Goal: Task Accomplishment & Management: Use online tool/utility

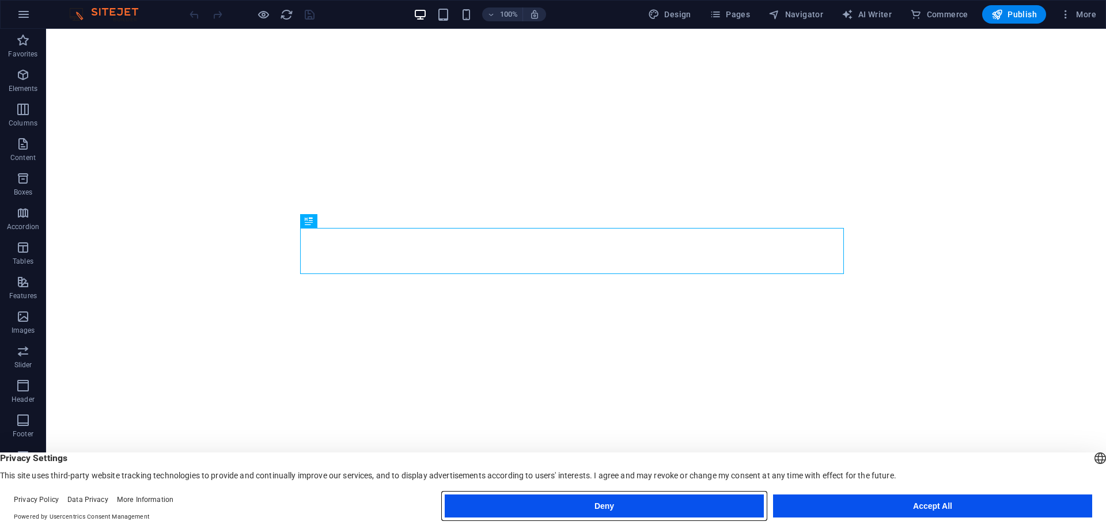
click at [660, 506] on button "Deny" at bounding box center [604, 506] width 319 height 23
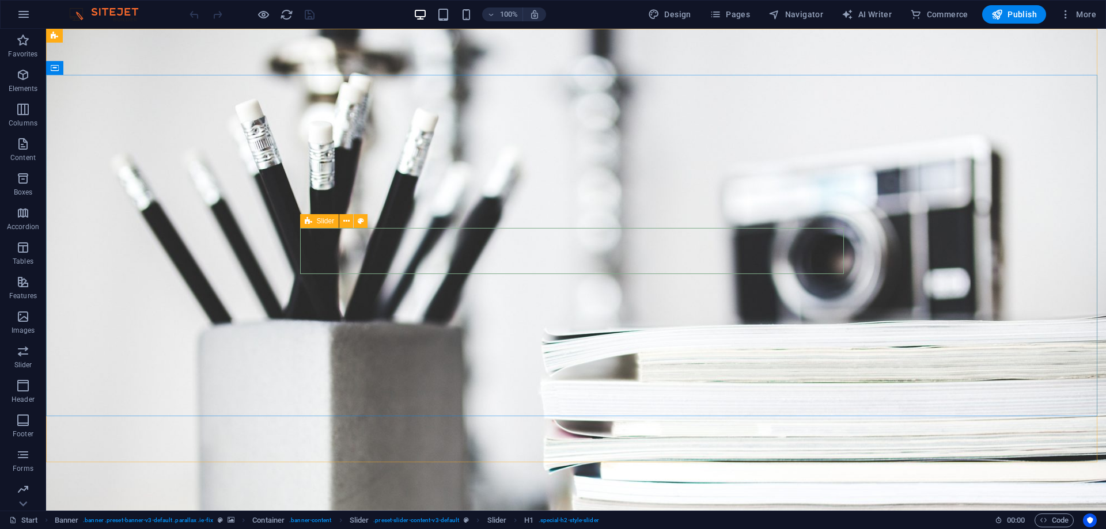
click at [314, 225] on div "Slider" at bounding box center [319, 221] width 39 height 14
click at [321, 222] on span "Slider" at bounding box center [326, 221] width 18 height 7
click at [344, 222] on icon at bounding box center [346, 221] width 6 height 12
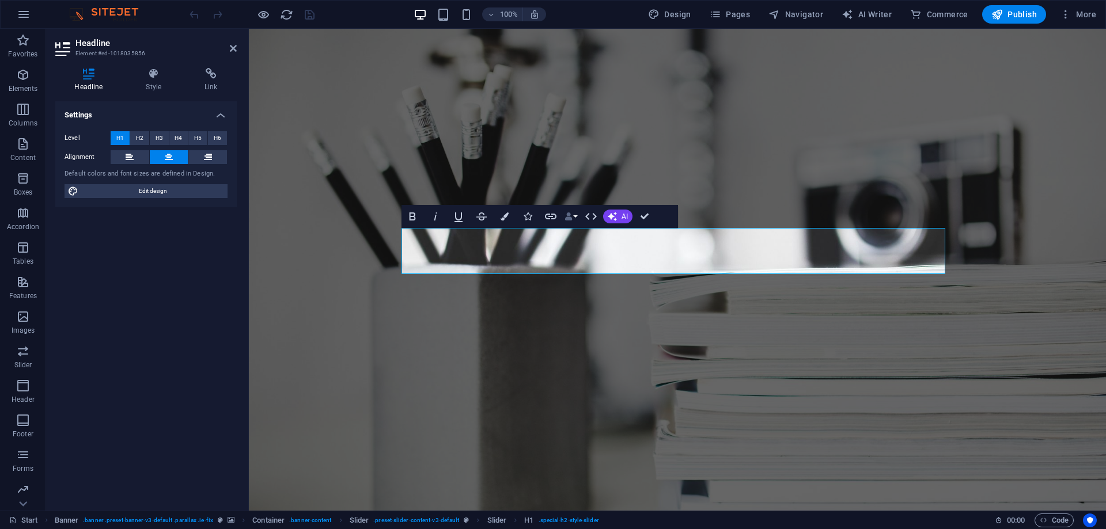
click at [571, 222] on button "Data Bindings" at bounding box center [571, 216] width 16 height 23
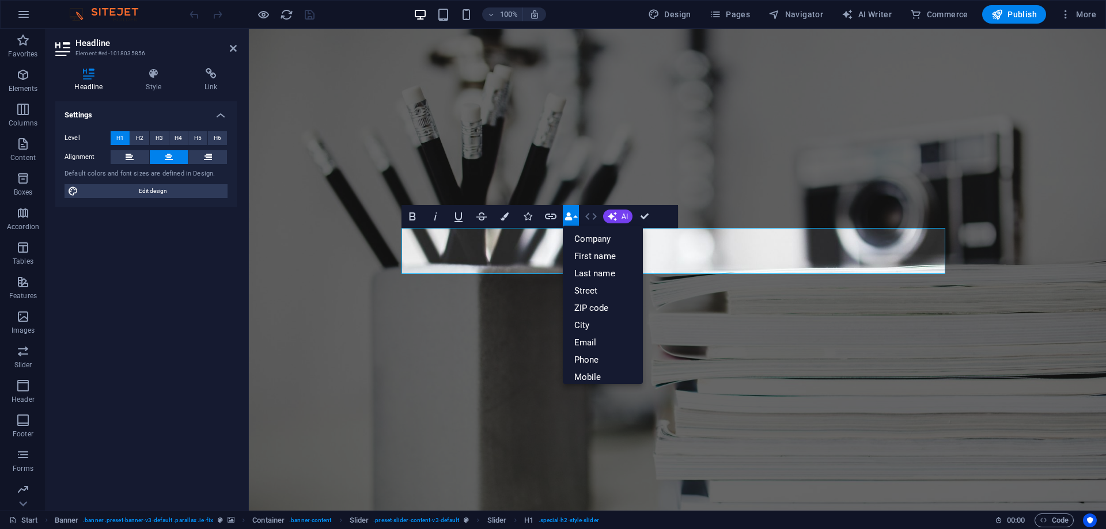
click at [594, 216] on icon "button" at bounding box center [591, 216] width 12 height 7
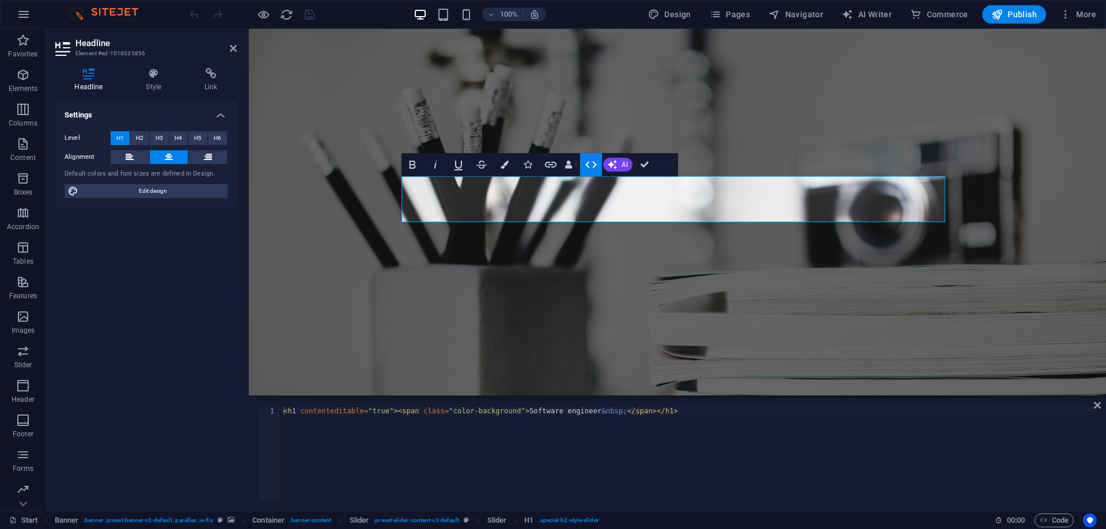
click at [584, 166] on icon "button" at bounding box center [591, 165] width 14 height 14
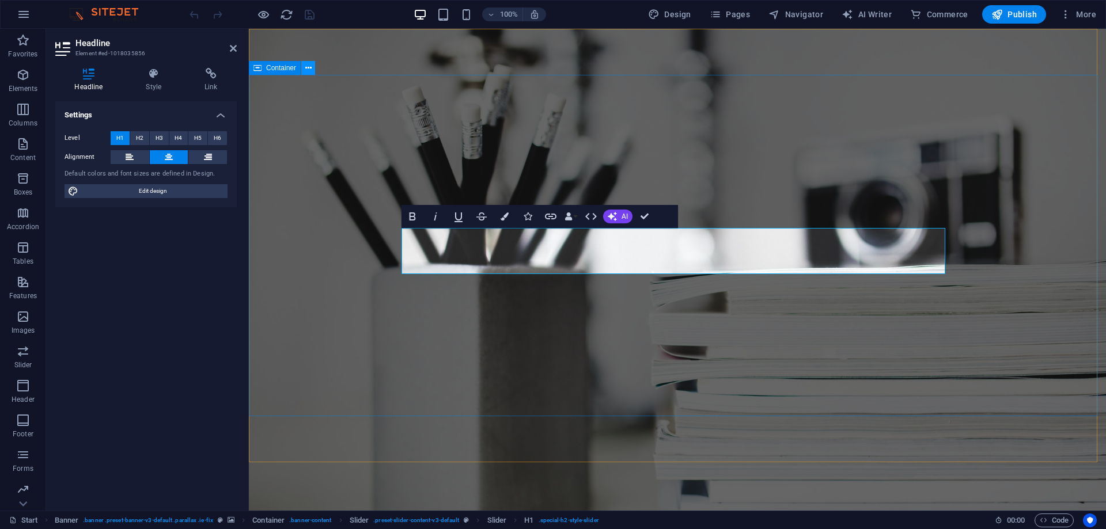
click at [309, 69] on icon at bounding box center [308, 68] width 6 height 12
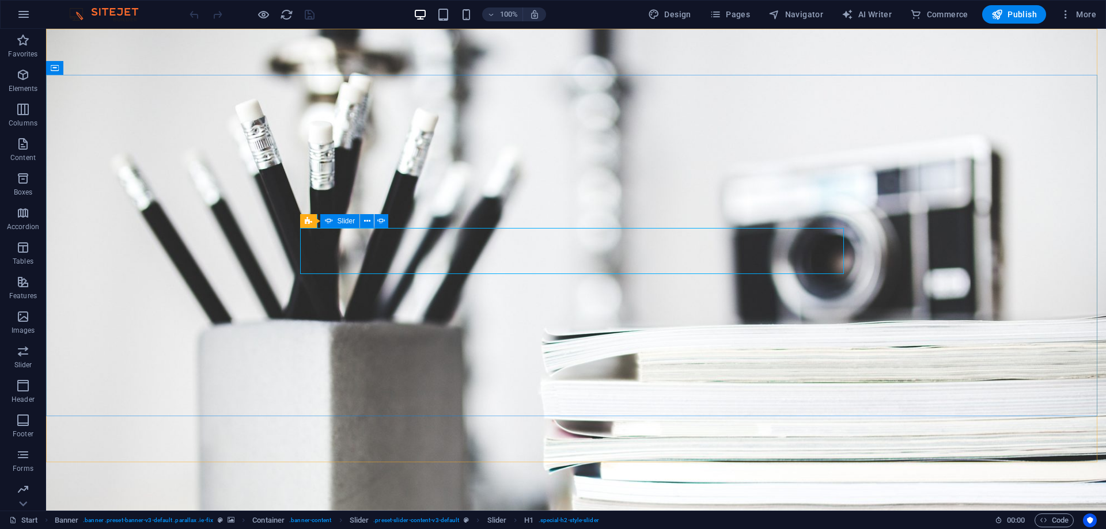
click at [329, 219] on icon at bounding box center [329, 221] width 8 height 14
click at [343, 219] on span "Slider" at bounding box center [346, 221] width 18 height 7
click at [342, 221] on span "Slider" at bounding box center [346, 221] width 18 height 7
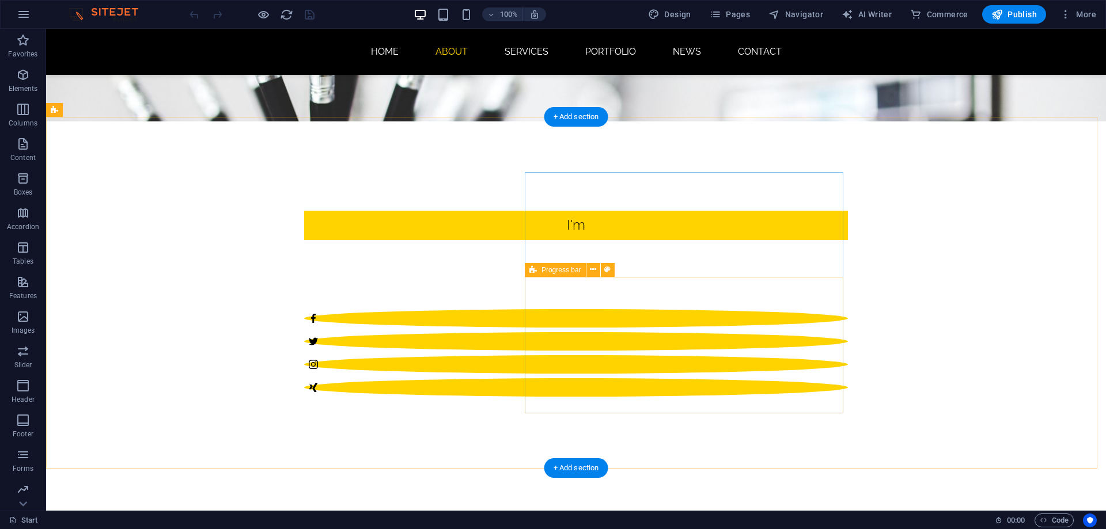
scroll to position [346, 0]
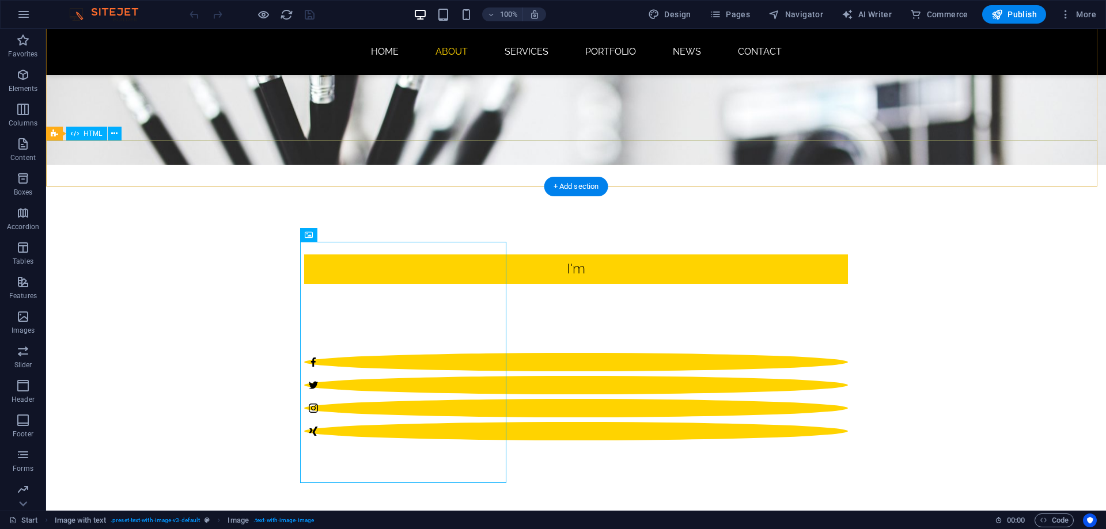
scroll to position [0, 0]
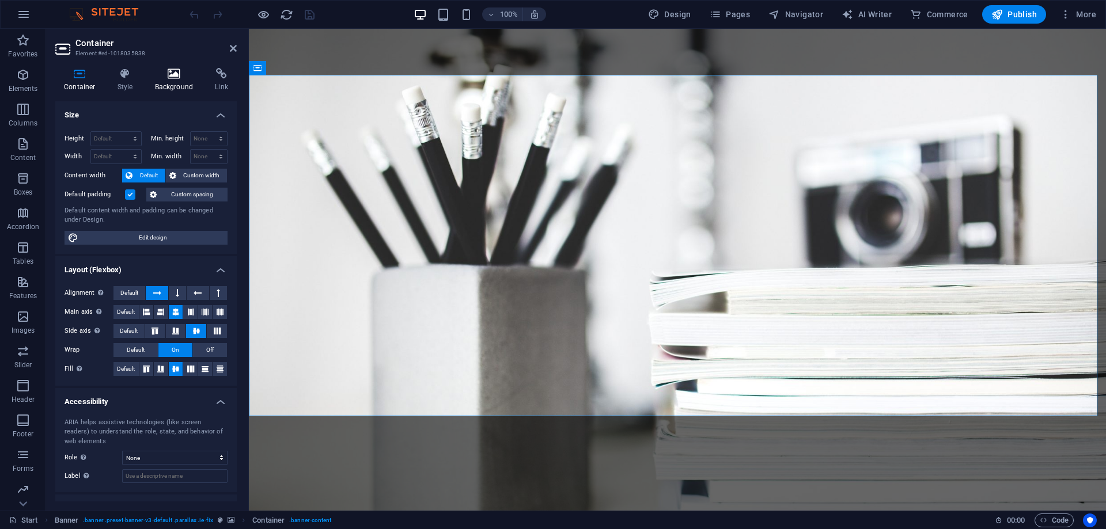
click at [164, 77] on icon at bounding box center [174, 74] width 56 height 12
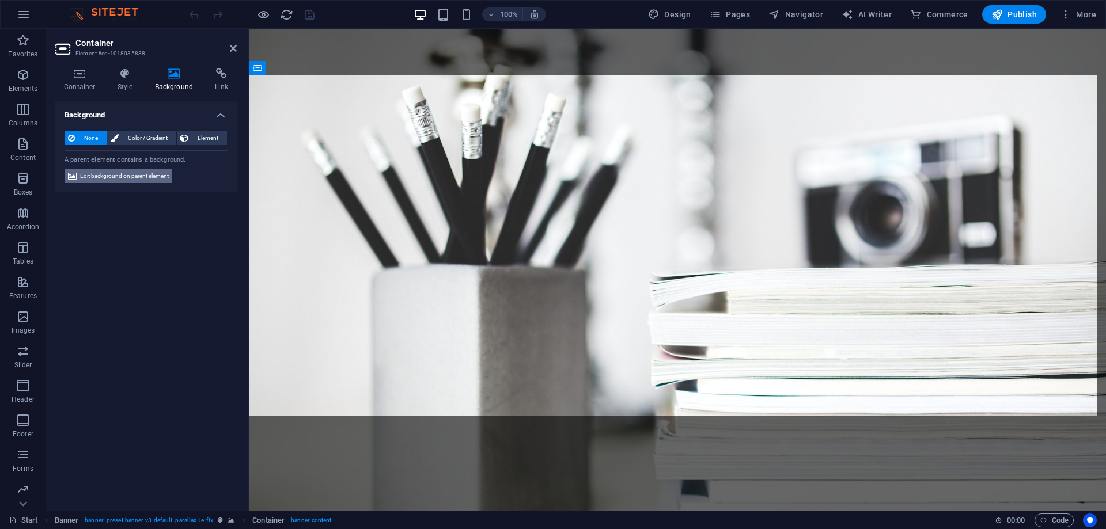
click at [123, 170] on span "Edit background on parent element" at bounding box center [124, 176] width 89 height 14
select select "%"
select select "px"
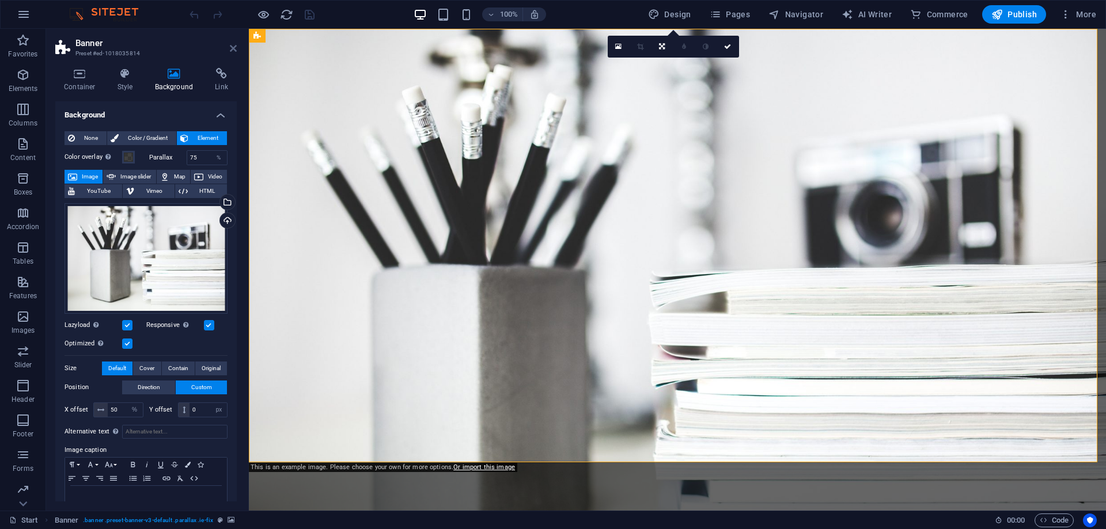
click at [233, 52] on icon at bounding box center [233, 48] width 7 height 9
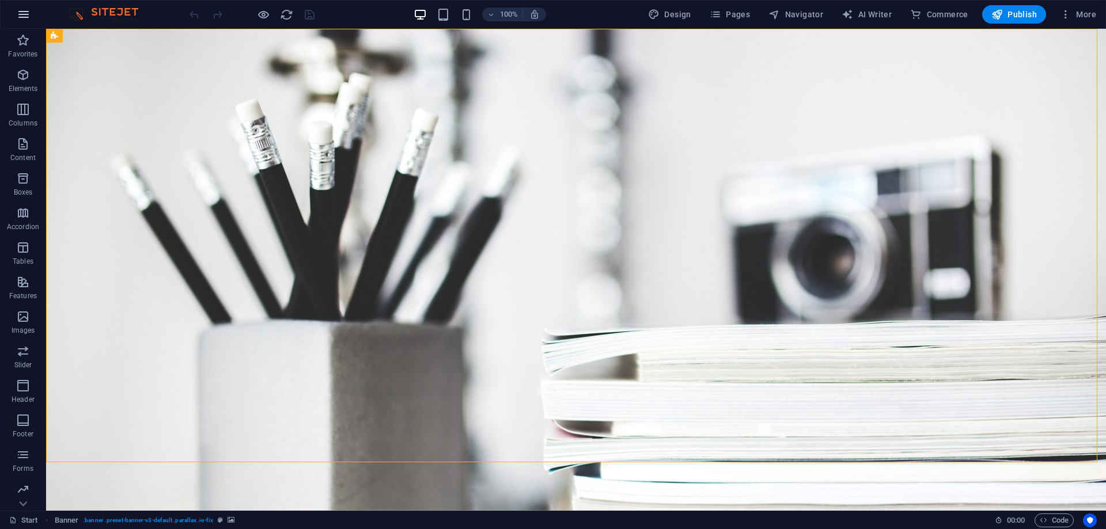
click at [26, 20] on icon "button" at bounding box center [24, 14] width 14 height 14
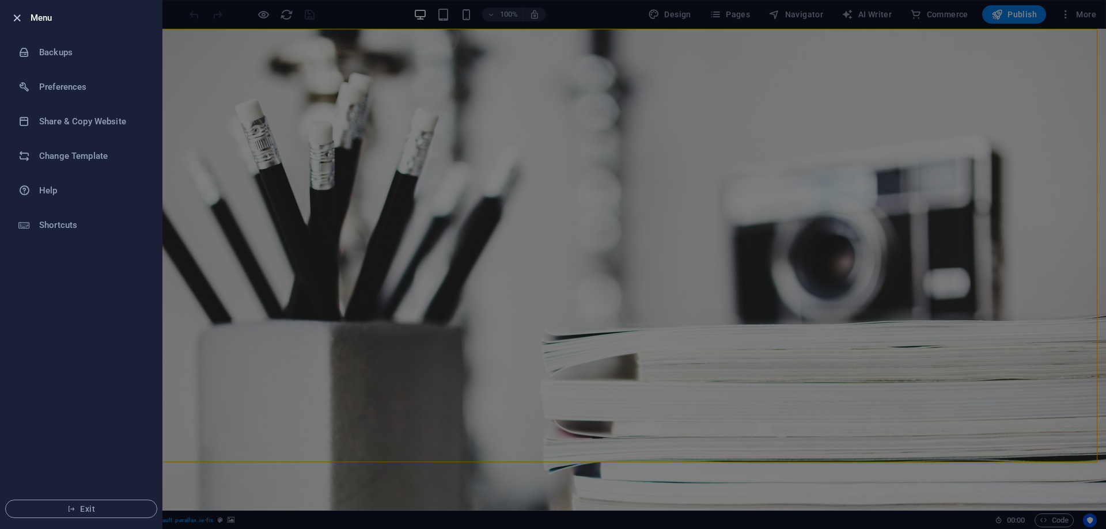
click at [18, 21] on icon "button" at bounding box center [16, 18] width 13 height 13
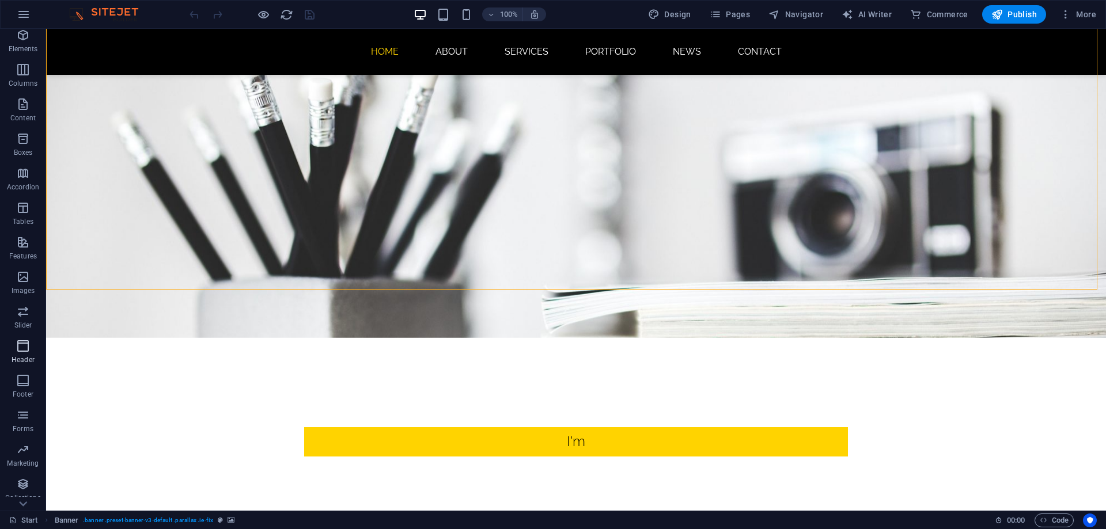
scroll to position [71, 0]
click at [22, 492] on icon "button" at bounding box center [23, 488] width 14 height 14
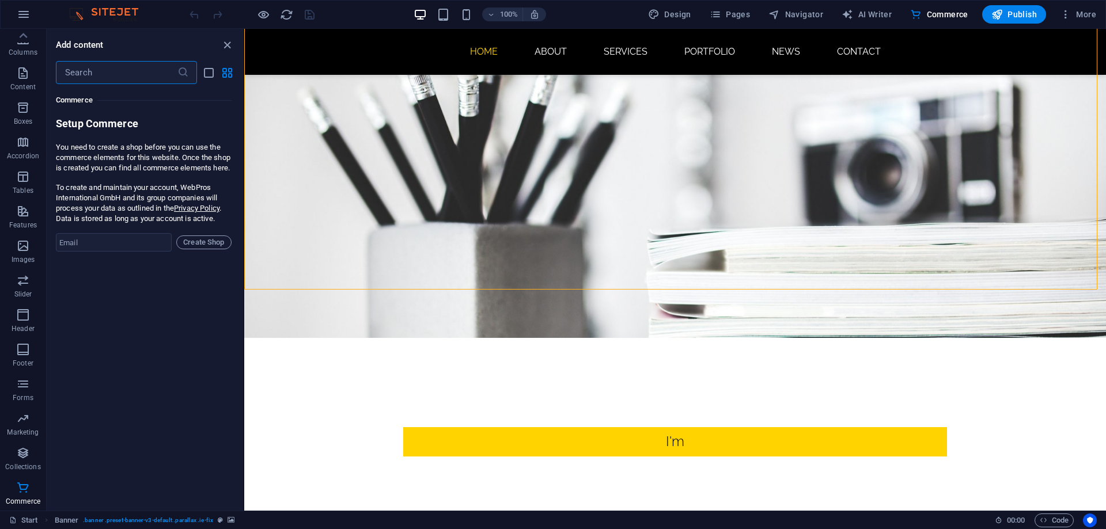
scroll to position [0, 0]
click at [20, 17] on icon "button" at bounding box center [24, 14] width 14 height 14
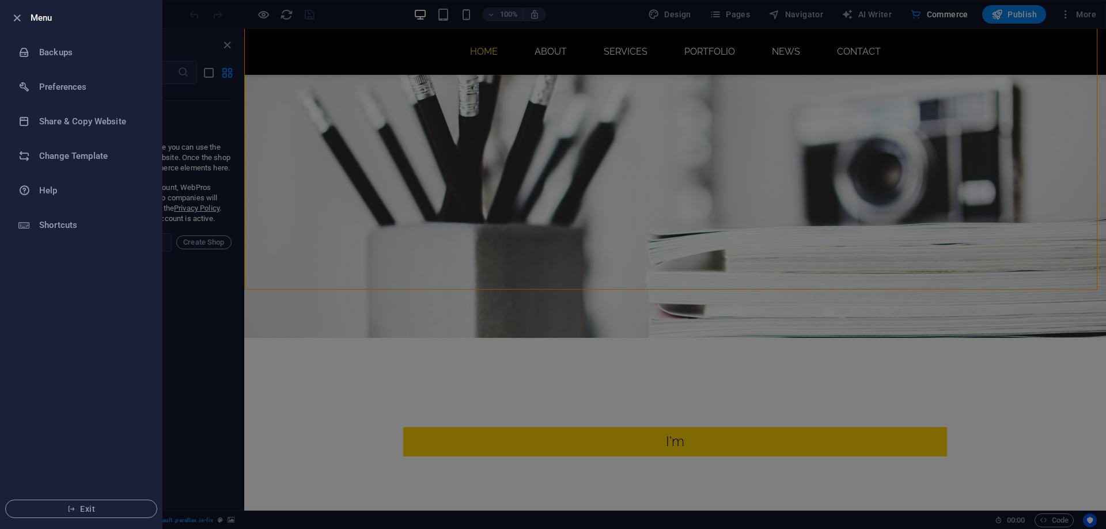
click at [20, 17] on icon "button" at bounding box center [16, 18] width 13 height 13
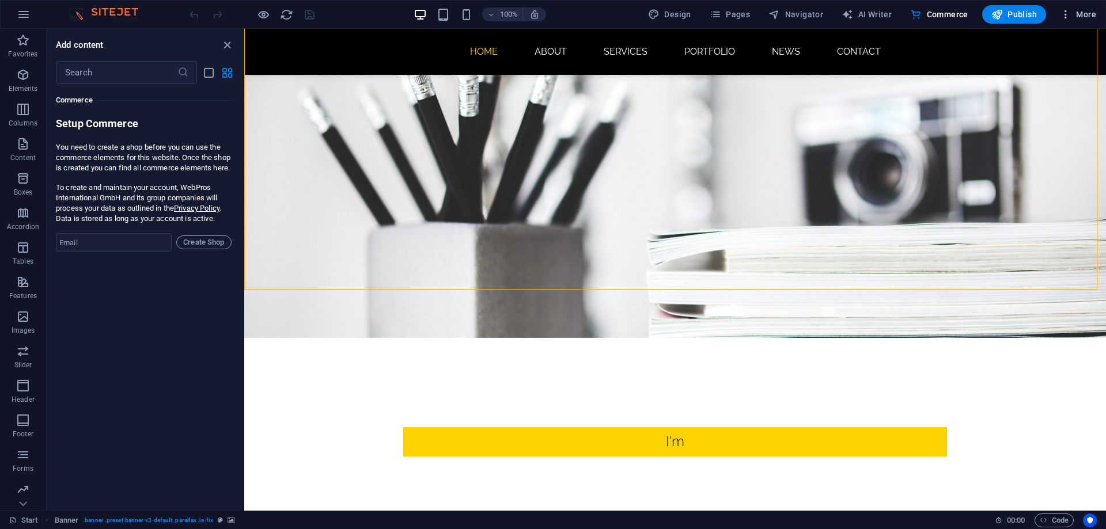
click at [1097, 16] on button "More" at bounding box center [1077, 14] width 45 height 18
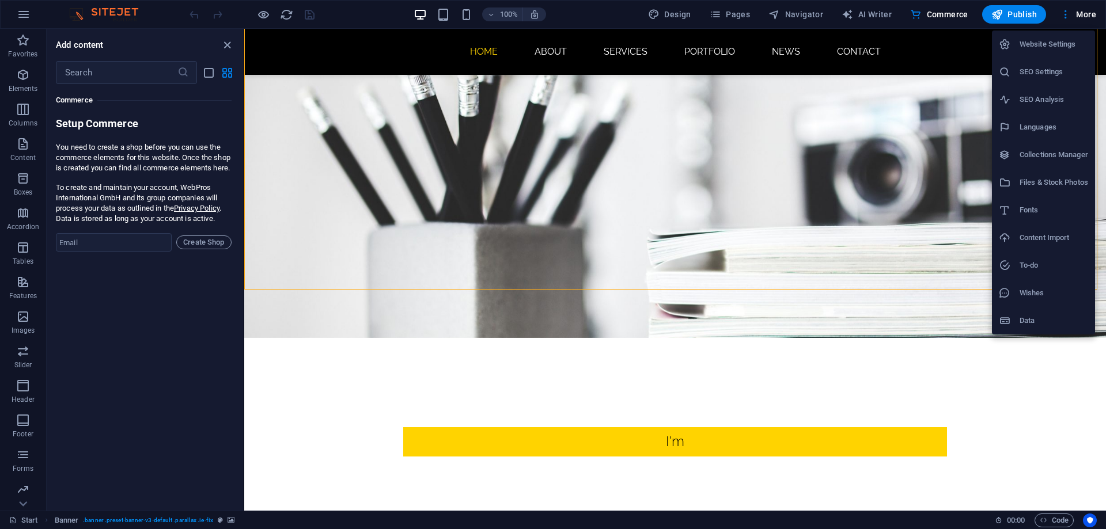
click at [359, 326] on div at bounding box center [553, 264] width 1106 height 529
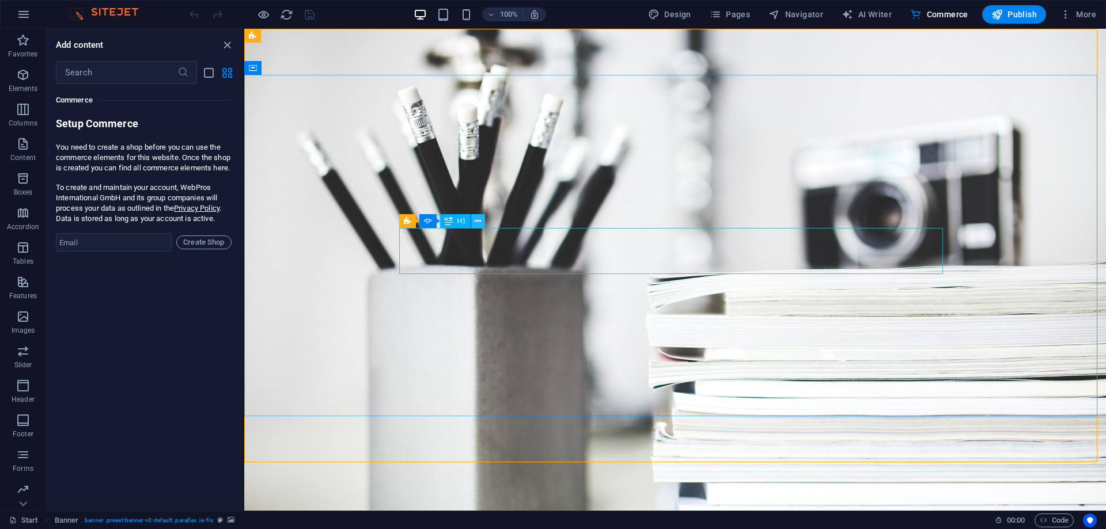
click at [478, 221] on icon at bounding box center [478, 221] width 6 height 12
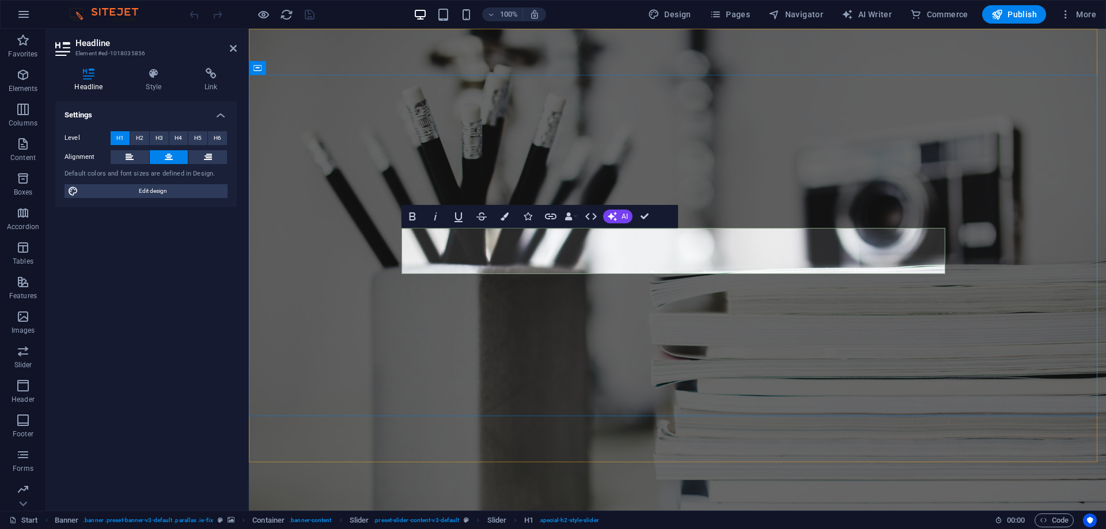
drag, startPoint x: 723, startPoint y: 264, endPoint x: 631, endPoint y: 256, distance: 92.5
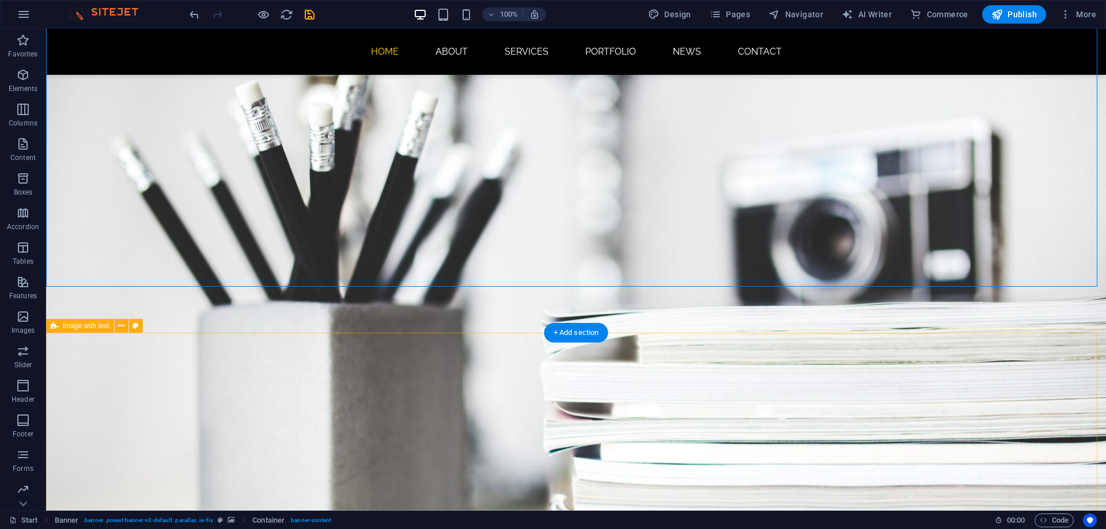
scroll to position [230, 0]
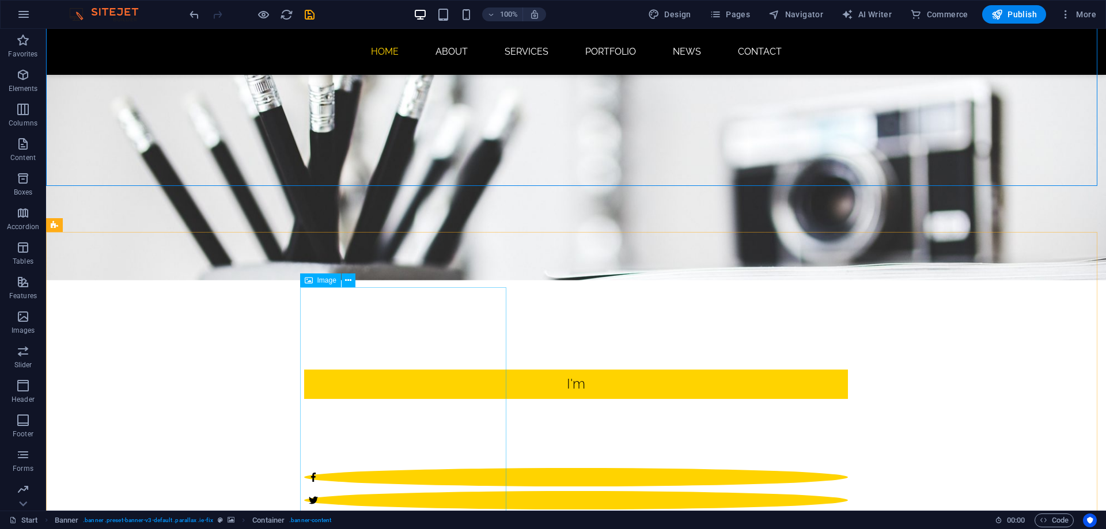
click at [325, 282] on span "Image" at bounding box center [326, 280] width 19 height 7
click at [348, 279] on icon at bounding box center [348, 281] width 6 height 12
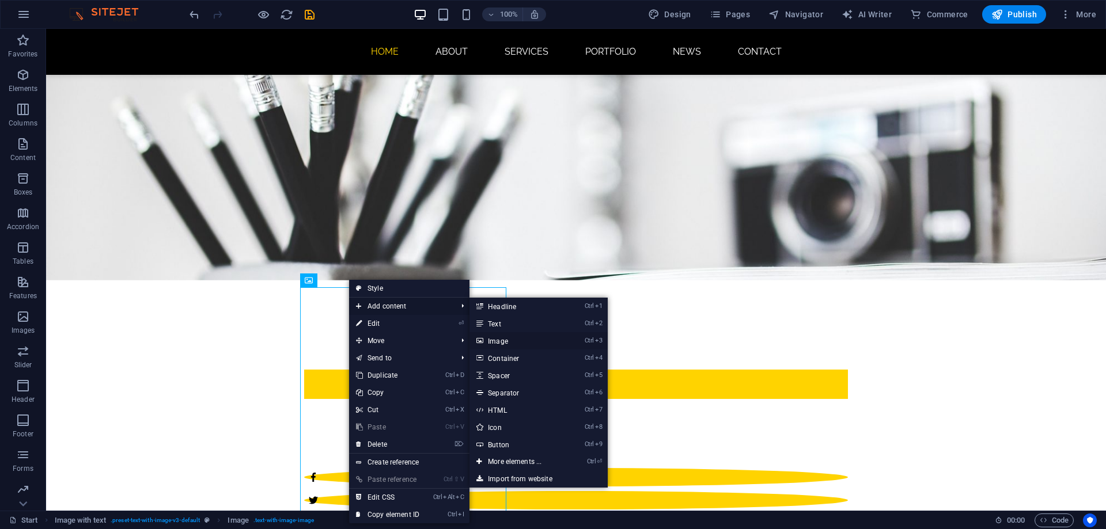
click at [506, 339] on link "Ctrl 3 Image" at bounding box center [516, 340] width 95 height 17
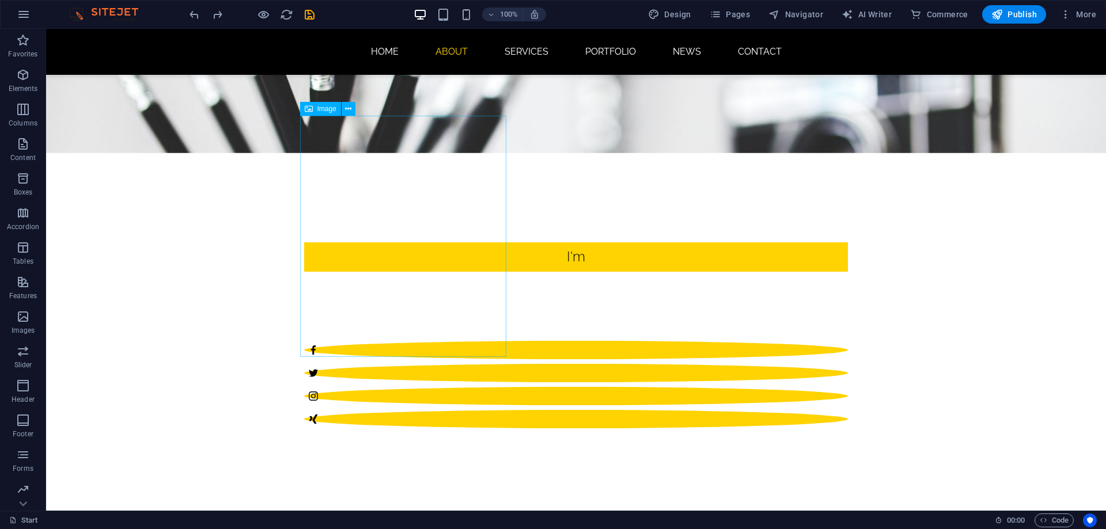
scroll to position [403, 0]
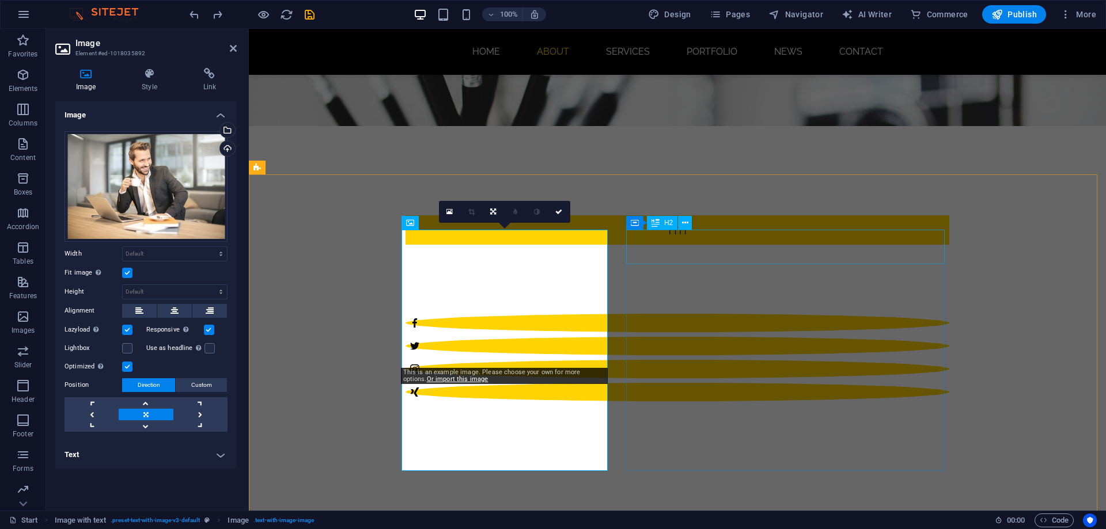
scroll to position [288, 0]
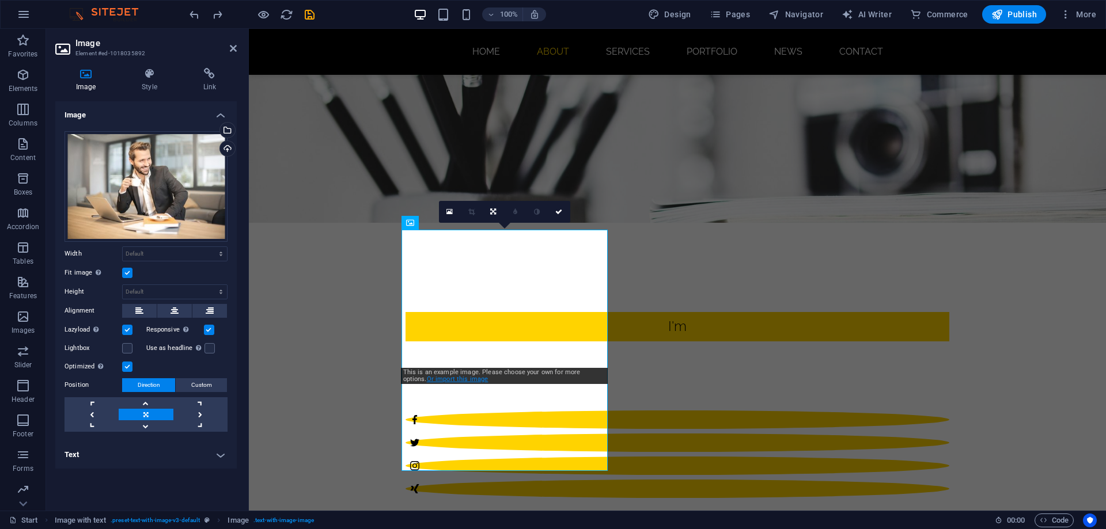
click at [442, 381] on link "Or import this image" at bounding box center [458, 378] width 62 height 7
click at [229, 132] on div "Select files from the file manager, stock photos, or upload file(s)" at bounding box center [226, 131] width 17 height 17
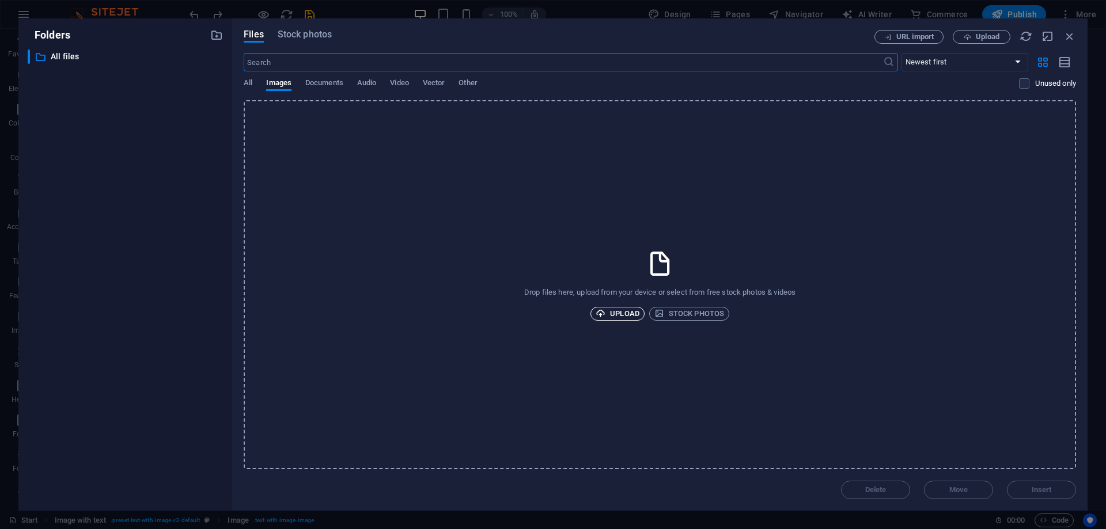
click at [629, 315] on span "Upload" at bounding box center [617, 314] width 44 height 14
click at [1054, 471] on icon "button" at bounding box center [1054, 470] width 13 height 13
click at [568, 370] on div "Drop files here, upload from your device or select from free stock photos & vid…" at bounding box center [660, 284] width 832 height 369
click at [1067, 36] on icon "button" at bounding box center [1069, 36] width 13 height 13
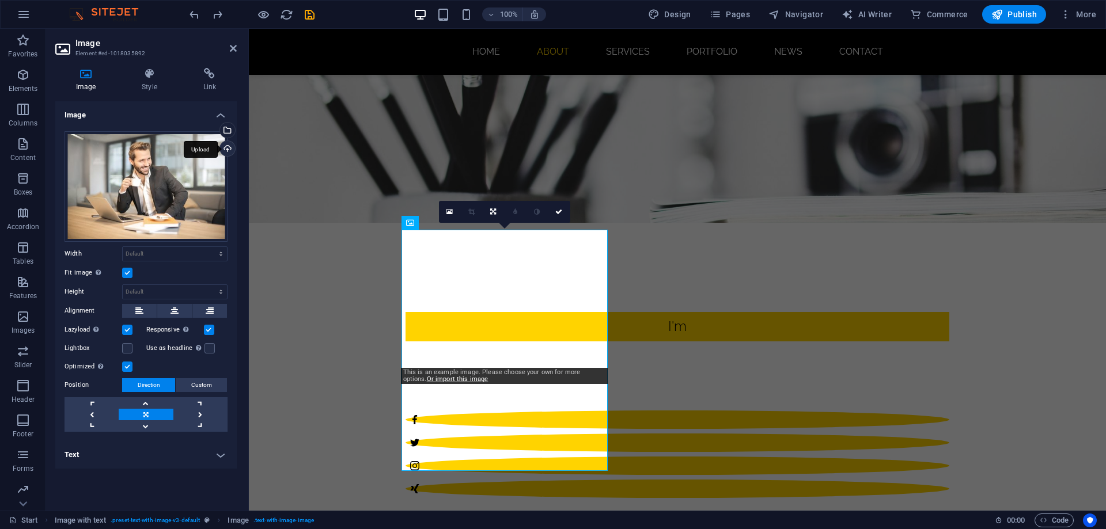
click at [226, 150] on div "Upload" at bounding box center [226, 149] width 17 height 17
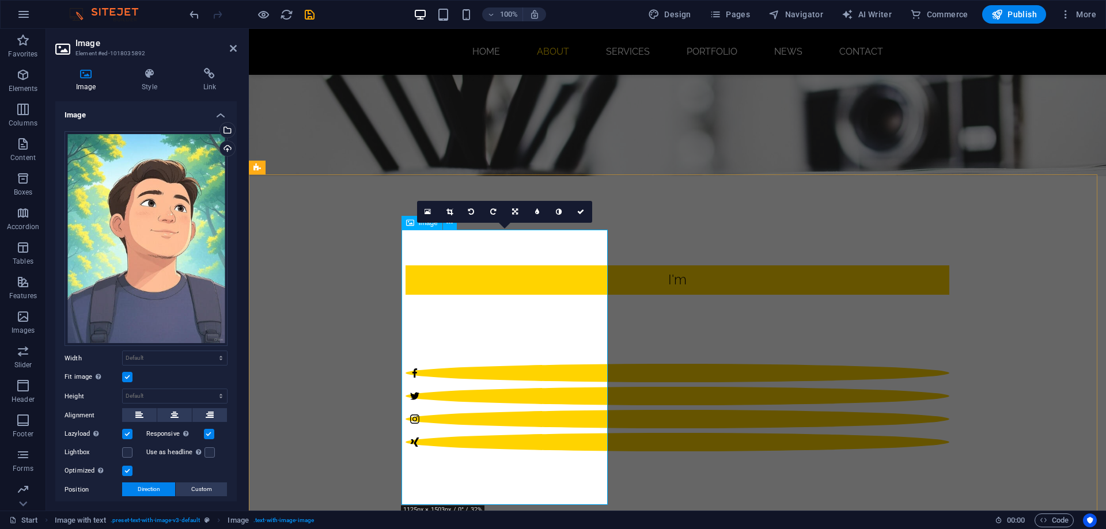
scroll to position [403, 0]
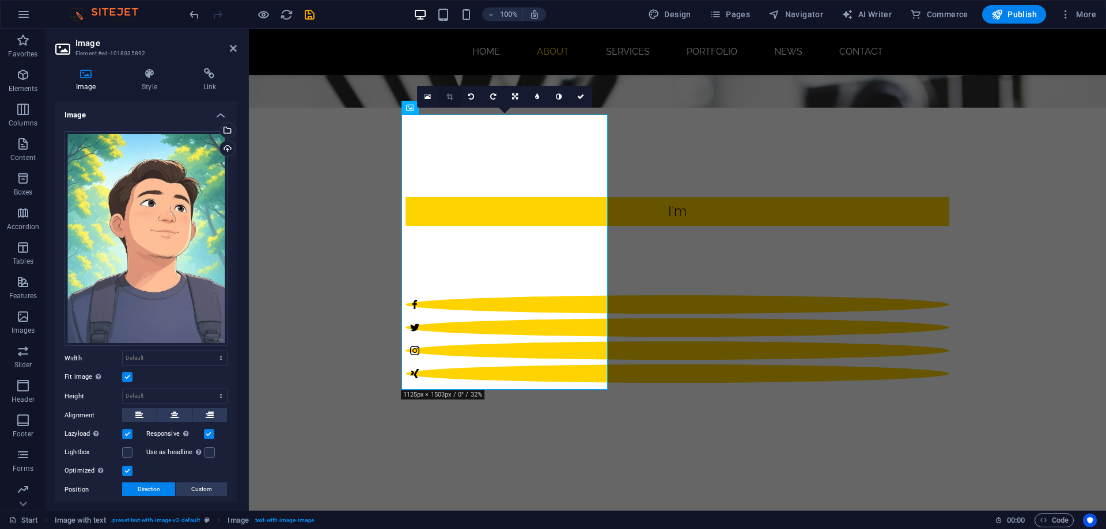
click at [451, 97] on icon at bounding box center [449, 96] width 6 height 7
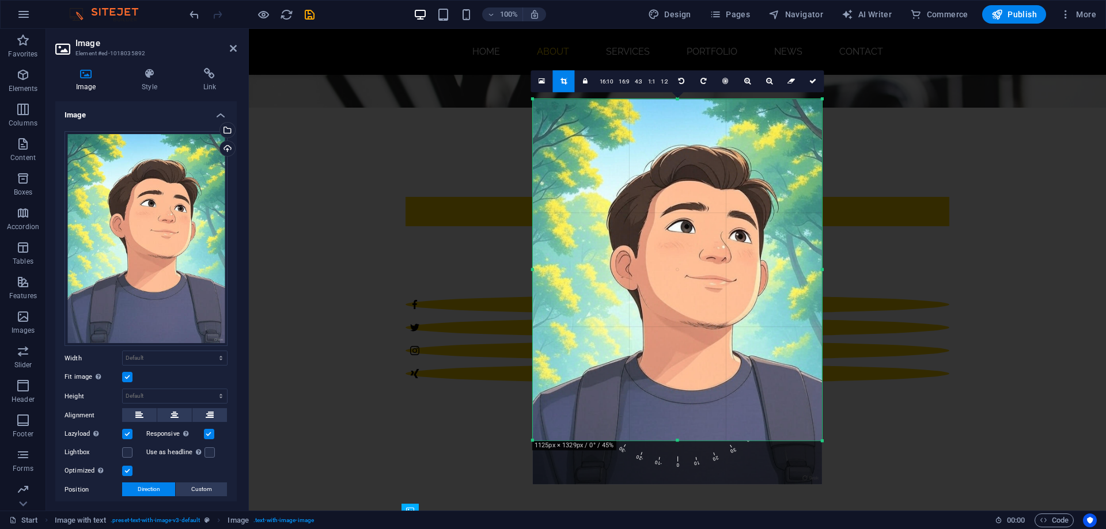
drag, startPoint x: 677, startPoint y: 461, endPoint x: 682, endPoint y: 416, distance: 45.3
click at [682, 417] on div "180 170 160 150 140 130 120 110 100 90 80 70 60 50 40 30 20 10 0 -10 -20 -30 -4…" at bounding box center [677, 270] width 289 height 342
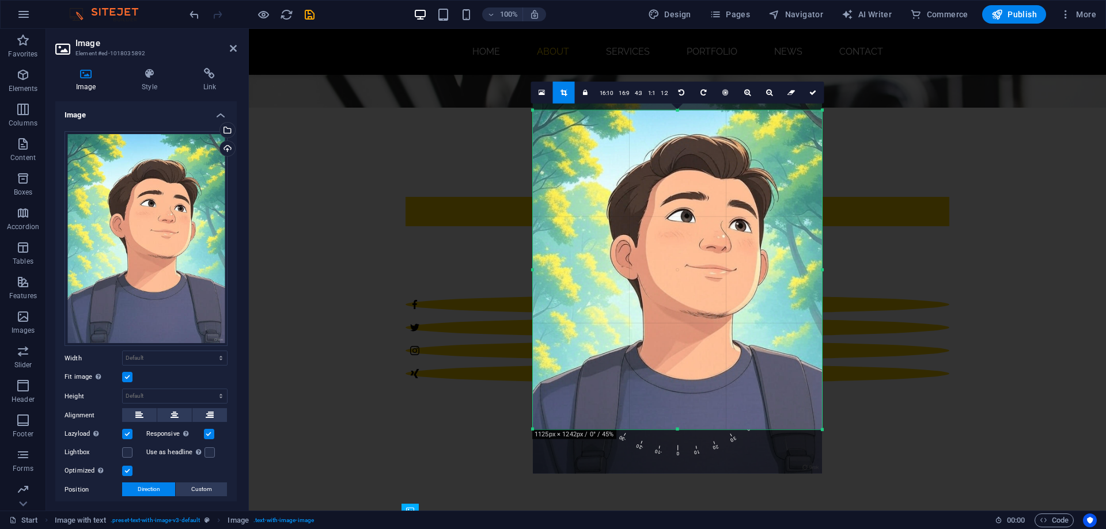
drag, startPoint x: 678, startPoint y: 98, endPoint x: 677, endPoint y: 120, distance: 22.0
click at [677, 120] on div "180 170 160 150 140 130 120 110 100 90 80 70 60 50 40 30 20 10 0 -10 -20 -30 -4…" at bounding box center [677, 270] width 289 height 320
click at [809, 89] on icon at bounding box center [812, 92] width 7 height 7
type input "501"
select select "px"
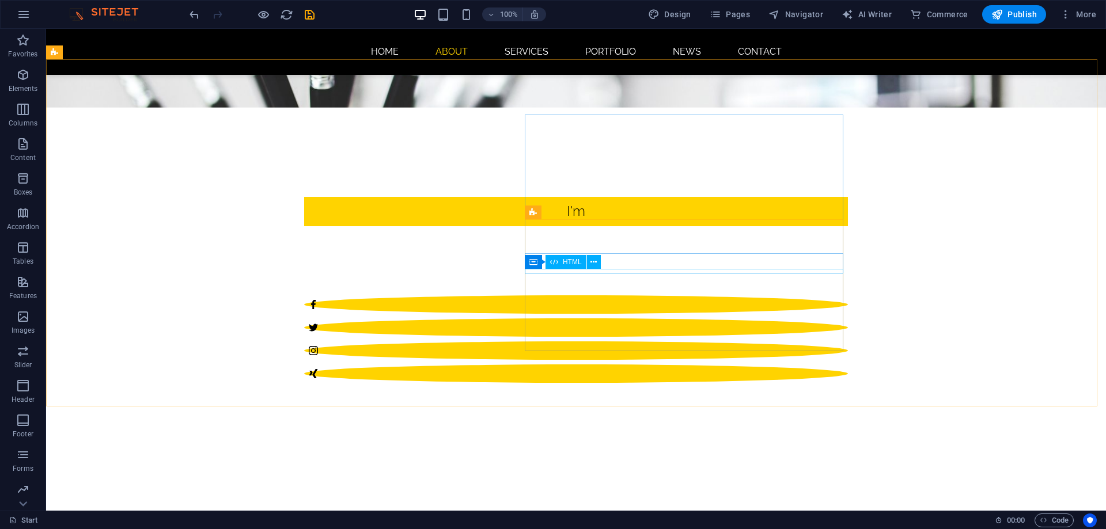
click at [594, 269] on button at bounding box center [594, 262] width 14 height 14
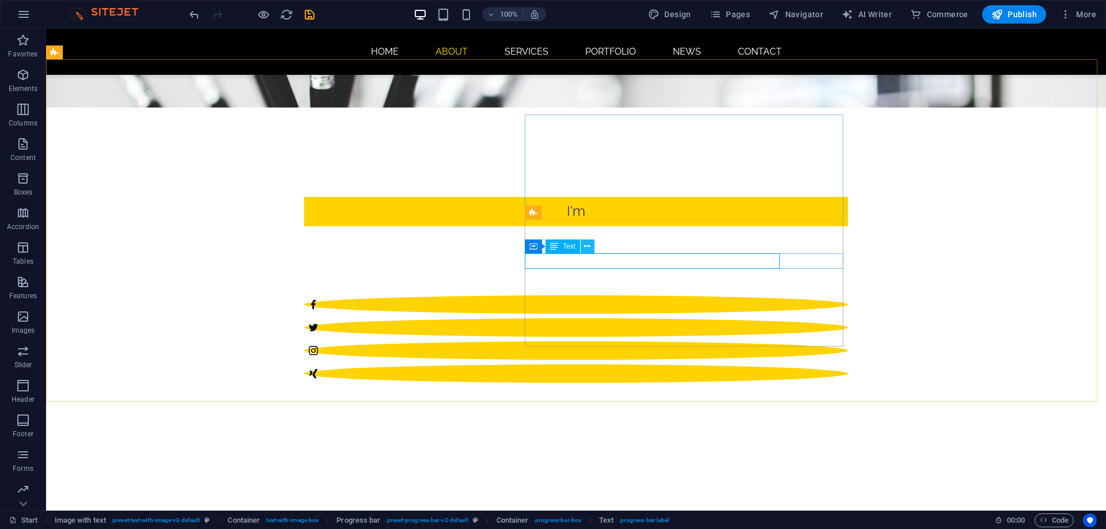
click at [585, 247] on icon at bounding box center [587, 247] width 6 height 12
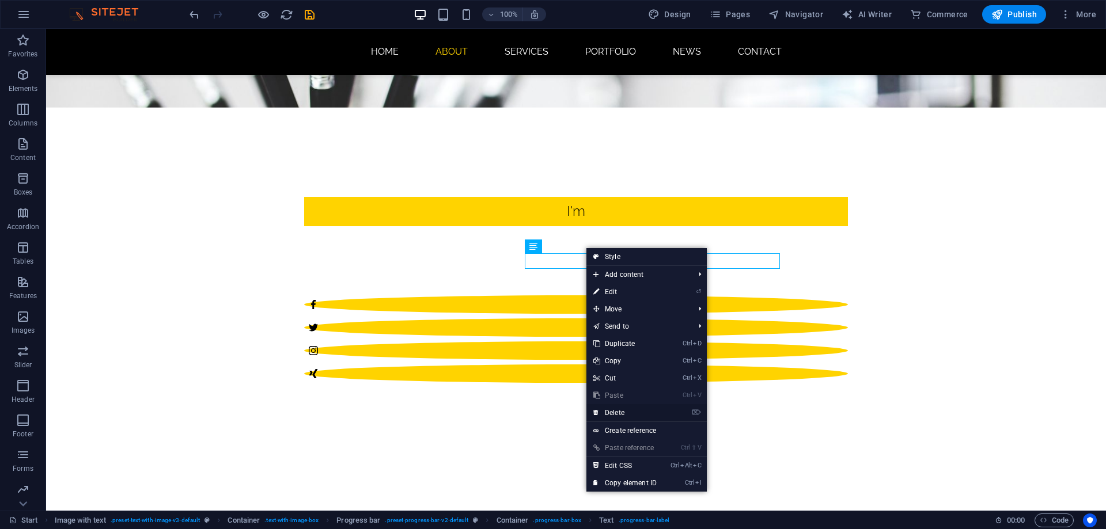
drag, startPoint x: 631, startPoint y: 411, endPoint x: 583, endPoint y: 378, distance: 57.5
click at [631, 411] on link "⌦ Delete" at bounding box center [624, 412] width 77 height 17
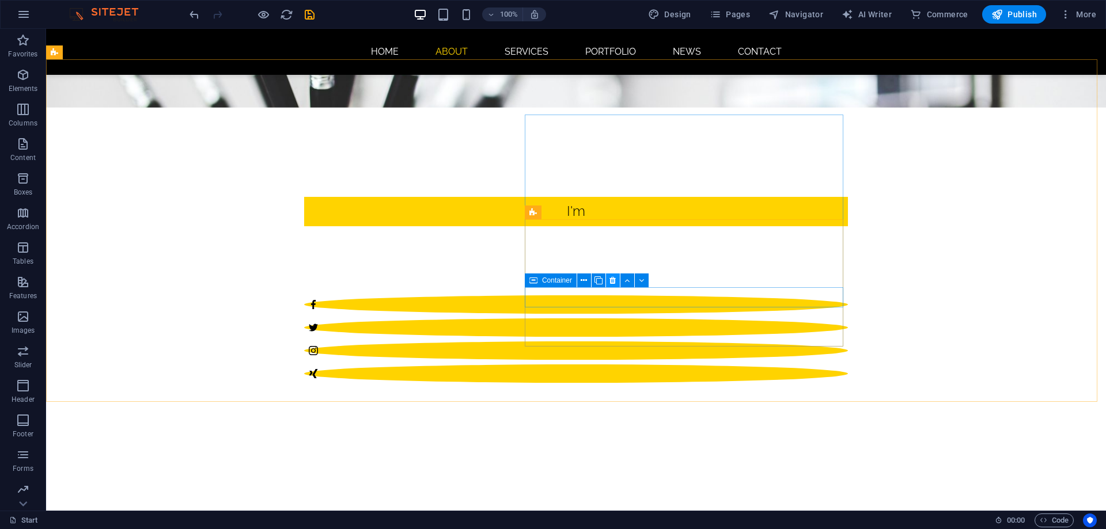
click at [610, 282] on icon at bounding box center [612, 281] width 6 height 12
click at [597, 298] on icon at bounding box center [593, 296] width 6 height 12
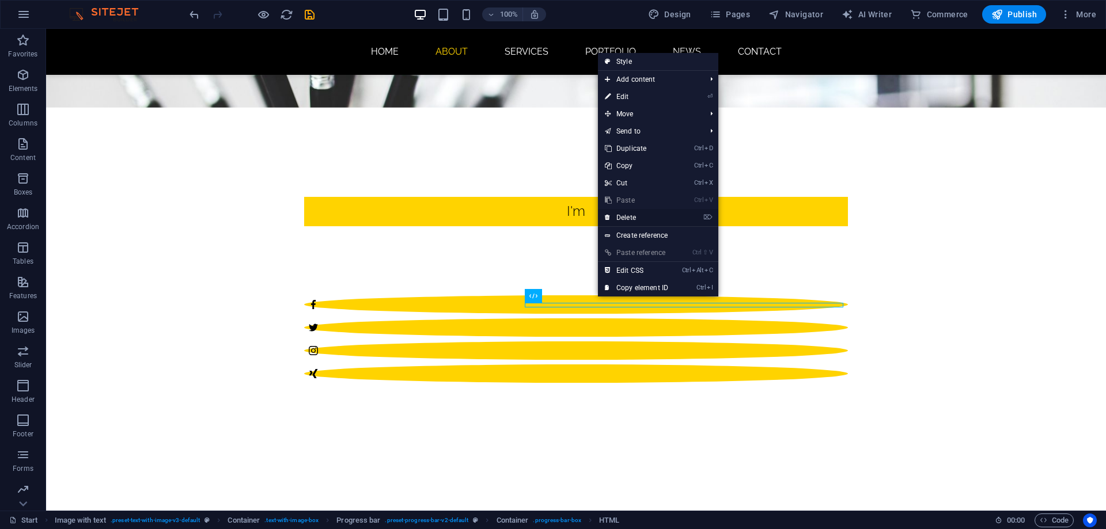
click at [633, 218] on link "⌦ Delete" at bounding box center [636, 217] width 77 height 17
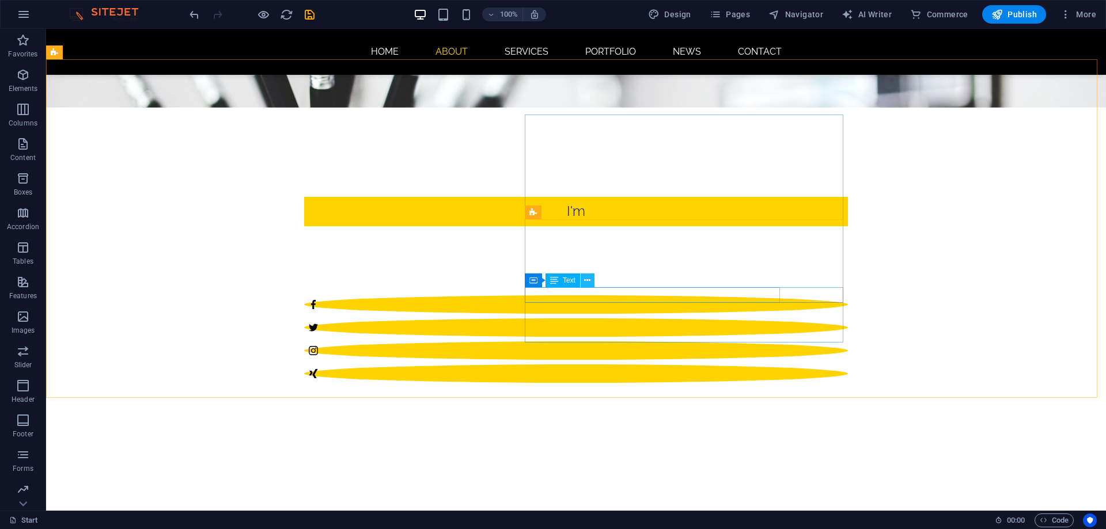
click at [591, 283] on button at bounding box center [588, 281] width 14 height 14
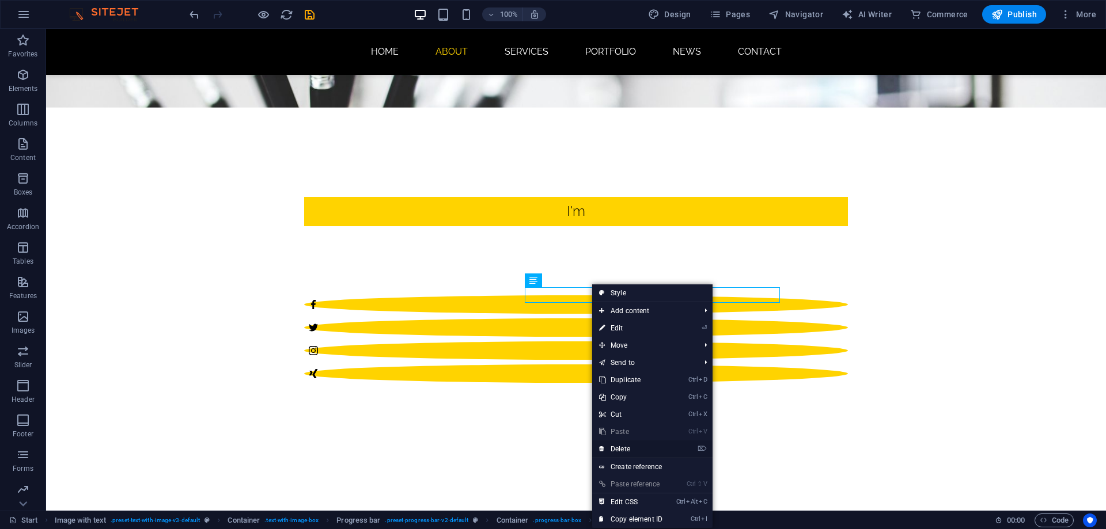
click at [629, 444] on link "⌦ Delete" at bounding box center [630, 449] width 77 height 17
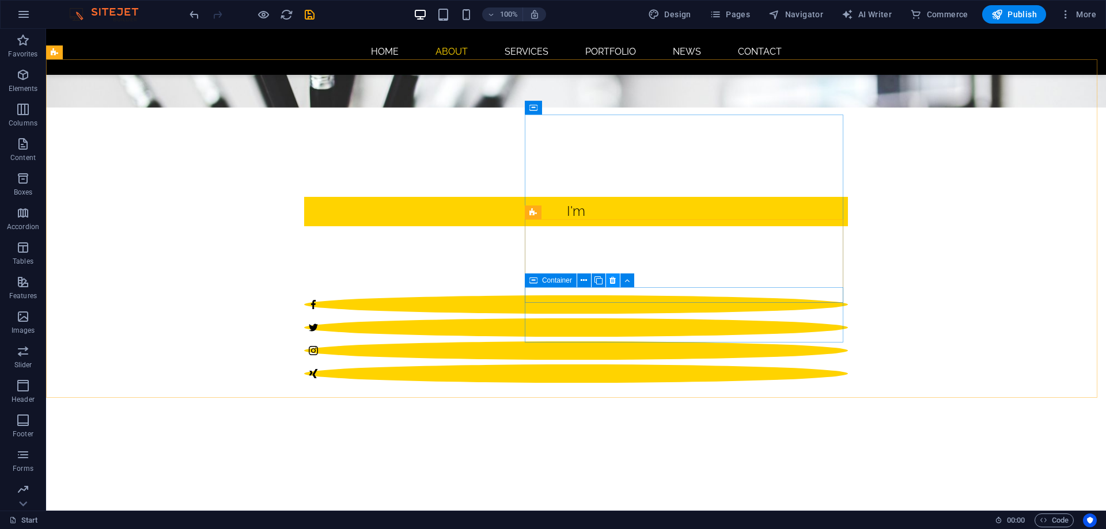
click at [610, 282] on icon at bounding box center [612, 281] width 6 height 12
click at [587, 248] on icon at bounding box center [587, 247] width 6 height 12
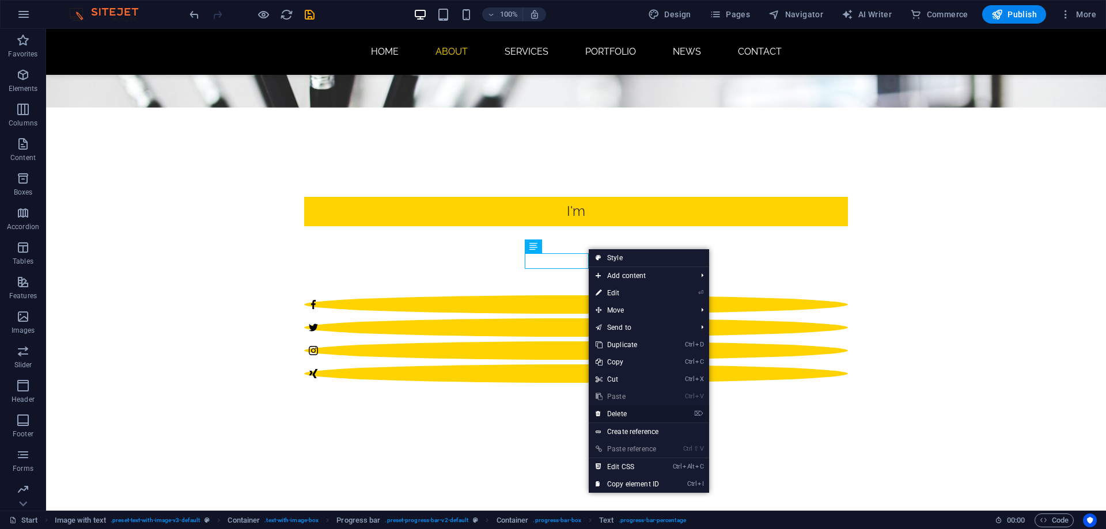
click at [620, 411] on link "⌦ Delete" at bounding box center [627, 413] width 77 height 17
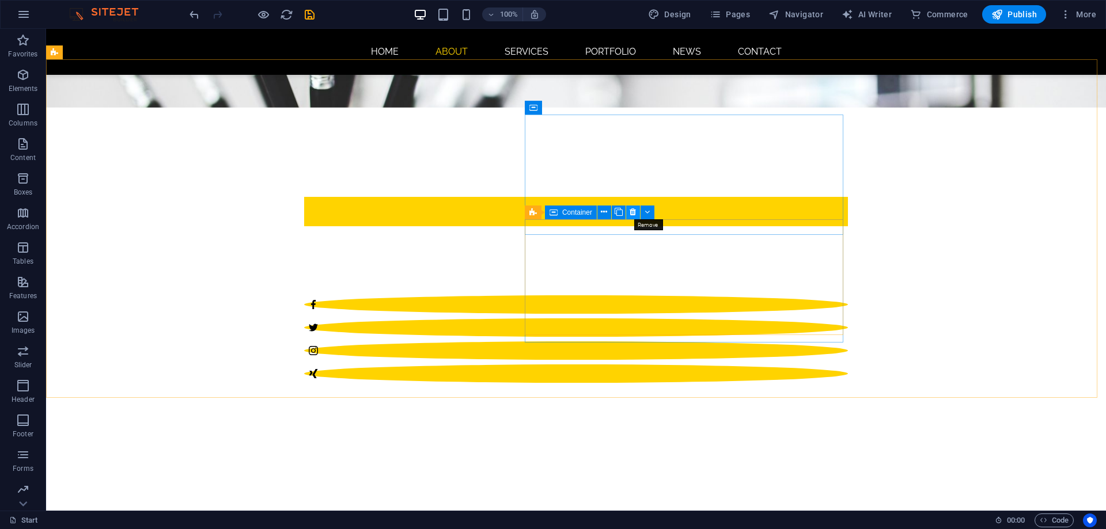
click at [630, 211] on icon at bounding box center [632, 212] width 6 height 12
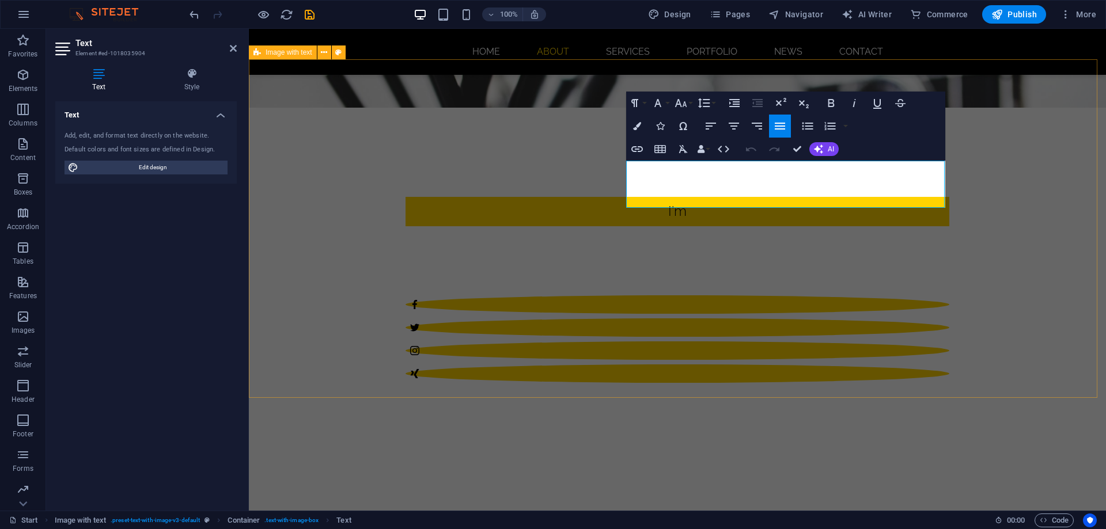
drag, startPoint x: 682, startPoint y: 200, endPoint x: 621, endPoint y: 168, distance: 69.0
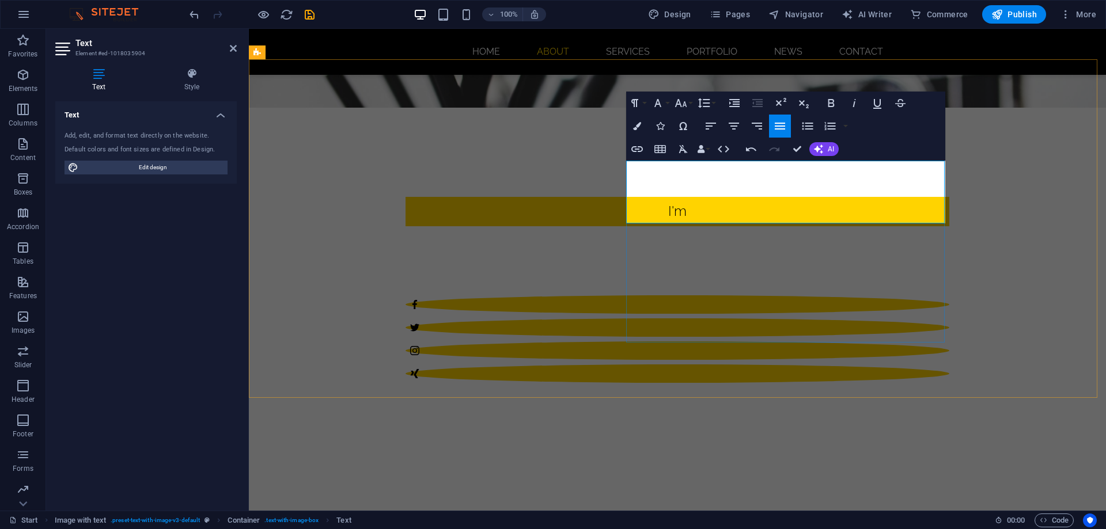
drag, startPoint x: 680, startPoint y: 228, endPoint x: 674, endPoint y: 223, distance: 8.2
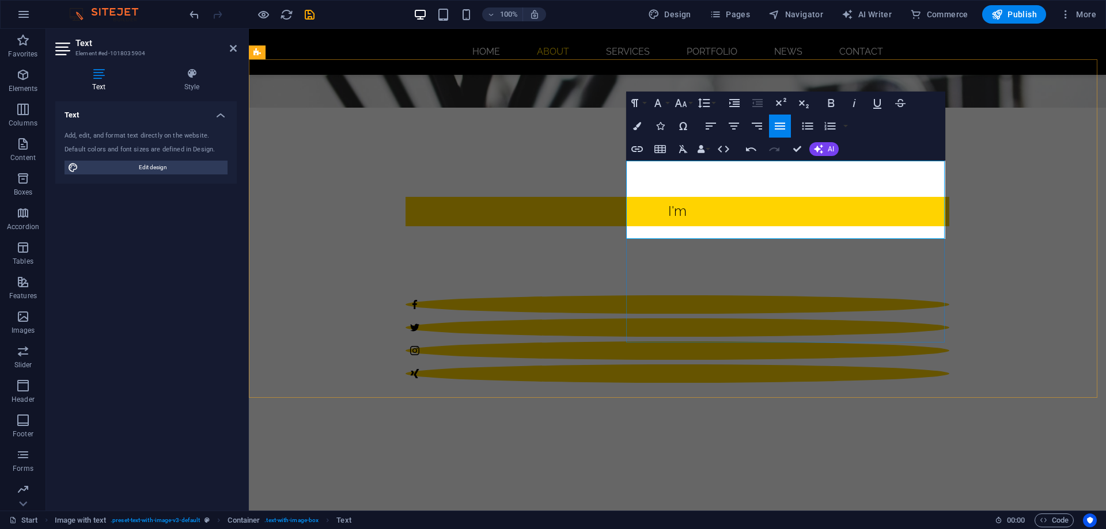
drag, startPoint x: 684, startPoint y: 227, endPoint x: 627, endPoint y: 162, distance: 87.0
click at [822, 153] on icon "button" at bounding box center [818, 149] width 9 height 9
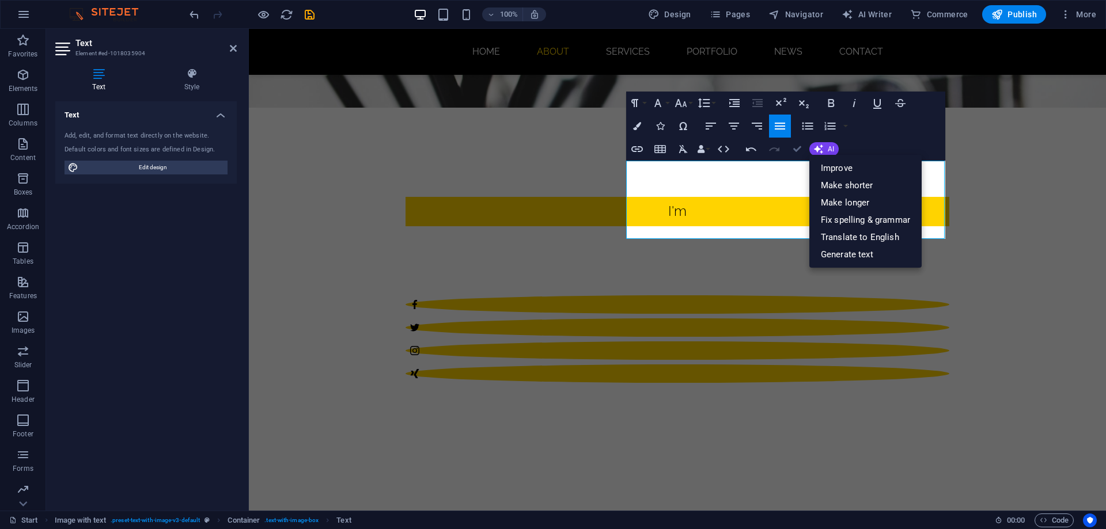
drag, startPoint x: 801, startPoint y: 150, endPoint x: 754, endPoint y: 120, distance: 55.1
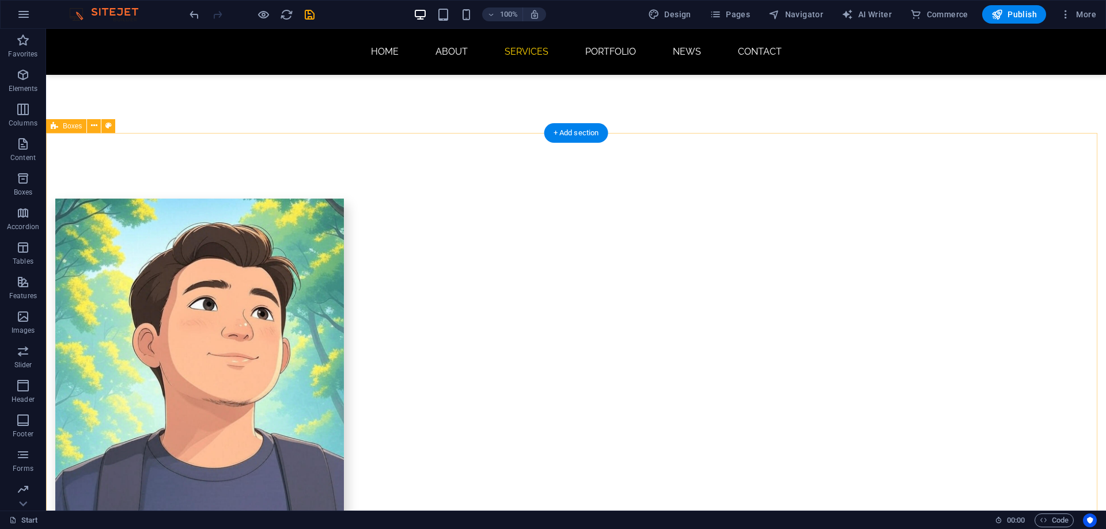
scroll to position [691, 0]
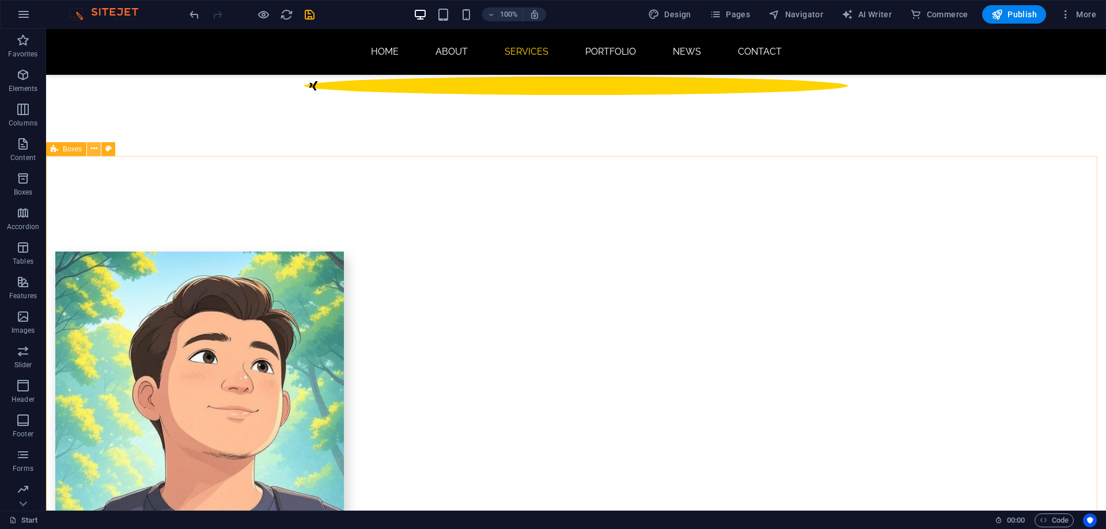
click at [97, 148] on icon at bounding box center [94, 149] width 6 height 12
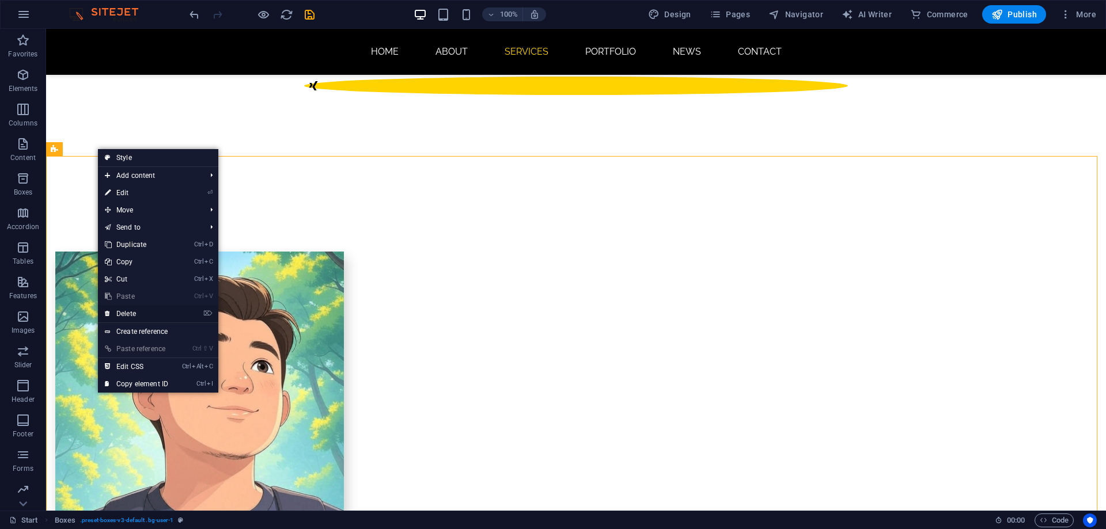
click at [149, 311] on link "⌦ Delete" at bounding box center [136, 313] width 77 height 17
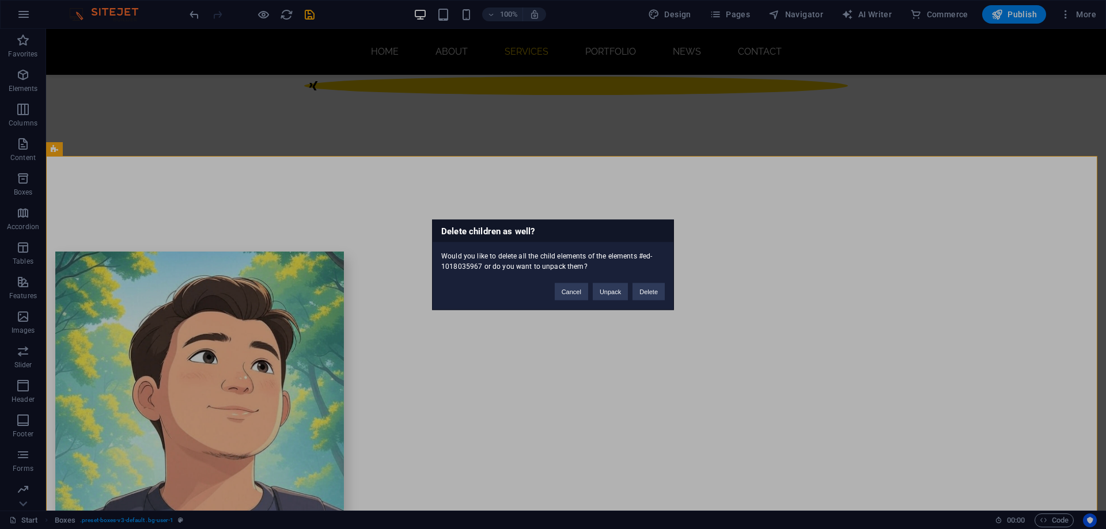
click at [191, 271] on div "Delete children as well? Would you like to delete all the child elements of the…" at bounding box center [553, 264] width 1106 height 529
click at [578, 291] on button "Cancel" at bounding box center [571, 291] width 33 height 17
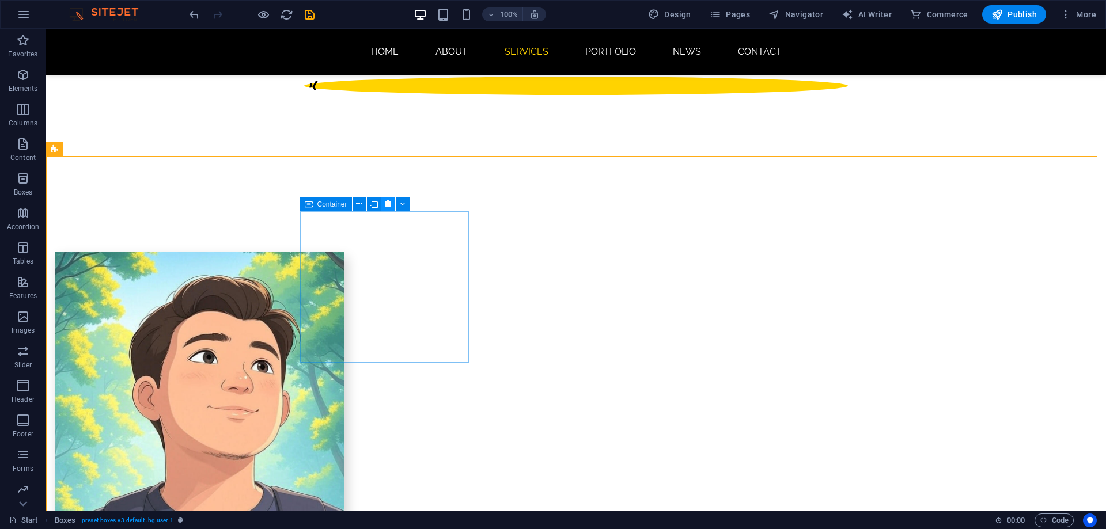
click at [390, 203] on icon at bounding box center [388, 204] width 6 height 12
click at [390, 208] on icon at bounding box center [388, 204] width 6 height 12
click at [389, 208] on icon at bounding box center [388, 204] width 6 height 12
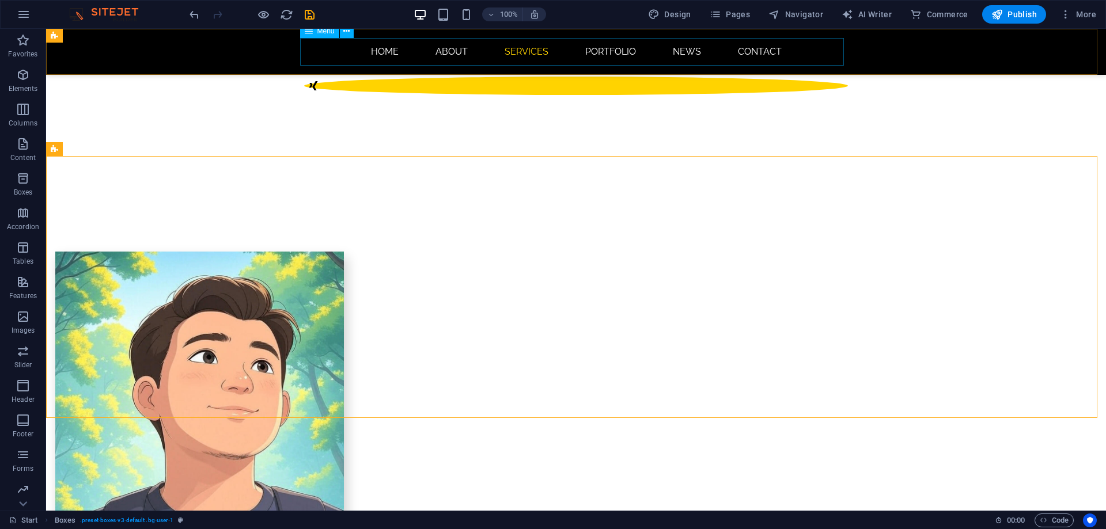
click at [457, 50] on nav "Home About Services Portfolio News Contact" at bounding box center [576, 52] width 544 height 28
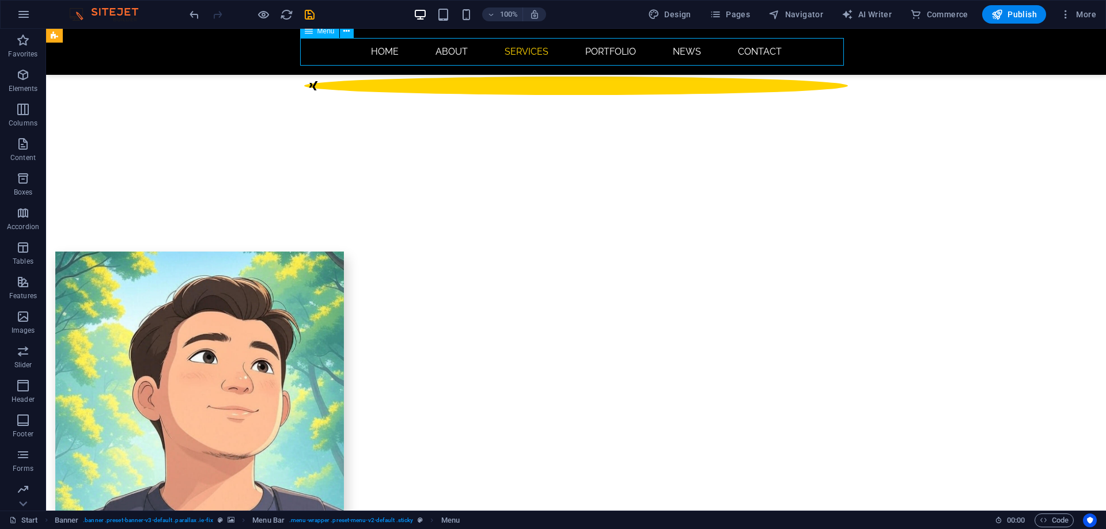
click at [598, 52] on nav "Home About Services Portfolio News Contact" at bounding box center [576, 52] width 544 height 28
click at [91, 151] on icon at bounding box center [94, 149] width 6 height 12
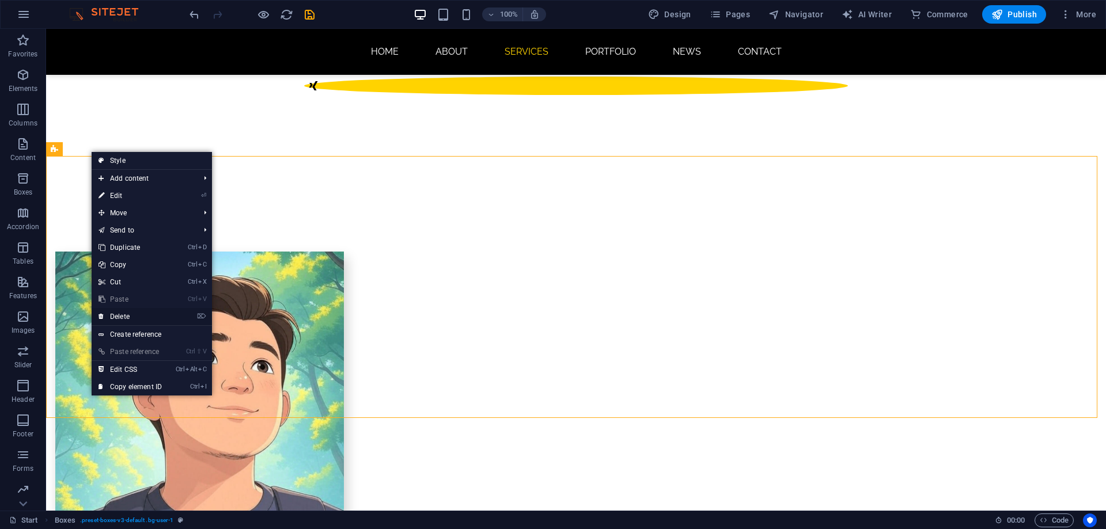
click at [131, 317] on link "⌦ Delete" at bounding box center [130, 316] width 77 height 17
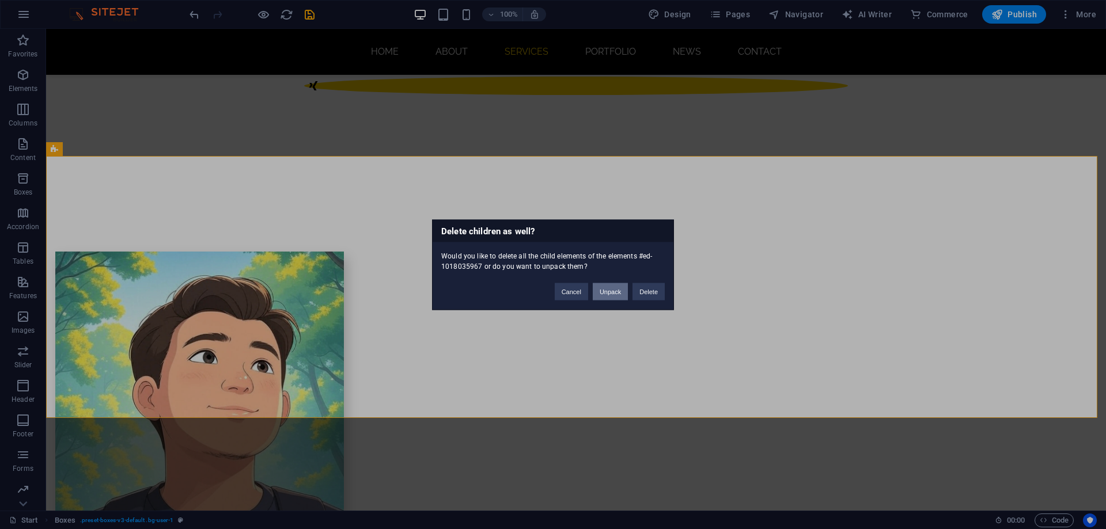
click at [606, 293] on button "Unpack" at bounding box center [610, 291] width 35 height 17
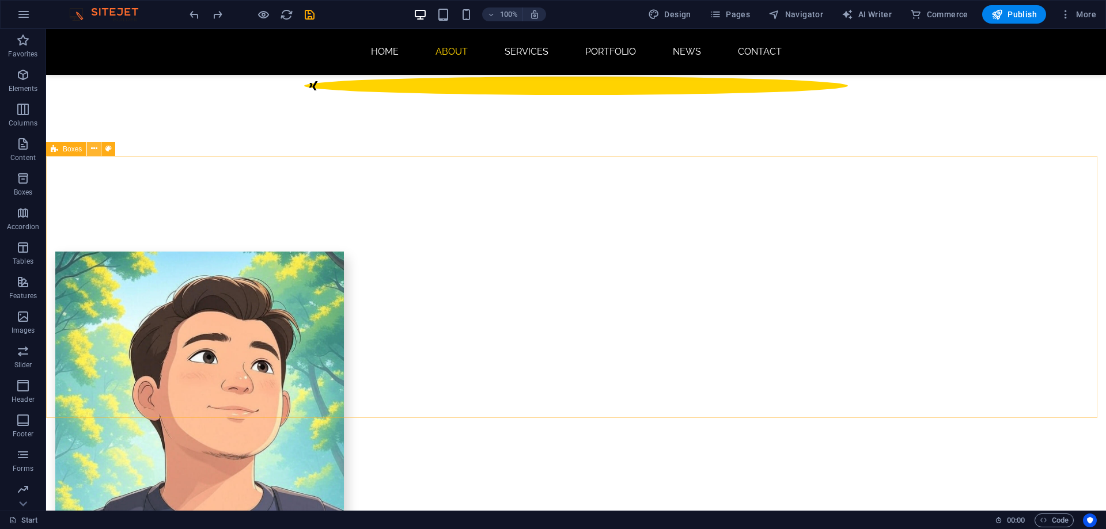
click at [97, 151] on icon at bounding box center [94, 149] width 6 height 12
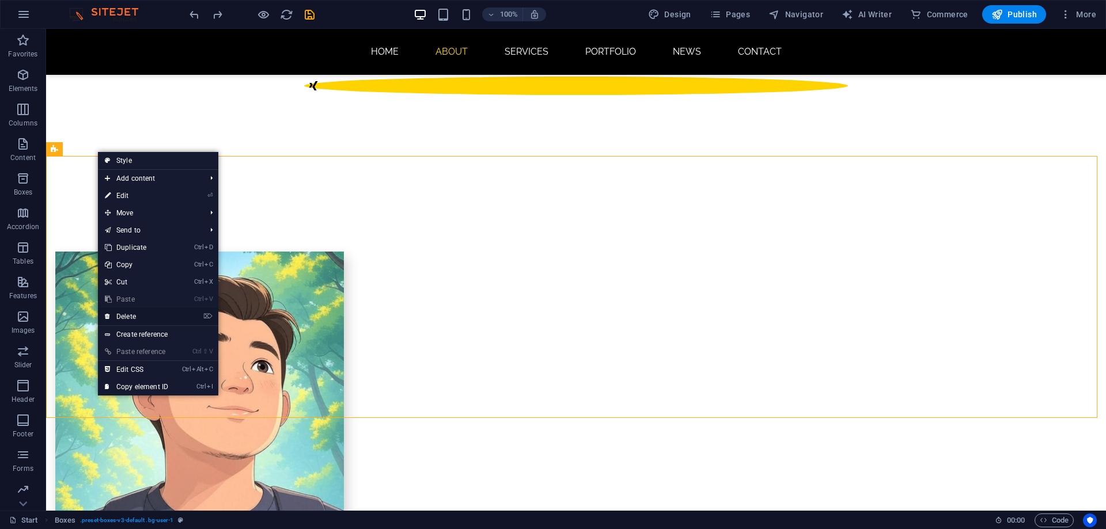
click at [149, 315] on link "⌦ Delete" at bounding box center [136, 316] width 77 height 17
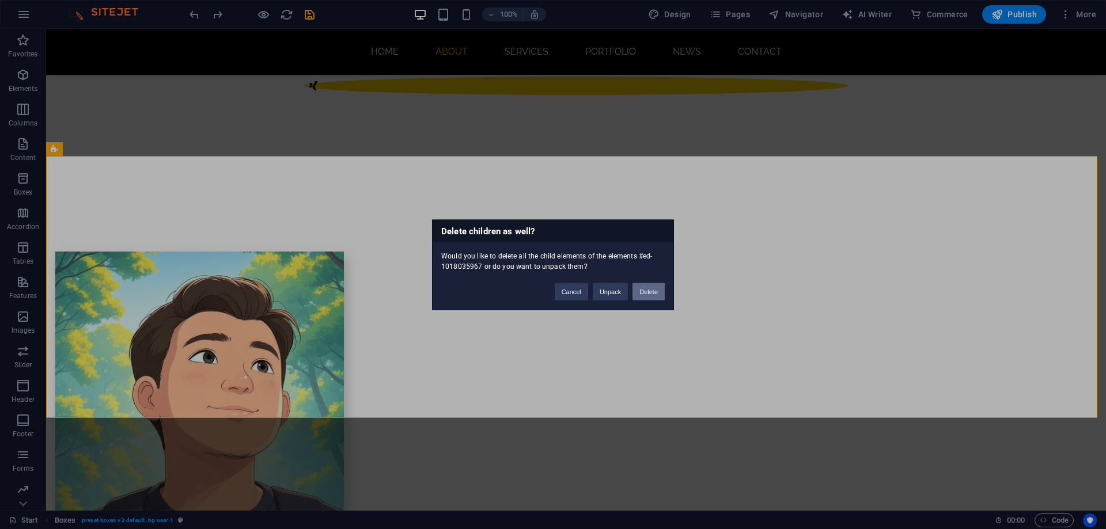
click at [653, 297] on button "Delete" at bounding box center [648, 291] width 32 height 17
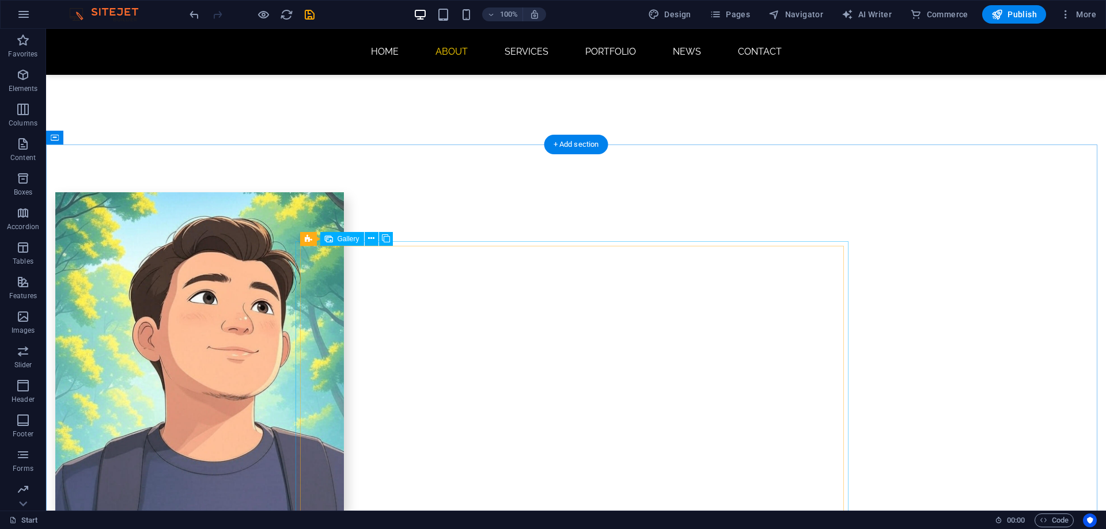
scroll to position [749, 0]
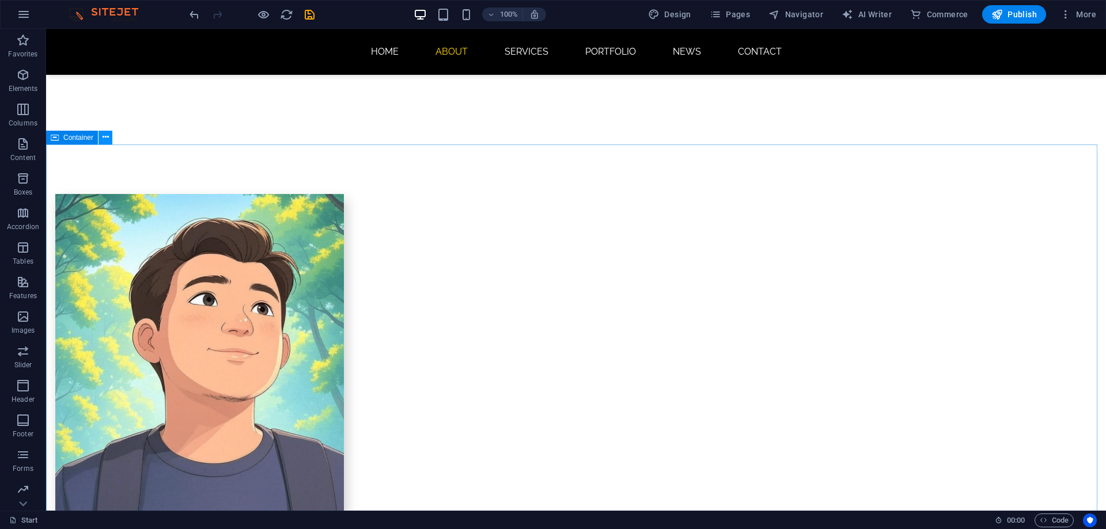
click at [106, 140] on icon at bounding box center [106, 137] width 6 height 12
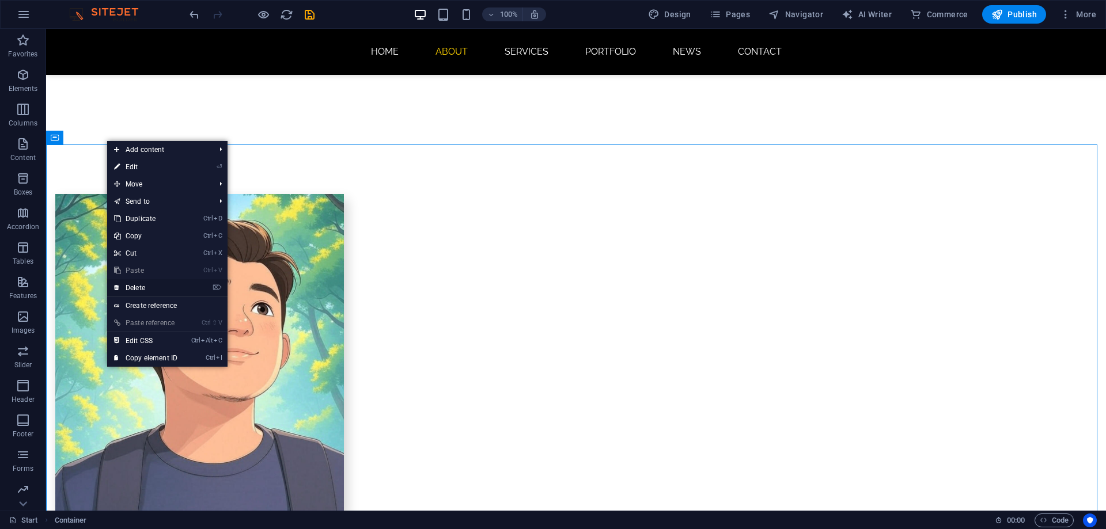
click at [155, 290] on link "⌦ Delete" at bounding box center [145, 287] width 77 height 17
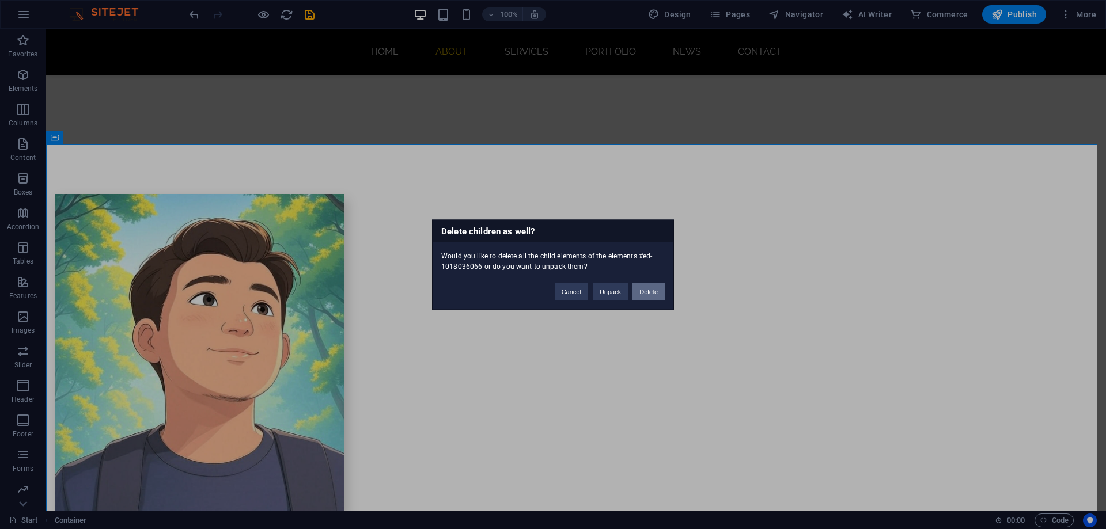
click at [653, 298] on button "Delete" at bounding box center [648, 291] width 32 height 17
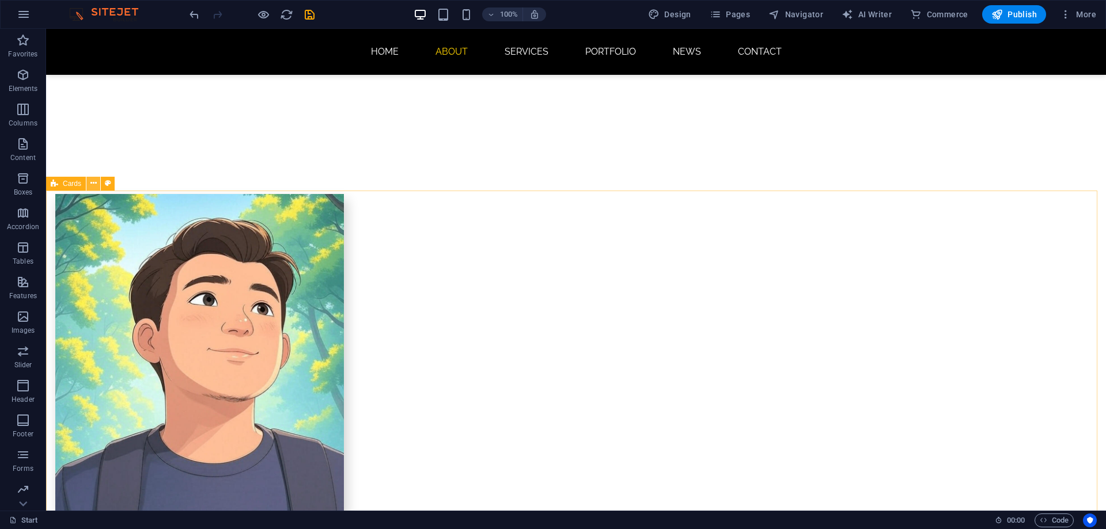
click at [96, 184] on icon at bounding box center [93, 183] width 6 height 12
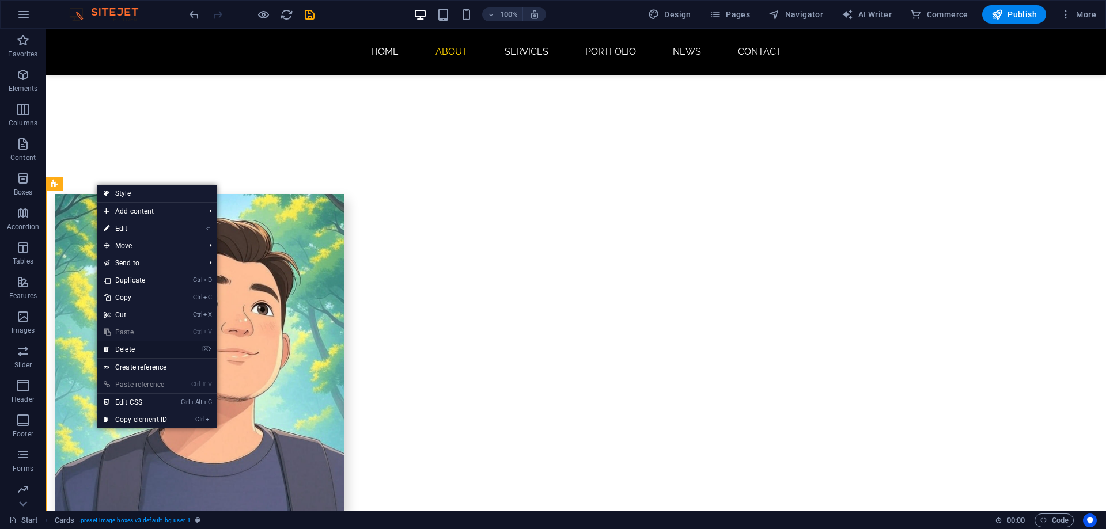
click at [146, 349] on link "⌦ Delete" at bounding box center [135, 349] width 77 height 17
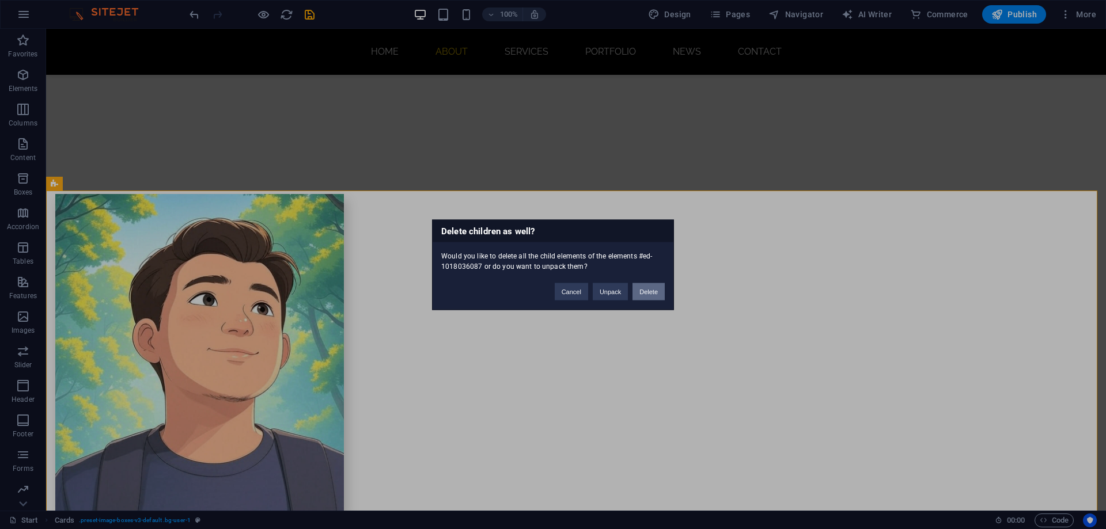
click at [646, 294] on button "Delete" at bounding box center [648, 291] width 32 height 17
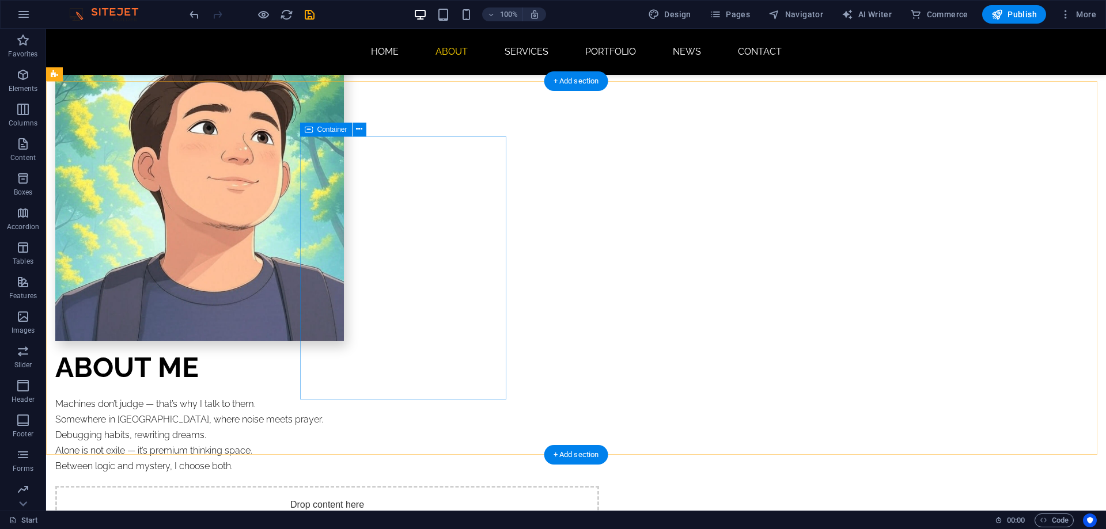
scroll to position [921, 0]
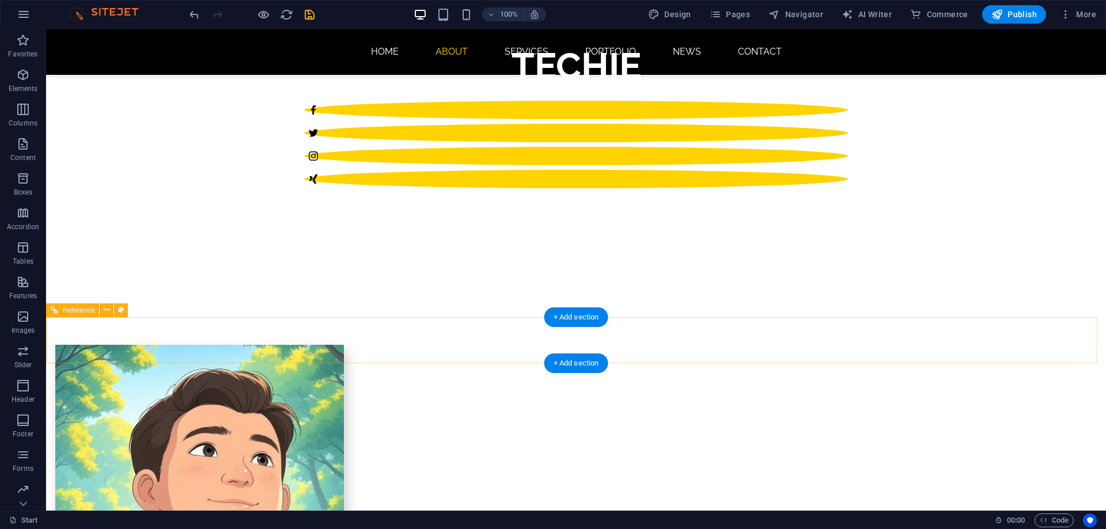
scroll to position [576, 0]
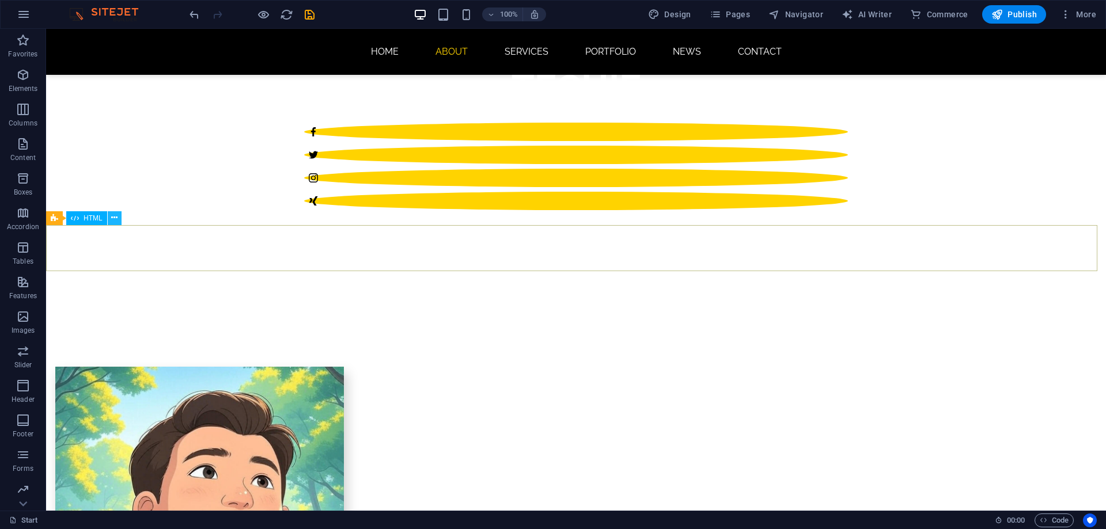
click at [117, 222] on icon at bounding box center [114, 218] width 6 height 12
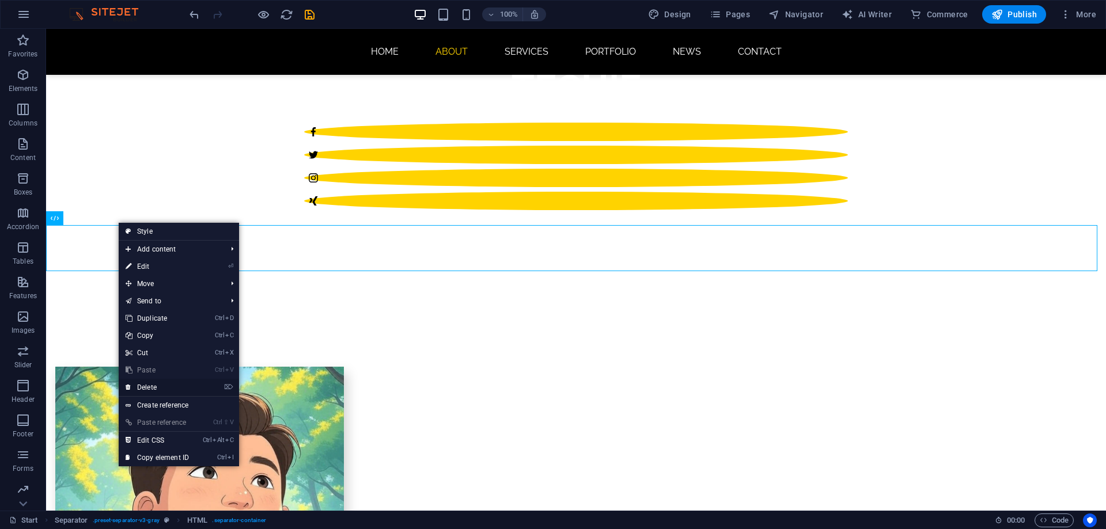
click at [175, 385] on link "⌦ Delete" at bounding box center [157, 387] width 77 height 17
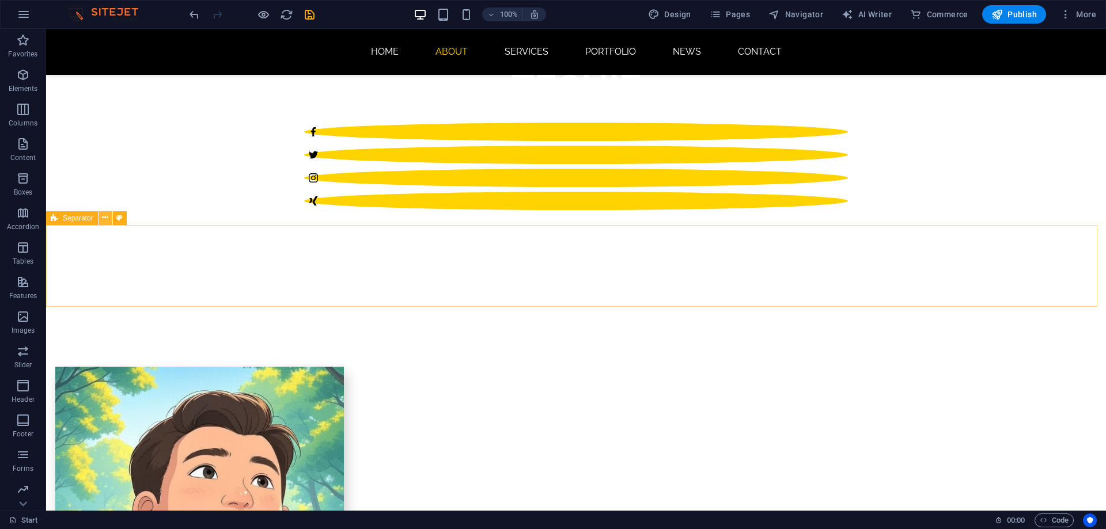
click at [107, 217] on icon at bounding box center [105, 218] width 6 height 12
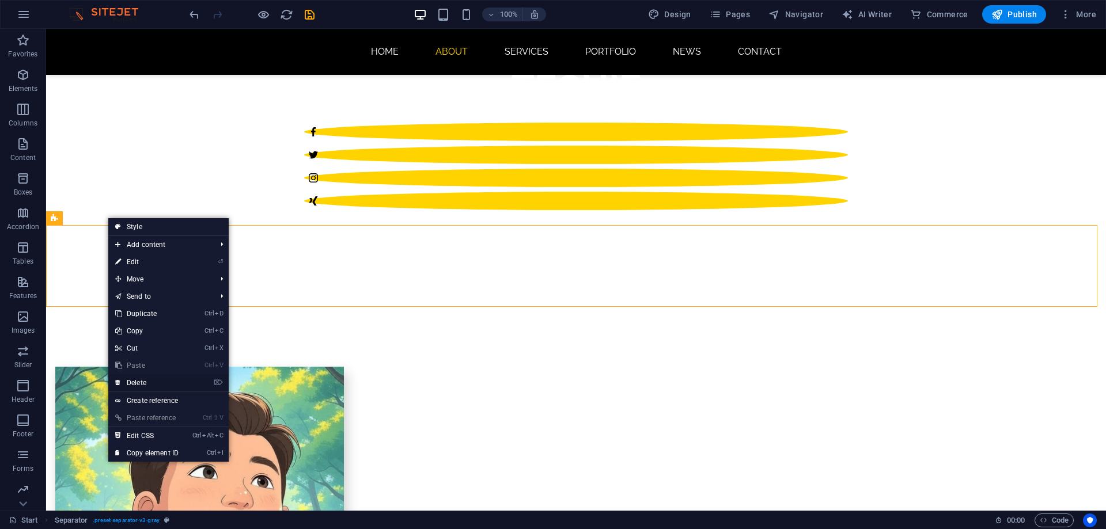
drag, startPoint x: 160, startPoint y: 377, endPoint x: 466, endPoint y: 268, distance: 324.6
click at [160, 377] on link "⌦ Delete" at bounding box center [146, 382] width 77 height 17
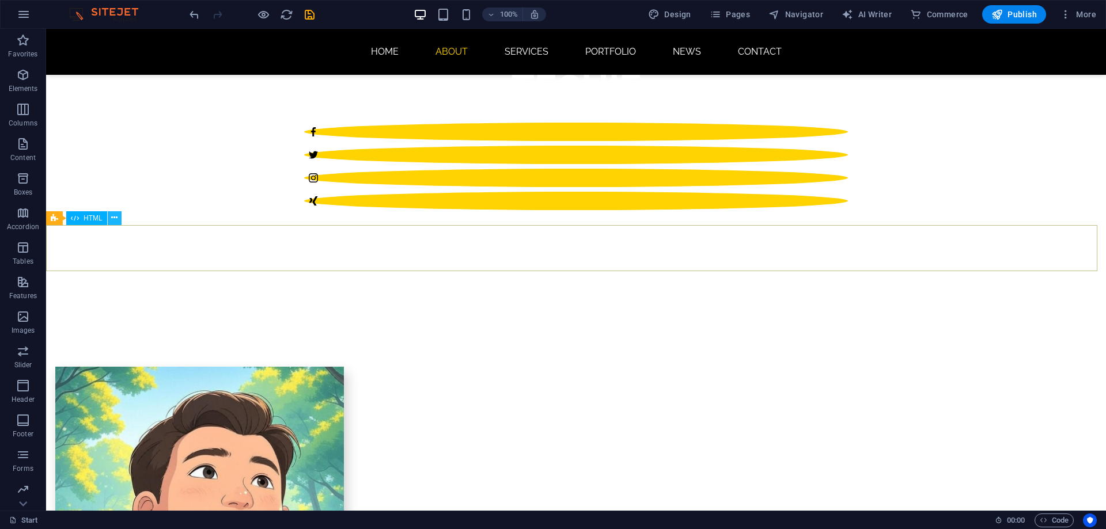
click at [115, 222] on icon at bounding box center [114, 218] width 6 height 12
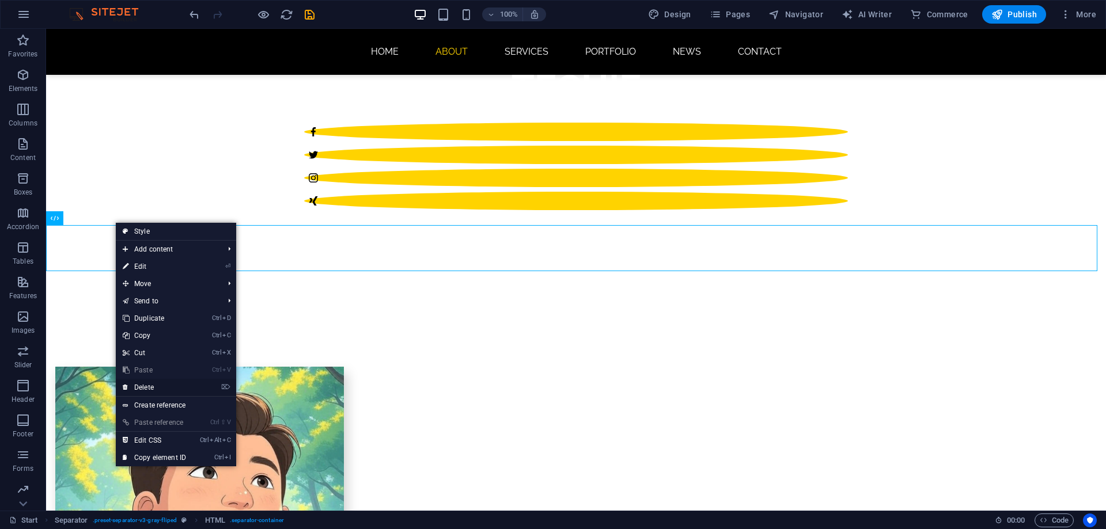
click at [164, 385] on link "⌦ Delete" at bounding box center [154, 387] width 77 height 17
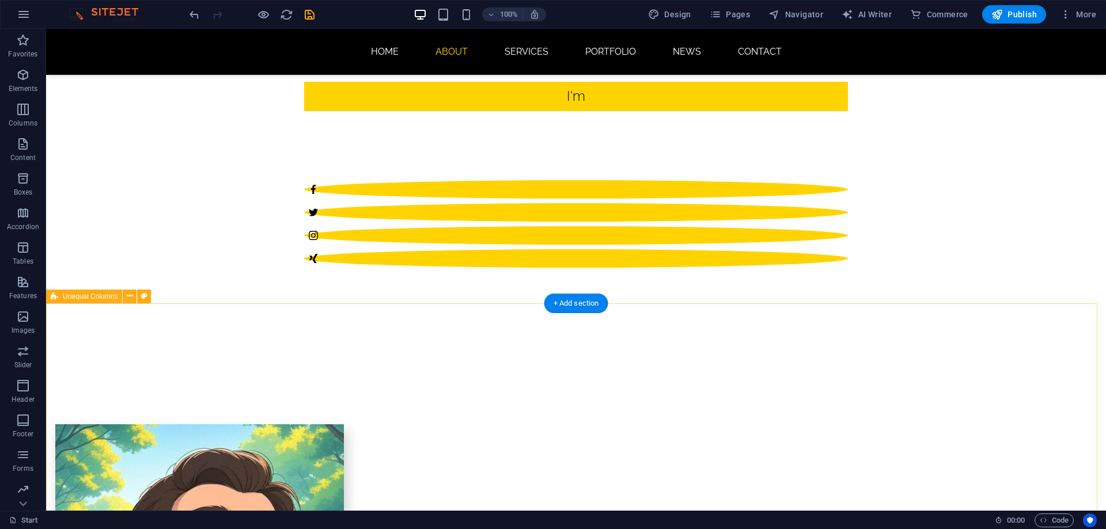
scroll to position [691, 0]
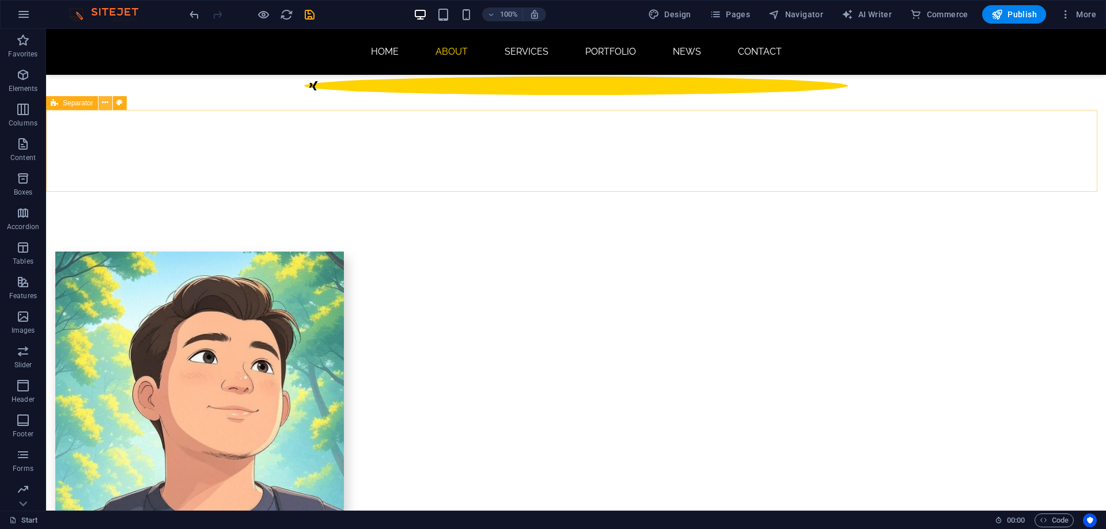
click at [104, 105] on icon at bounding box center [105, 103] width 6 height 12
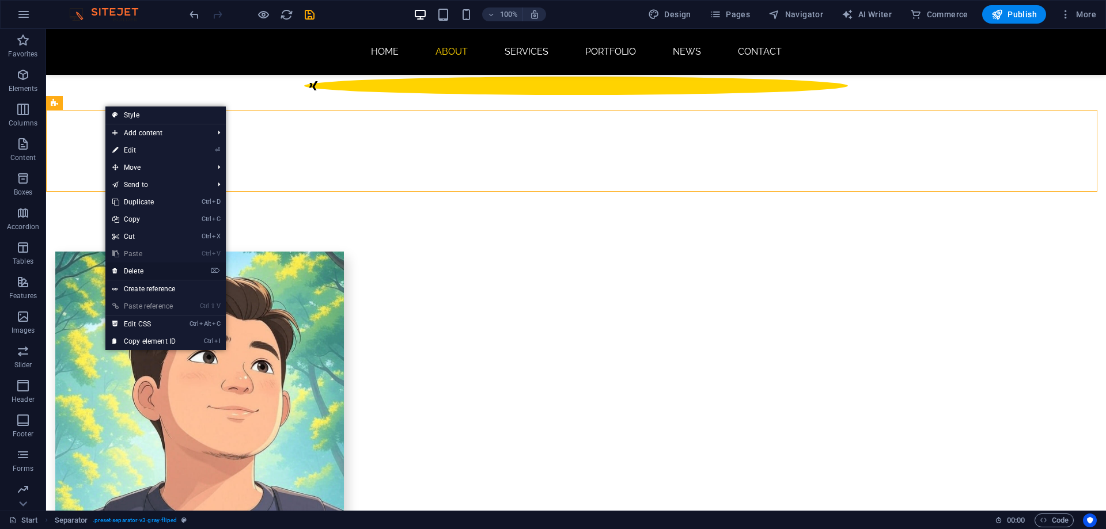
drag, startPoint x: 142, startPoint y: 277, endPoint x: 97, endPoint y: 248, distance: 53.8
click at [142, 277] on link "⌦ Delete" at bounding box center [143, 271] width 77 height 17
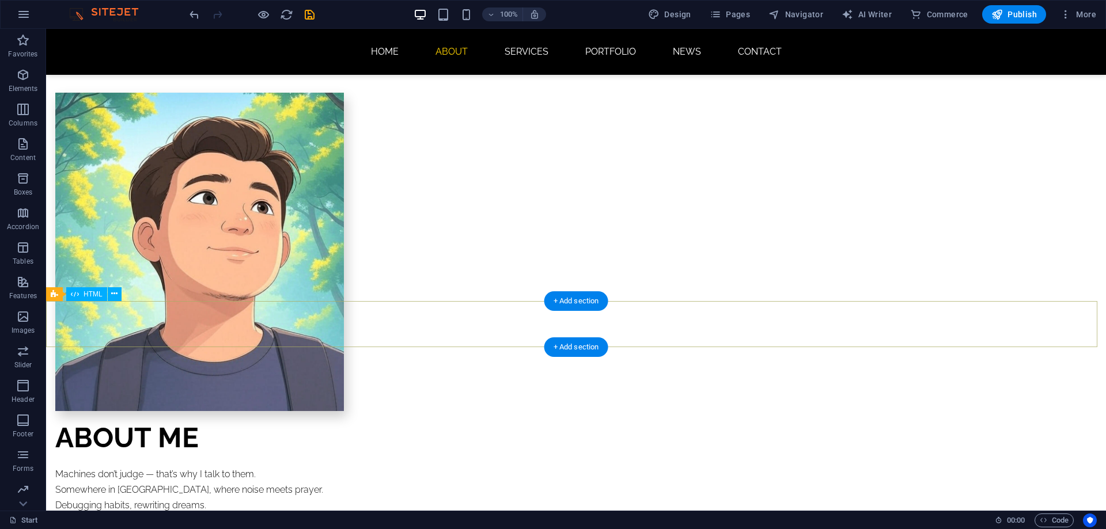
scroll to position [874, 0]
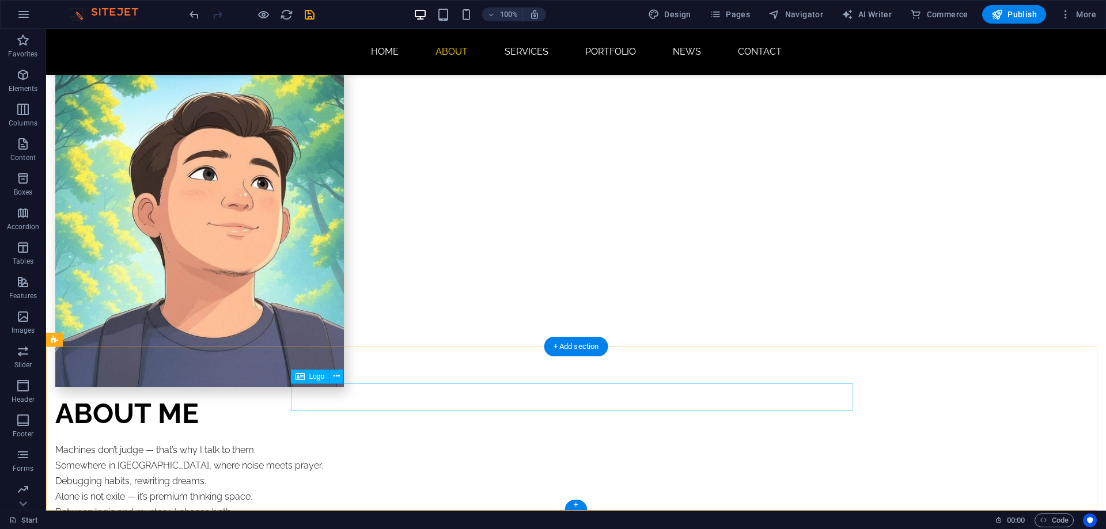
select select "px"
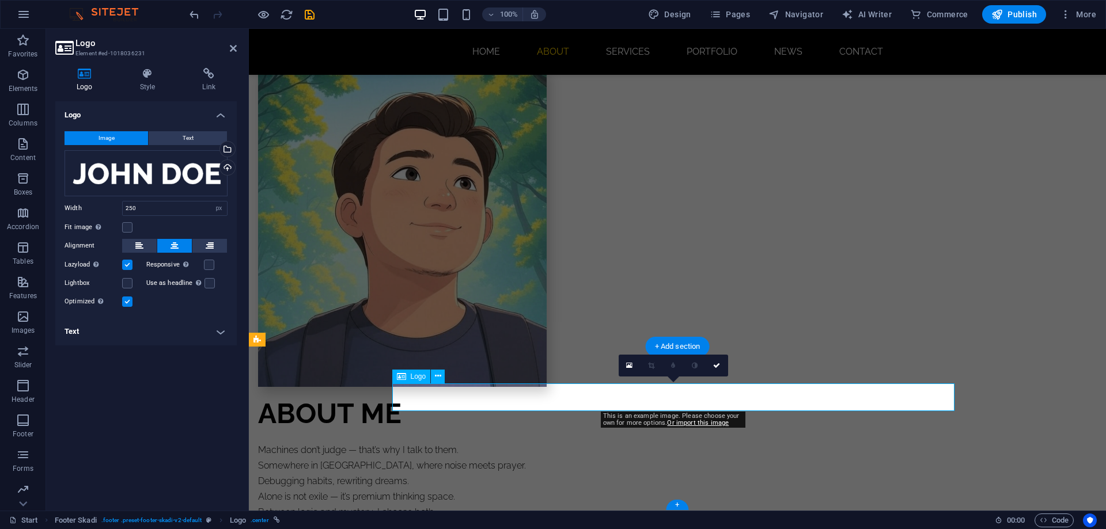
click at [185, 176] on div "Drag files here, click to choose files or select files from Files or our free s…" at bounding box center [146, 173] width 163 height 46
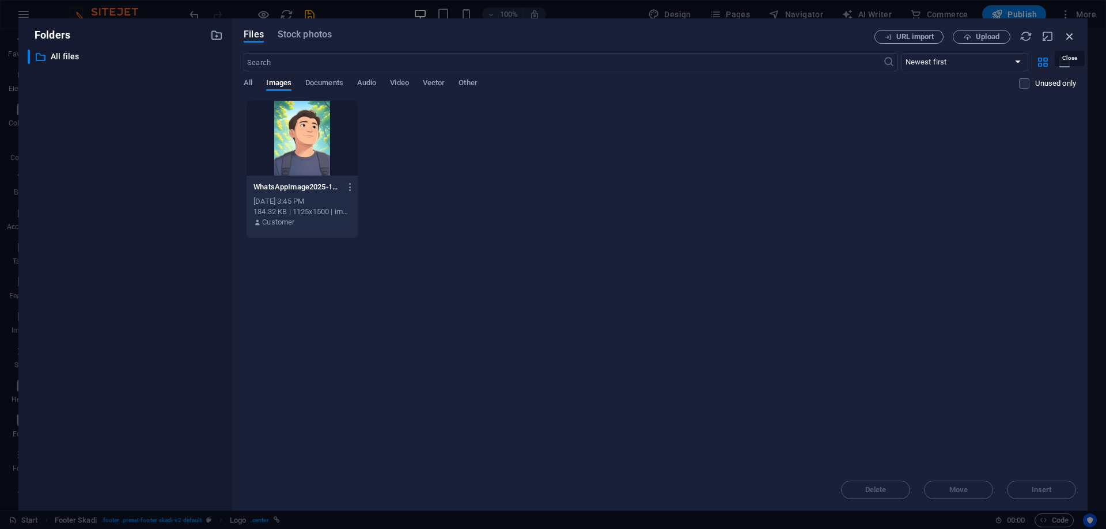
click at [1073, 36] on icon "button" at bounding box center [1069, 36] width 13 height 13
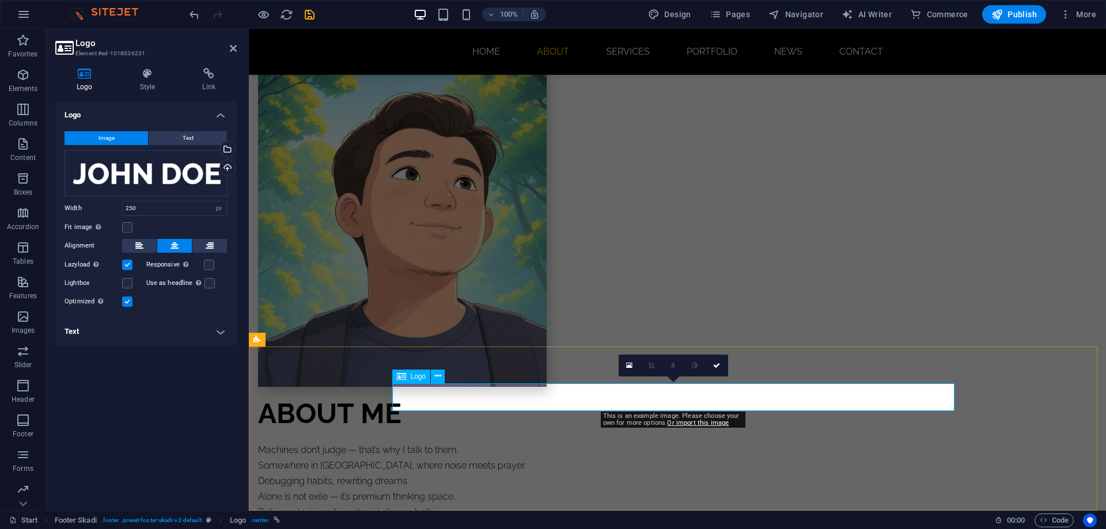
click at [155, 179] on div "Drag files here, click to choose files or select files from Files or our free s…" at bounding box center [146, 173] width 163 height 46
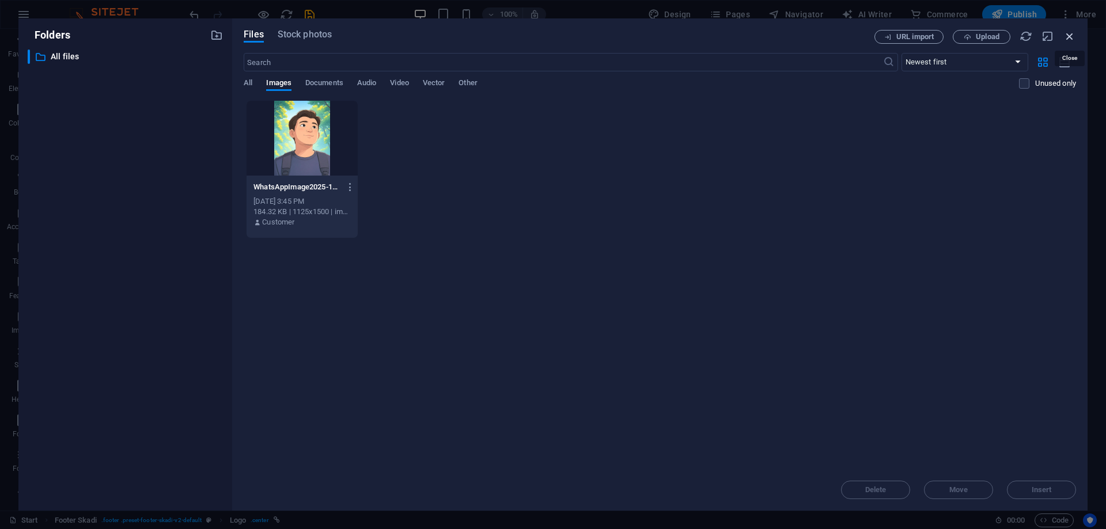
drag, startPoint x: 1068, startPoint y: 33, endPoint x: 327, endPoint y: 87, distance: 742.5
click at [1068, 33] on icon "button" at bounding box center [1069, 36] width 13 height 13
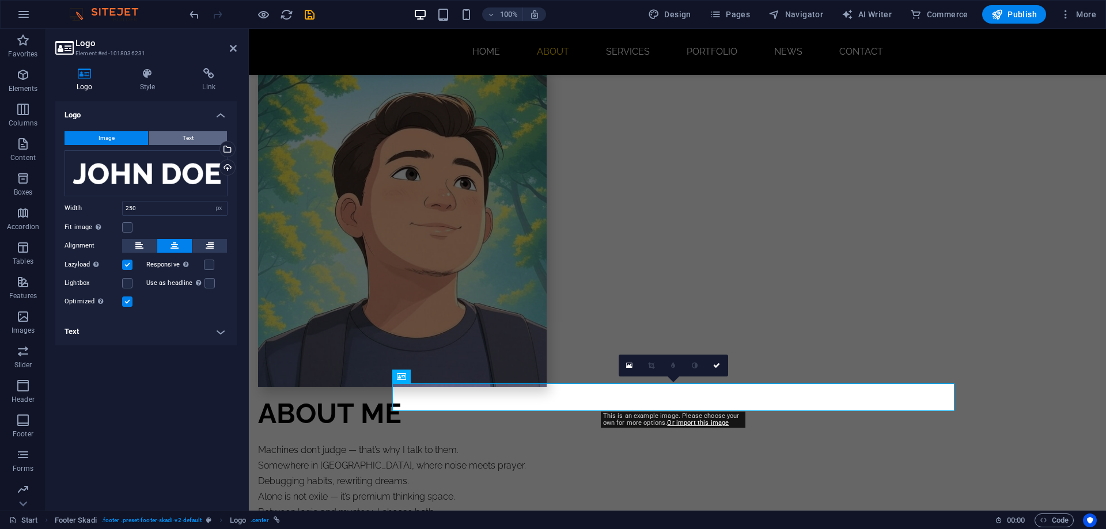
click at [188, 135] on span "Text" at bounding box center [188, 138] width 11 height 14
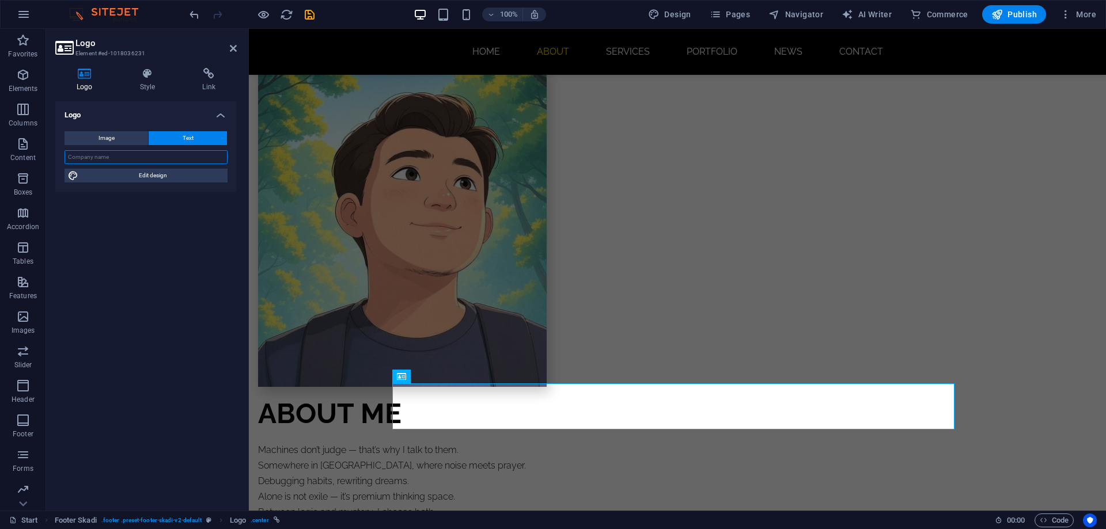
click at [130, 161] on input "text" at bounding box center [146, 157] width 163 height 14
click at [115, 158] on input "text" at bounding box center [146, 157] width 163 height 14
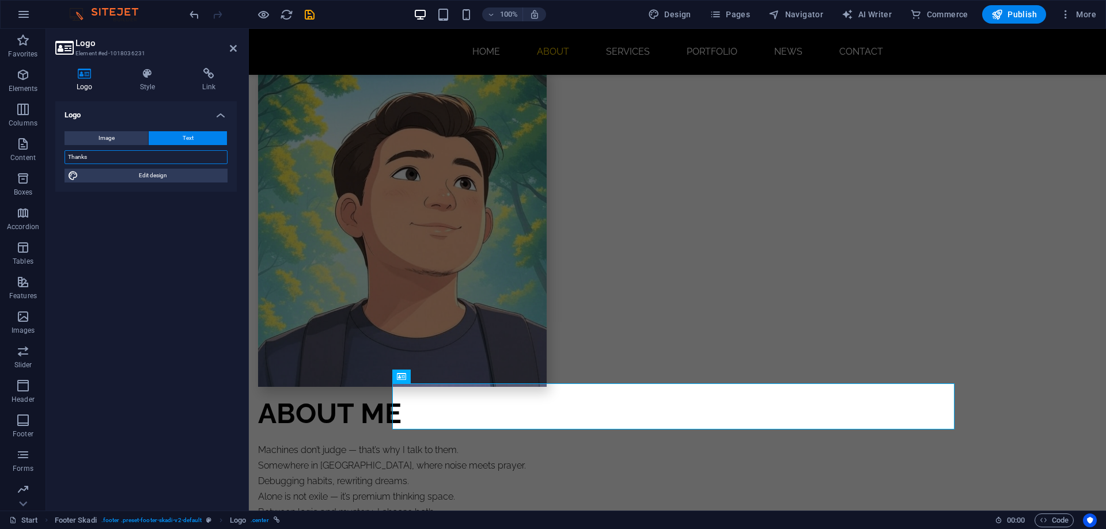
drag, startPoint x: 141, startPoint y: 160, endPoint x: 63, endPoint y: 155, distance: 77.9
click at [63, 155] on div "Image Text Drag files here, click to choose files or select files from Files or…" at bounding box center [145, 157] width 181 height 70
paste input "Every heartbeat is a divine execution"
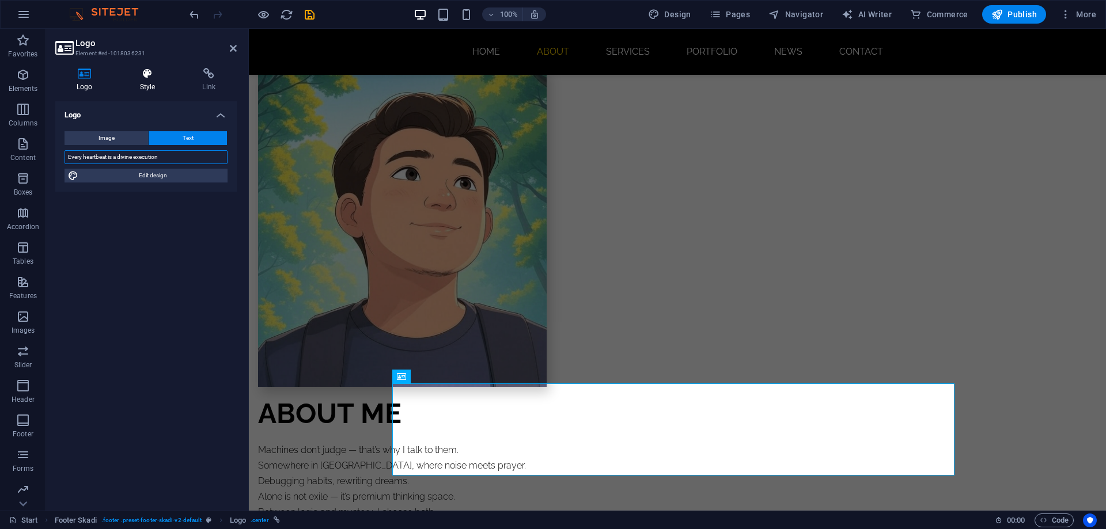
type input "Every heartbeat is a divine execution"
click at [148, 88] on h4 "Style" at bounding box center [150, 80] width 63 height 24
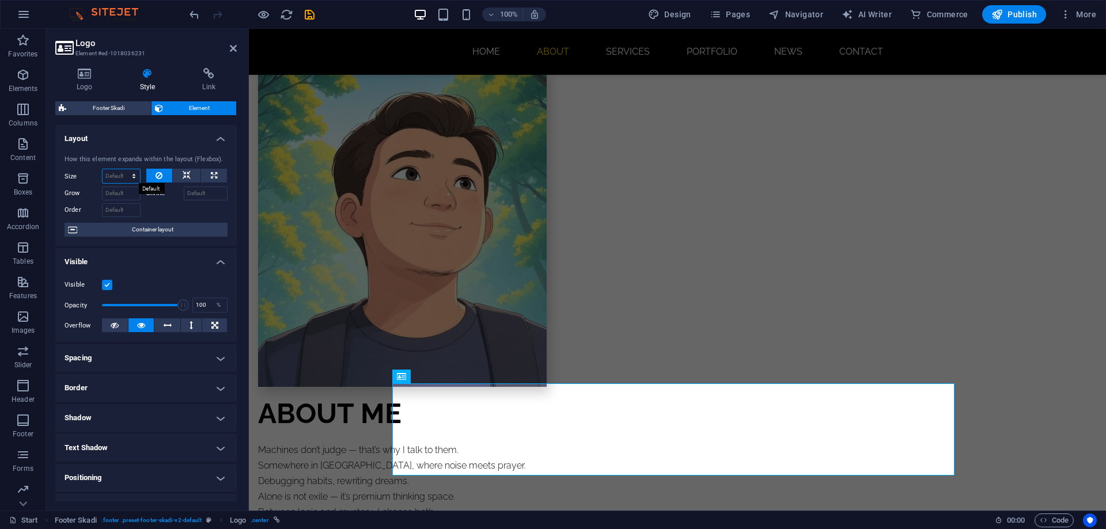
click at [130, 177] on select "Default auto px % 1/1 1/2 1/3 1/4 1/5 1/6 1/7 1/8 1/9 1/10" at bounding box center [121, 176] width 37 height 14
click at [103, 169] on select "Default auto px % 1/1 1/2 1/3 1/4 1/5 1/6 1/7 1/8 1/9 1/10" at bounding box center [121, 176] width 37 height 14
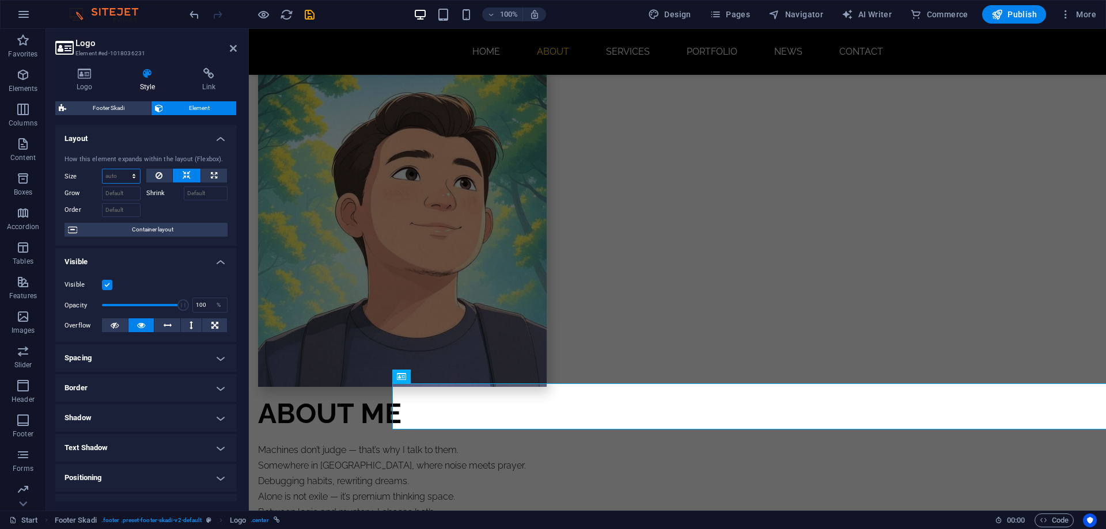
click at [133, 181] on select "Default auto px % 1/1 1/2 1/3 1/4 1/5 1/6 1/7 1/8 1/9 1/10" at bounding box center [121, 176] width 37 height 14
select select "px"
click at [122, 169] on select "Default auto px % 1/1 1/2 1/3 1/4 1/5 1/6 1/7 1/8 1/9 1/10" at bounding box center [121, 176] width 37 height 14
type input "0"
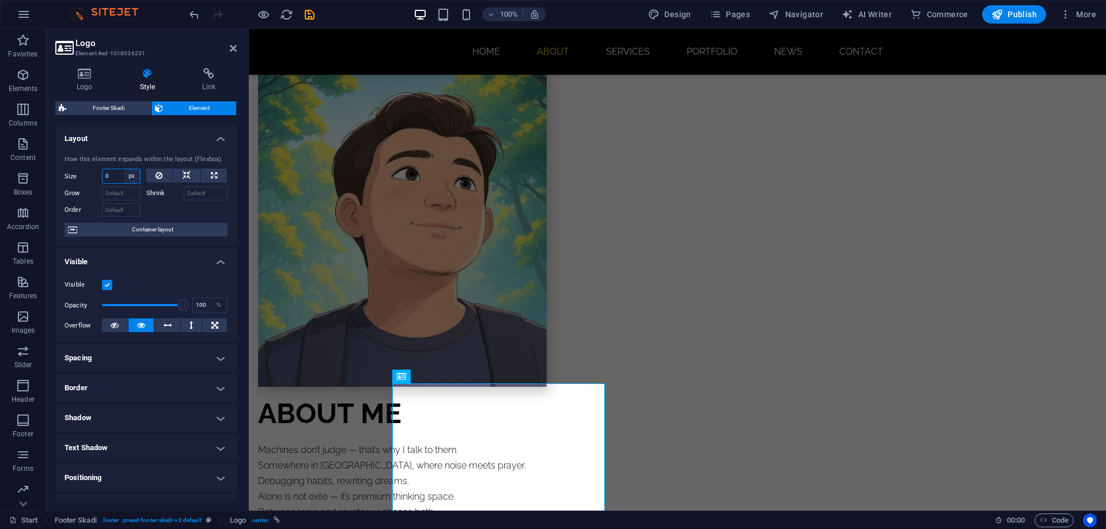
click at [128, 180] on select "Default auto px % 1/1 1/2 1/3 1/4 1/5 1/6 1/7 1/8 1/9 1/10" at bounding box center [132, 176] width 16 height 14
select select "1/1"
click at [124, 169] on select "Default auto px % 1/1 1/2 1/3 1/4 1/5 1/6 1/7 1/8 1/9 1/10" at bounding box center [132, 176] width 16 height 14
type input "100"
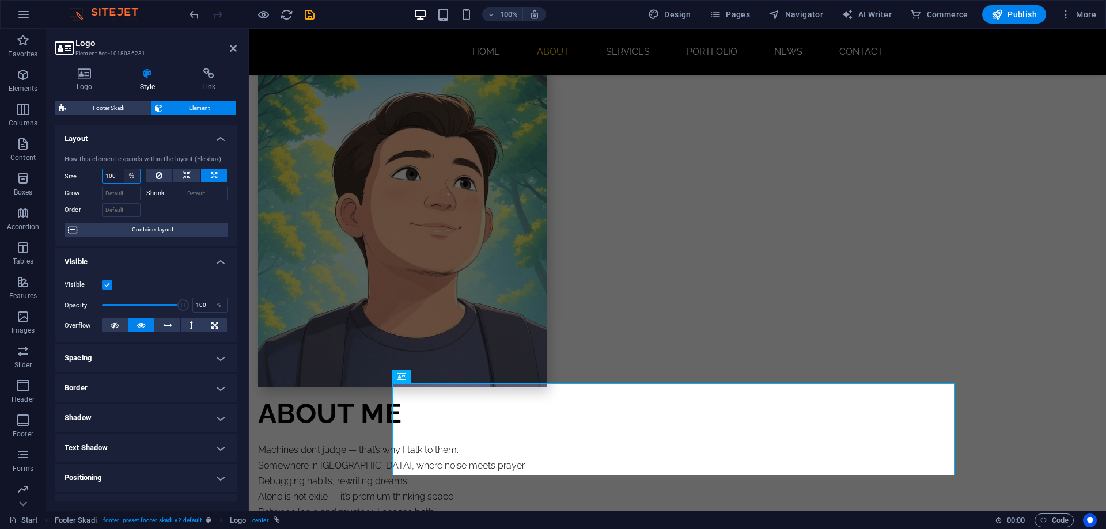
click at [134, 177] on select "Default auto px % 1/1 1/2 1/3 1/4 1/5 1/6 1/7 1/8 1/9 1/10" at bounding box center [132, 176] width 16 height 14
select select "1/6"
click at [124, 169] on select "Default auto px % 1/1 1/2 1/3 1/4 1/5 1/6 1/7 1/8 1/9 1/10" at bounding box center [132, 176] width 16 height 14
type input "16.66"
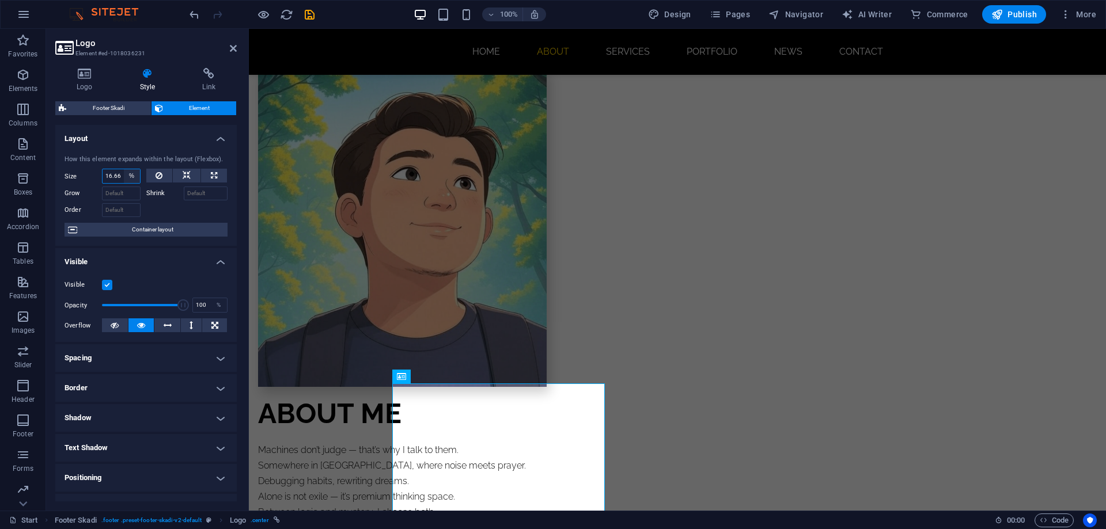
click at [133, 178] on select "Default auto px % 1/1 1/2 1/3 1/4 1/5 1/6 1/7 1/8 1/9 1/10" at bounding box center [132, 176] width 16 height 14
click at [124, 169] on select "Default auto px % 1/1 1/2 1/3 1/4 1/5 1/6 1/7 1/8 1/9 1/10" at bounding box center [132, 176] width 16 height 14
click at [133, 174] on select "Default auto px % 1/1 1/2 1/3 1/4 1/5 1/6 1/7 1/8 1/9 1/10" at bounding box center [132, 176] width 16 height 14
select select "1/1"
click at [124, 169] on select "Default auto px % 1/1 1/2 1/3 1/4 1/5 1/6 1/7 1/8 1/9 1/10" at bounding box center [132, 176] width 16 height 14
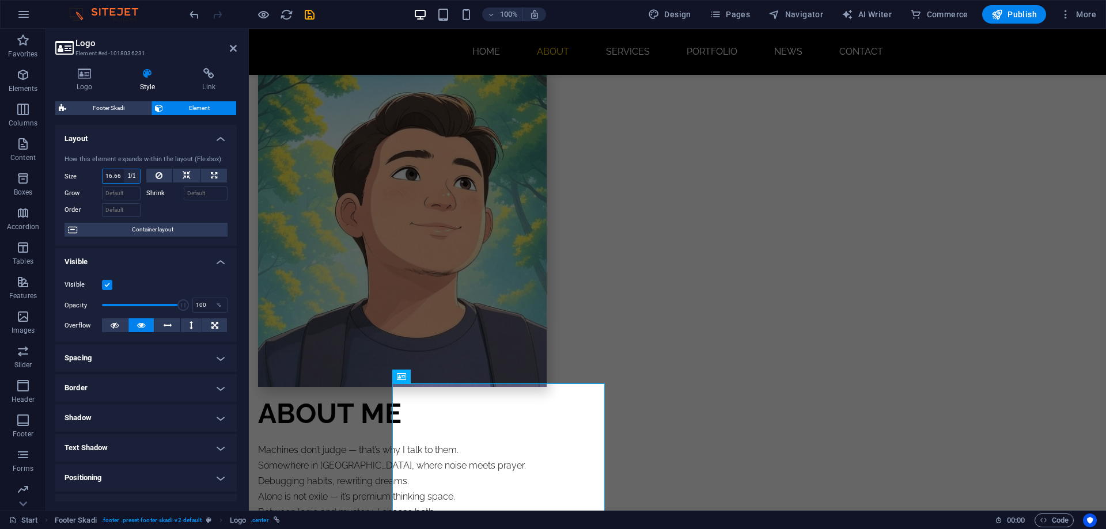
type input "100"
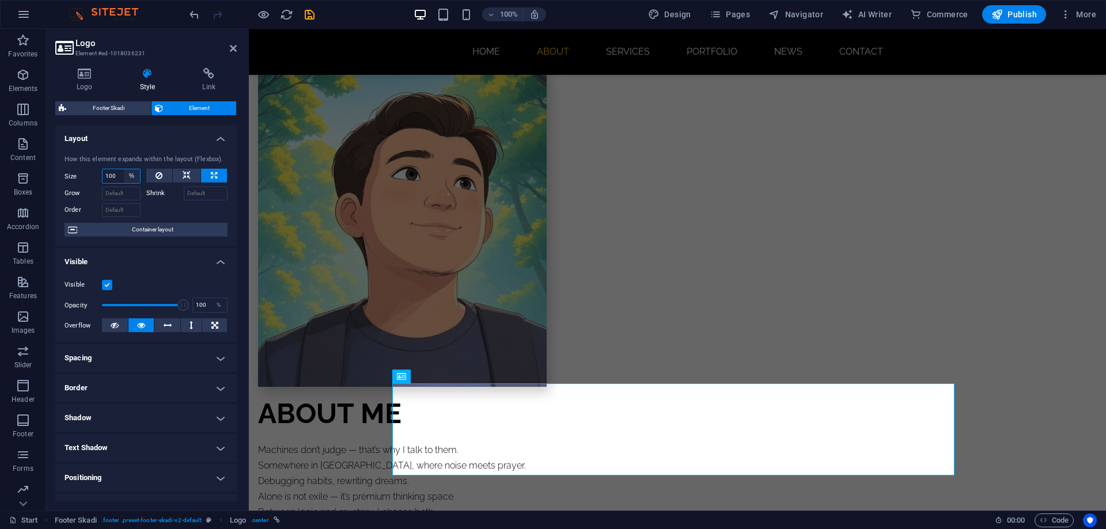
click at [132, 179] on select "Default auto px % 1/1 1/2 1/3 1/4 1/5 1/6 1/7 1/8 1/9 1/10" at bounding box center [132, 176] width 16 height 14
select select "1/9"
click at [124, 169] on select "Default auto px % 1/1 1/2 1/3 1/4 1/5 1/6 1/7 1/8 1/9 1/10" at bounding box center [132, 176] width 16 height 14
type input "11.11"
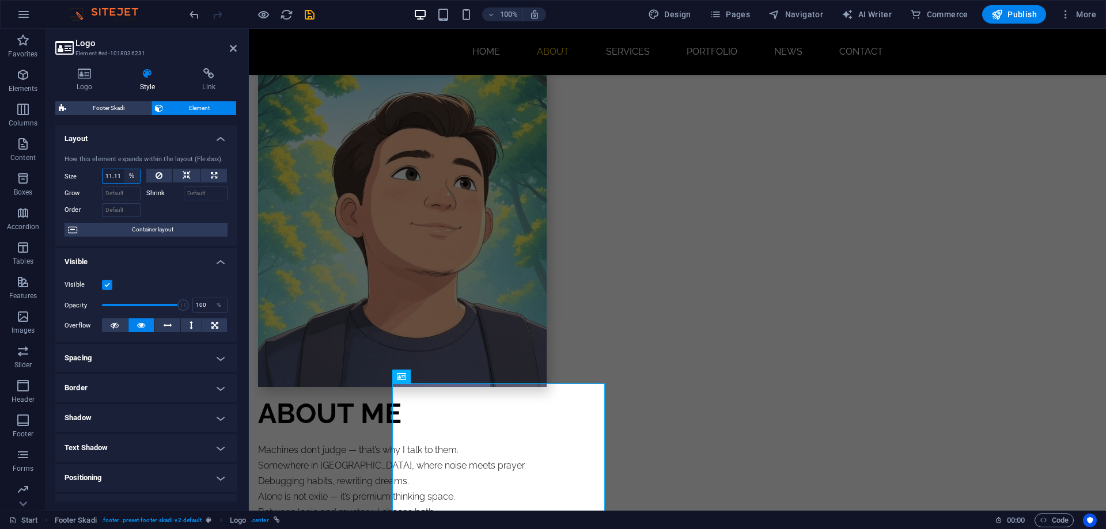
click at [129, 181] on select "Default auto px % 1/1 1/2 1/3 1/4 1/5 1/6 1/7 1/8 1/9 1/10" at bounding box center [132, 176] width 16 height 14
select select "1/1"
click at [124, 169] on select "Default auto px % 1/1 1/2 1/3 1/4 1/5 1/6 1/7 1/8 1/9 1/10" at bounding box center [132, 176] width 16 height 14
type input "100"
select select "%"
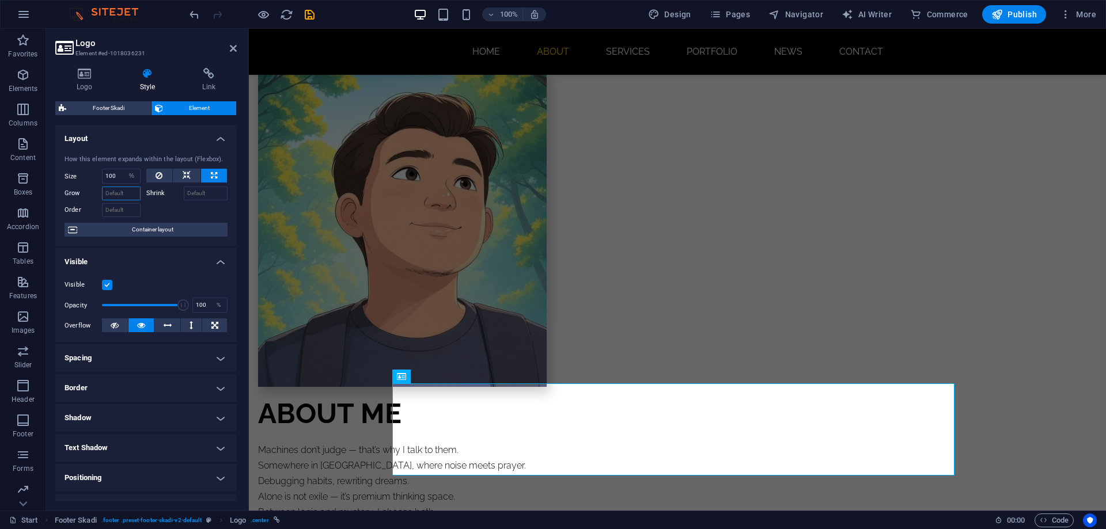
click at [126, 195] on input "Grow" at bounding box center [121, 194] width 39 height 14
type input "1"
click at [138, 210] on input "Order" at bounding box center [121, 210] width 39 height 14
click at [157, 211] on div at bounding box center [187, 208] width 82 height 17
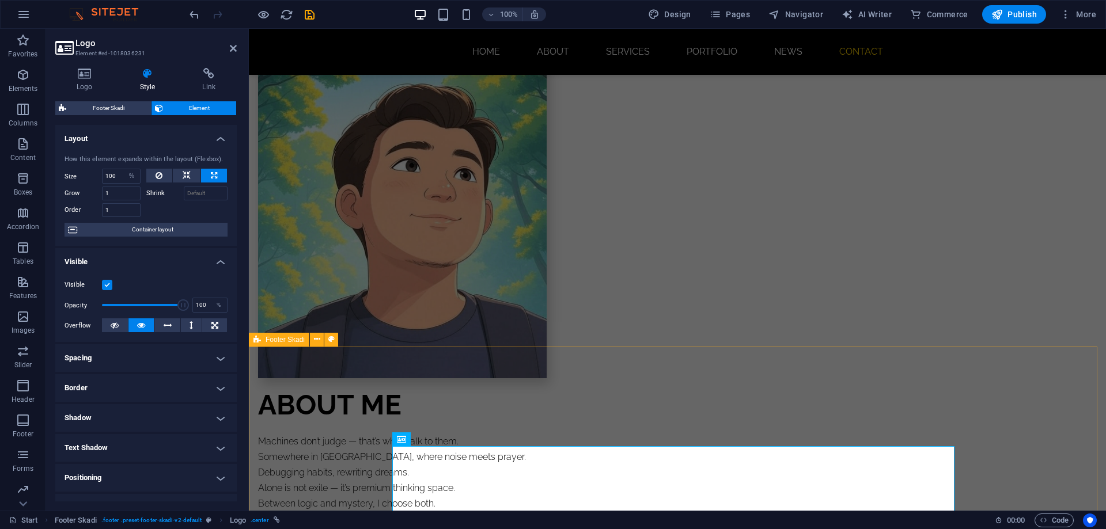
scroll to position [939, 0]
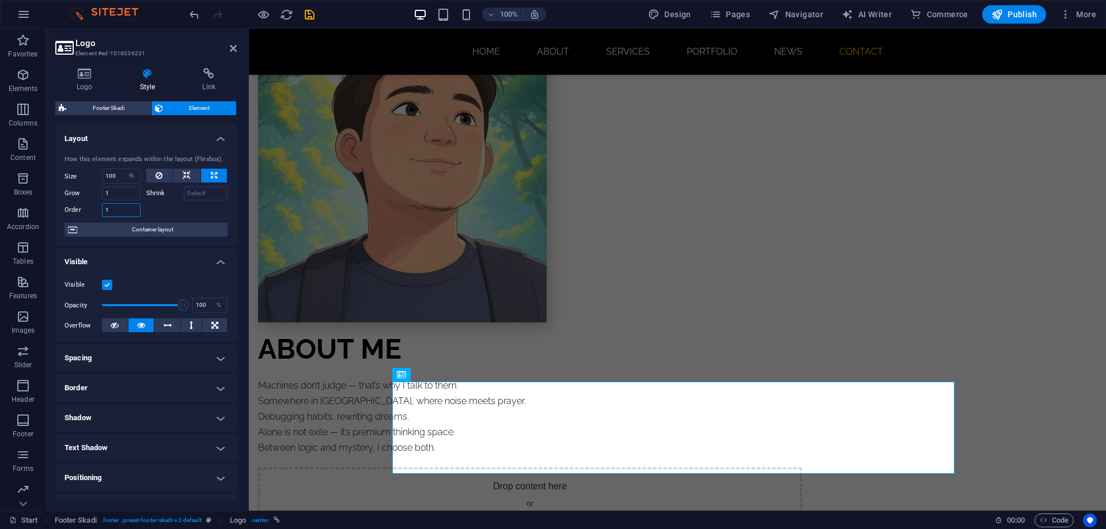
drag, startPoint x: 128, startPoint y: 211, endPoint x: 109, endPoint y: 211, distance: 19.0
click at [109, 211] on input "1" at bounding box center [121, 210] width 39 height 14
type input "12"
click at [173, 219] on div "How this element expands within the layout (Flexbox). Size 100 Default auto px …" at bounding box center [145, 196] width 181 height 101
click at [119, 199] on input "1" at bounding box center [121, 194] width 39 height 14
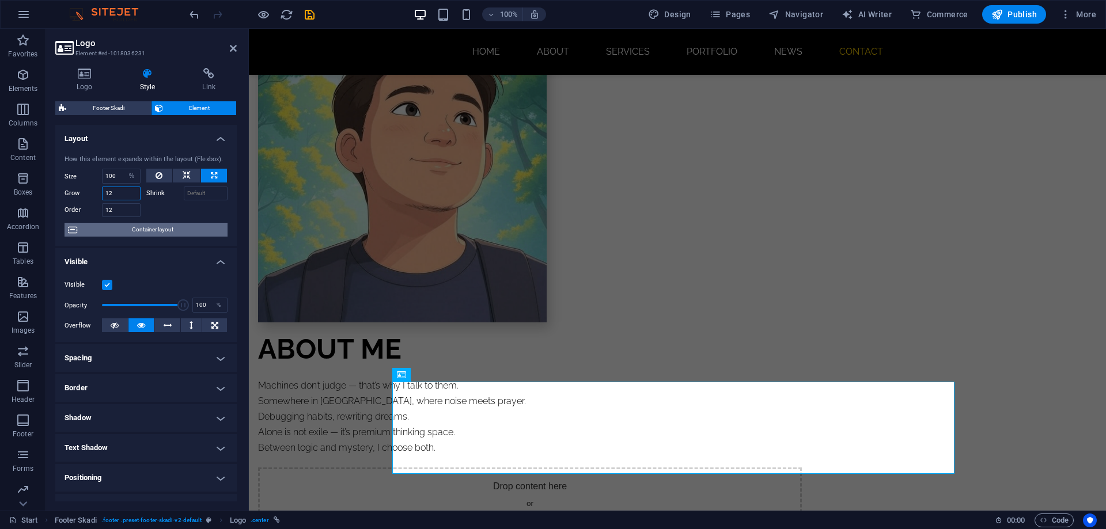
type input "12"
click at [184, 232] on span "Container layout" at bounding box center [152, 230] width 143 height 14
select select "footer"
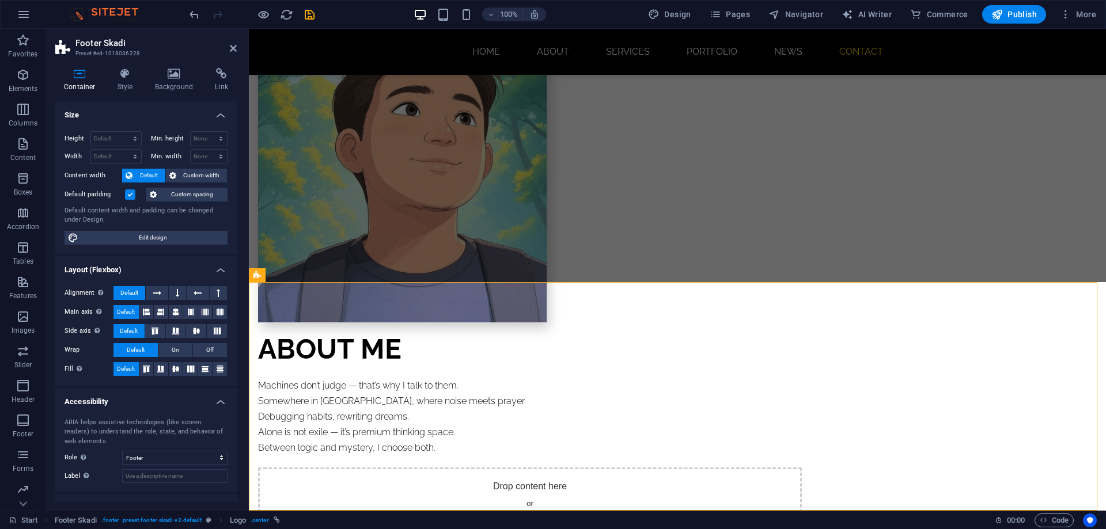
select select "rem"
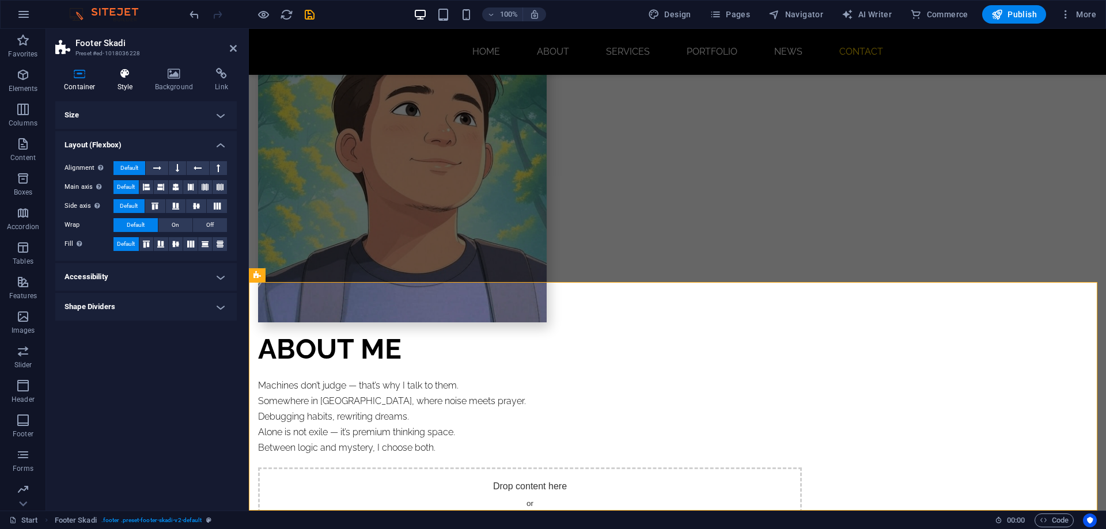
click at [127, 82] on h4 "Style" at bounding box center [127, 80] width 37 height 24
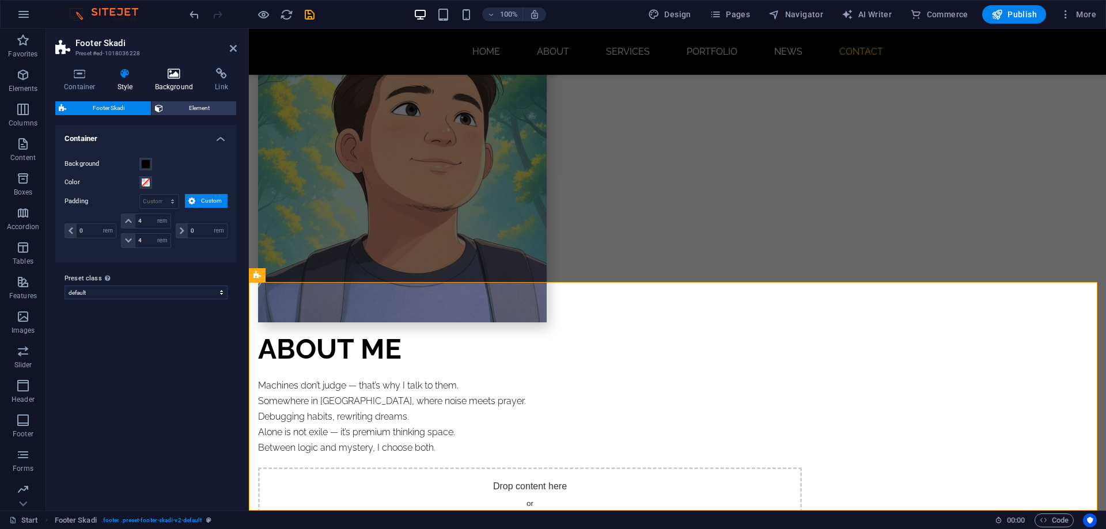
click at [166, 77] on icon at bounding box center [174, 74] width 56 height 12
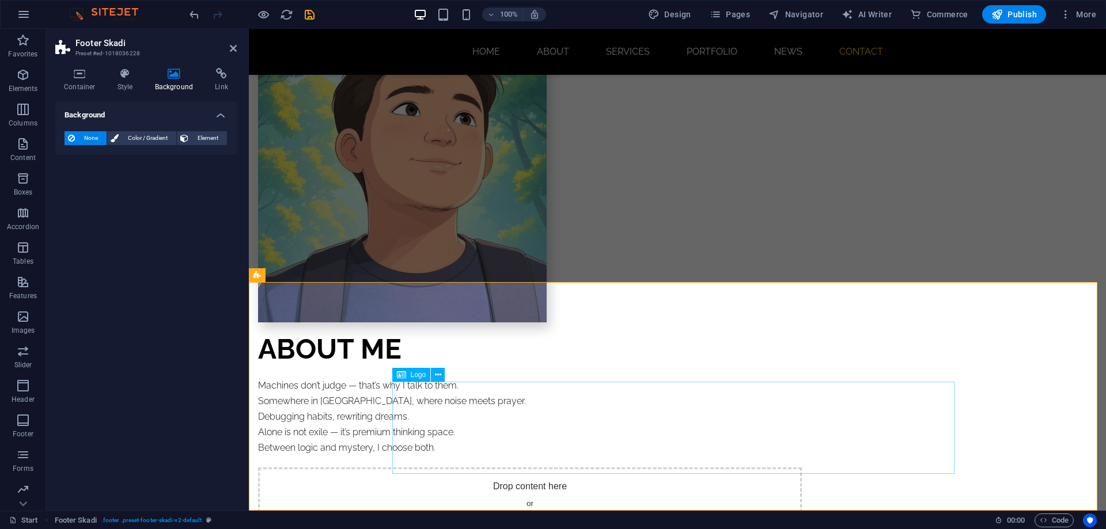
select select "%"
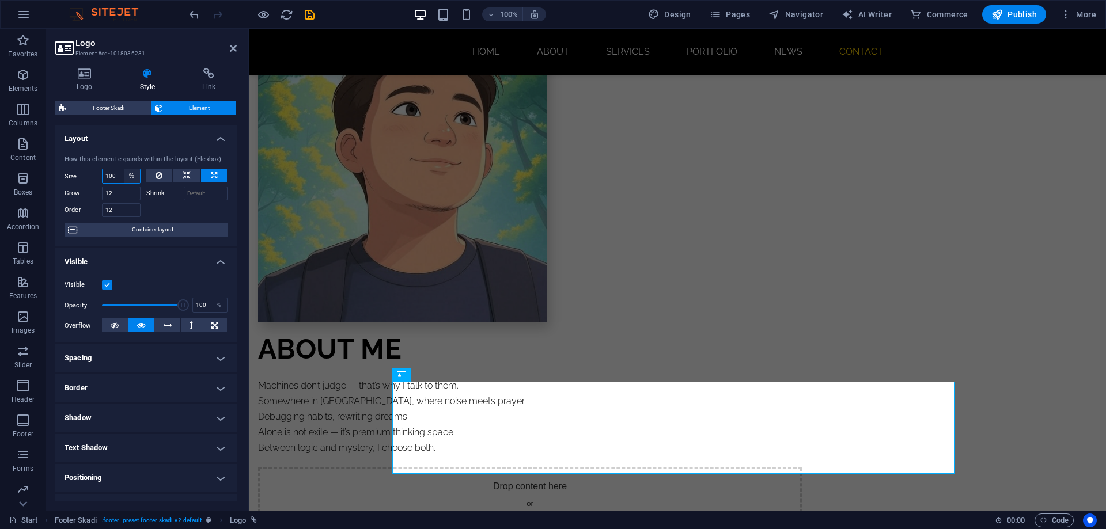
click at [126, 173] on select "Default auto px % 1/1 1/2 1/3 1/4 1/5 1/6 1/7 1/8 1/9 1/10" at bounding box center [132, 176] width 16 height 14
drag, startPoint x: 115, startPoint y: 174, endPoint x: 100, endPoint y: 175, distance: 15.0
click at [100, 175] on div "Size 100 Default auto px % 1/1 1/2 1/3 1/4 1/5 1/6 1/7 1/8 1/9 1/10" at bounding box center [103, 176] width 76 height 15
type input "50"
click at [154, 207] on div at bounding box center [187, 208] width 82 height 17
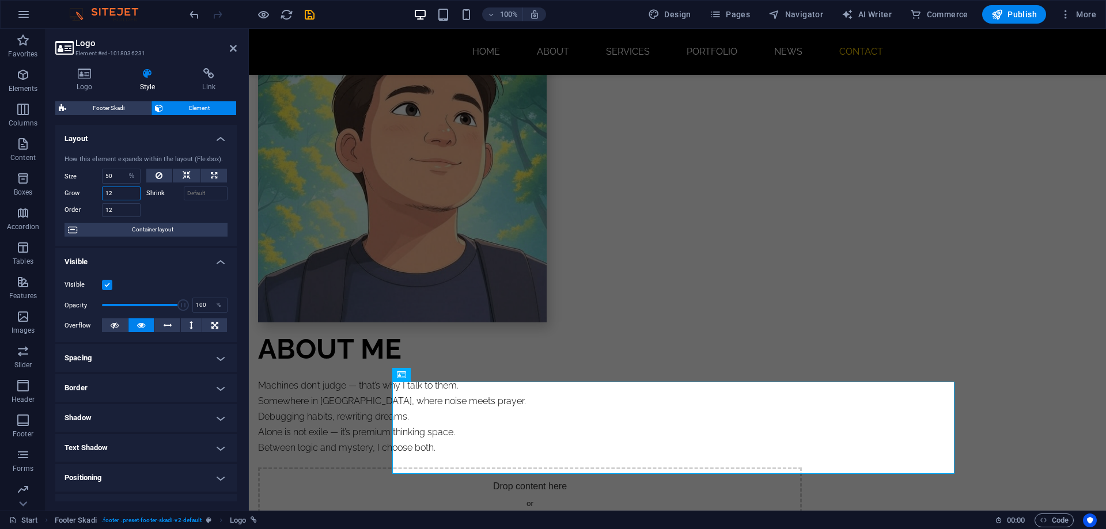
drag, startPoint x: 112, startPoint y: 198, endPoint x: 89, endPoint y: 196, distance: 22.5
click at [89, 196] on div "Grow 12" at bounding box center [103, 194] width 76 height 14
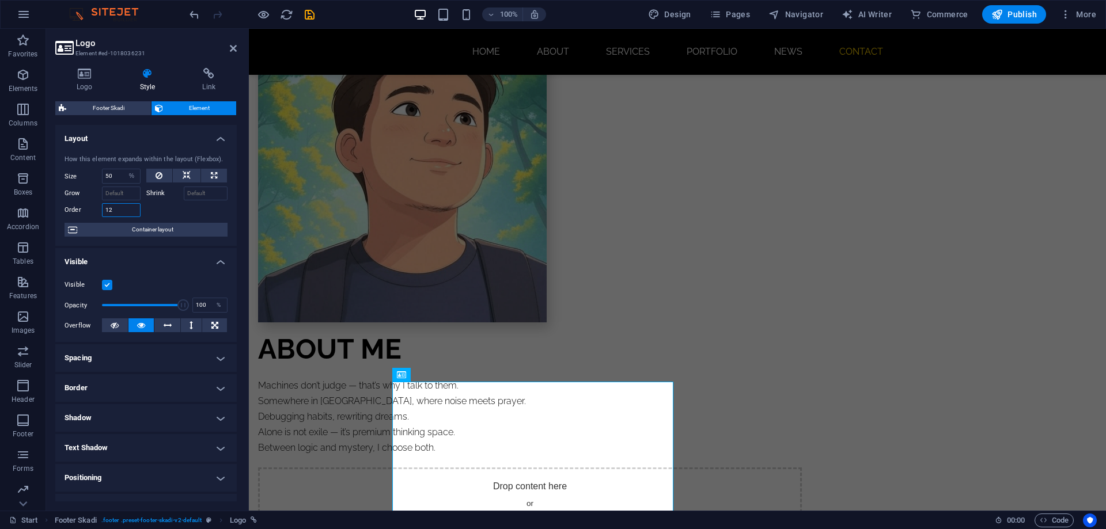
click at [100, 207] on div "Order 12" at bounding box center [103, 210] width 76 height 14
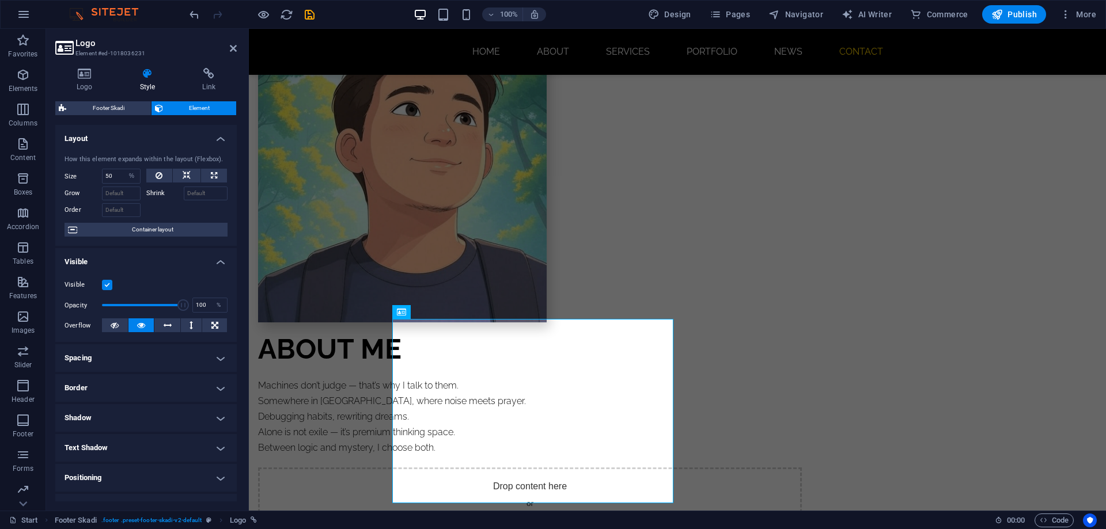
click at [154, 208] on div at bounding box center [187, 208] width 82 height 17
drag, startPoint x: 115, startPoint y: 179, endPoint x: 94, endPoint y: 176, distance: 20.5
click at [94, 176] on div "Size 50 Default auto px % 1/1 1/2 1/3 1/4 1/5 1/6 1/7 1/8 1/9 1/10" at bounding box center [103, 176] width 76 height 15
click at [147, 208] on div at bounding box center [187, 208] width 82 height 17
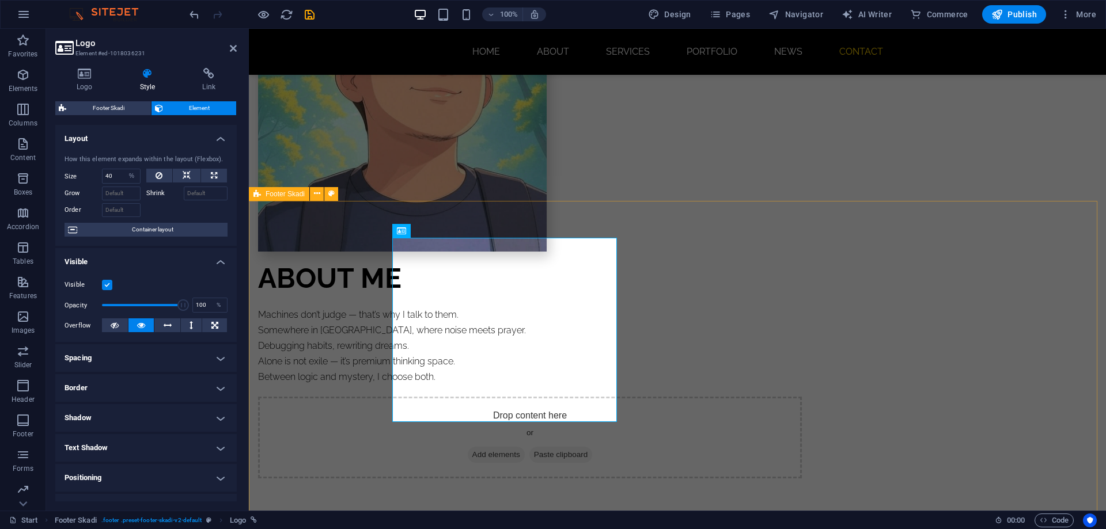
scroll to position [1031, 0]
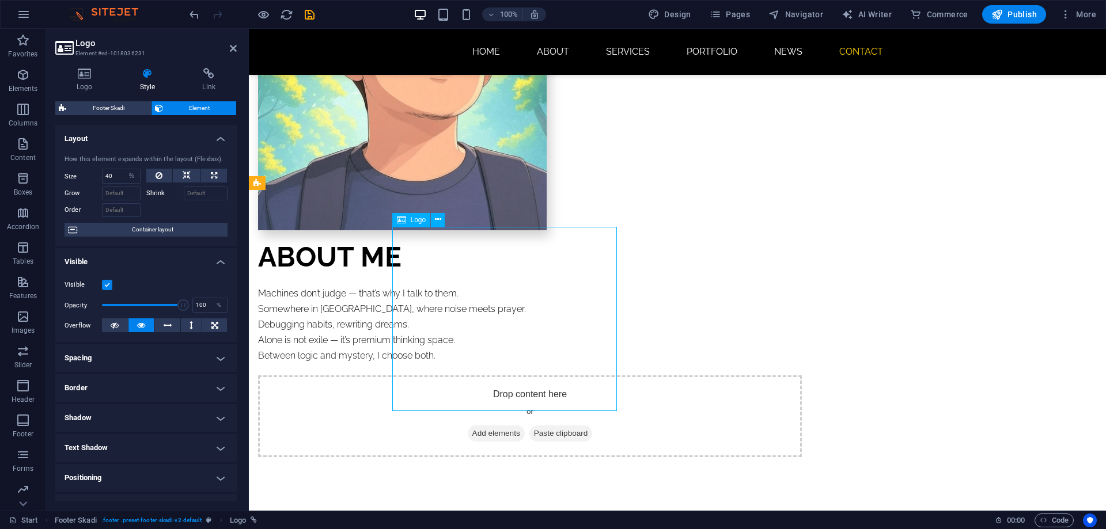
drag, startPoint x: 485, startPoint y: 228, endPoint x: 572, endPoint y: 232, distance: 87.0
drag, startPoint x: 557, startPoint y: 232, endPoint x: 587, endPoint y: 229, distance: 30.7
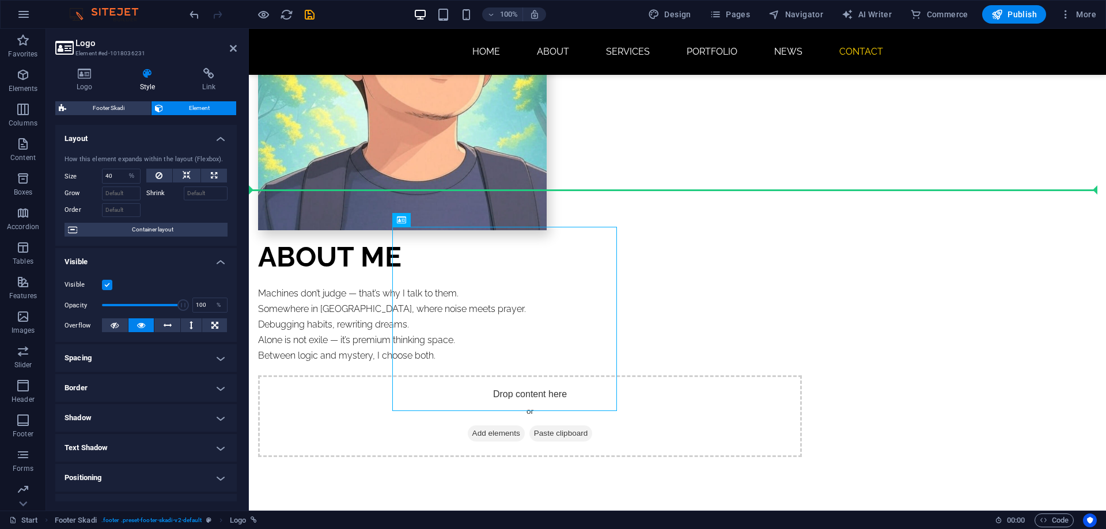
drag, startPoint x: 586, startPoint y: 229, endPoint x: 703, endPoint y: 233, distance: 117.6
drag, startPoint x: 651, startPoint y: 247, endPoint x: 701, endPoint y: 220, distance: 56.9
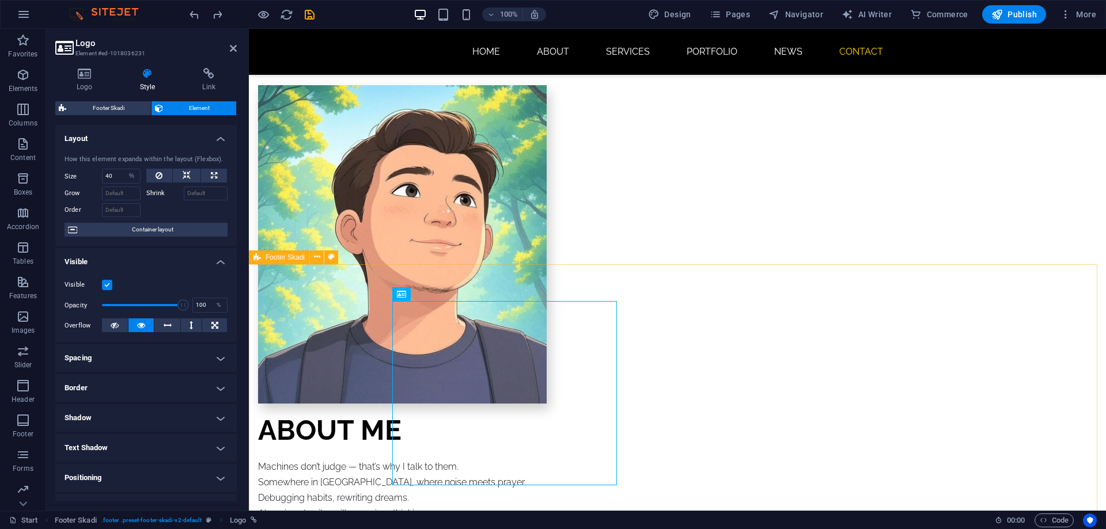
scroll to position [973, 0]
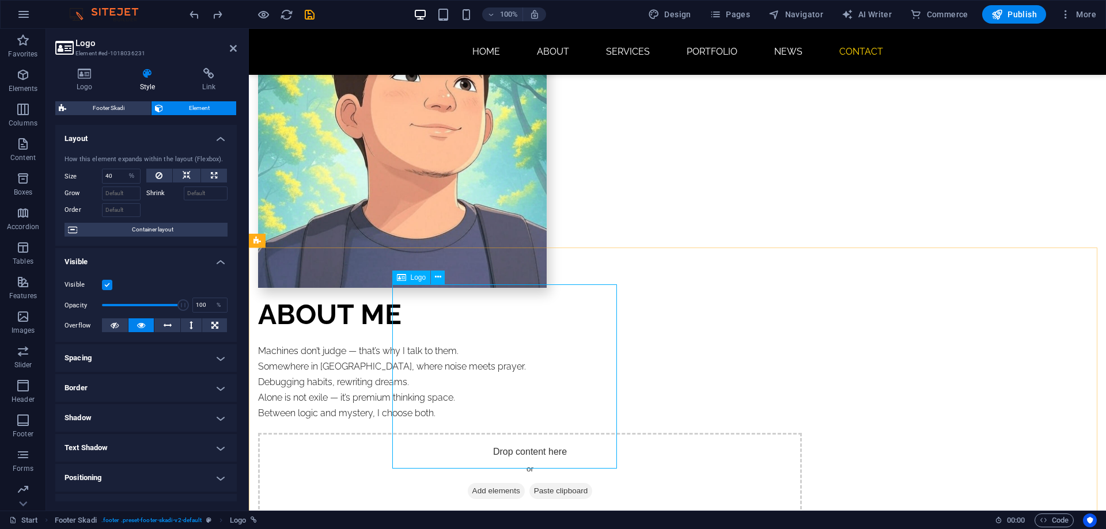
drag, startPoint x: 114, startPoint y: 179, endPoint x: 104, endPoint y: 177, distance: 10.4
click at [104, 177] on input "40" at bounding box center [121, 176] width 37 height 14
click at [165, 214] on div at bounding box center [187, 208] width 82 height 17
drag, startPoint x: 113, startPoint y: 179, endPoint x: 93, endPoint y: 177, distance: 20.2
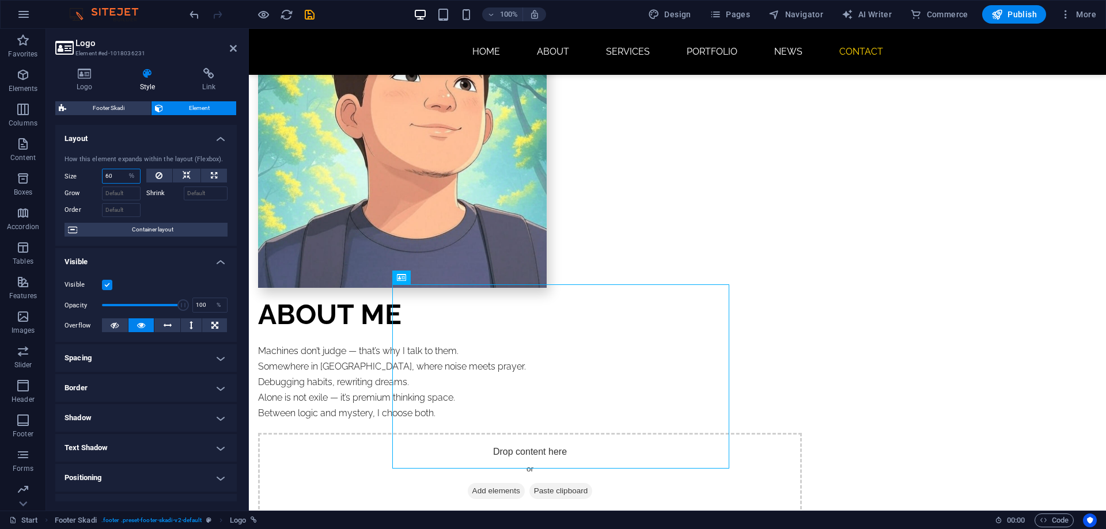
click at [93, 177] on div "Size 60 Default auto px % 1/1 1/2 1/3 1/4 1/5 1/6 1/7 1/8 1/9 1/10" at bounding box center [103, 176] width 76 height 15
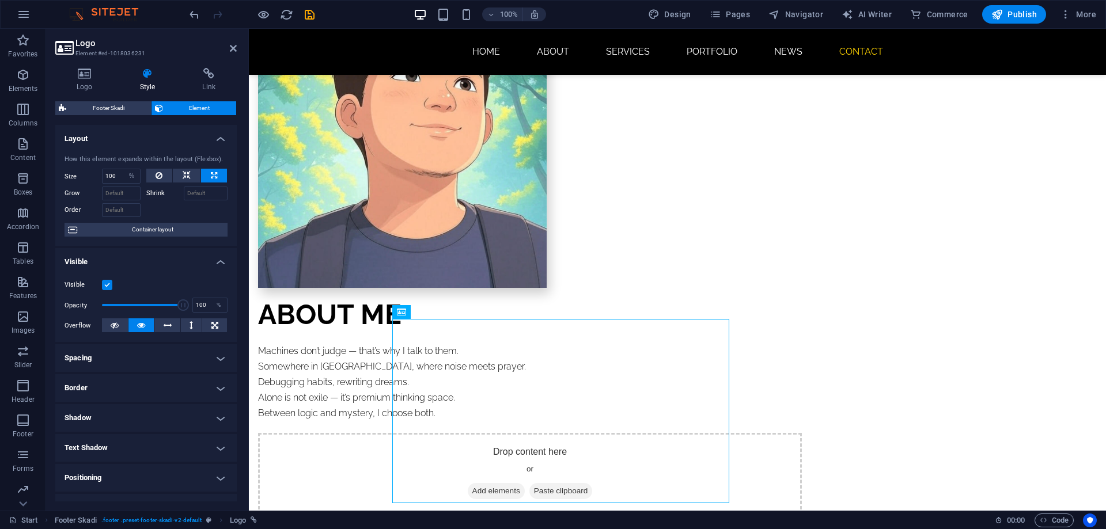
scroll to position [939, 0]
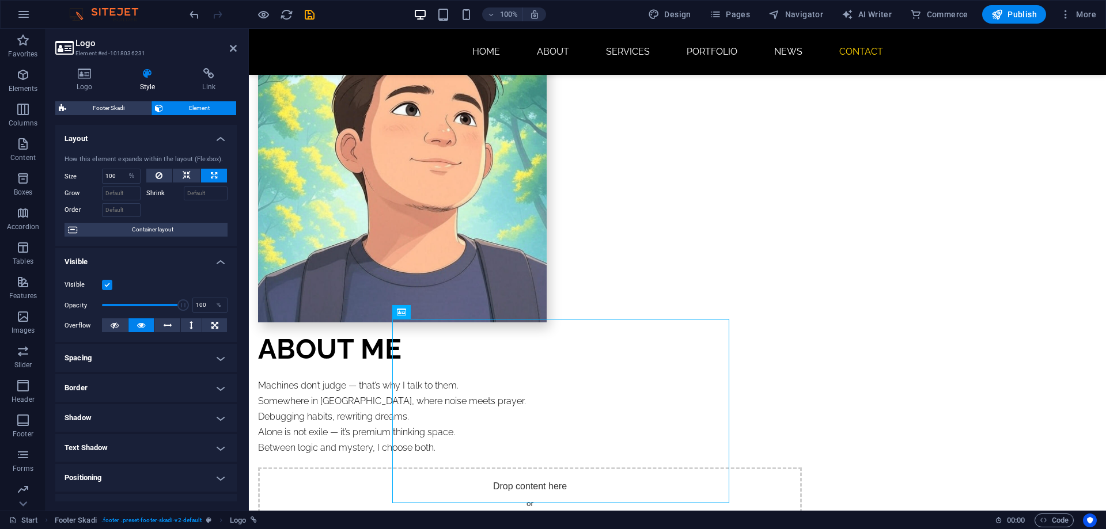
click at [160, 207] on div at bounding box center [187, 208] width 82 height 17
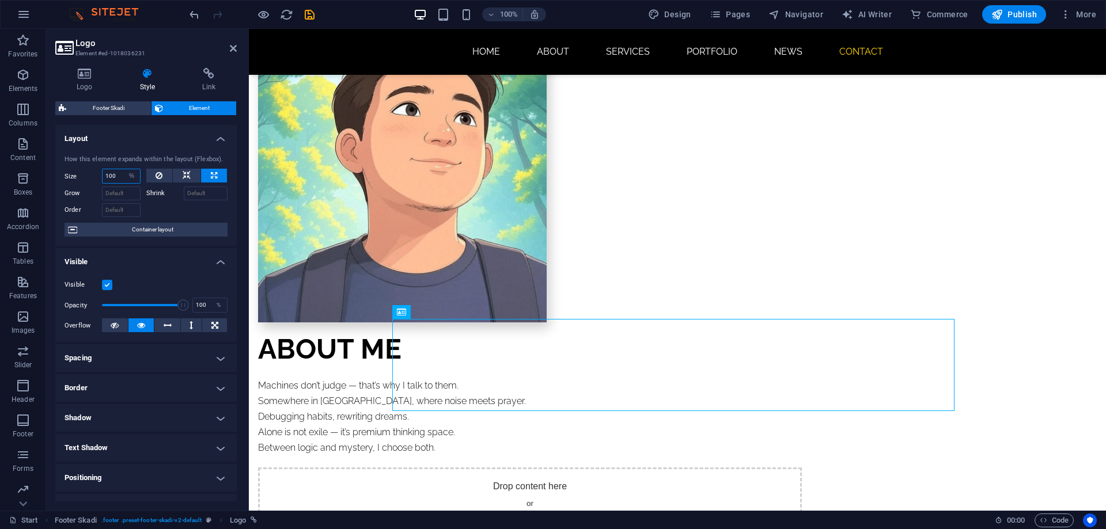
drag, startPoint x: 119, startPoint y: 179, endPoint x: 109, endPoint y: 177, distance: 9.9
click at [109, 177] on input "100" at bounding box center [121, 176] width 37 height 14
click at [154, 206] on div at bounding box center [187, 208] width 82 height 17
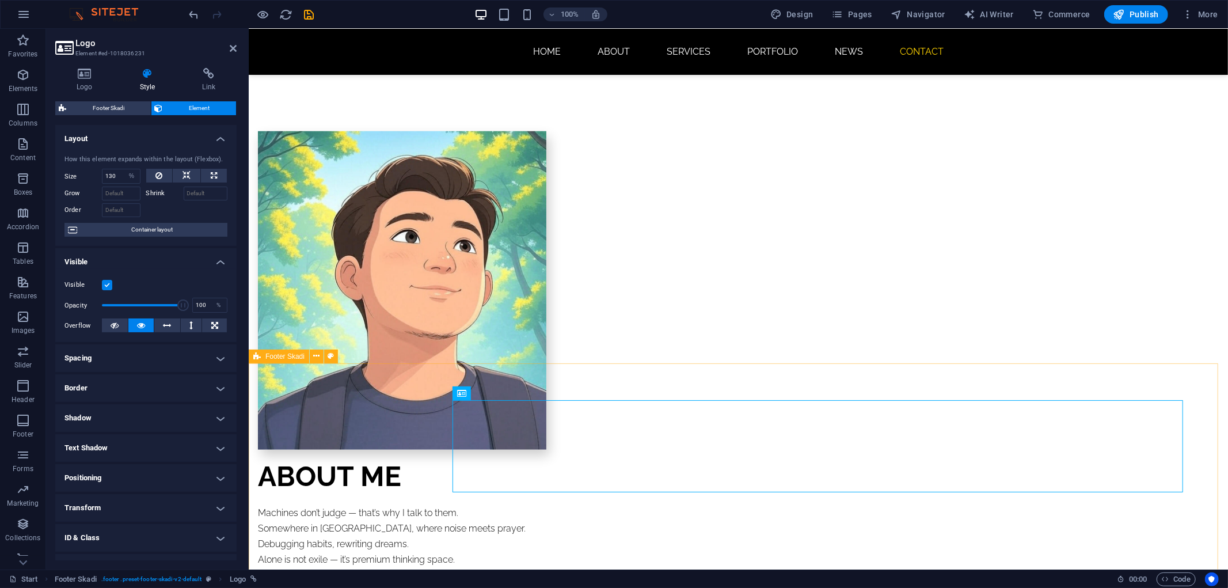
scroll to position [933, 0]
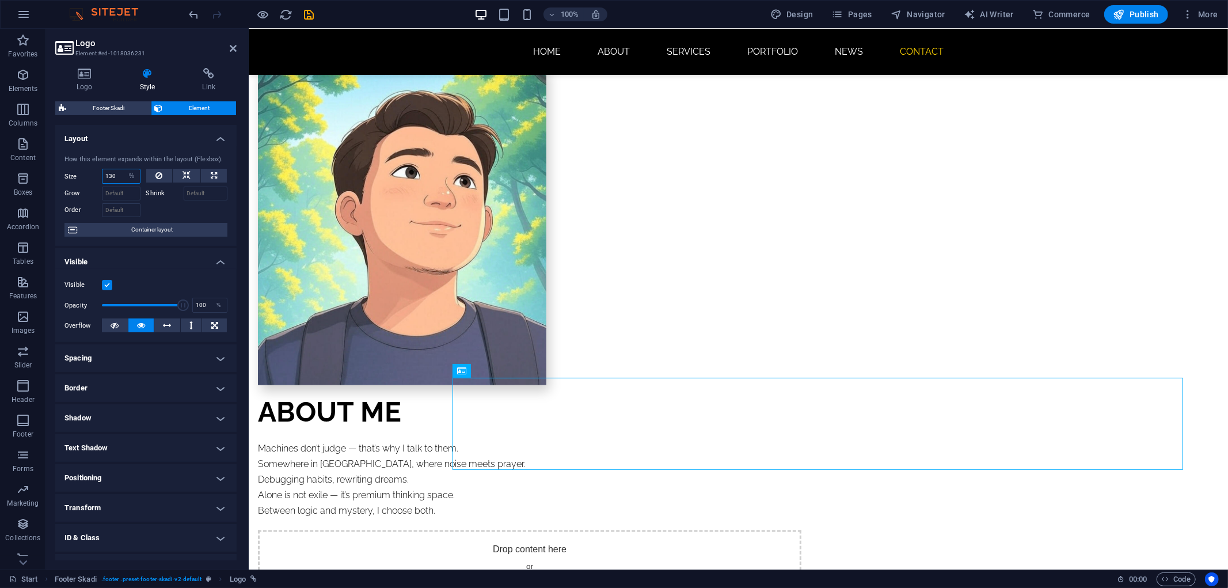
drag, startPoint x: 117, startPoint y: 176, endPoint x: 107, endPoint y: 175, distance: 10.4
click at [107, 175] on input "130" at bounding box center [121, 176] width 37 height 14
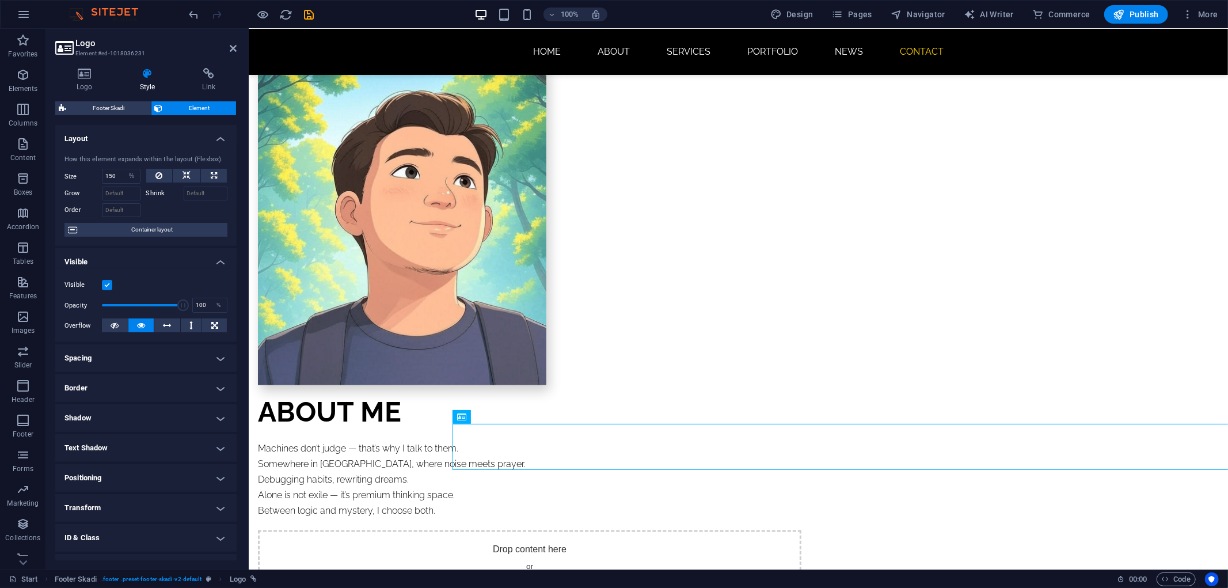
click at [173, 216] on div at bounding box center [187, 208] width 82 height 17
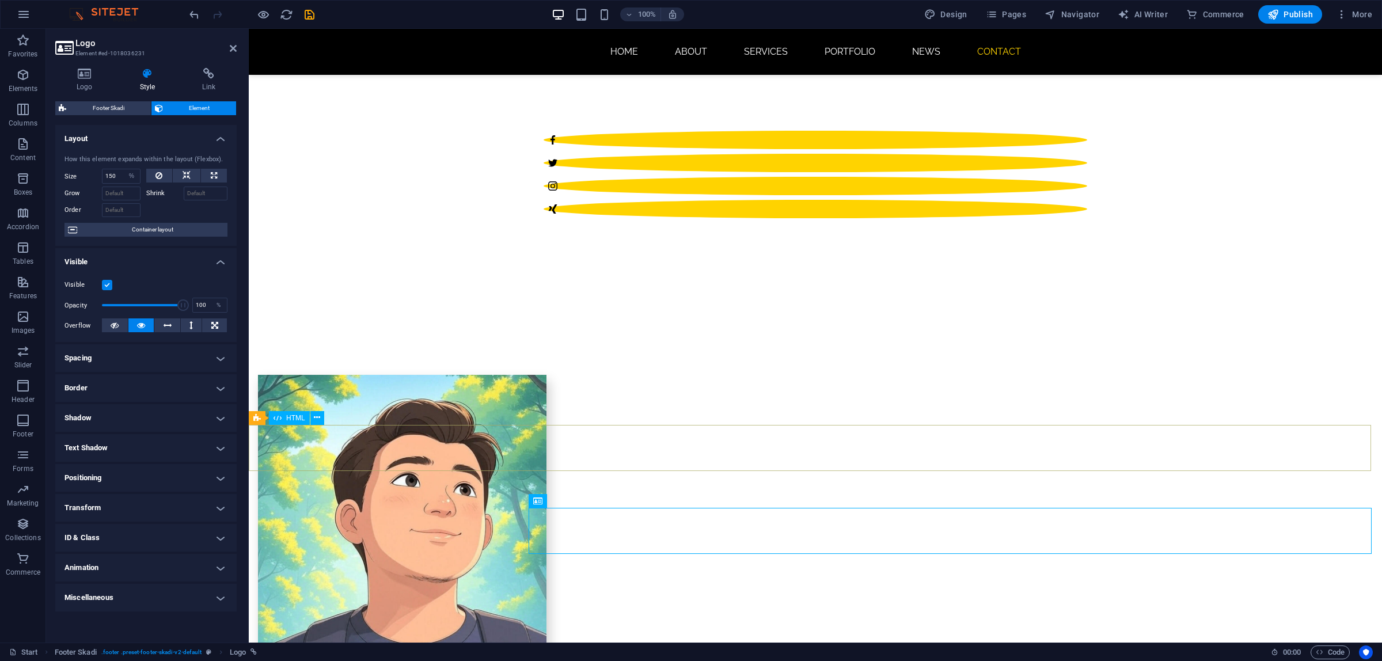
scroll to position [880, 0]
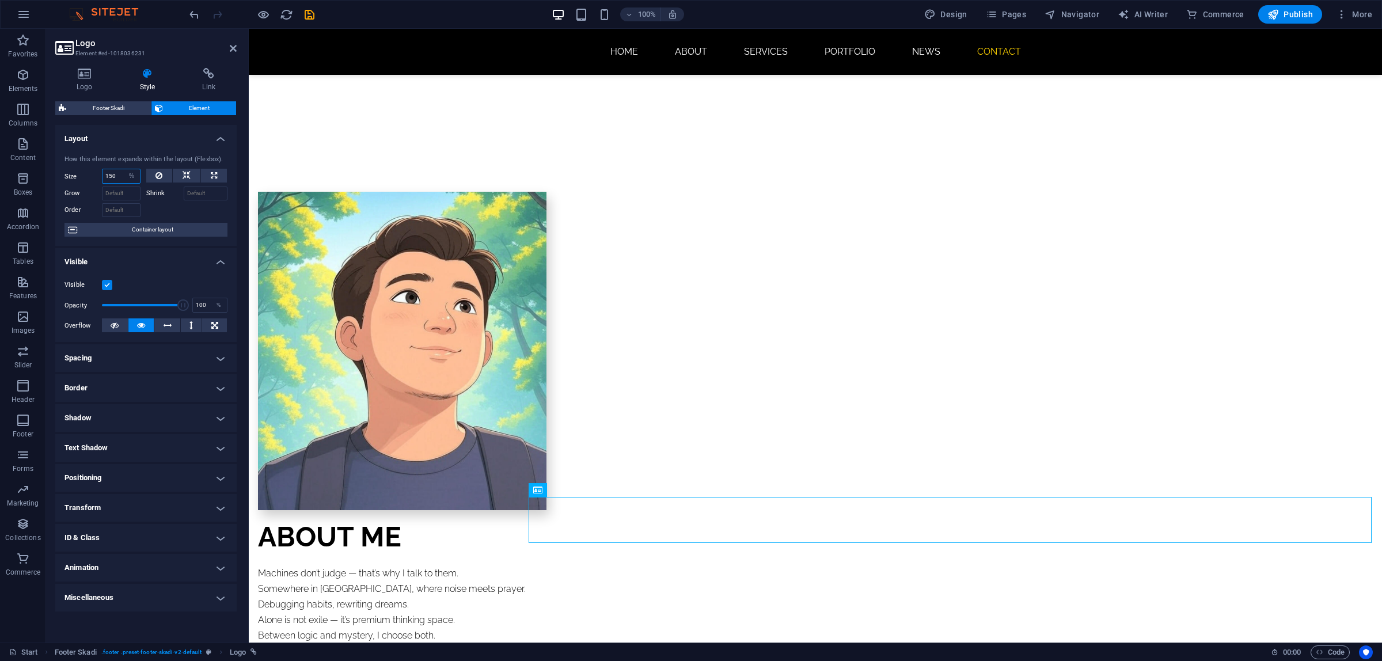
drag, startPoint x: 116, startPoint y: 171, endPoint x: 108, endPoint y: 173, distance: 7.7
click at [108, 173] on input "150" at bounding box center [121, 176] width 37 height 14
type input "120"
click at [155, 203] on div at bounding box center [187, 208] width 82 height 17
click at [114, 194] on input "Grow" at bounding box center [121, 194] width 39 height 14
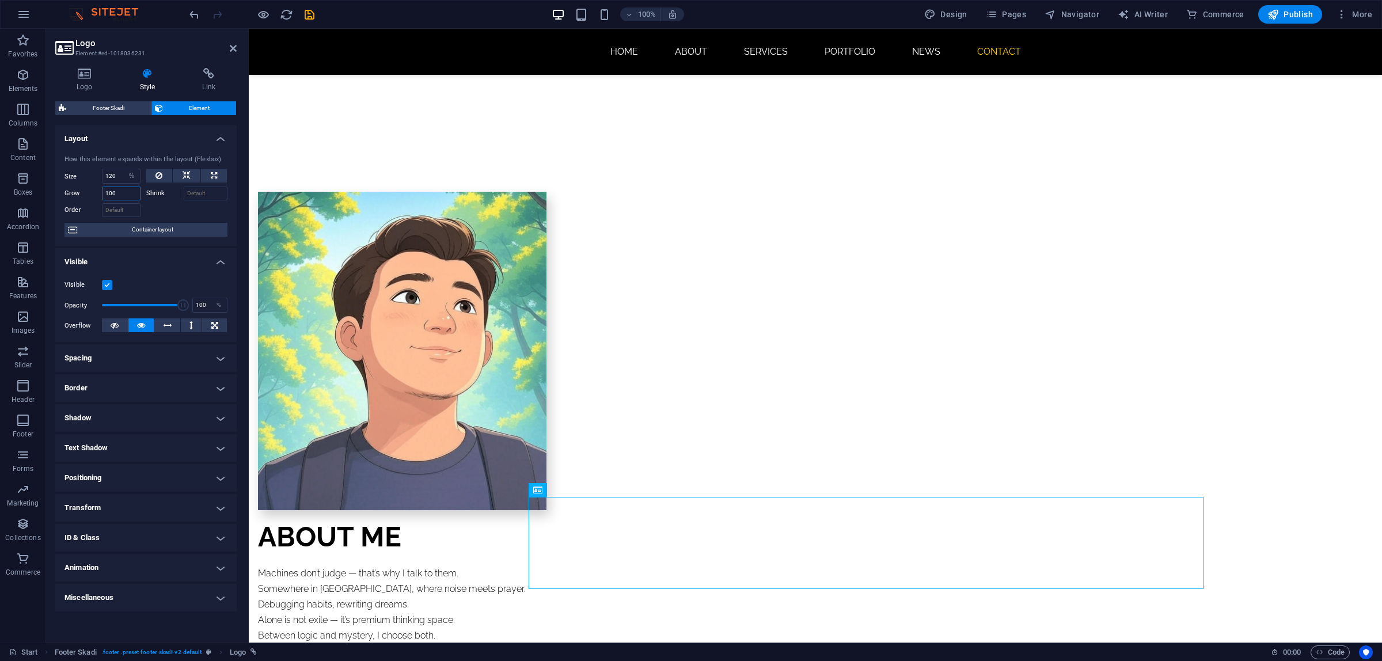
type input "100"
click at [165, 210] on div at bounding box center [187, 208] width 82 height 17
drag, startPoint x: 121, startPoint y: 192, endPoint x: 93, endPoint y: 196, distance: 28.5
click at [93, 196] on div "Grow 100" at bounding box center [103, 194] width 76 height 14
click at [113, 212] on input "Order" at bounding box center [121, 210] width 39 height 14
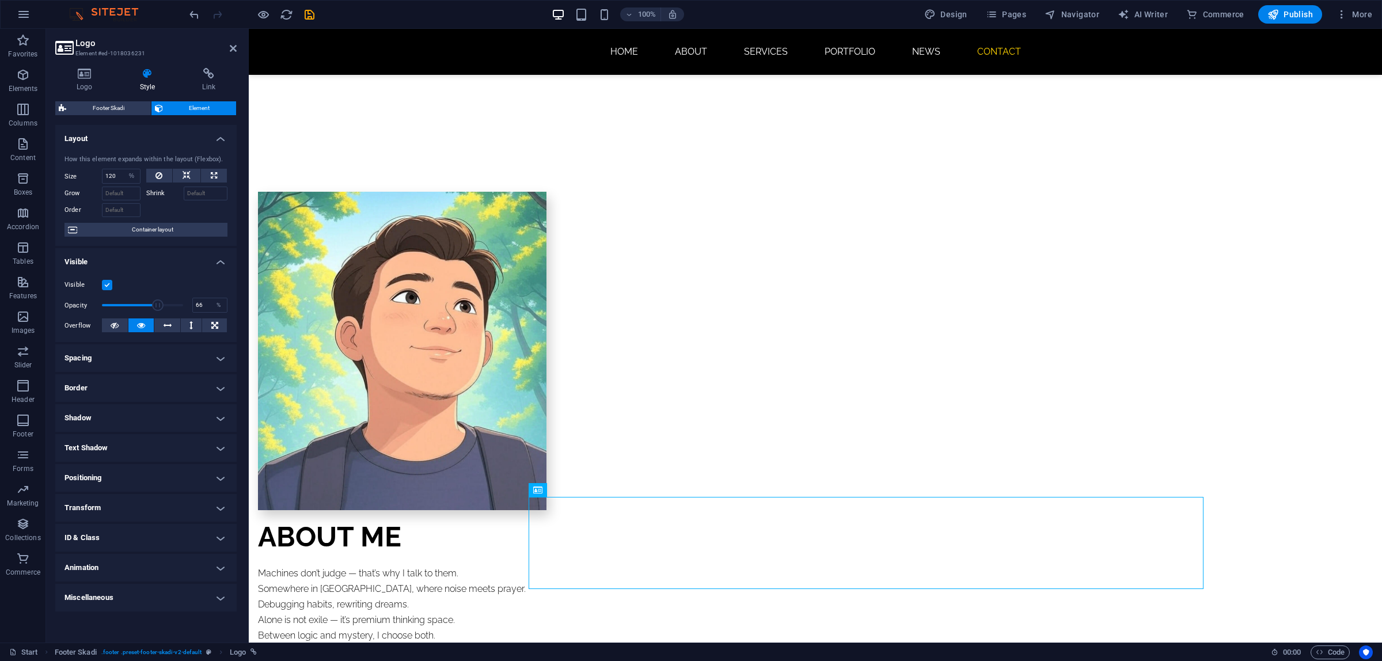
drag, startPoint x: 181, startPoint y: 303, endPoint x: 155, endPoint y: 305, distance: 26.0
click at [155, 305] on span at bounding box center [158, 305] width 12 height 12
drag, startPoint x: 155, startPoint y: 305, endPoint x: 135, endPoint y: 306, distance: 20.2
click at [135, 306] on span at bounding box center [139, 305] width 12 height 12
drag, startPoint x: 135, startPoint y: 306, endPoint x: 128, endPoint y: 306, distance: 6.9
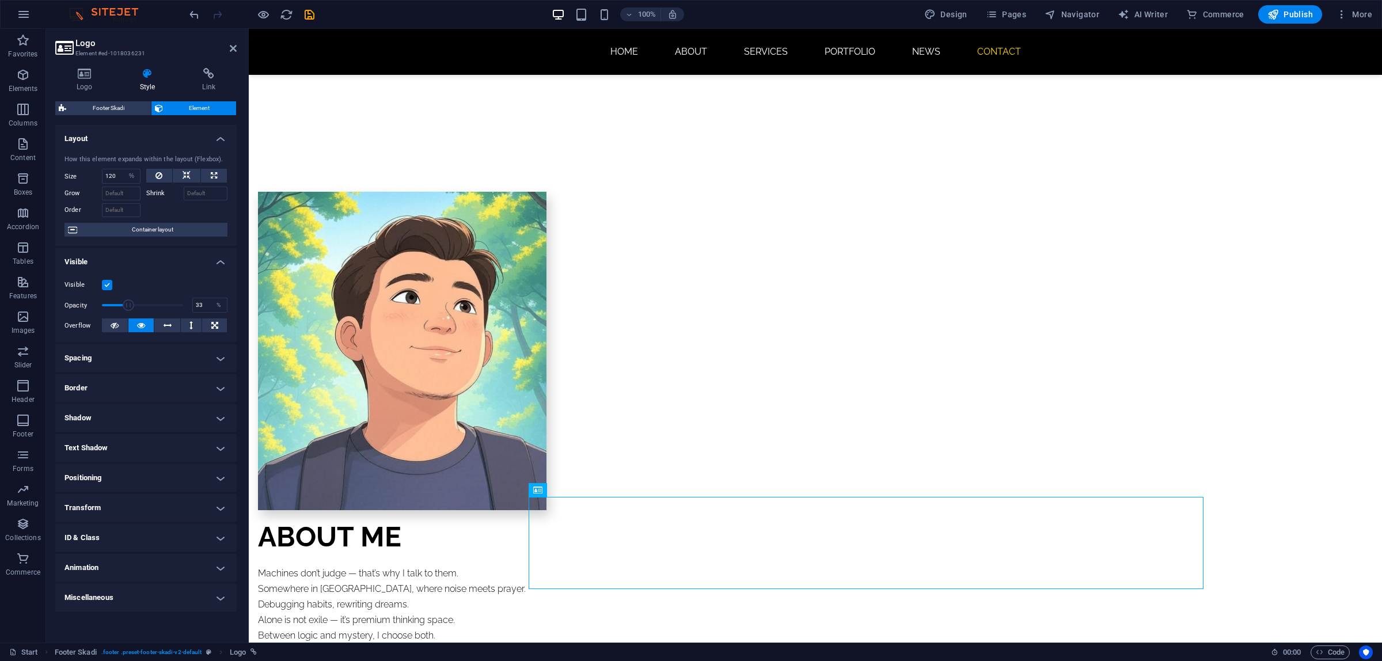
click at [128, 306] on span at bounding box center [129, 305] width 12 height 12
drag, startPoint x: 128, startPoint y: 306, endPoint x: 137, endPoint y: 306, distance: 8.6
click at [137, 306] on span at bounding box center [137, 305] width 12 height 12
click at [140, 326] on icon at bounding box center [141, 325] width 8 height 14
click at [119, 325] on button at bounding box center [115, 325] width 26 height 14
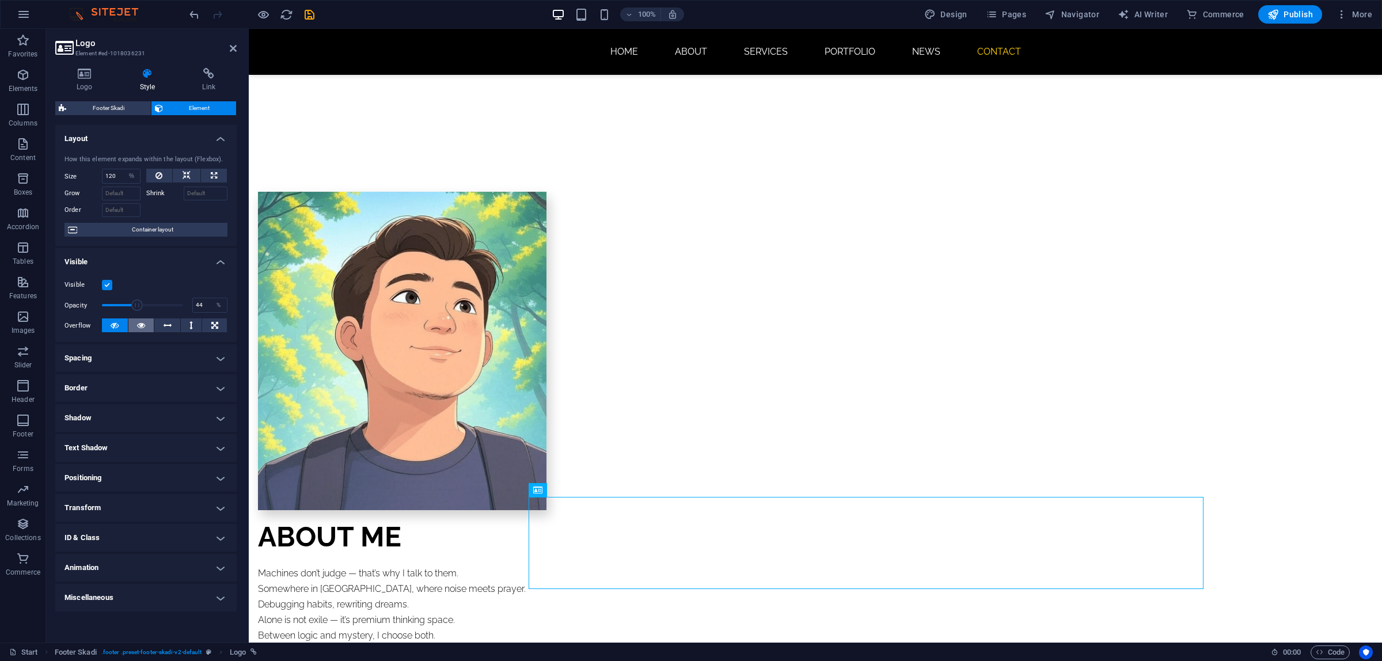
click at [138, 324] on icon at bounding box center [141, 325] width 8 height 14
click at [113, 326] on icon at bounding box center [115, 325] width 8 height 14
click at [137, 324] on icon at bounding box center [141, 325] width 8 height 14
type input "44"
click at [137, 306] on span at bounding box center [134, 305] width 12 height 12
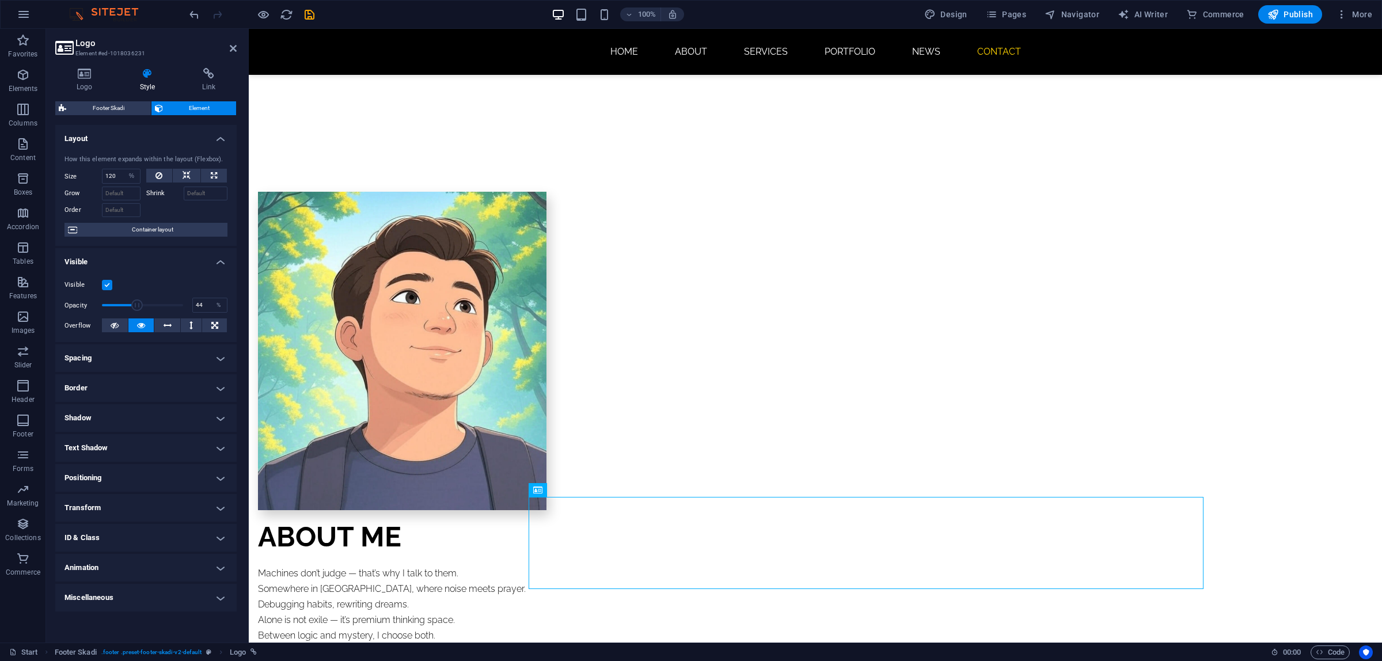
click at [109, 288] on label at bounding box center [107, 285] width 10 height 10
click at [0, 0] on input "Visible" at bounding box center [0, 0] width 0 height 0
click at [109, 288] on label at bounding box center [107, 285] width 10 height 10
click at [0, 0] on input "Visible" at bounding box center [0, 0] width 0 height 0
click at [109, 288] on label at bounding box center [107, 285] width 10 height 10
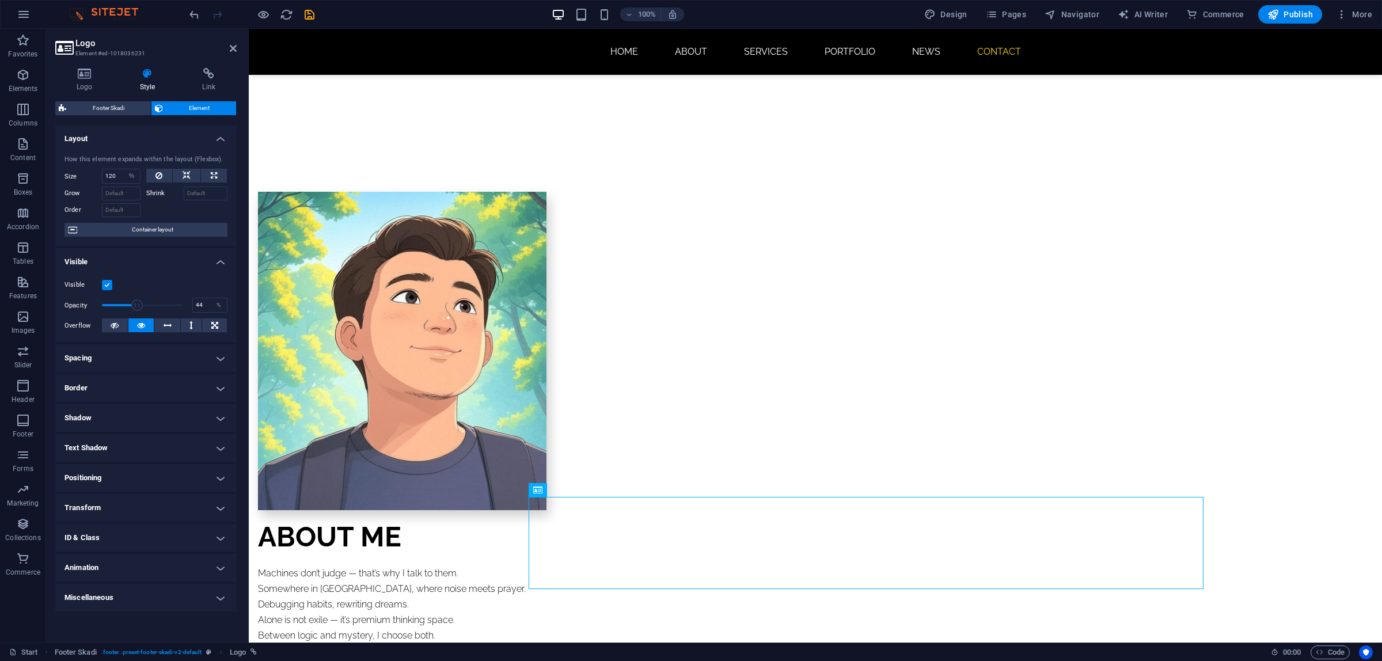
click at [0, 0] on input "Visible" at bounding box center [0, 0] width 0 height 0
click at [109, 288] on label at bounding box center [107, 285] width 10 height 10
click at [0, 0] on input "Visible" at bounding box center [0, 0] width 0 height 0
click at [169, 324] on icon at bounding box center [168, 325] width 8 height 14
drag, startPoint x: 169, startPoint y: 324, endPoint x: 162, endPoint y: 324, distance: 6.9
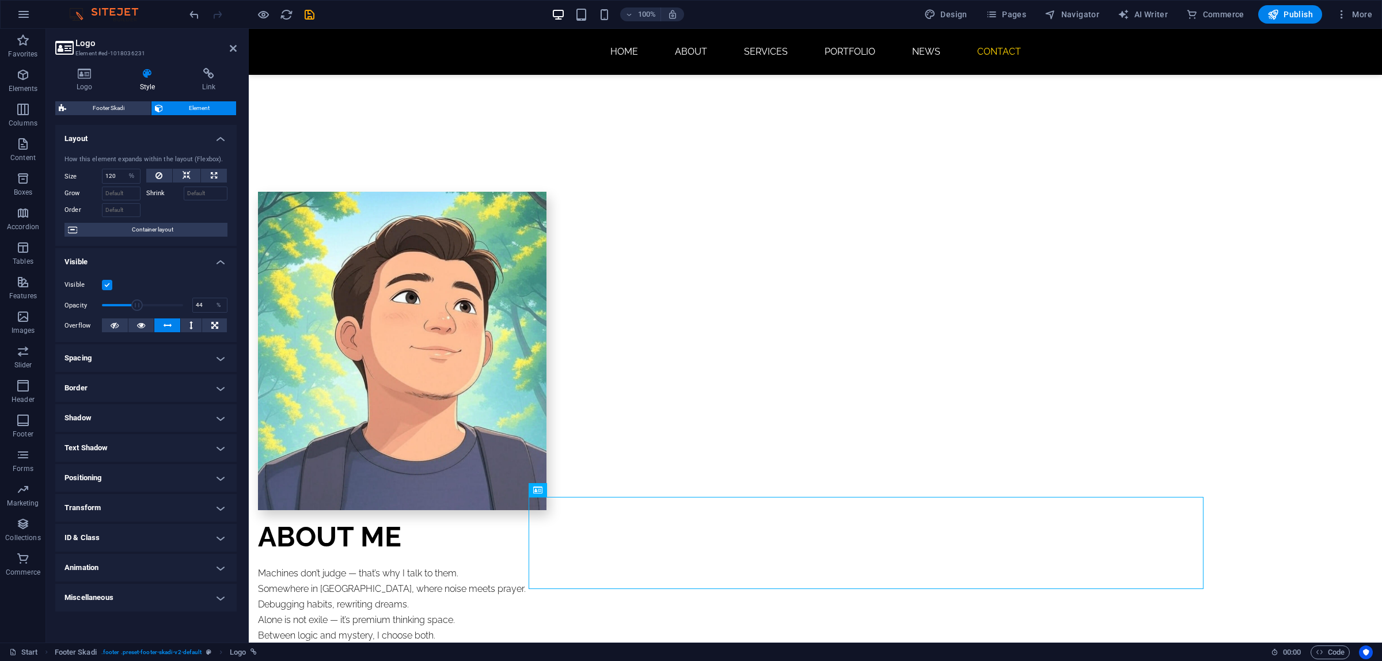
click at [164, 324] on icon at bounding box center [168, 325] width 8 height 14
click at [145, 321] on icon at bounding box center [141, 325] width 8 height 14
click at [118, 321] on icon at bounding box center [115, 325] width 8 height 14
click at [138, 324] on icon at bounding box center [141, 325] width 8 height 14
click at [142, 358] on h4 "Spacing" at bounding box center [145, 358] width 181 height 28
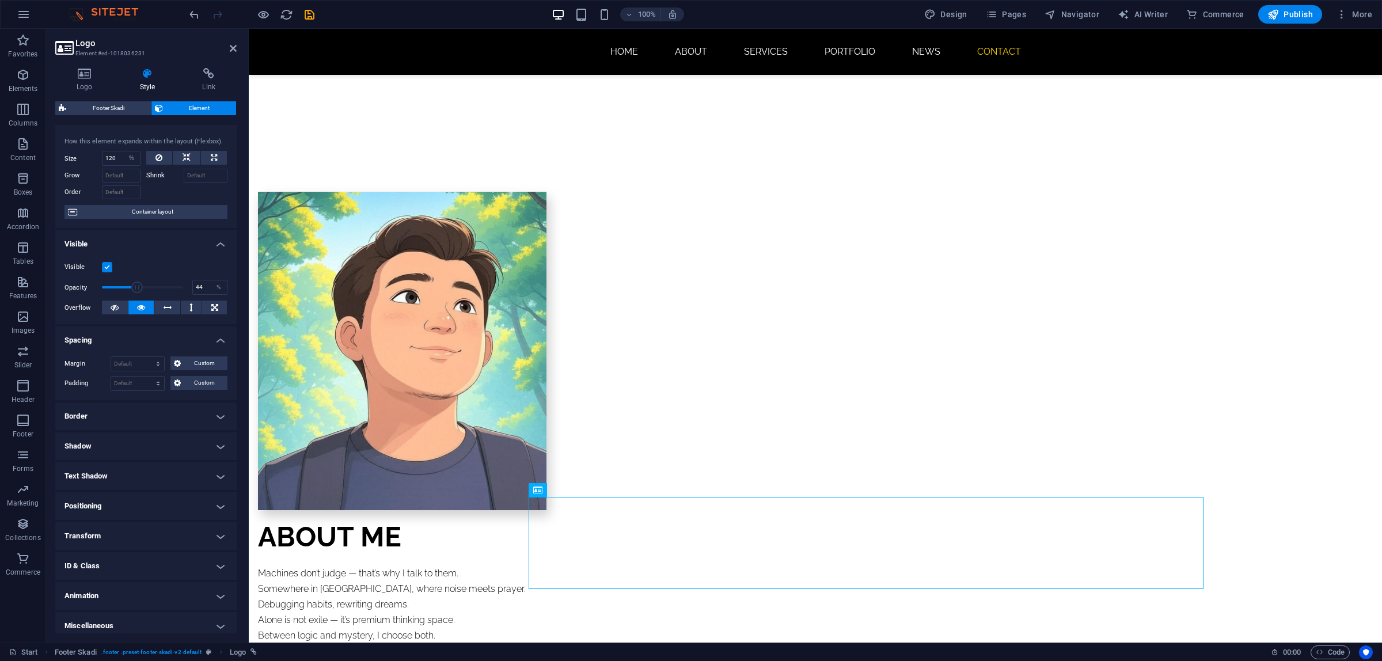
scroll to position [24, 0]
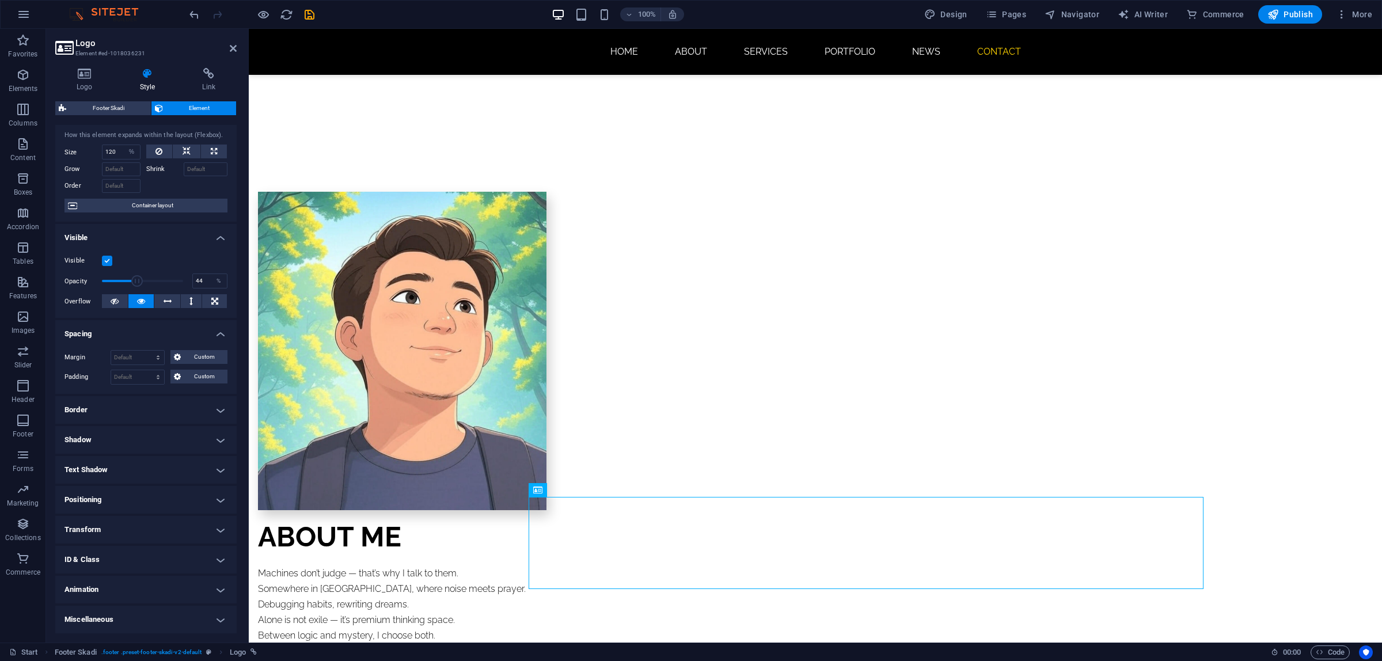
click at [140, 504] on h4 "Positioning" at bounding box center [145, 500] width 181 height 28
click at [113, 518] on button "Static" at bounding box center [105, 523] width 24 height 14
click at [130, 520] on span "Relative" at bounding box center [130, 523] width 19 height 14
click at [155, 522] on span "Absolute" at bounding box center [161, 523] width 23 height 14
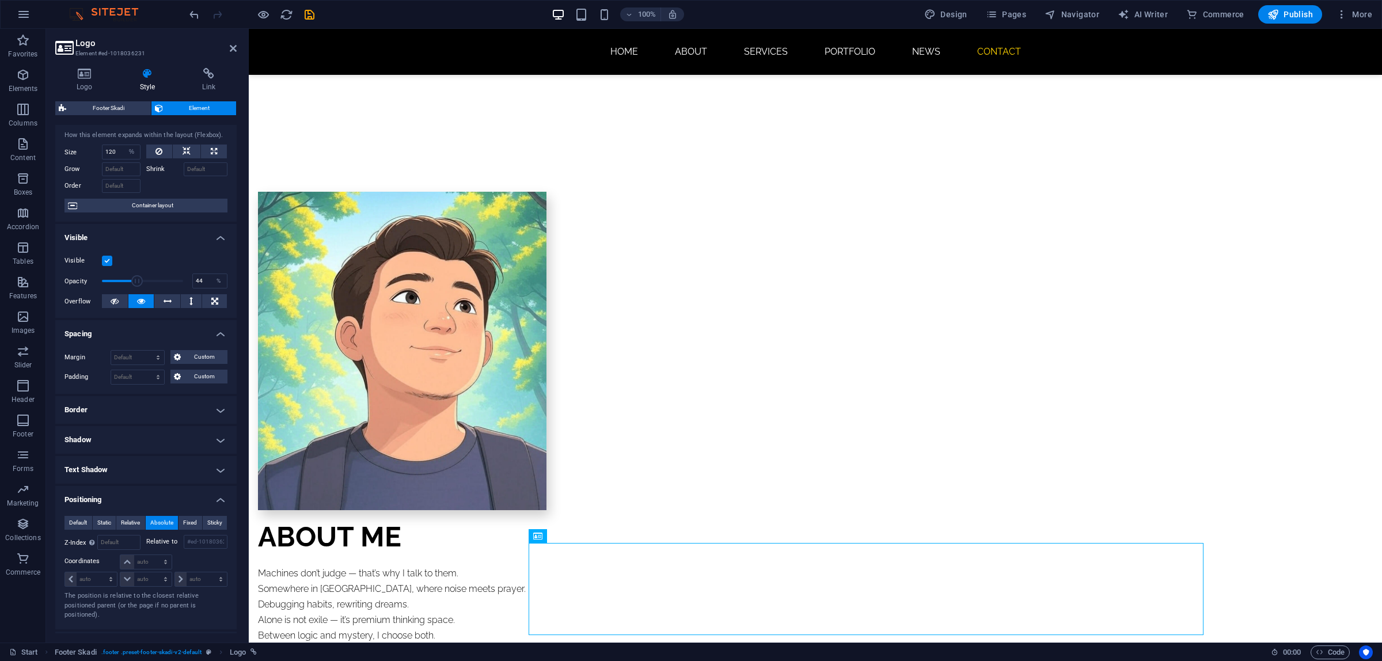
scroll to position [834, 0]
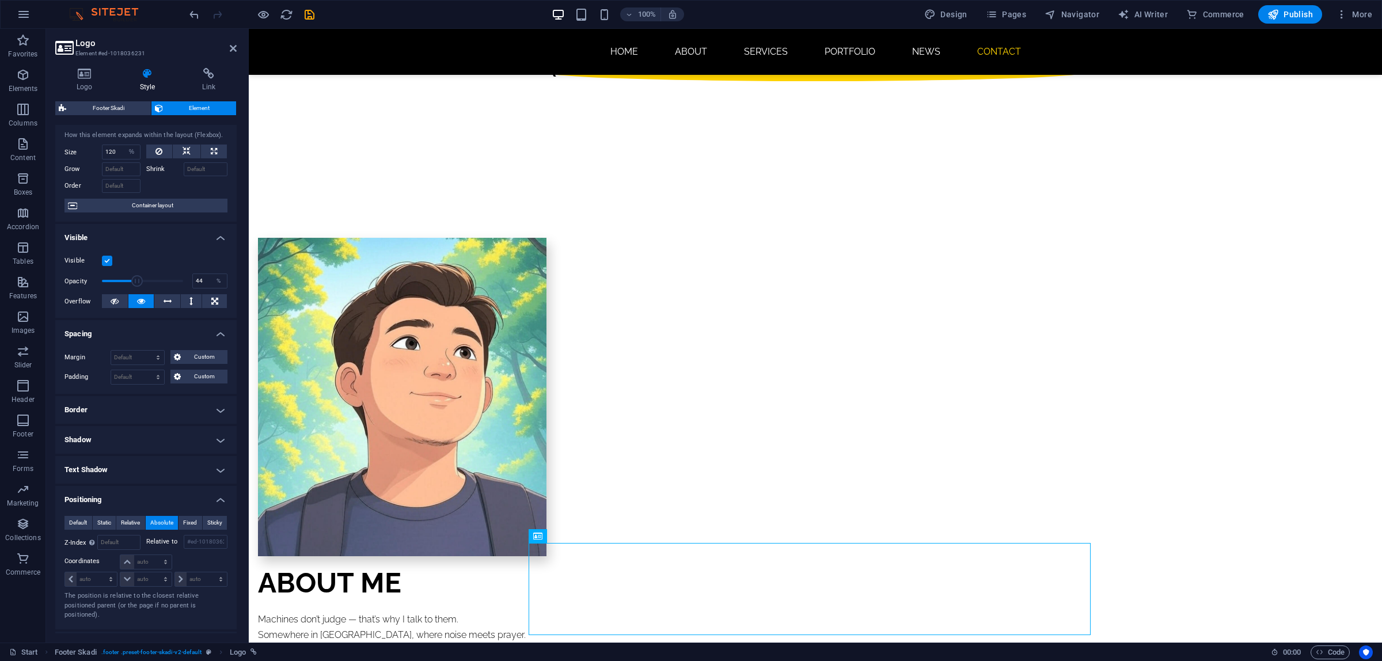
click at [176, 522] on button "Absolute" at bounding box center [162, 523] width 33 height 14
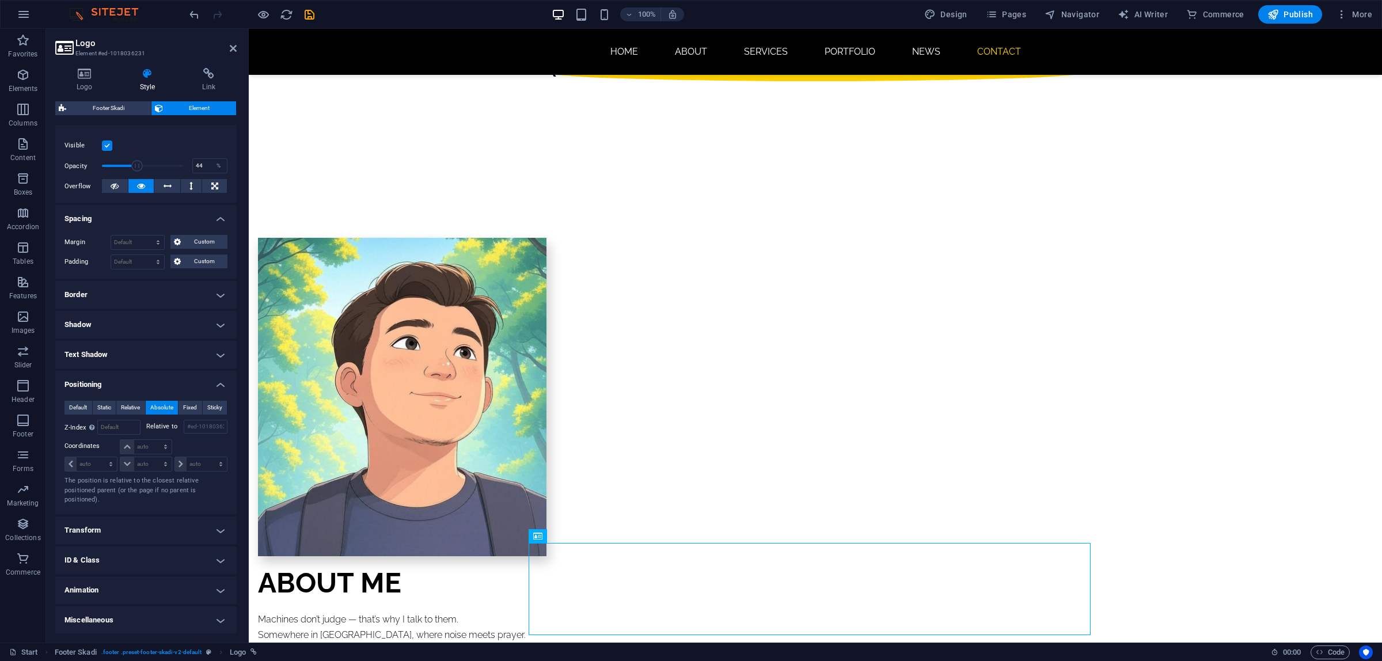
scroll to position [140, 0]
click at [126, 415] on div "Default Static Relative Absolute Fixed Sticky" at bounding box center [146, 407] width 163 height 14
click at [93, 406] on button "Static" at bounding box center [105, 407] width 24 height 14
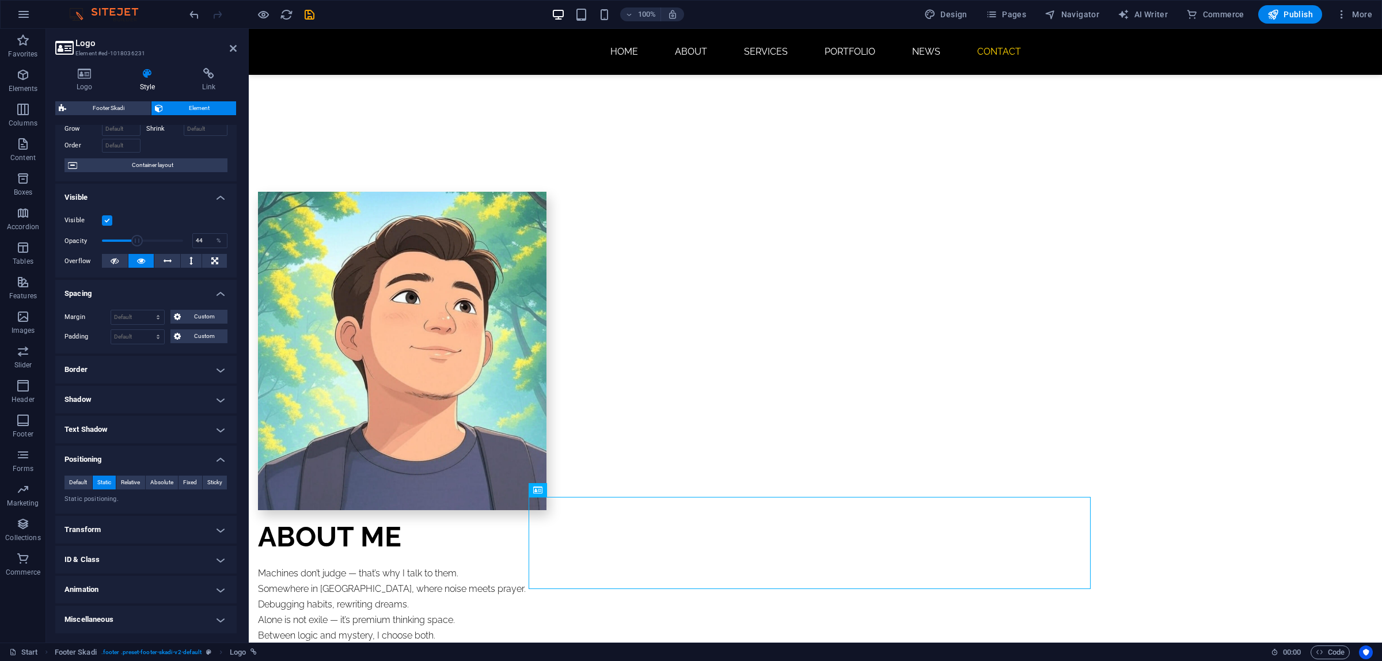
scroll to position [65, 0]
click at [78, 478] on span "Default" at bounding box center [78, 483] width 18 height 14
click at [203, 483] on button "Sticky" at bounding box center [215, 483] width 25 height 14
click at [192, 481] on span "Fixed" at bounding box center [190, 483] width 14 height 14
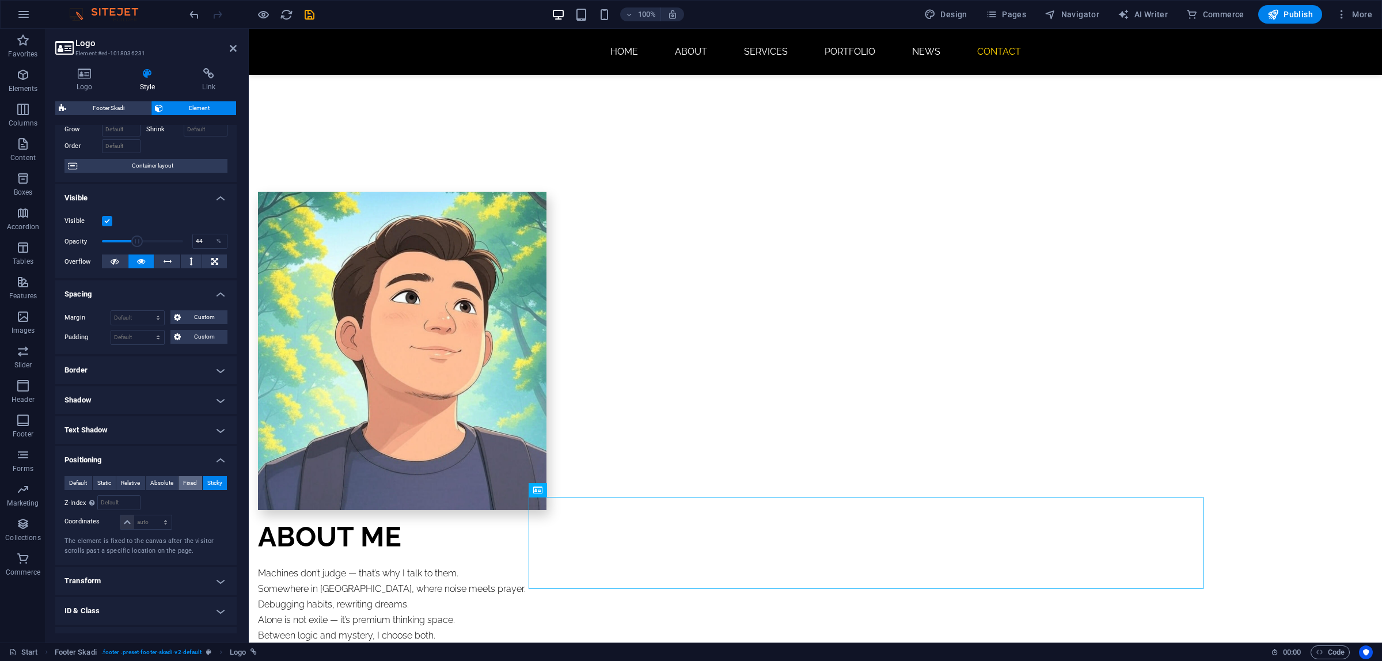
scroll to position [834, 0]
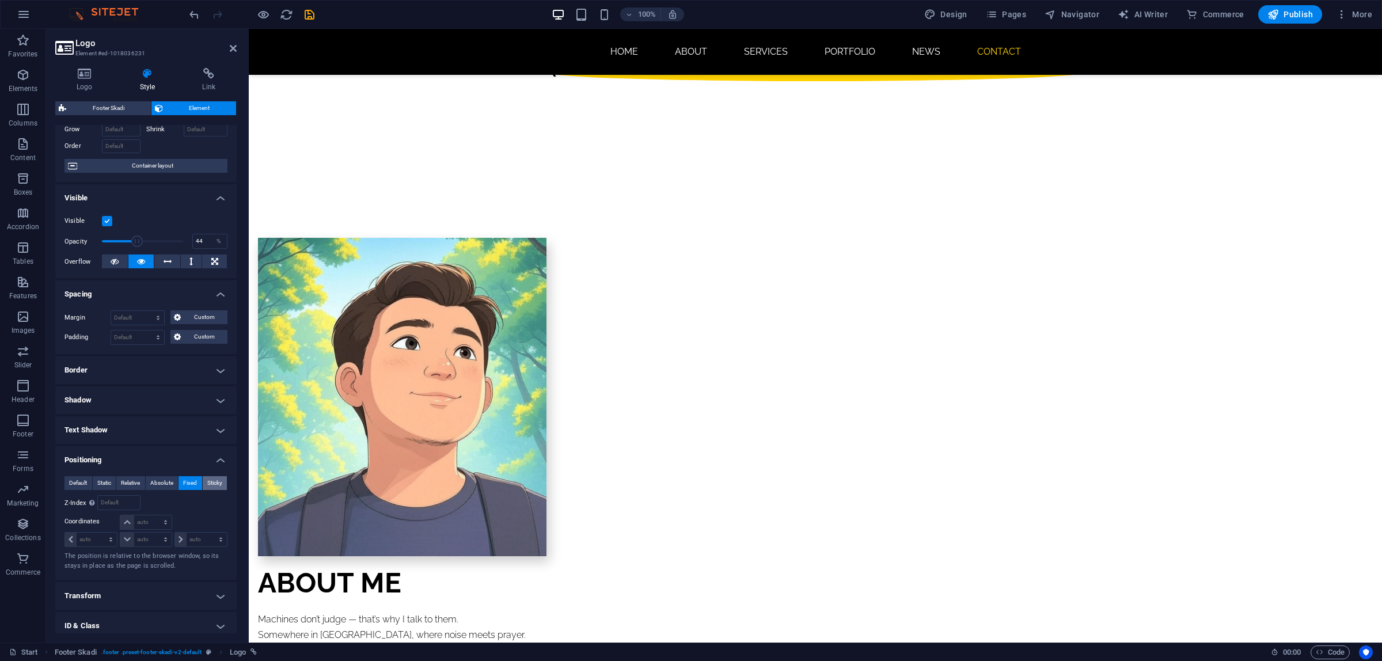
click at [212, 483] on span "Sticky" at bounding box center [214, 483] width 15 height 14
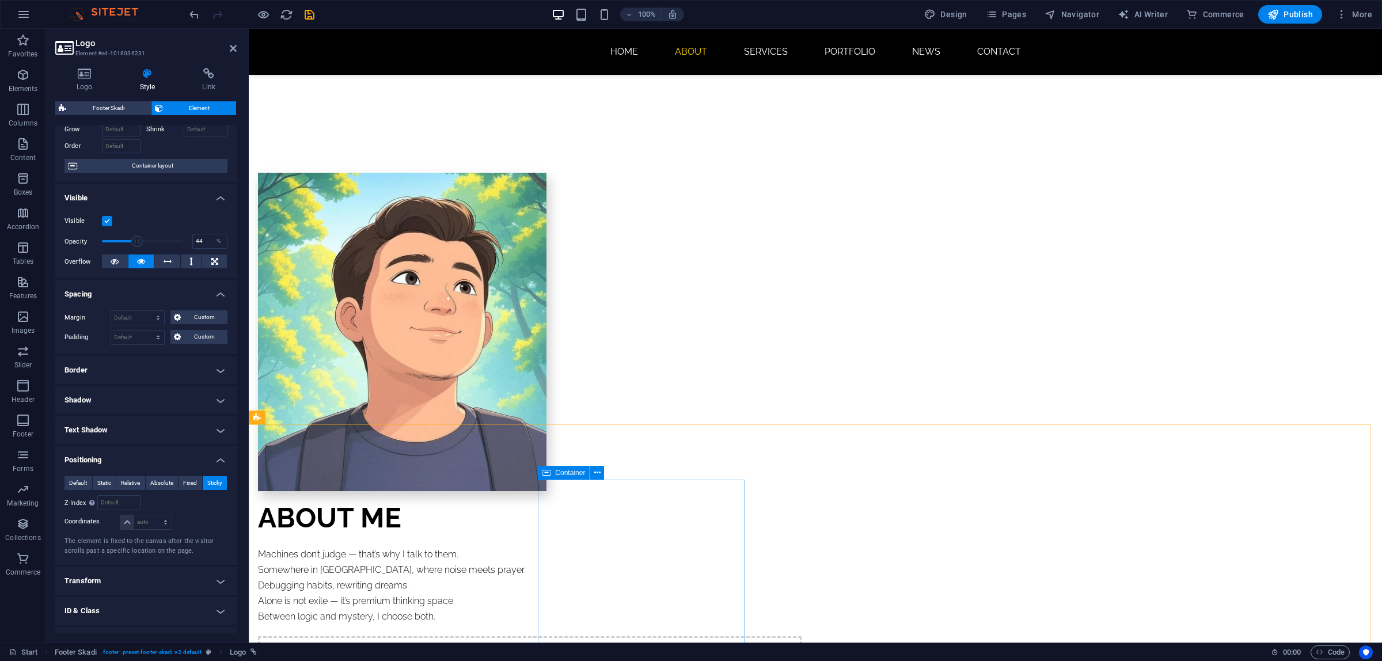
scroll to position [926, 0]
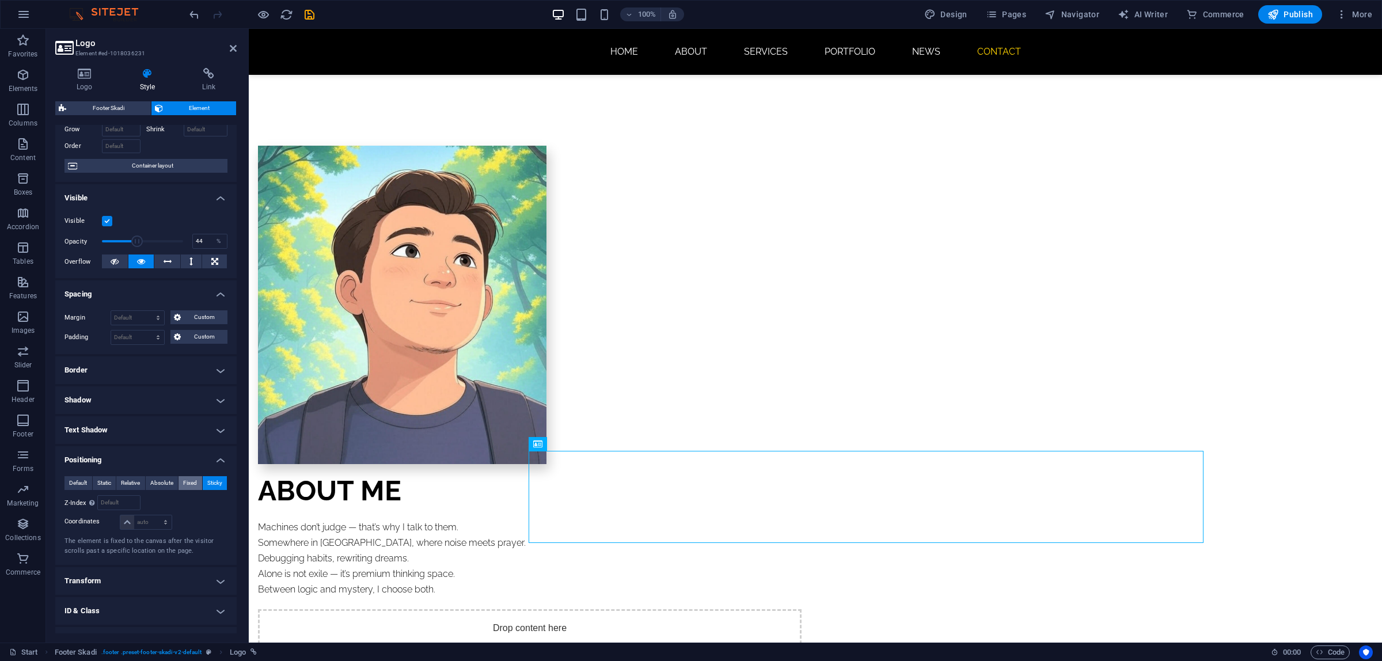
click at [183, 485] on span "Fixed" at bounding box center [190, 483] width 14 height 14
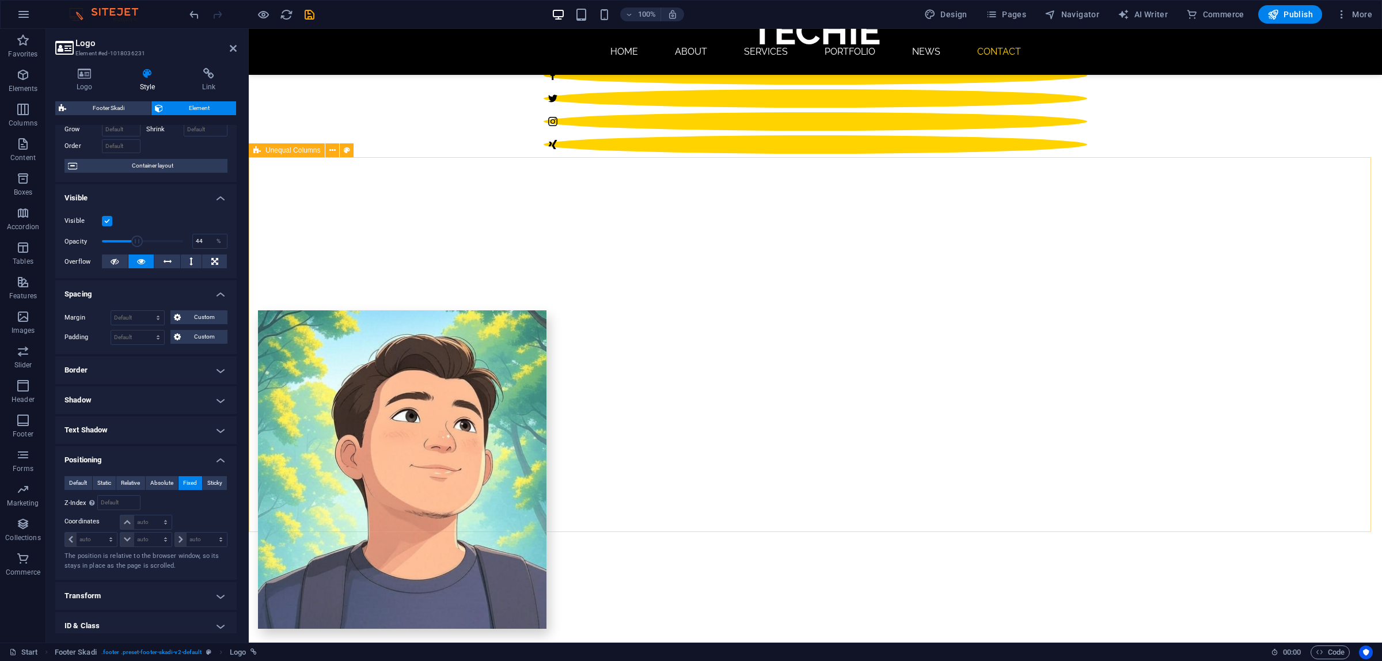
scroll to position [762, 0]
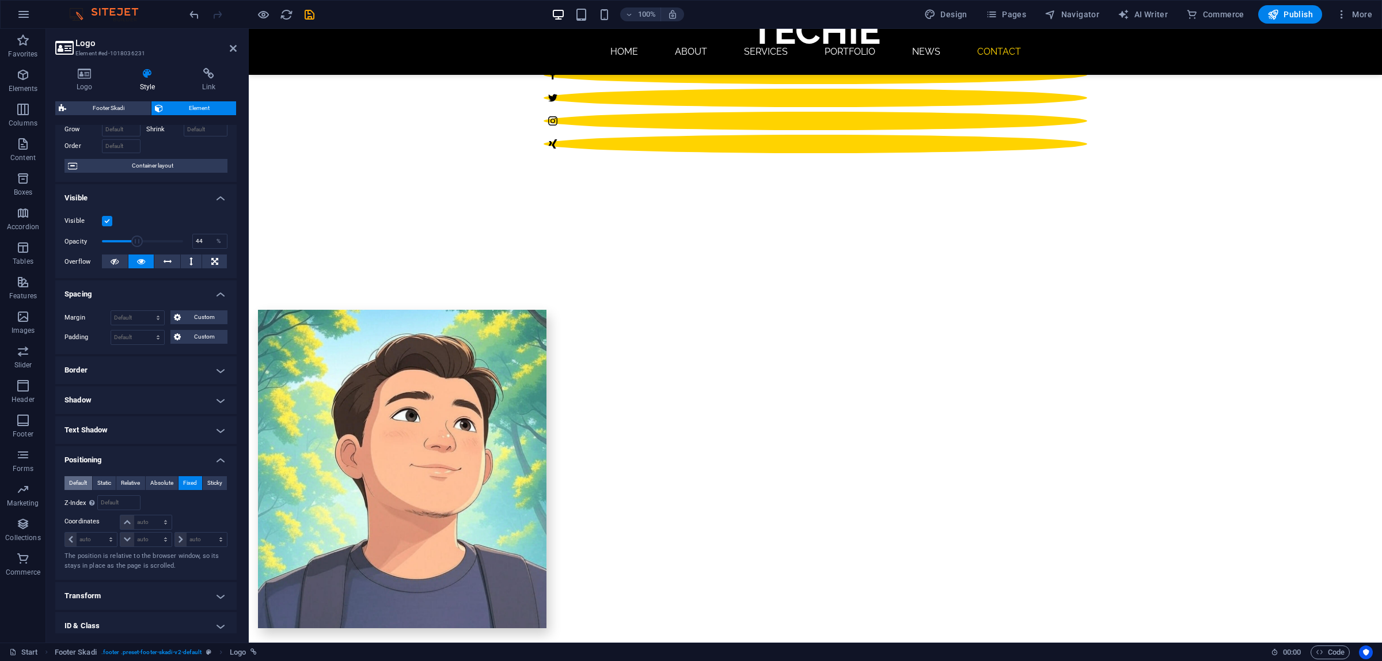
click at [73, 485] on span "Default" at bounding box center [78, 483] width 18 height 14
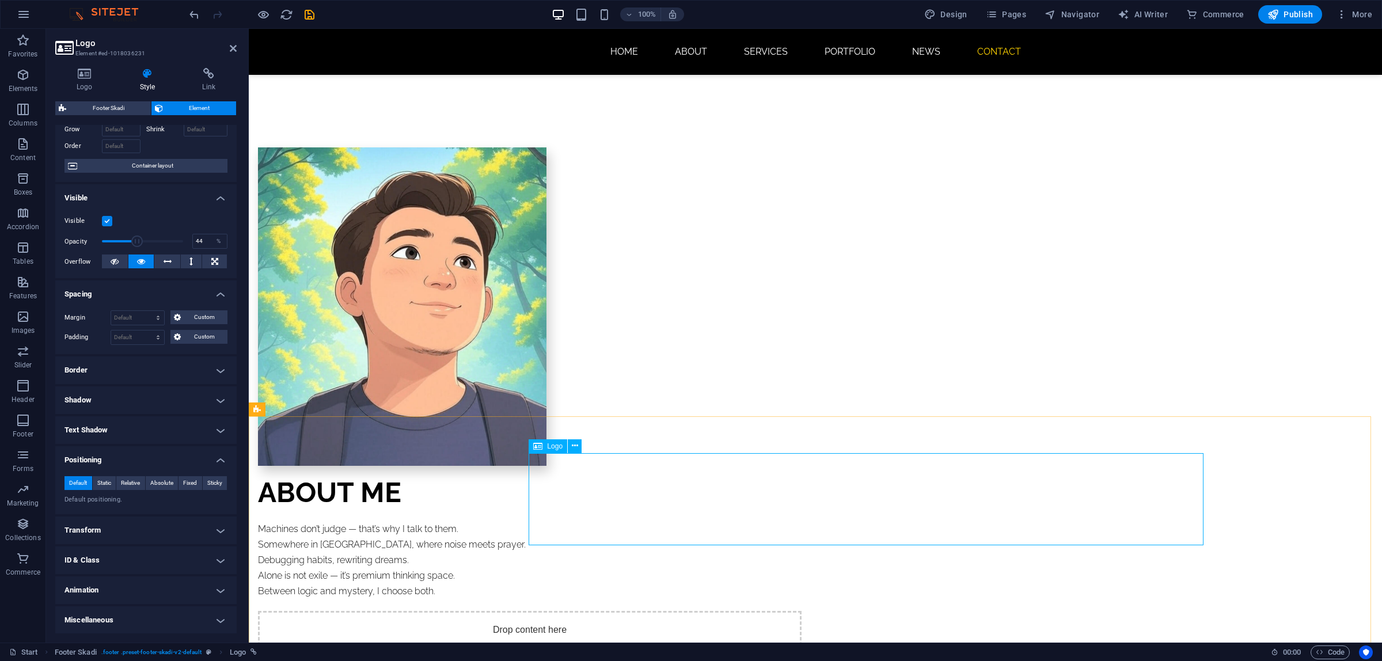
scroll to position [926, 0]
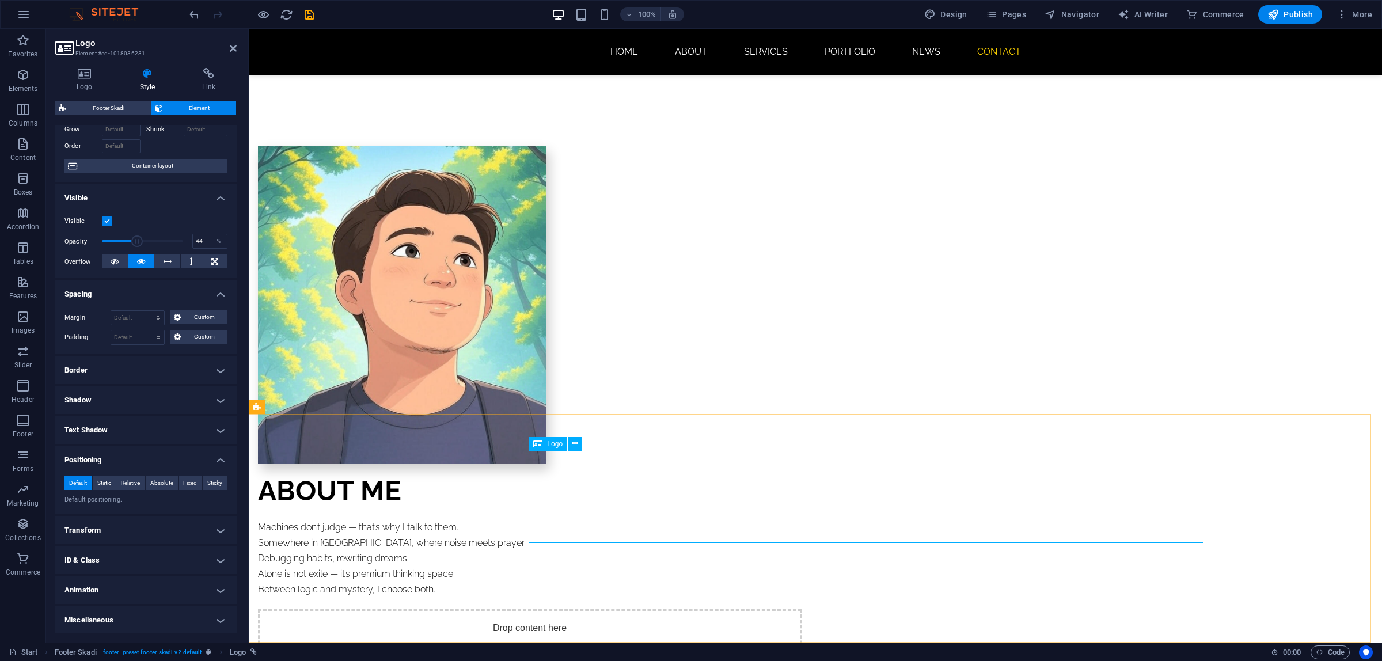
click at [124, 529] on h4 "Animation" at bounding box center [145, 590] width 181 height 28
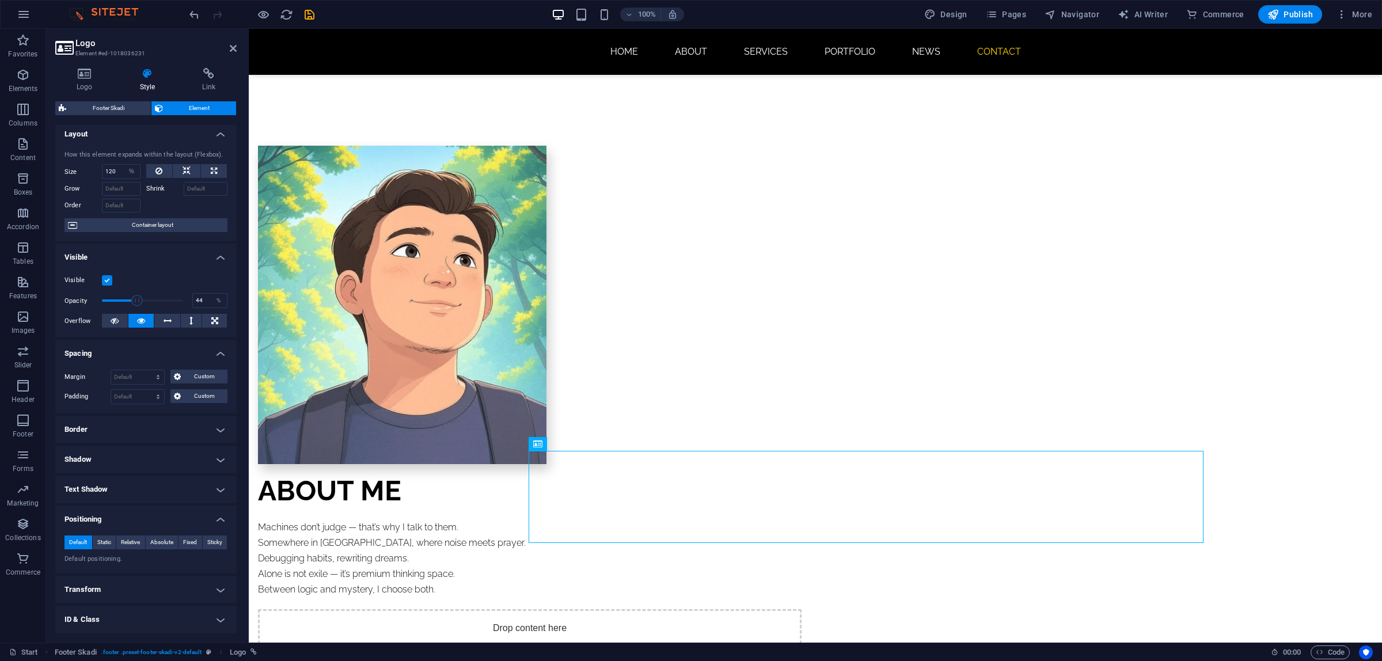
scroll to position [0, 0]
click at [162, 176] on button at bounding box center [159, 176] width 26 height 14
select select "DISABLED_OPTION_VALUE"
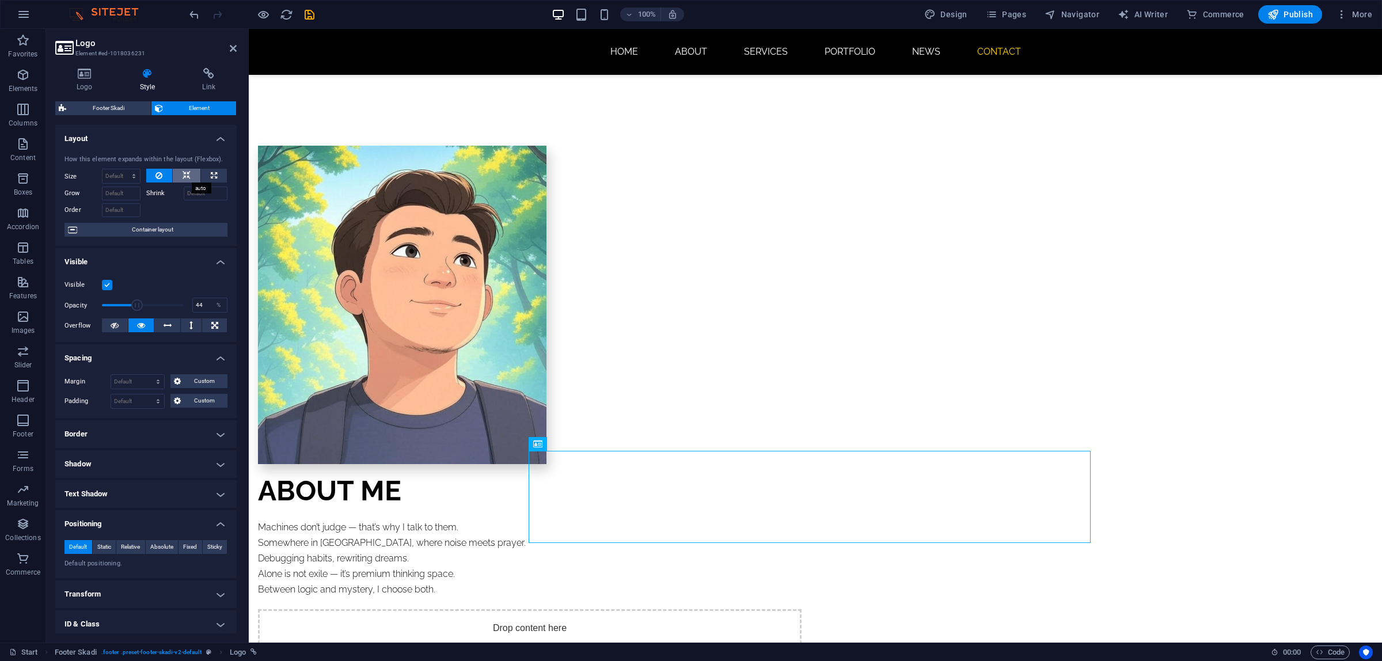
click at [179, 176] on button at bounding box center [187, 176] width 28 height 14
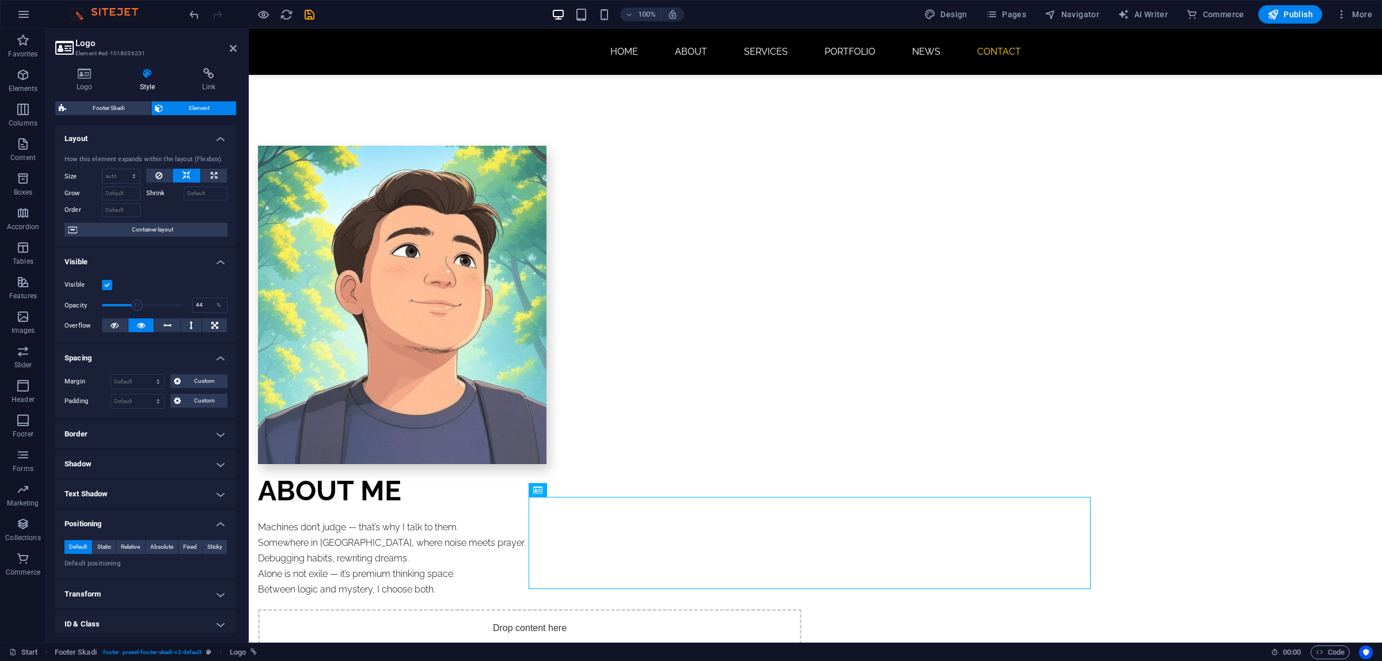
scroll to position [880, 0]
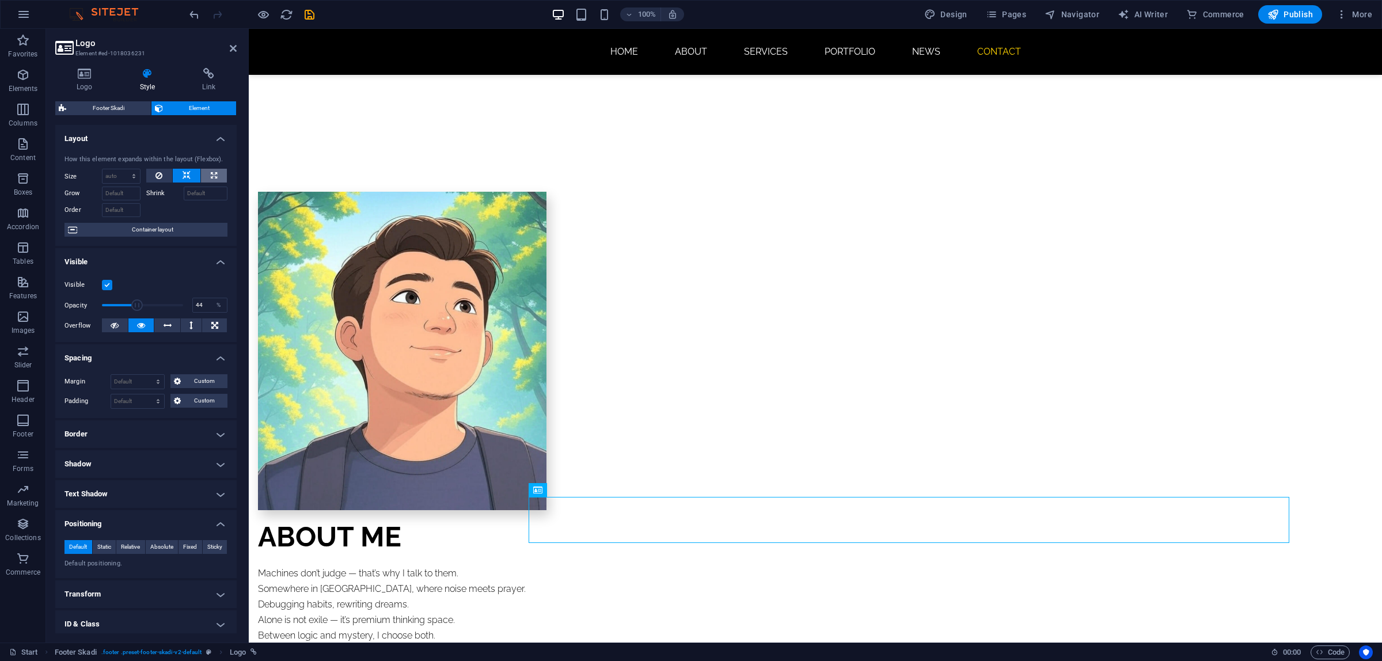
click at [206, 176] on button at bounding box center [214, 176] width 26 height 14
type input "100"
select select "%"
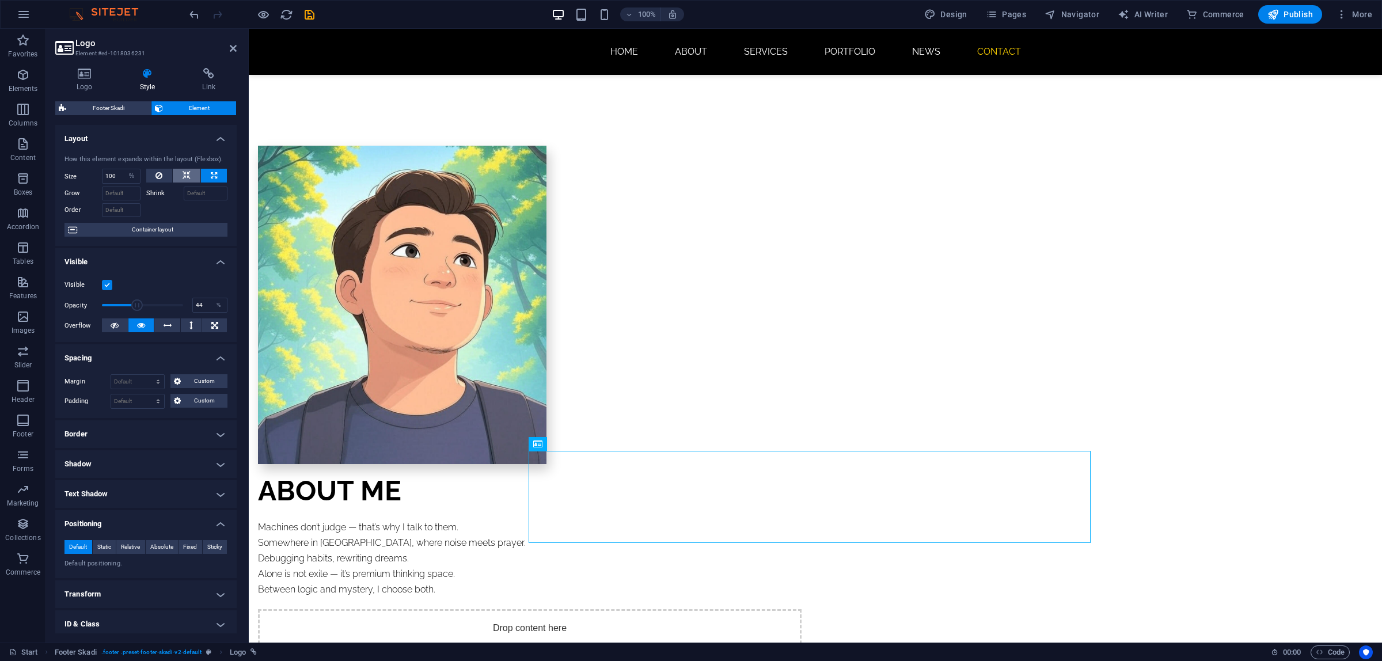
click at [192, 176] on button at bounding box center [187, 176] width 28 height 14
select select "DISABLED_OPTION_VALUE"
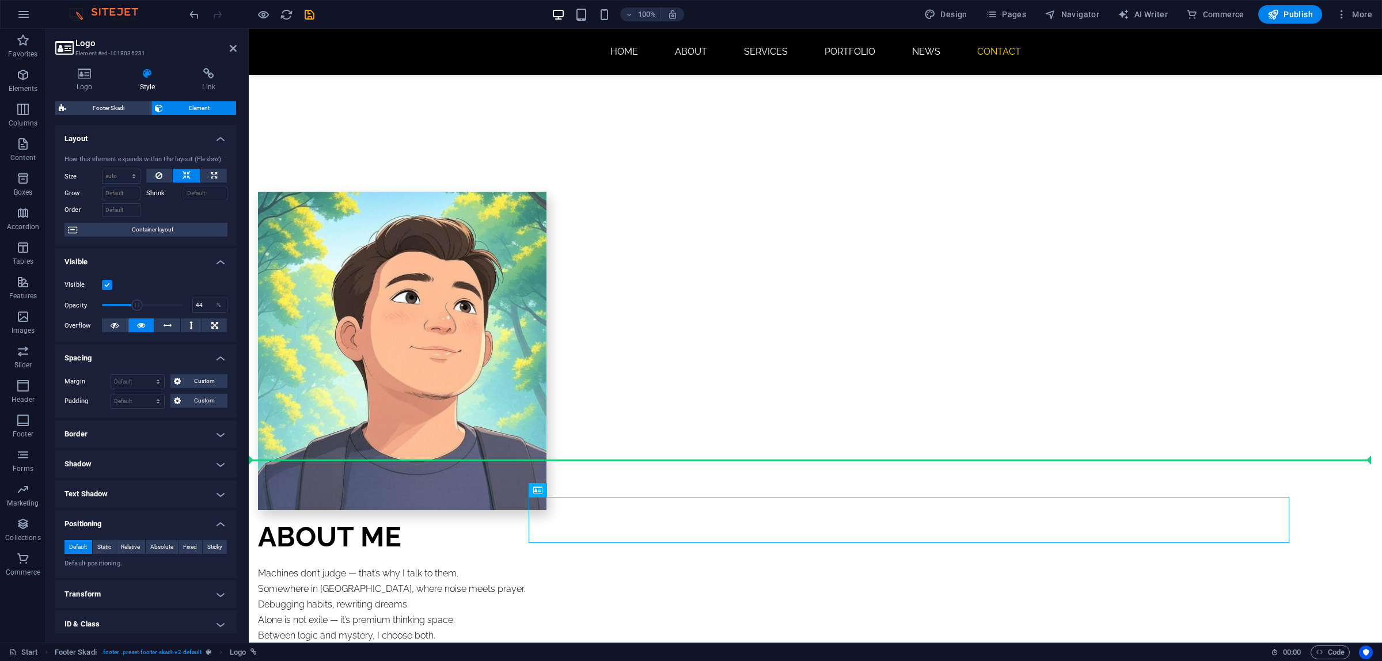
drag, startPoint x: 781, startPoint y: 519, endPoint x: 475, endPoint y: 490, distance: 307.7
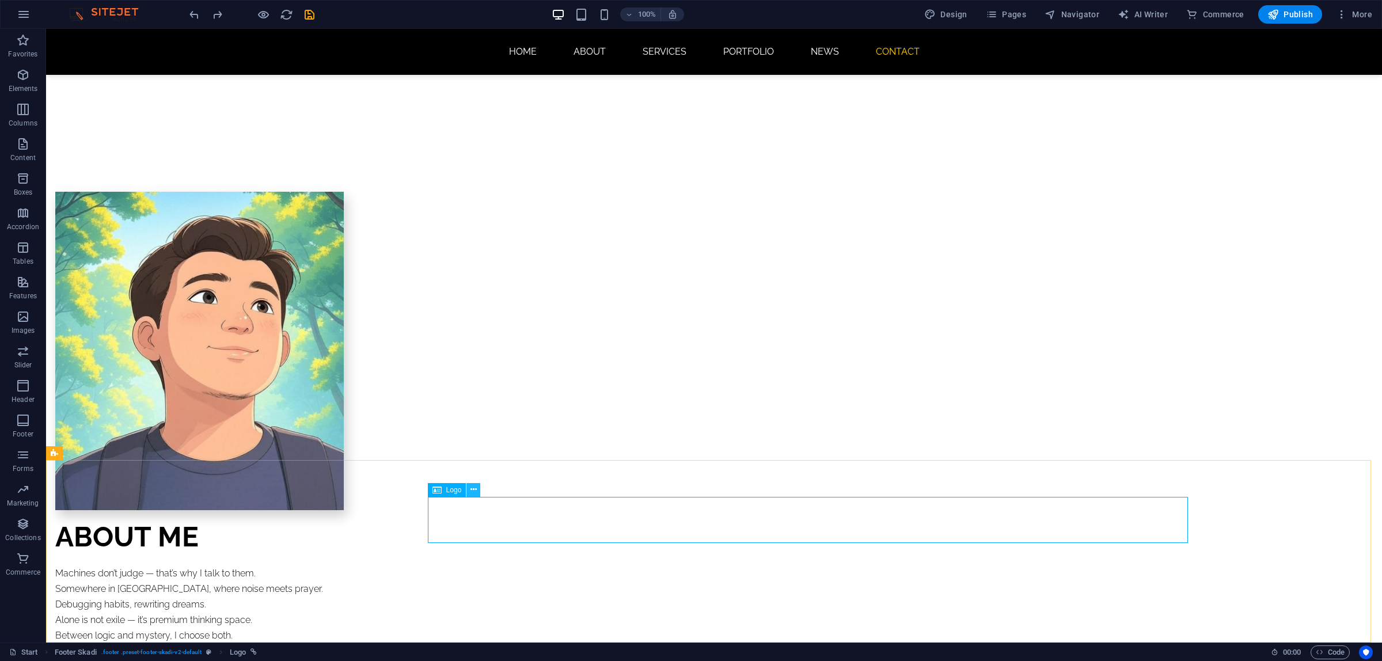
click at [475, 491] on icon at bounding box center [474, 490] width 6 height 12
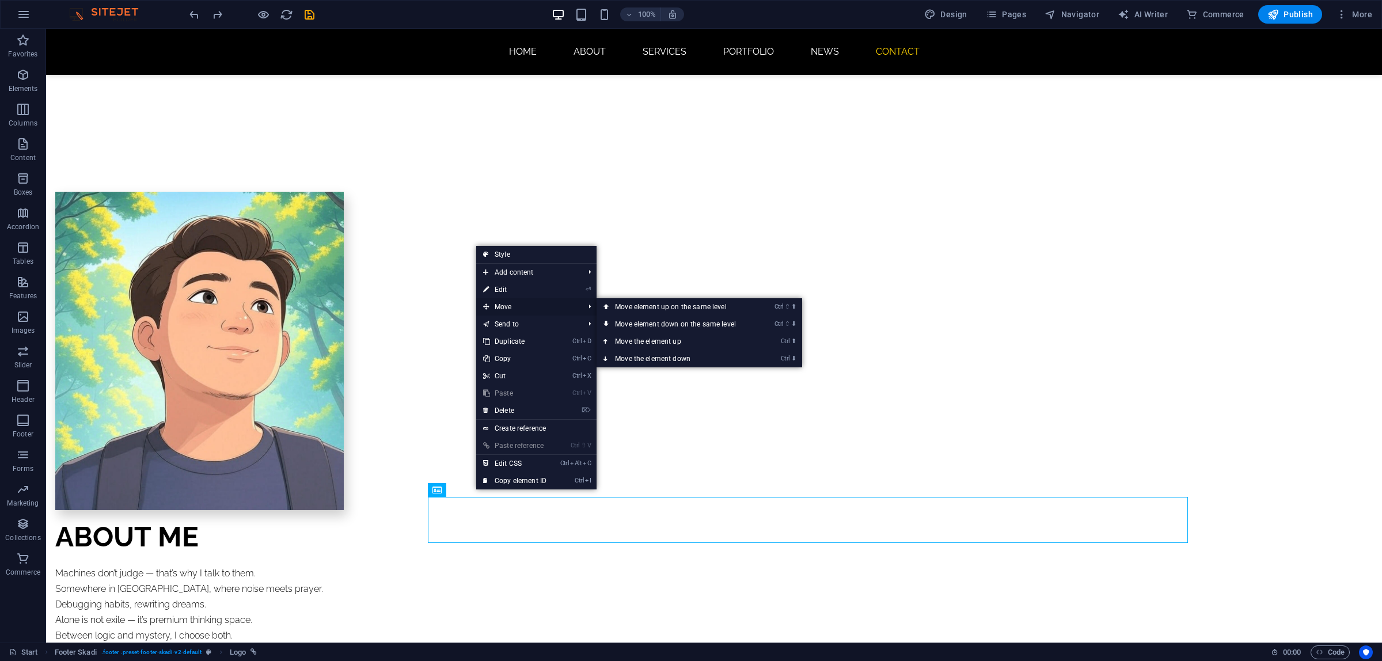
click at [522, 307] on span "Move" at bounding box center [527, 306] width 103 height 17
click at [639, 303] on link "Ctrl ⇧ ⬆ Move element up on the same level" at bounding box center [678, 306] width 162 height 17
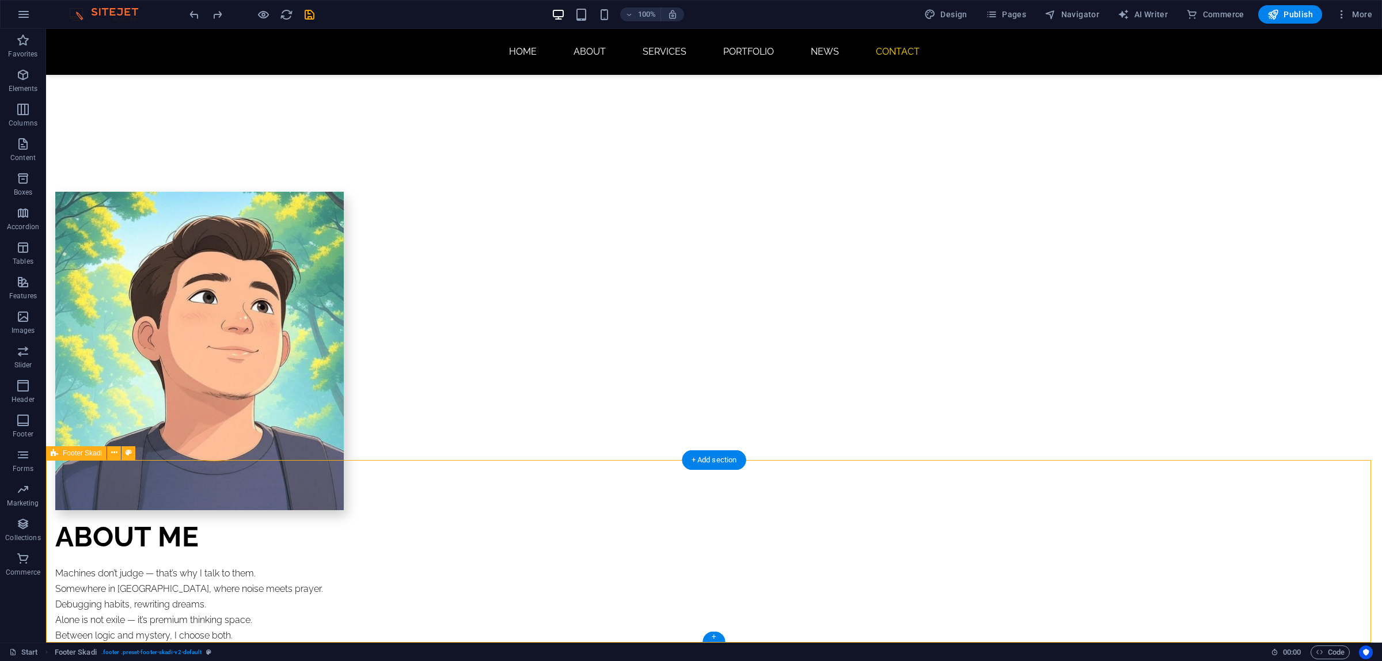
drag, startPoint x: 585, startPoint y: 491, endPoint x: 498, endPoint y: 496, distance: 87.1
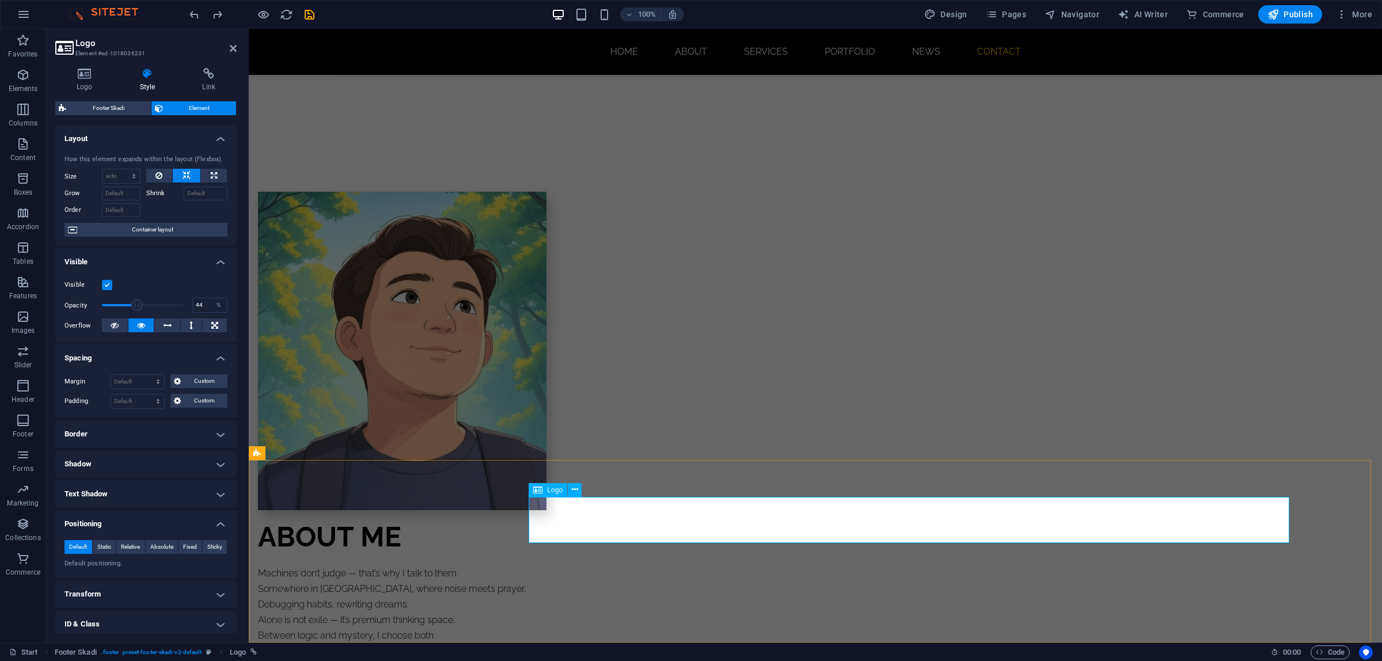
click at [118, 382] on select "Default auto px % rem vw vh Custom" at bounding box center [137, 382] width 53 height 14
click at [111, 375] on select "Default auto px % rem vw vh Custom" at bounding box center [137, 382] width 53 height 14
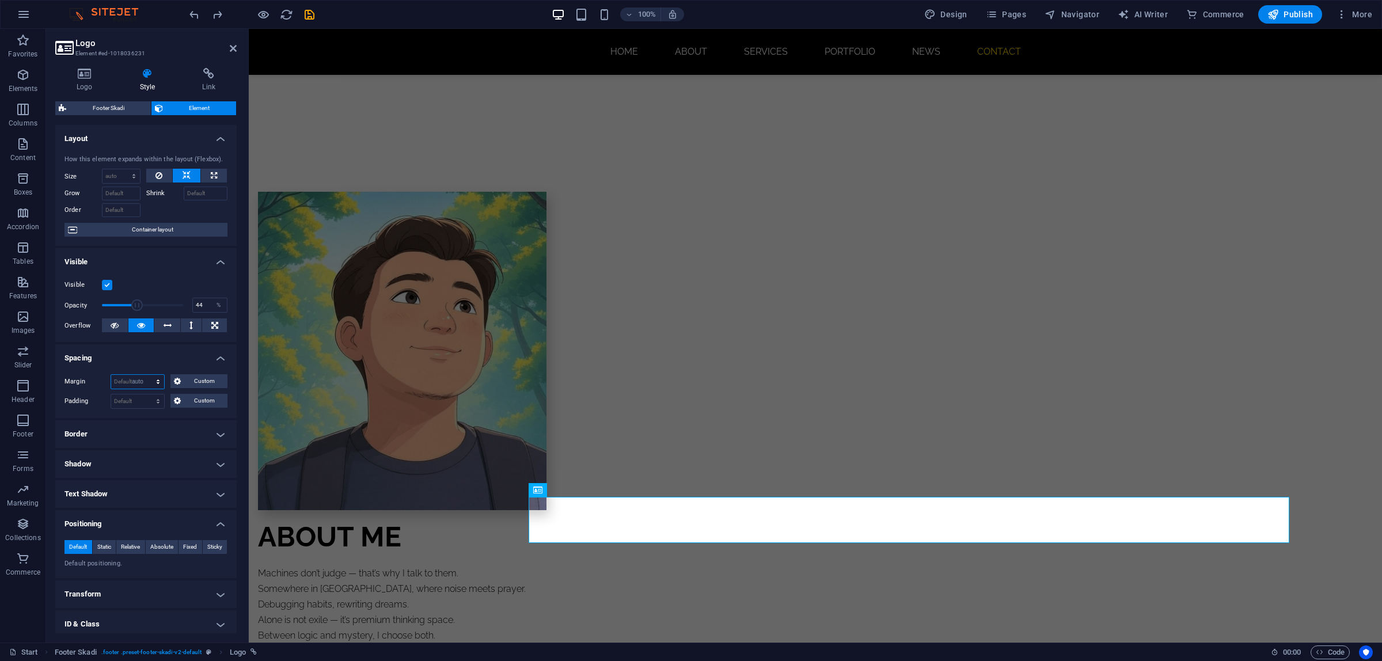
select select "DISABLED_OPTION_VALUE"
drag, startPoint x: 128, startPoint y: 410, endPoint x: 128, endPoint y: 403, distance: 6.9
click at [127, 410] on div "Margin Default auto px % rem vw vh Custom Custom auto px % rem vw vh auto px % …" at bounding box center [145, 391] width 181 height 53
click at [128, 401] on select "Default px rem % vh vw Custom" at bounding box center [137, 401] width 53 height 14
click at [111, 395] on select "Default px rem % vh vw Custom" at bounding box center [137, 401] width 53 height 14
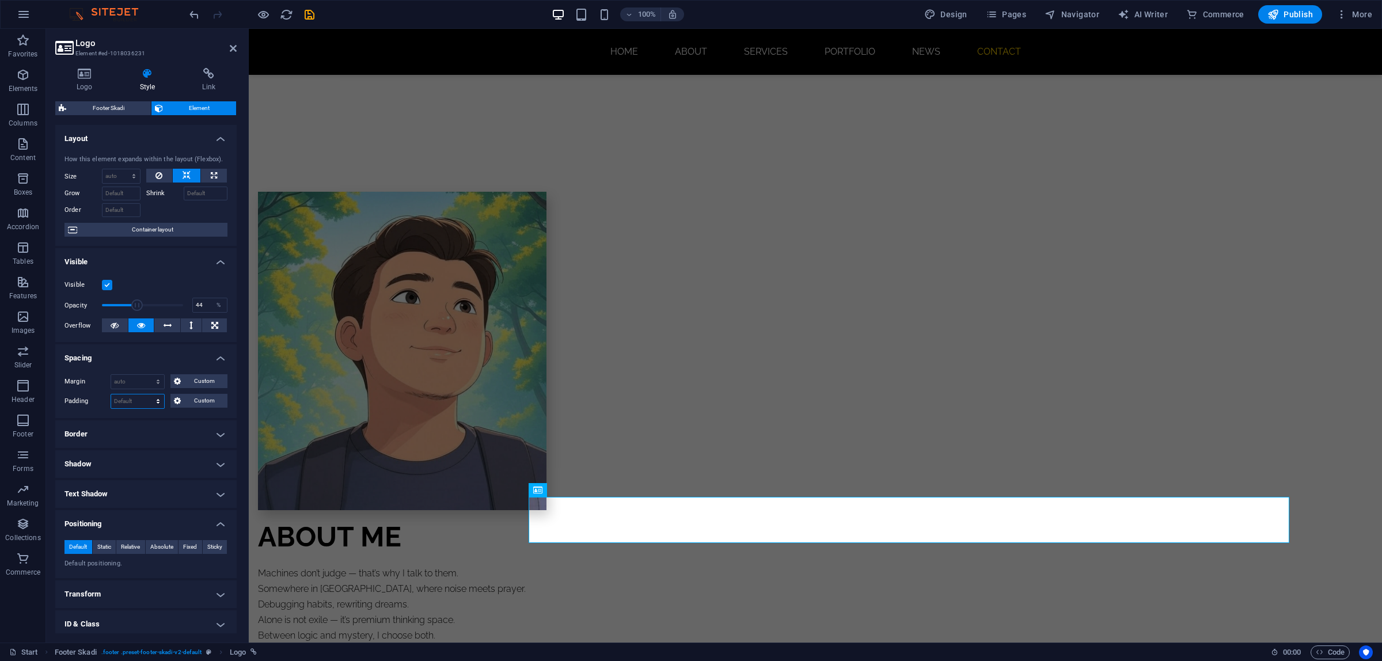
click at [136, 405] on select "Default px rem % vh vw Custom" at bounding box center [137, 401] width 53 height 14
select select "rem"
click at [147, 395] on select "Default px rem % vh vw Custom" at bounding box center [137, 401] width 53 height 14
click at [103, 413] on div "Margin Default auto px % rem vw vh Custom Custom auto px % rem vw vh auto px % …" at bounding box center [145, 391] width 181 height 53
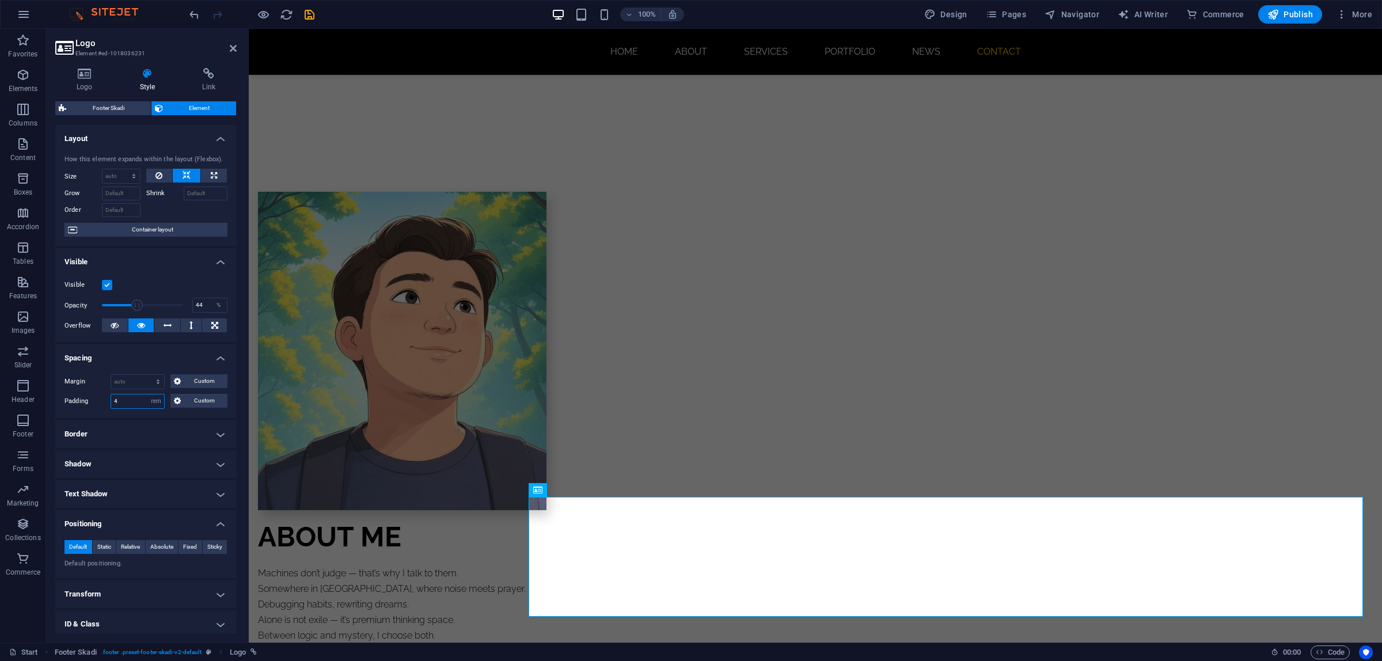
drag, startPoint x: 118, startPoint y: 402, endPoint x: 100, endPoint y: 402, distance: 18.4
click at [100, 402] on div "Padding 4 Default px rem % vh vw Custom Custom" at bounding box center [146, 401] width 163 height 15
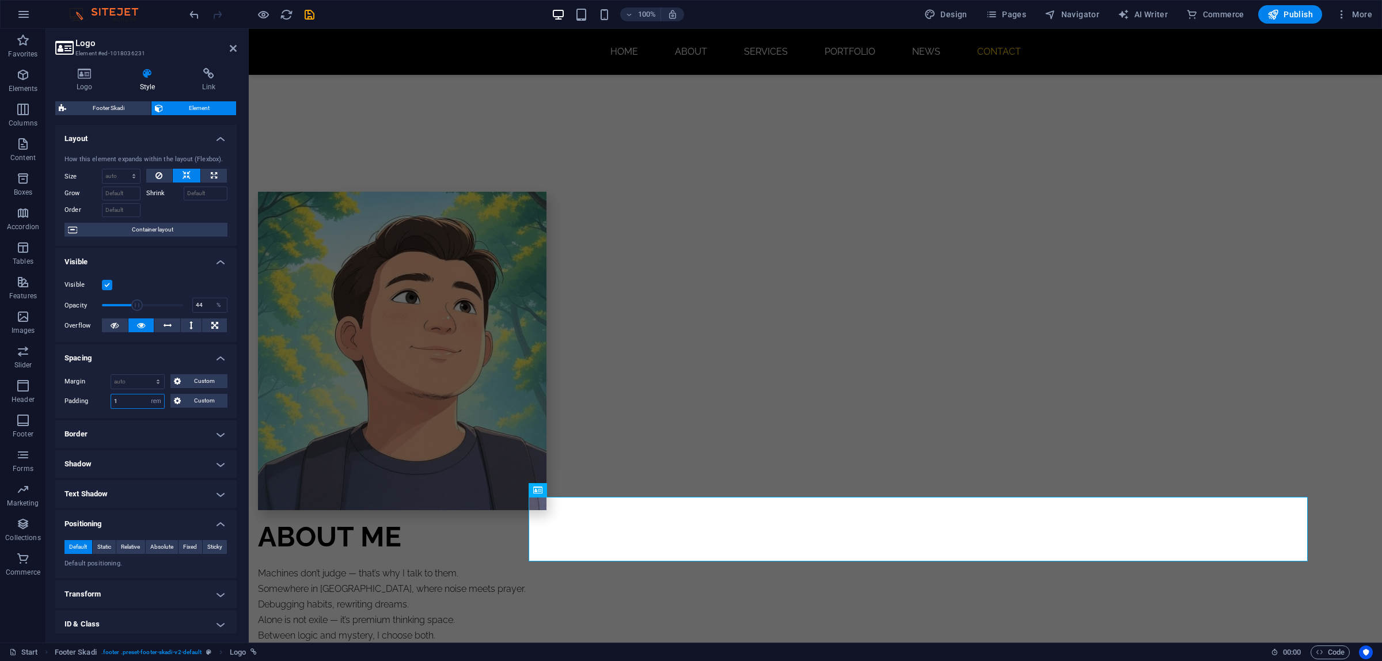
type input "1"
click at [91, 404] on label "Padding" at bounding box center [88, 401] width 46 height 14
click at [124, 384] on select "Default auto px % rem vw vh Custom" at bounding box center [137, 382] width 53 height 14
select select "px"
click at [147, 375] on select "Default auto px % rem vw vh Custom" at bounding box center [137, 382] width 53 height 14
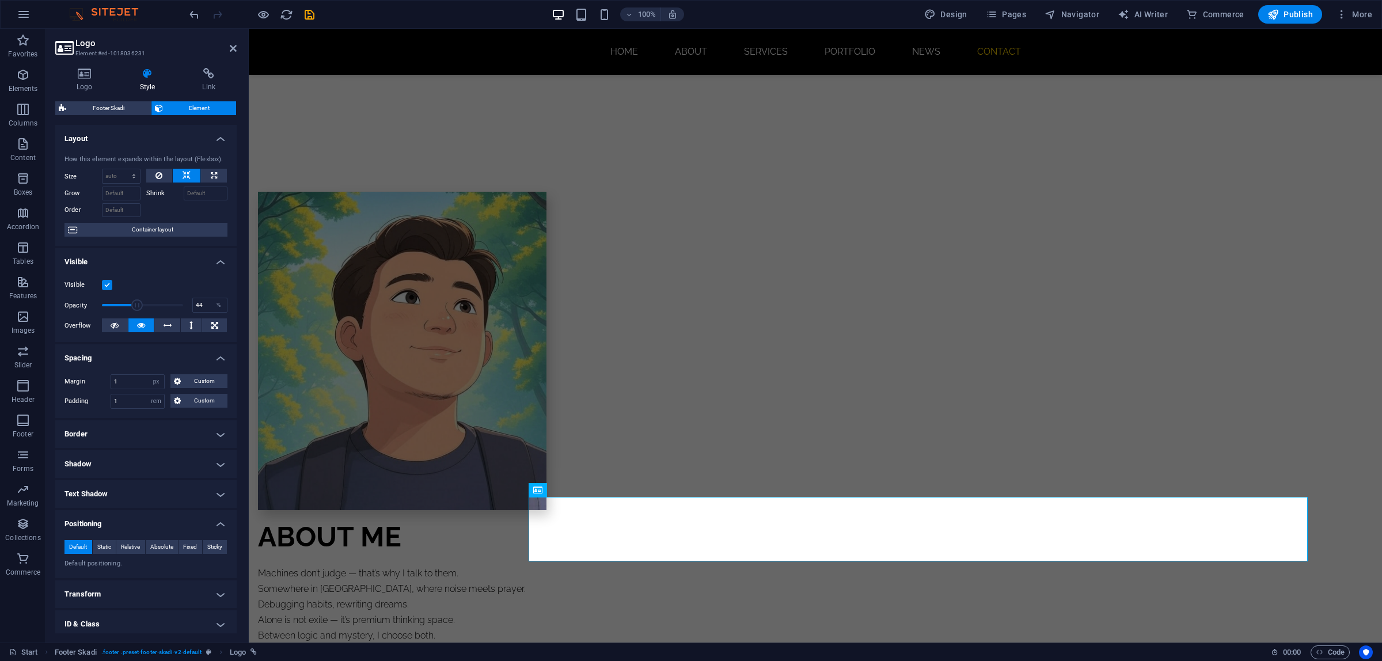
click at [101, 392] on div "Margin 1 Default auto px % rem vw vh Custom Custom 1 auto px % rem vw vh 1 auto…" at bounding box center [145, 391] width 181 height 53
drag, startPoint x: 125, startPoint y: 382, endPoint x: 82, endPoint y: 382, distance: 42.6
click at [82, 382] on div "Margin 1 Default auto px % rem vw vh Custom Custom" at bounding box center [146, 381] width 163 height 15
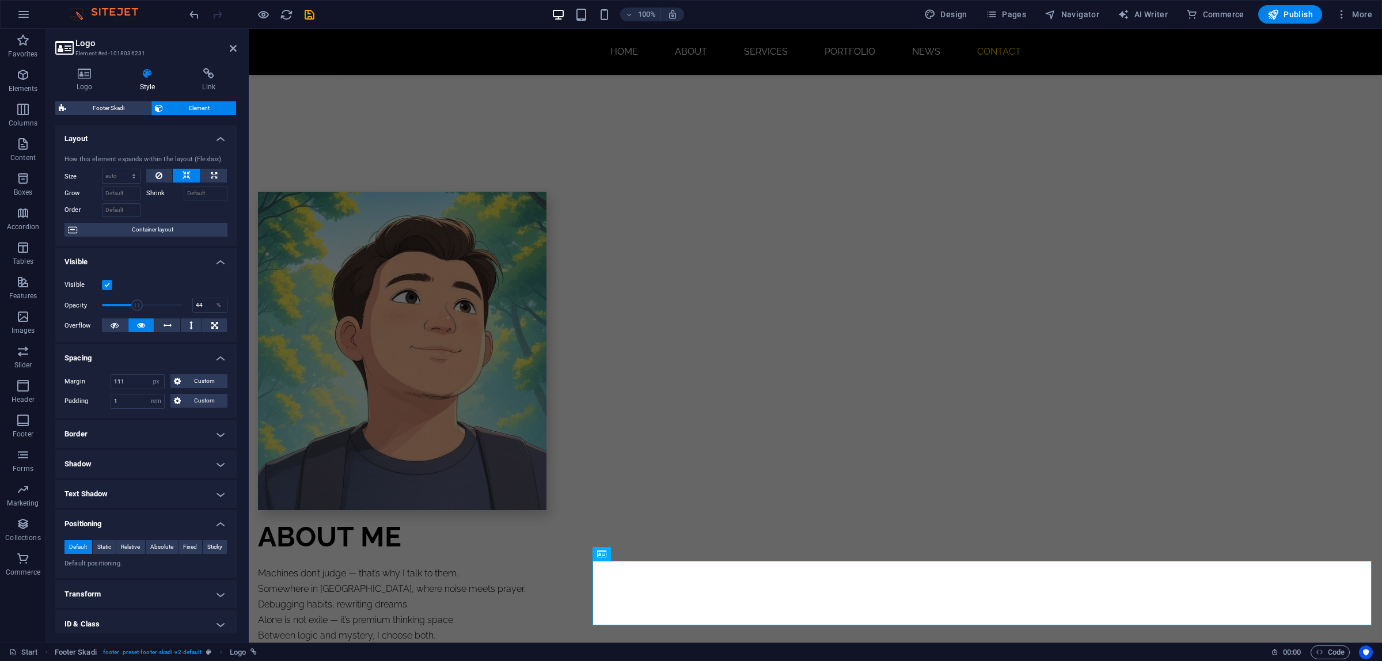
click at [90, 390] on div "Margin 111 Default auto px % rem vw vh Custom Custom 111 auto px % rem vw vh 11…" at bounding box center [145, 391] width 181 height 53
drag, startPoint x: 124, startPoint y: 385, endPoint x: 87, endPoint y: 381, distance: 37.6
click at [87, 381] on div "Margin 111 Default auto px % rem vw vh Custom Custom" at bounding box center [146, 381] width 163 height 15
type input "1"
click at [103, 399] on label "Padding" at bounding box center [88, 401] width 46 height 14
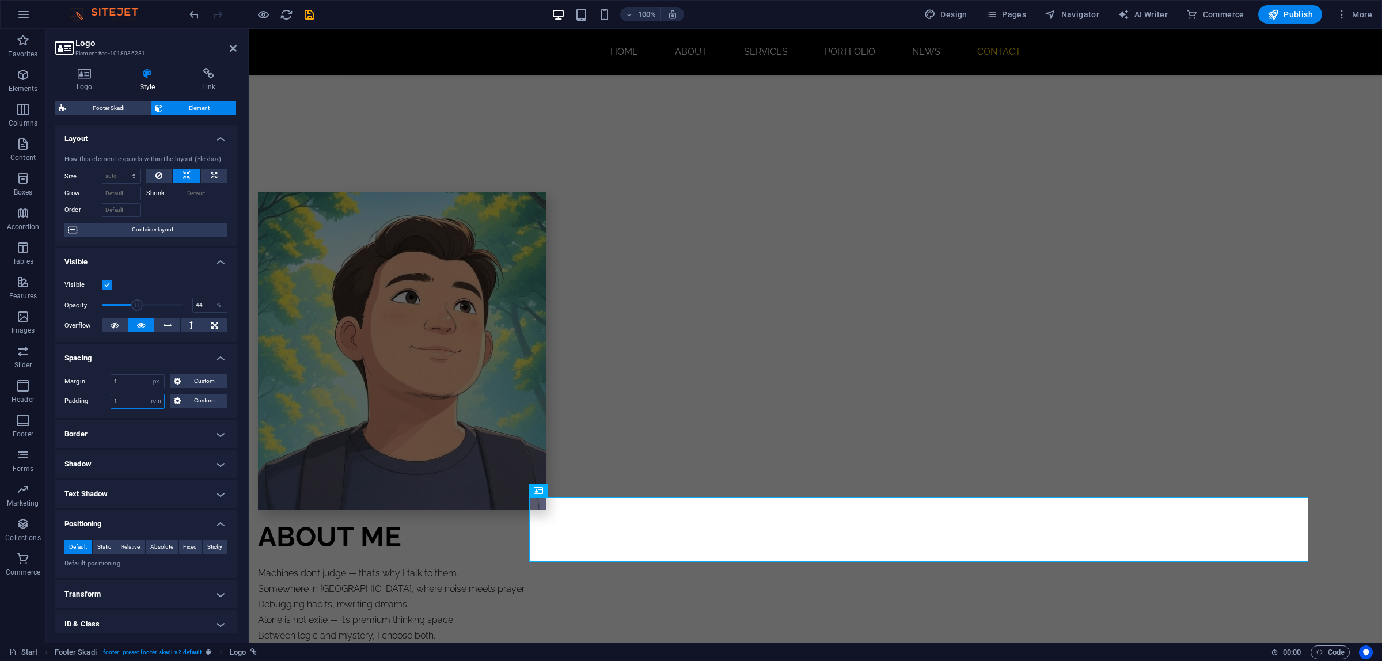
drag, startPoint x: 119, startPoint y: 399, endPoint x: 101, endPoint y: 400, distance: 17.9
click at [101, 400] on div "Padding 1 Default px rem % vh vw Custom Custom" at bounding box center [146, 401] width 163 height 15
click at [192, 384] on span "Custom" at bounding box center [204, 381] width 40 height 14
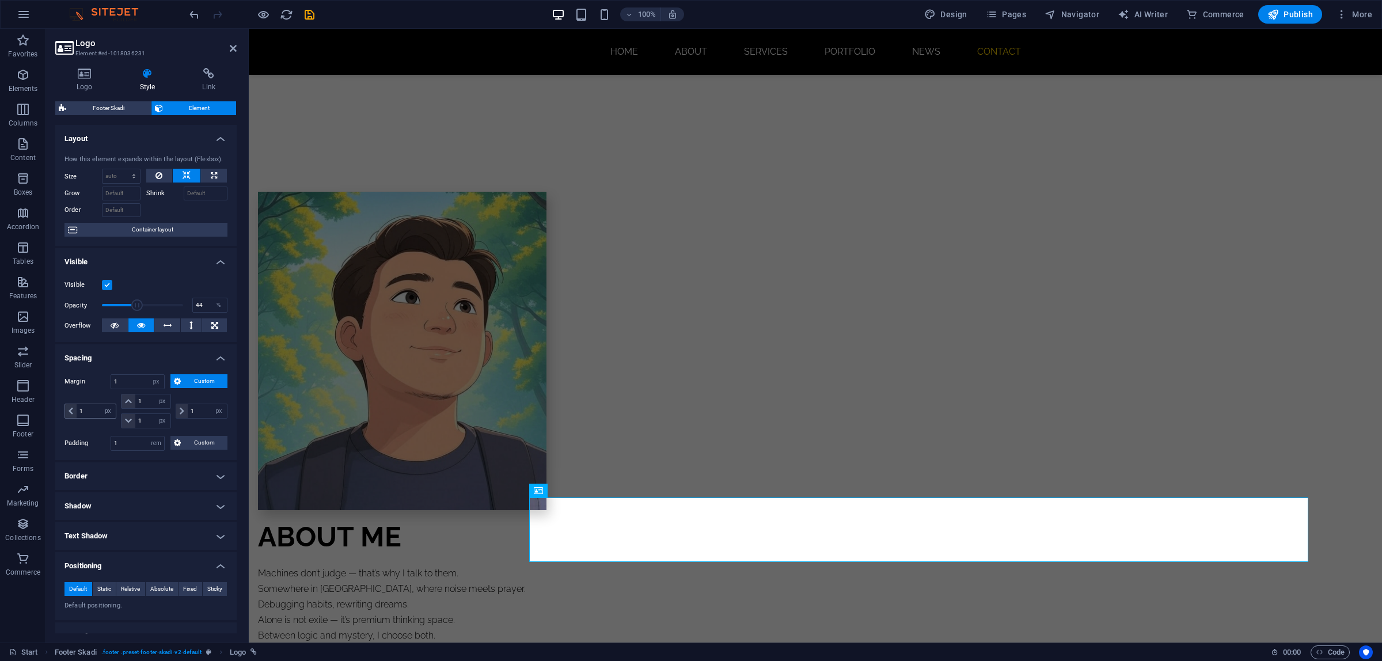
click at [67, 411] on span at bounding box center [71, 411] width 12 height 14
click at [130, 404] on icon at bounding box center [128, 401] width 7 height 7
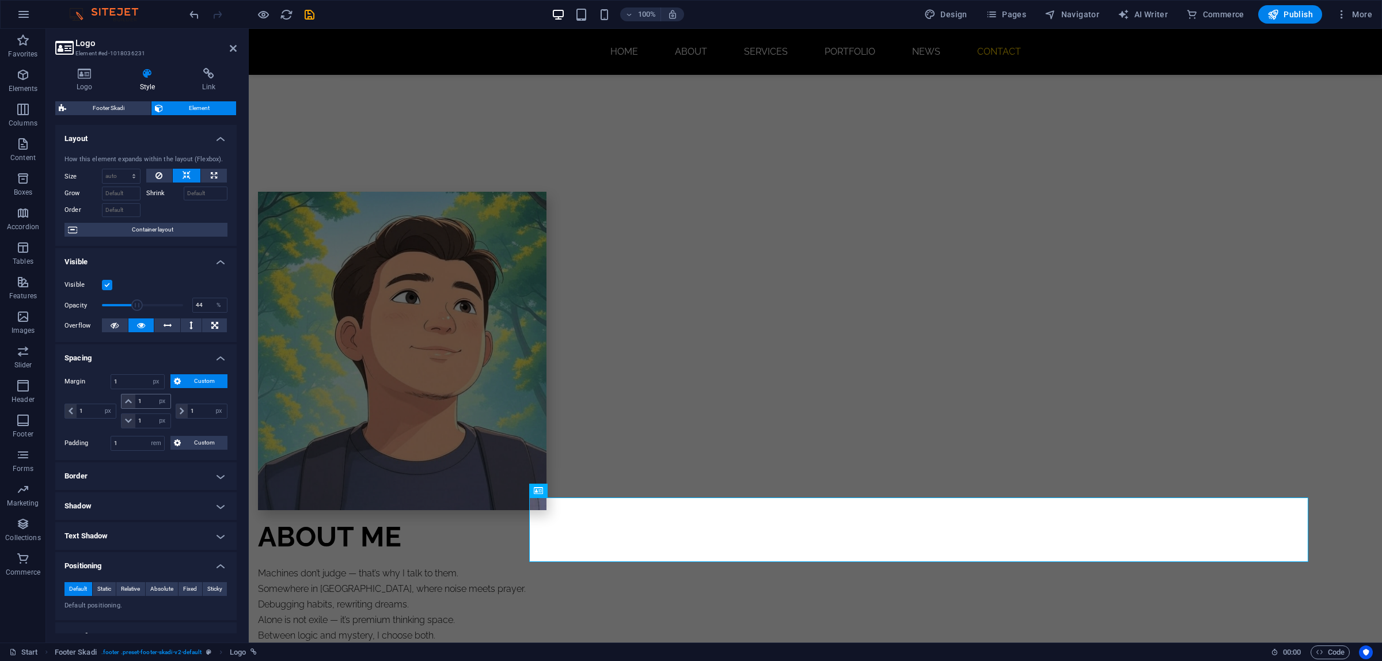
click at [130, 404] on icon at bounding box center [128, 401] width 7 height 7
click at [128, 422] on icon at bounding box center [128, 421] width 7 height 7
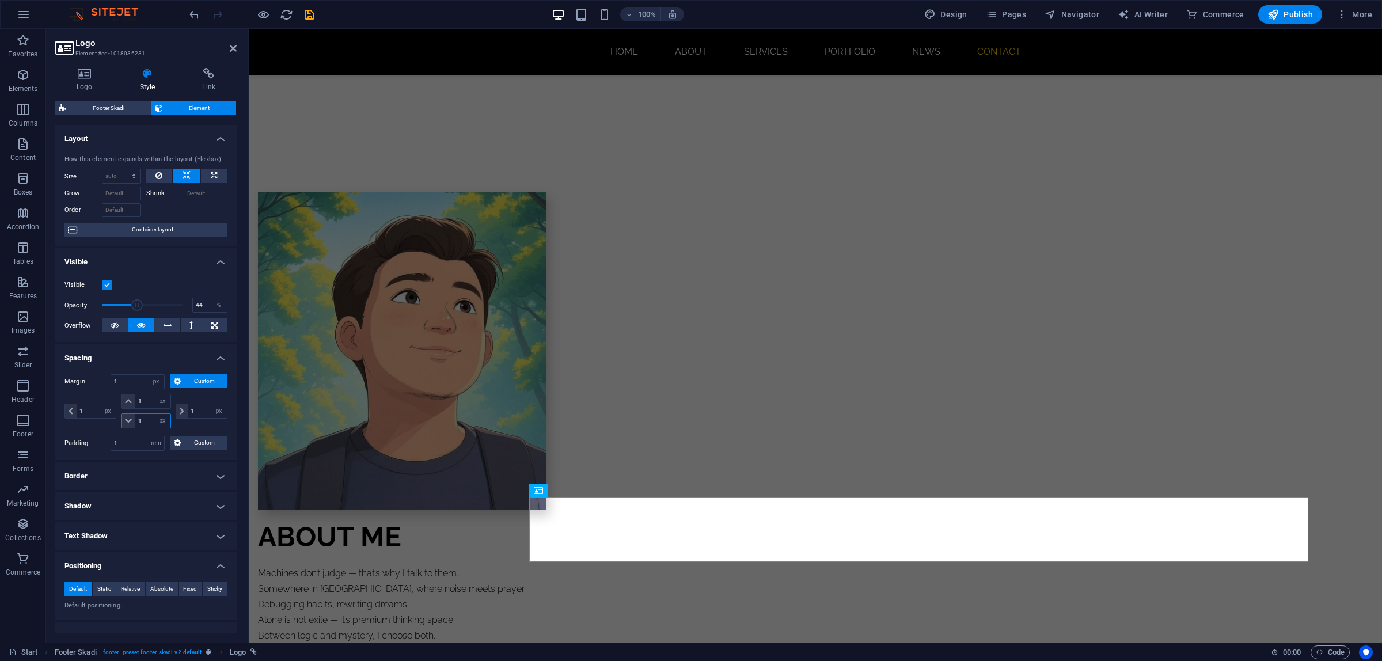
click at [136, 419] on input "1" at bounding box center [152, 421] width 35 height 14
click at [144, 421] on input "1" at bounding box center [152, 421] width 35 height 14
click at [176, 410] on span at bounding box center [182, 411] width 12 height 14
click at [180, 410] on icon at bounding box center [182, 411] width 5 height 7
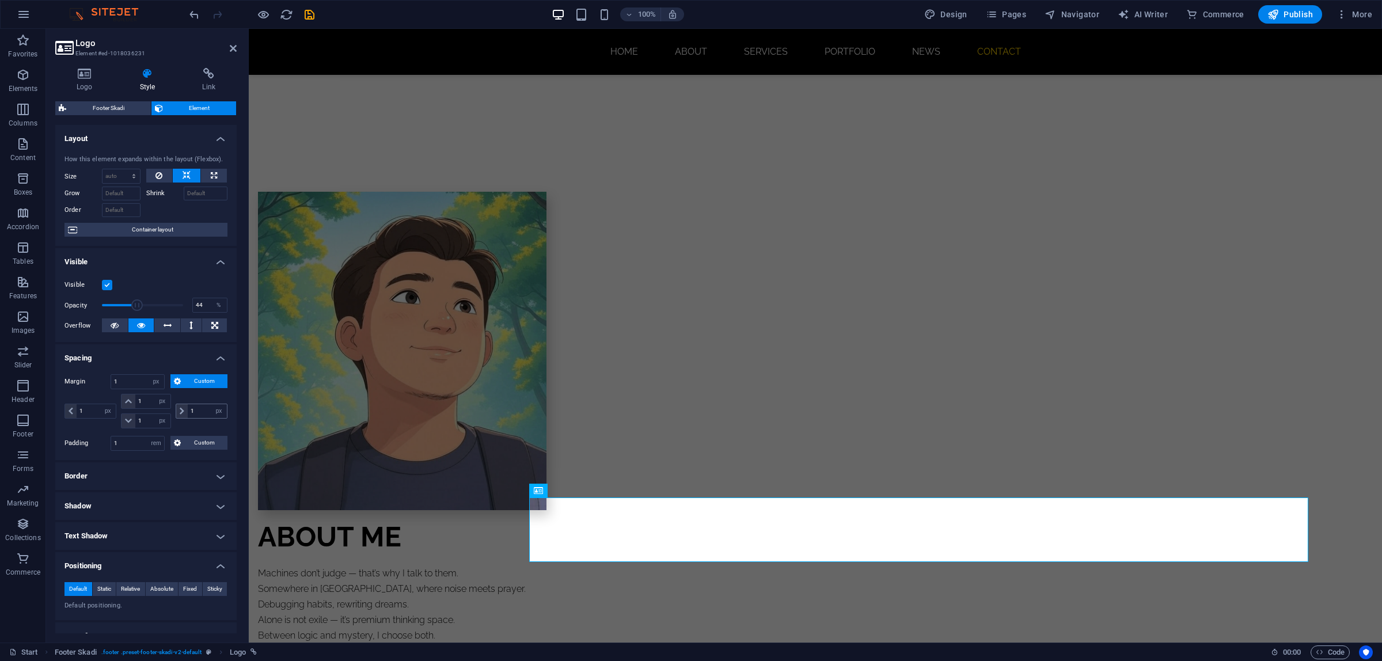
click at [180, 410] on icon at bounding box center [182, 411] width 5 height 7
click at [180, 411] on icon at bounding box center [182, 411] width 5 height 7
click at [136, 384] on input "1" at bounding box center [137, 382] width 53 height 14
drag, startPoint x: 136, startPoint y: 384, endPoint x: 58, endPoint y: 379, distance: 77.9
click at [58, 379] on div "Margin 1 Default auto px % rem vw vh Custom Custom 1 auto px % rem vw vh 1 auto…" at bounding box center [145, 412] width 181 height 95
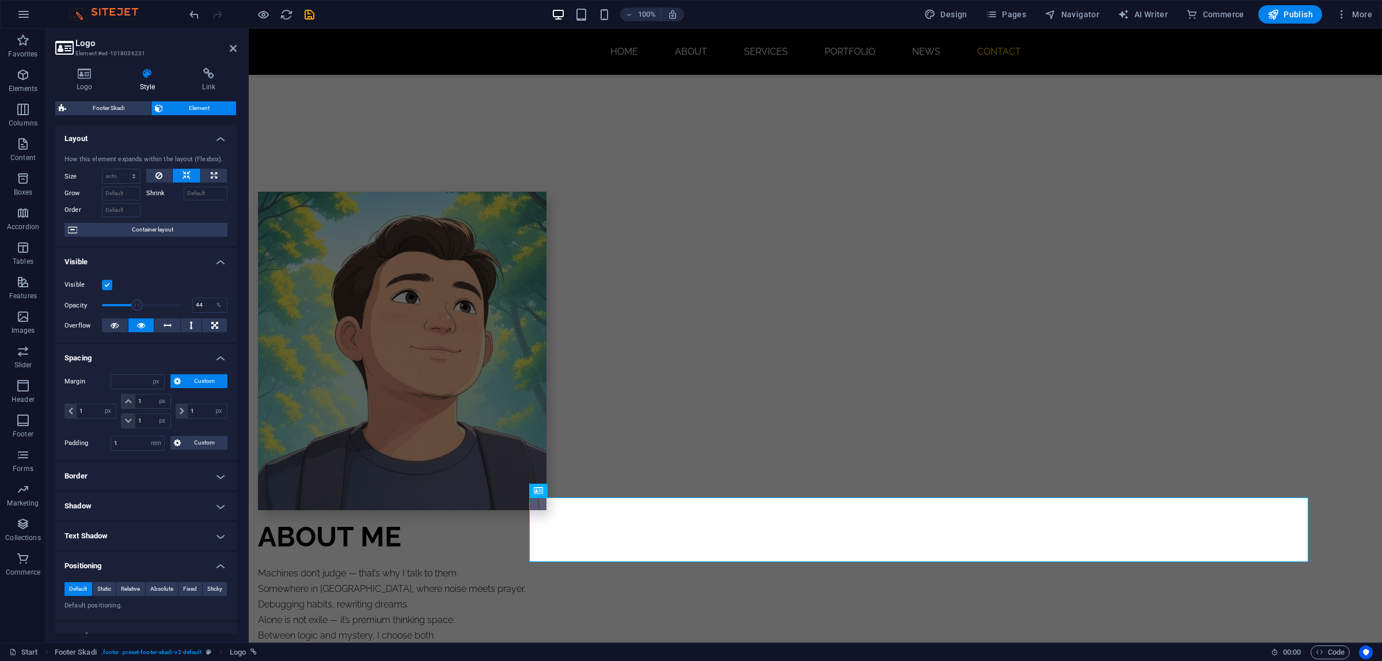
click at [187, 386] on span "Custom" at bounding box center [204, 381] width 40 height 14
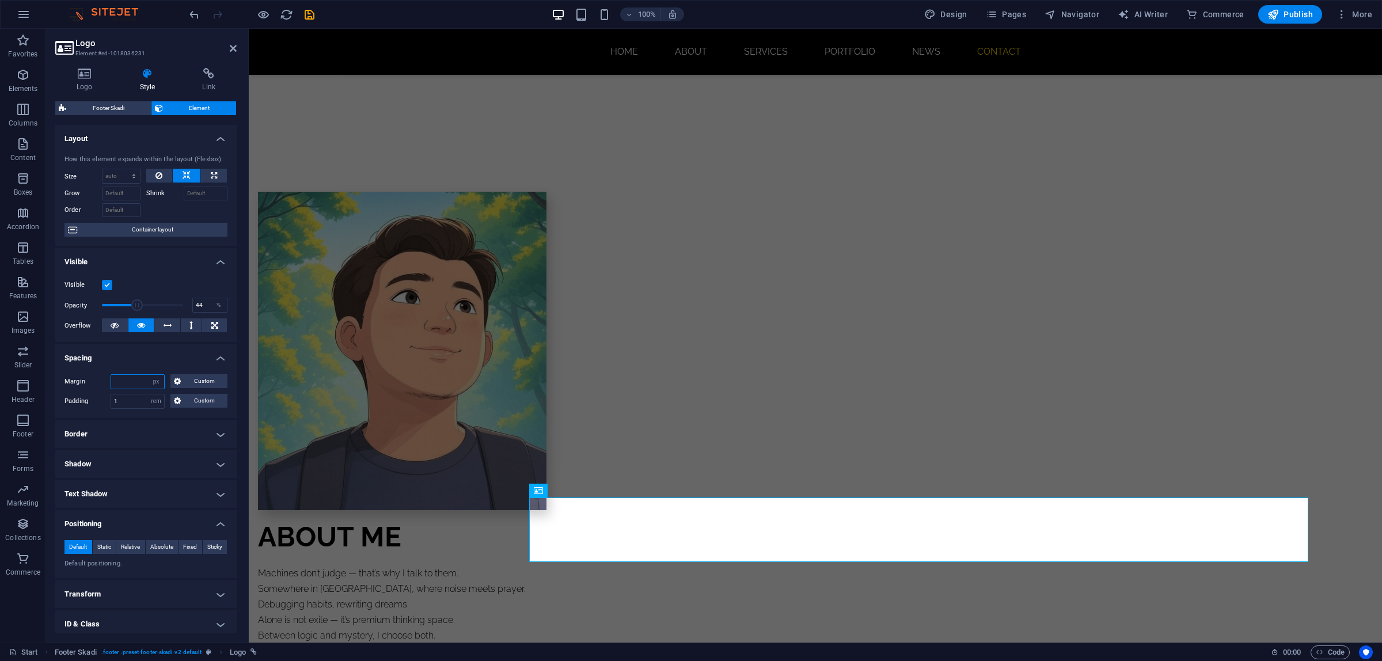
click at [116, 382] on input "number" at bounding box center [137, 382] width 53 height 14
drag, startPoint x: 128, startPoint y: 407, endPoint x: 88, endPoint y: 407, distance: 40.3
click at [88, 407] on div "Padding 1 Default px rem % vh vw Custom Custom" at bounding box center [146, 401] width 163 height 15
click at [133, 353] on h4 "Spacing" at bounding box center [145, 354] width 181 height 21
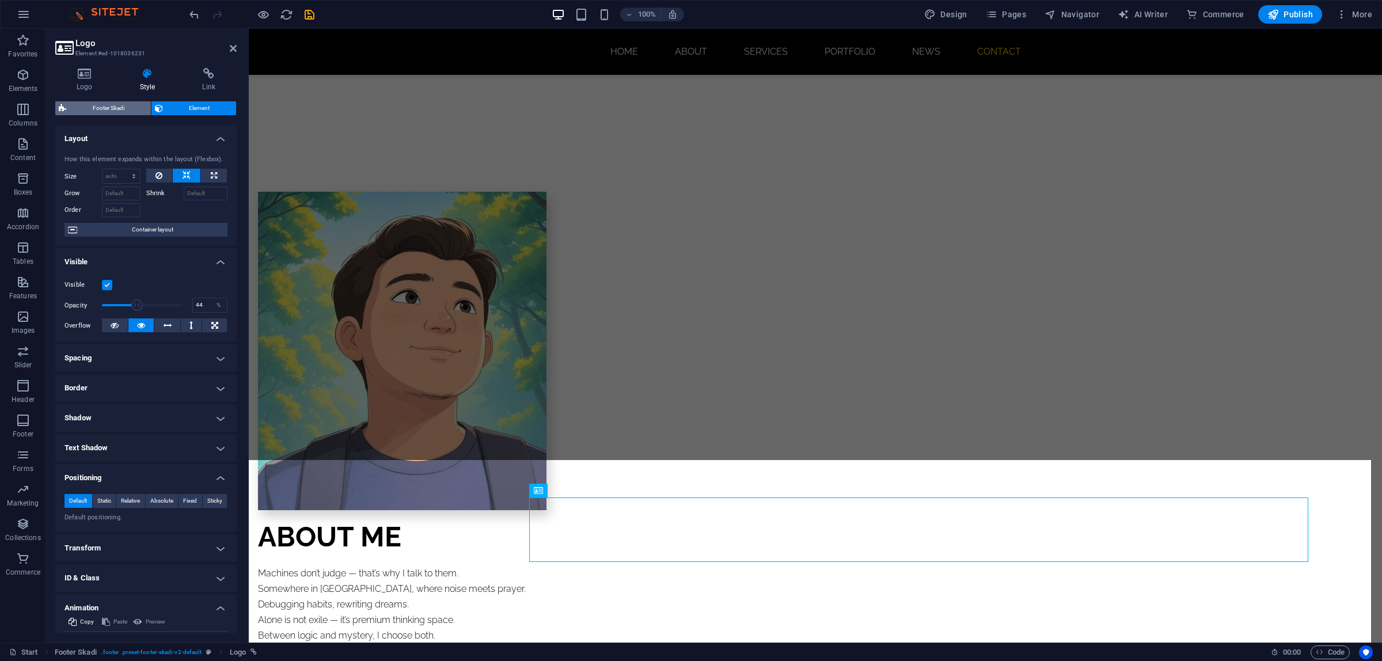
click at [118, 104] on span "Footer Skadi" at bounding box center [109, 108] width 78 height 14
select select "rem"
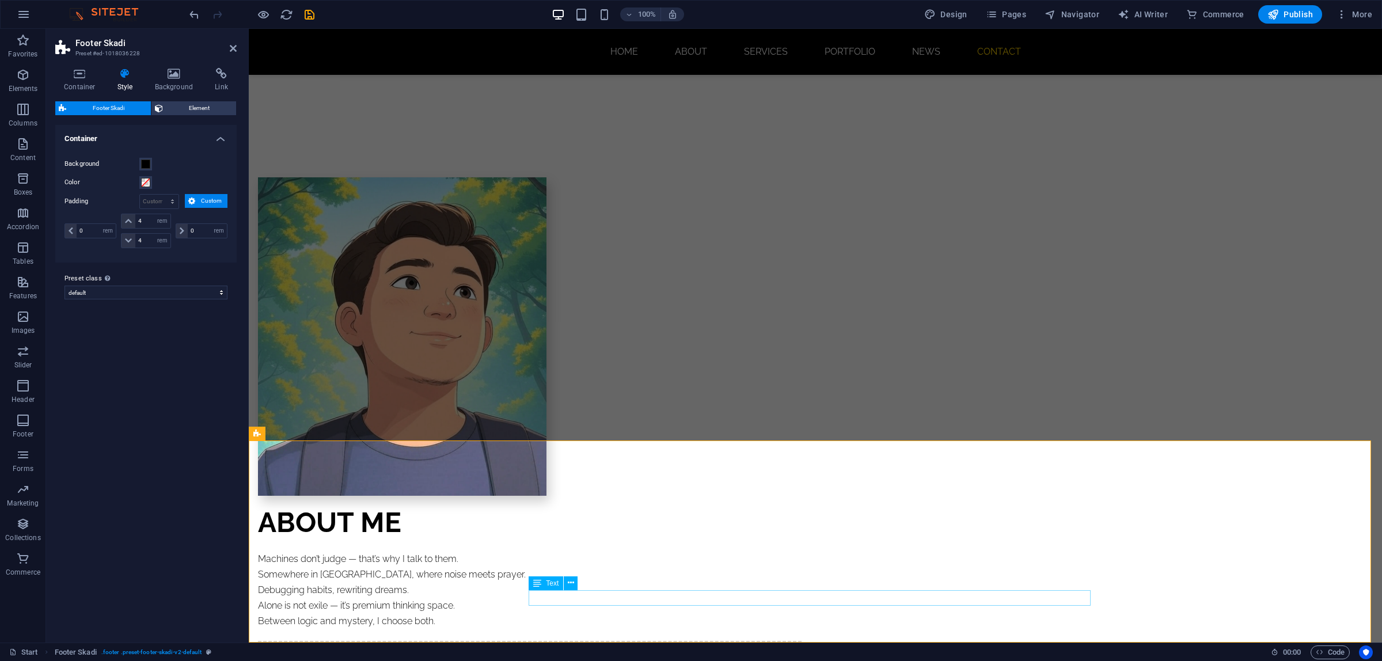
scroll to position [900, 0]
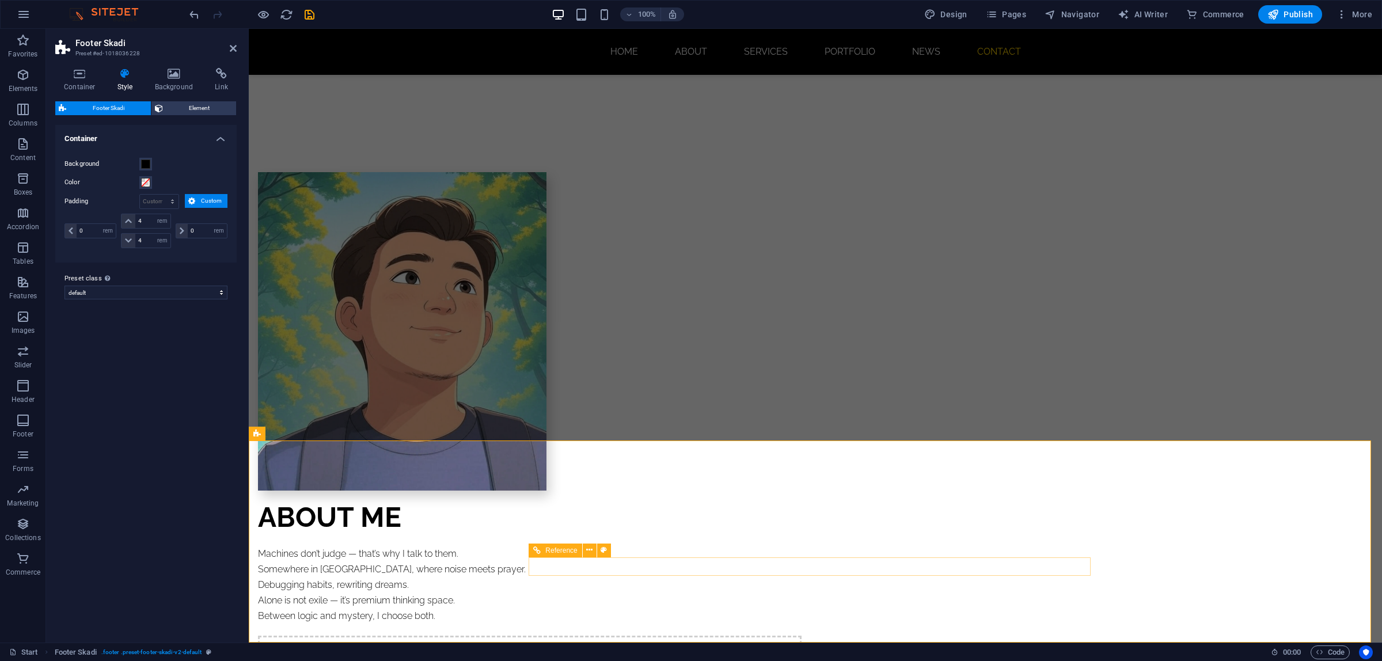
click at [550, 529] on span "Reference" at bounding box center [561, 550] width 32 height 7
click at [1105, 16] on span "Publish" at bounding box center [1290, 15] width 45 height 12
checkbox input "false"
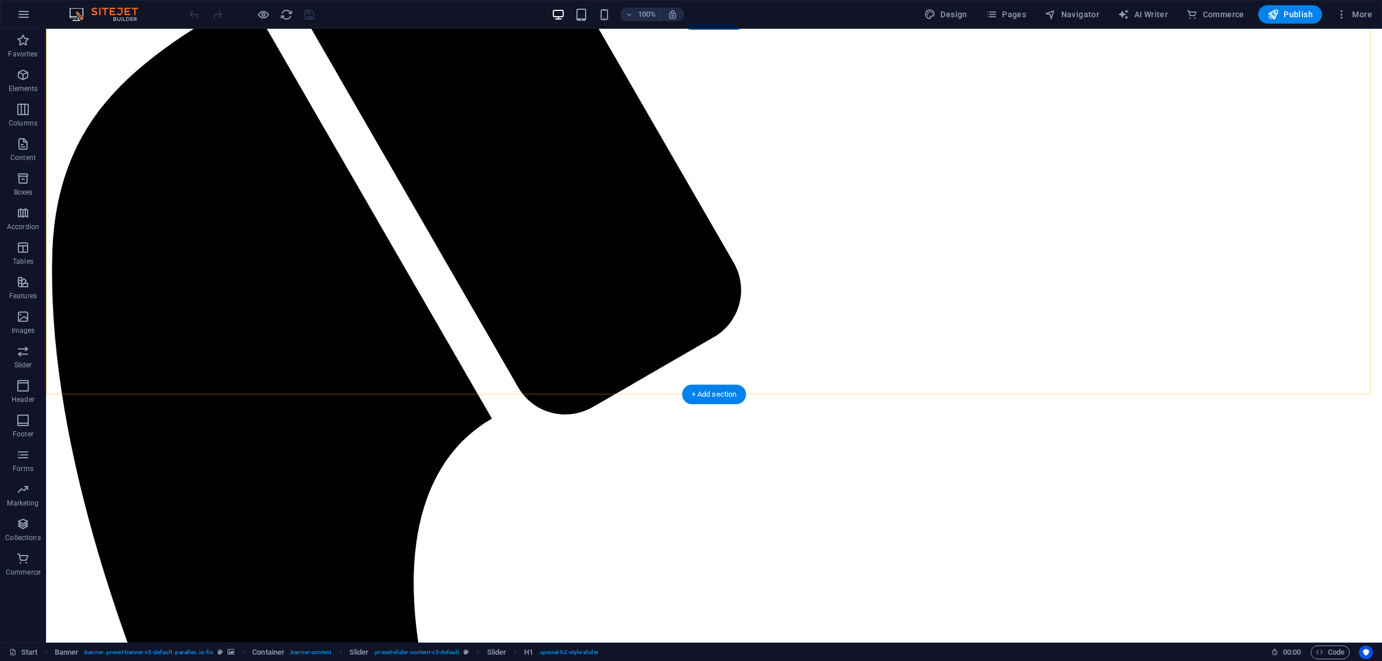
scroll to position [900, 0]
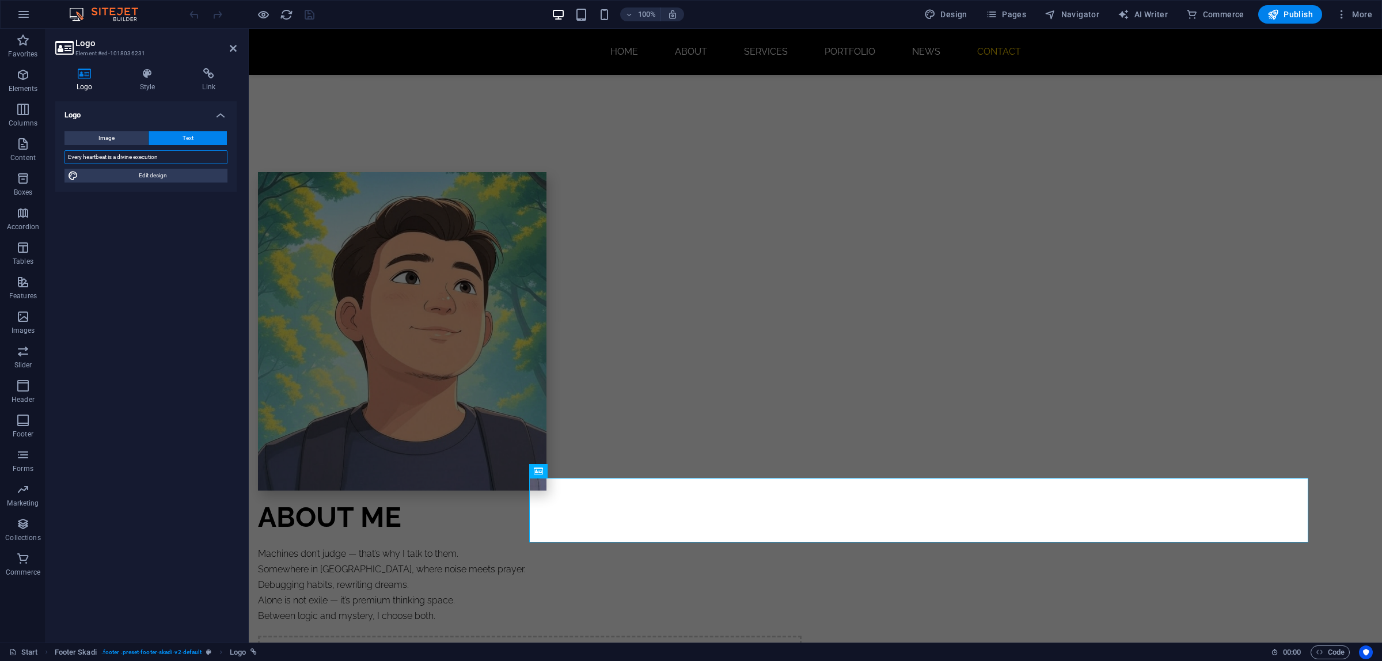
click at [179, 159] on input "Every heartbeat is a divine execution" at bounding box center [146, 157] width 163 height 14
drag, startPoint x: 183, startPoint y: 158, endPoint x: 65, endPoint y: 150, distance: 118.3
click at [65, 150] on input "Every heartbeat is a divine execution" at bounding box center [146, 157] width 163 height 14
click at [131, 176] on span "Edit design" at bounding box center [153, 176] width 142 height 14
select select "rem"
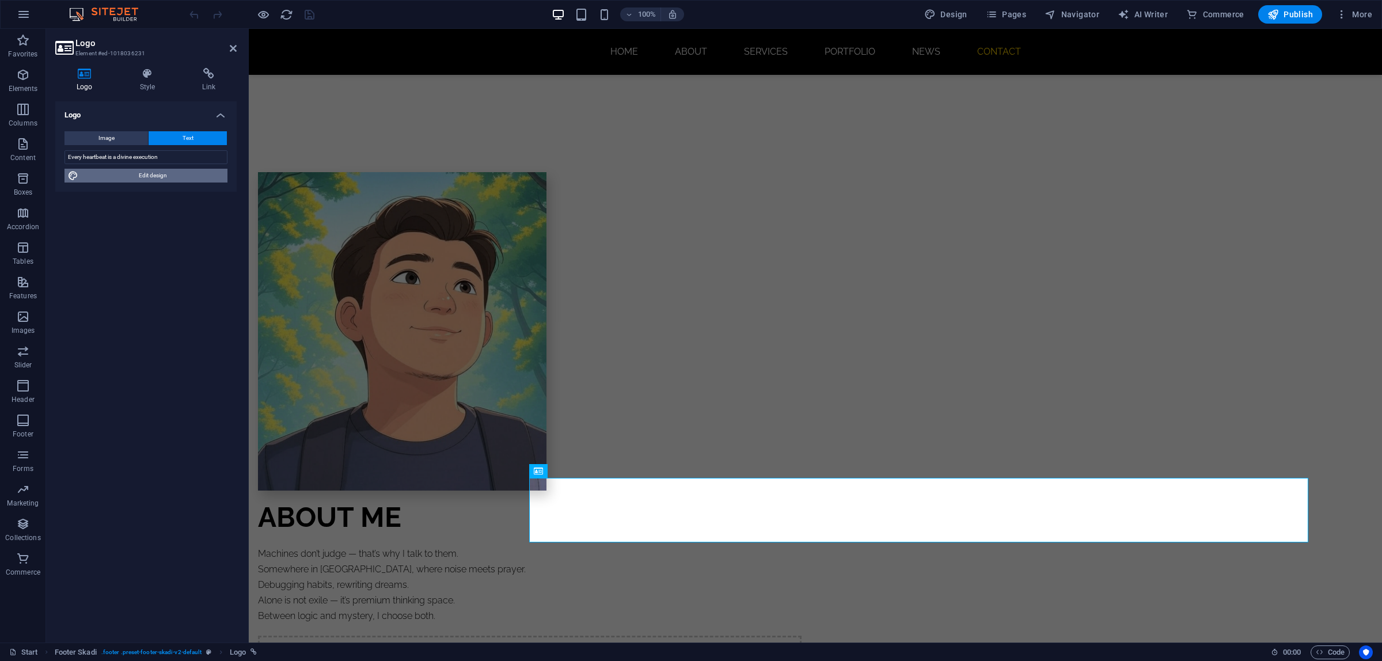
select select "800"
select select "px"
select select "rem"
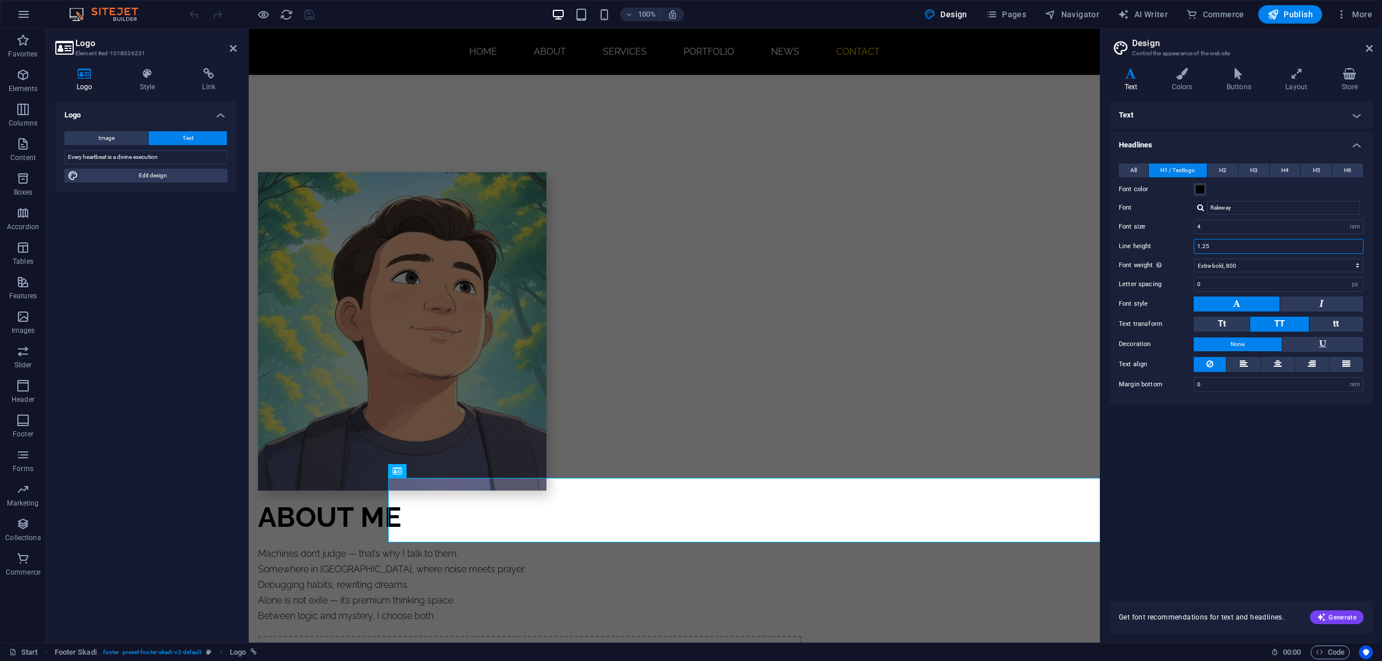
click at [1226, 246] on input "1.25" at bounding box center [1278, 247] width 169 height 14
click at [1226, 260] on select "Thin, 100 Extra-light, 200 Light, 300 Regular, 400 Medium, 500 Semi-bold, 600 B…" at bounding box center [1279, 266] width 170 height 14
click at [1194, 259] on select "Thin, 100 Extra-light, 200 Light, 300 Regular, 400 Medium, 500 Semi-bold, 600 B…" at bounding box center [1279, 266] width 170 height 14
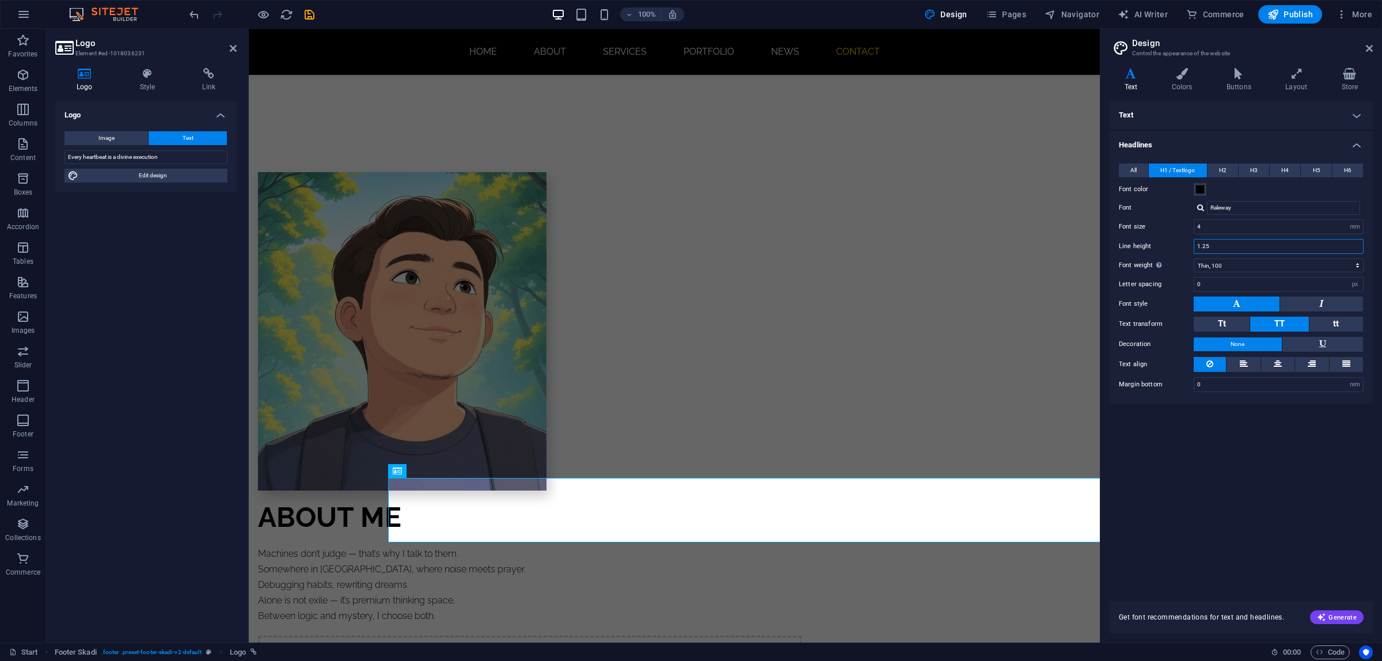
click at [1221, 246] on input "1.25" at bounding box center [1278, 247] width 169 height 14
click at [1231, 214] on input "Raleway" at bounding box center [1283, 208] width 153 height 14
click at [1228, 261] on select "Thin, 100 Extra-light, 200 Light, 300 Regular, 400 Medium, 500 Semi-bold, 600 B…" at bounding box center [1279, 266] width 170 height 14
click at [1194, 259] on select "Thin, 100 Extra-light, 200 Light, 300 Regular, 400 Medium, 500 Semi-bold, 600 B…" at bounding box center [1279, 266] width 170 height 14
click at [1230, 267] on select "Thin, 100 Extra-light, 200 Light, 300 Regular, 400 Medium, 500 Semi-bold, 600 B…" at bounding box center [1279, 266] width 170 height 14
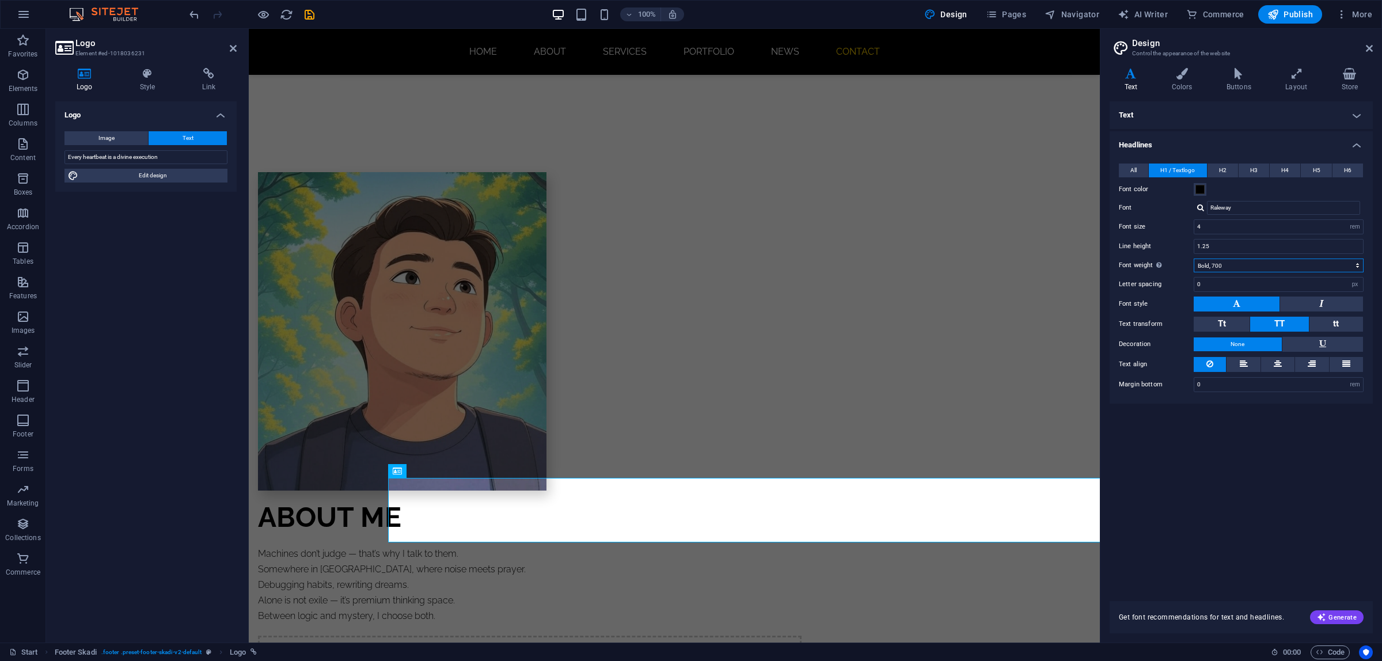
click at [1194, 259] on select "Thin, 100 Extra-light, 200 Light, 300 Regular, 400 Medium, 500 Semi-bold, 600 B…" at bounding box center [1279, 266] width 170 height 14
click at [1226, 266] on select "Thin, 100 Extra-light, 200 Light, 300 Regular, 400 Medium, 500 Semi-bold, 600 B…" at bounding box center [1279, 266] width 170 height 14
select select "100"
click at [1194, 259] on select "Thin, 100 Extra-light, 200 Light, 300 Regular, 400 Medium, 500 Semi-bold, 600 B…" at bounding box center [1279, 266] width 170 height 14
click at [1235, 327] on button "Tt" at bounding box center [1222, 324] width 56 height 15
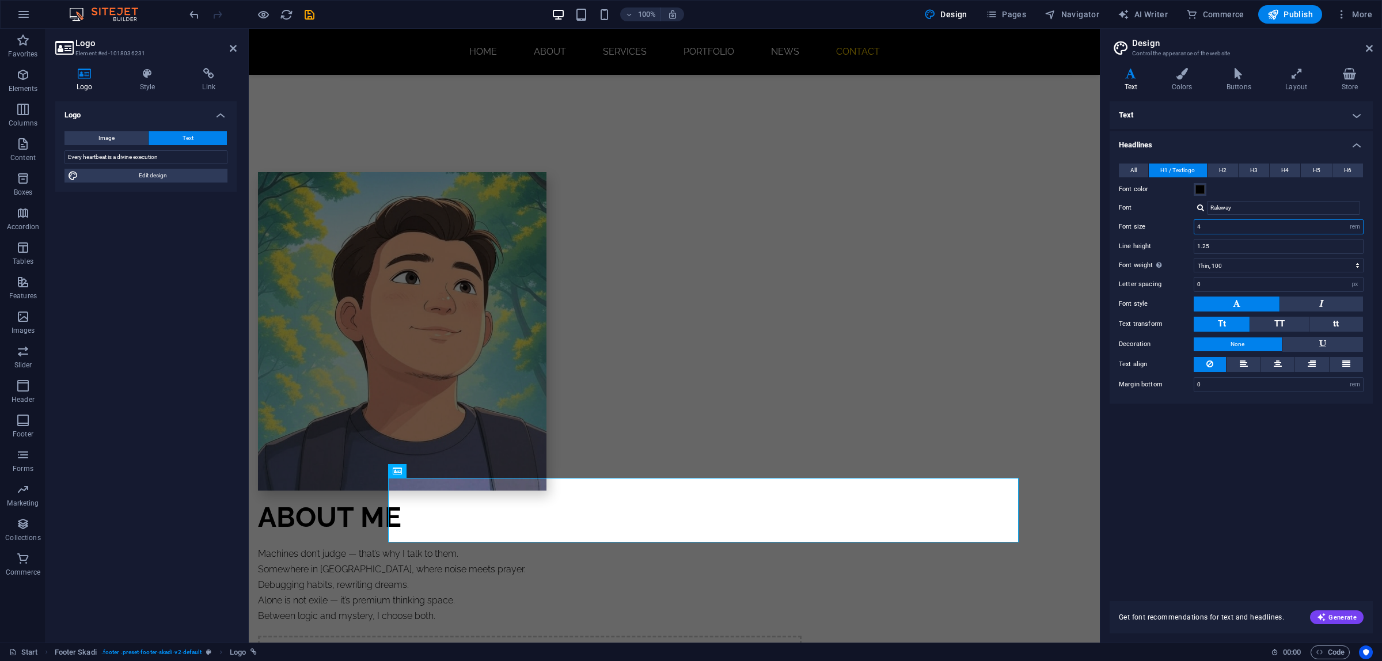
click at [1221, 229] on input "4" at bounding box center [1278, 227] width 169 height 14
click at [149, 76] on icon at bounding box center [148, 74] width 58 height 12
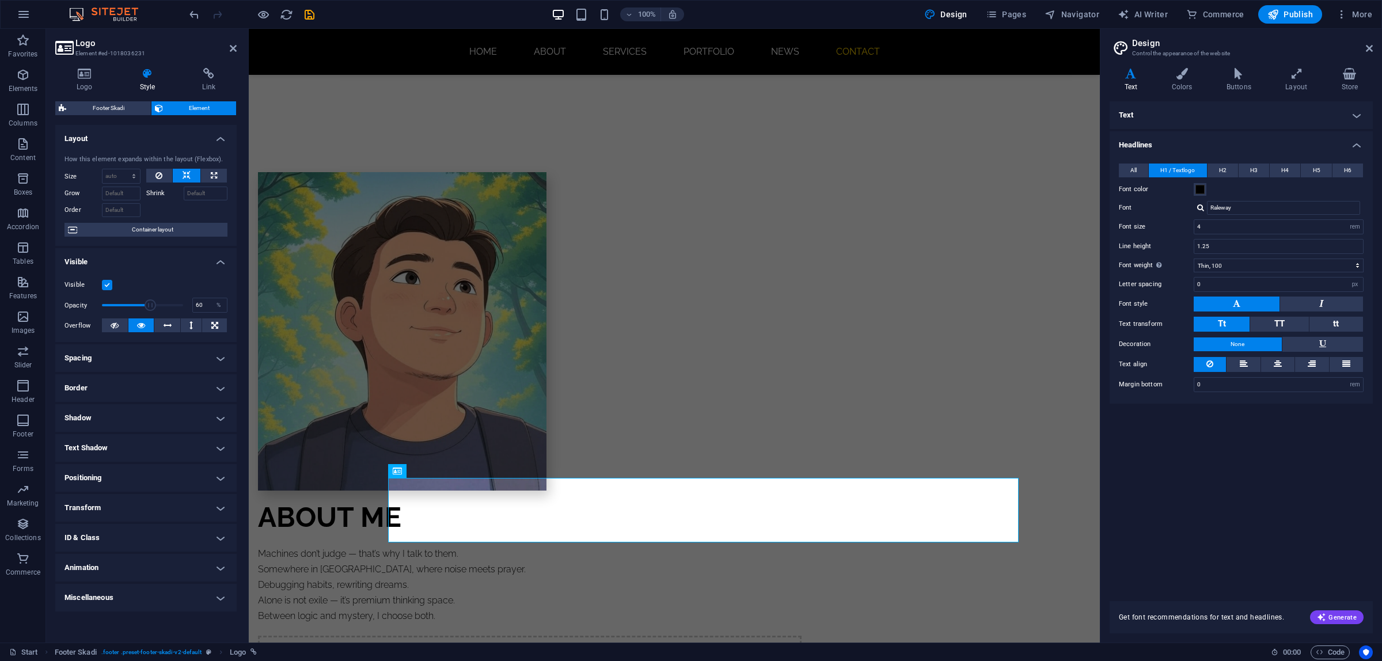
drag, startPoint x: 134, startPoint y: 304, endPoint x: 150, endPoint y: 304, distance: 16.7
click at [150, 304] on span at bounding box center [151, 305] width 12 height 12
type input "70"
drag, startPoint x: 150, startPoint y: 304, endPoint x: 158, endPoint y: 306, distance: 8.2
click at [158, 306] on span at bounding box center [159, 305] width 12 height 12
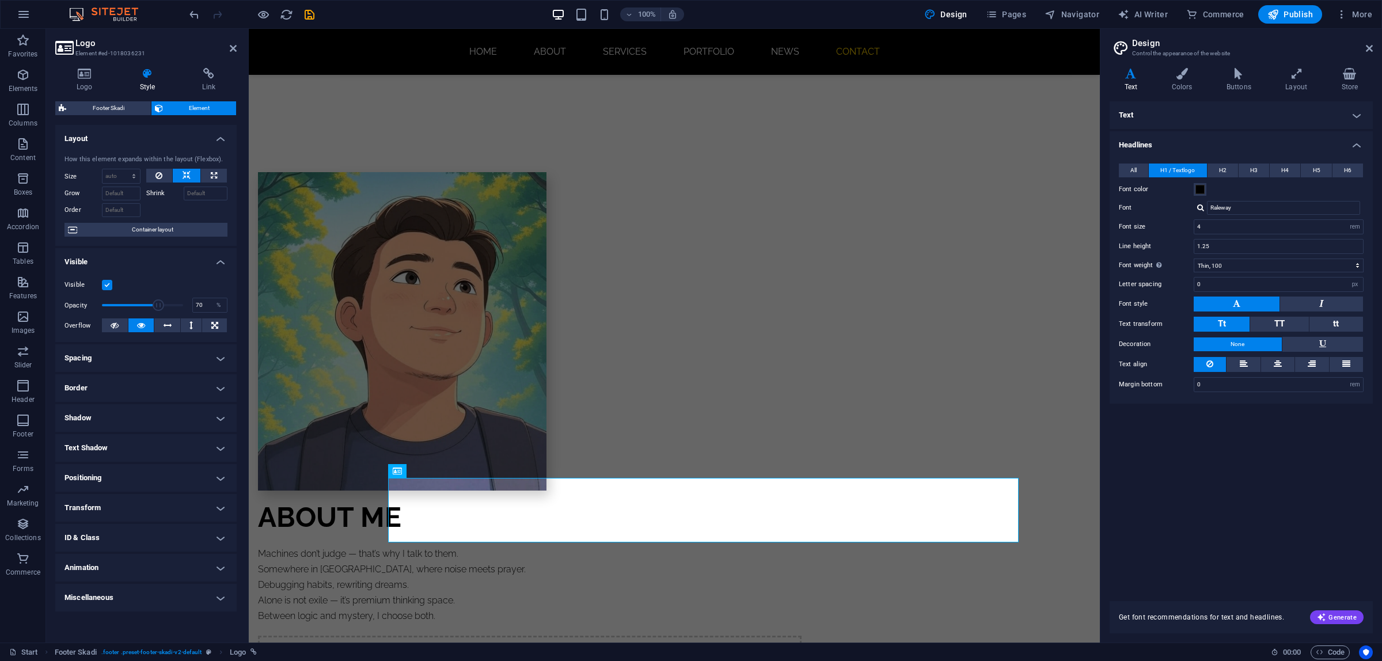
click at [130, 359] on h4 "Spacing" at bounding box center [145, 358] width 181 height 28
drag, startPoint x: 132, startPoint y: 383, endPoint x: 91, endPoint y: 381, distance: 41.5
click at [91, 381] on div "Margin 1 Default auto px % rem vw vh Custom Custom" at bounding box center [146, 381] width 163 height 15
drag, startPoint x: 122, startPoint y: 397, endPoint x: 104, endPoint y: 396, distance: 17.9
click at [104, 396] on div "Padding 1 Default px rem % vh vw Custom Custom" at bounding box center [146, 401] width 163 height 15
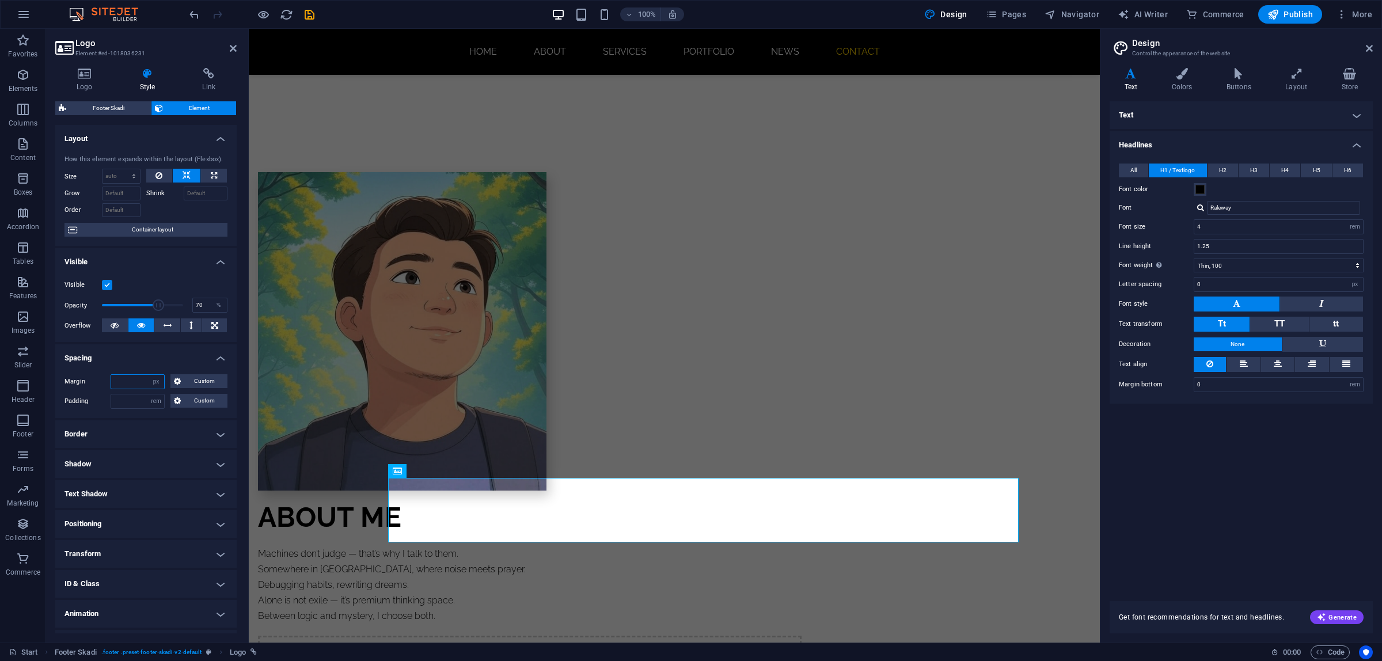
click at [128, 382] on input "number" at bounding box center [137, 382] width 53 height 14
click at [177, 381] on icon at bounding box center [177, 381] width 7 height 14
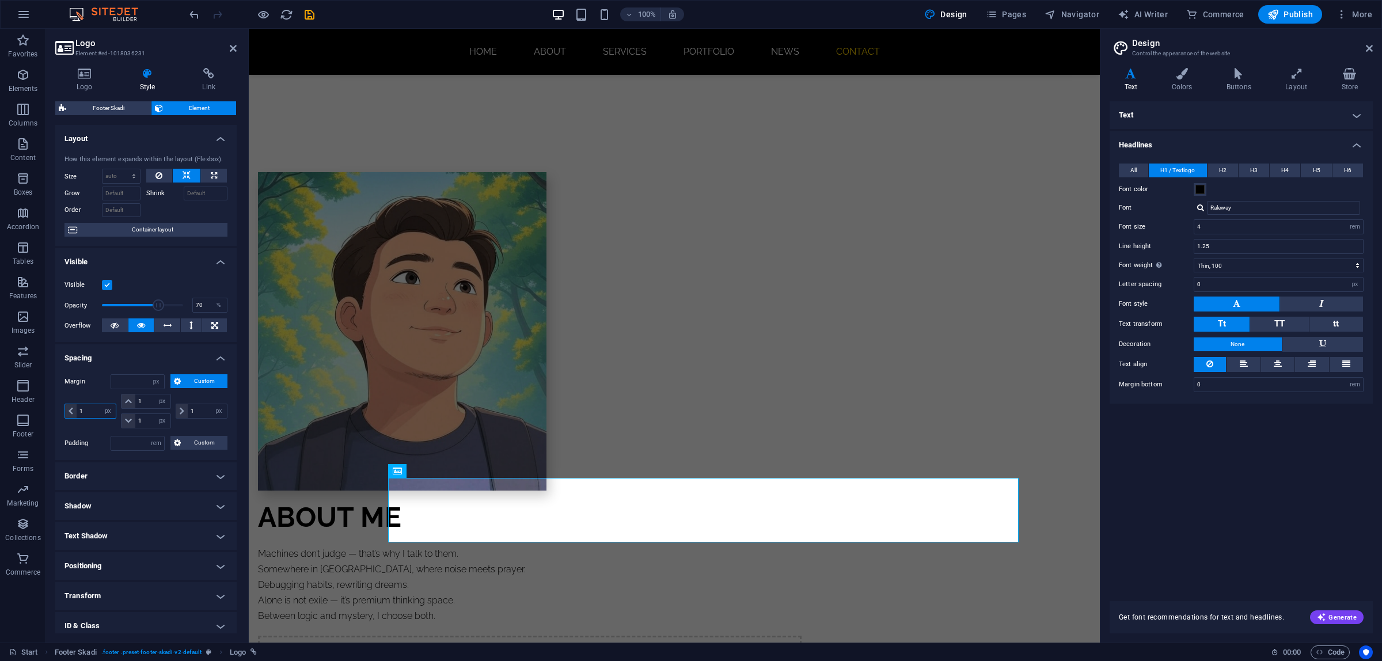
drag, startPoint x: 84, startPoint y: 411, endPoint x: 68, endPoint y: 411, distance: 16.1
click at [68, 411] on div "1 auto px % rem vw vh" at bounding box center [91, 411] width 52 height 15
type input "5"
select select "DISABLED_OPTION_VALUE"
click at [95, 395] on div "5 auto px % rem vw vh" at bounding box center [92, 411] width 54 height 35
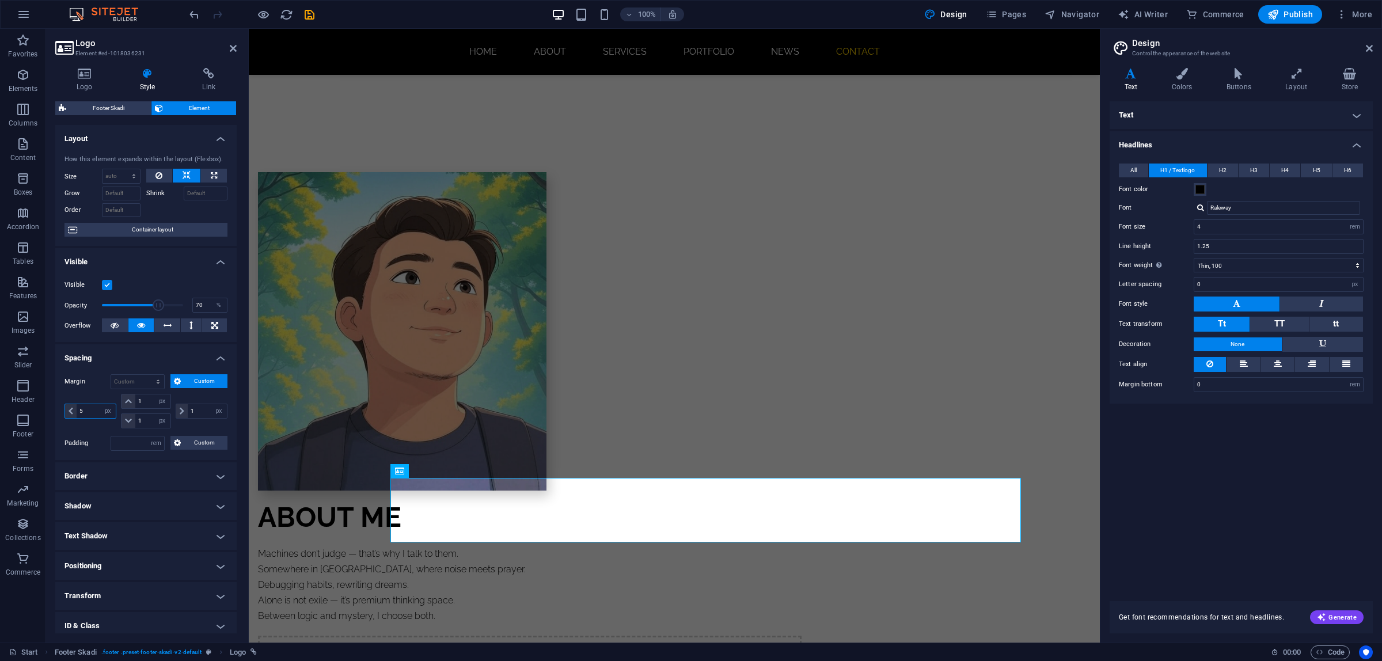
click at [65, 410] on div "5 auto px % rem vw vh" at bounding box center [91, 411] width 52 height 15
drag, startPoint x: 194, startPoint y: 415, endPoint x: 181, endPoint y: 412, distance: 12.3
click at [181, 412] on div "1 auto px % rem vw vh" at bounding box center [202, 411] width 52 height 15
click at [182, 398] on div "8 auto px % rem vw vh" at bounding box center [200, 411] width 54 height 35
drag, startPoint x: 188, startPoint y: 412, endPoint x: 174, endPoint y: 411, distance: 14.5
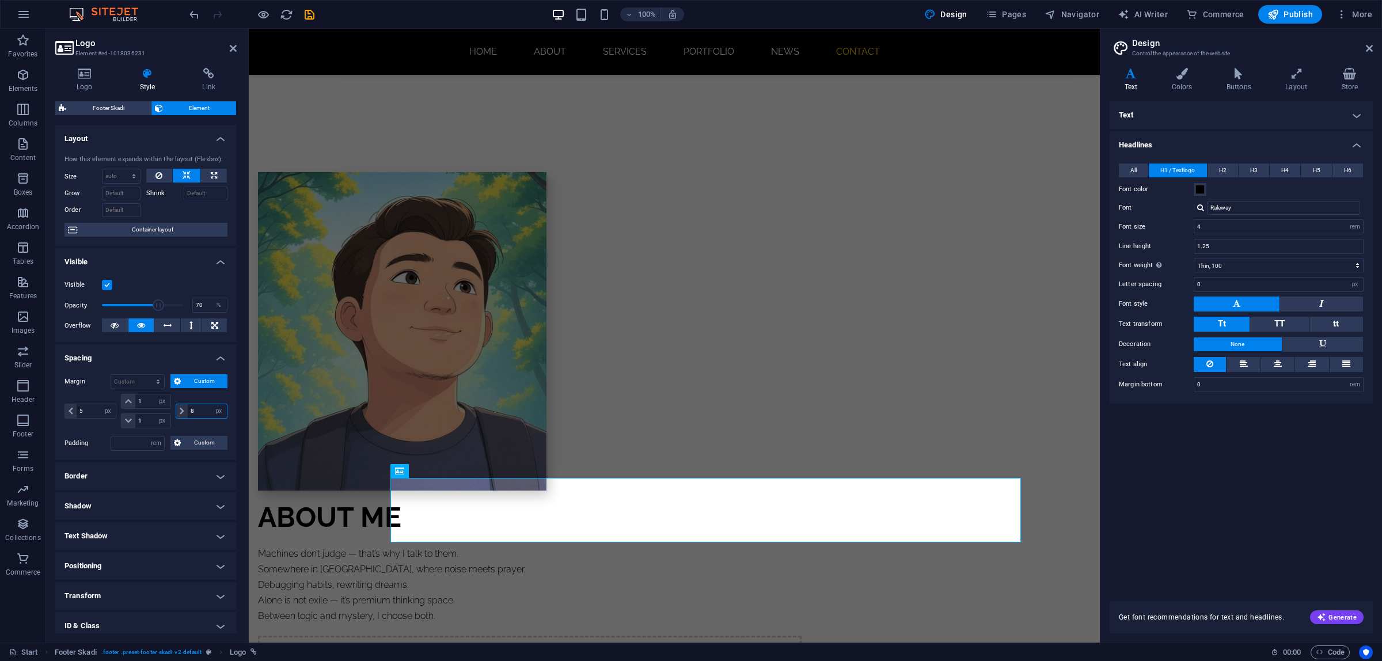
click at [176, 411] on div "8 auto px % rem vw vh" at bounding box center [202, 411] width 52 height 15
drag, startPoint x: 195, startPoint y: 415, endPoint x: 183, endPoint y: 412, distance: 11.7
click at [183, 412] on div "5 auto px % rem vw vh" at bounding box center [202, 411] width 52 height 15
click at [199, 400] on div "1 auto px % rem vw vh" at bounding box center [200, 411] width 54 height 35
drag, startPoint x: 197, startPoint y: 413, endPoint x: 189, endPoint y: 412, distance: 8.1
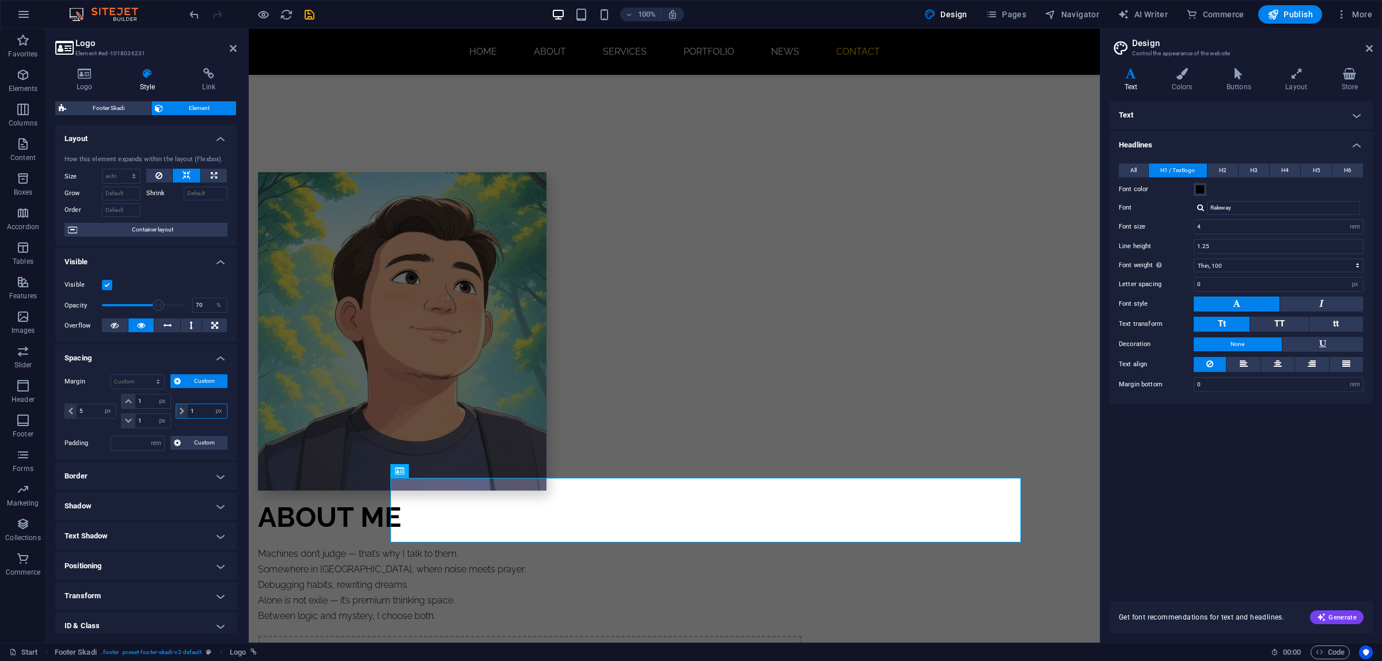
click at [189, 412] on input "1" at bounding box center [207, 411] width 39 height 14
click at [200, 401] on div "2 auto px % rem vw vh" at bounding box center [200, 411] width 54 height 35
click at [196, 412] on input "2" at bounding box center [207, 411] width 39 height 14
type input "22"
click at [206, 399] on div "22 auto px % rem vw vh" at bounding box center [200, 411] width 54 height 35
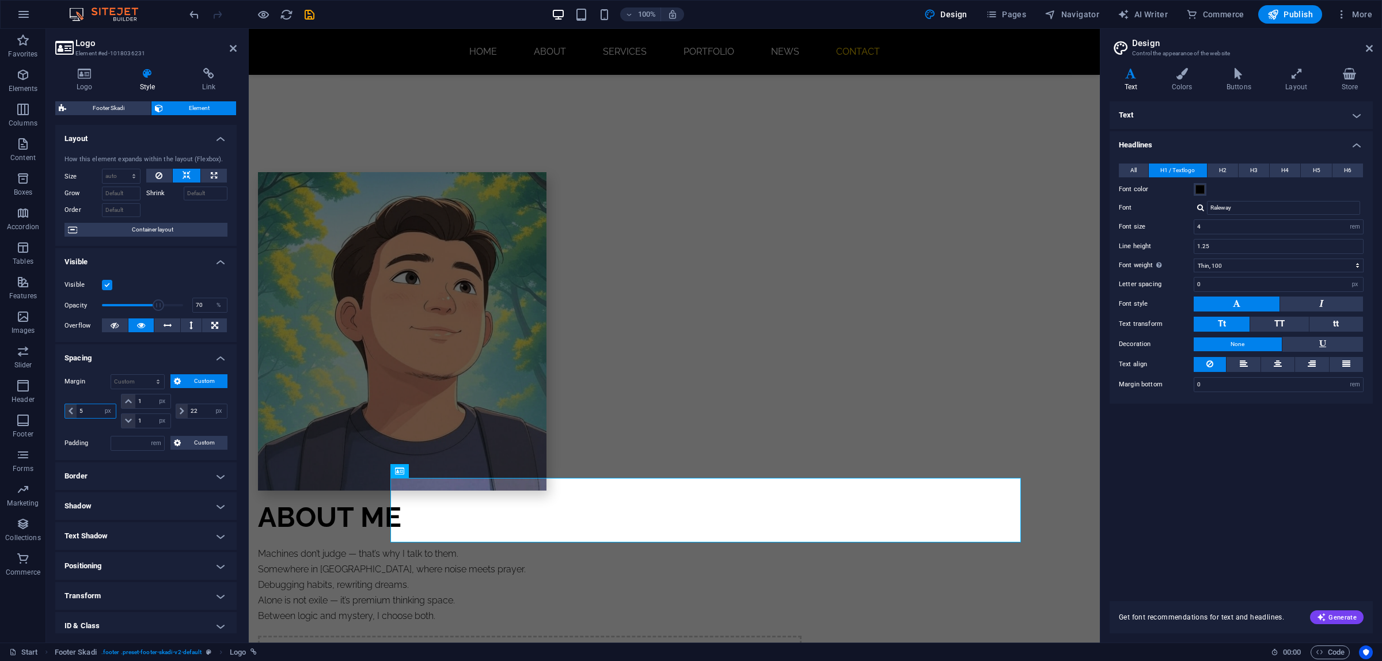
click at [88, 413] on input "5" at bounding box center [96, 411] width 39 height 14
click at [102, 392] on div "Margin Default auto px % rem vw vh Custom Custom 52 auto px % rem vw vh 1 auto …" at bounding box center [146, 402] width 163 height 57
click at [90, 413] on input "52" at bounding box center [96, 411] width 39 height 14
click at [94, 392] on div "Margin Default auto px % rem vw vh Custom Custom 522 auto px % rem vw vh 1 auto…" at bounding box center [146, 402] width 163 height 57
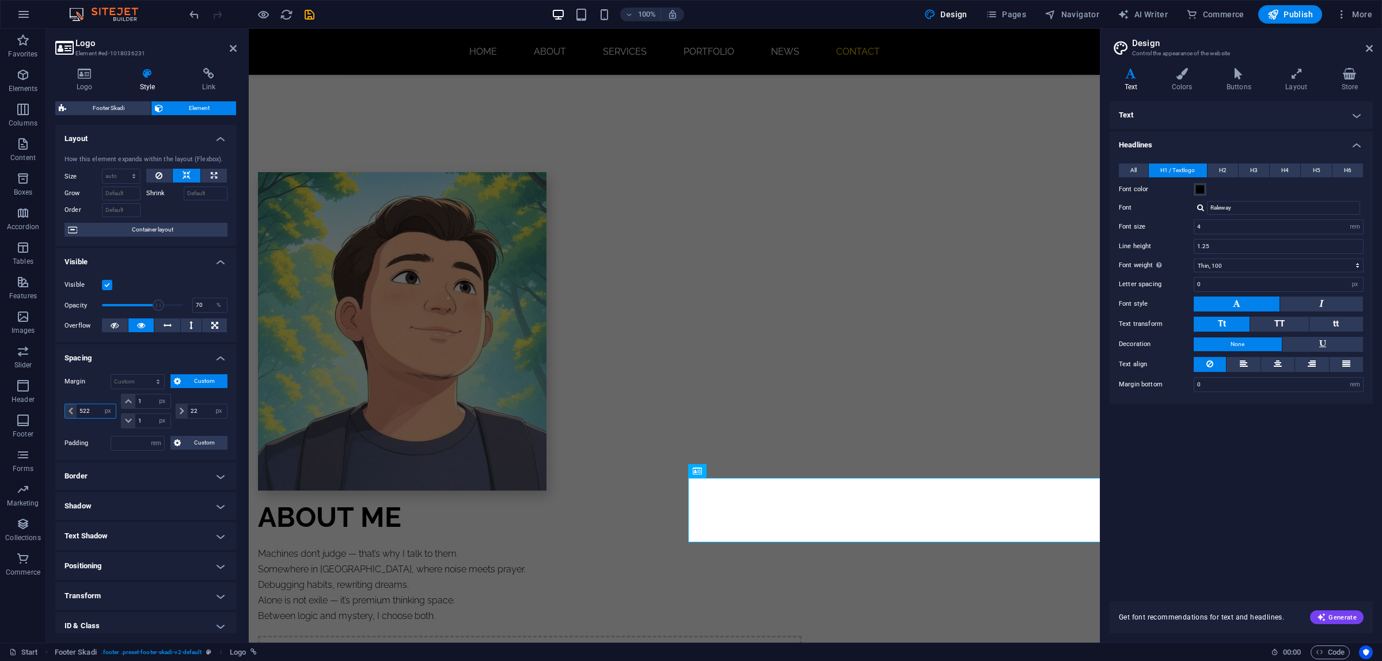
drag, startPoint x: 96, startPoint y: 415, endPoint x: 62, endPoint y: 409, distance: 34.4
click at [62, 409] on div "Margin Default auto px % rem vw vh Custom Custom 522 auto px % rem vw vh 1 auto…" at bounding box center [145, 412] width 181 height 95
type input "0"
click at [78, 394] on div "0 auto px % rem vw vh" at bounding box center [92, 411] width 54 height 35
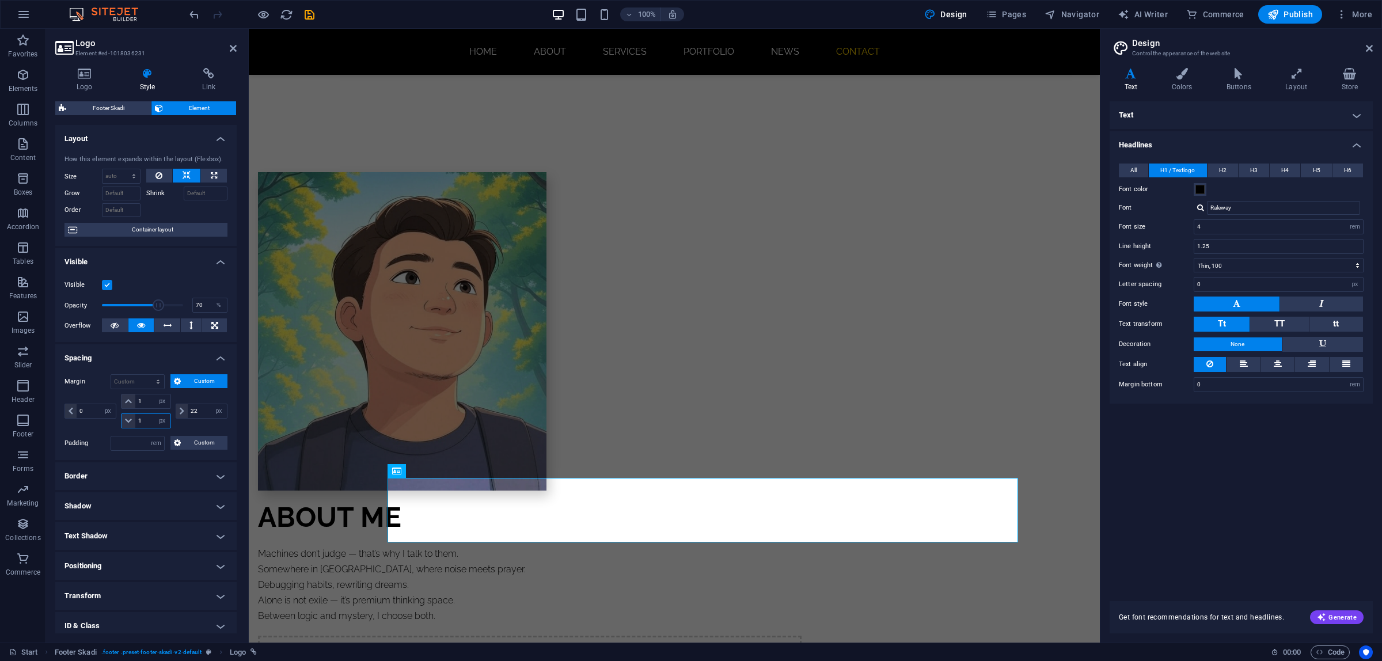
drag, startPoint x: 153, startPoint y: 419, endPoint x: 125, endPoint y: 421, distance: 27.7
click at [125, 421] on div "1 auto px % rem vw vh" at bounding box center [146, 420] width 50 height 15
click at [142, 422] on input "1" at bounding box center [152, 421] width 35 height 14
drag, startPoint x: 142, startPoint y: 422, endPoint x: 135, endPoint y: 422, distance: 6.9
click at [135, 422] on input "1" at bounding box center [152, 421] width 35 height 14
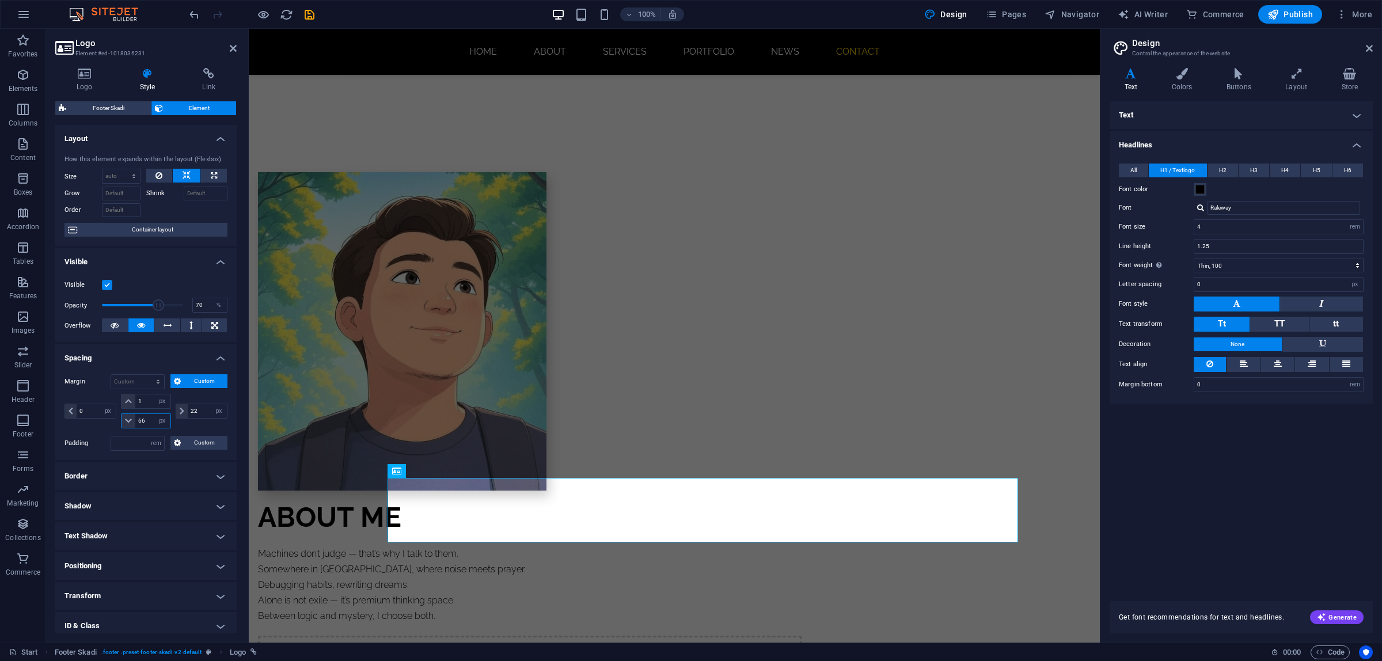
type input "66"
click at [139, 366] on div "Margin Default auto px % rem vw vh Custom Custom 0 auto px % rem vw vh 1 auto p…" at bounding box center [145, 412] width 181 height 95
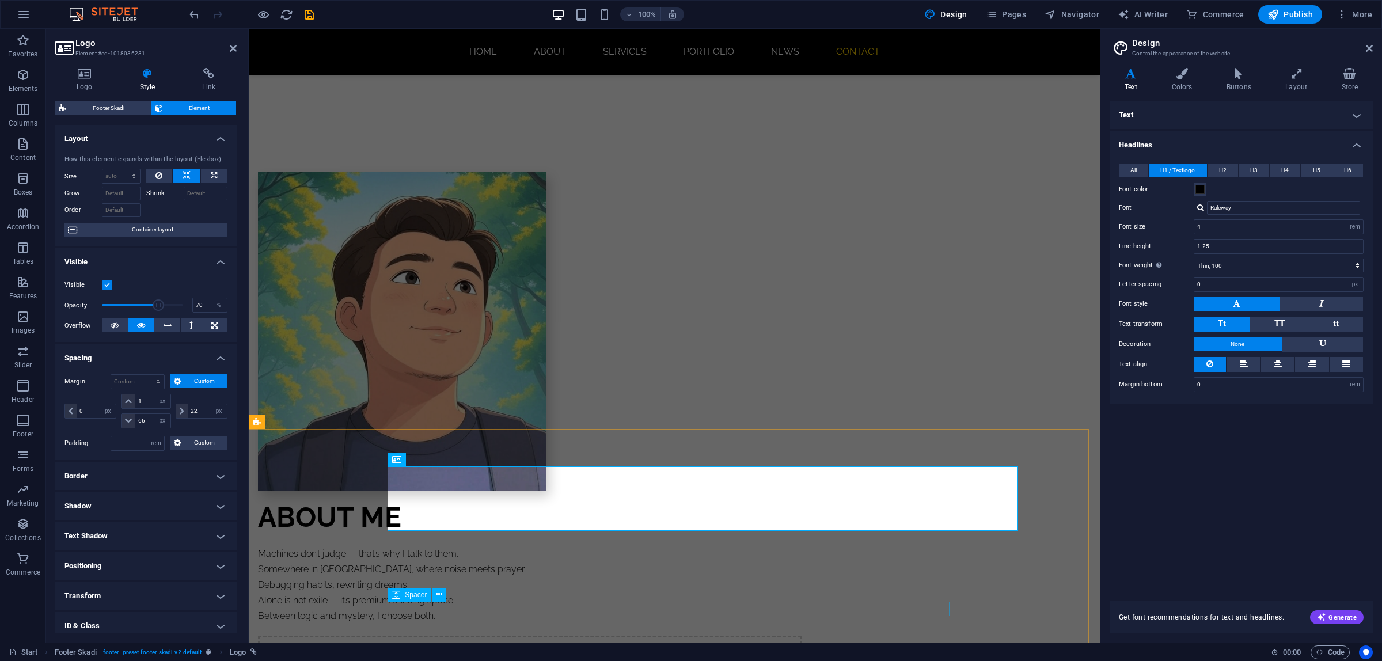
scroll to position [937, 0]
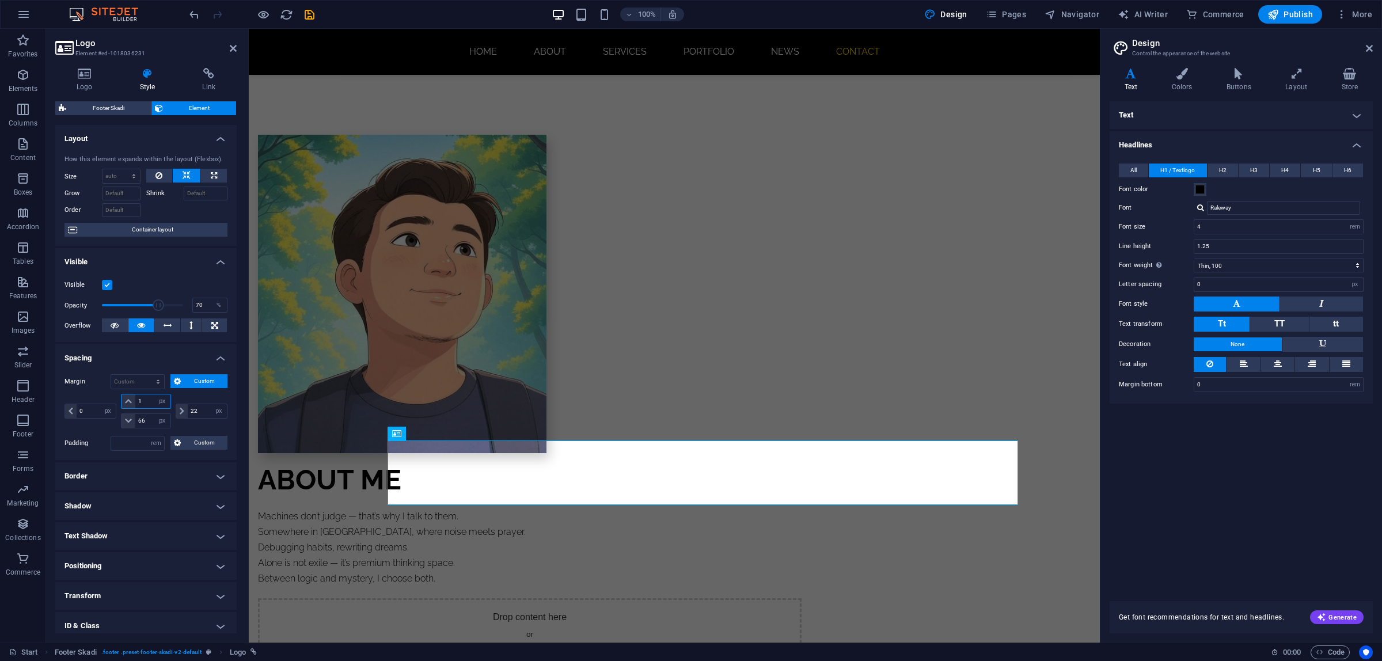
drag, startPoint x: 146, startPoint y: 404, endPoint x: 127, endPoint y: 399, distance: 19.7
click at [127, 399] on div "1 auto px % rem vw vh" at bounding box center [146, 401] width 50 height 15
type input "66"
click at [138, 366] on div "Margin Default auto px % rem vw vh Custom Custom 0 auto px % rem vw vh 66 auto …" at bounding box center [145, 412] width 181 height 95
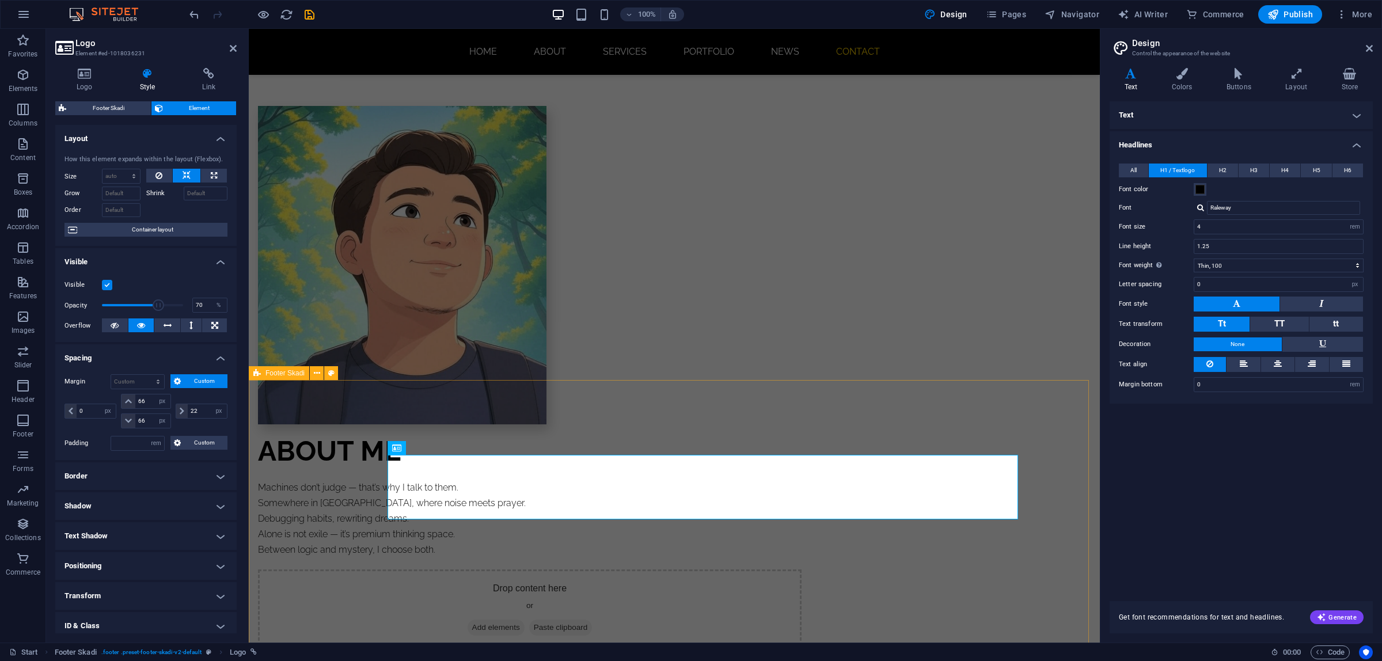
scroll to position [974, 0]
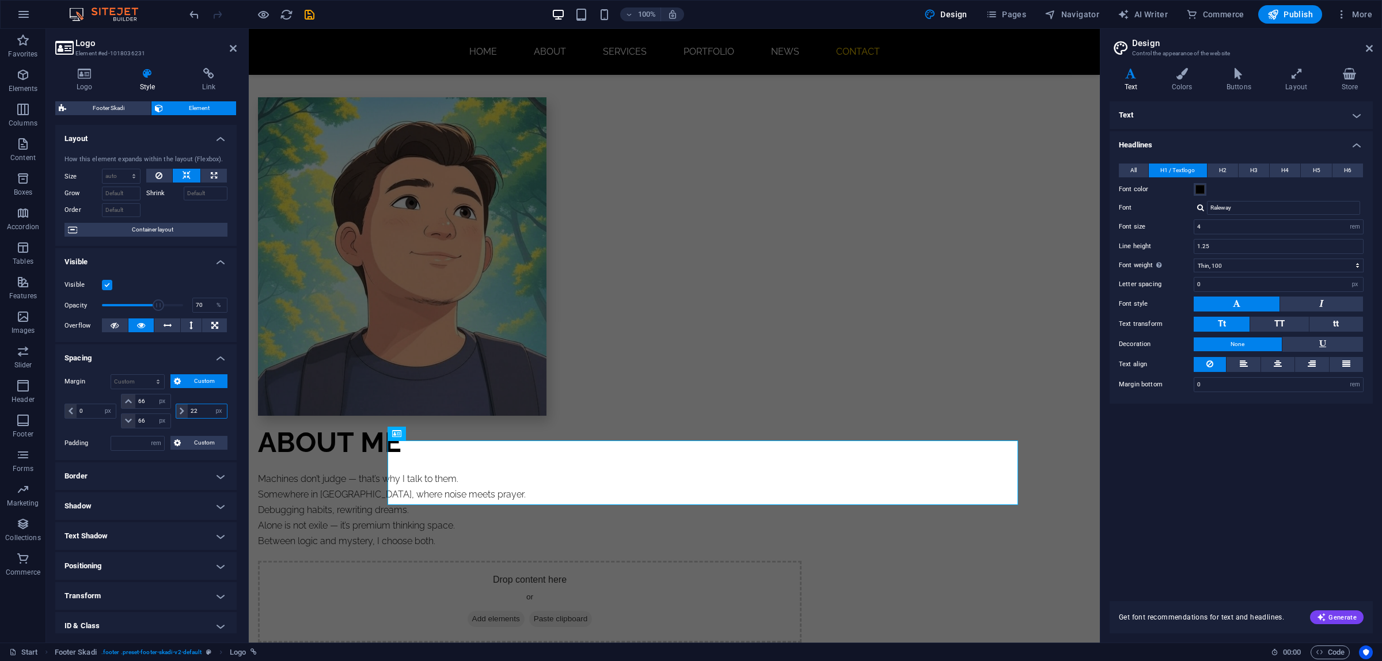
click at [196, 412] on input "22" at bounding box center [207, 411] width 39 height 14
type input "226"
click at [191, 397] on div "226 auto px % rem vw vh" at bounding box center [200, 411] width 54 height 35
drag, startPoint x: 191, startPoint y: 409, endPoint x: 184, endPoint y: 409, distance: 6.3
click at [184, 409] on div "226 auto px % rem vw vh" at bounding box center [202, 411] width 52 height 15
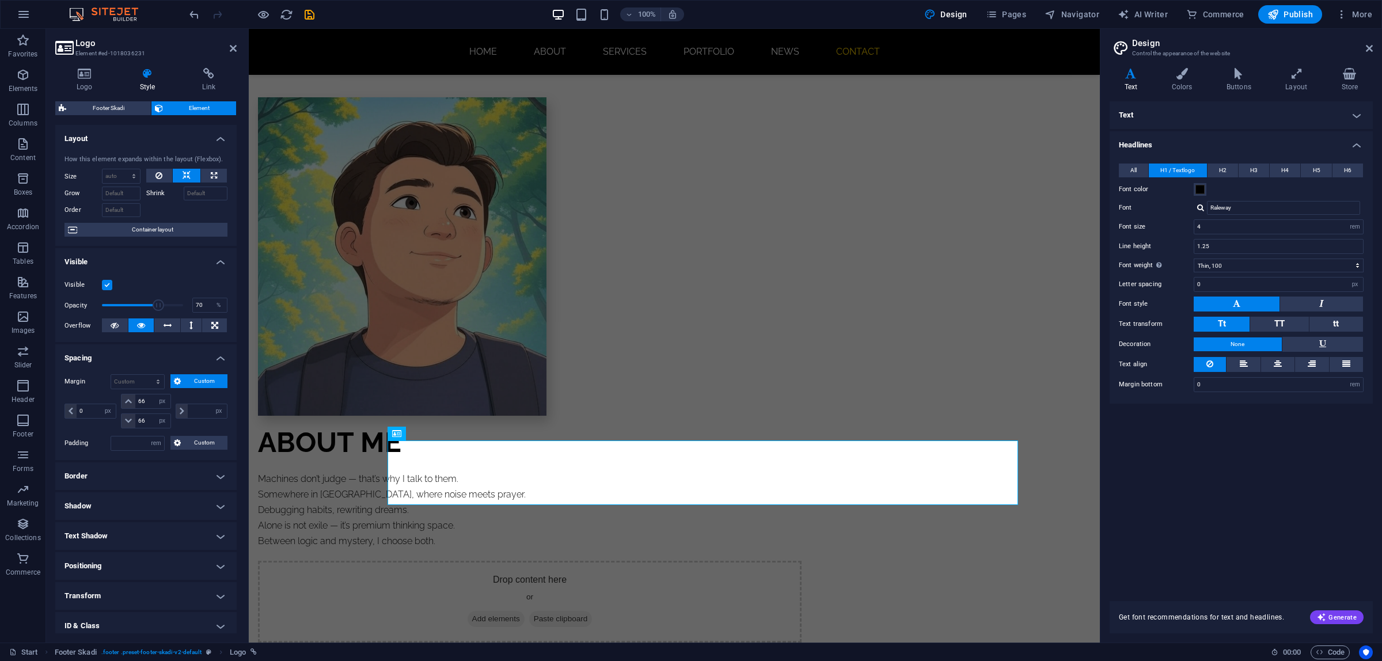
click at [196, 430] on div "0 auto px % rem vw vh 66 auto px % rem vw vh 66 auto px % rem vw vh auto px % r…" at bounding box center [146, 412] width 163 height 37
click at [196, 415] on input "number" at bounding box center [207, 411] width 39 height 14
click at [200, 431] on div "0 auto px % rem vw vh 66 auto px % rem vw vh 66 auto px % rem vw vh 1 auto px %…" at bounding box center [146, 412] width 163 height 37
click at [197, 415] on input "1" at bounding box center [207, 411] width 39 height 14
click at [199, 426] on div "111 auto px % rem vw vh" at bounding box center [200, 411] width 54 height 35
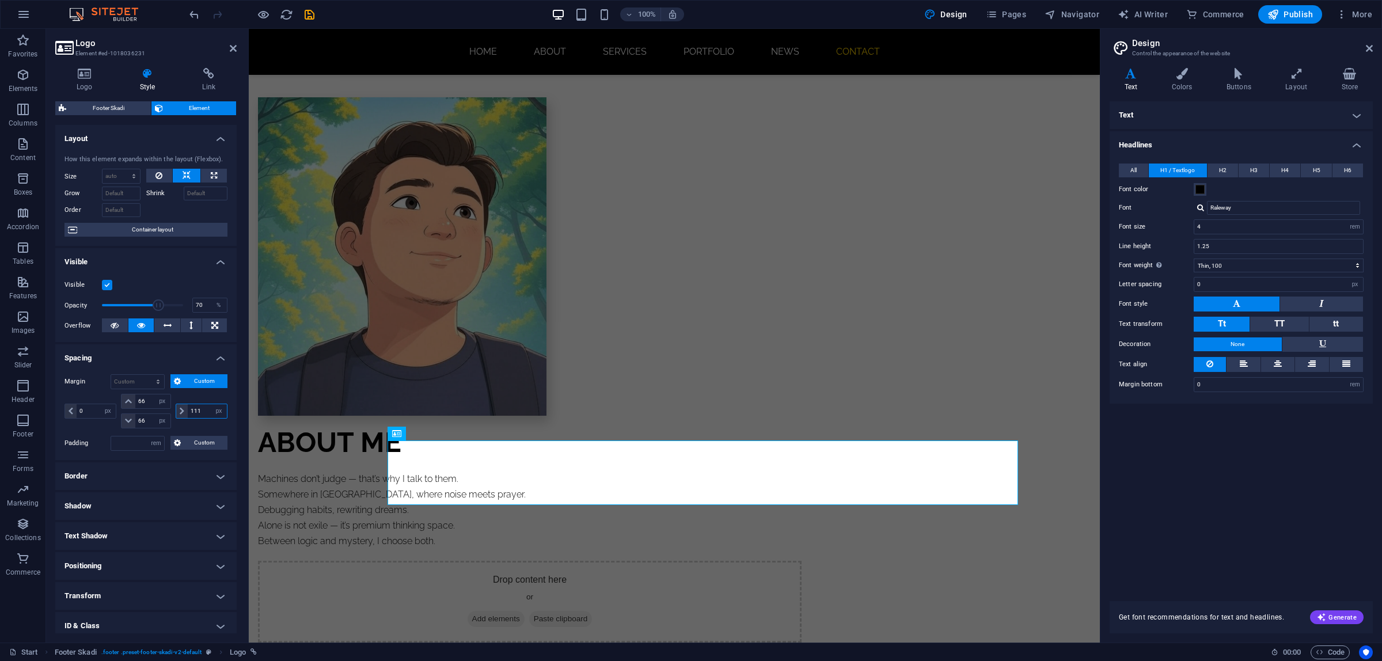
click at [202, 415] on input "111" at bounding box center [207, 411] width 39 height 14
click at [202, 428] on div "111111 auto px % rem vw vh" at bounding box center [200, 411] width 54 height 35
click at [205, 415] on input "111111" at bounding box center [207, 411] width 39 height 14
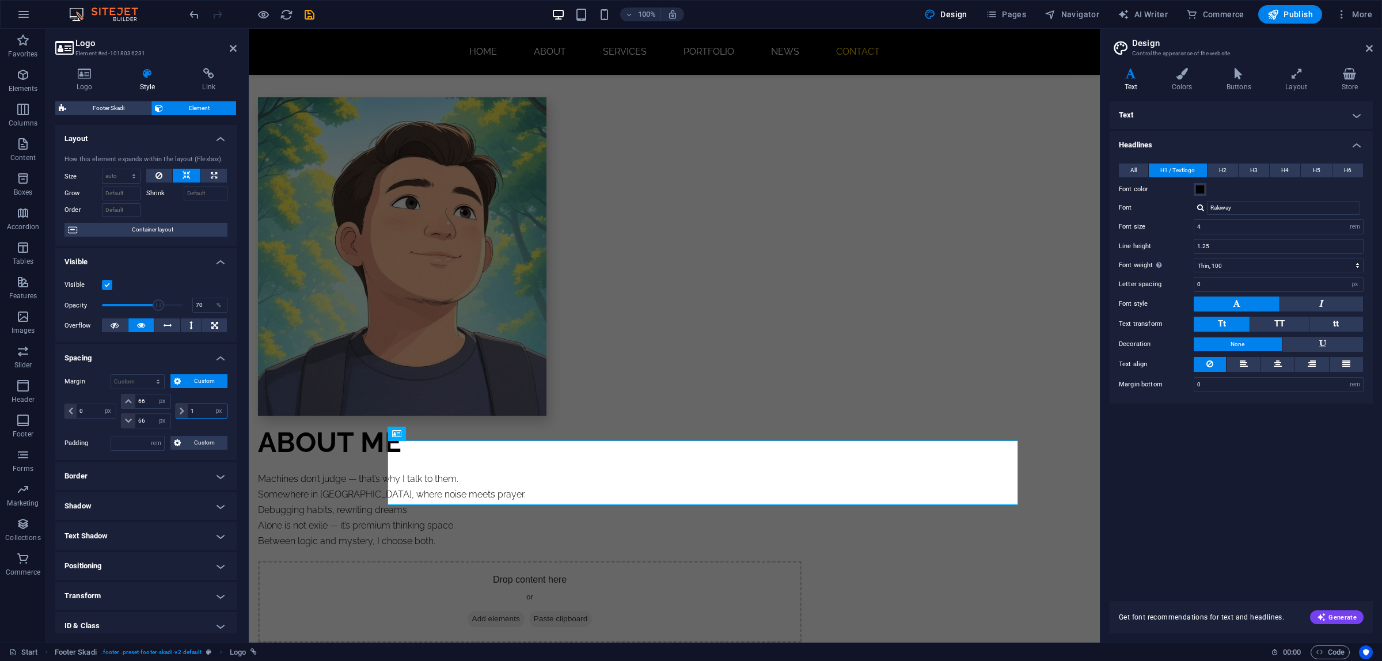
type input "1"
click at [181, 411] on icon at bounding box center [182, 411] width 5 height 7
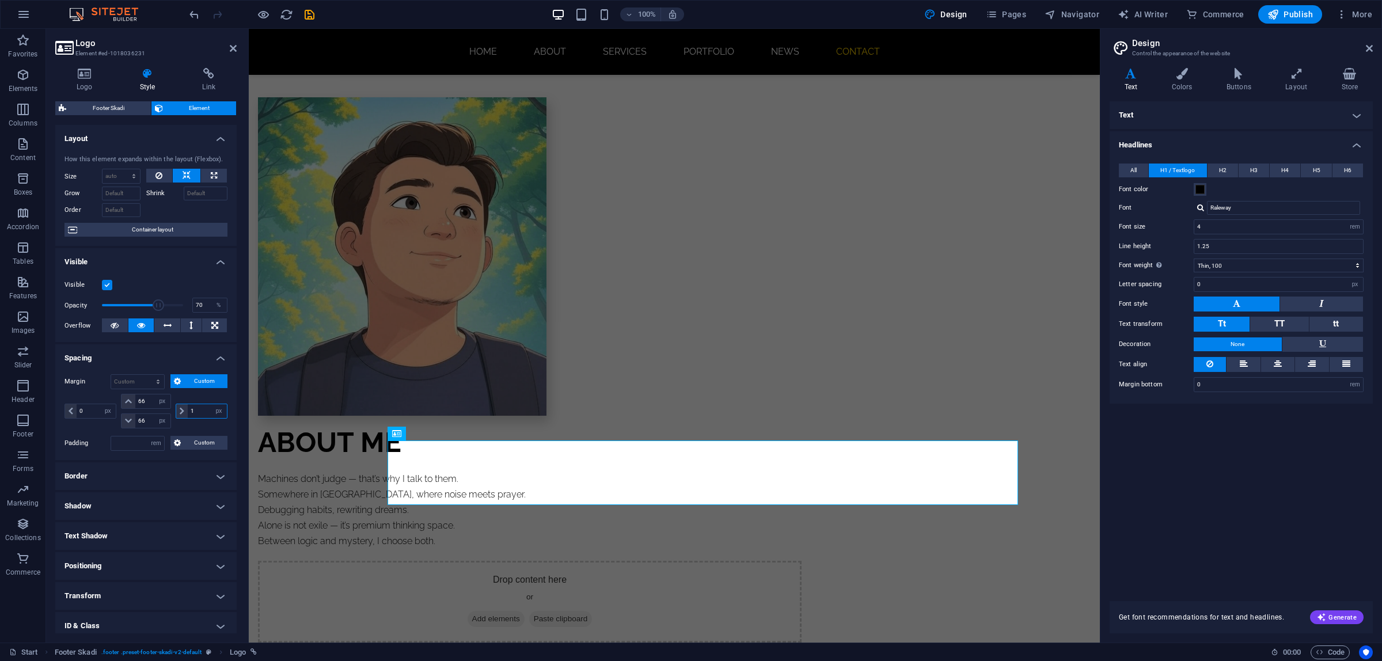
click at [196, 413] on input "1" at bounding box center [207, 411] width 39 height 14
click at [146, 449] on input "number" at bounding box center [137, 444] width 53 height 14
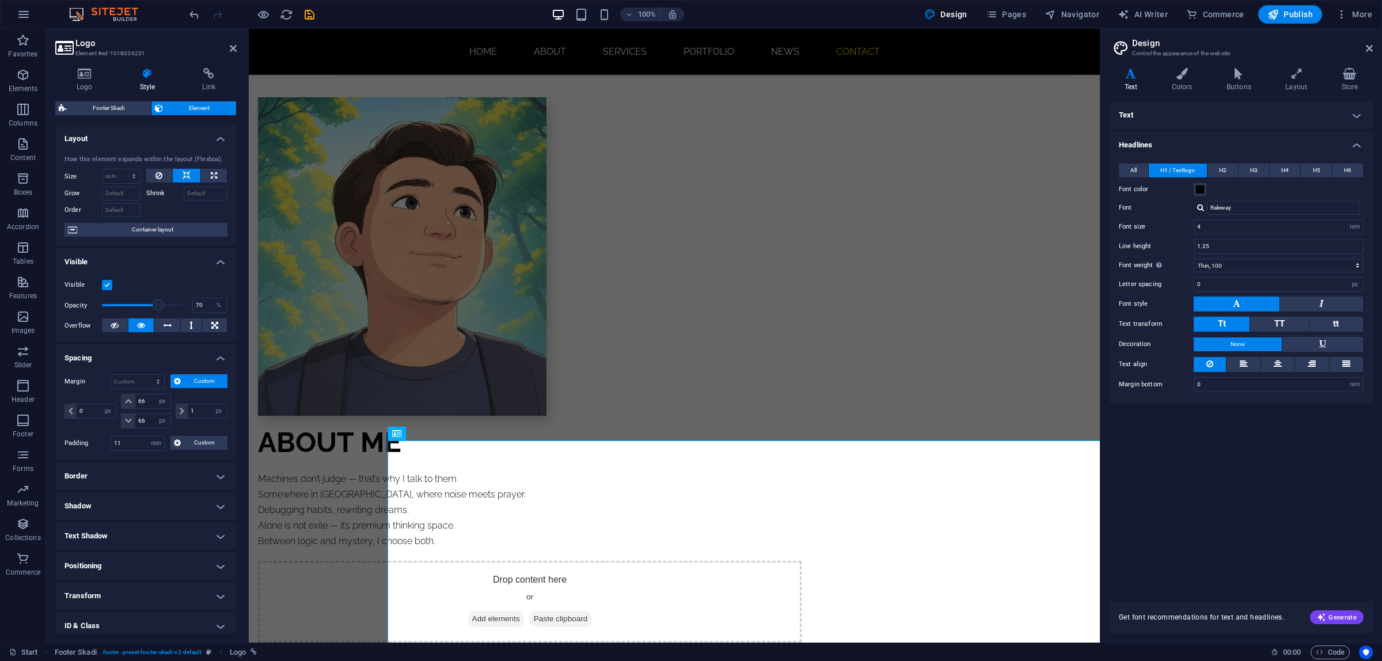
click at [151, 454] on div "Margin Default auto px % rem vw vh Custom Custom 0 auto px % rem vw vh 66 auto …" at bounding box center [145, 412] width 181 height 95
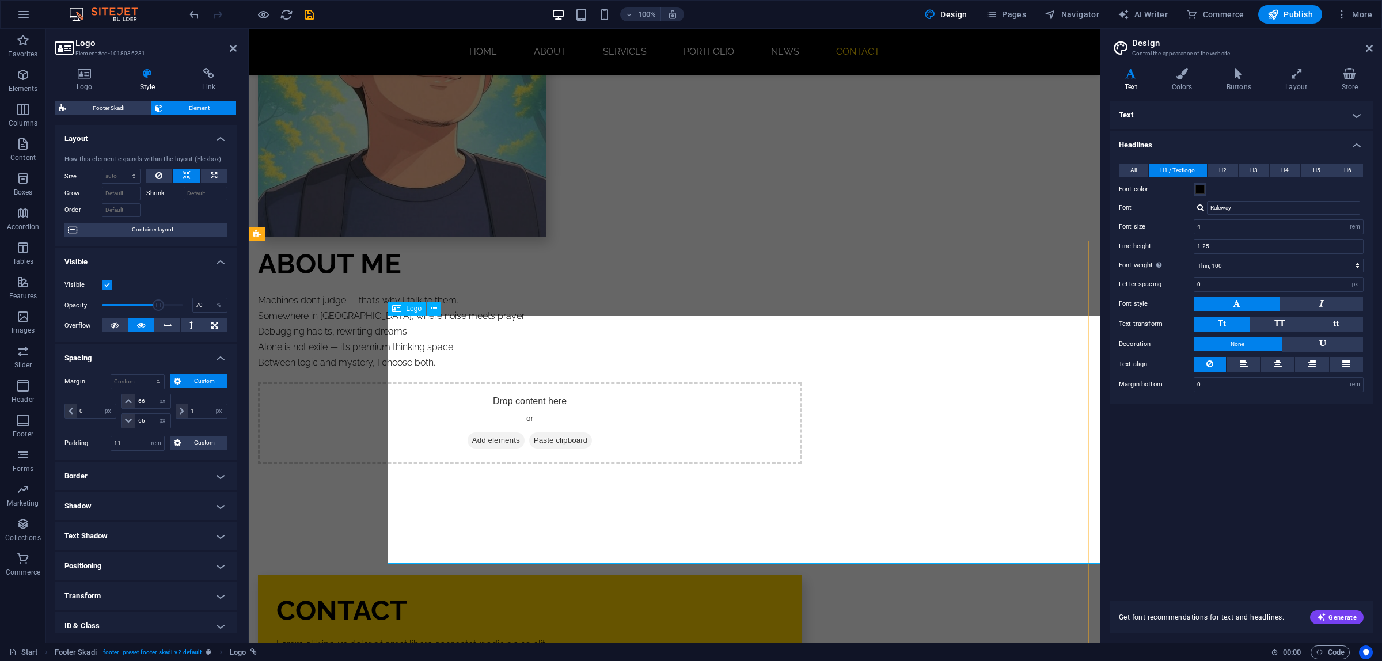
scroll to position [1159, 0]
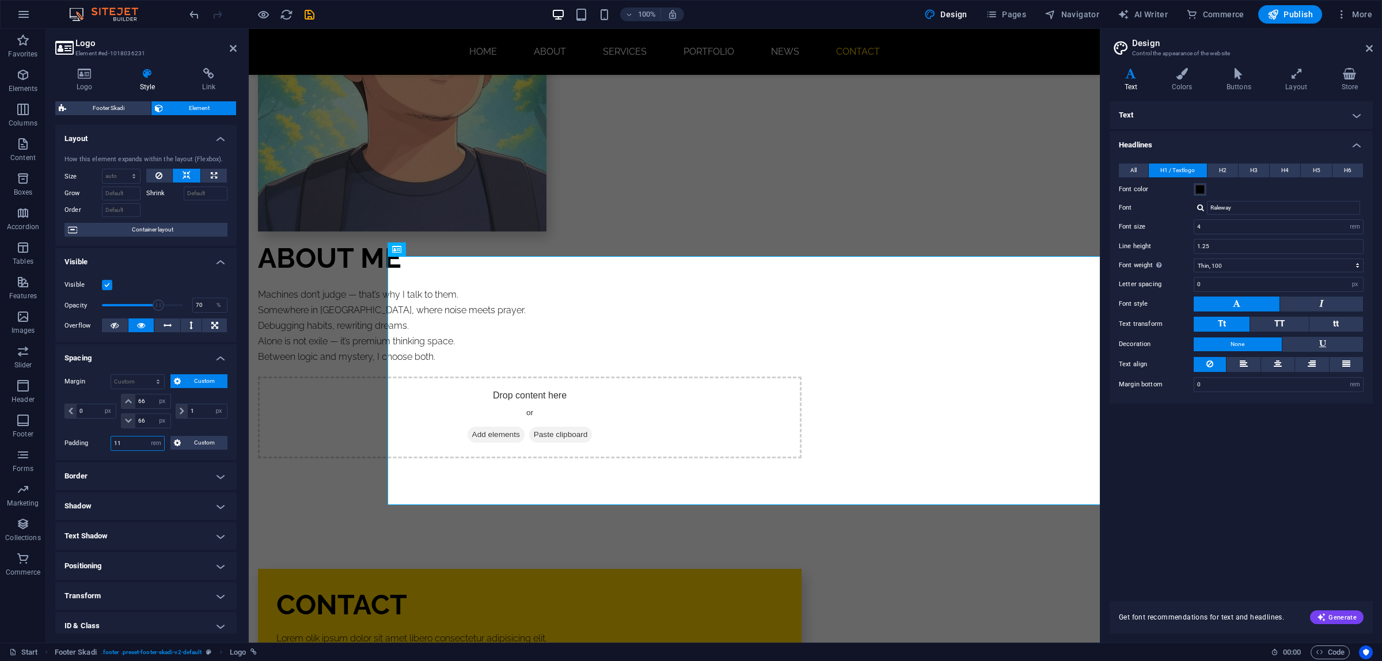
drag, startPoint x: 140, startPoint y: 442, endPoint x: 78, endPoint y: 442, distance: 61.6
click at [78, 442] on div "Padding 11 Default px rem % vh vw Custom Custom" at bounding box center [146, 443] width 163 height 15
type input "1"
click at [107, 456] on div "Margin Default auto px % rem vw vh Custom Custom 0 auto px % rem vw vh 66 auto …" at bounding box center [145, 412] width 181 height 95
click at [98, 447] on label "Padding" at bounding box center [88, 444] width 46 height 14
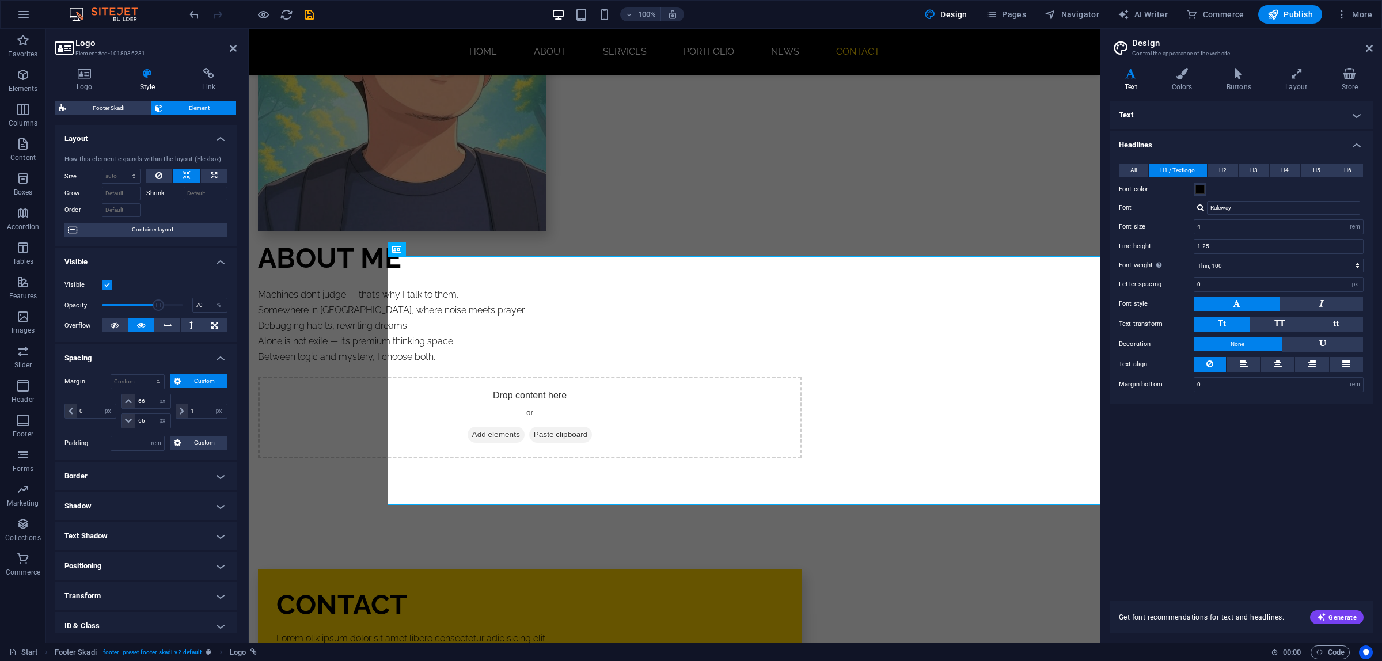
scroll to position [67, 0]
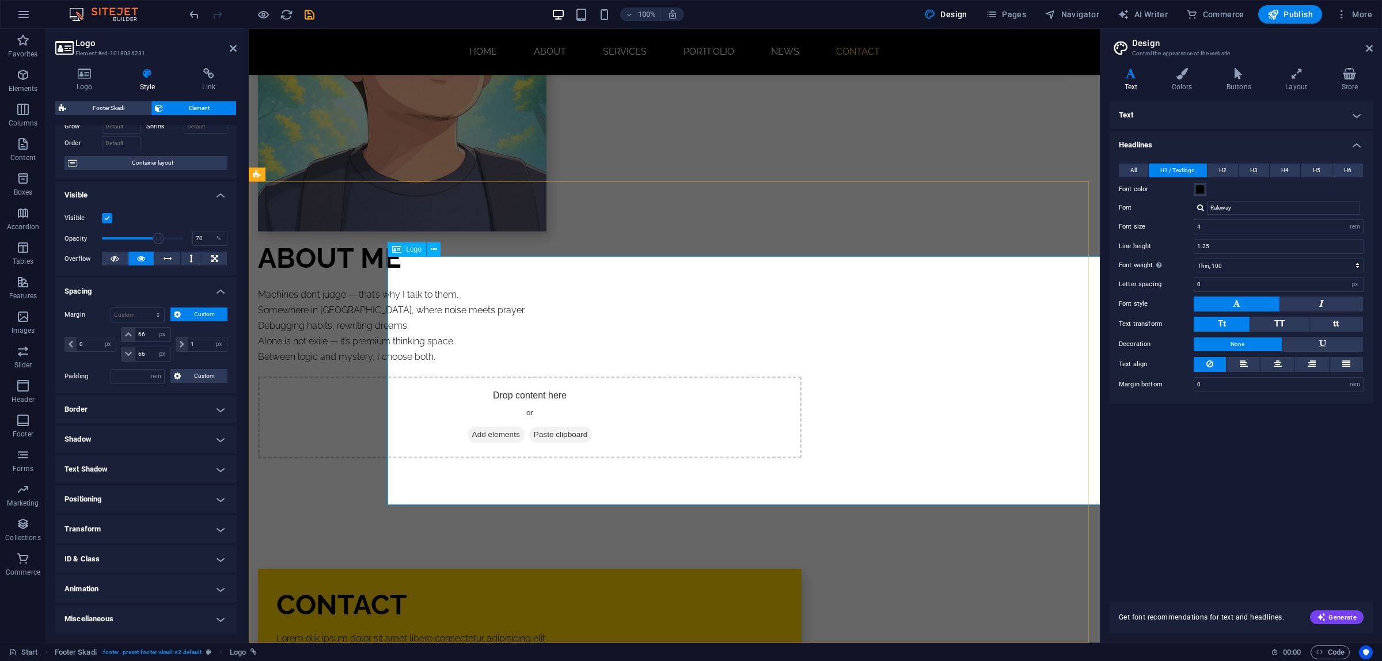
click at [149, 354] on input "66" at bounding box center [152, 354] width 35 height 14
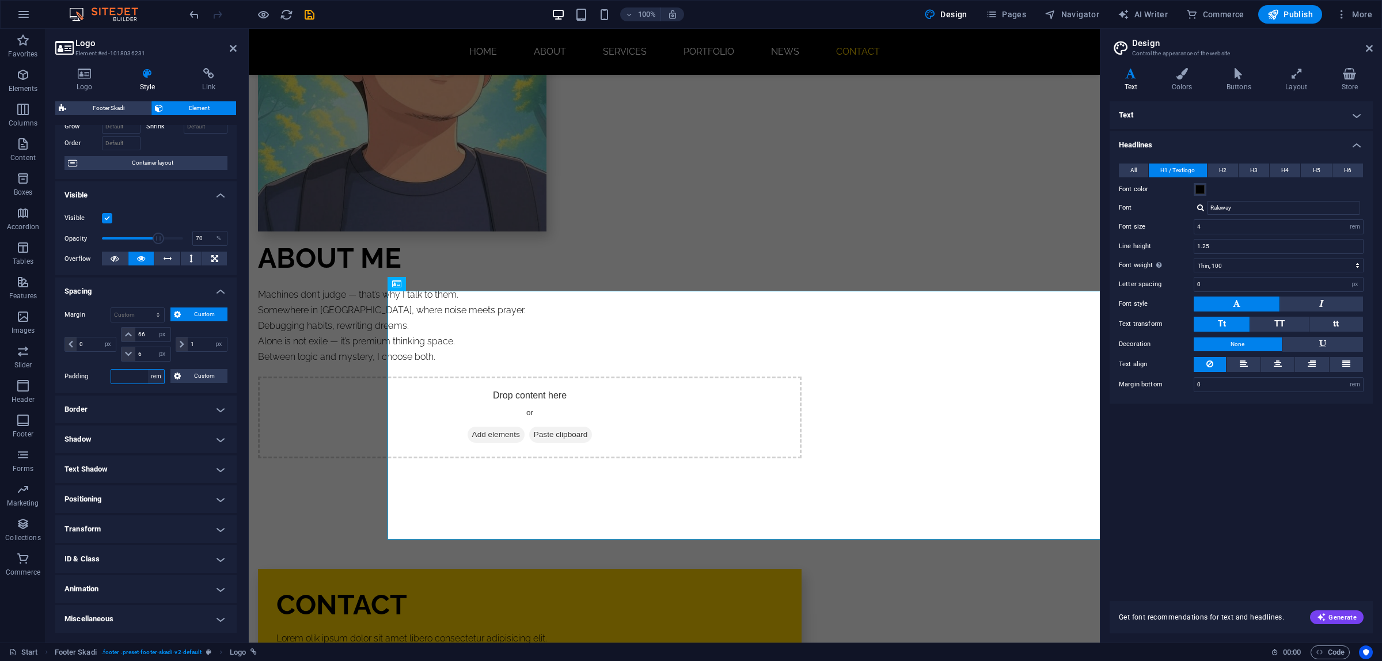
click at [148, 370] on select "Default px rem % vh vw Custom" at bounding box center [156, 377] width 16 height 14
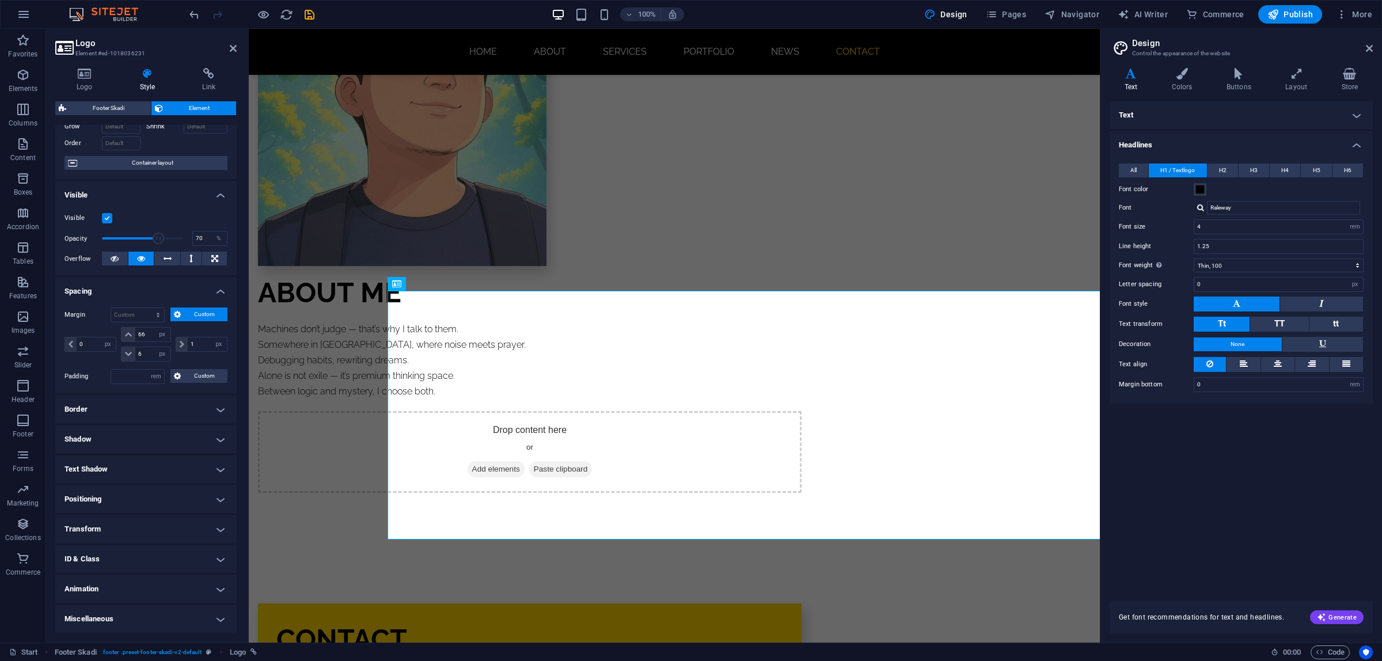
click at [177, 359] on div "1 auto px % rem vw vh" at bounding box center [200, 344] width 54 height 35
click at [151, 358] on input "6" at bounding box center [152, 354] width 35 height 14
type input "66"
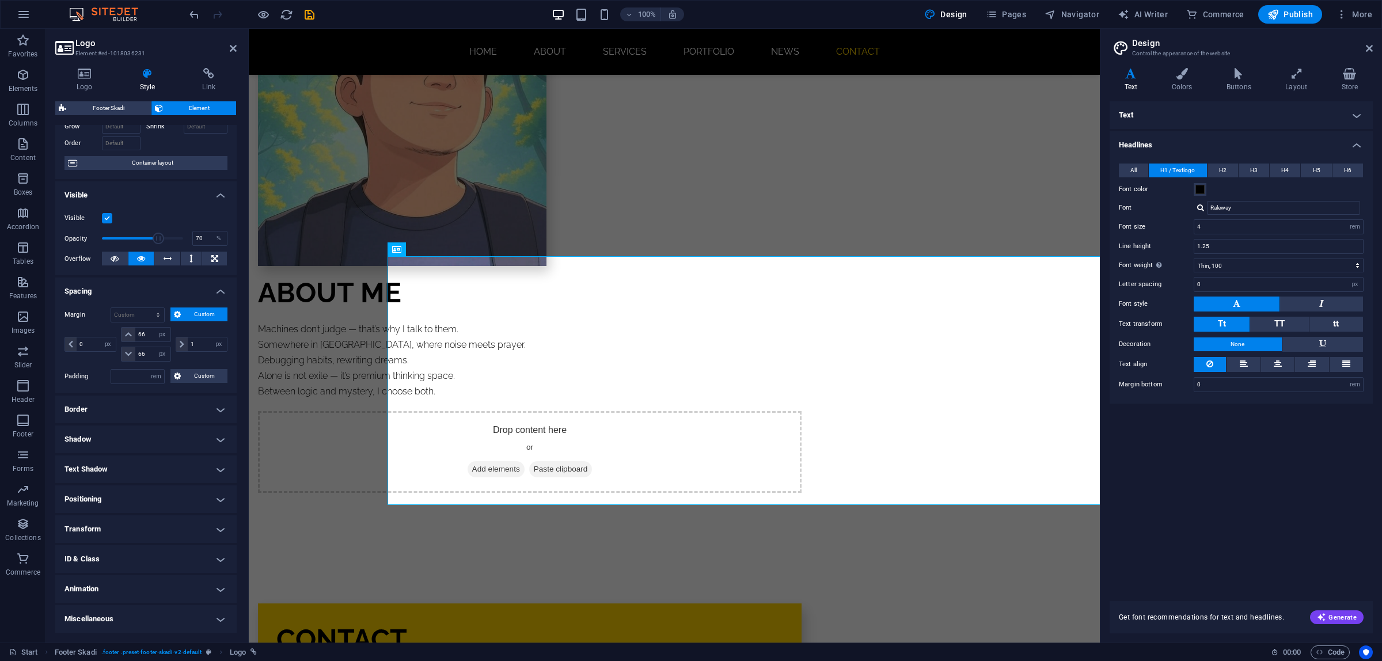
scroll to position [1159, 0]
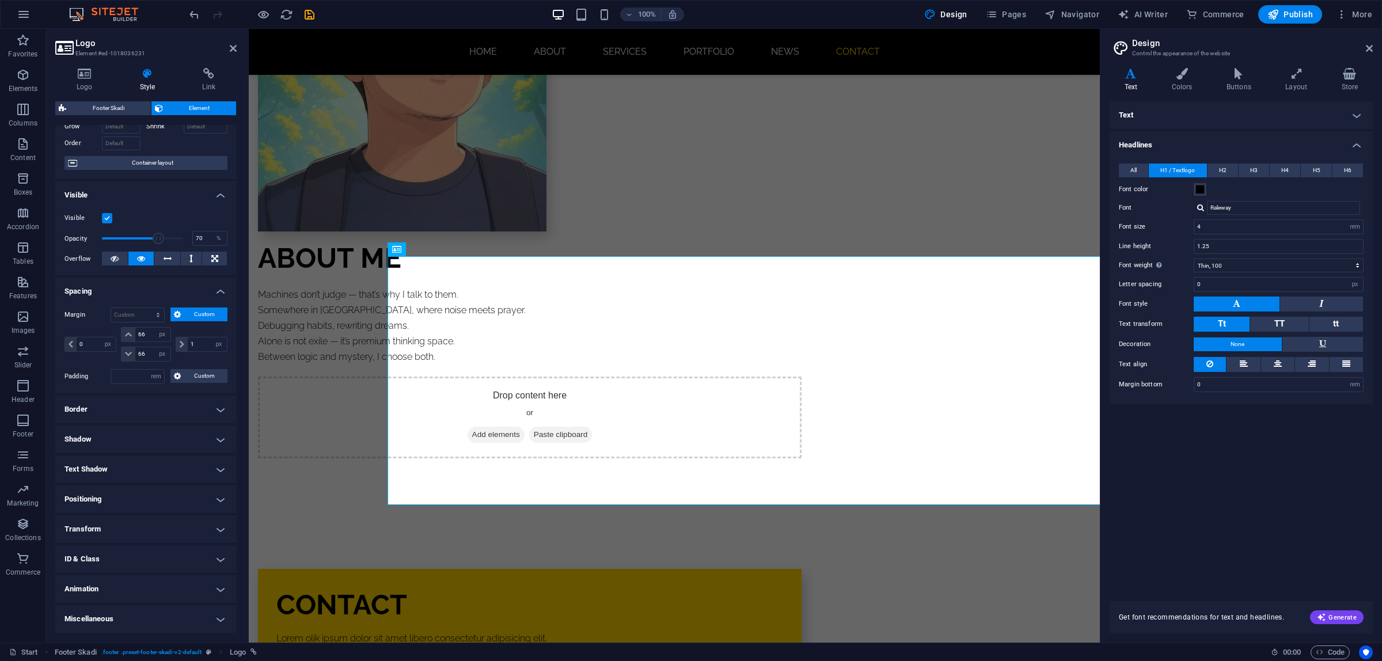
click at [194, 361] on div "1 auto px % rem vw vh" at bounding box center [200, 344] width 54 height 35
drag, startPoint x: 147, startPoint y: 337, endPoint x: 126, endPoint y: 335, distance: 21.4
click at [126, 335] on div "66 auto px % rem vw vh" at bounding box center [146, 334] width 50 height 15
type input "1"
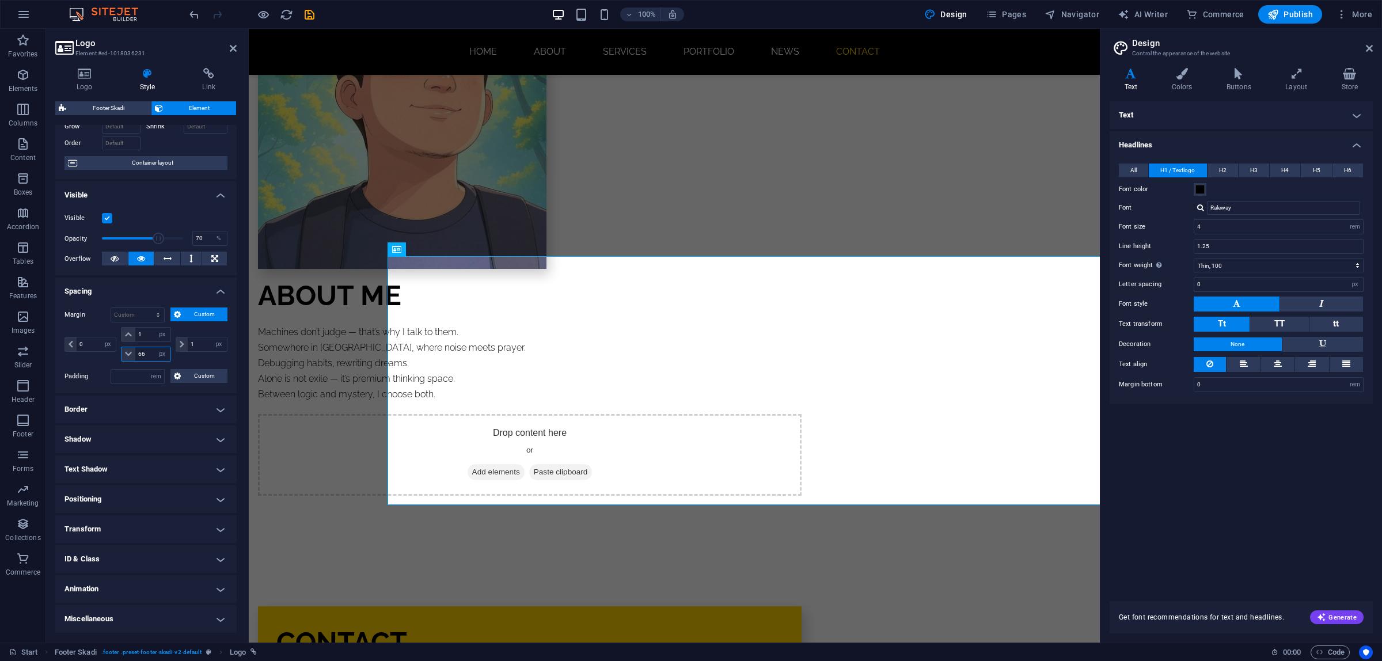
drag, startPoint x: 145, startPoint y: 350, endPoint x: 136, endPoint y: 352, distance: 9.4
click at [136, 352] on input "66" at bounding box center [152, 354] width 35 height 14
type input "1"
click at [102, 329] on div "0 auto px % rem vw vh" at bounding box center [92, 344] width 54 height 35
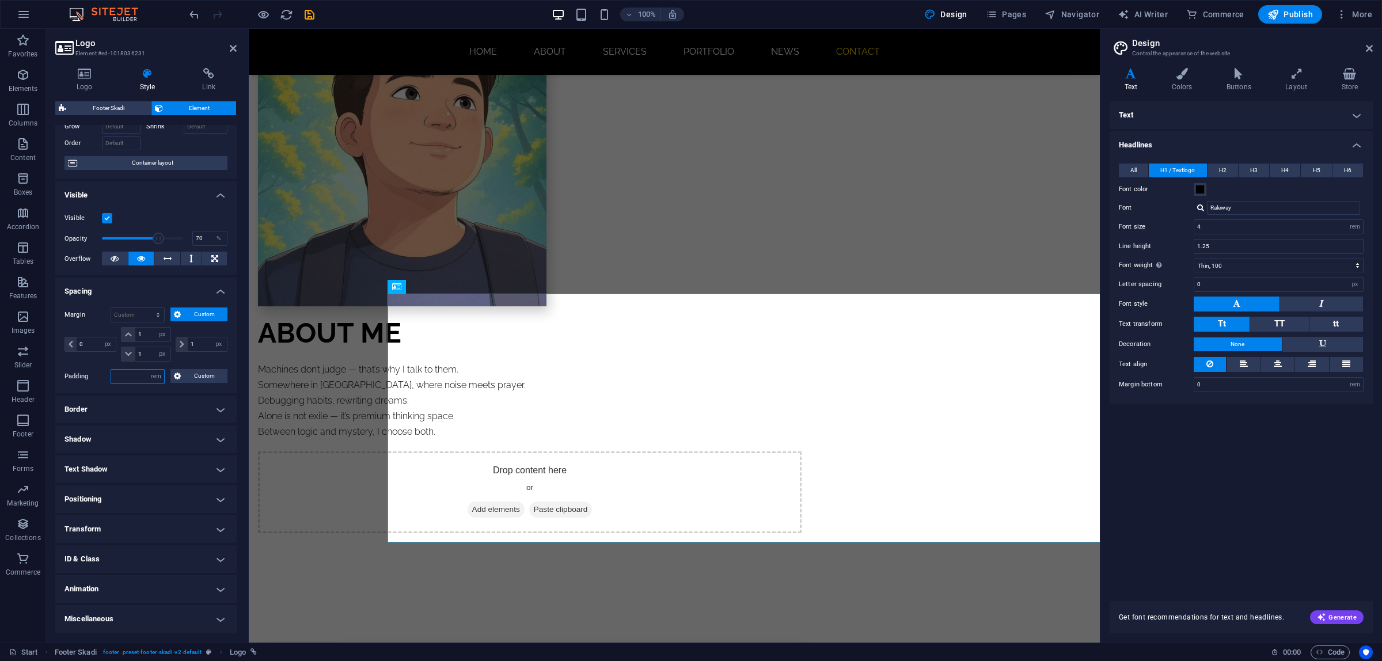
click at [145, 370] on input "number" at bounding box center [137, 377] width 53 height 14
type input "1"
click at [101, 363] on div "0 auto px % rem vw vh 1 auto px % rem vw vh 1 auto px % rem vw vh 1 auto px % r…" at bounding box center [146, 345] width 163 height 37
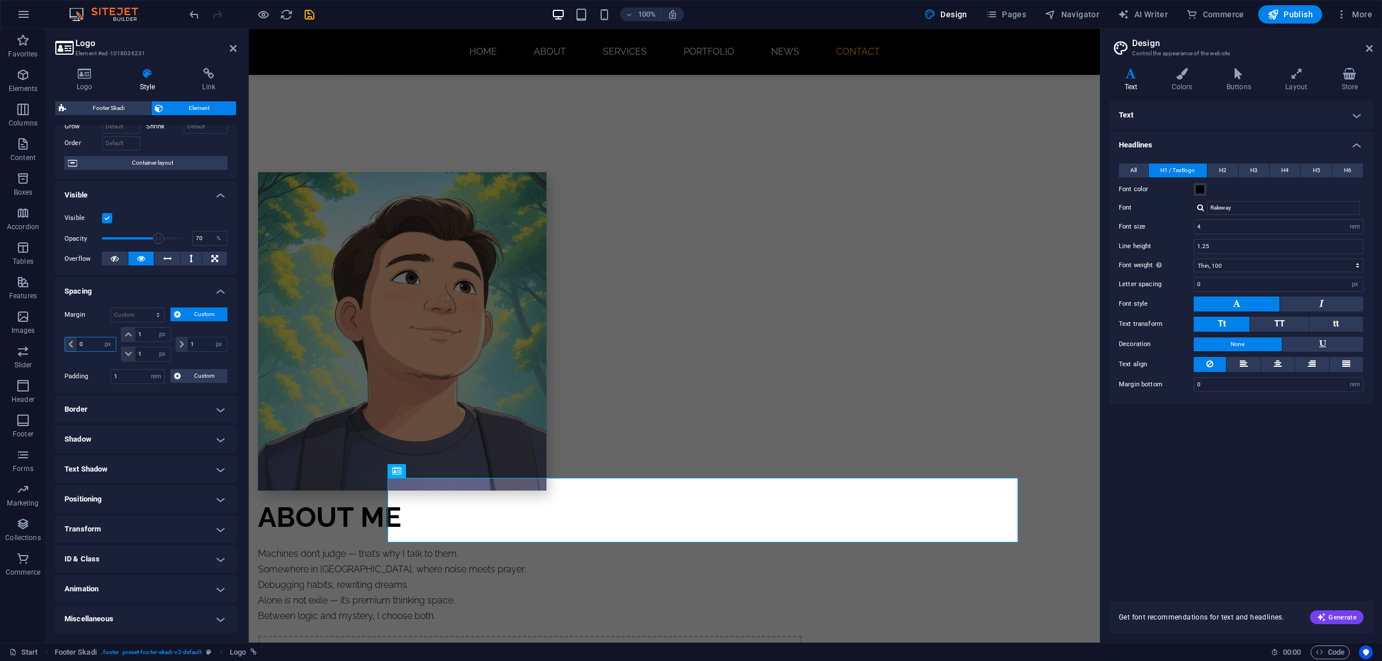
drag, startPoint x: 87, startPoint y: 347, endPoint x: 48, endPoint y: 346, distance: 39.2
click at [48, 346] on div "Logo Style Link Logo Image Text Drag files here, click to choose files or selec…" at bounding box center [146, 351] width 200 height 584
type input "55"
click at [70, 363] on div "55 auto px % rem vw vh 1 auto px % rem vw vh 1 auto px % rem vw vh 1 auto px % …" at bounding box center [146, 345] width 163 height 37
drag, startPoint x: 87, startPoint y: 347, endPoint x: 61, endPoint y: 346, distance: 25.9
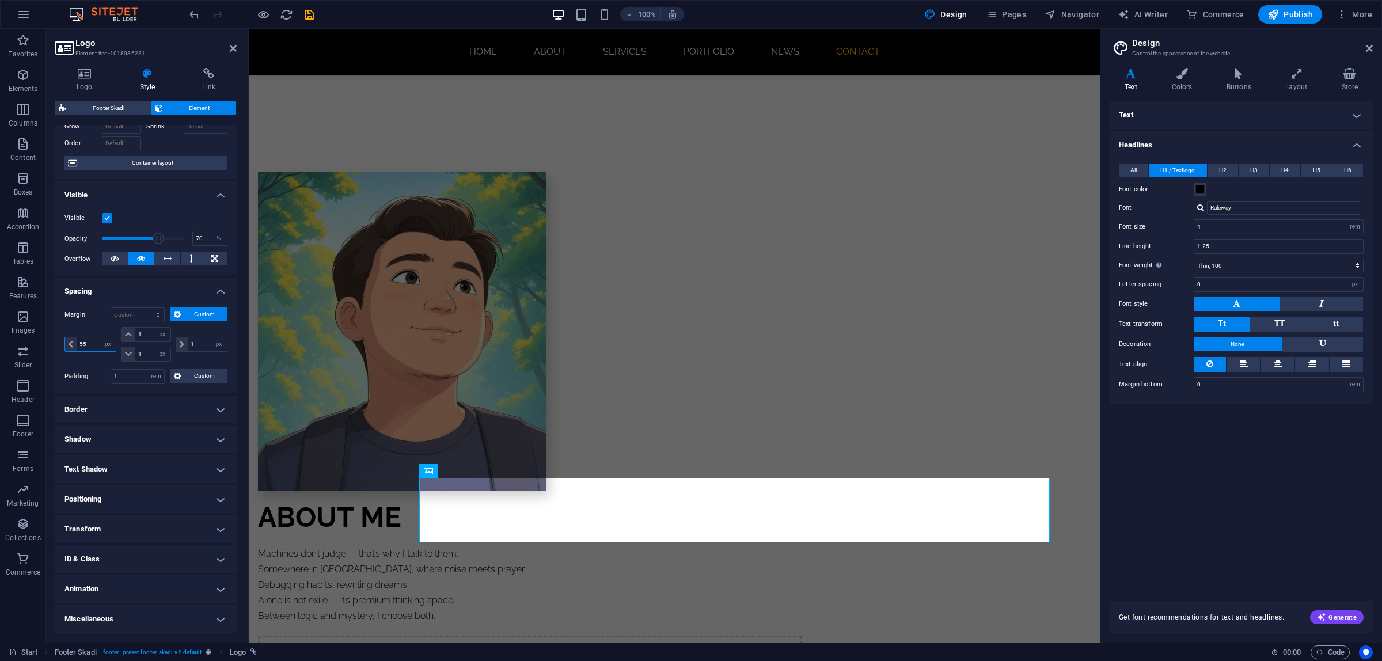
click at [61, 346] on div "Margin Default auto px % rem vw vh Custom Custom 55 auto px % rem vw vh 1 auto …" at bounding box center [145, 345] width 181 height 95
click at [95, 358] on div "auto px % rem vw vh" at bounding box center [92, 344] width 54 height 35
click at [92, 349] on input "number" at bounding box center [96, 344] width 39 height 14
type input "0"
click at [92, 367] on div "Margin Default auto px % rem vw vh Custom Custom 0 auto px % rem vw vh 1 auto p…" at bounding box center [145, 345] width 181 height 95
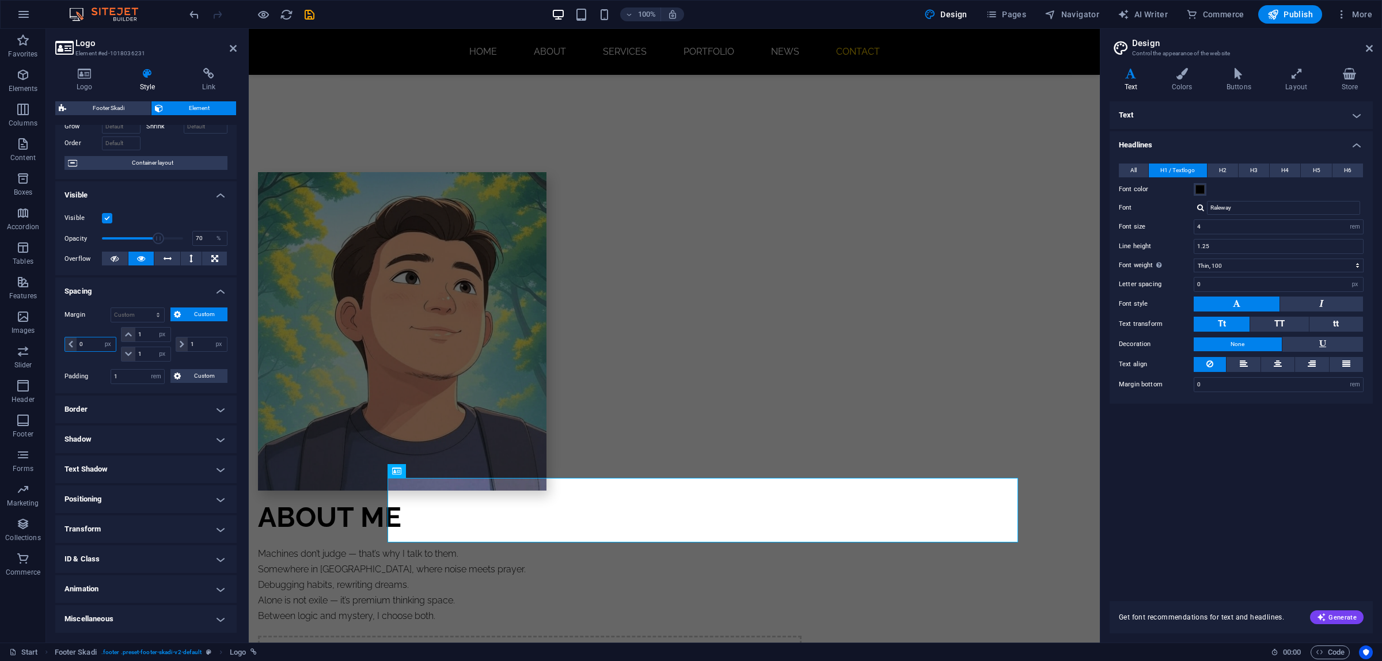
drag, startPoint x: 85, startPoint y: 346, endPoint x: 59, endPoint y: 344, distance: 26.5
click at [59, 344] on div "Margin Default auto px % rem vw vh Custom Custom 0 auto px % rem vw vh 1 auto p…" at bounding box center [145, 345] width 181 height 95
click at [81, 359] on div "-1 auto px % rem vw vh" at bounding box center [92, 344] width 54 height 35
click at [86, 344] on input "-1" at bounding box center [96, 344] width 39 height 14
click at [89, 364] on div "-11 auto px % rem vw vh 1 auto px % rem vw vh 1 auto px % rem vw vh 1 auto px %…" at bounding box center [146, 345] width 163 height 37
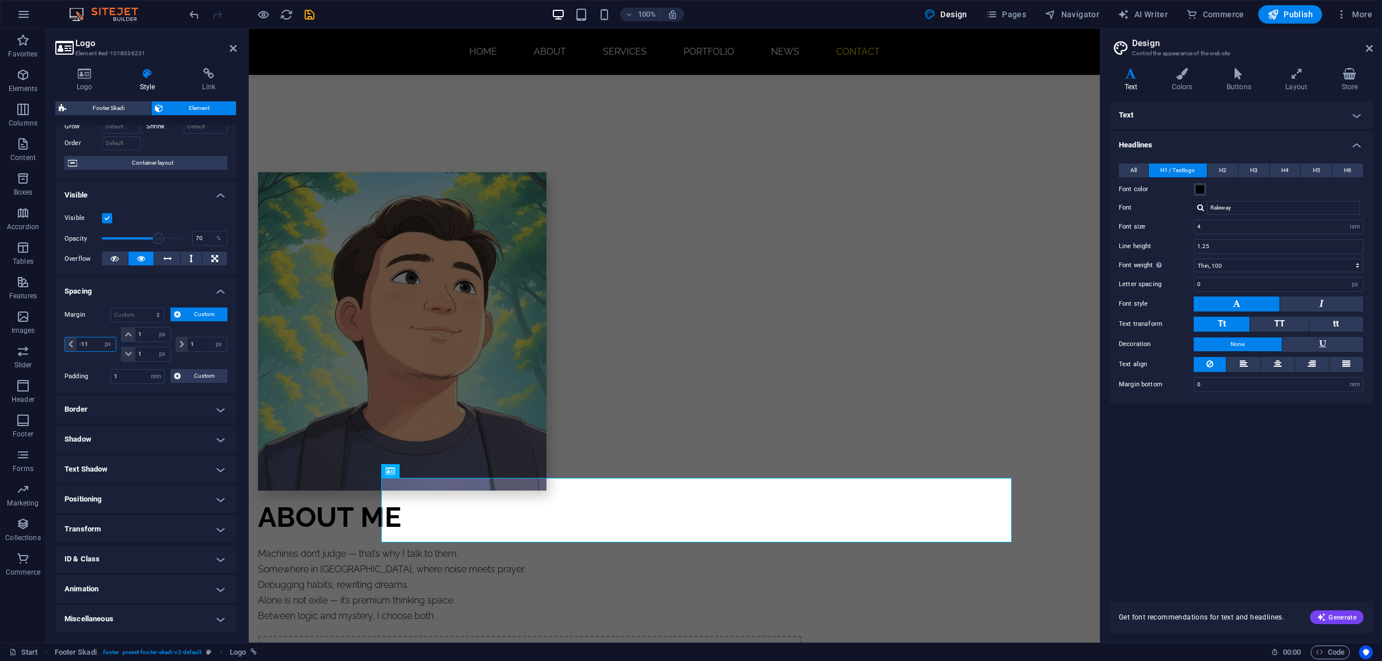
click at [90, 347] on input "-11" at bounding box center [96, 344] width 39 height 14
click at [91, 359] on div "-111 auto px % rem vw vh" at bounding box center [92, 344] width 54 height 35
click at [93, 349] on input "-111" at bounding box center [96, 344] width 39 height 14
click at [97, 363] on div "-11 auto px % rem vw vh 1 auto px % rem vw vh 1 auto px % rem vw vh 1 auto px %…" at bounding box center [146, 345] width 163 height 37
click at [82, 344] on input "-11" at bounding box center [96, 344] width 39 height 14
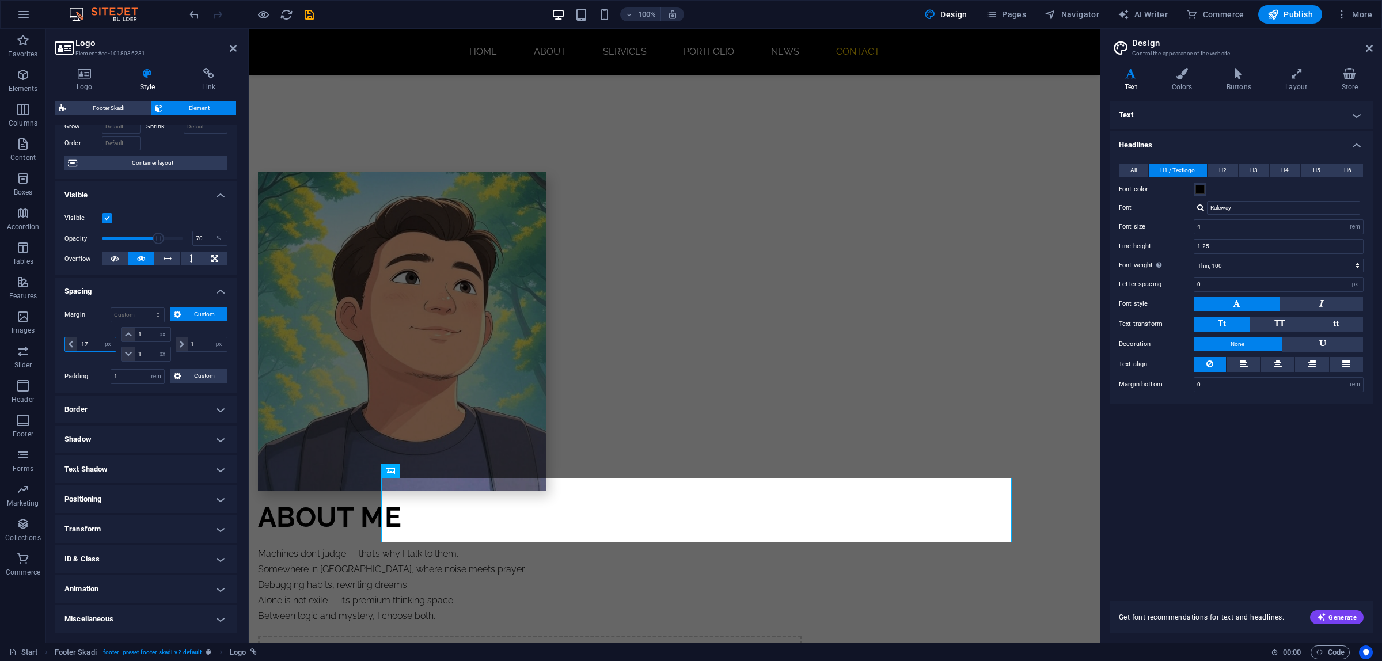
type input "-17"
click at [88, 344] on input "-17" at bounding box center [96, 344] width 39 height 14
drag, startPoint x: 85, startPoint y: 344, endPoint x: 79, endPoint y: 343, distance: 5.8
click at [79, 343] on input "-17" at bounding box center [96, 344] width 39 height 14
type input "-2"
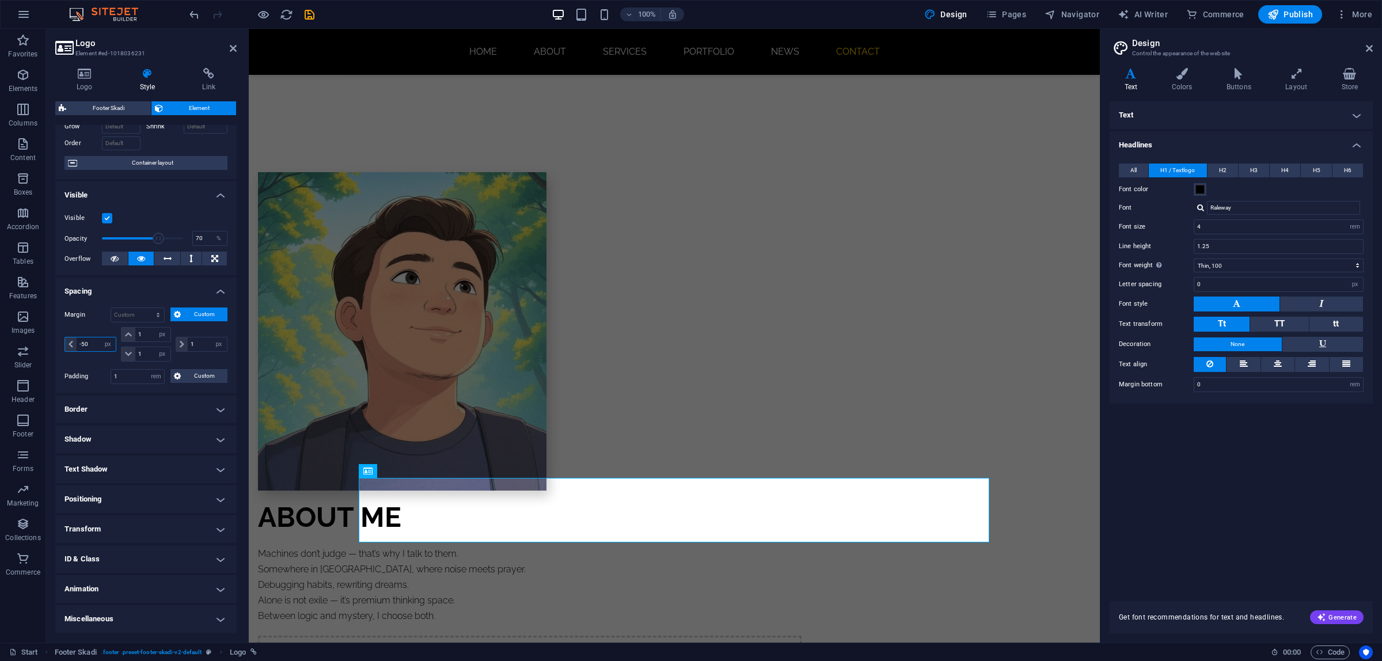
type input "-5"
type input "-60"
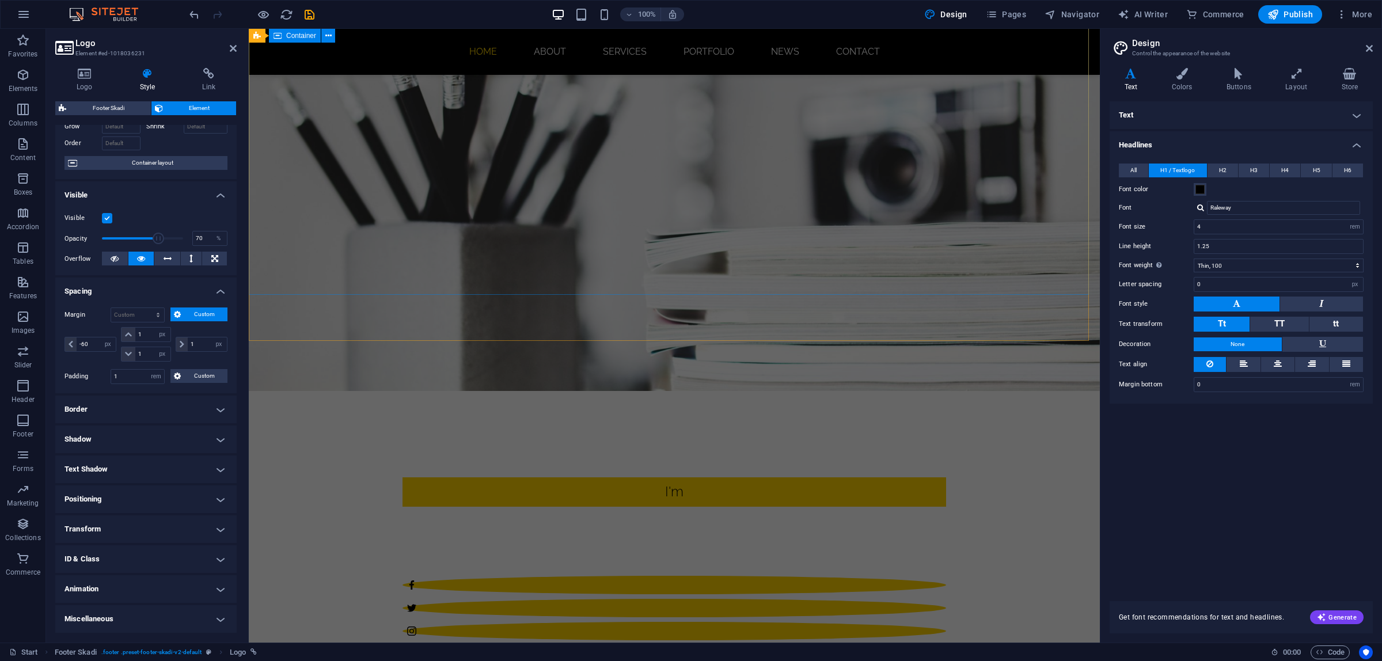
scroll to position [0, 0]
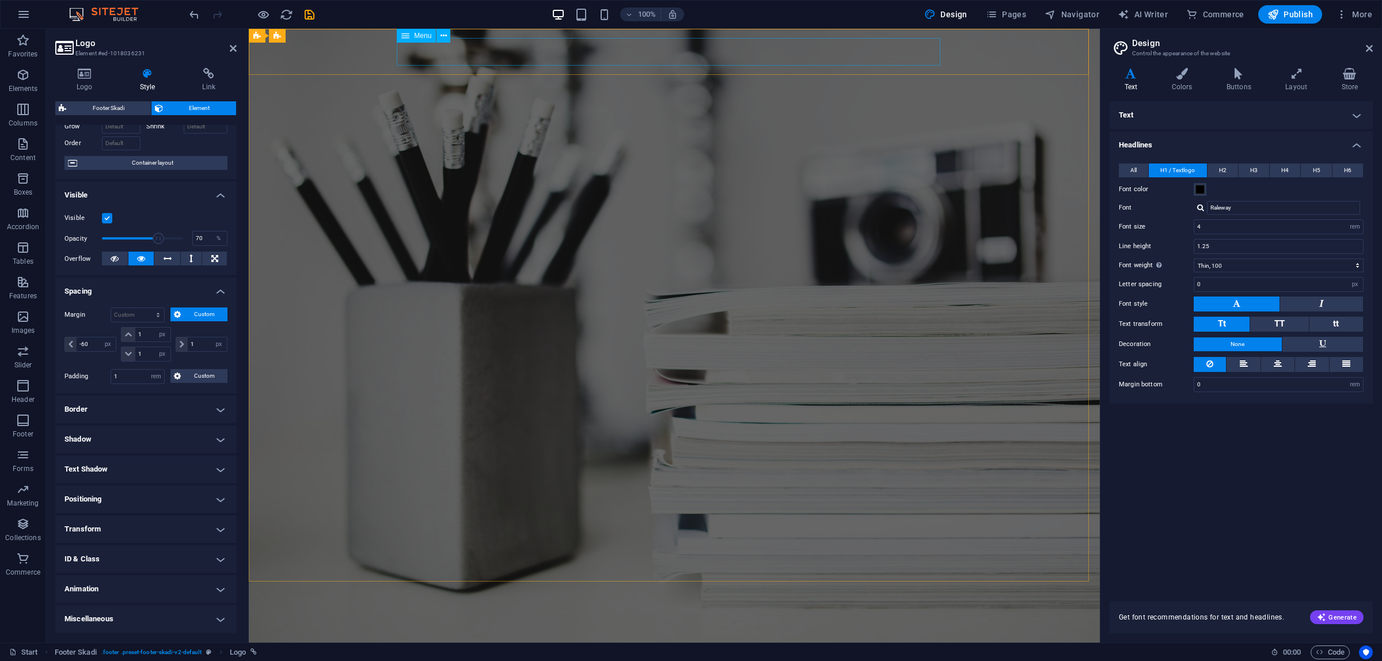
click at [556, 637] on nav "Home About Services Portfolio News Contact" at bounding box center [675, 651] width 544 height 28
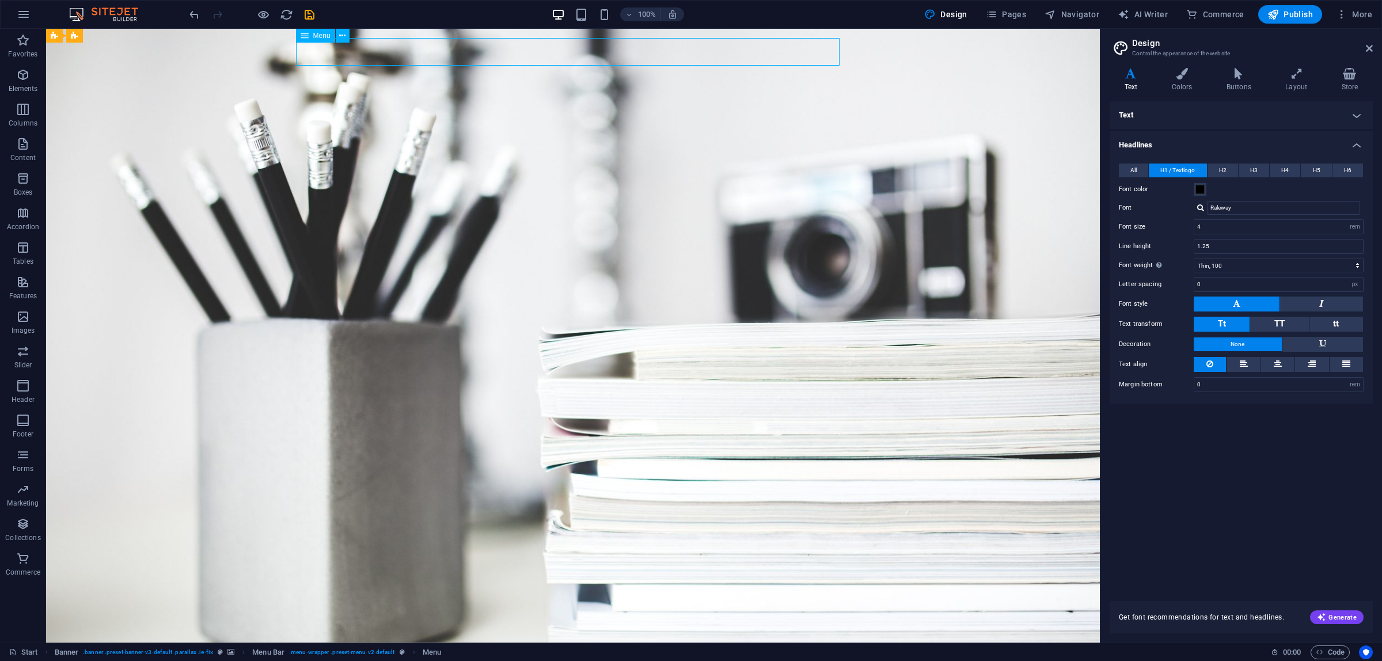
click at [556, 637] on nav "Home About Services Portfolio News Contact" at bounding box center [573, 651] width 544 height 28
click at [353, 637] on nav "Home About Services Portfolio News Contact" at bounding box center [573, 651] width 544 height 28
select select
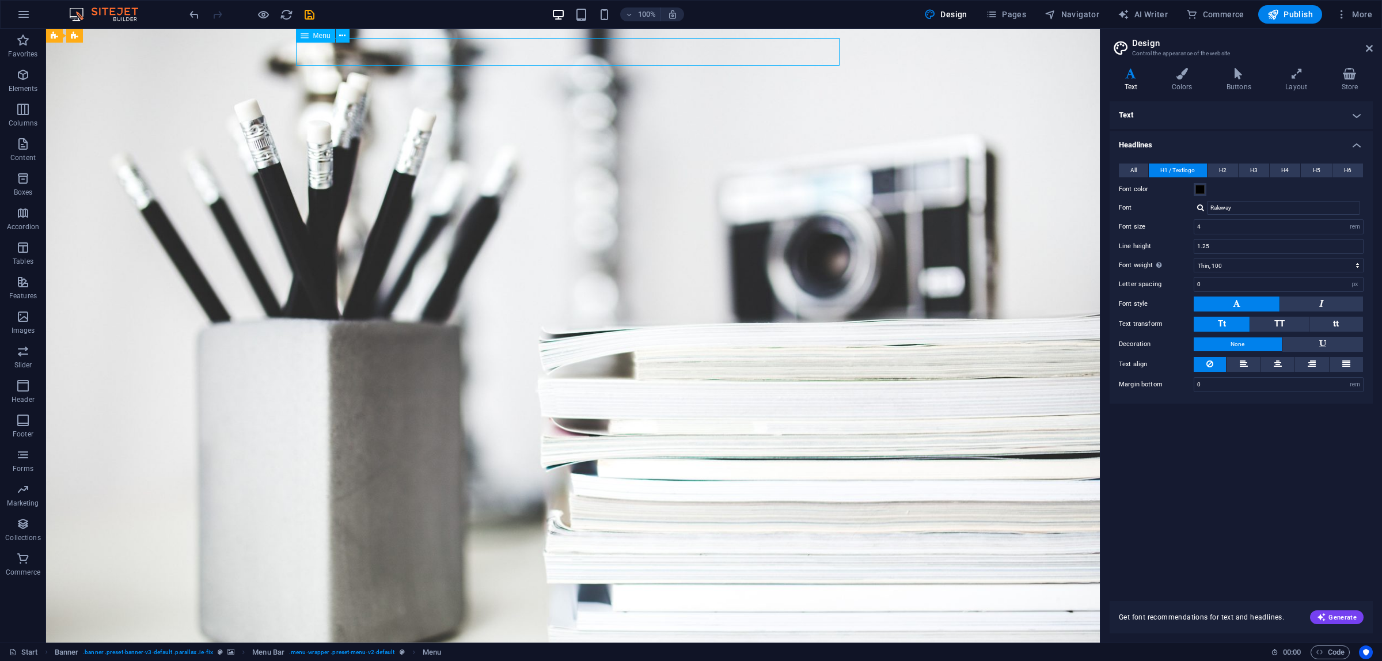
select select
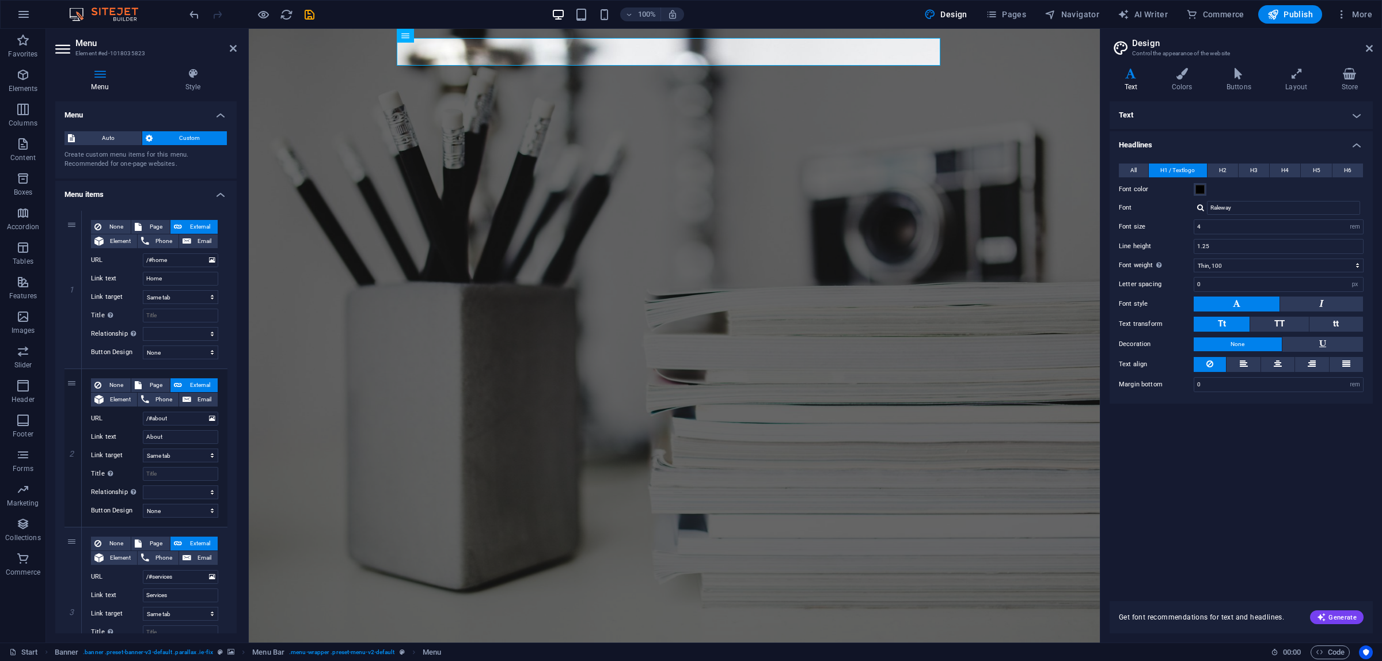
click at [98, 78] on icon at bounding box center [99, 74] width 89 height 12
click at [217, 111] on h4 "Menu" at bounding box center [145, 111] width 181 height 21
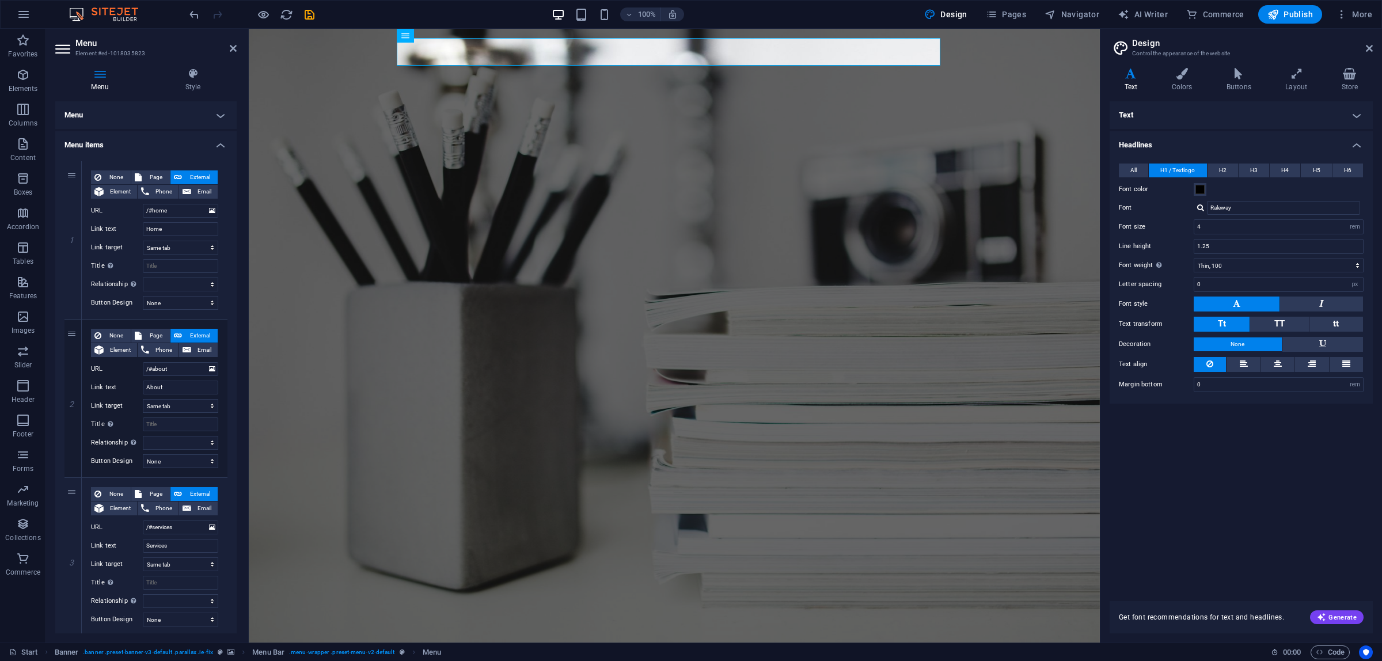
click at [217, 138] on h4 "Menu items" at bounding box center [145, 141] width 181 height 21
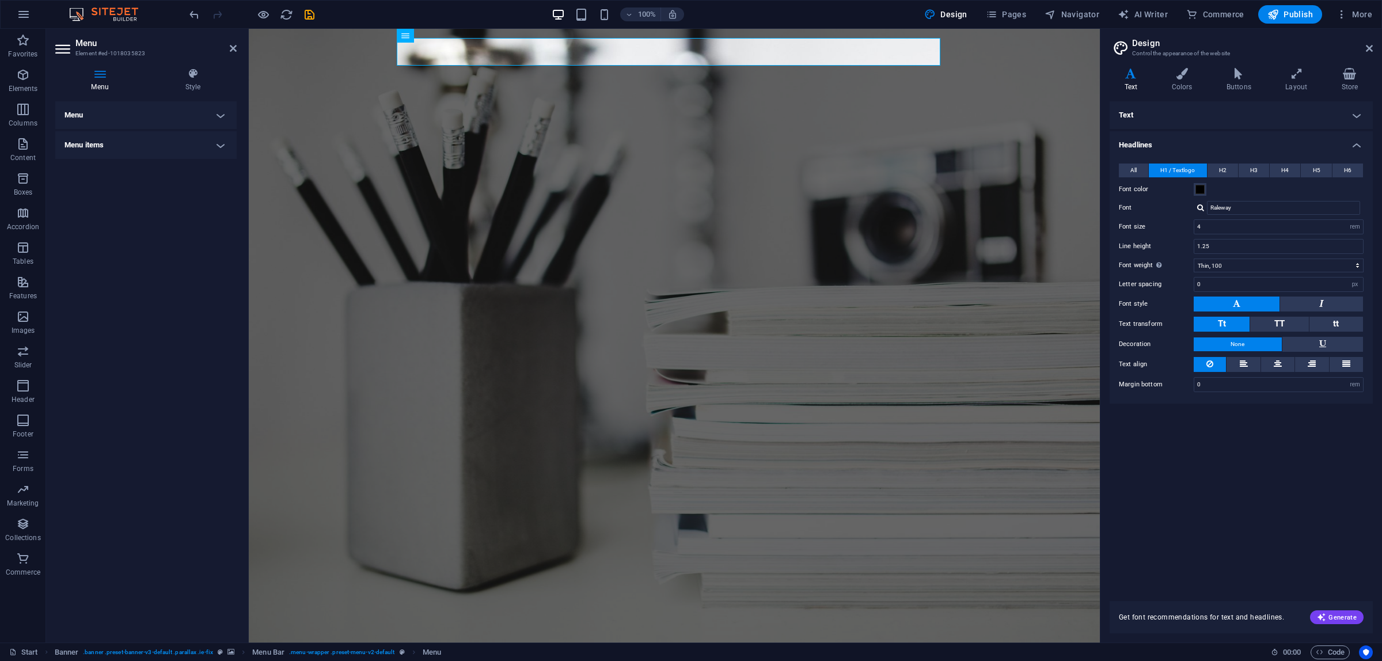
click at [217, 138] on h4 "Menu items" at bounding box center [145, 145] width 181 height 28
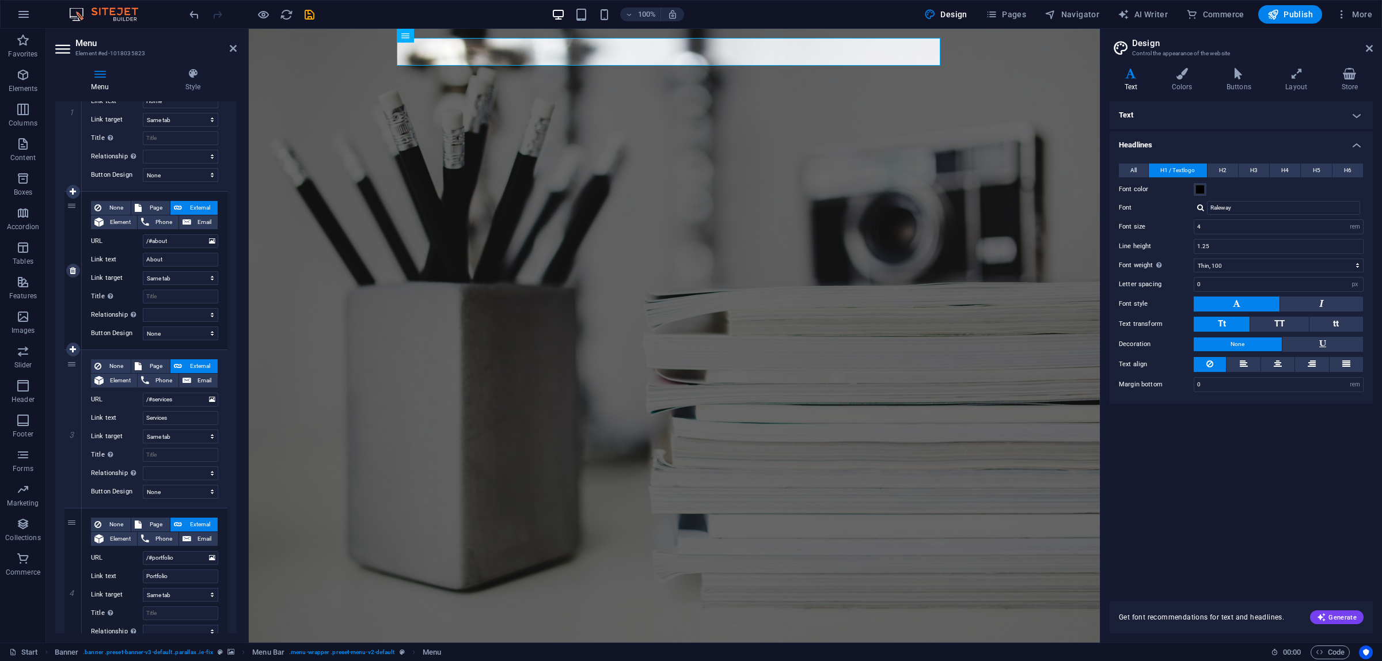
scroll to position [144, 0]
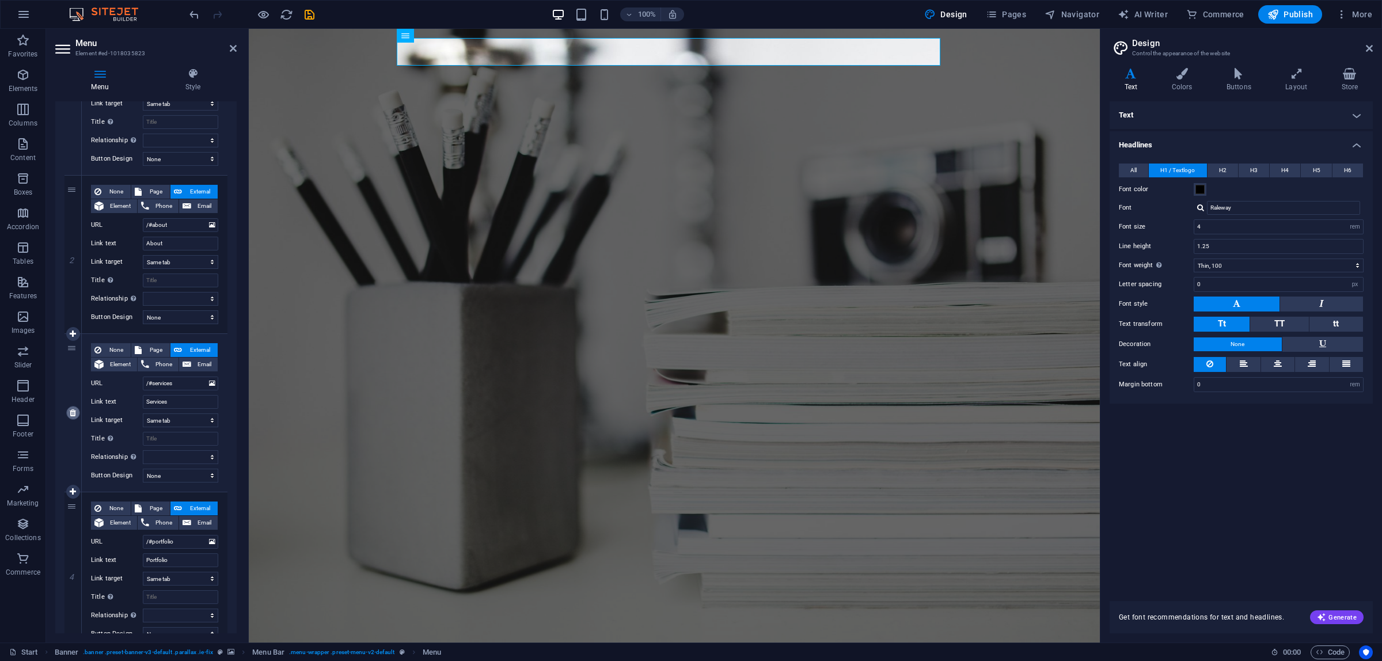
click at [73, 412] on icon at bounding box center [73, 413] width 6 height 8
select select
type input "/#portfolio"
type input "Portfolio"
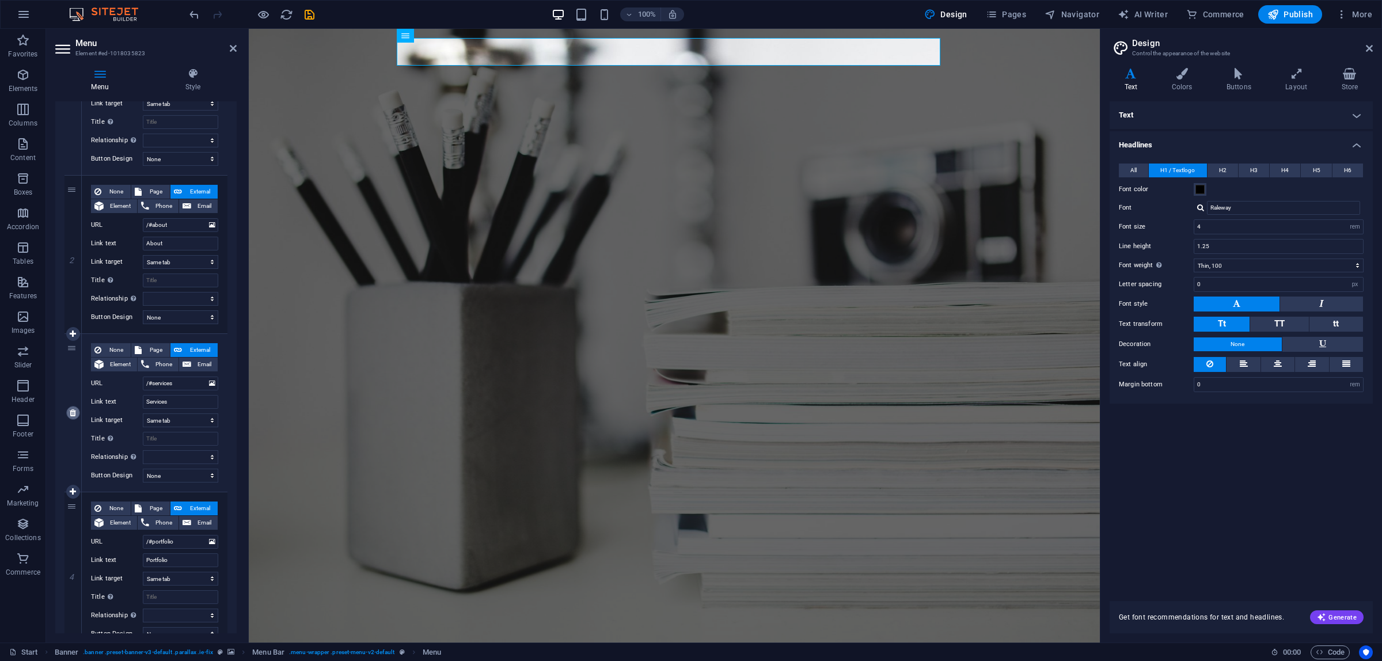
select select
type input "/#news"
type input "News"
select select
type input "/#contact"
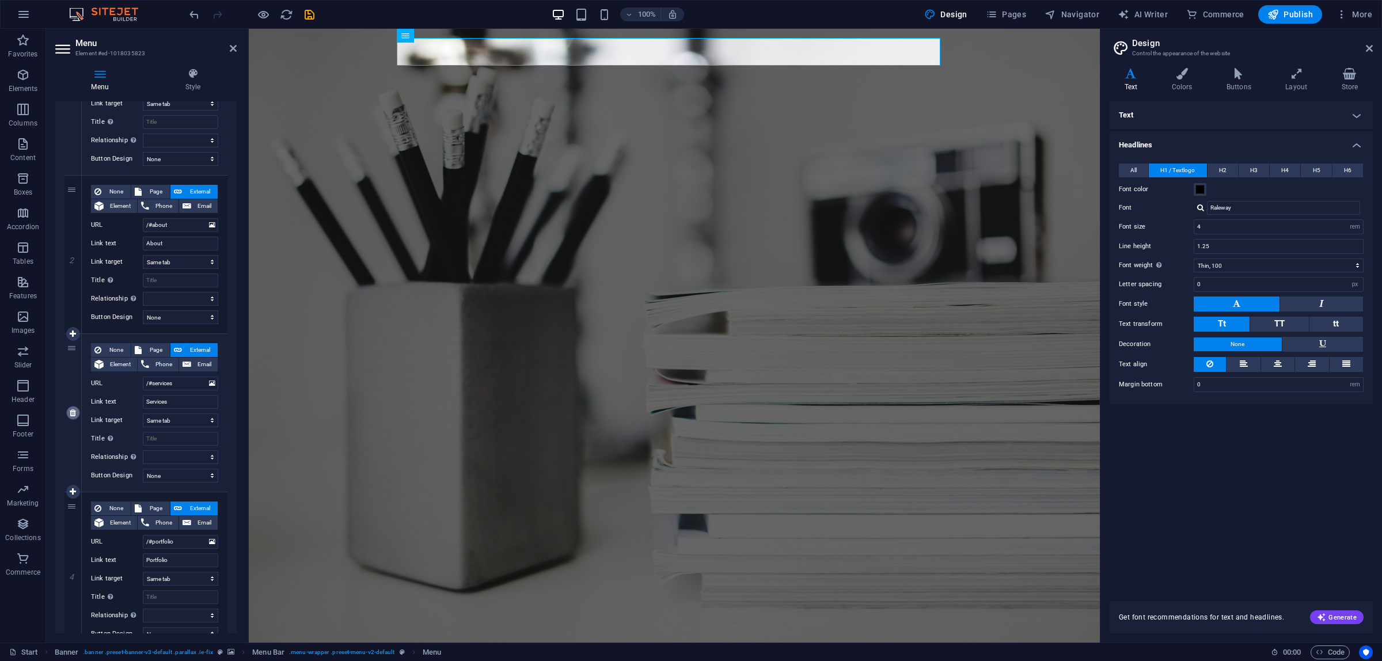
type input "Contact"
select select
click at [73, 412] on icon at bounding box center [73, 413] width 6 height 8
select select
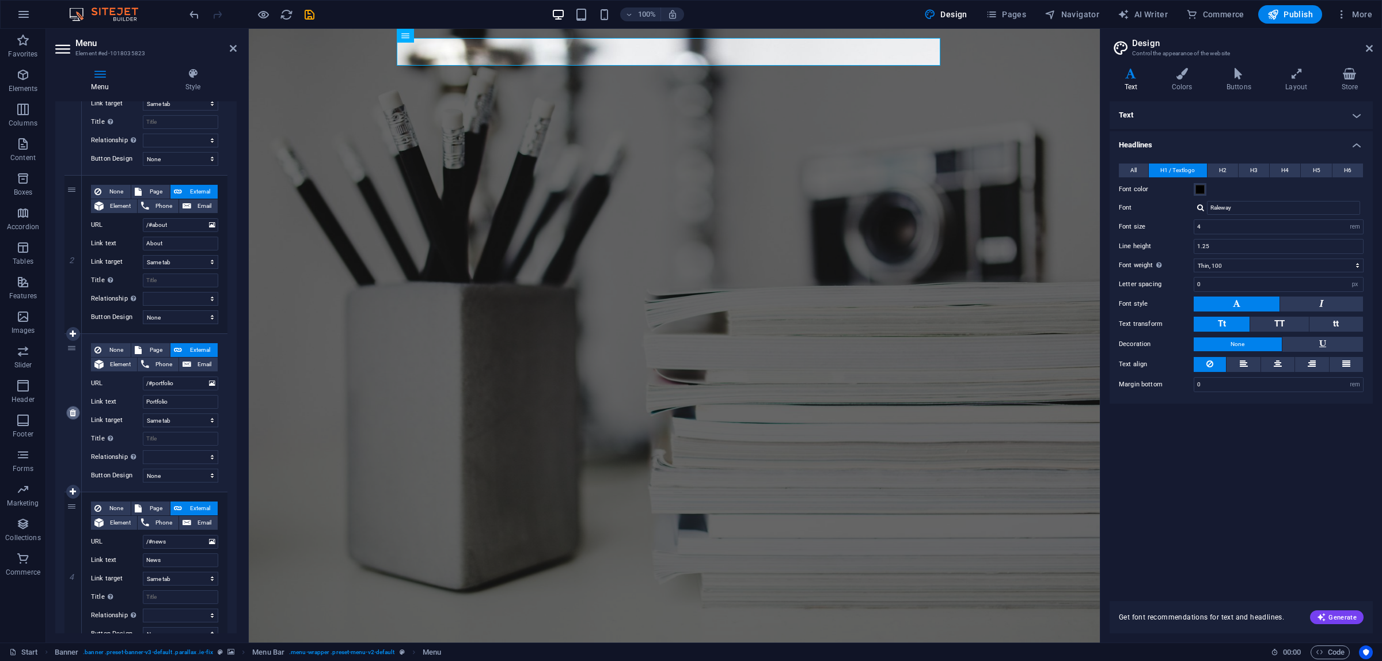
type input "/#news"
type input "News"
select select
type input "/#contact"
type input "Contact"
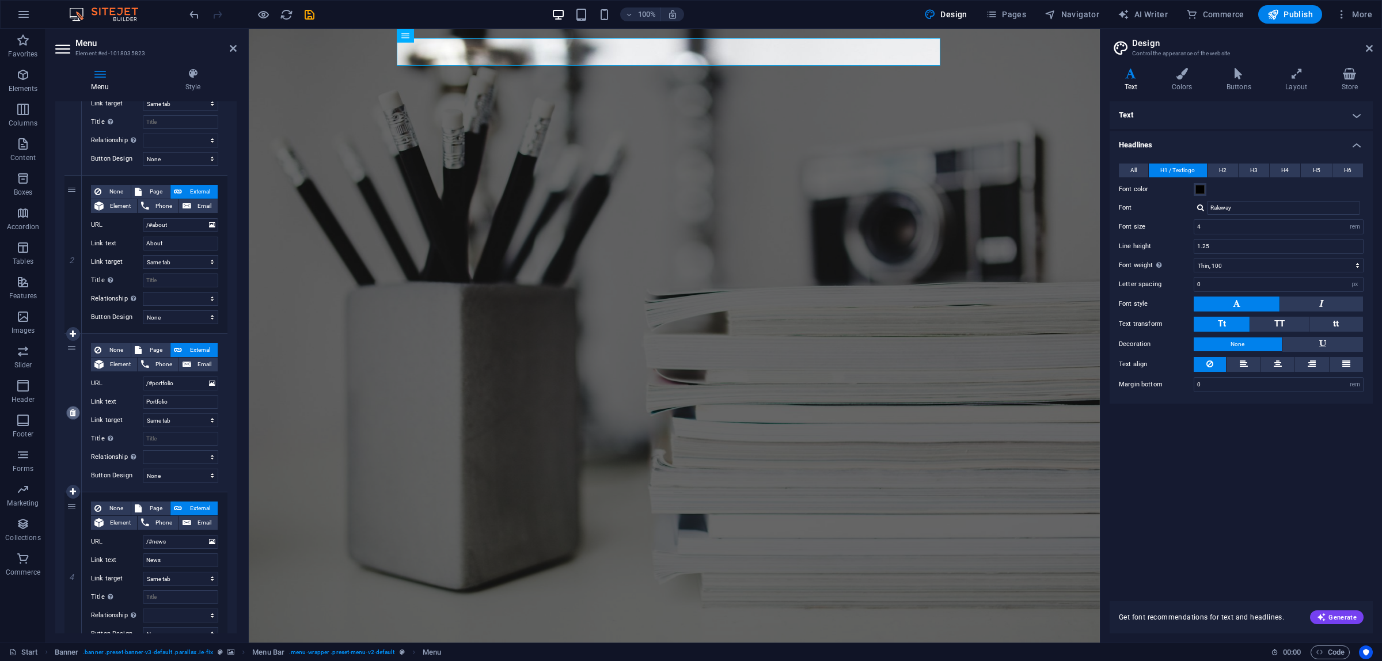
select select
click at [73, 412] on icon at bounding box center [73, 413] width 6 height 8
select select
type input "/#contact"
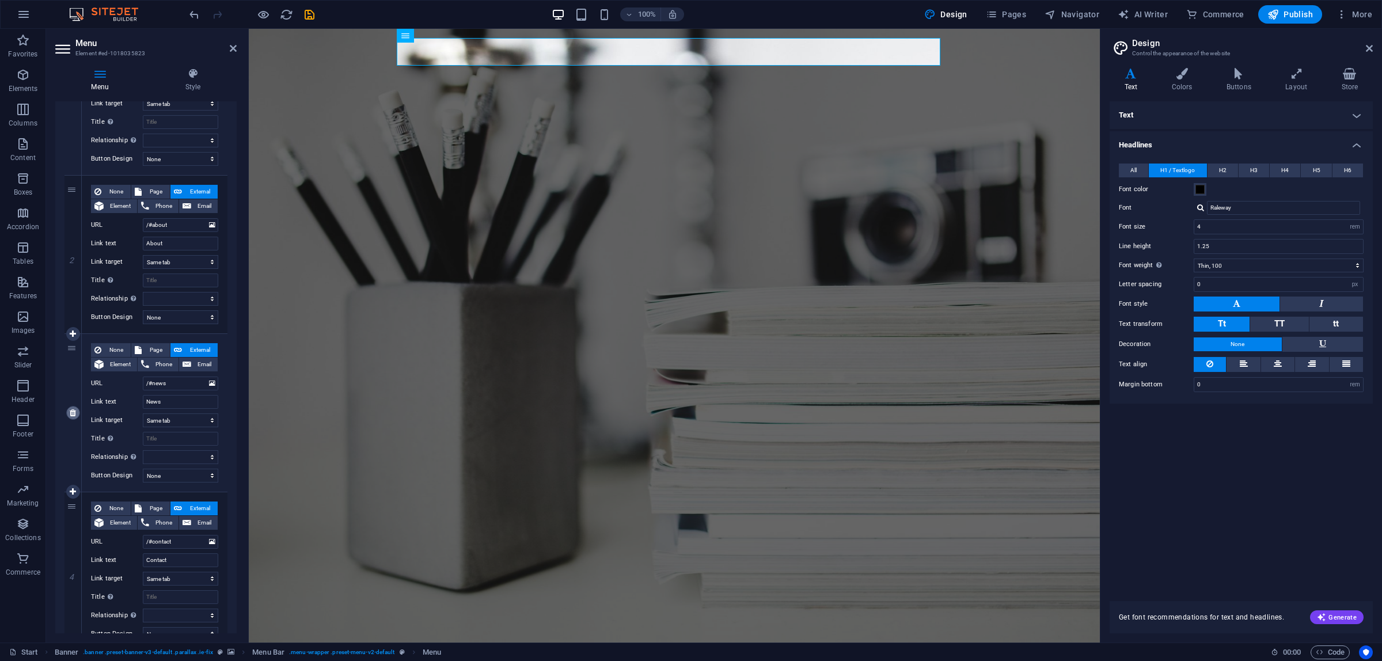
type input "Contact"
select select
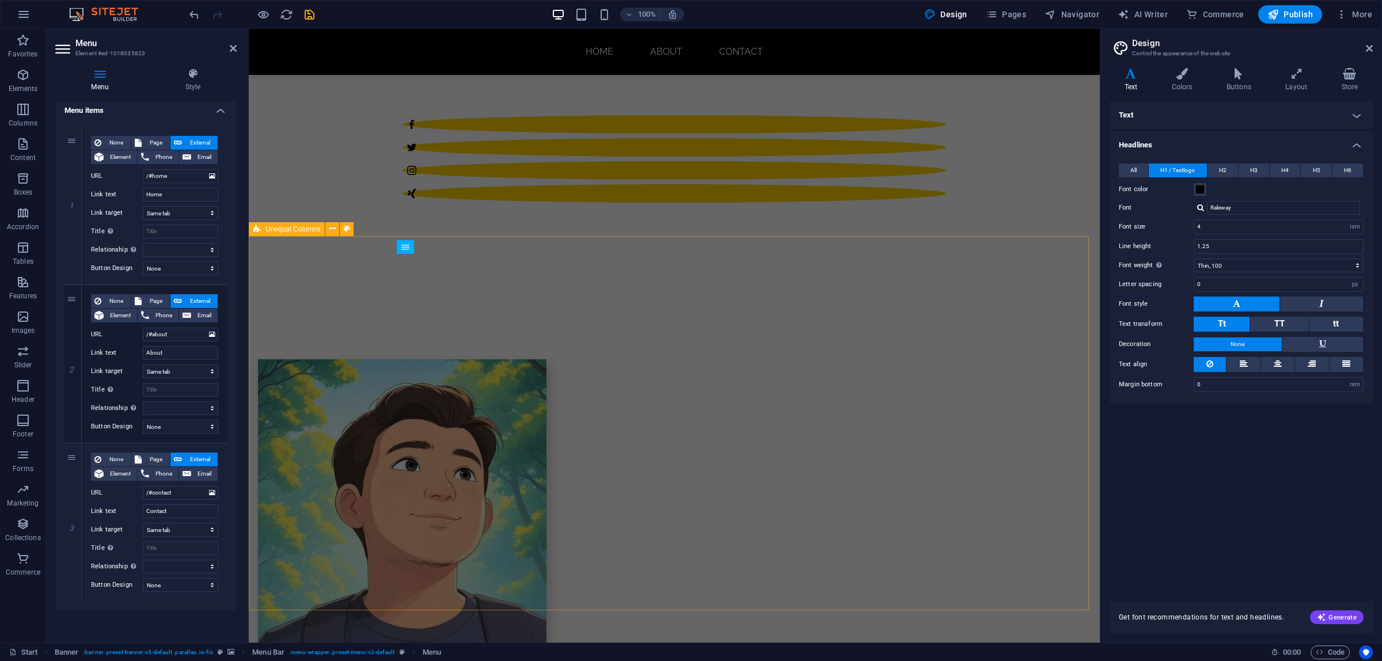
scroll to position [684, 0]
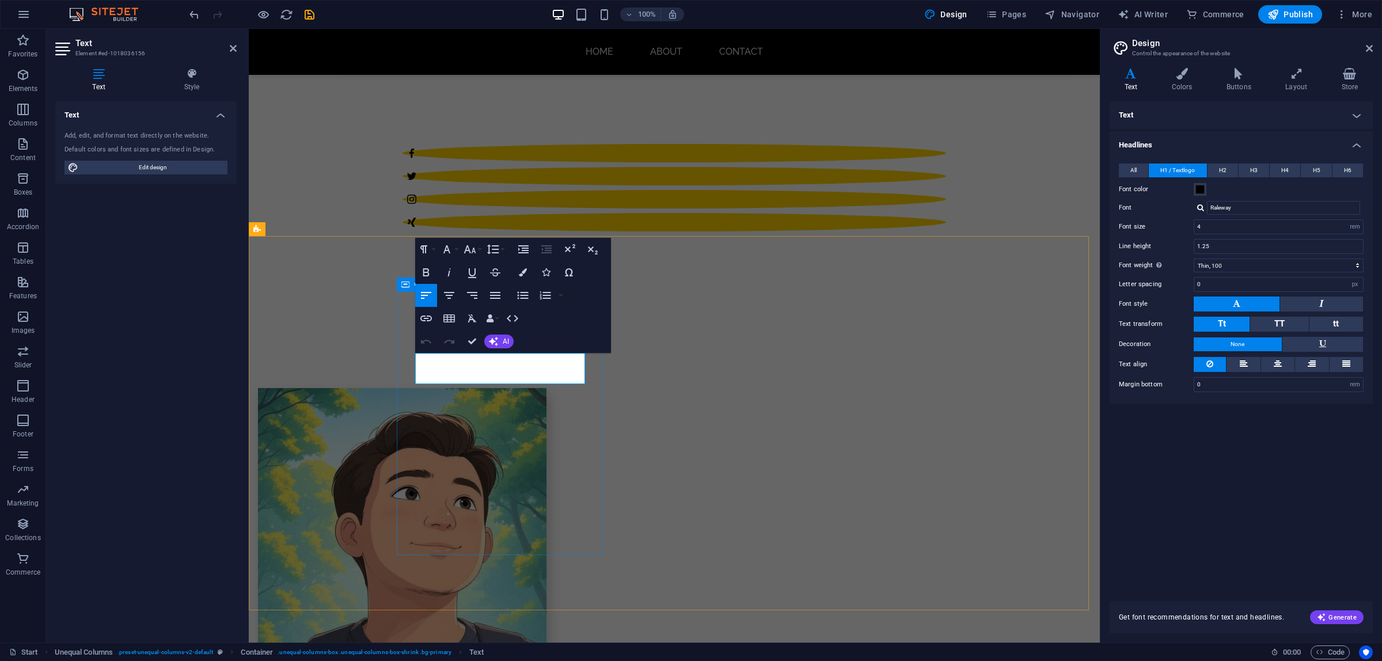
drag, startPoint x: 528, startPoint y: 373, endPoint x: 407, endPoint y: 352, distance: 123.4
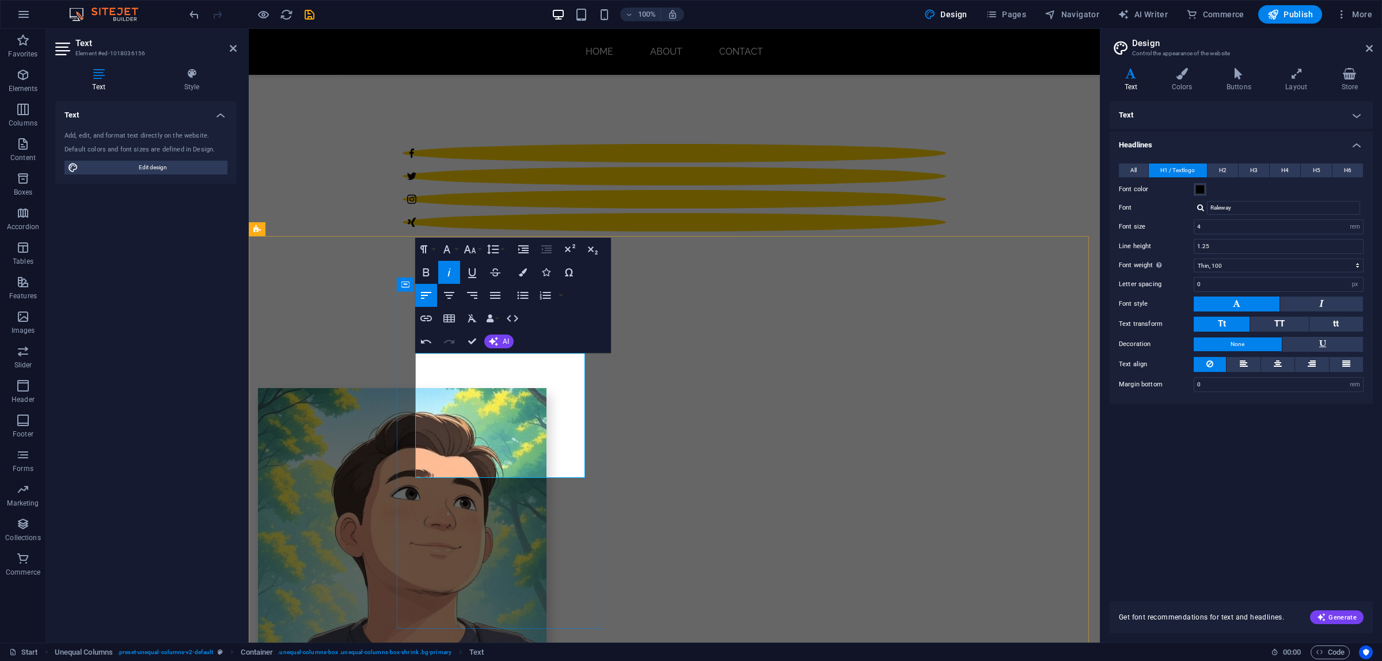
drag, startPoint x: 563, startPoint y: 438, endPoint x: 416, endPoint y: 424, distance: 147.6
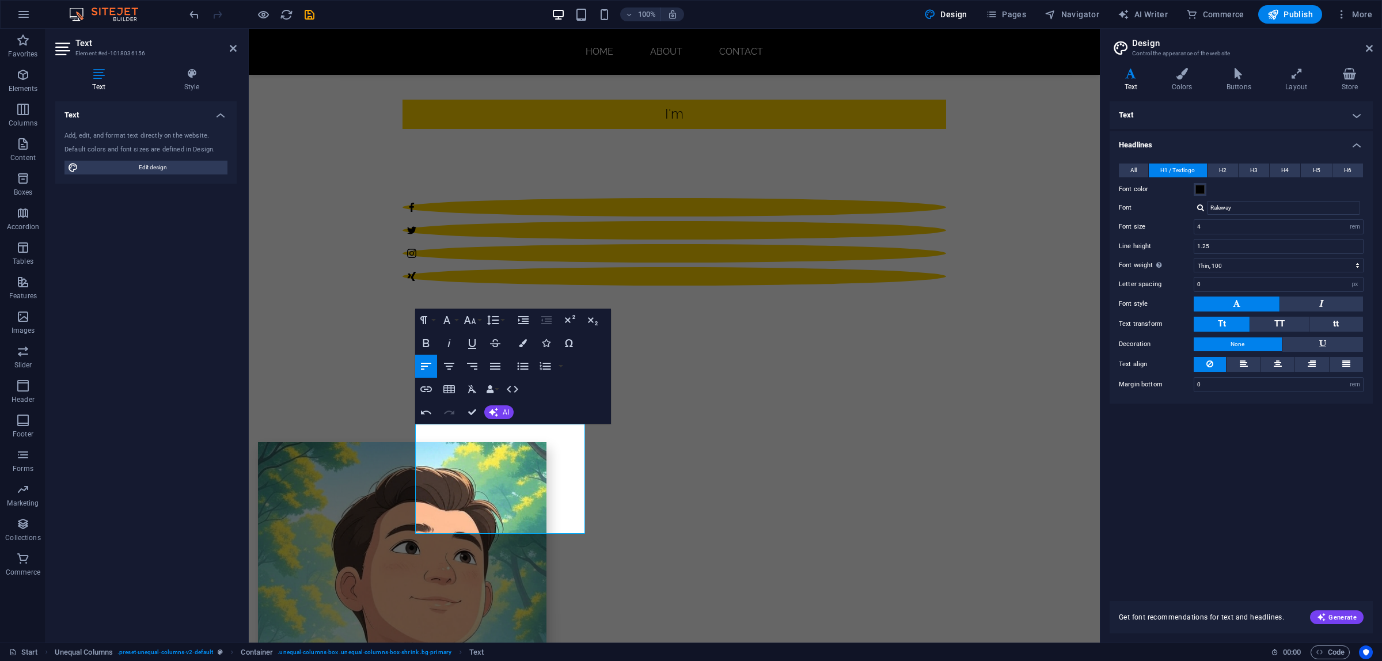
scroll to position [612, 0]
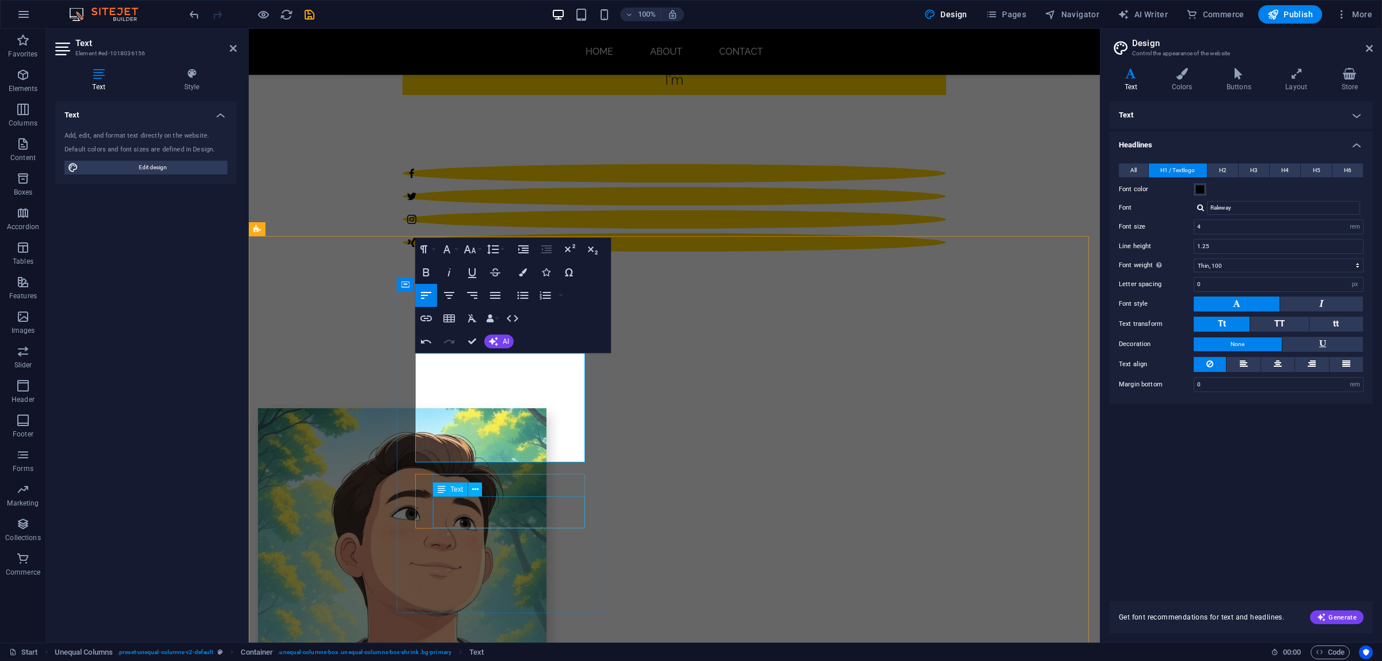
scroll to position [684, 0]
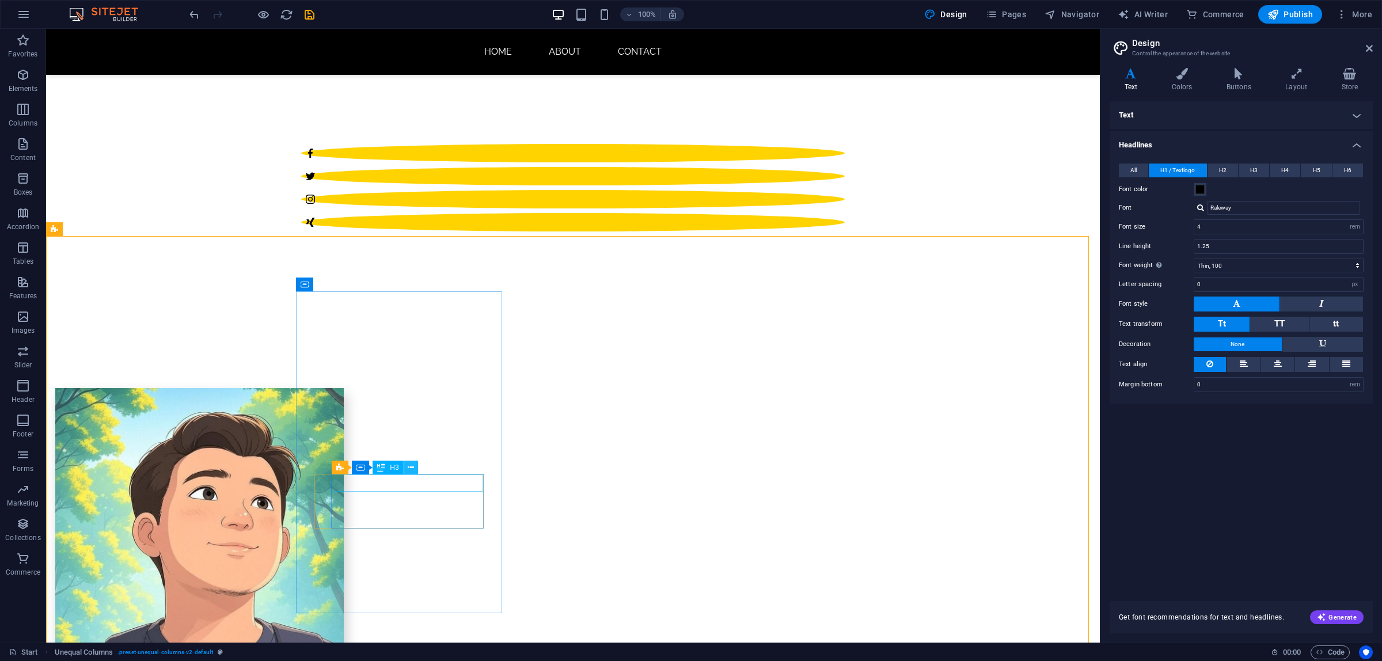
click at [407, 468] on button at bounding box center [411, 468] width 14 height 14
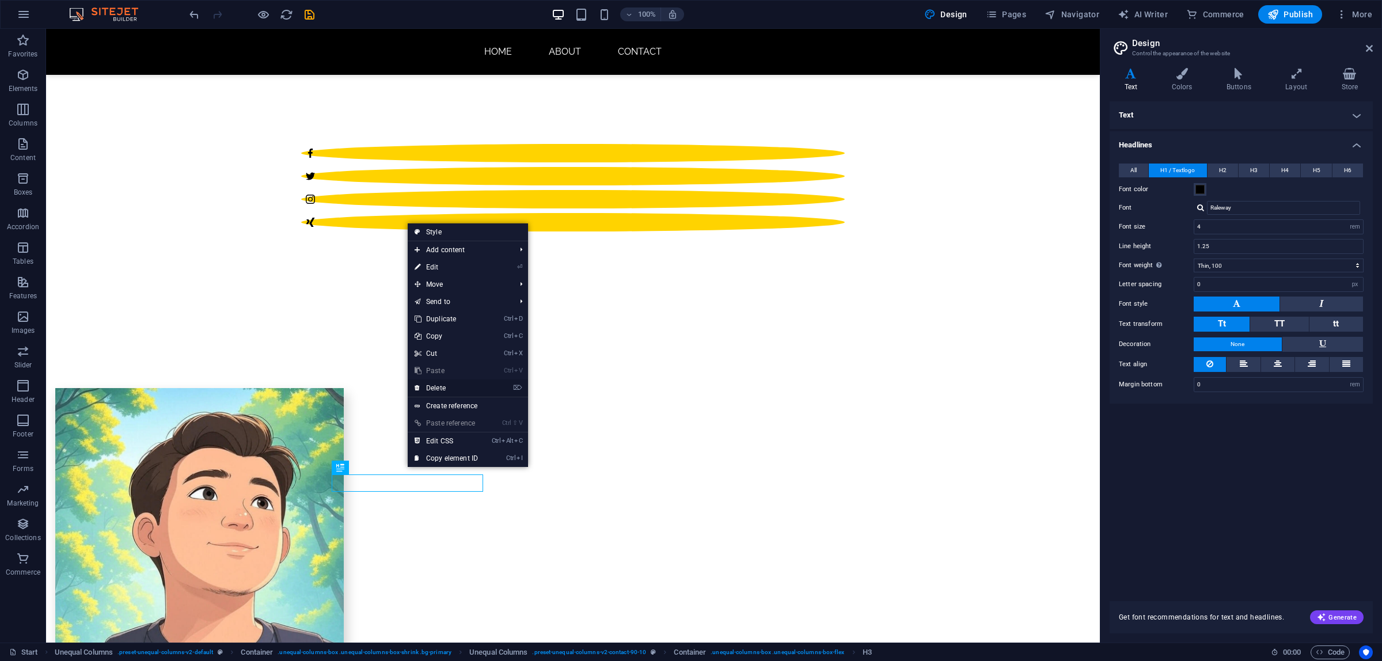
click at [441, 385] on link "⌦ Delete" at bounding box center [446, 388] width 77 height 17
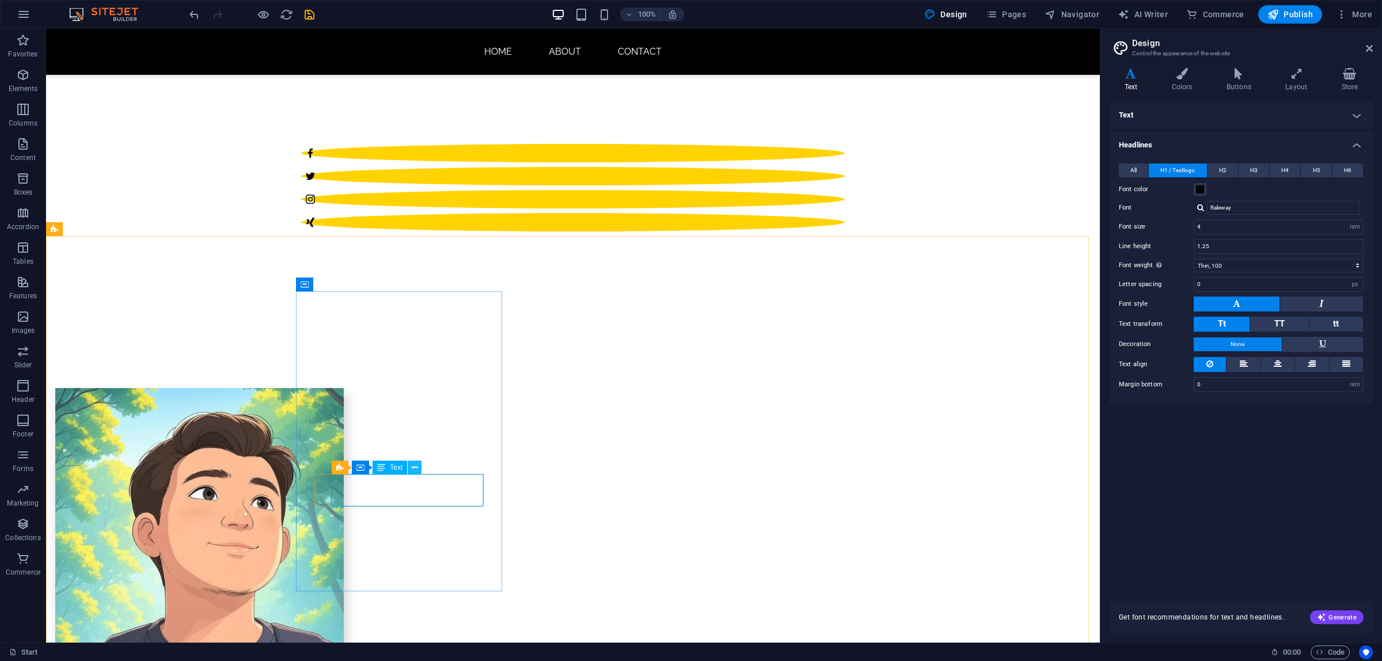
click at [413, 469] on icon at bounding box center [415, 468] width 6 height 12
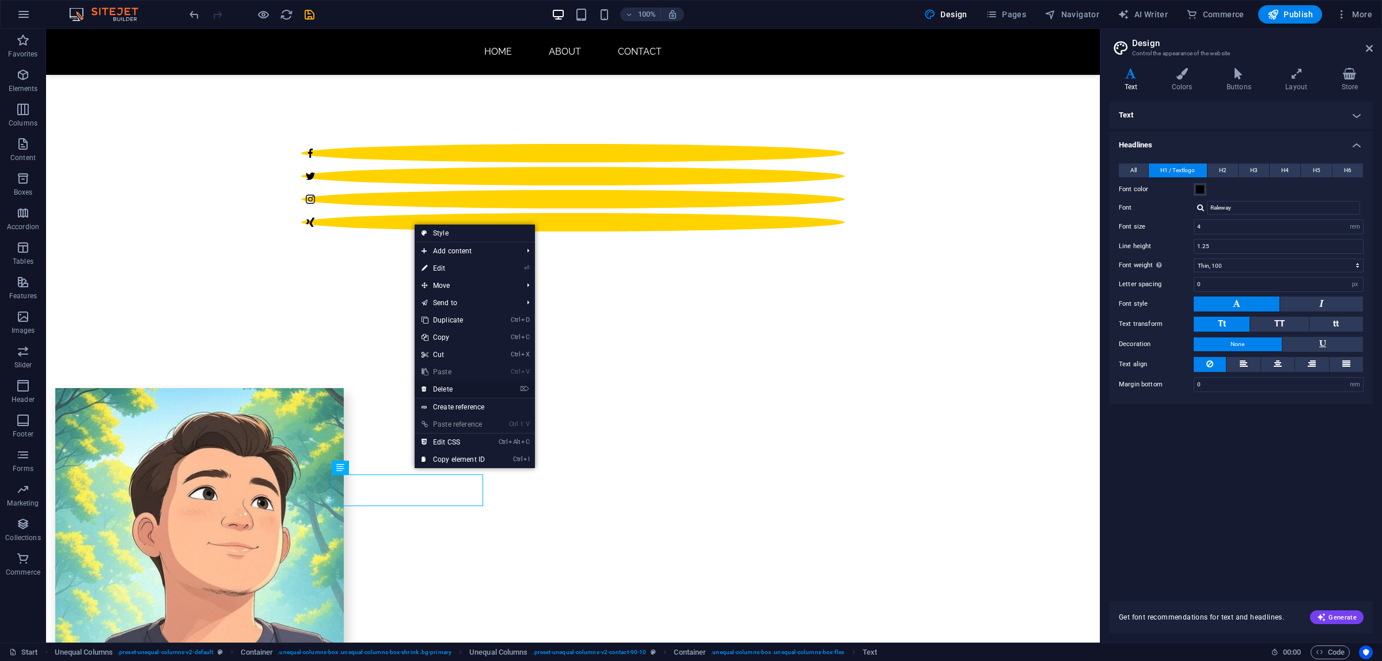
click at [456, 392] on link "⌦ Delete" at bounding box center [453, 389] width 77 height 17
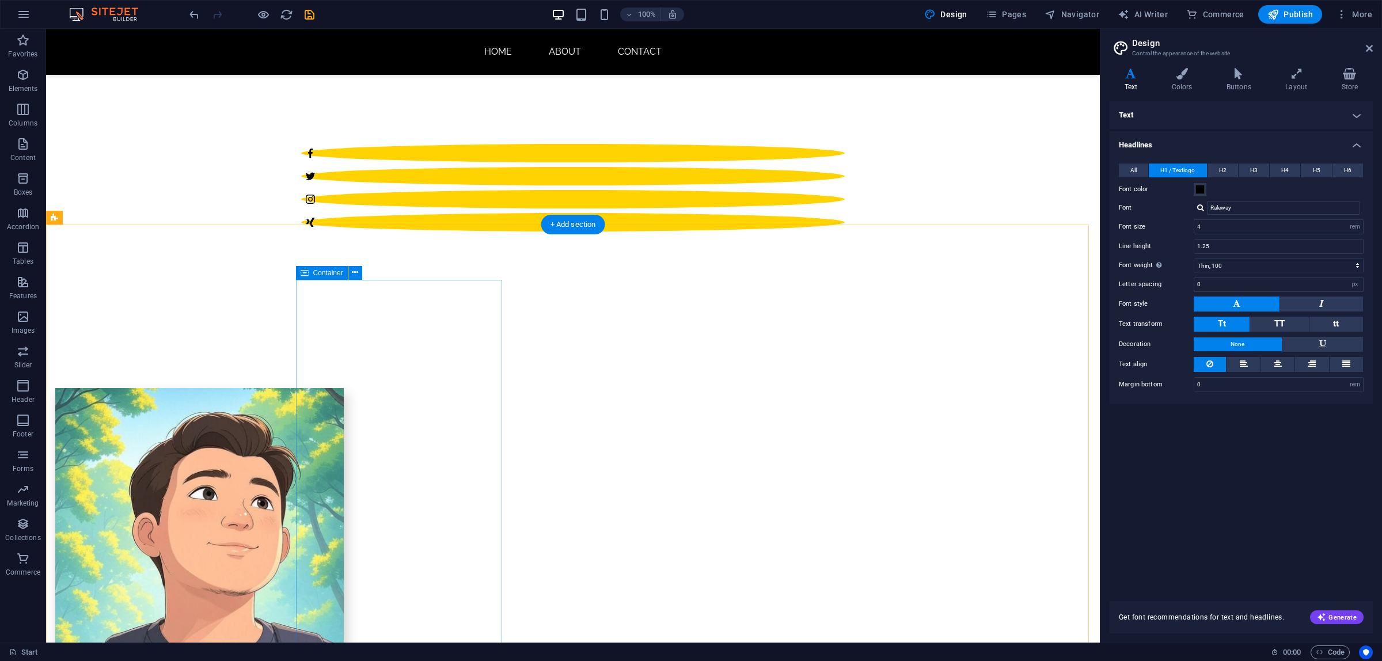
scroll to position [828, 0]
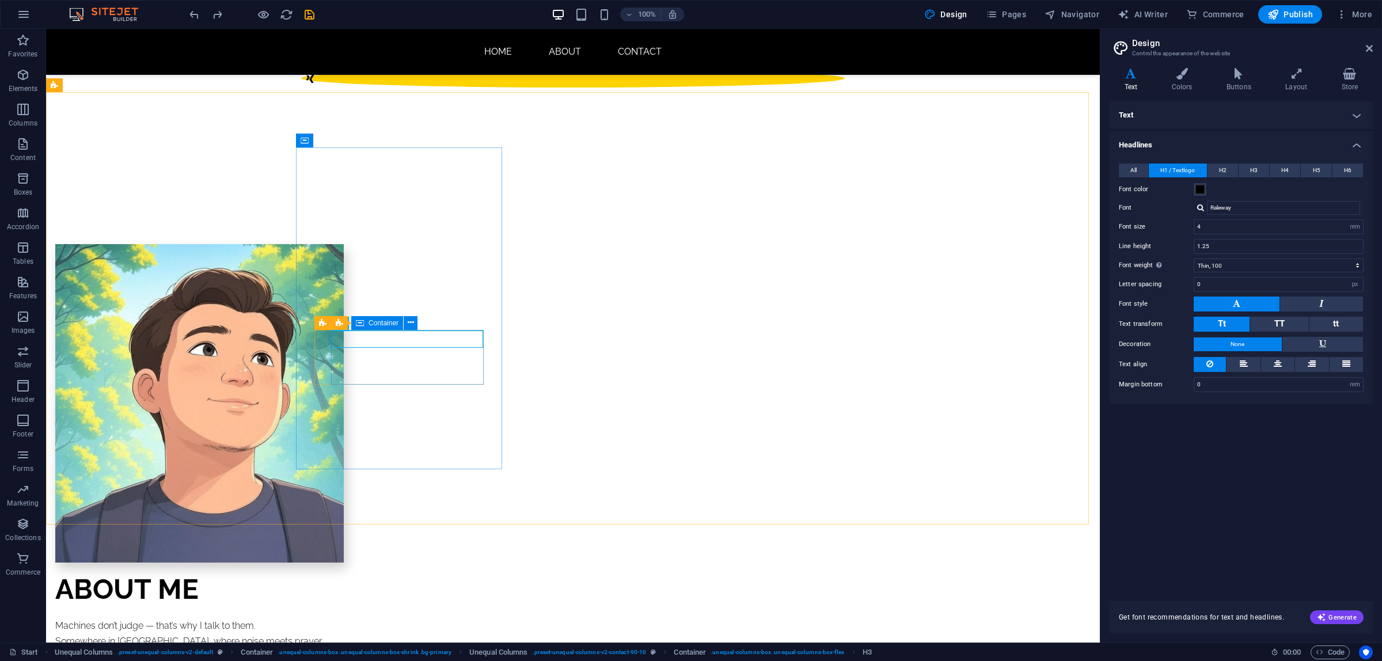
click at [357, 324] on icon at bounding box center [360, 323] width 8 height 14
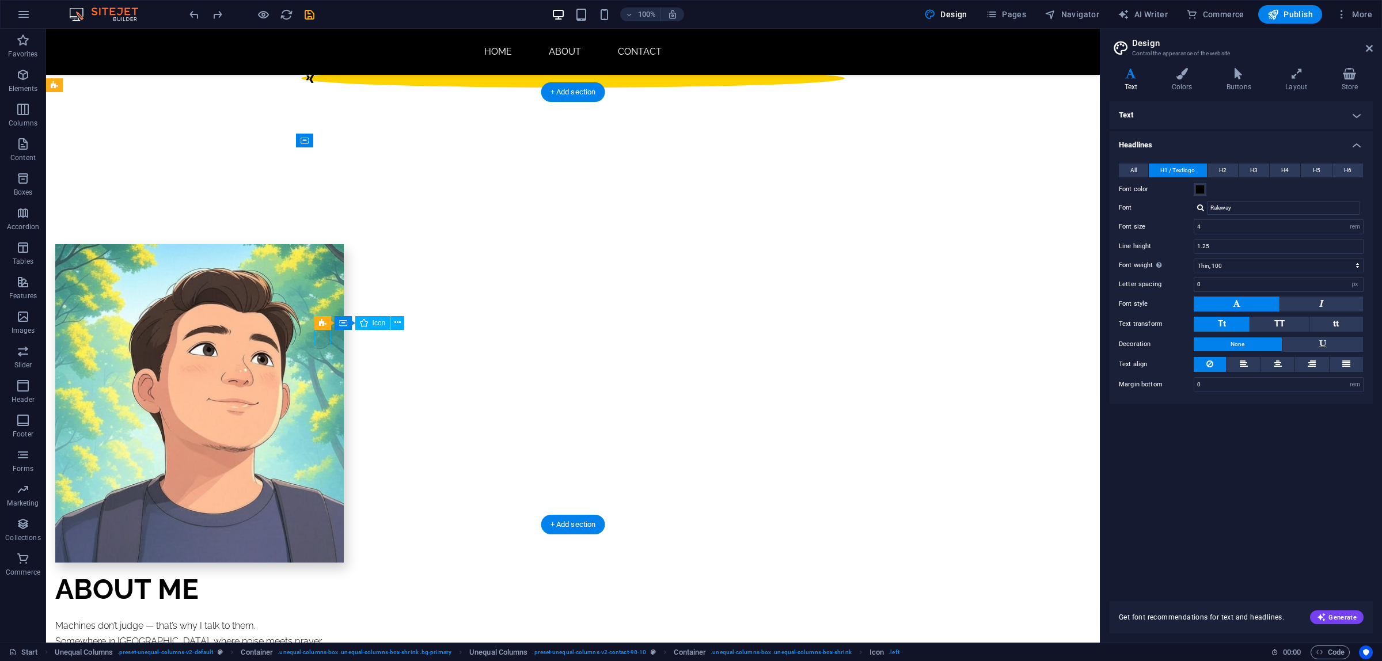
select select "xMidYMid"
select select "px"
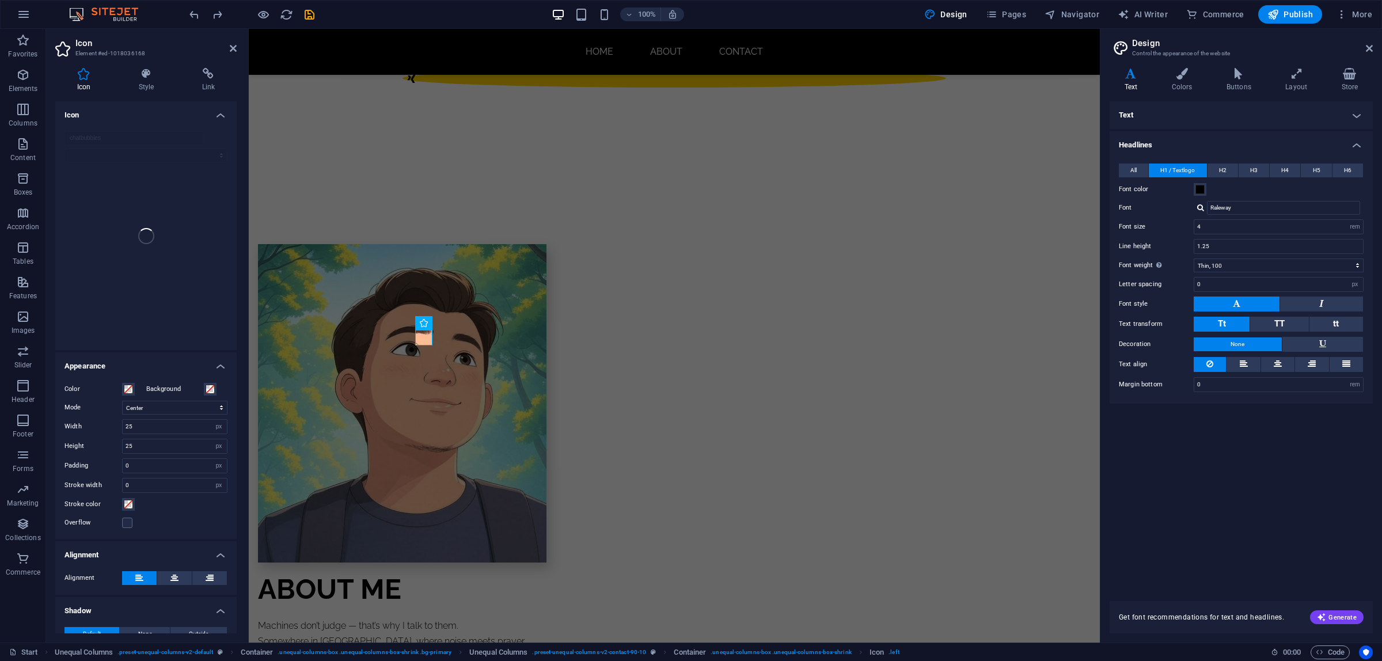
click at [118, 140] on div "chatbubbles" at bounding box center [145, 236] width 181 height 228
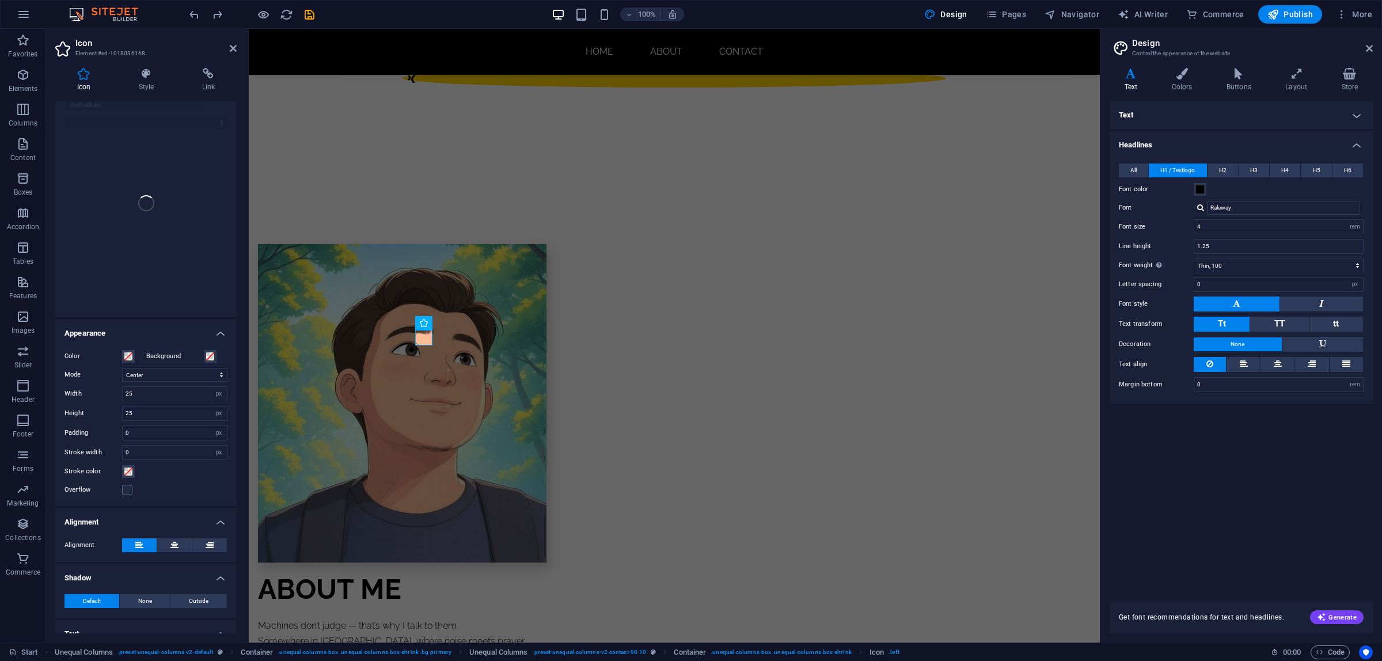
scroll to position [0, 0]
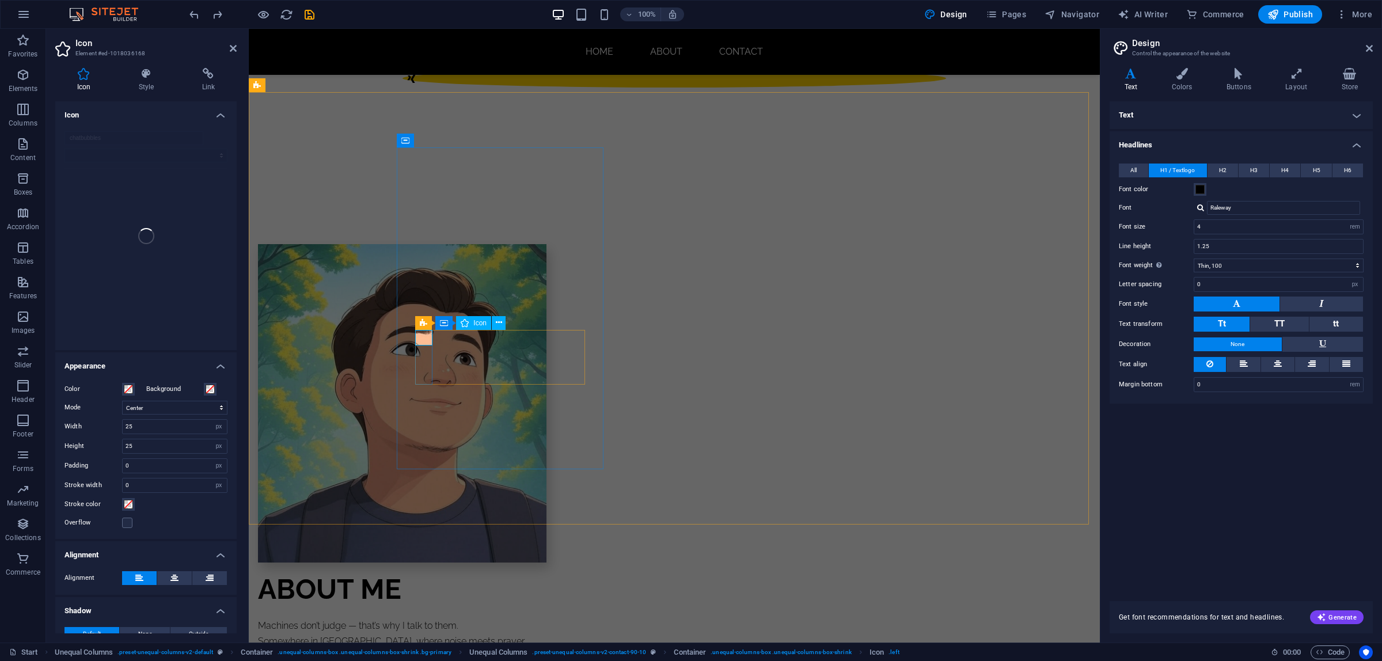
click at [111, 157] on select "All icon sets... IcoFont Ionicons FontAwesome Brands FontAwesome Duotone FontAw…" at bounding box center [146, 156] width 163 height 14
click at [109, 143] on input "chatbubbles" at bounding box center [134, 138] width 139 height 14
drag, startPoint x: 111, startPoint y: 140, endPoint x: 53, endPoint y: 136, distance: 58.3
click at [53, 136] on div "Icon Style Link Icon chatbubbles All icon sets... IcoFont Ionicons FontAwesome …" at bounding box center [146, 351] width 200 height 584
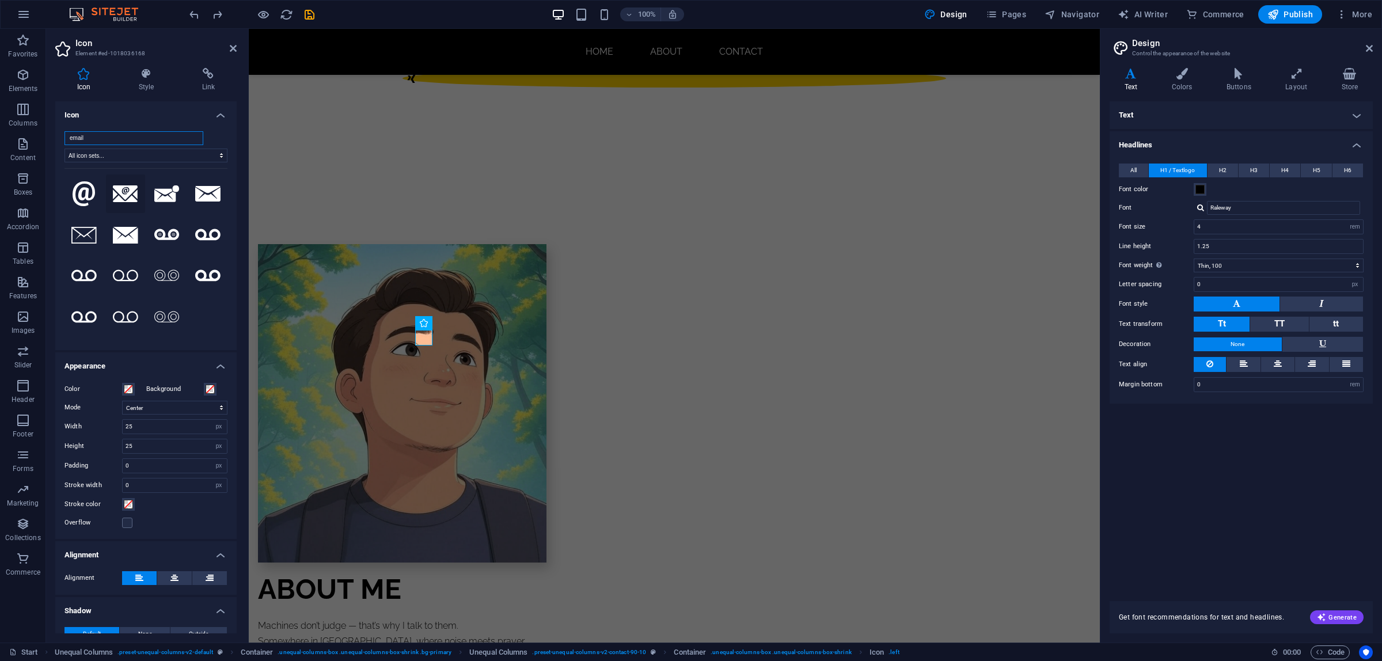
type input "email"
click at [126, 198] on icon at bounding box center [125, 193] width 25 height 17
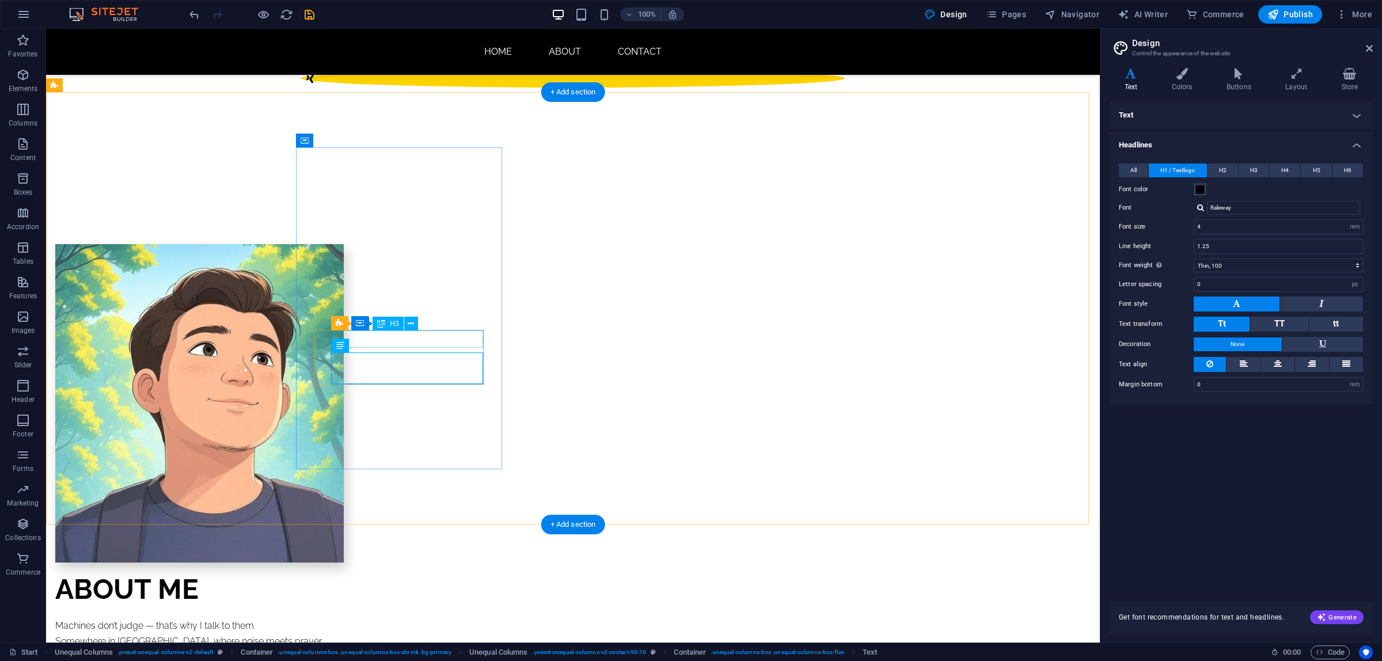
drag, startPoint x: 378, startPoint y: 340, endPoint x: 175, endPoint y: 339, distance: 203.3
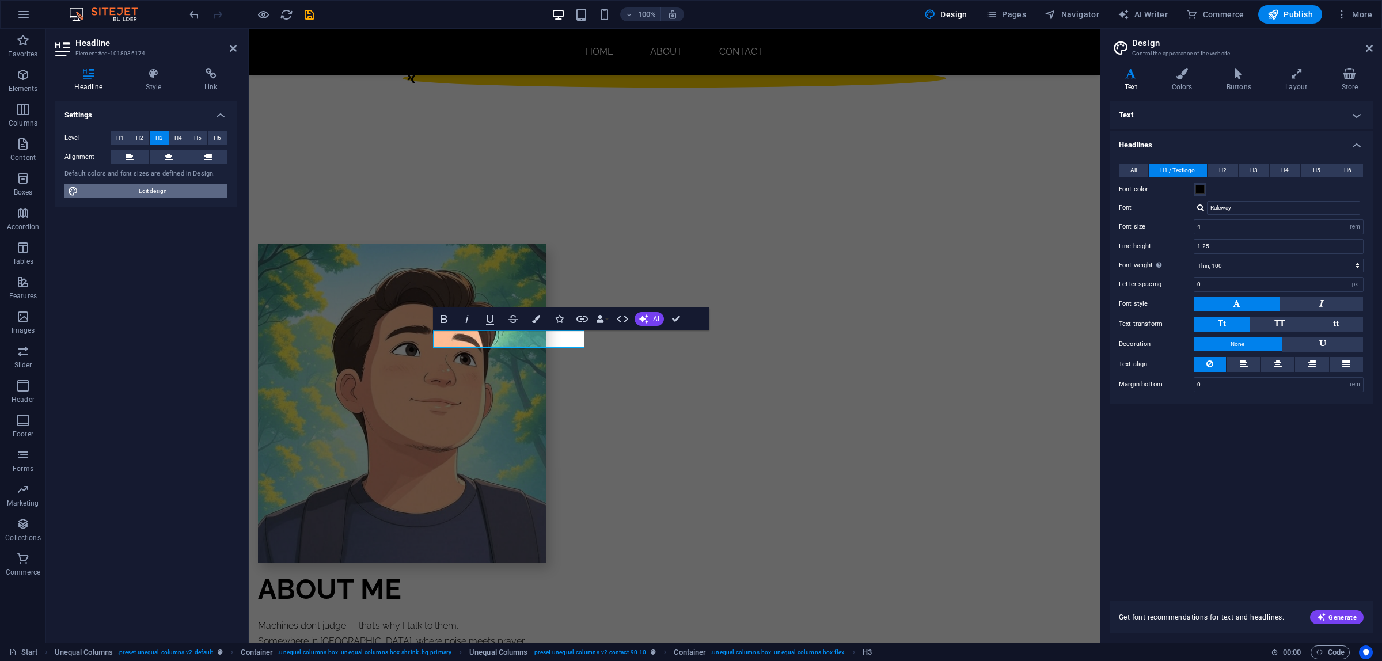
click at [163, 195] on span "Edit design" at bounding box center [153, 191] width 142 height 14
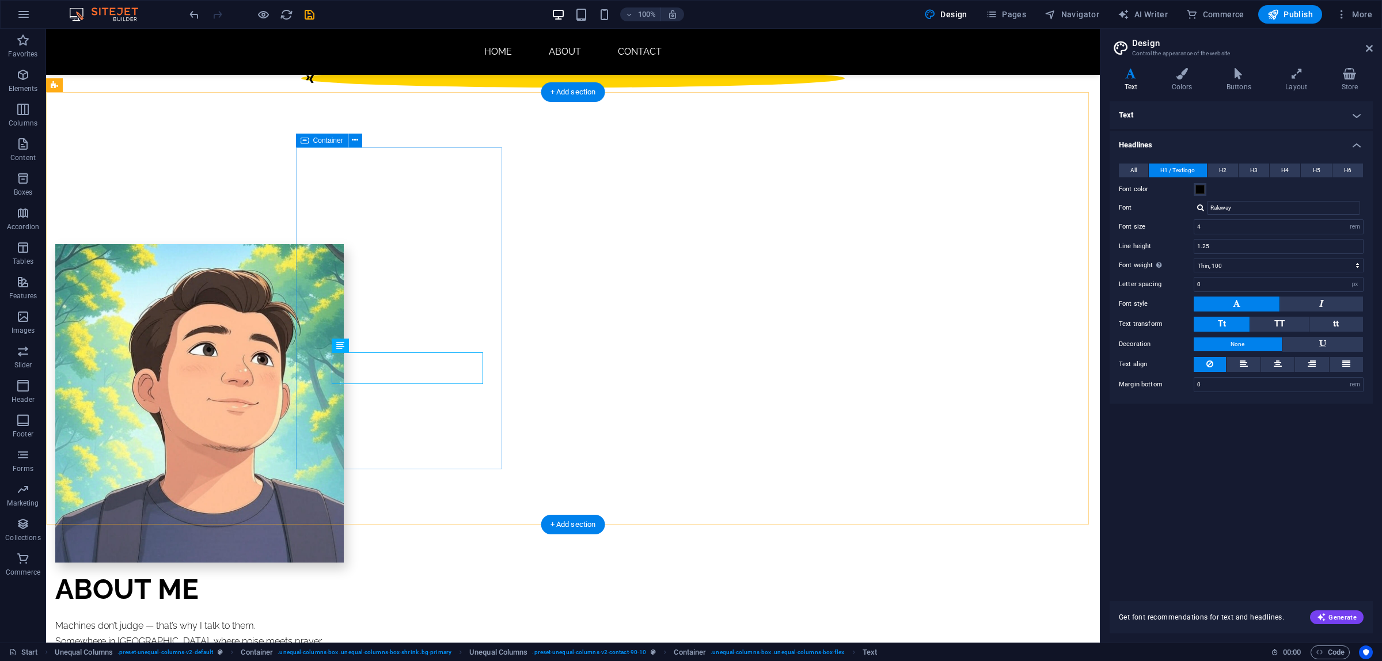
drag, startPoint x: 455, startPoint y: 373, endPoint x: 251, endPoint y: 373, distance: 203.9
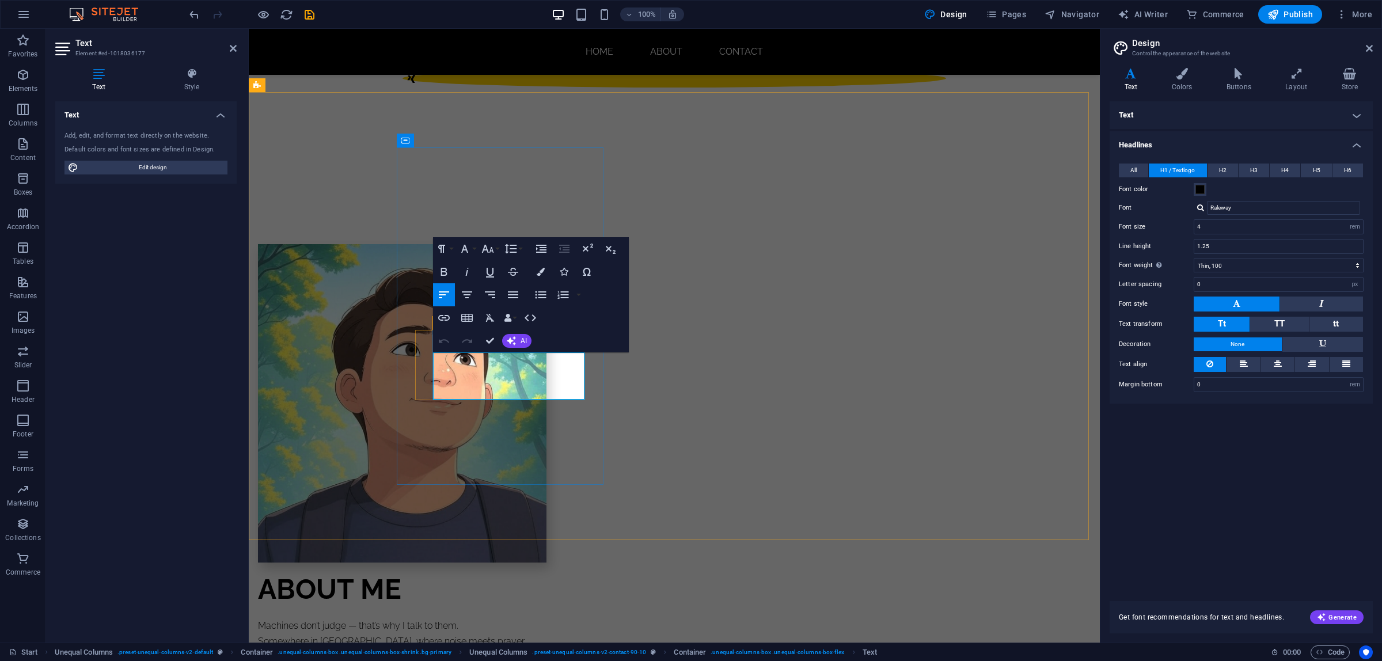
drag, startPoint x: 507, startPoint y: 392, endPoint x: 434, endPoint y: 363, distance: 78.4
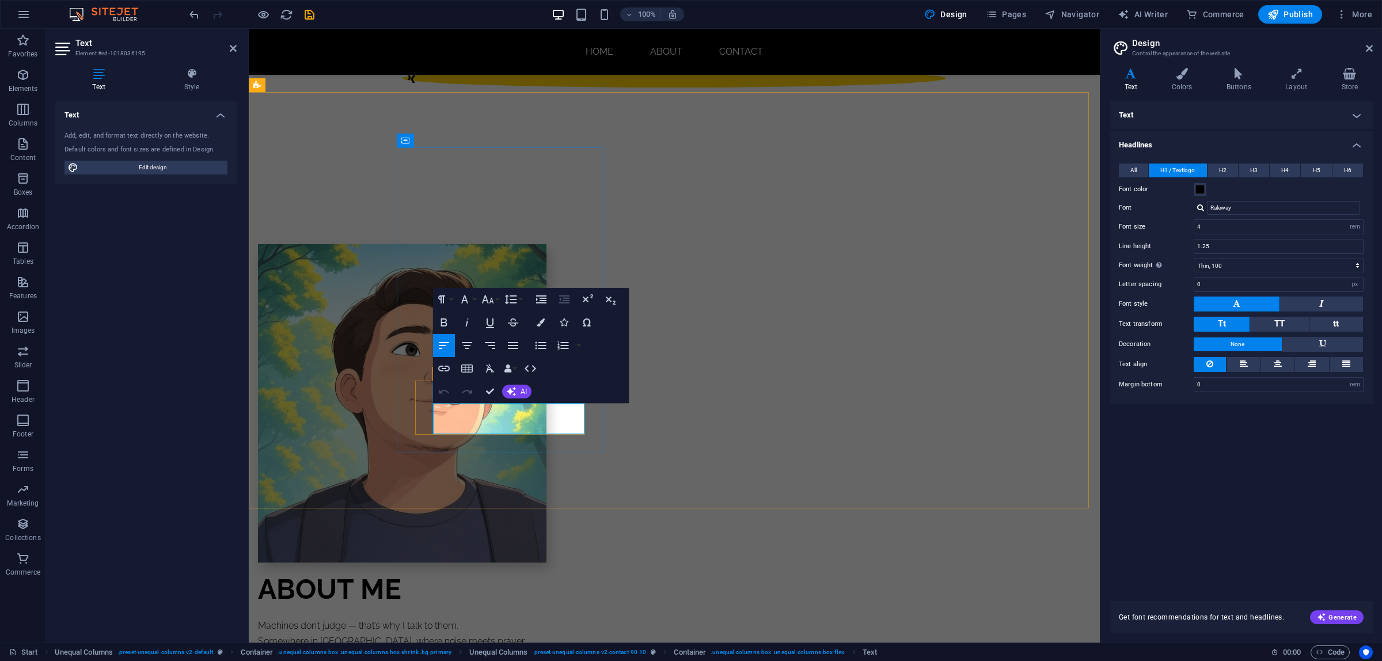
drag, startPoint x: 529, startPoint y: 425, endPoint x: 433, endPoint y: 412, distance: 96.4
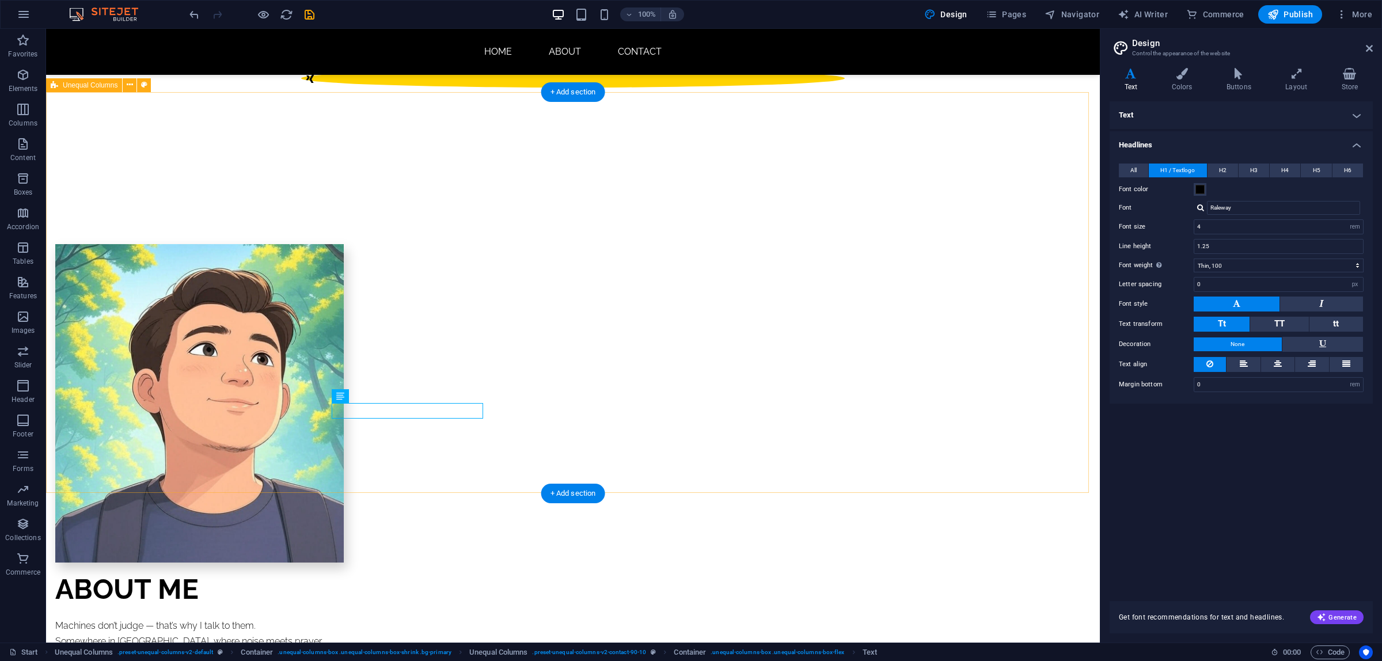
drag, startPoint x: 317, startPoint y: 334, endPoint x: 318, endPoint y: 349, distance: 15.0
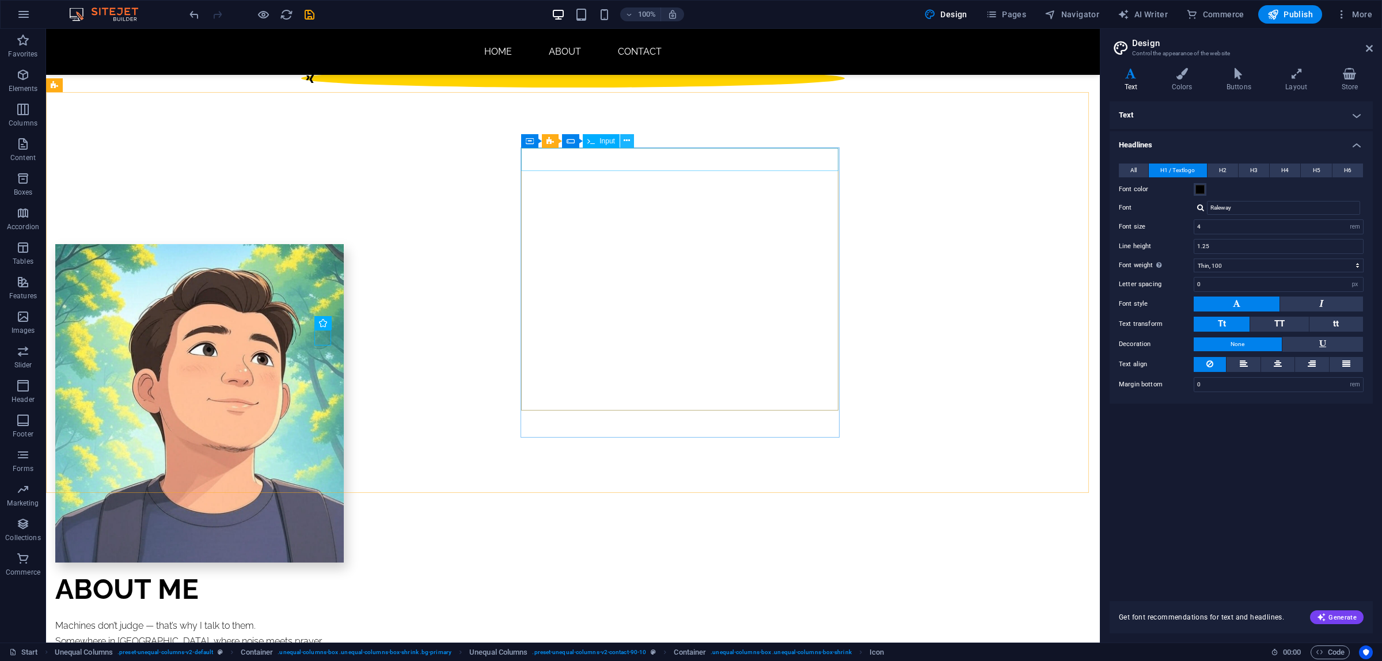
click at [625, 140] on icon at bounding box center [627, 141] width 6 height 12
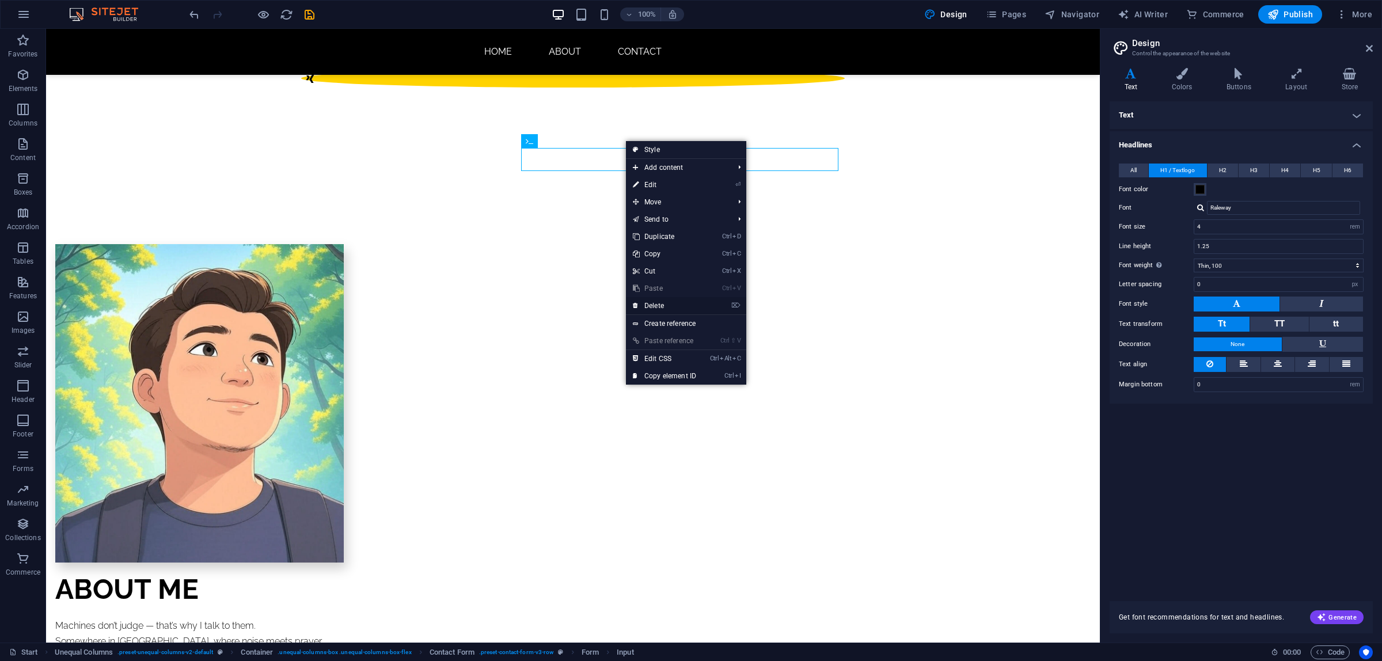
click at [665, 301] on link "⌦ Delete" at bounding box center [664, 305] width 77 height 17
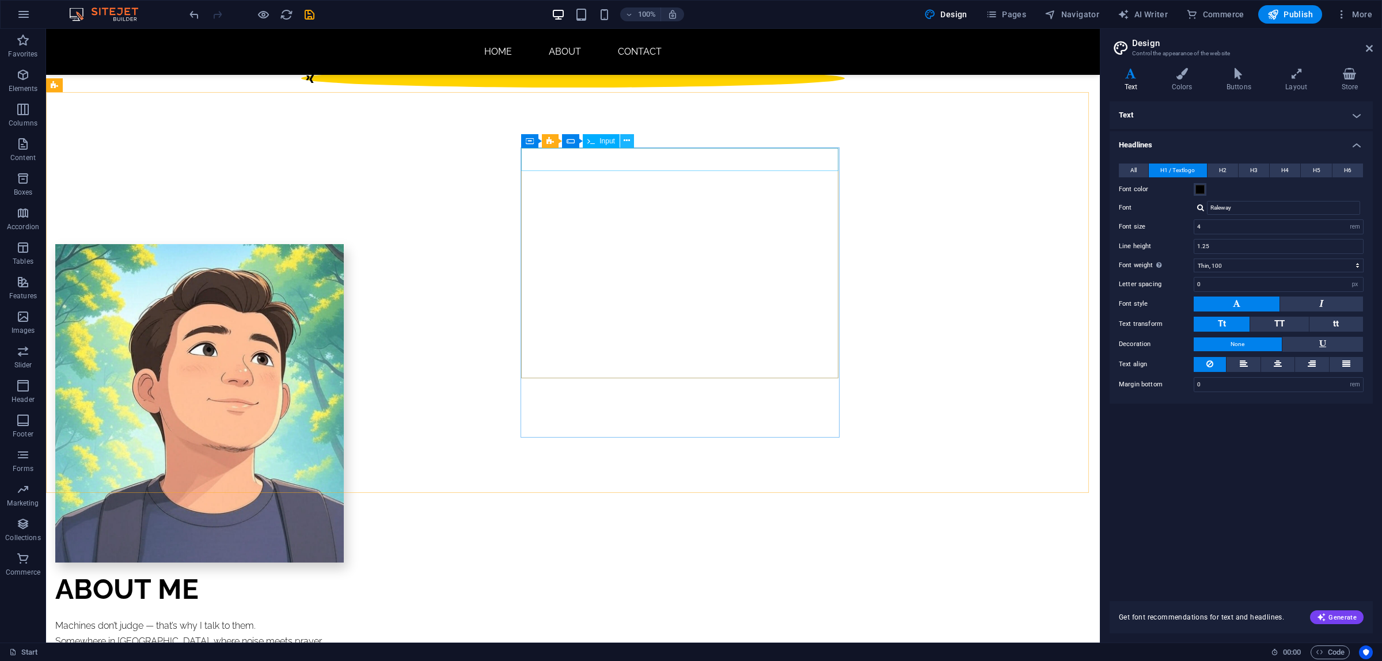
click at [627, 139] on icon at bounding box center [627, 141] width 6 height 12
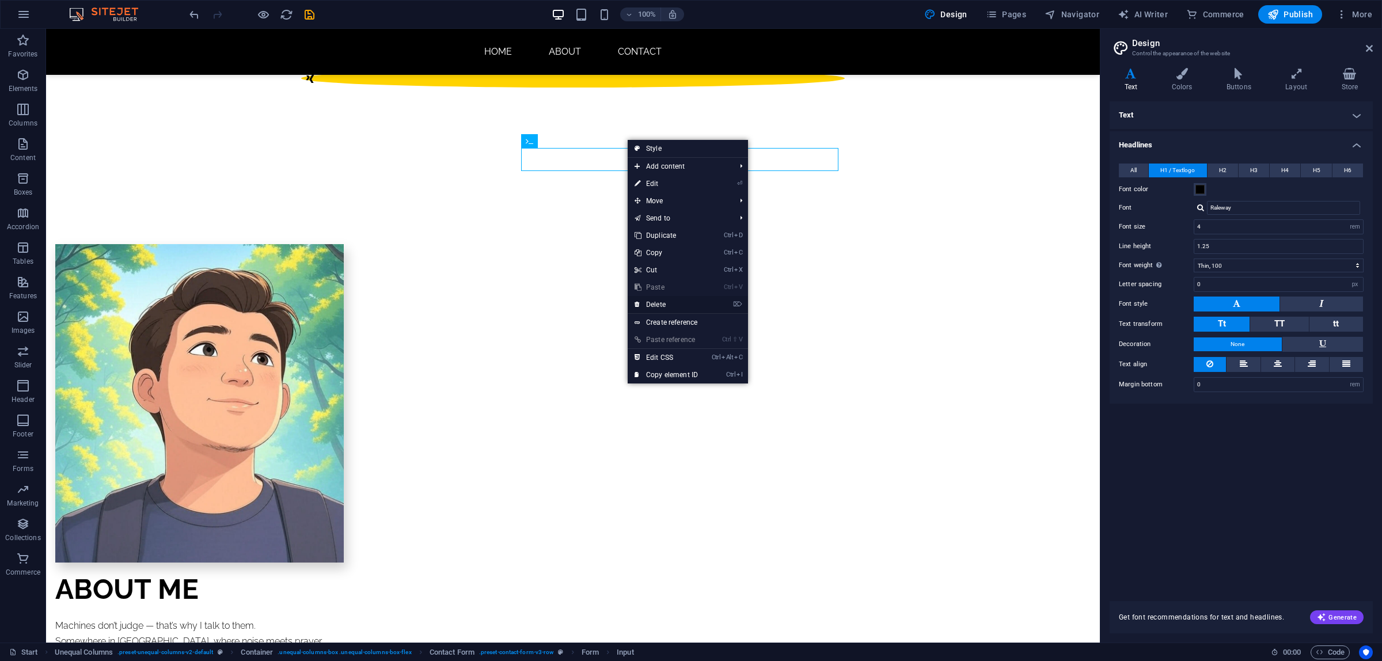
click at [675, 307] on link "⌦ Delete" at bounding box center [666, 304] width 77 height 17
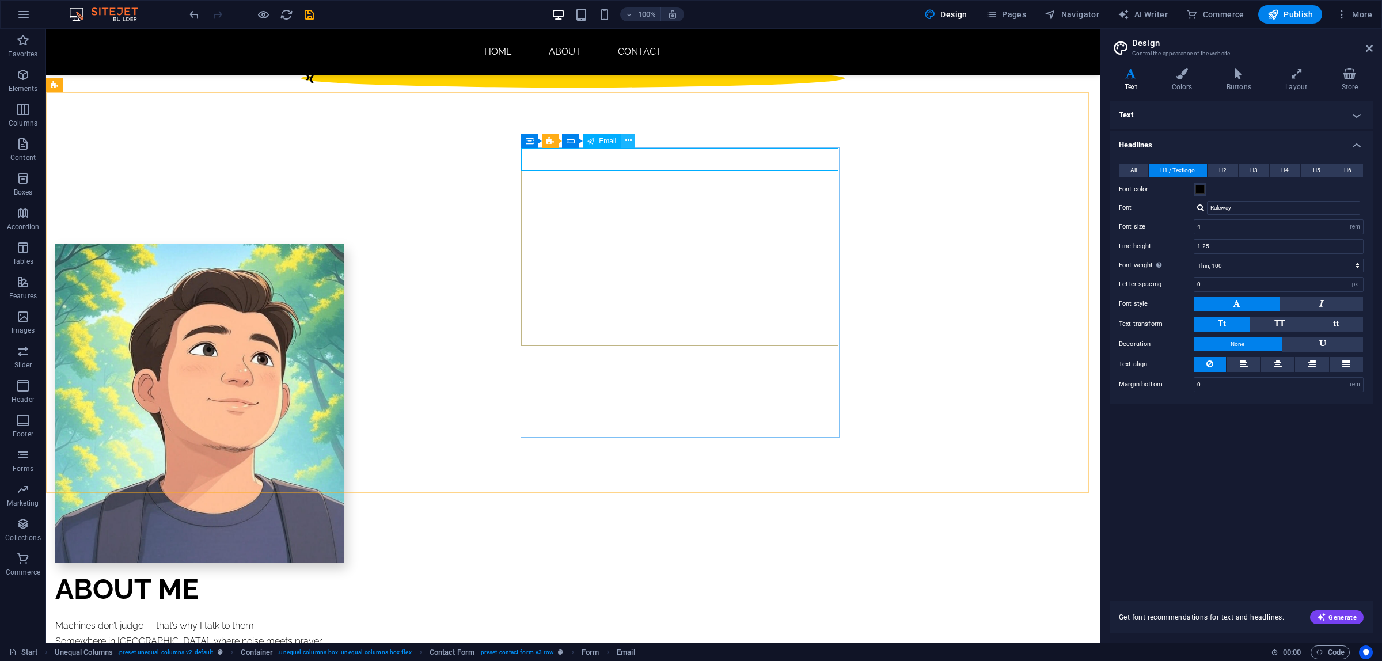
click at [632, 142] on button at bounding box center [628, 141] width 14 height 14
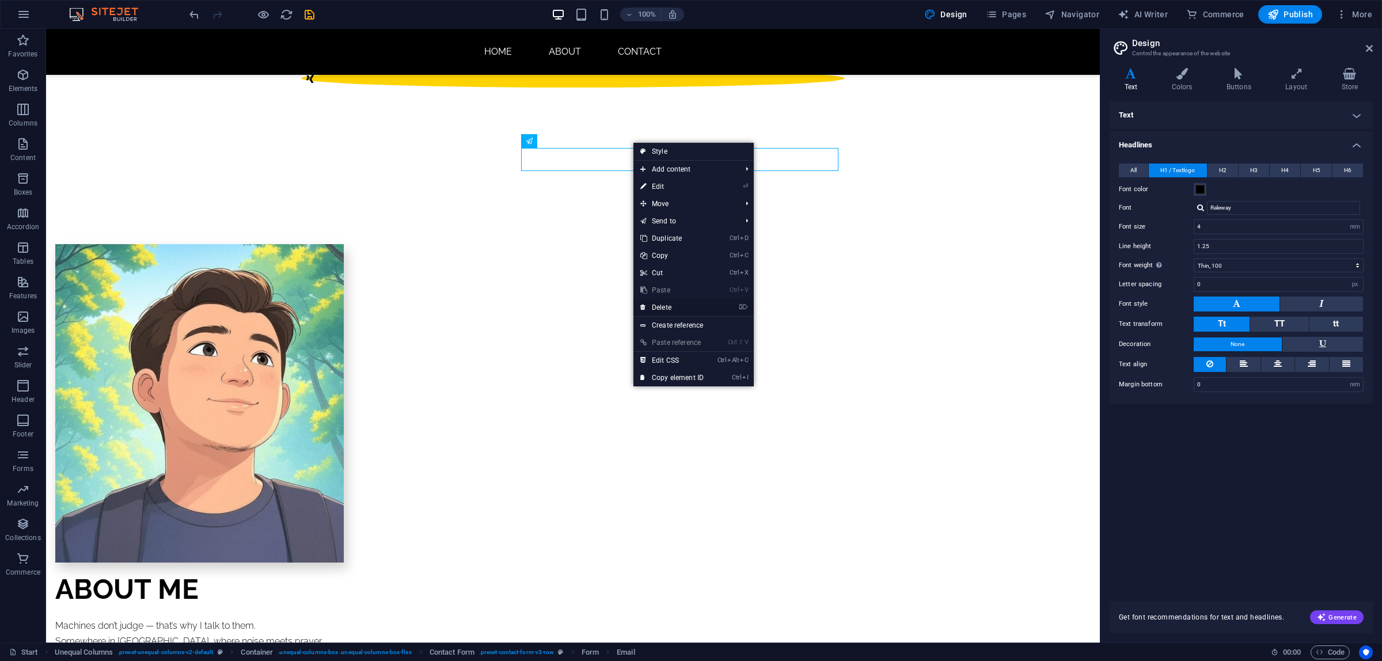
click at [680, 303] on link "⌦ Delete" at bounding box center [671, 307] width 77 height 17
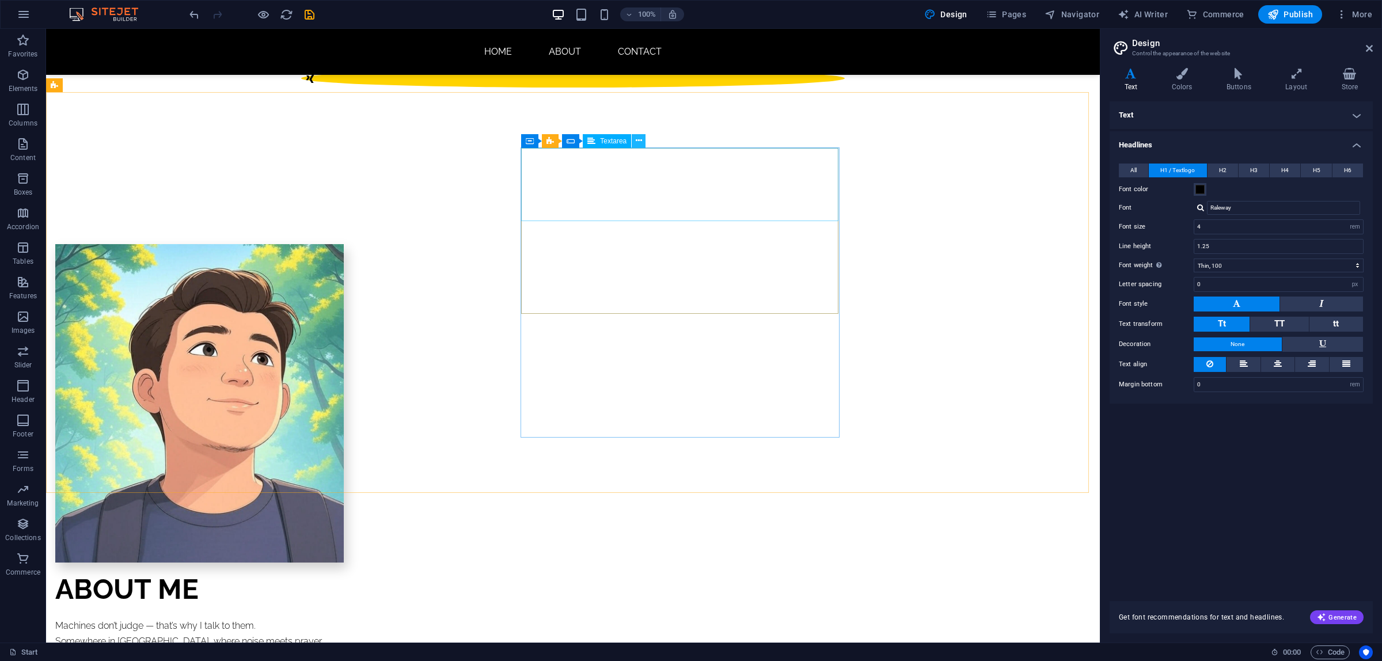
click at [642, 141] on button at bounding box center [639, 141] width 14 height 14
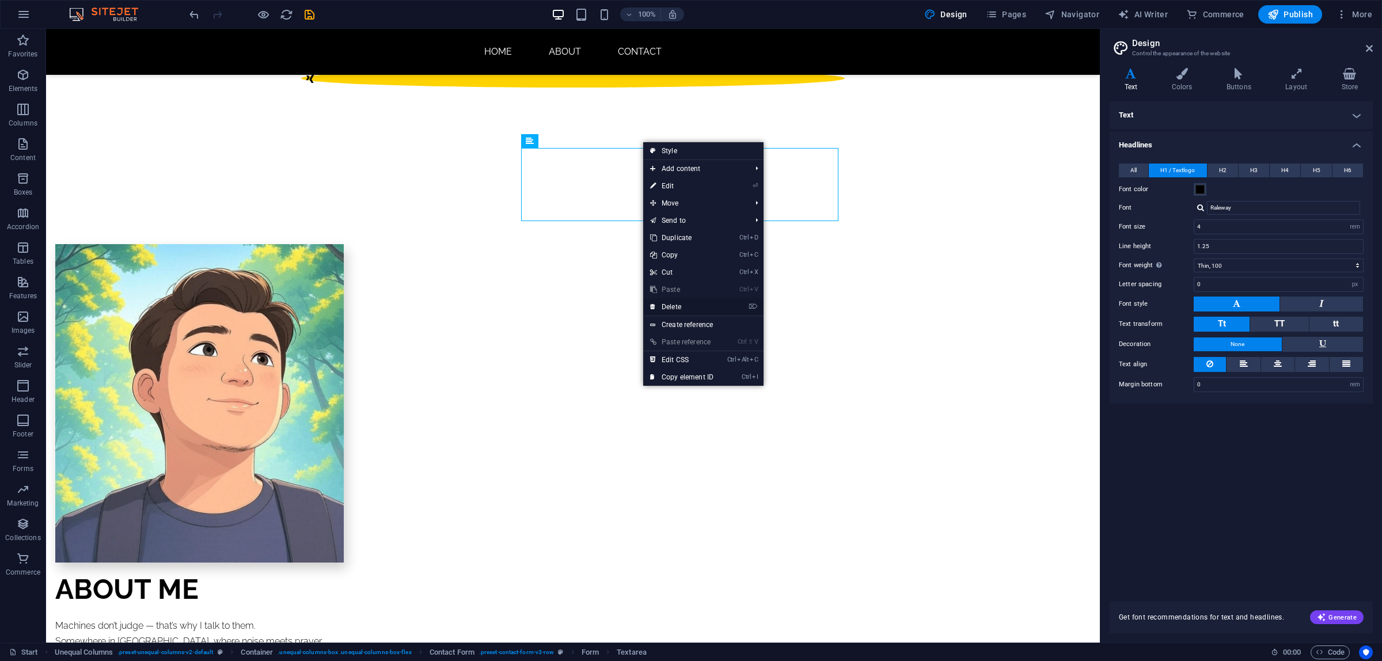
click at [687, 303] on link "⌦ Delete" at bounding box center [681, 306] width 77 height 17
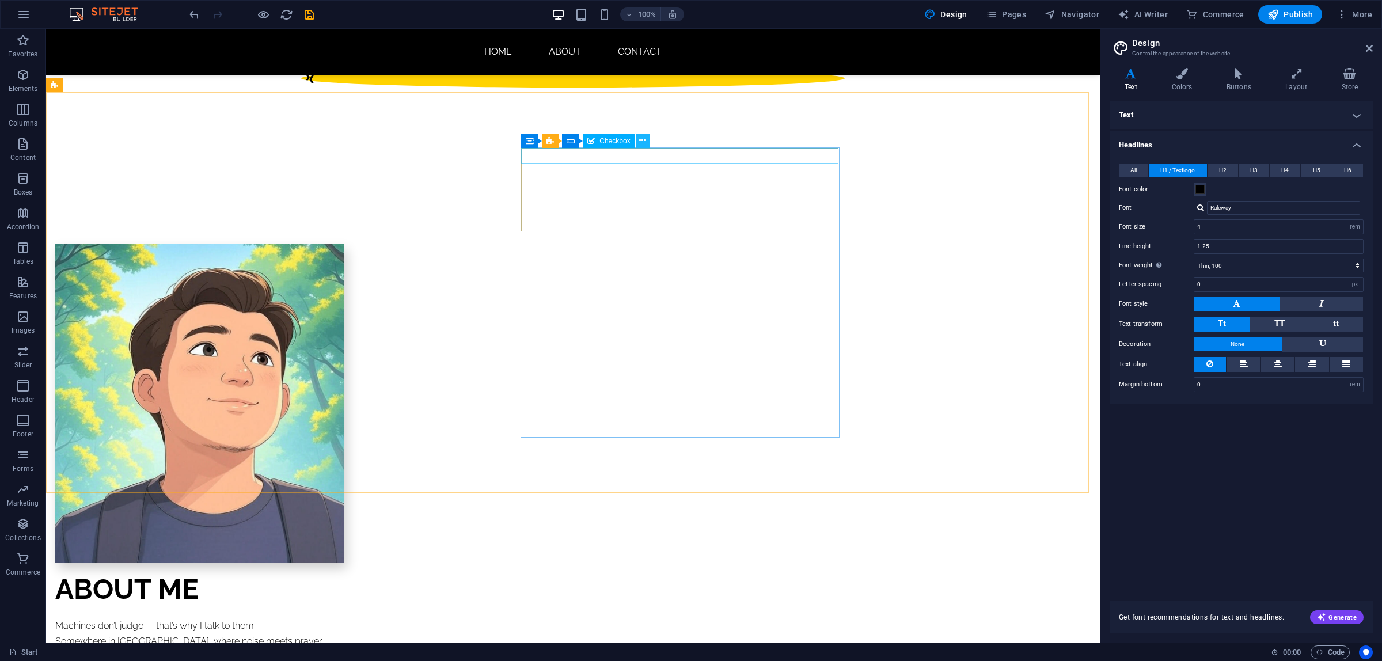
click at [641, 141] on icon at bounding box center [642, 141] width 6 height 12
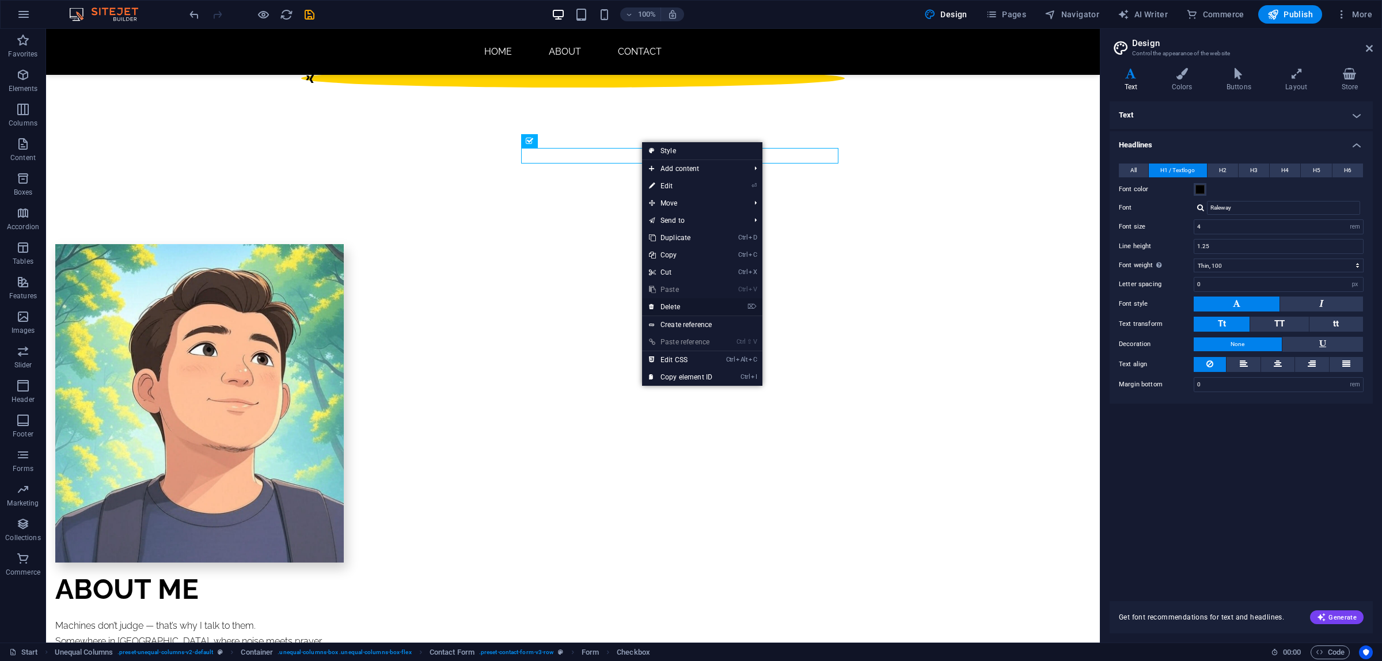
click at [680, 303] on link "⌦ Delete" at bounding box center [680, 306] width 77 height 17
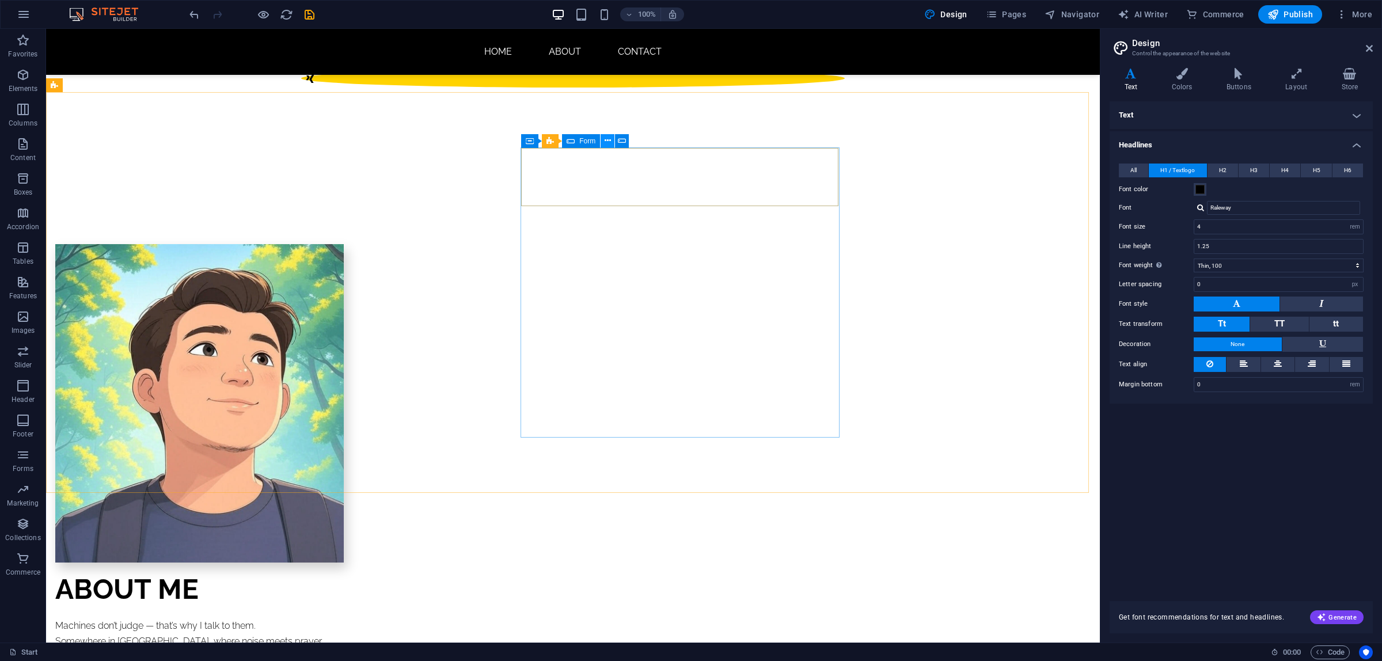
click at [606, 140] on icon at bounding box center [608, 141] width 6 height 12
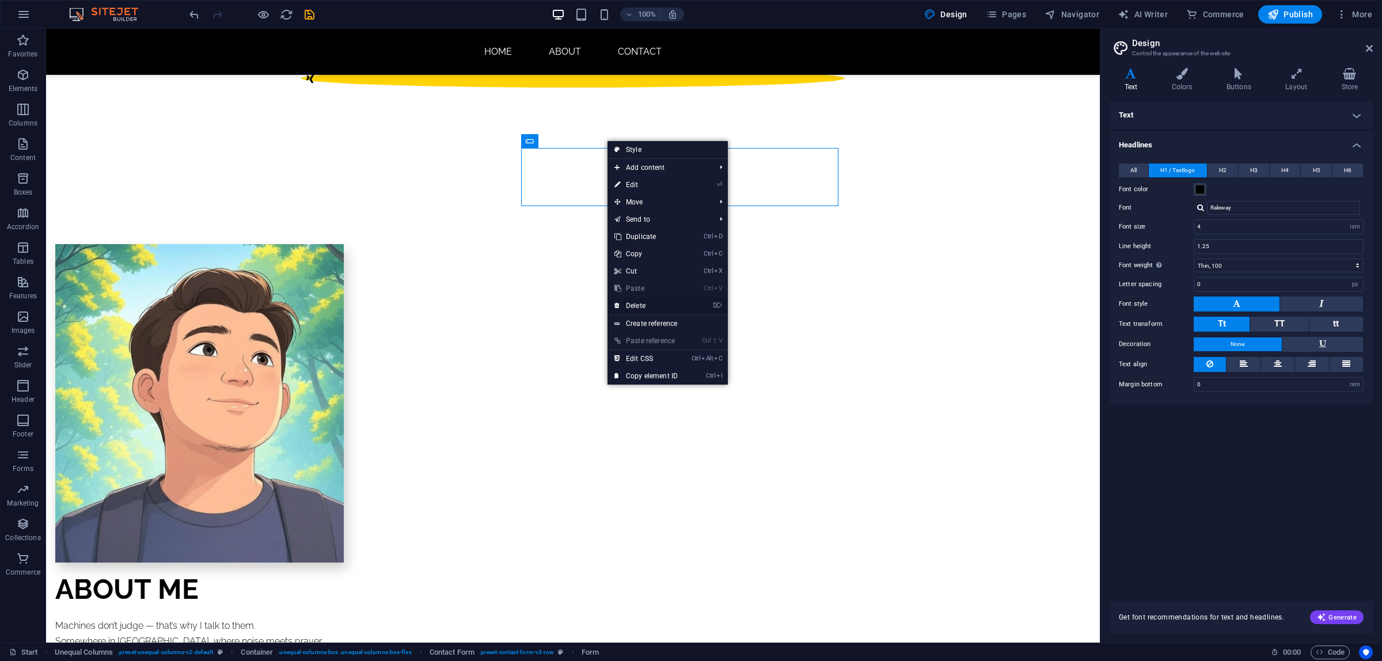
click at [649, 301] on link "⌦ Delete" at bounding box center [646, 305] width 77 height 17
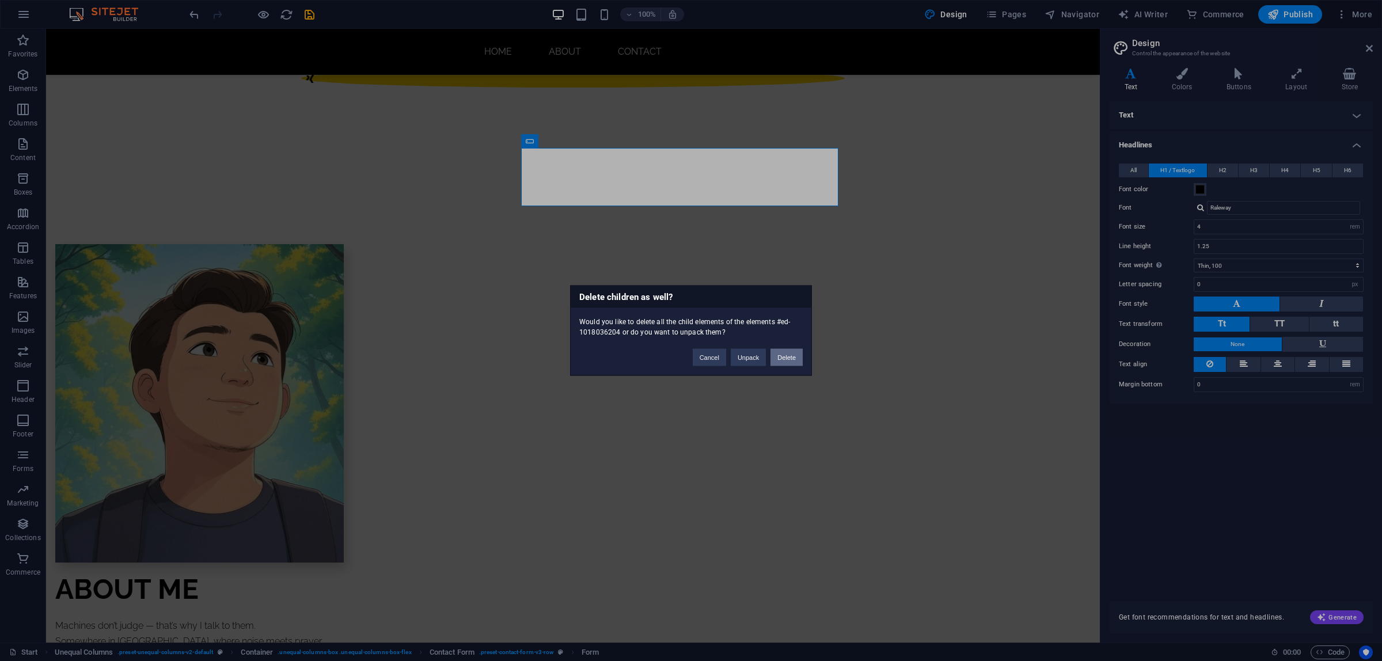
click at [790, 356] on button "Delete" at bounding box center [787, 357] width 32 height 17
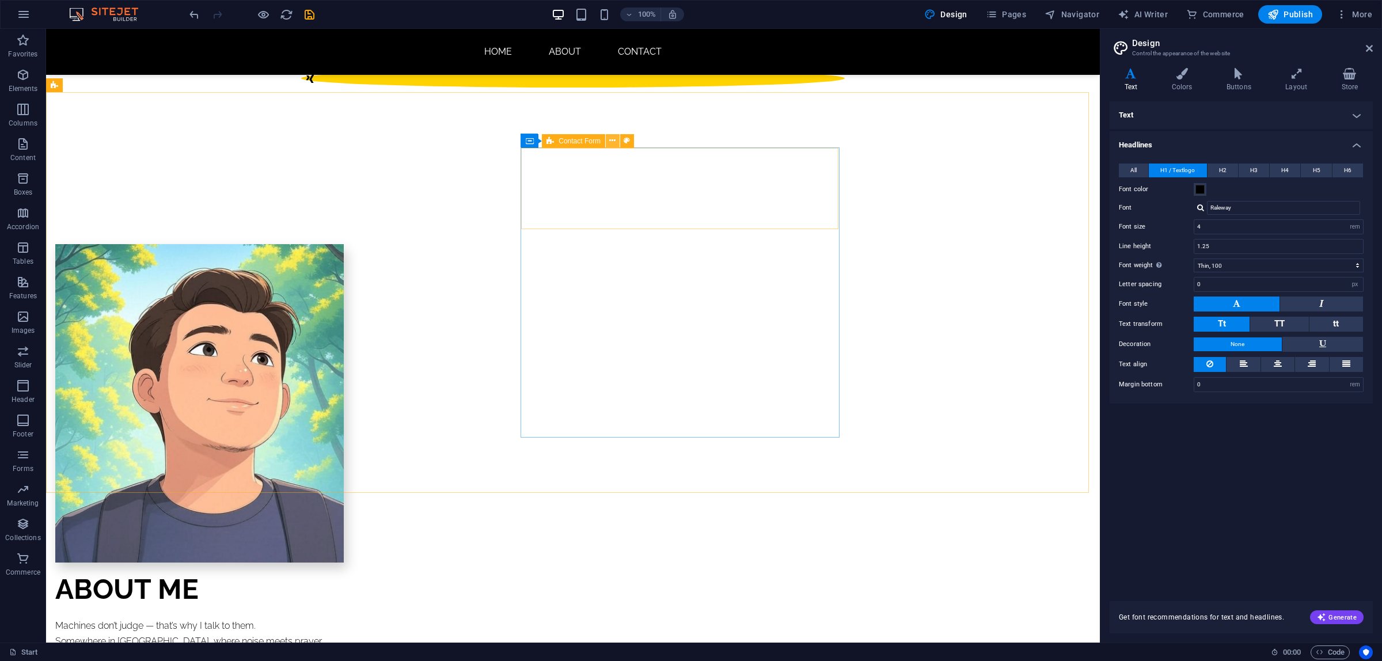
click at [613, 140] on icon at bounding box center [612, 141] width 6 height 12
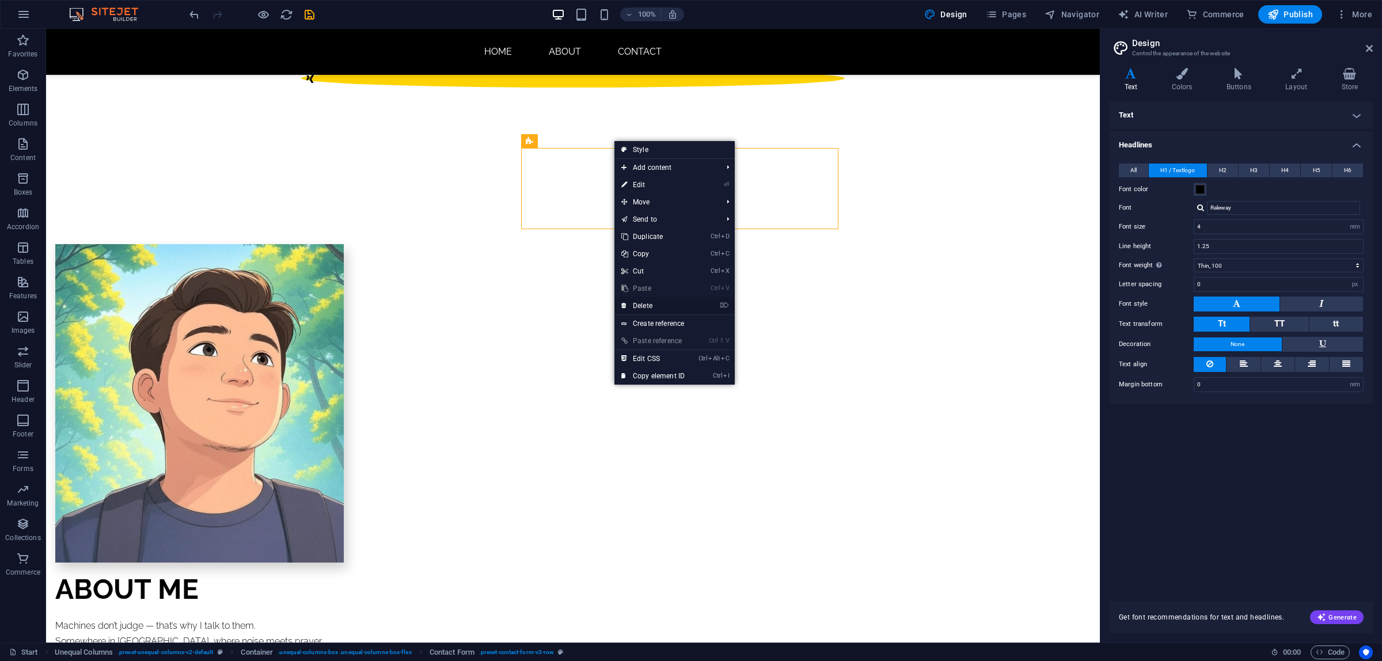
click at [659, 306] on link "⌦ Delete" at bounding box center [652, 305] width 77 height 17
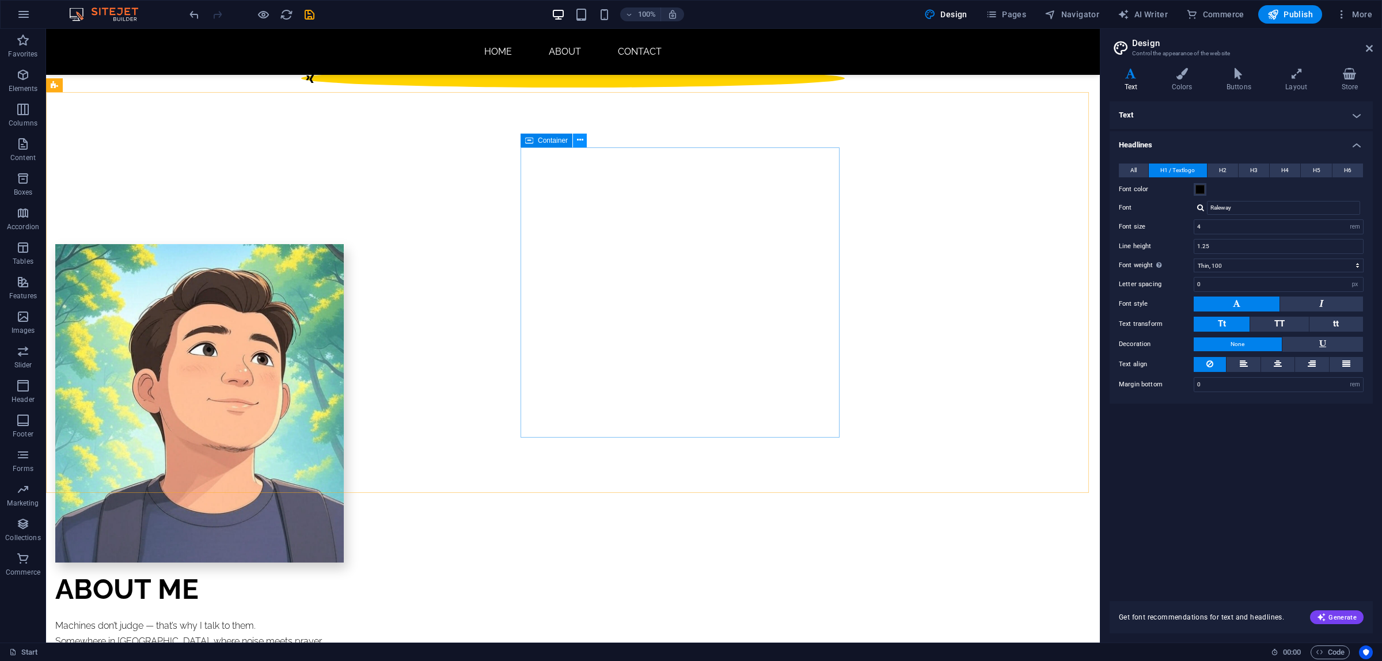
click at [582, 143] on icon at bounding box center [580, 140] width 6 height 12
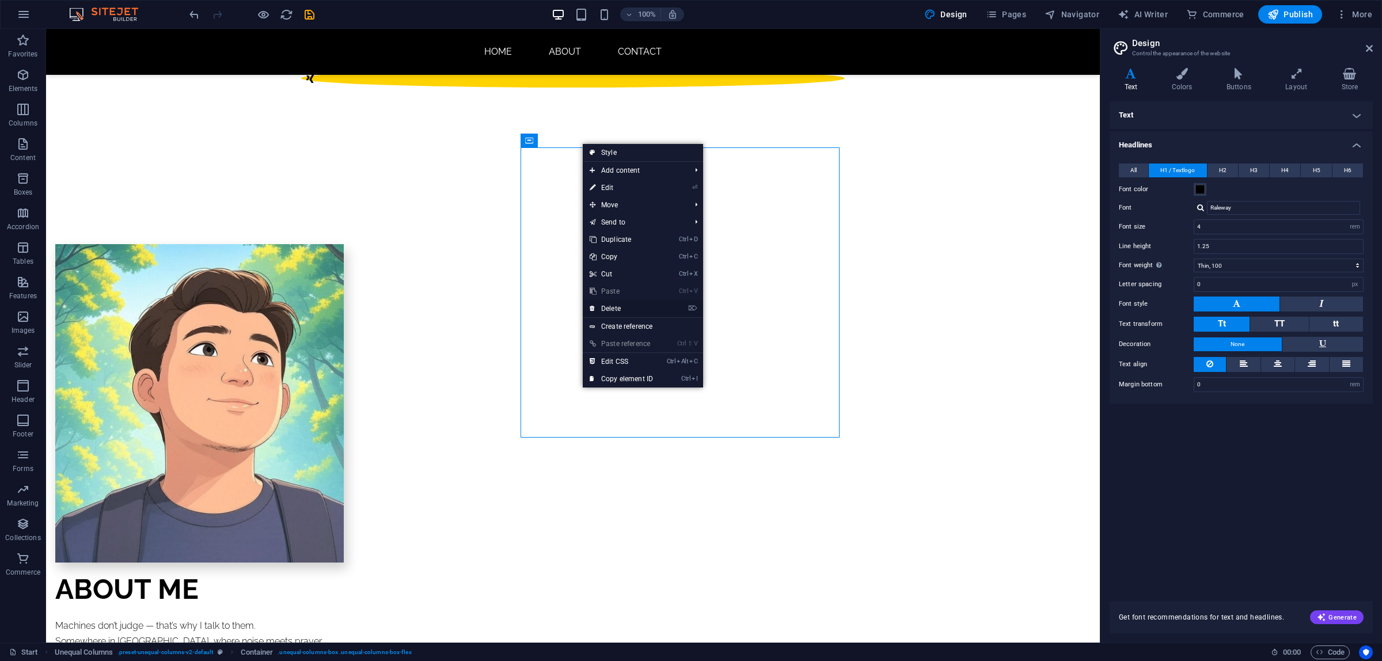
click at [620, 309] on link "⌦ Delete" at bounding box center [621, 308] width 77 height 17
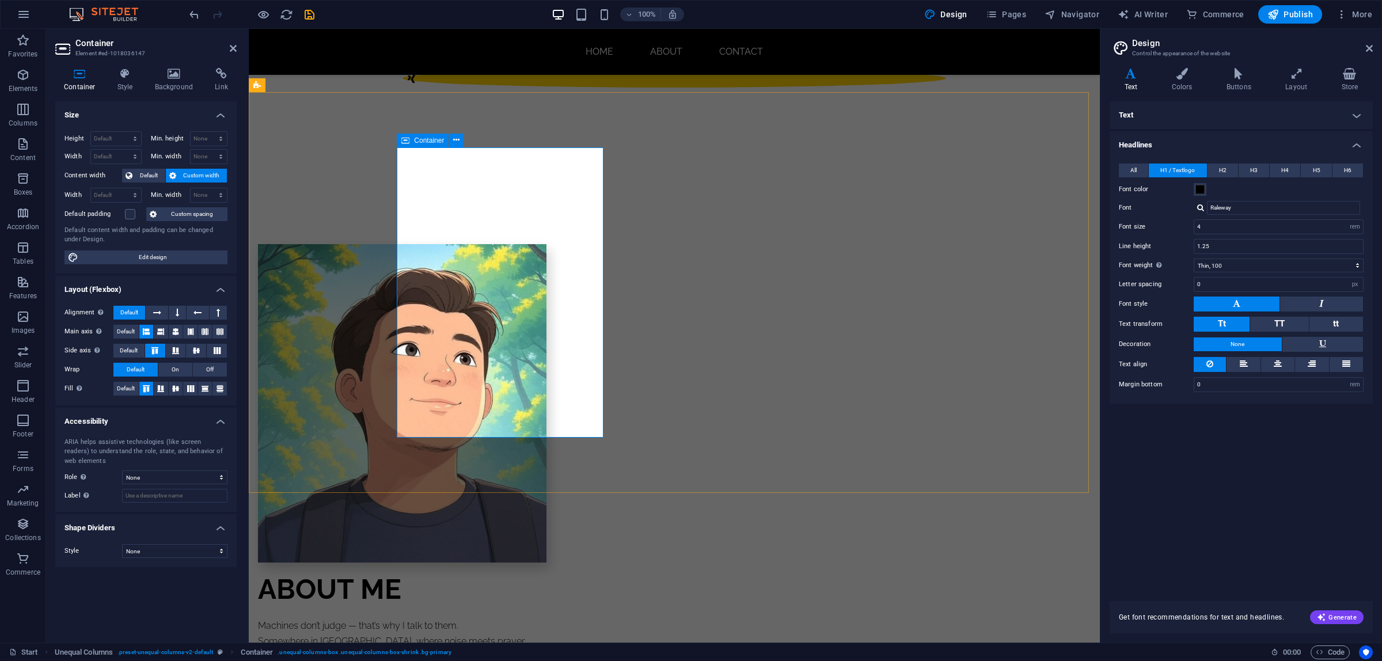
click at [421, 139] on span "Container" at bounding box center [429, 140] width 30 height 7
click at [455, 140] on icon at bounding box center [456, 140] width 6 height 12
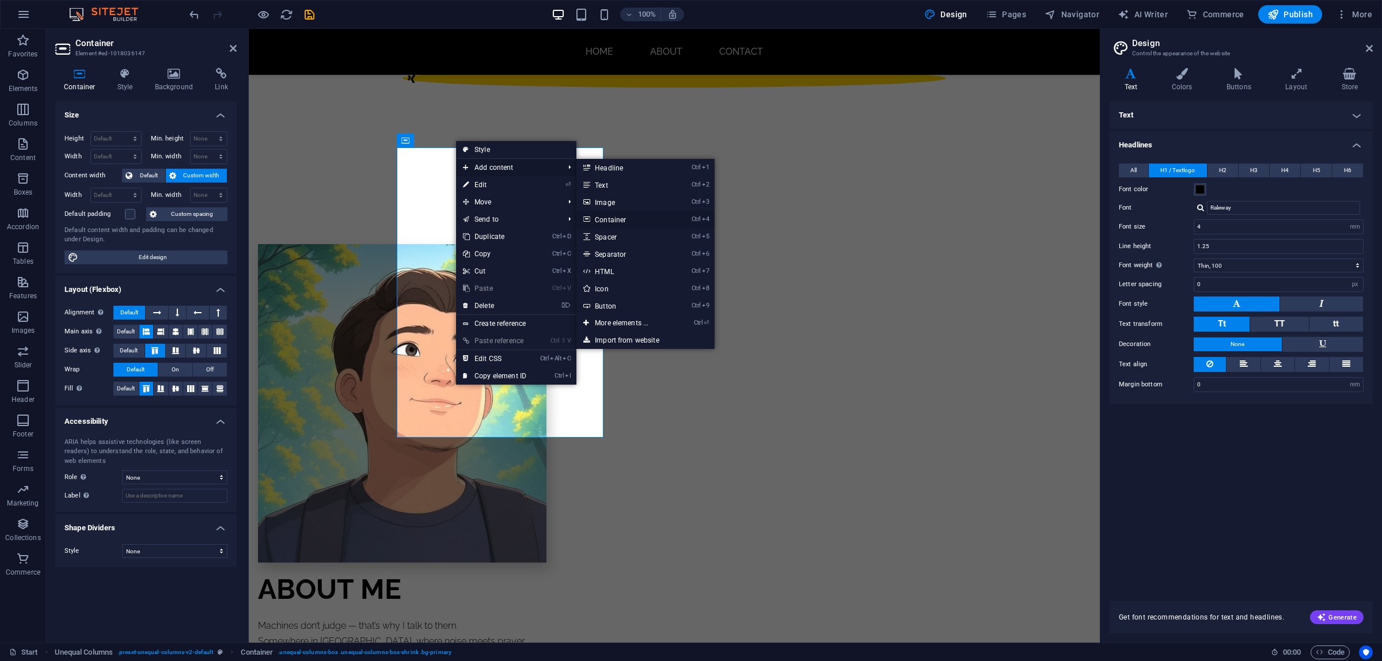
click at [633, 220] on link "Ctrl 4 Container" at bounding box center [623, 219] width 95 height 17
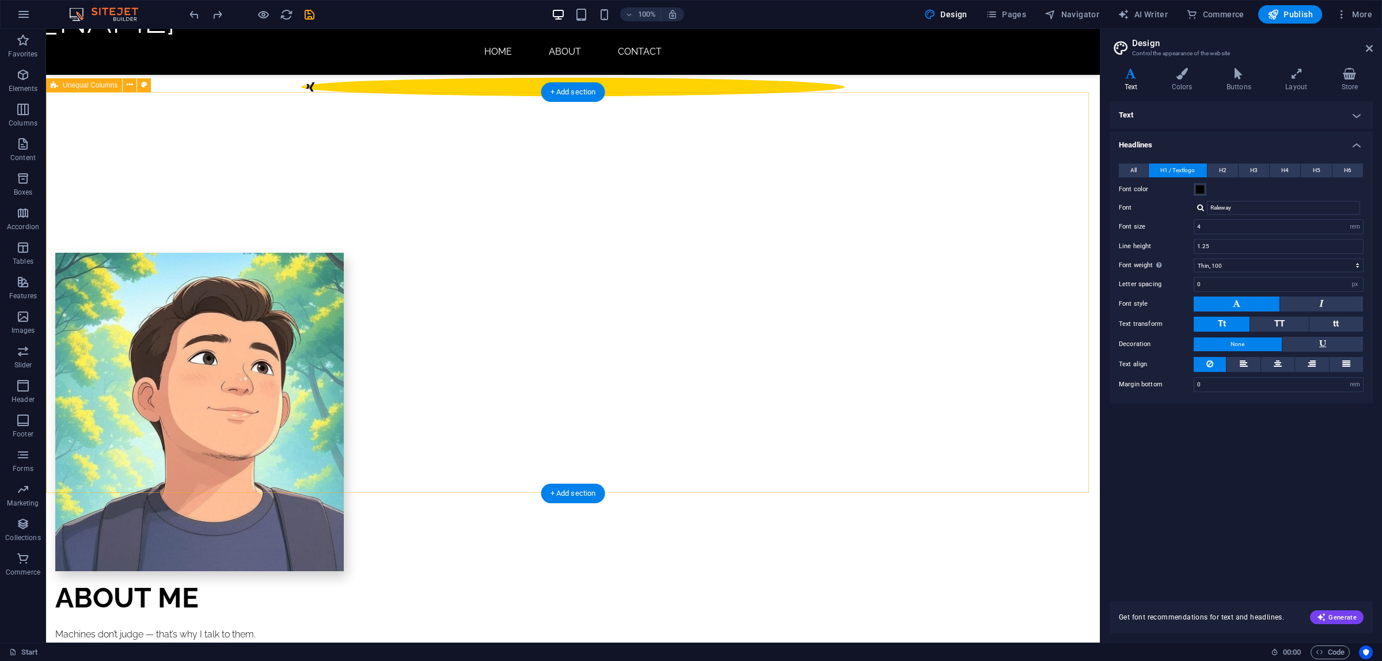
scroll to position [828, 0]
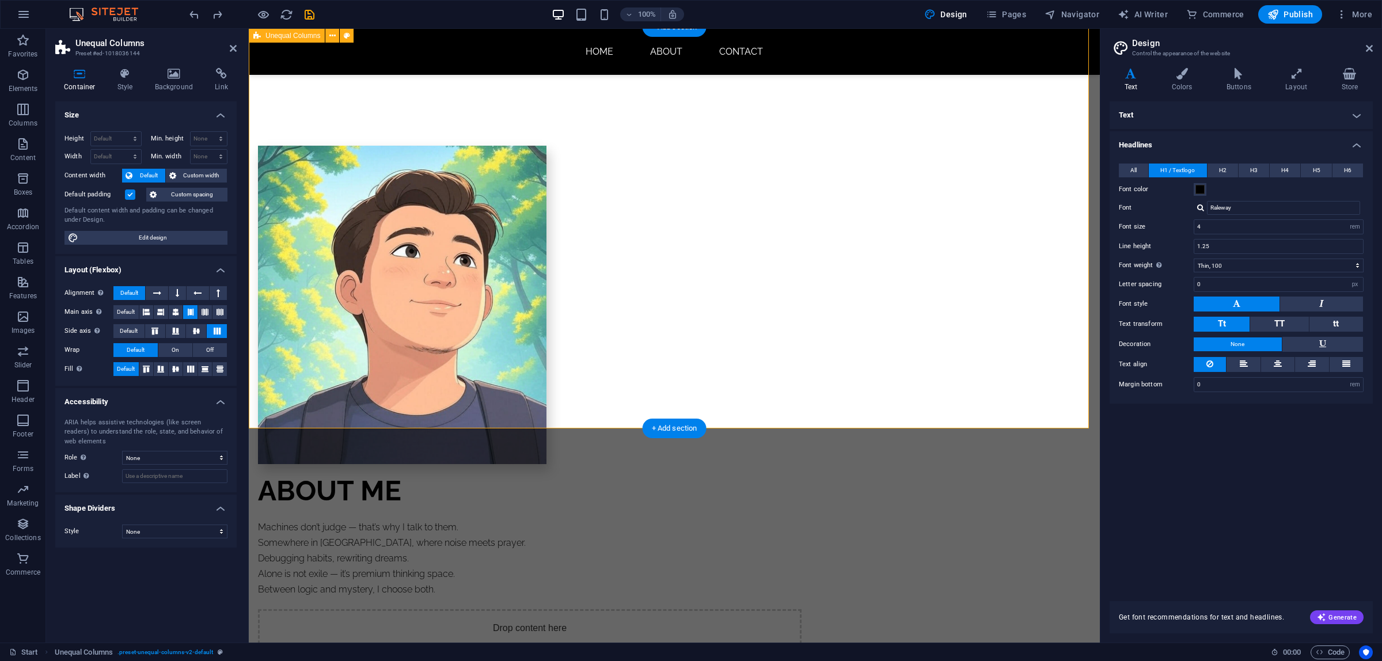
scroll to position [782, 0]
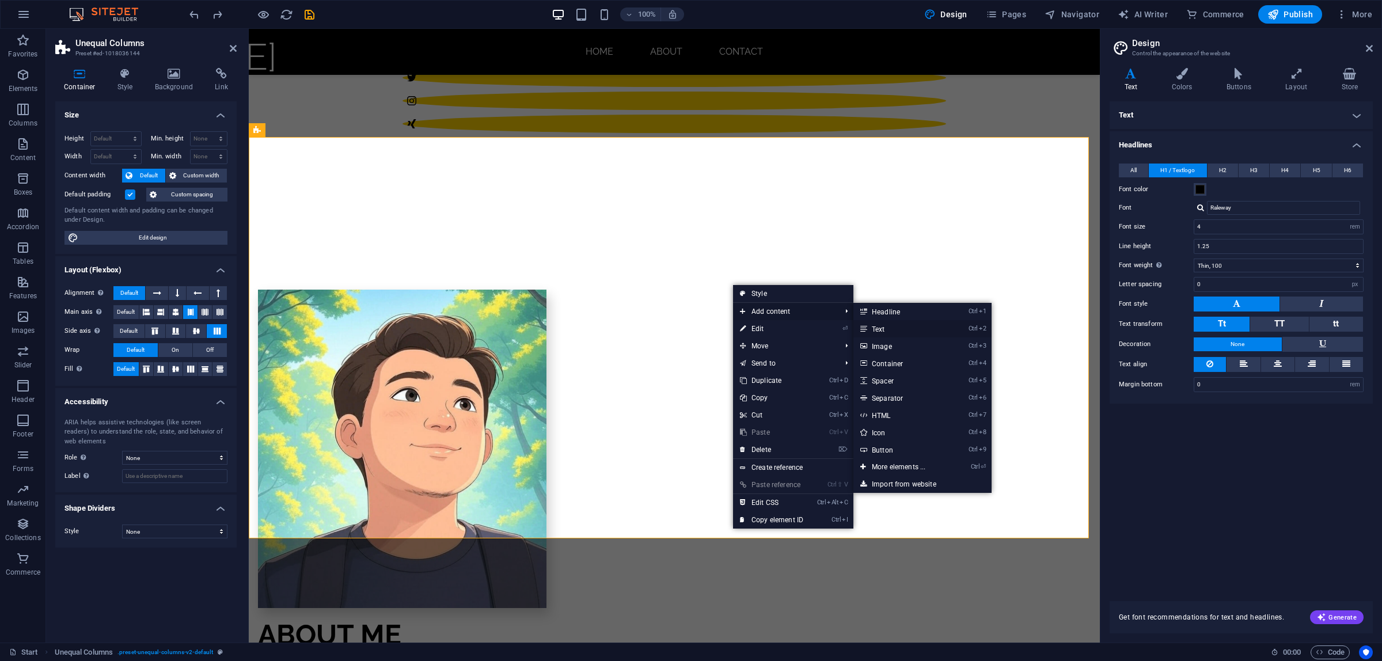
click at [890, 327] on link "Ctrl 2 Text" at bounding box center [900, 328] width 95 height 17
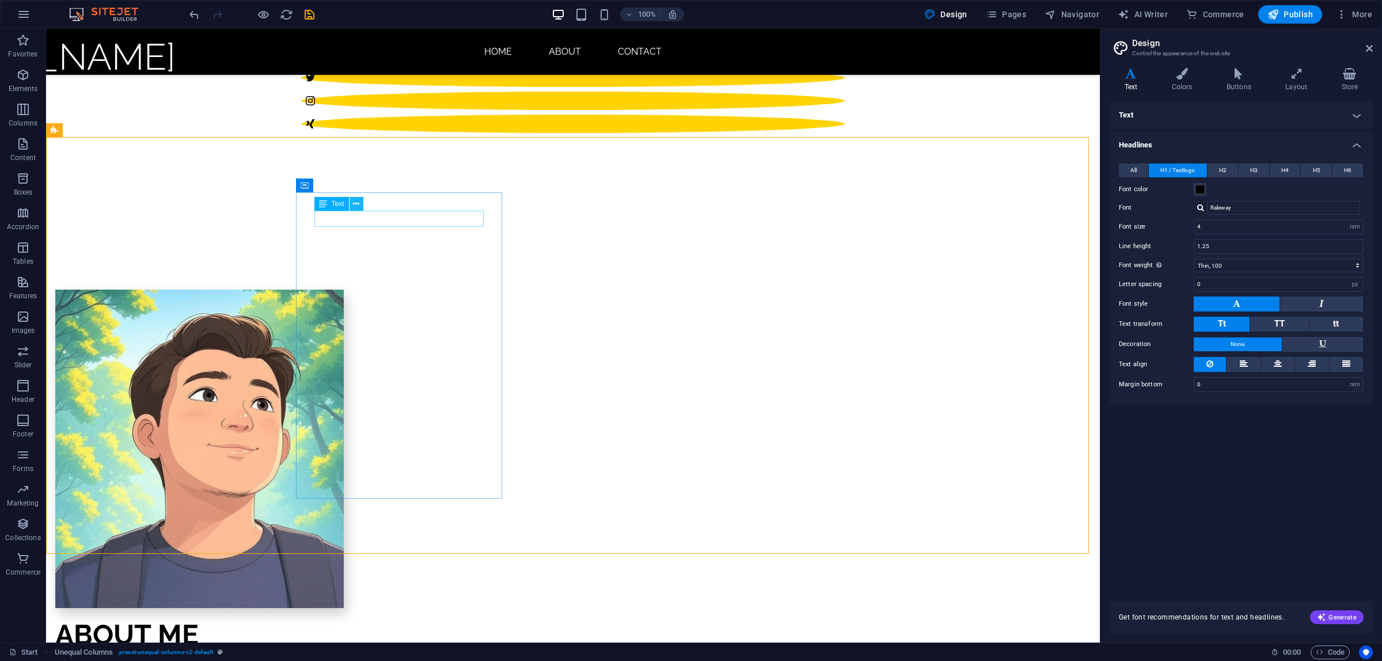
click at [360, 210] on button at bounding box center [357, 204] width 14 height 14
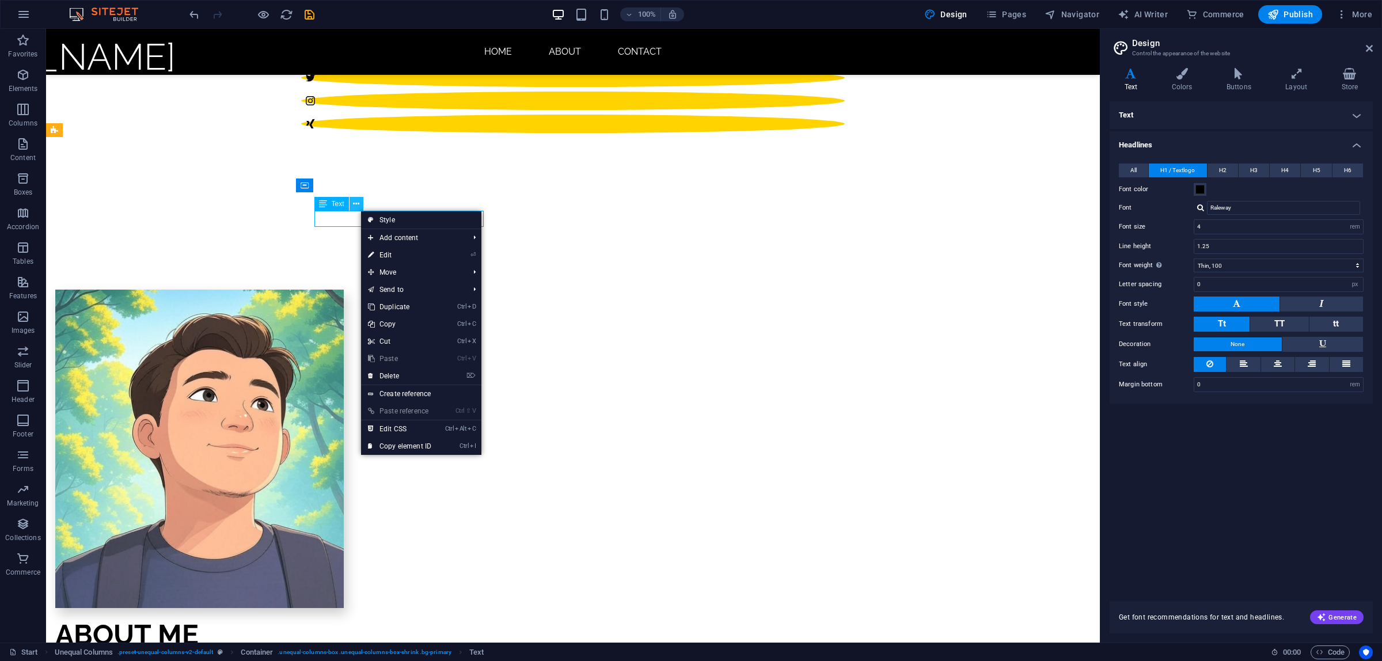
click at [358, 202] on icon at bounding box center [356, 204] width 6 height 12
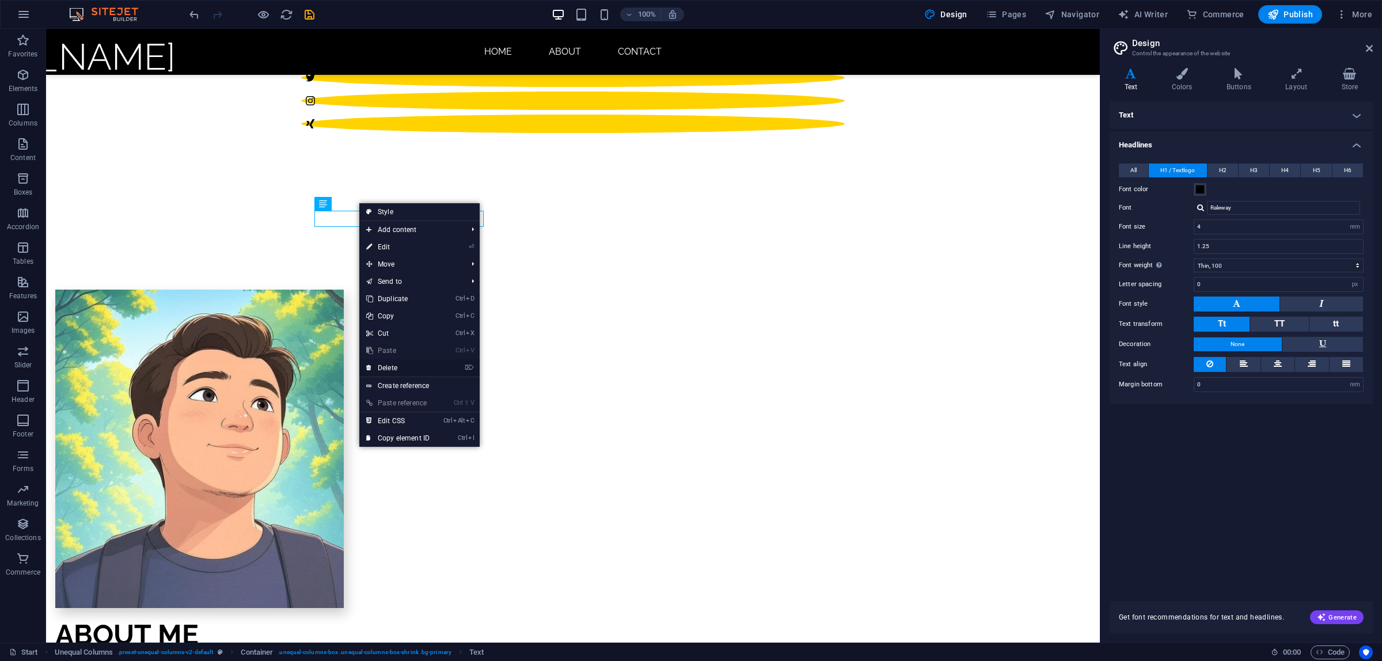
drag, startPoint x: 393, startPoint y: 369, endPoint x: 362, endPoint y: 331, distance: 49.1
click at [393, 369] on link "⌦ Delete" at bounding box center [397, 367] width 77 height 17
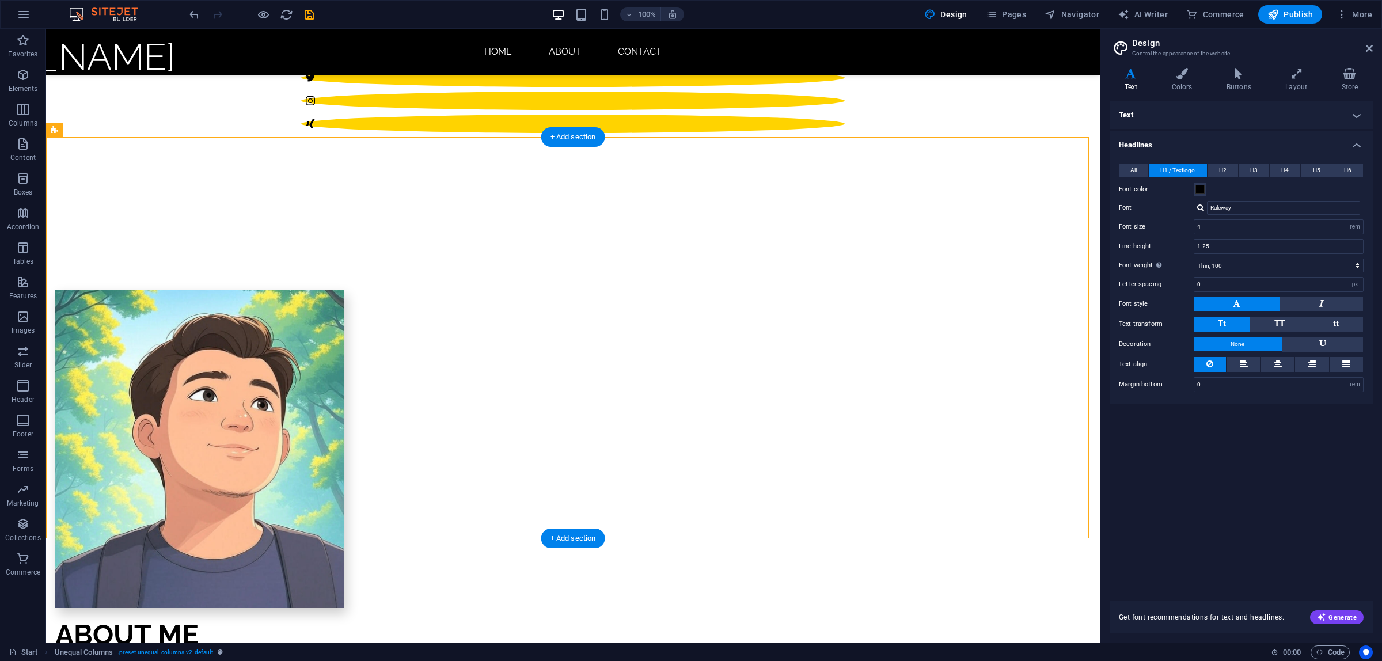
drag, startPoint x: 444, startPoint y: 300, endPoint x: 741, endPoint y: 309, distance: 297.3
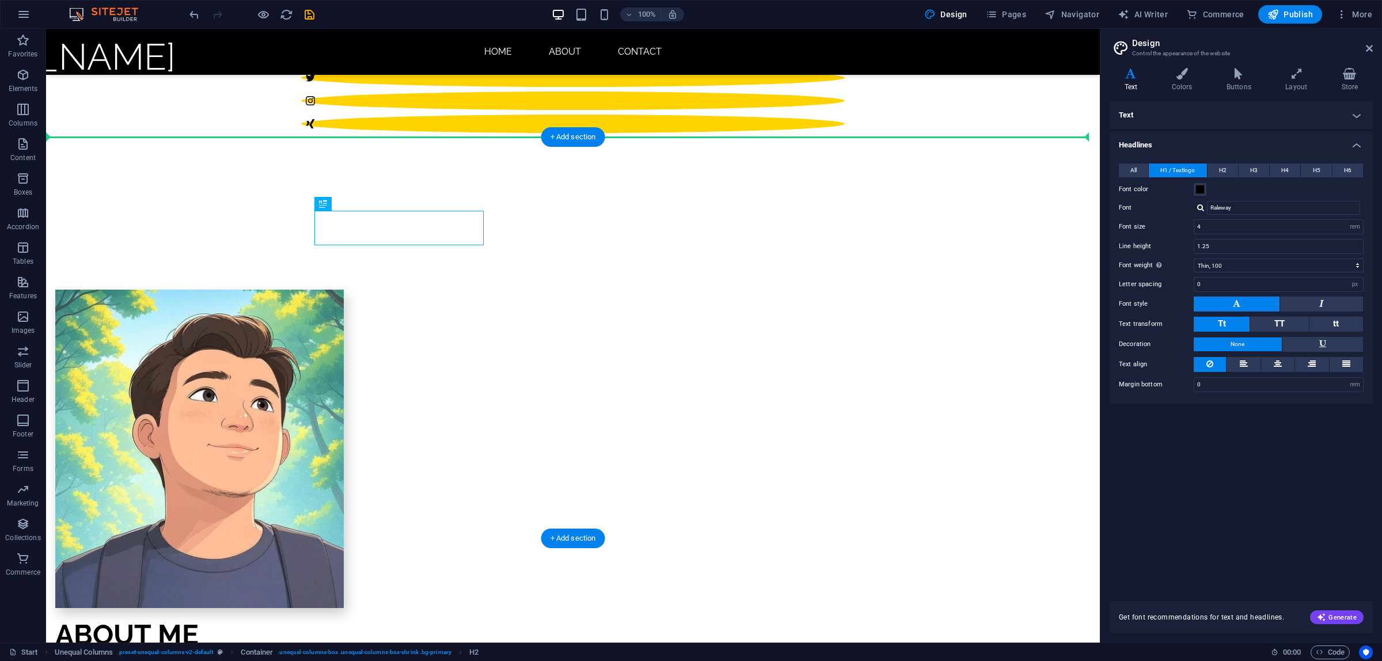
drag, startPoint x: 457, startPoint y: 230, endPoint x: 559, endPoint y: 228, distance: 102.5
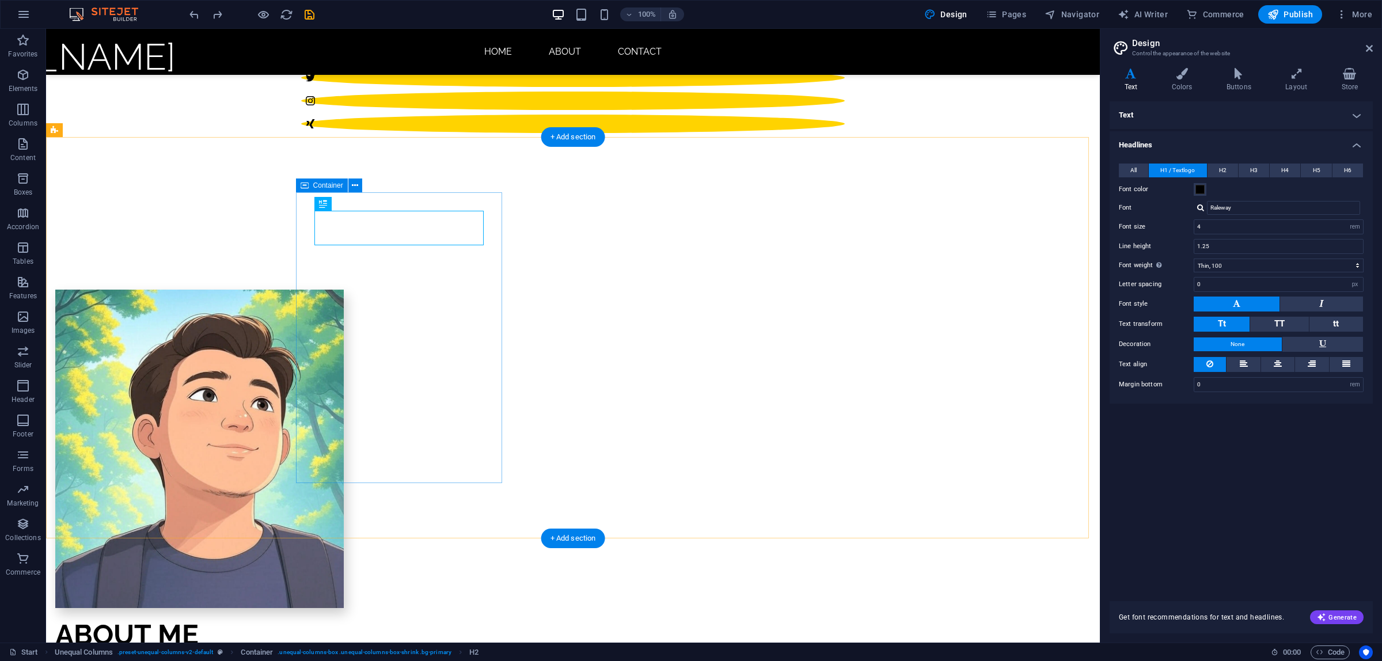
drag, startPoint x: 493, startPoint y: 251, endPoint x: 603, endPoint y: 252, distance: 110.0
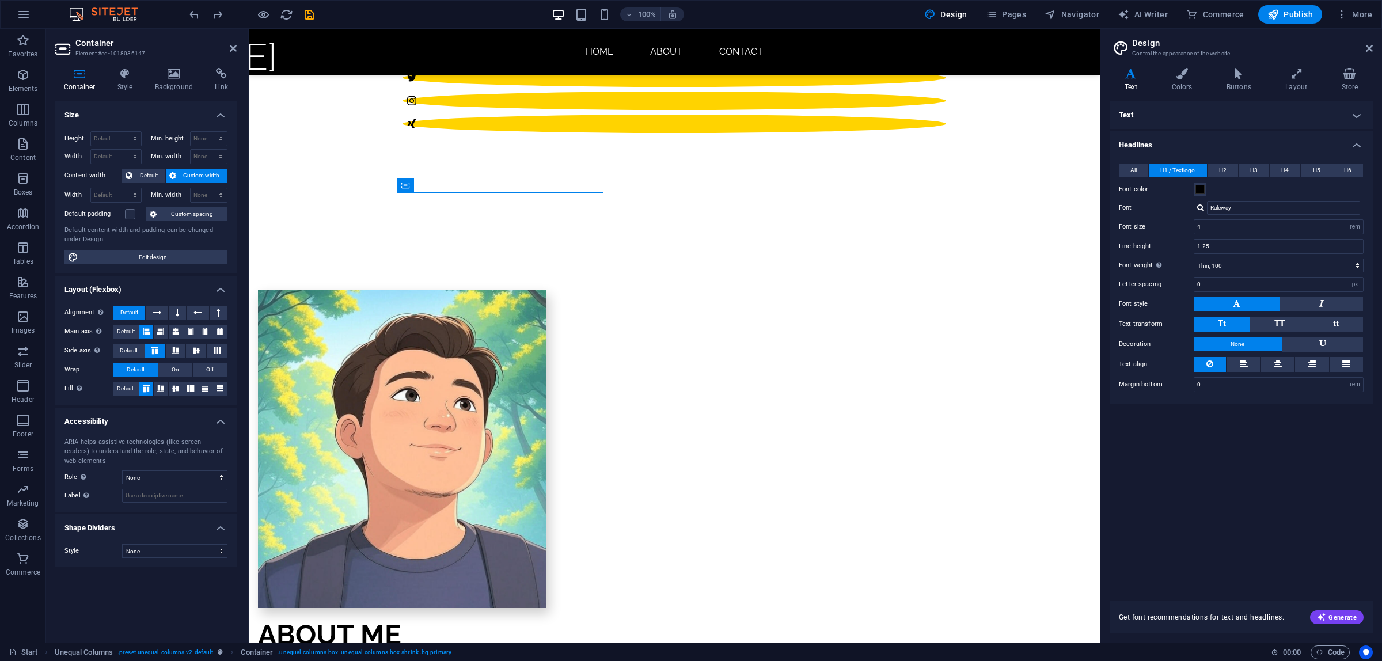
drag, startPoint x: 591, startPoint y: 257, endPoint x: 657, endPoint y: 257, distance: 65.1
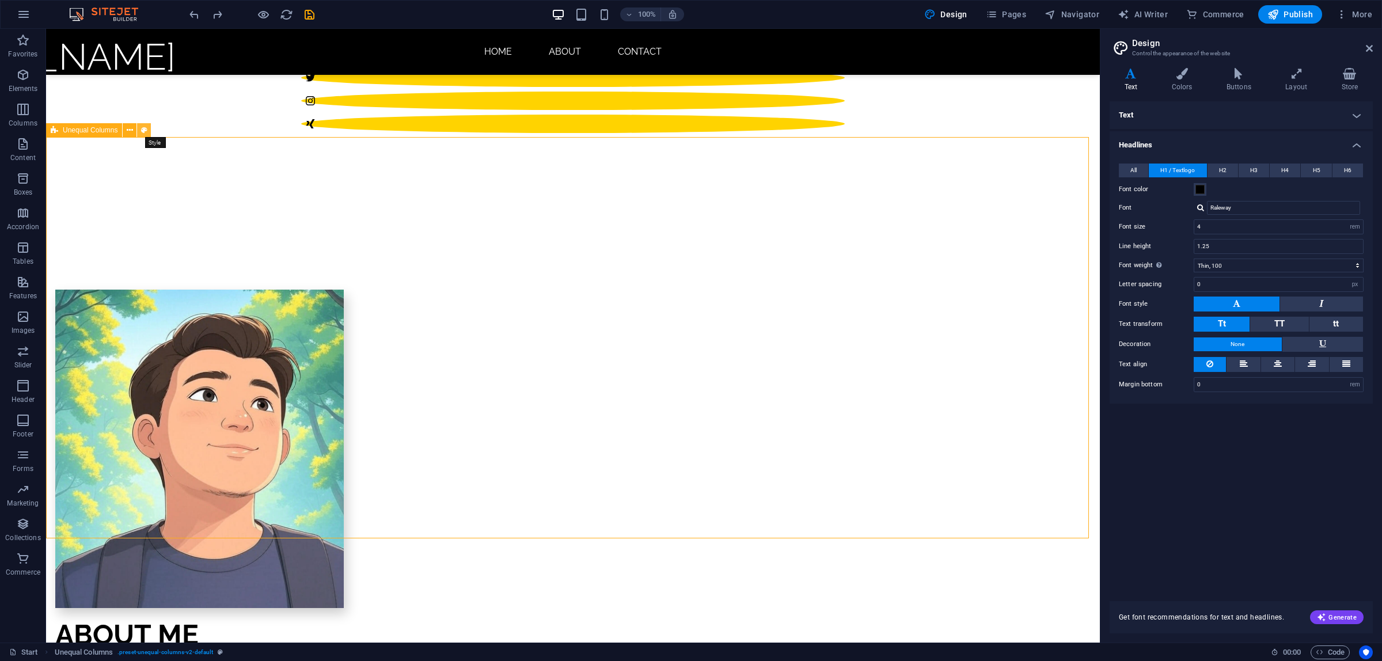
click at [142, 131] on icon at bounding box center [144, 130] width 6 height 12
select select "%"
select select "rem"
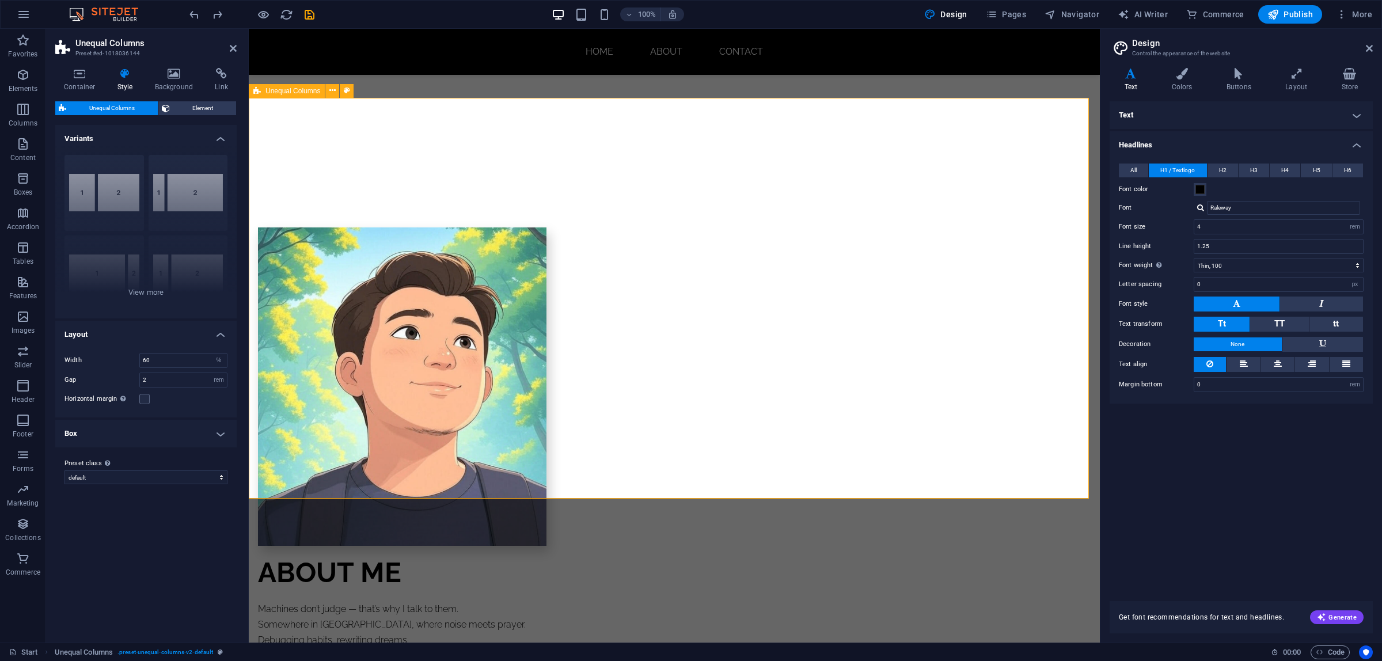
scroll to position [854, 0]
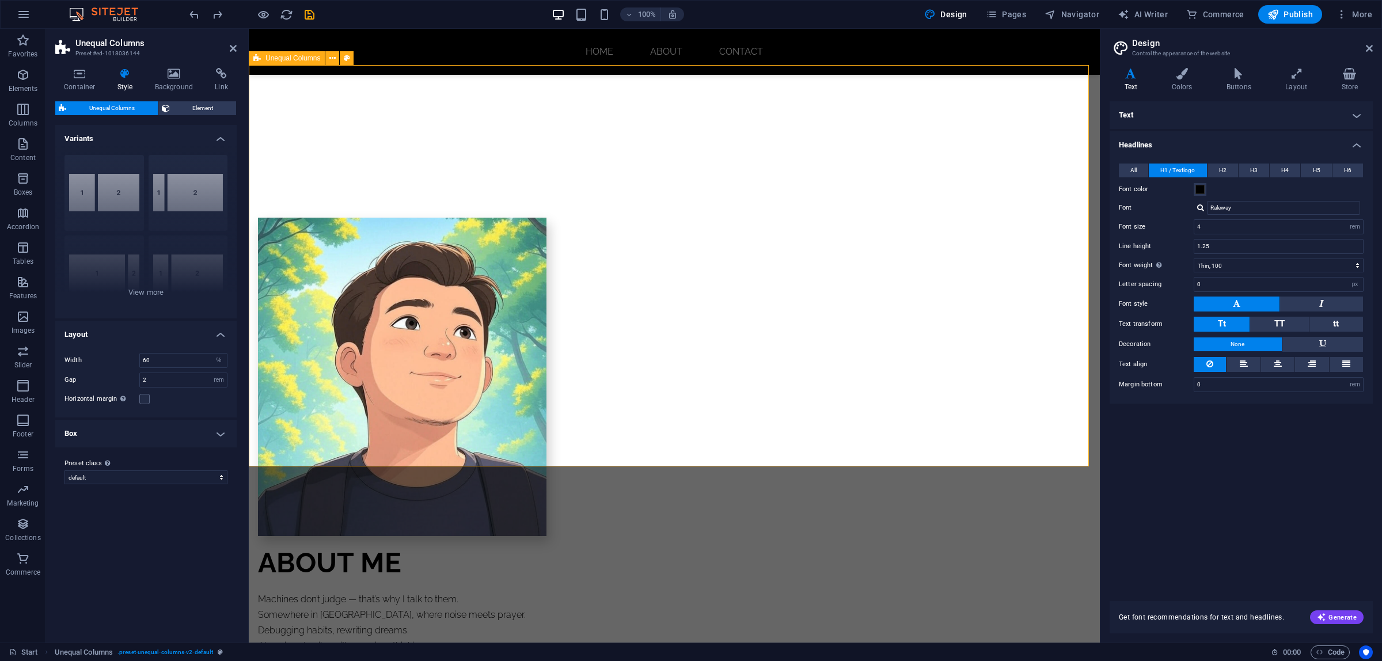
click at [1283, 15] on span "Publish" at bounding box center [1290, 15] width 45 height 12
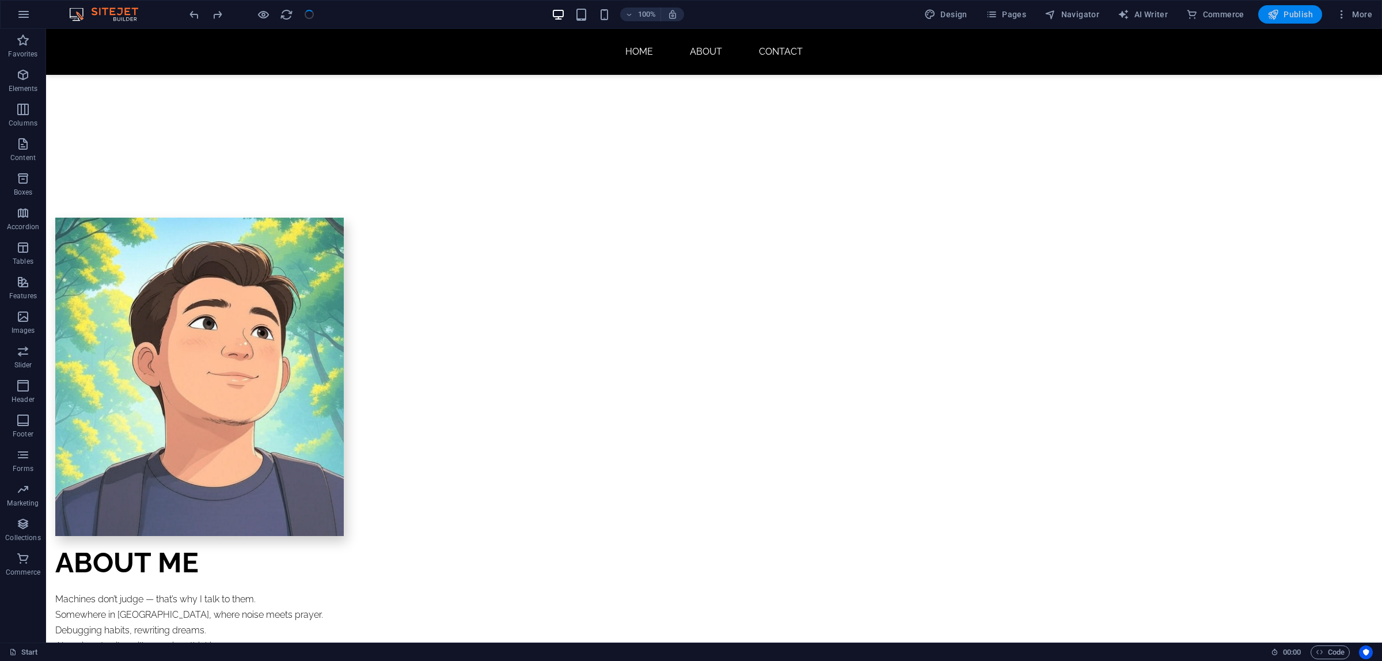
click at [1311, 21] on button "Publish" at bounding box center [1290, 14] width 64 height 18
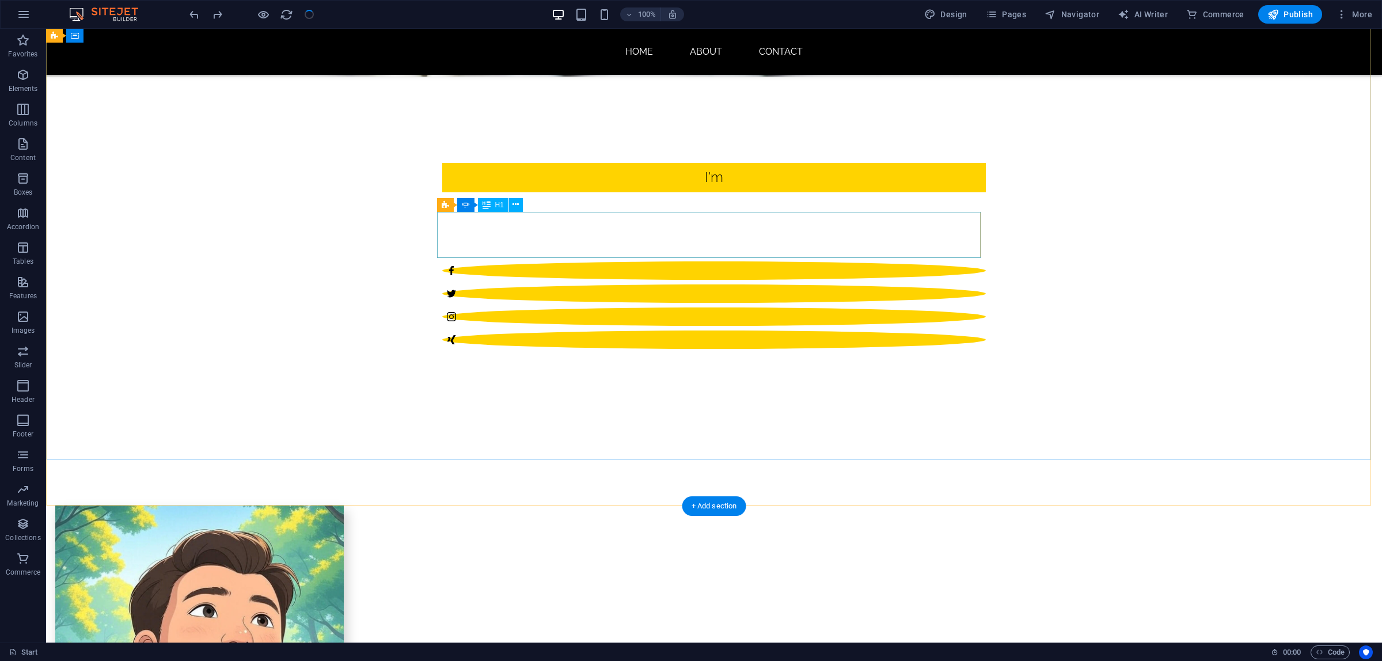
scroll to position [62, 0]
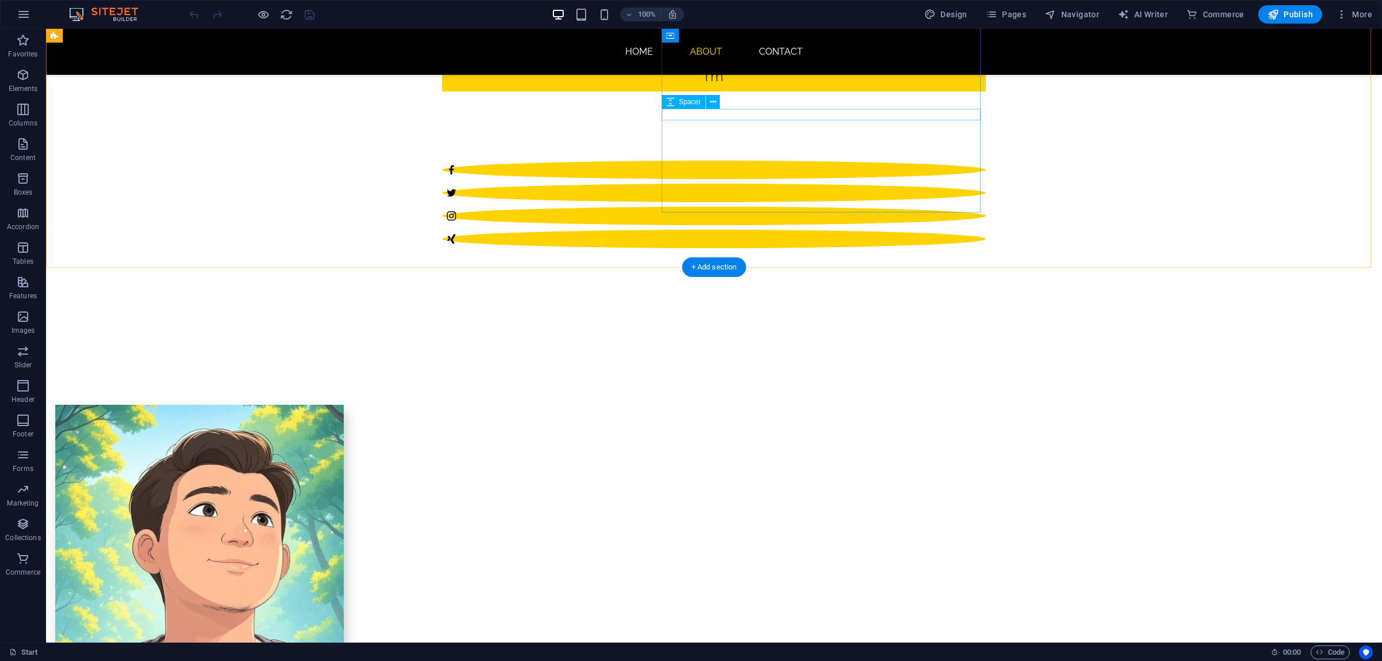
scroll to position [648, 0]
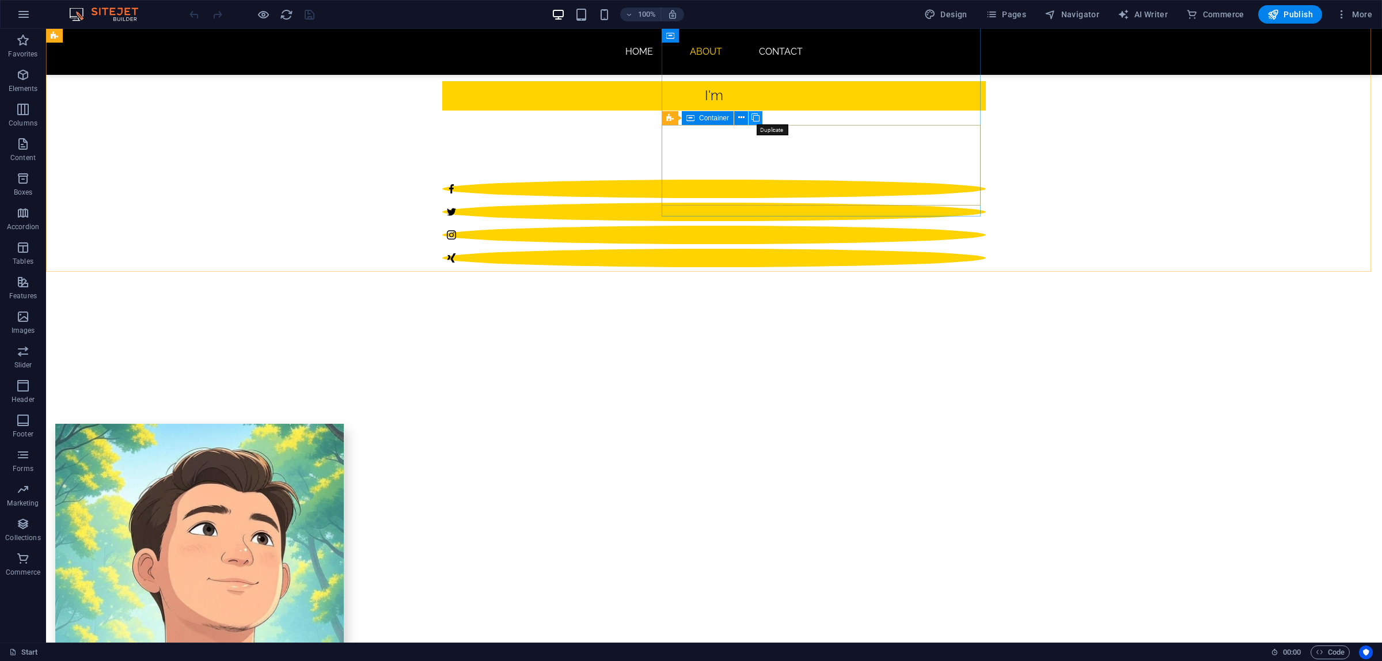
click at [753, 118] on icon at bounding box center [756, 118] width 8 height 12
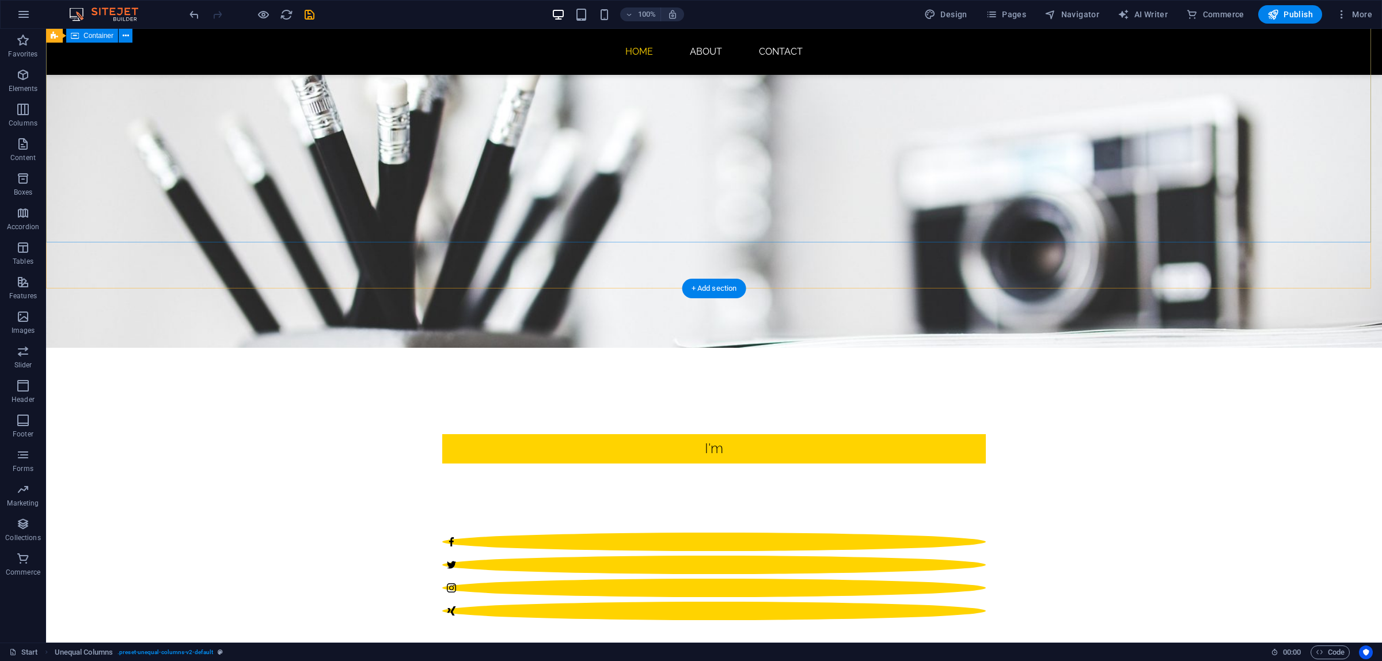
scroll to position [0, 0]
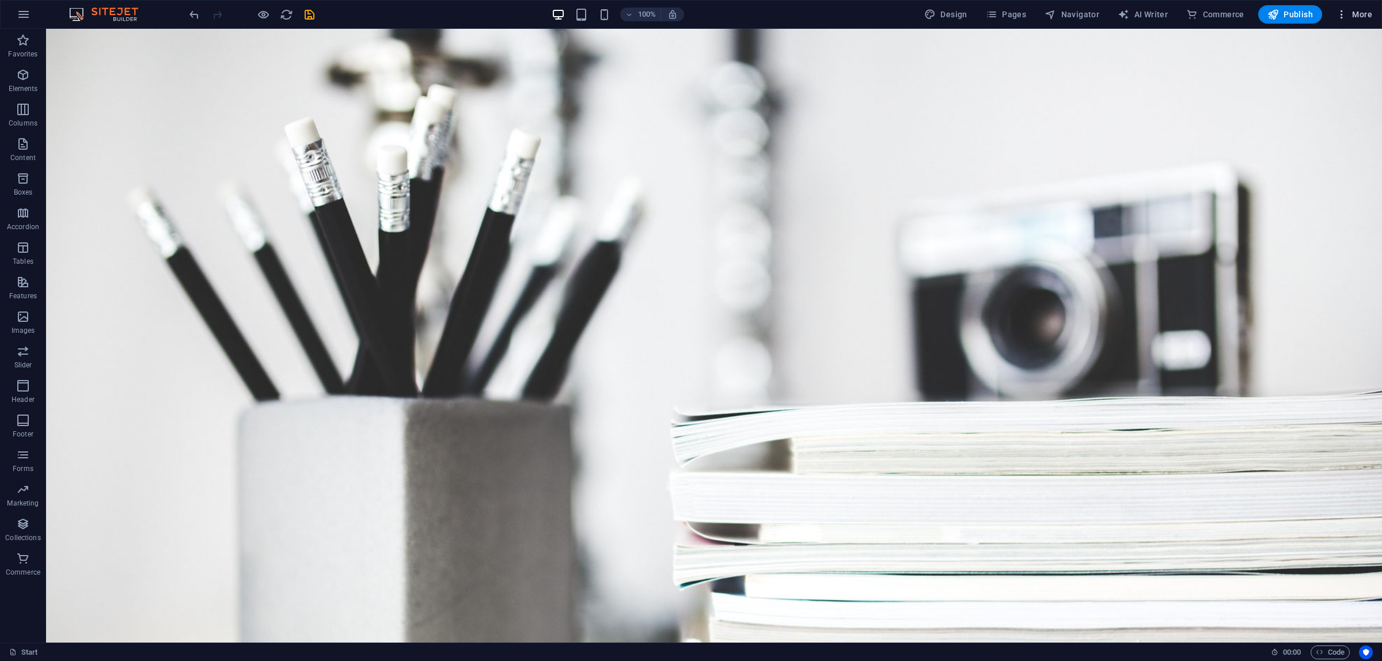
click at [1343, 13] on icon "button" at bounding box center [1342, 15] width 12 height 12
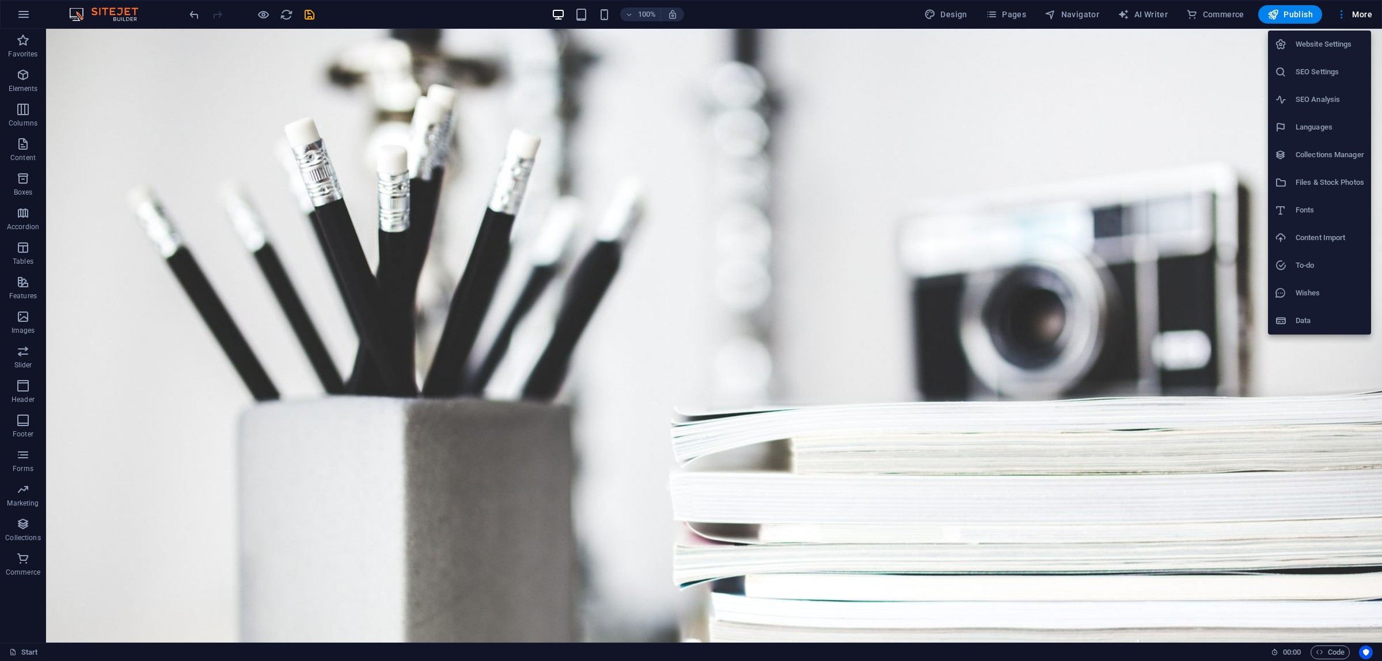
click at [879, 383] on div at bounding box center [691, 330] width 1382 height 661
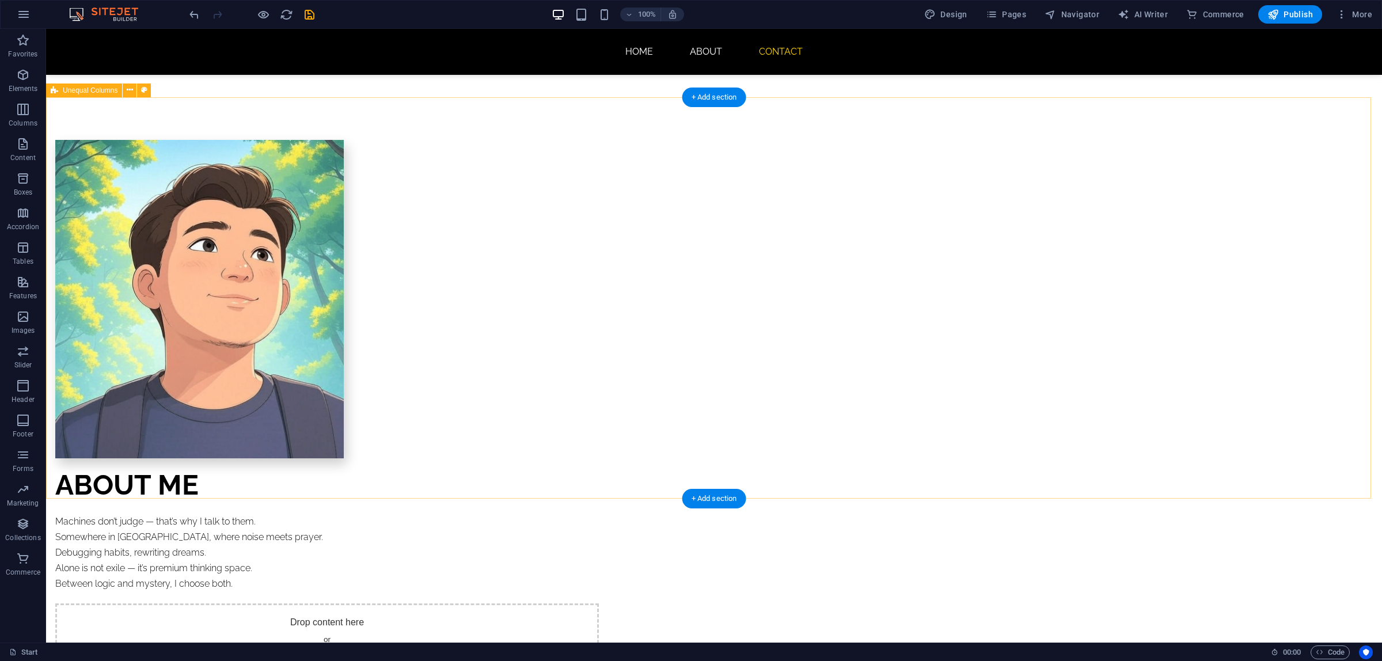
scroll to position [871, 0]
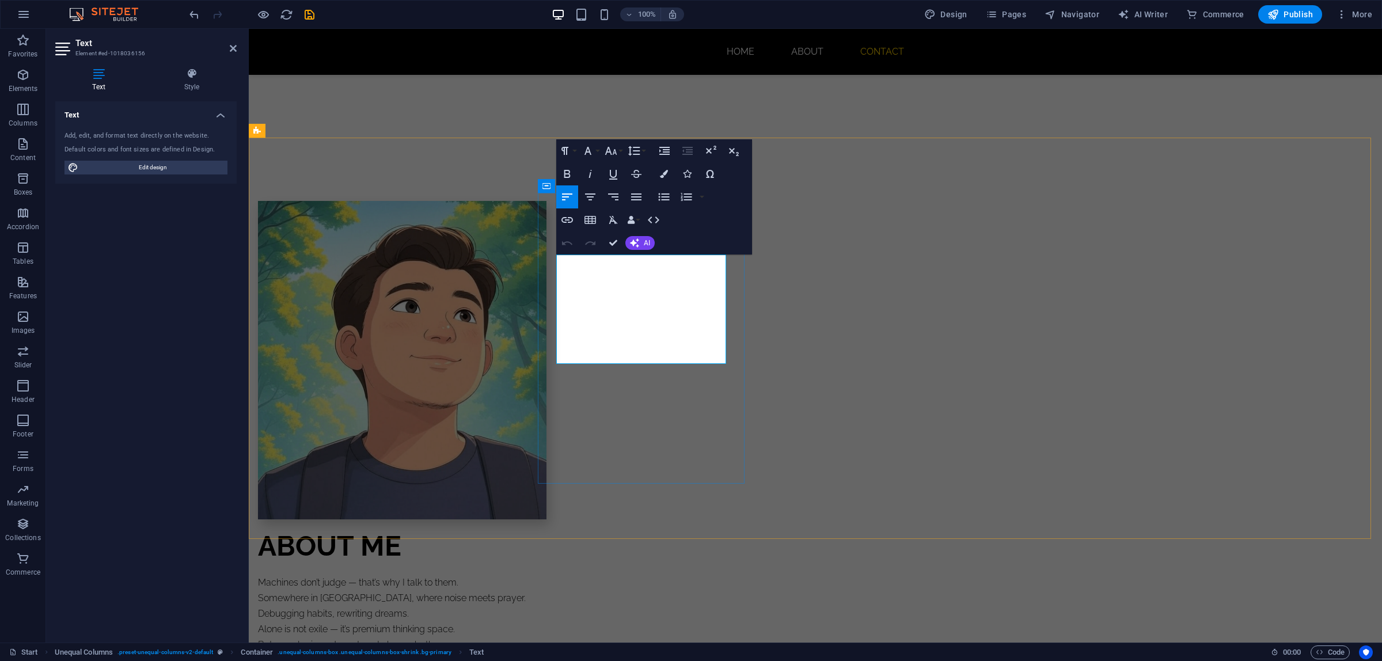
drag, startPoint x: 640, startPoint y: 307, endPoint x: 715, endPoint y: 311, distance: 75.0
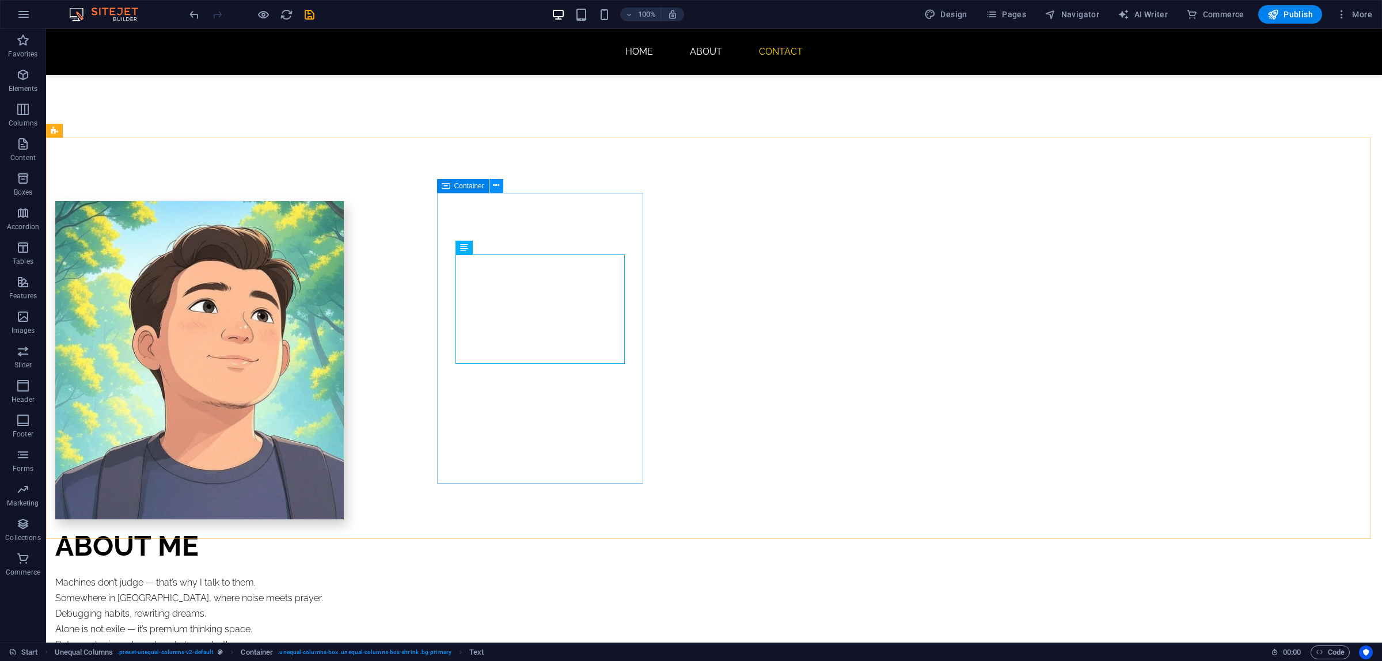
click at [493, 185] on icon at bounding box center [496, 186] width 6 height 12
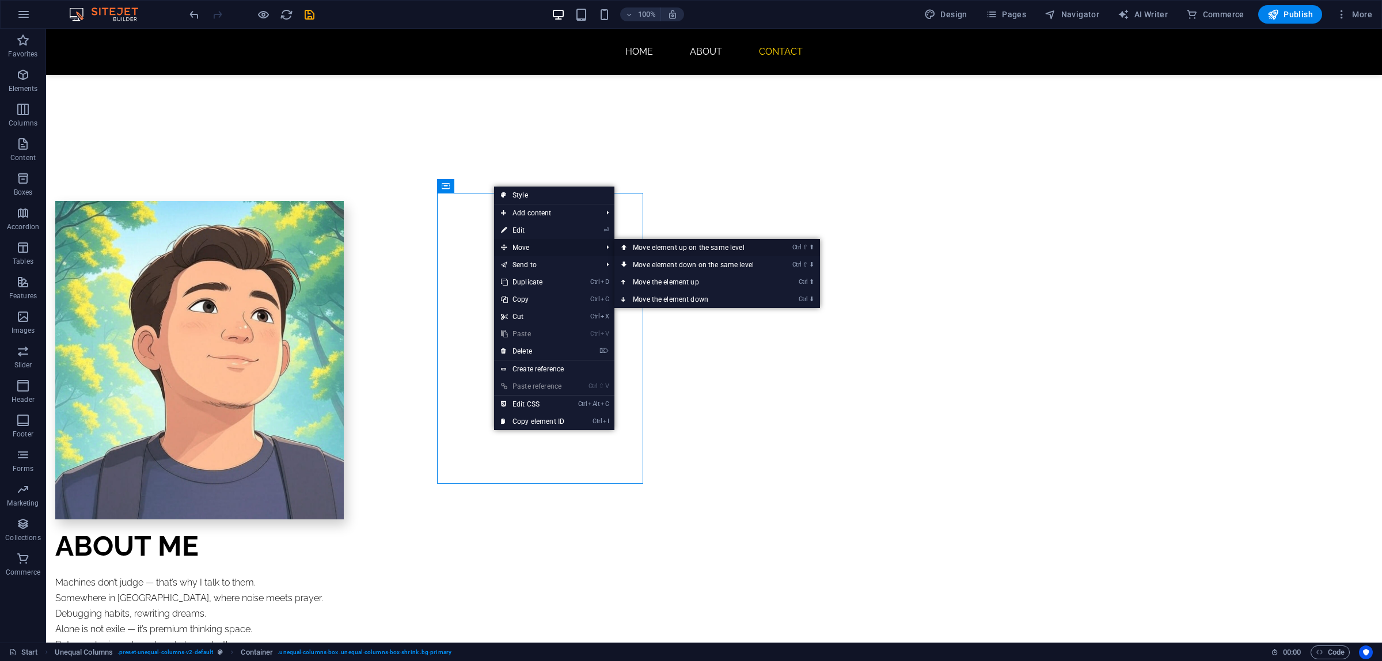
click at [669, 249] on link "Ctrl ⇧ ⬆ Move element up on the same level" at bounding box center [695, 247] width 162 height 17
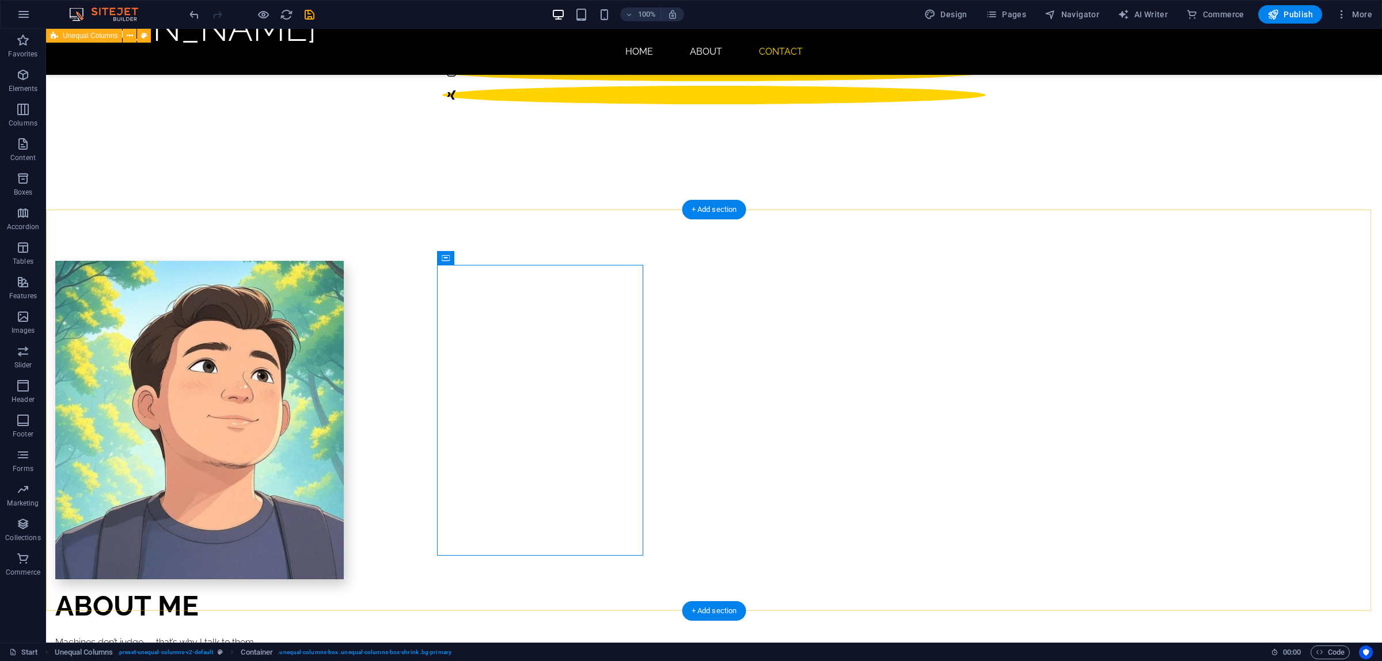
scroll to position [799, 0]
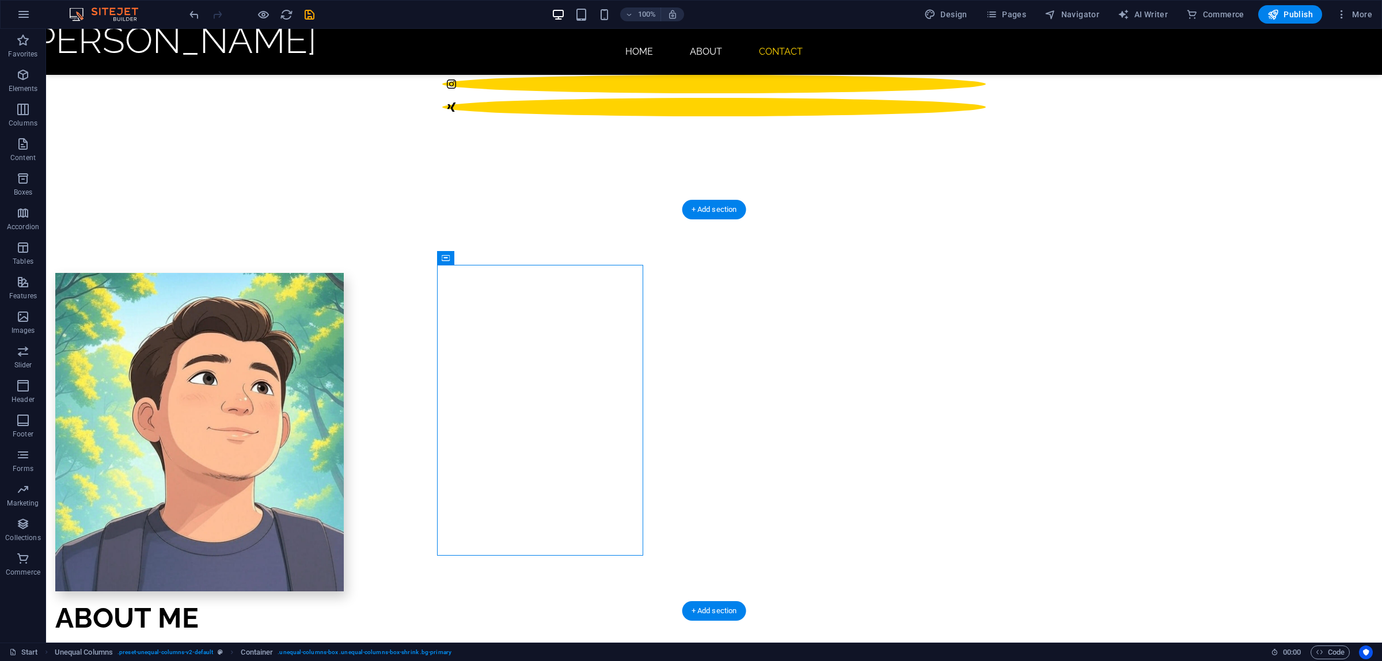
drag, startPoint x: 620, startPoint y: 278, endPoint x: 735, endPoint y: 282, distance: 115.8
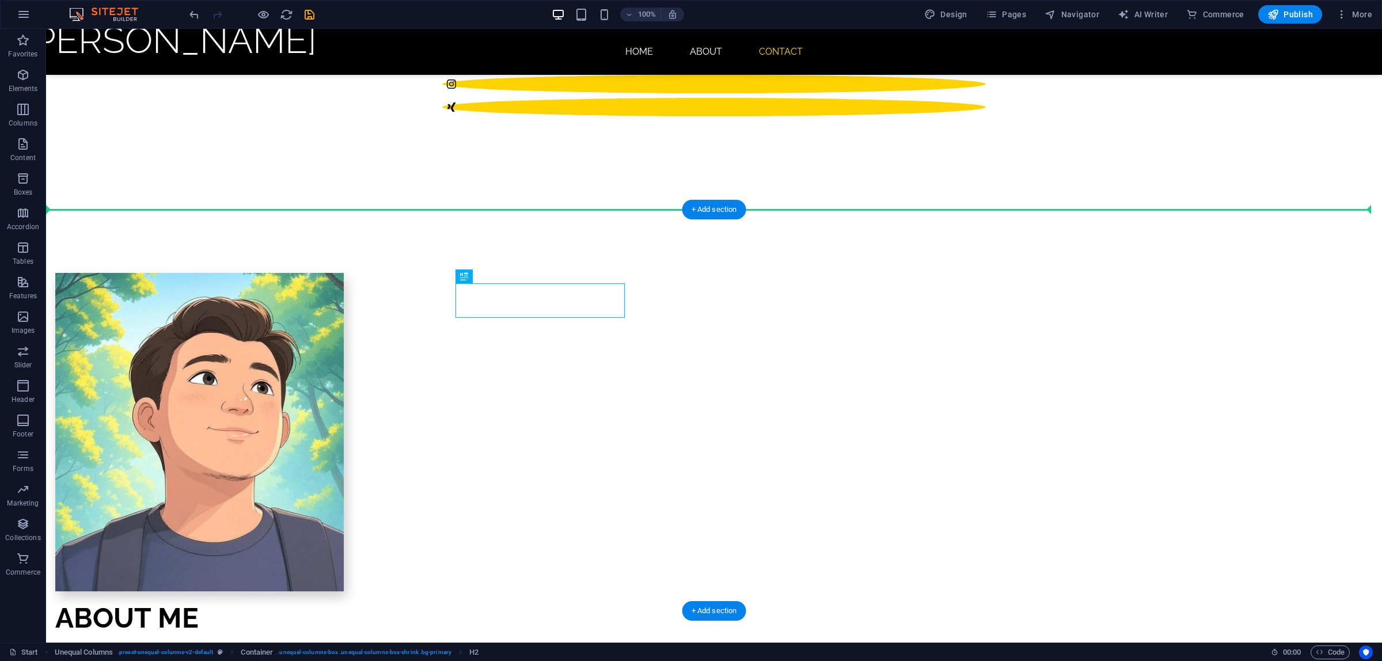
drag, startPoint x: 614, startPoint y: 306, endPoint x: 731, endPoint y: 288, distance: 118.4
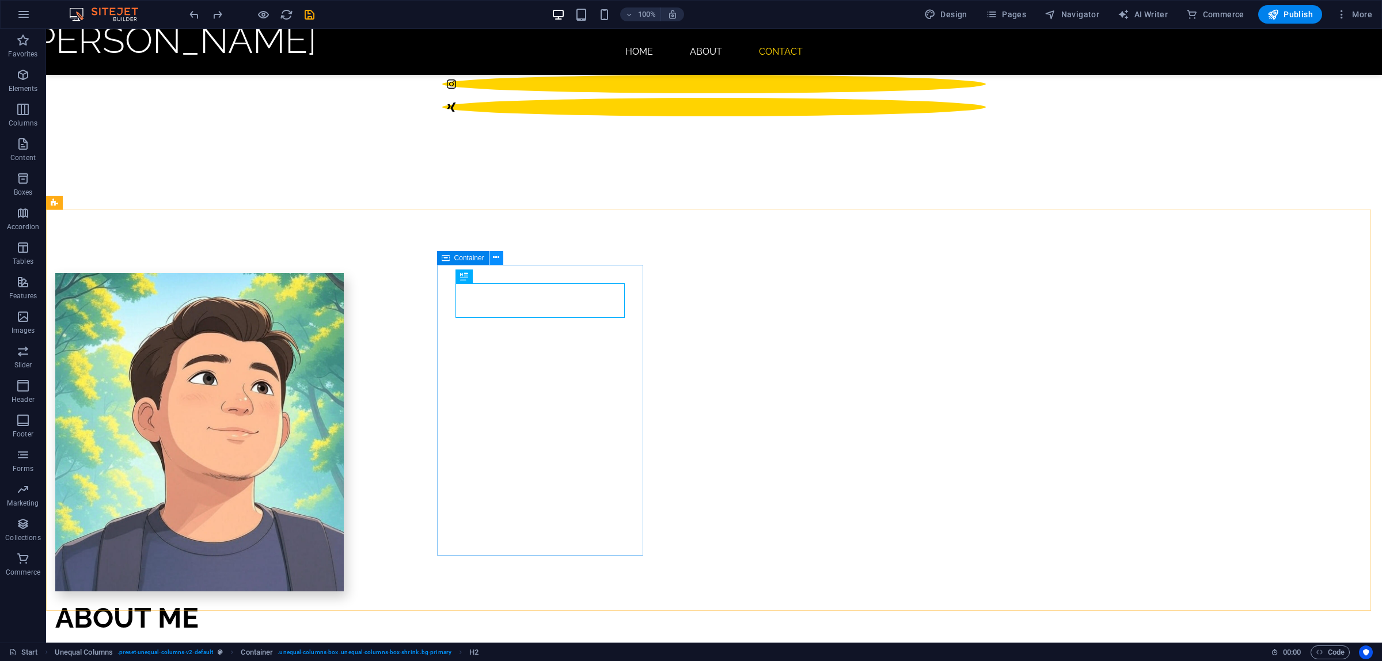
click at [496, 257] on icon at bounding box center [496, 258] width 6 height 12
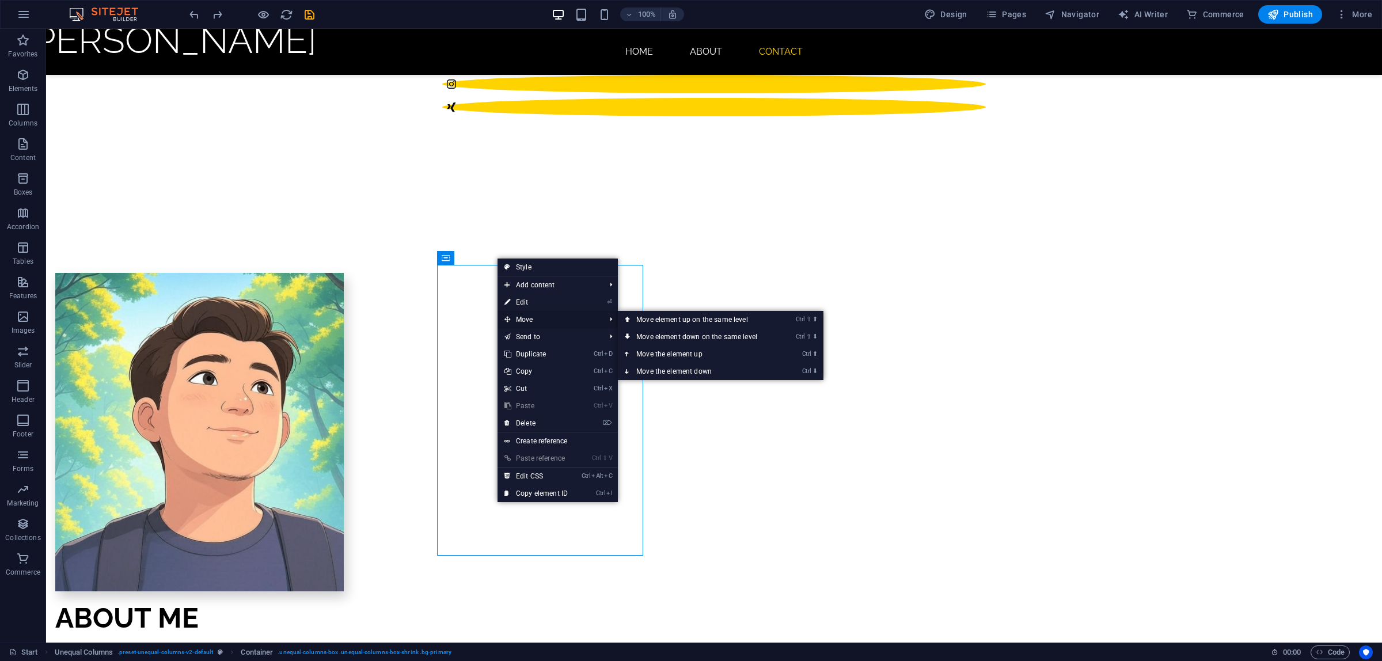
click at [539, 314] on span "Move" at bounding box center [549, 319] width 103 height 17
click at [677, 337] on link "Ctrl ⇧ ⬇ Move element down on the same level" at bounding box center [699, 336] width 162 height 17
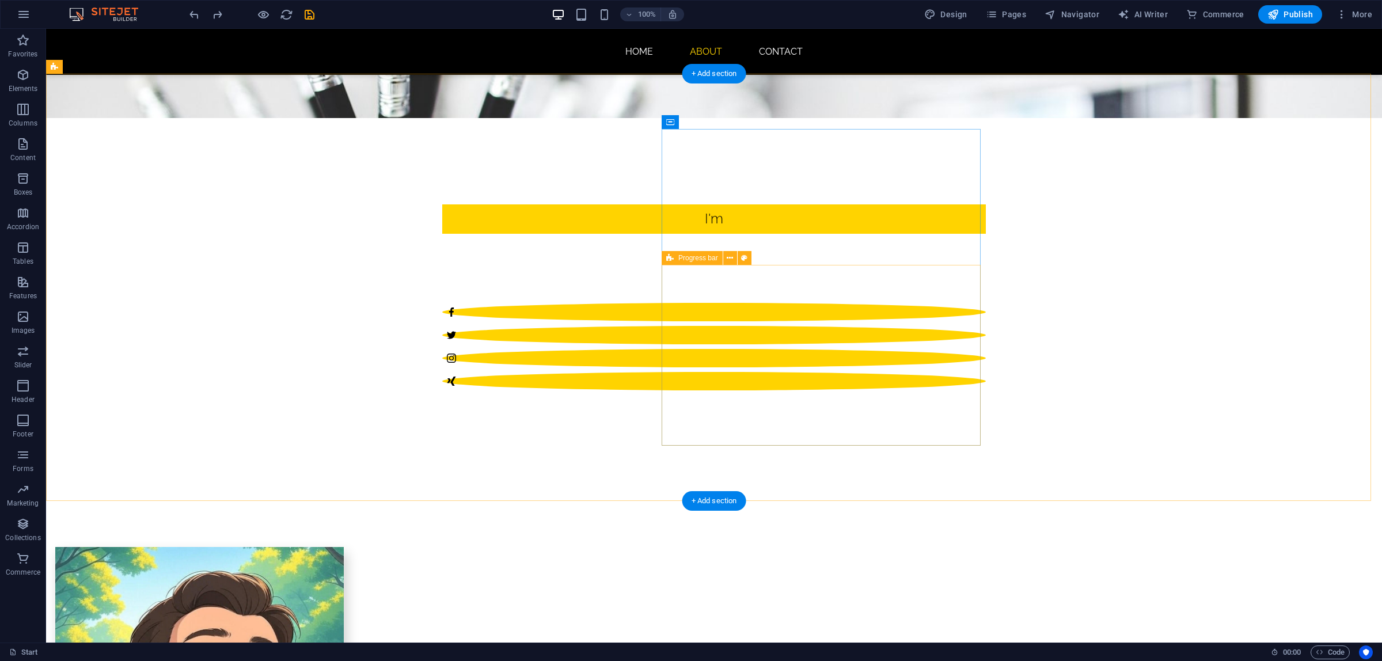
scroll to position [439, 0]
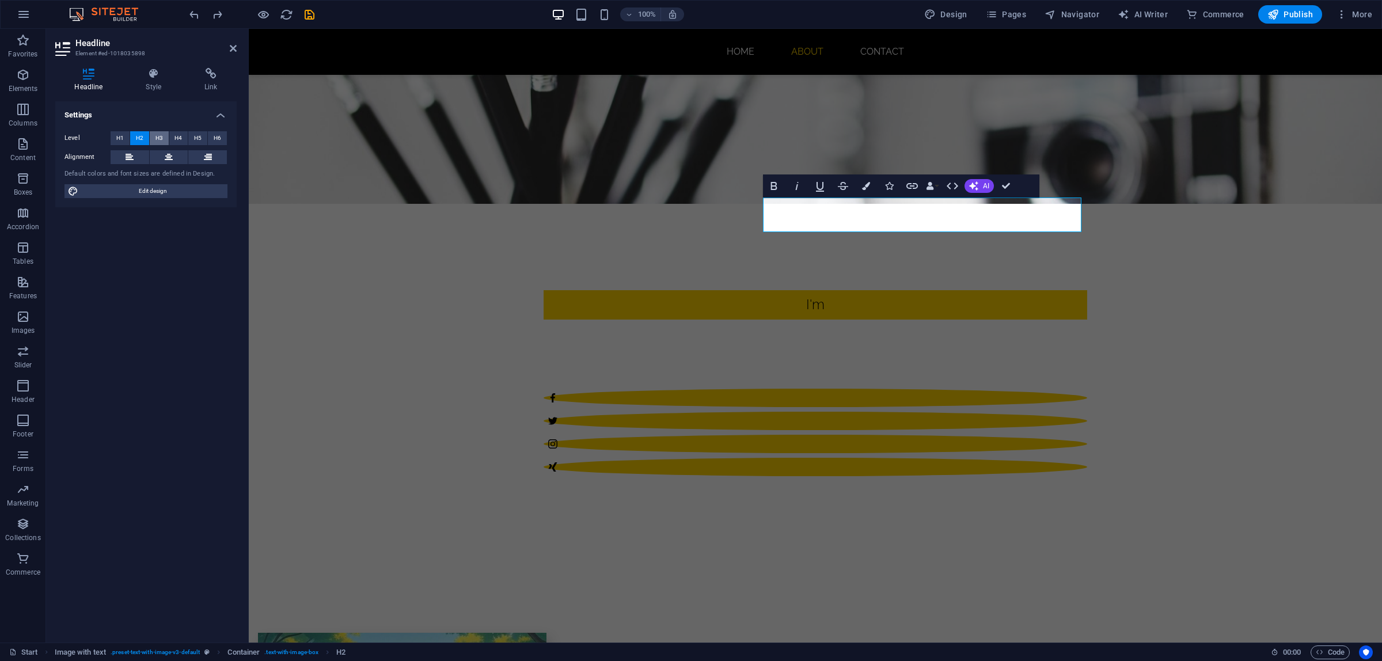
click at [164, 138] on button "H3" at bounding box center [159, 138] width 19 height 14
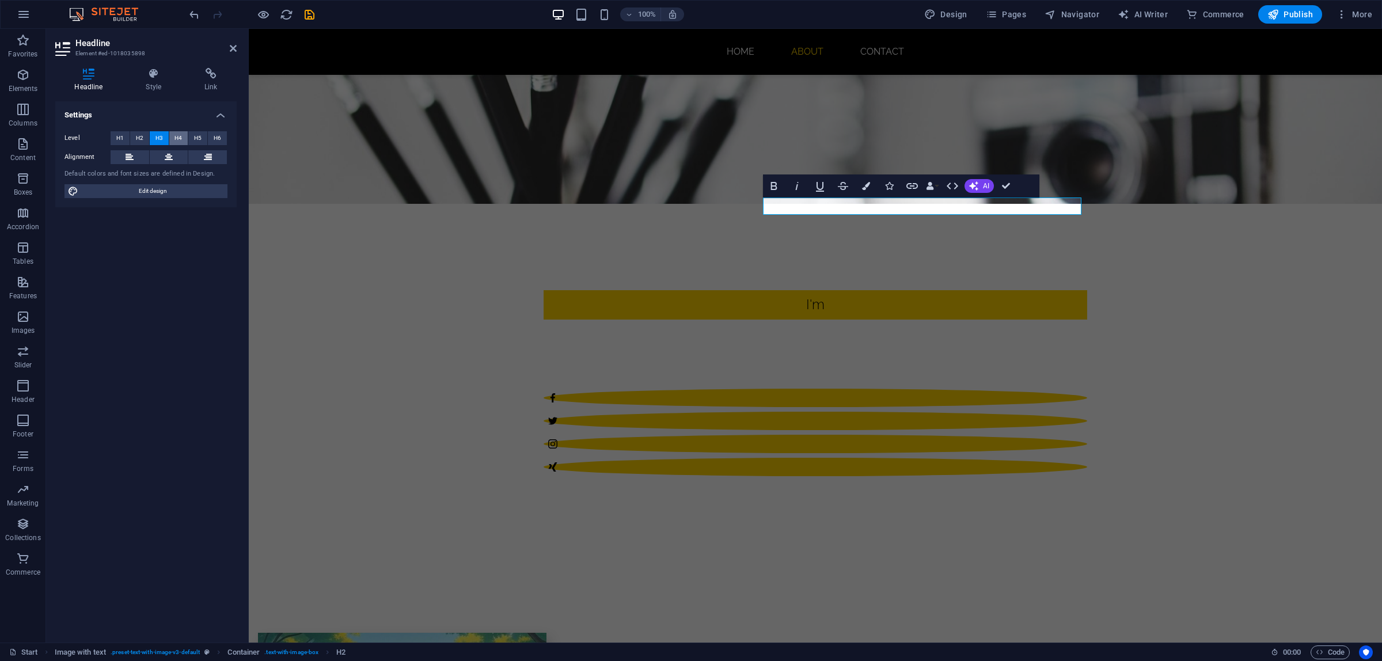
click at [177, 137] on span "H4" at bounding box center [177, 138] width 7 height 14
click at [195, 139] on span "H5" at bounding box center [197, 138] width 7 height 14
click at [124, 137] on button "H1" at bounding box center [120, 138] width 19 height 14
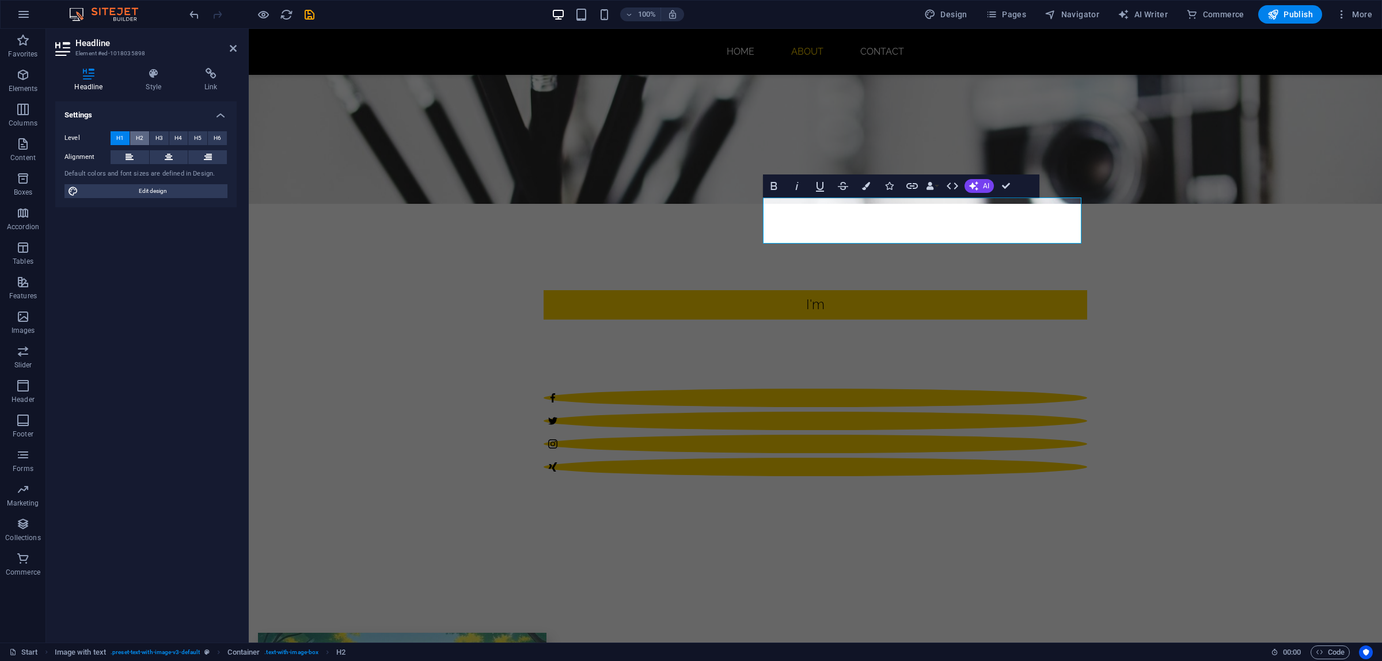
click at [138, 136] on span "H2" at bounding box center [139, 138] width 7 height 14
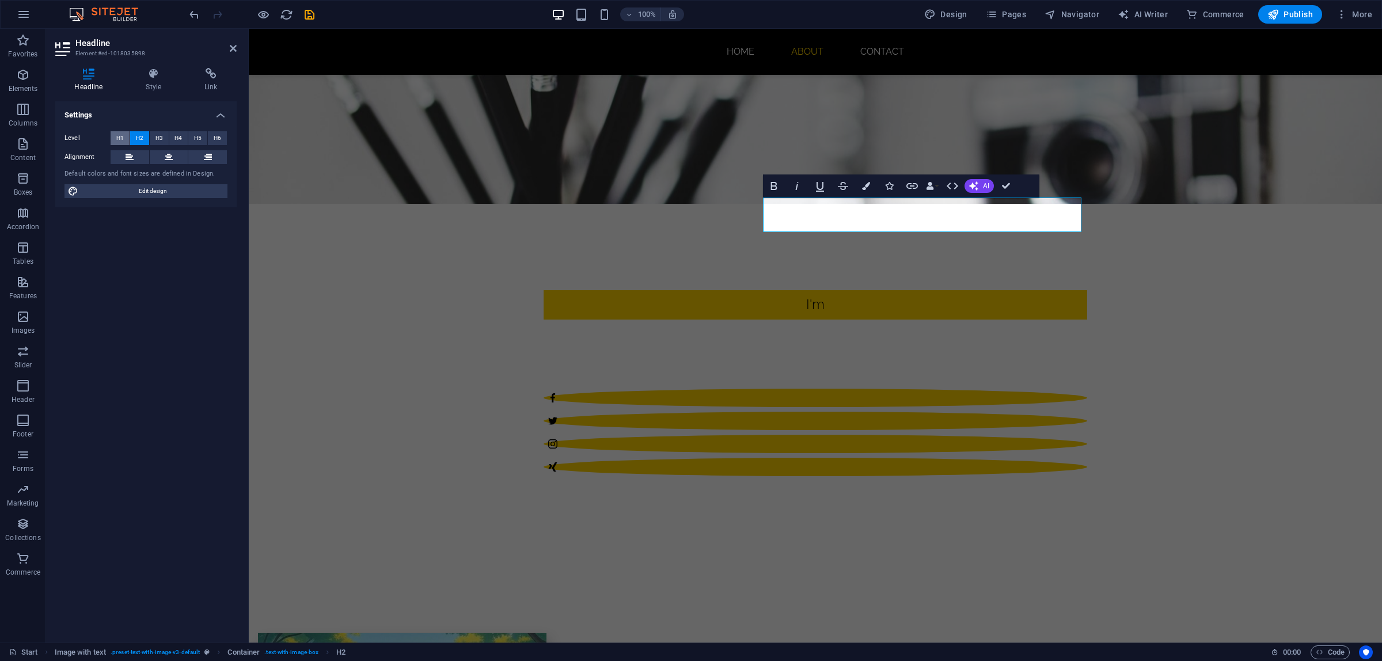
click at [121, 137] on span "H1" at bounding box center [119, 138] width 7 height 14
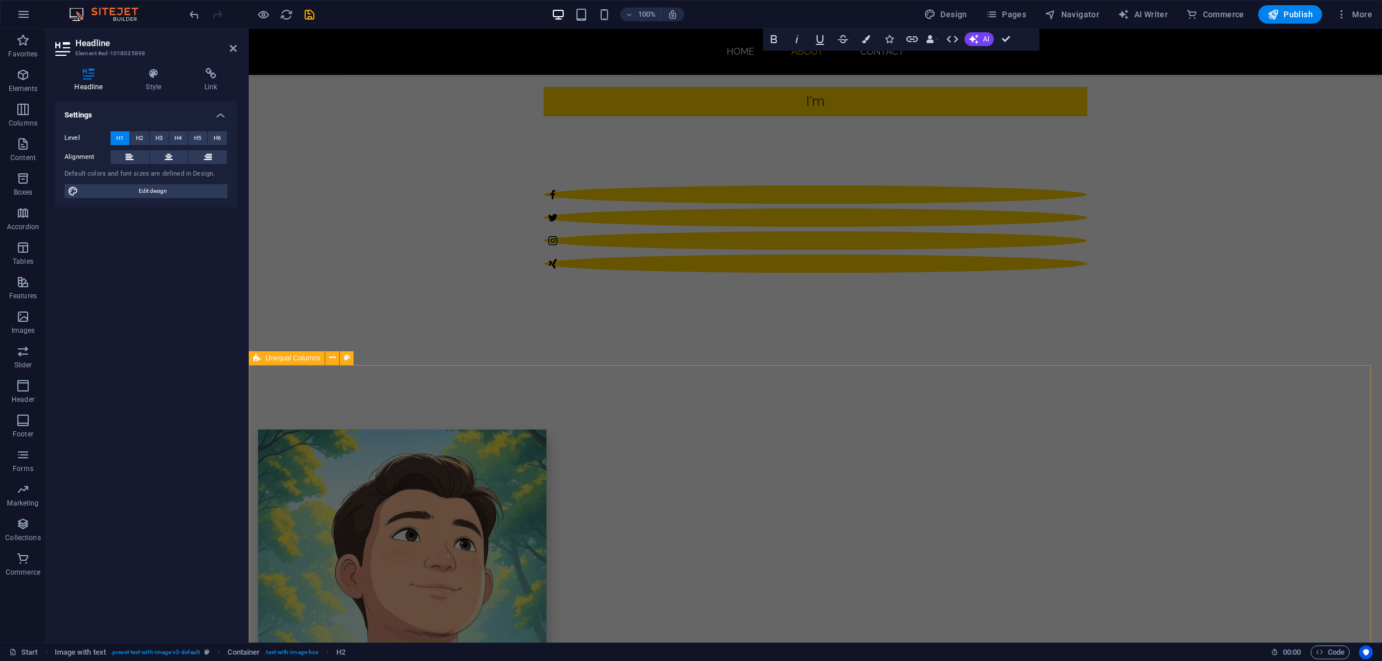
scroll to position [655, 0]
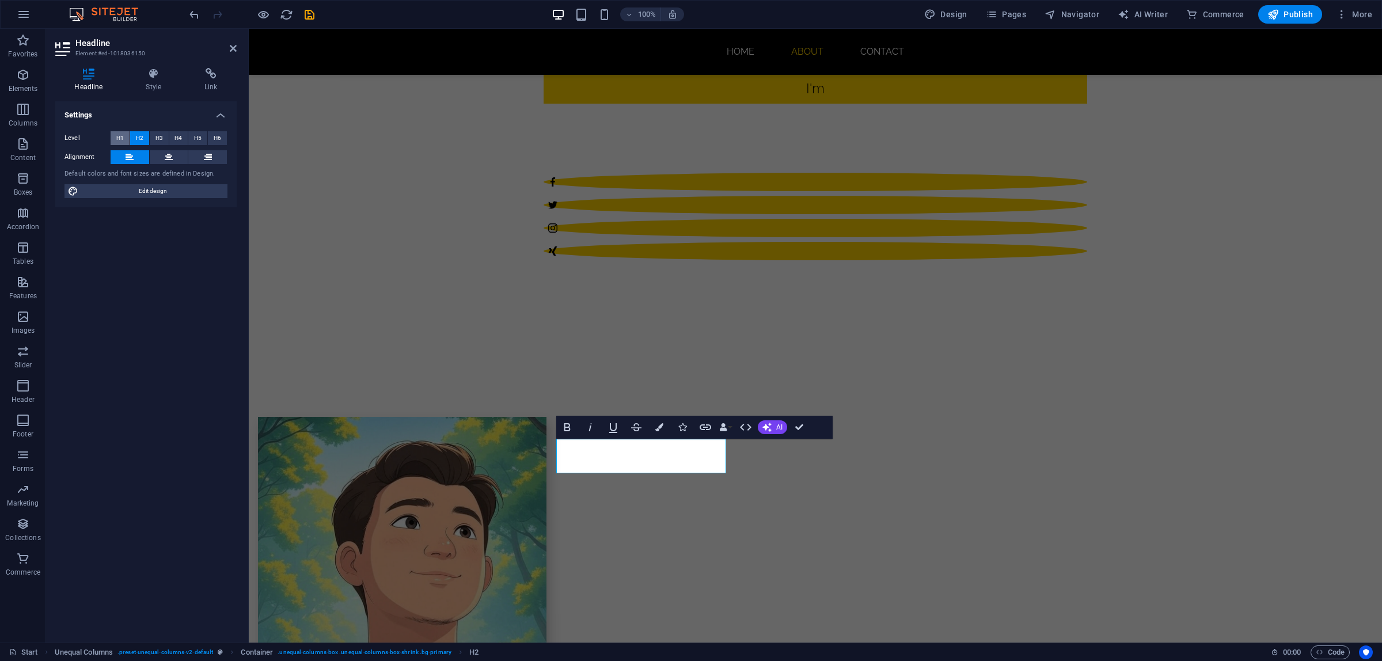
click at [121, 137] on span "H1" at bounding box center [119, 138] width 7 height 14
click at [137, 136] on span "H2" at bounding box center [139, 138] width 7 height 14
click at [122, 136] on span "H1" at bounding box center [119, 138] width 7 height 14
click at [153, 139] on button "H3" at bounding box center [159, 138] width 19 height 14
click at [141, 139] on span "H2" at bounding box center [139, 138] width 7 height 14
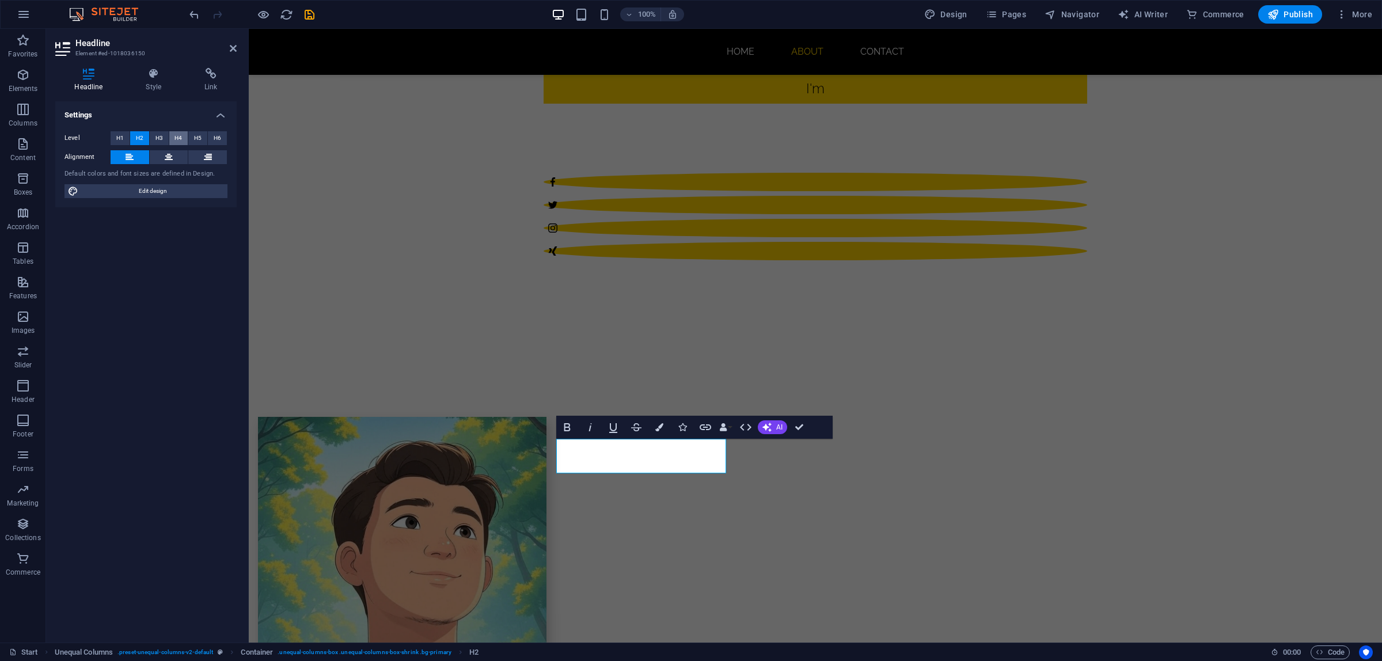
click at [177, 139] on span "H4" at bounding box center [177, 138] width 7 height 14
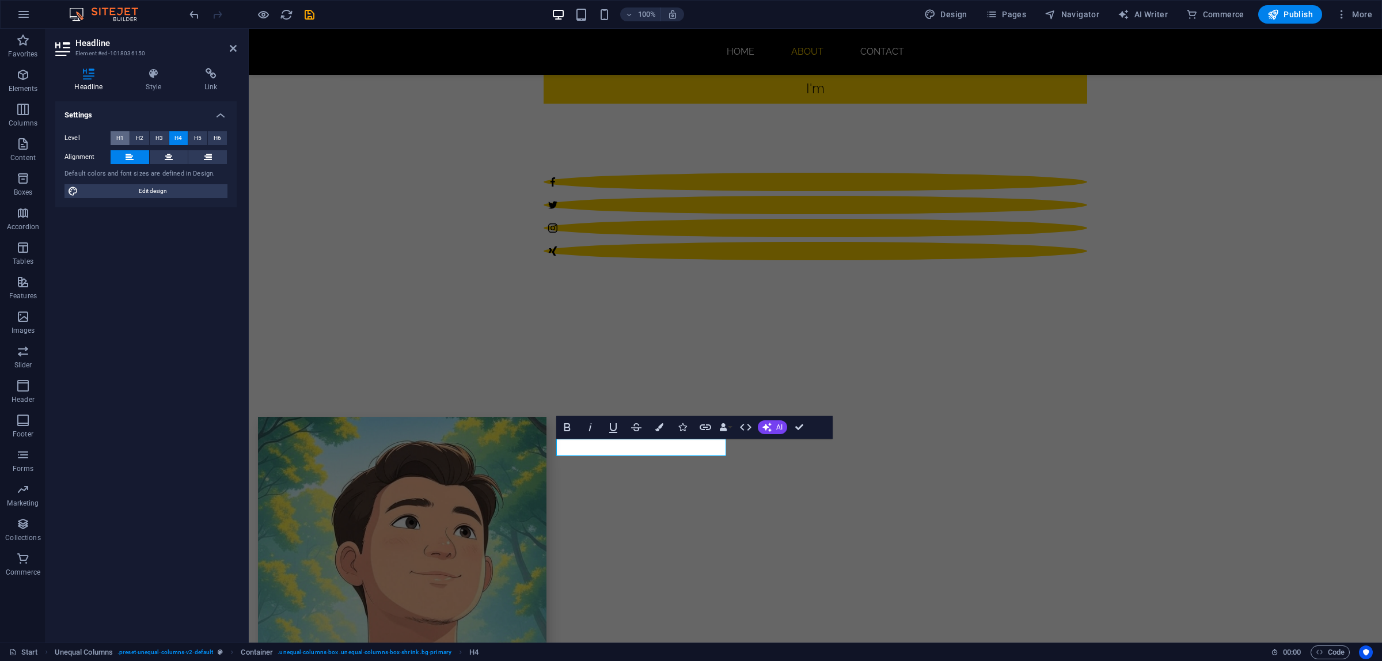
click at [124, 140] on button "H1" at bounding box center [120, 138] width 19 height 14
click at [168, 160] on icon at bounding box center [169, 157] width 8 height 14
click at [206, 159] on icon at bounding box center [208, 157] width 8 height 14
click at [134, 156] on button at bounding box center [130, 157] width 39 height 14
click at [141, 140] on span "H2" at bounding box center [139, 138] width 7 height 14
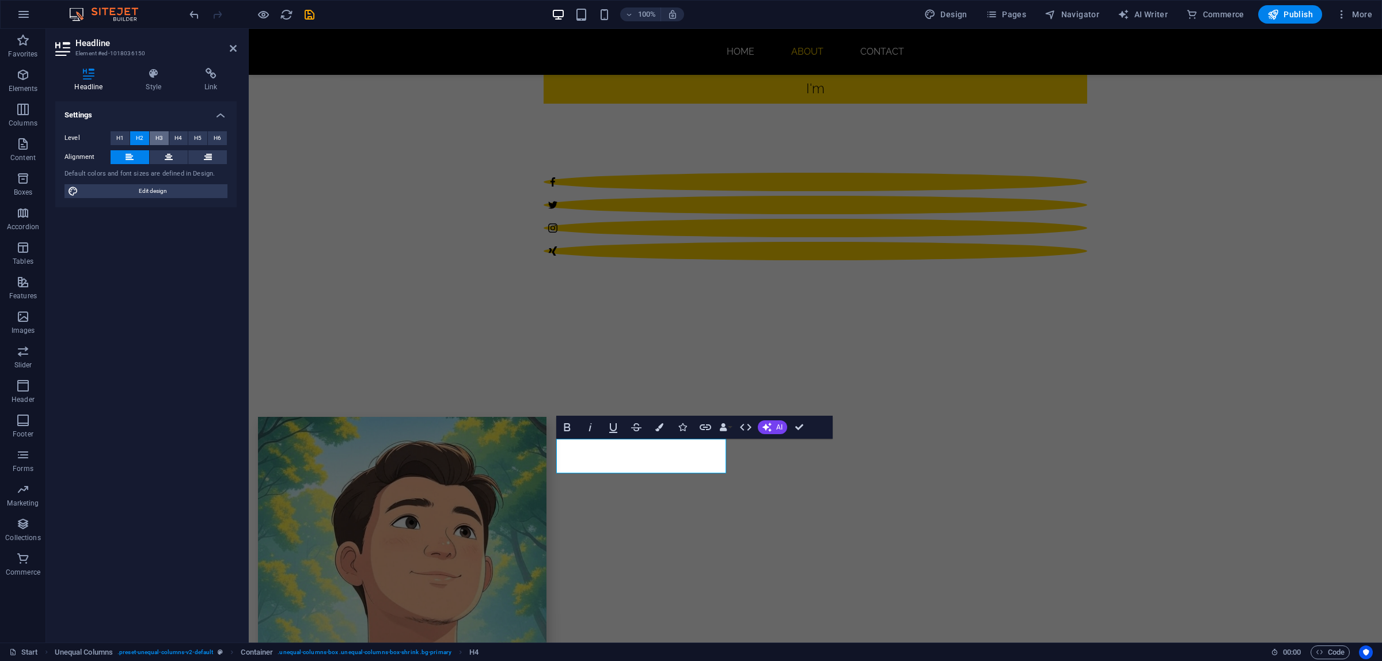
click at [158, 140] on span "H3" at bounding box center [158, 138] width 7 height 14
click at [180, 139] on span "H4" at bounding box center [177, 138] width 7 height 14
click at [200, 139] on span "H5" at bounding box center [197, 138] width 7 height 14
click at [214, 139] on span "H6" at bounding box center [217, 138] width 7 height 14
click at [119, 139] on span "H1" at bounding box center [119, 138] width 7 height 14
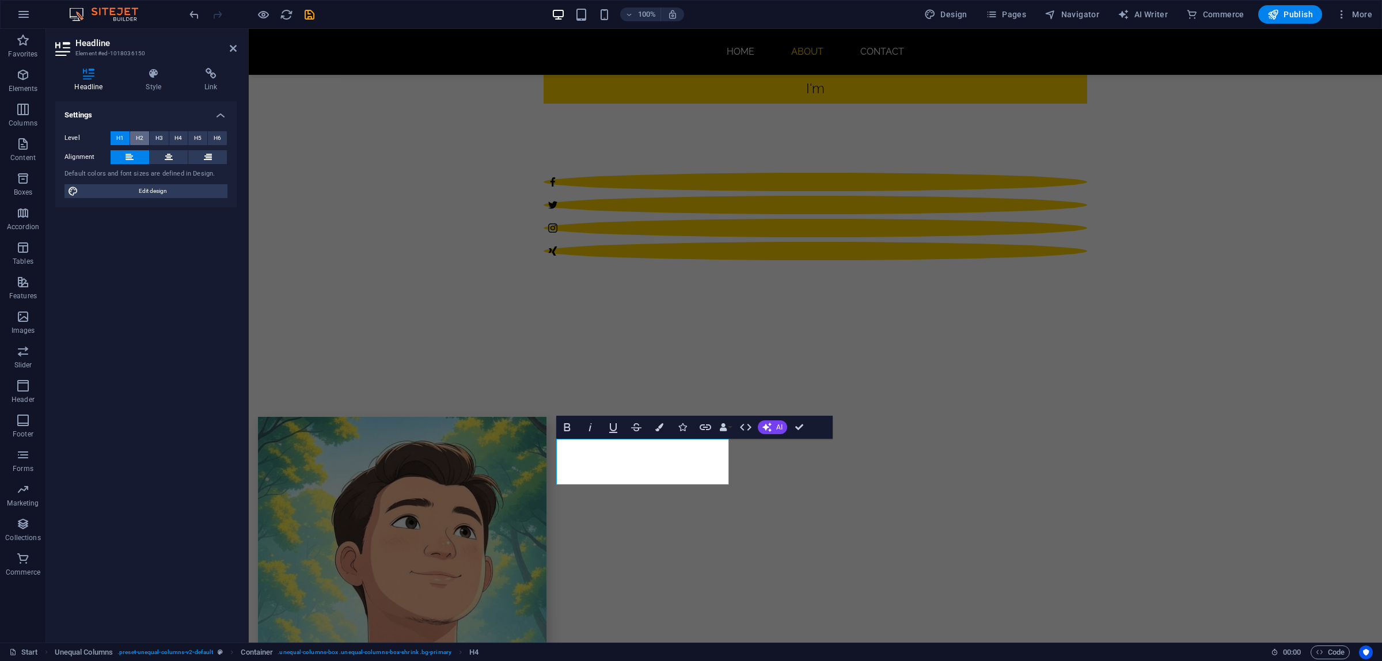
click at [137, 139] on span "H2" at bounding box center [139, 138] width 7 height 14
click at [161, 136] on span "H3" at bounding box center [158, 138] width 7 height 14
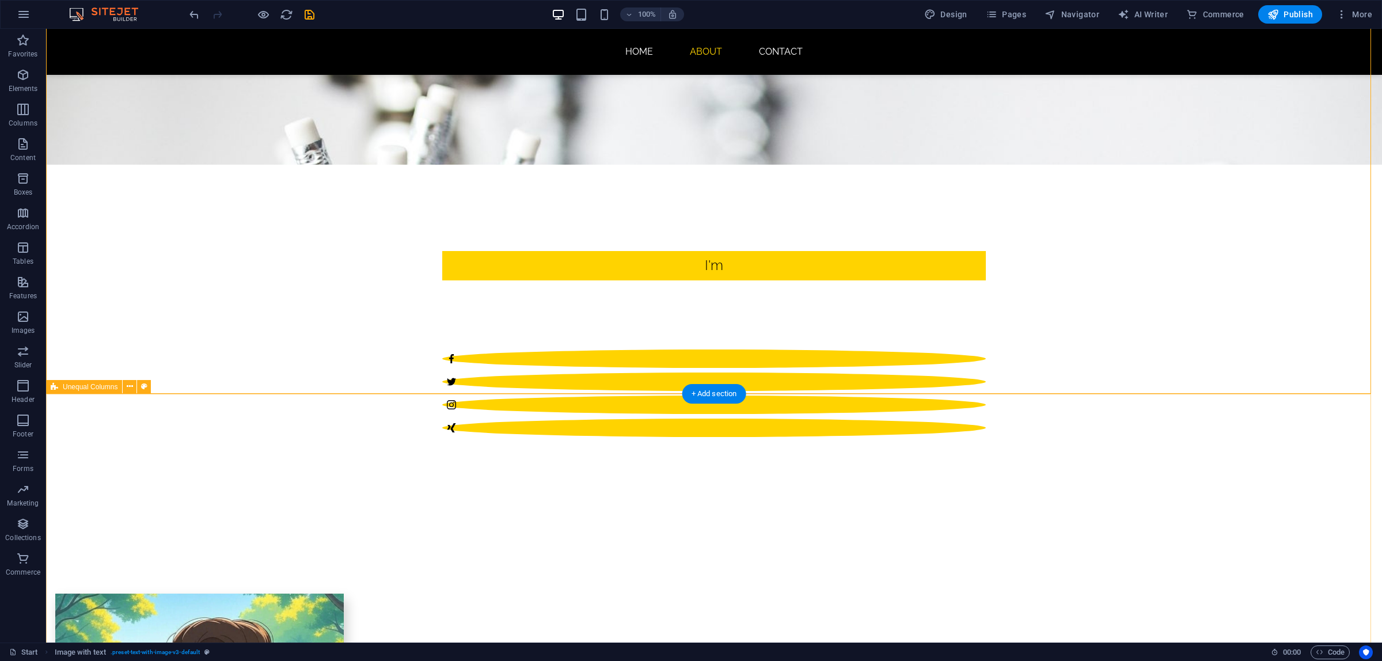
scroll to position [367, 0]
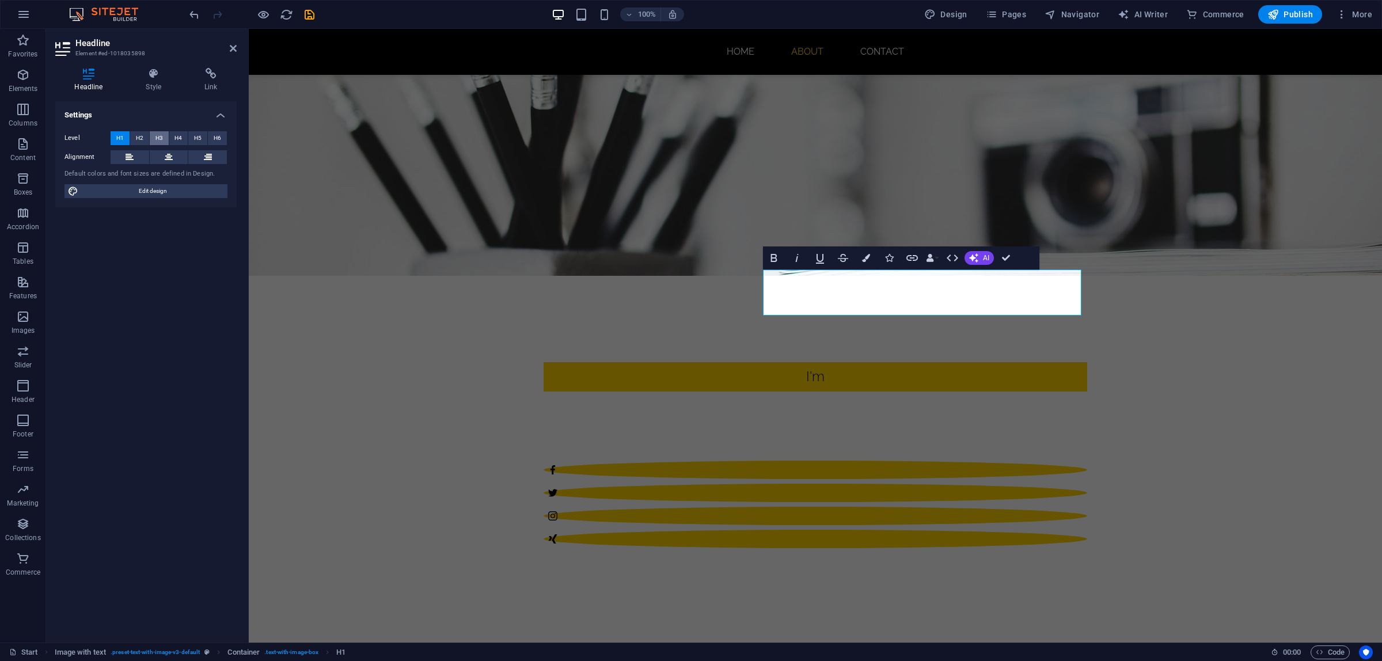
click at [156, 139] on span "H3" at bounding box center [158, 138] width 7 height 14
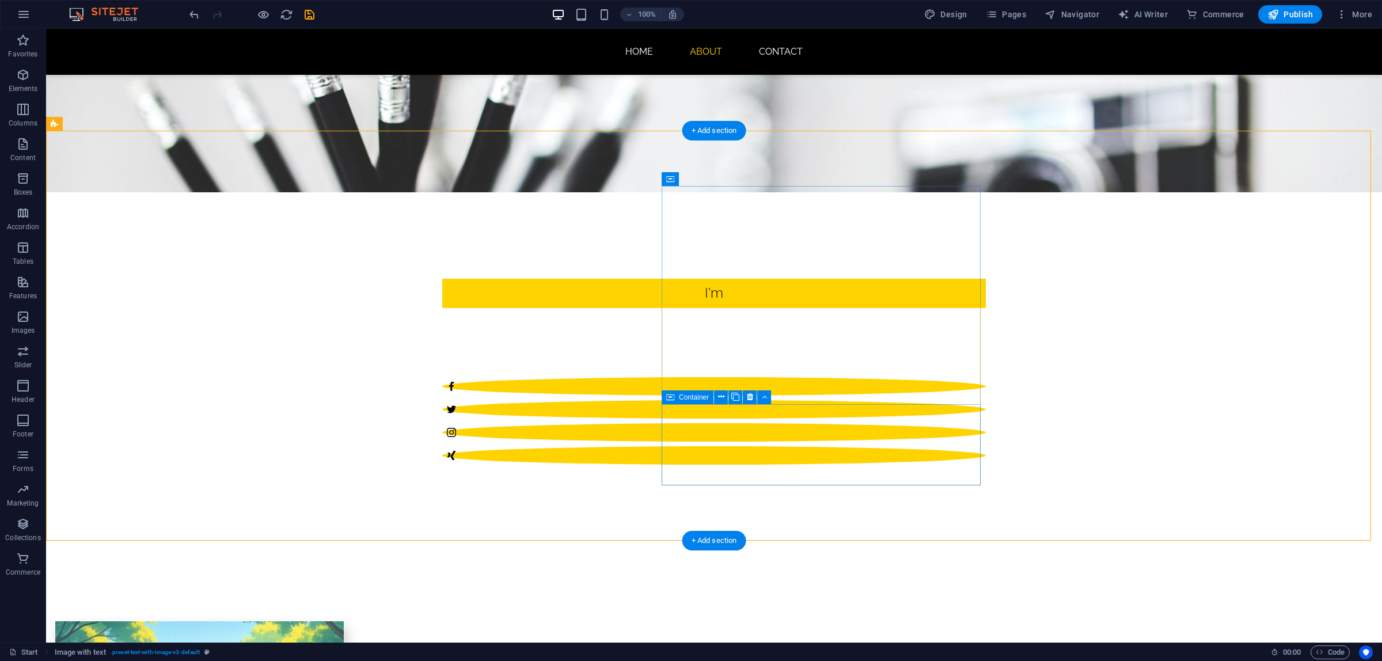
scroll to position [432, 0]
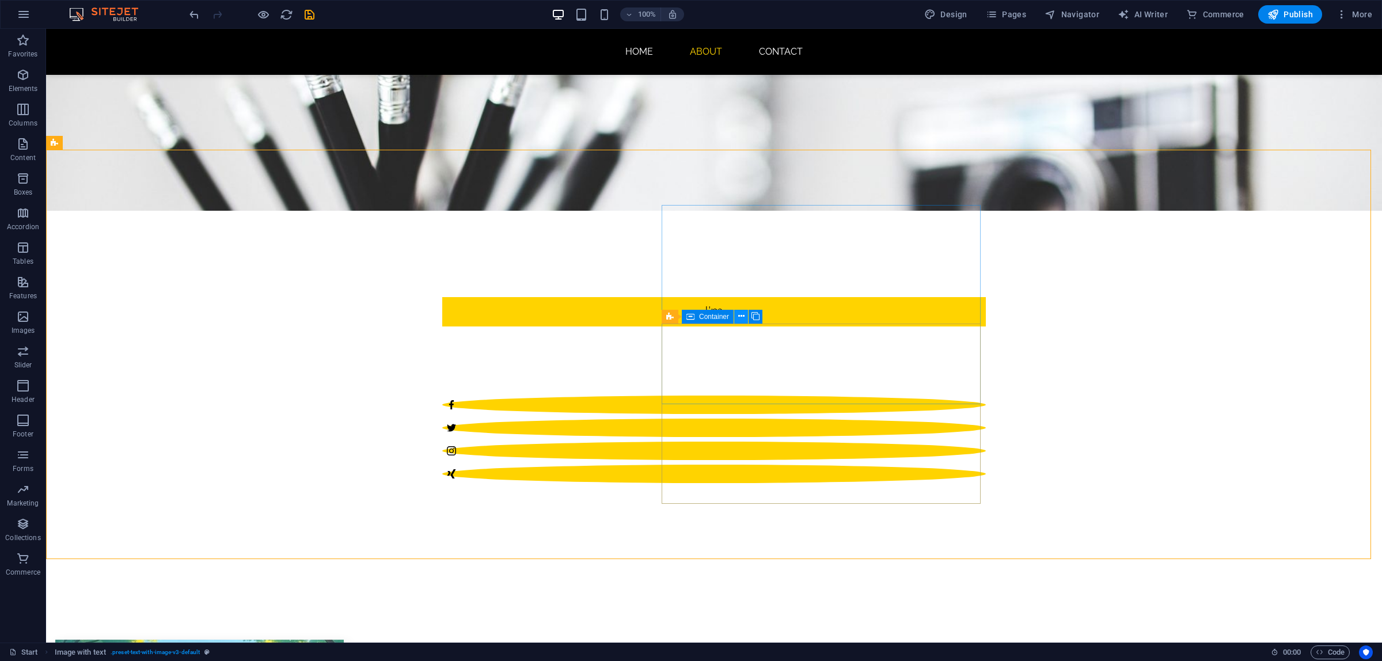
click at [743, 317] on icon at bounding box center [741, 316] width 6 height 12
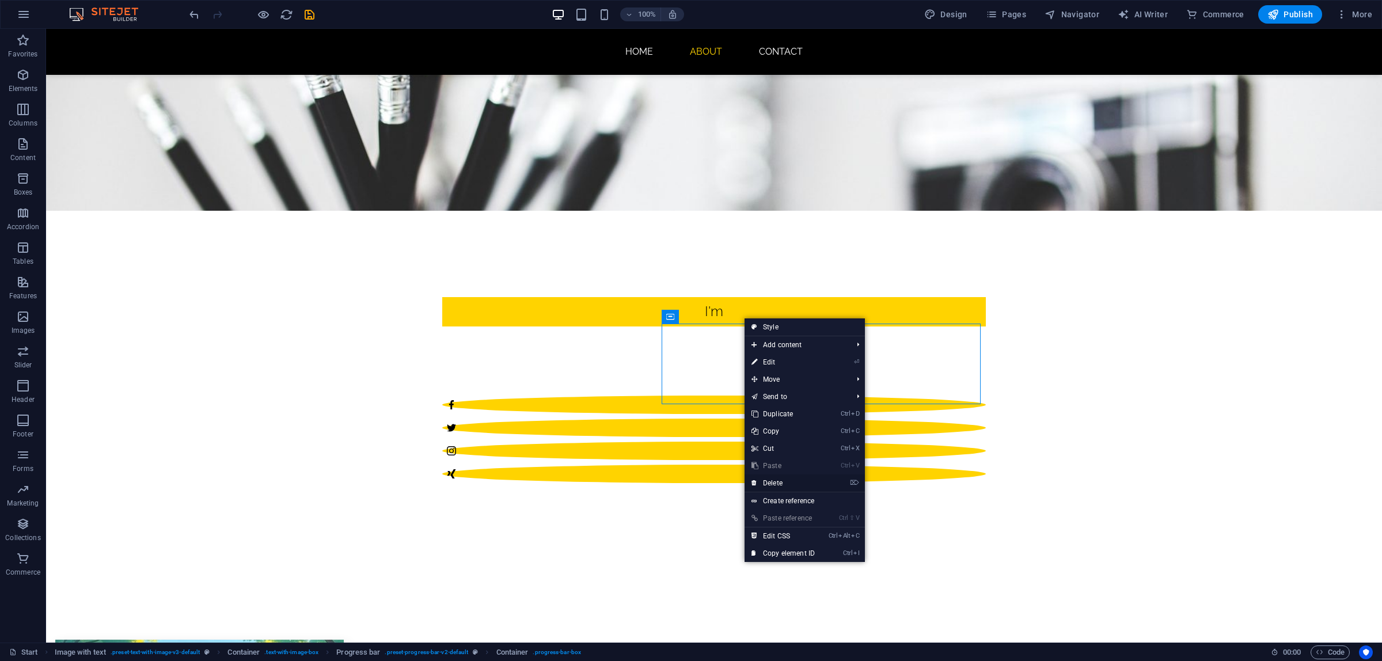
click at [792, 485] on link "⌦ Delete" at bounding box center [783, 483] width 77 height 17
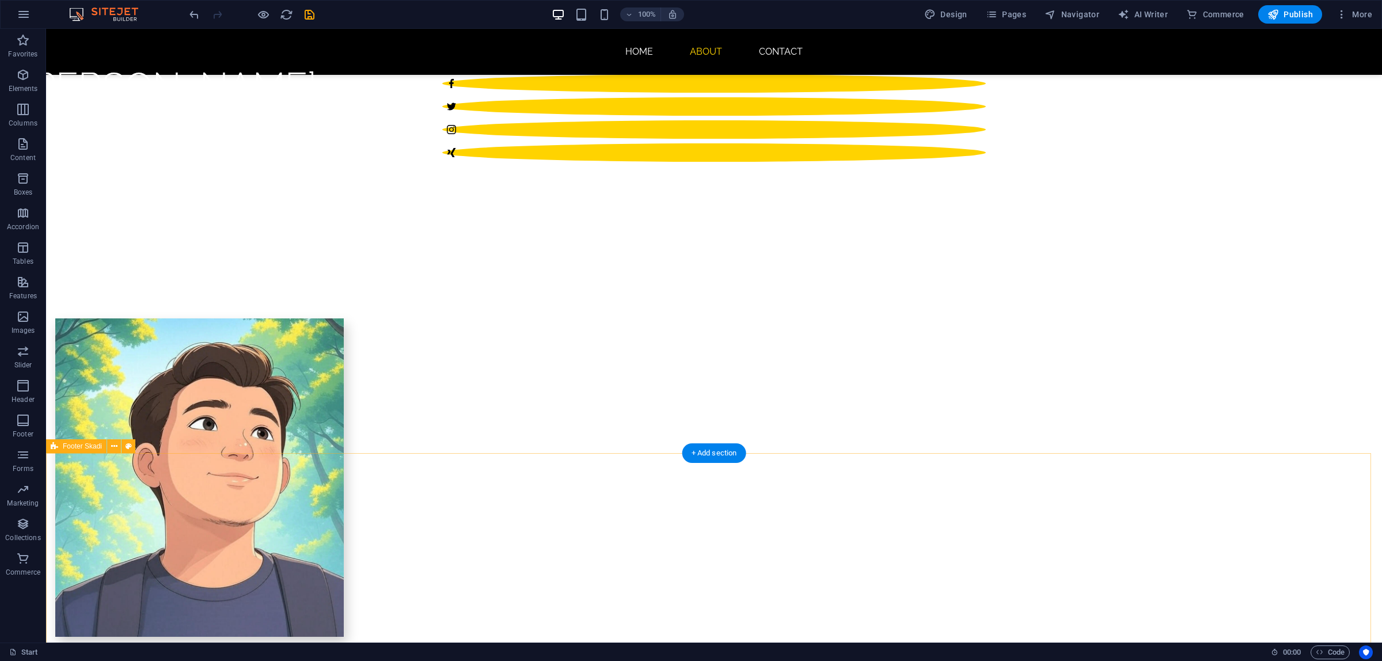
scroll to position [909, 0]
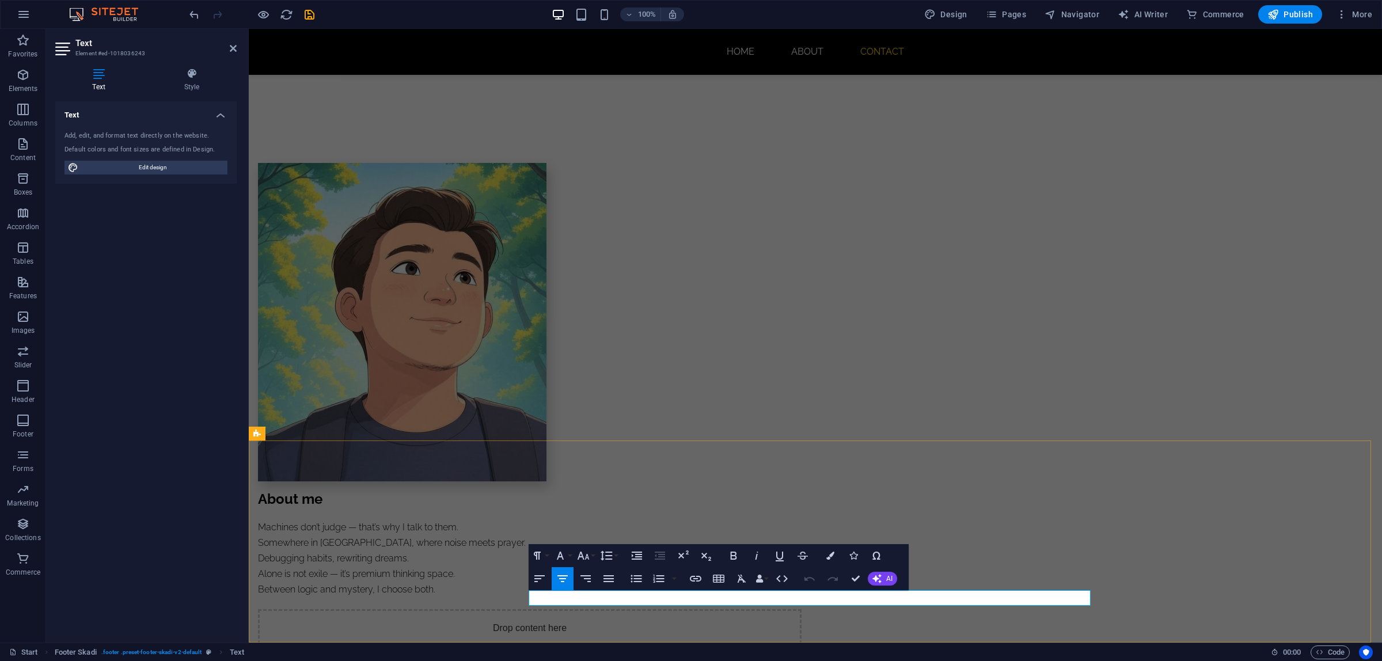
drag, startPoint x: 875, startPoint y: 600, endPoint x: 746, endPoint y: 598, distance: 129.0
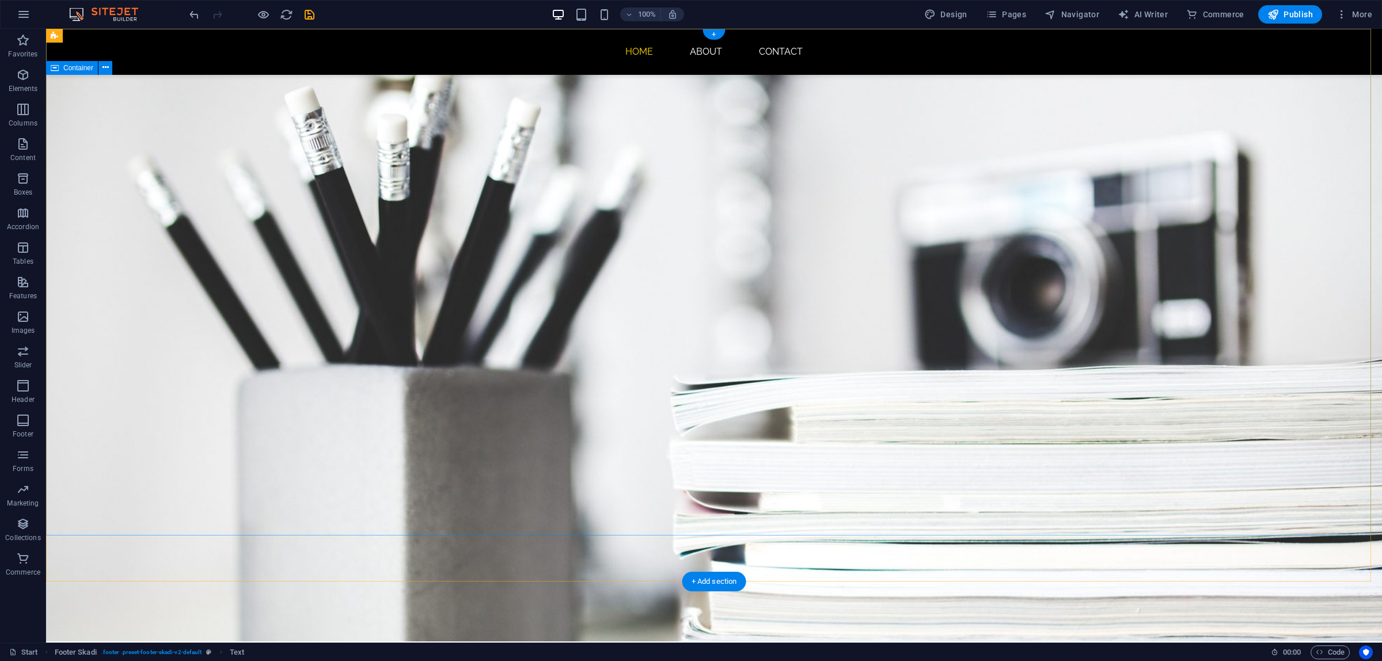
scroll to position [0, 0]
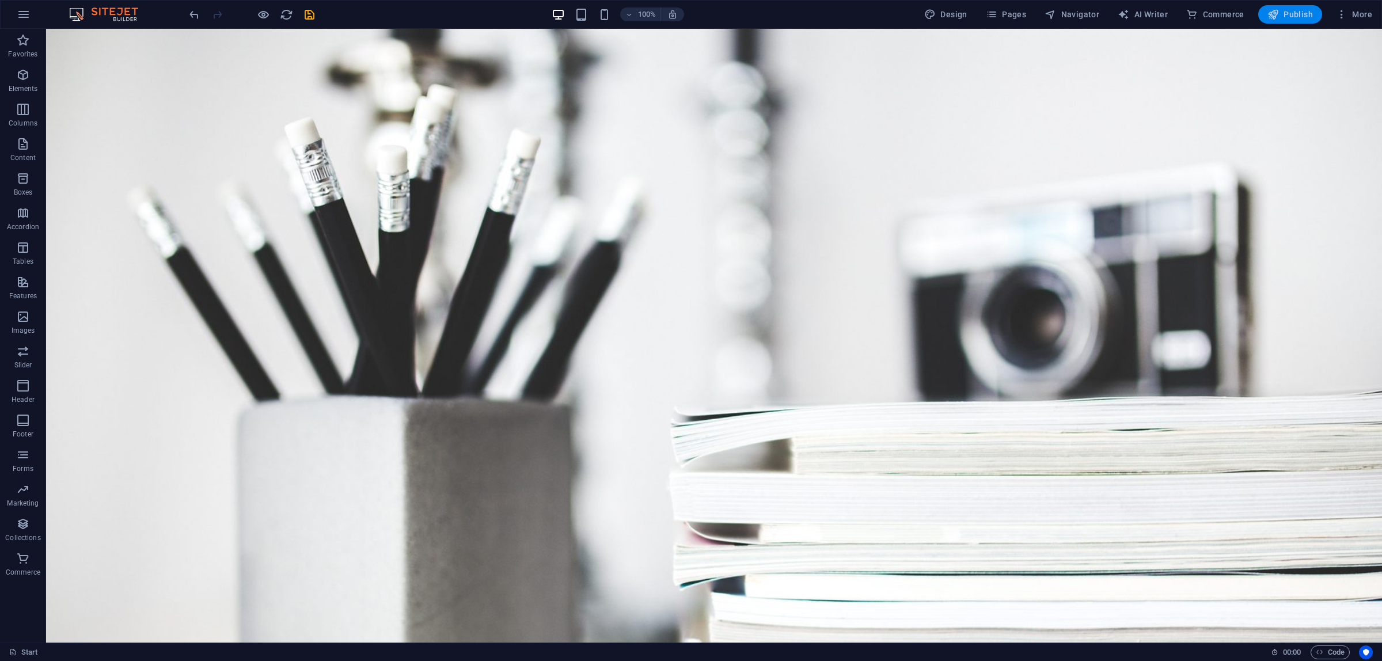
click at [1310, 16] on span "Publish" at bounding box center [1290, 15] width 45 height 12
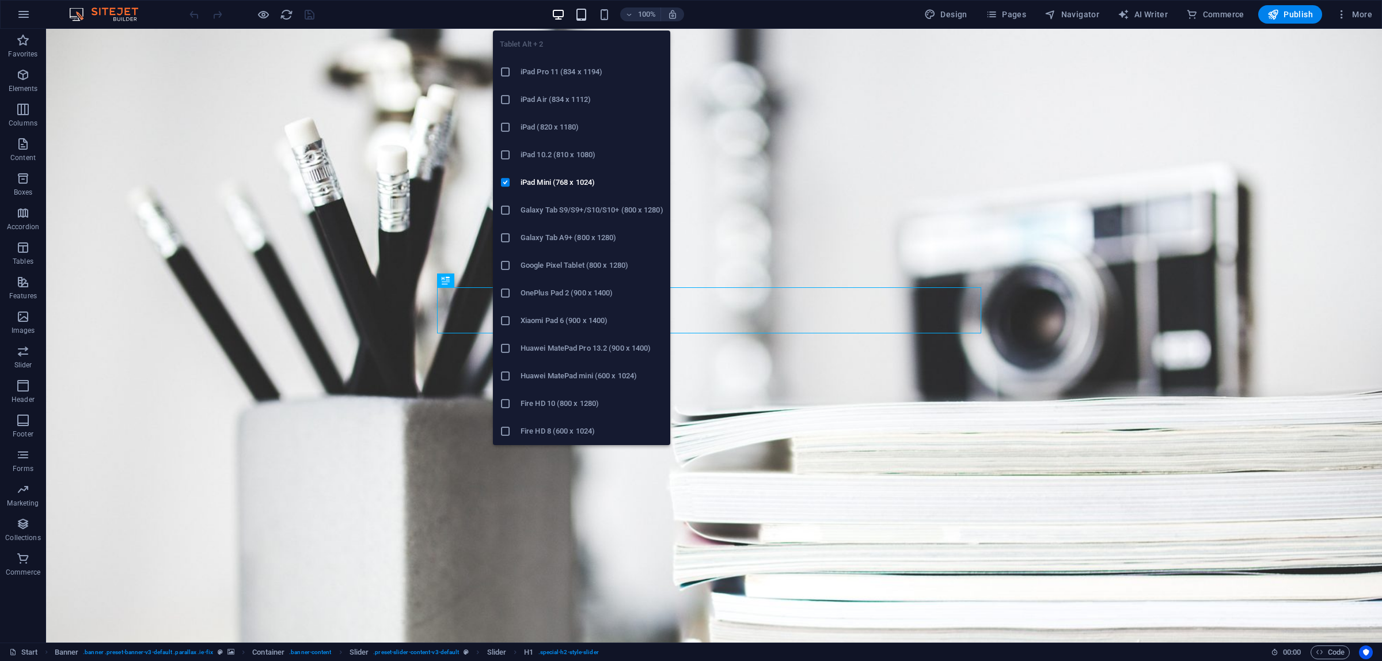
click at [583, 17] on icon "button" at bounding box center [581, 14] width 13 height 13
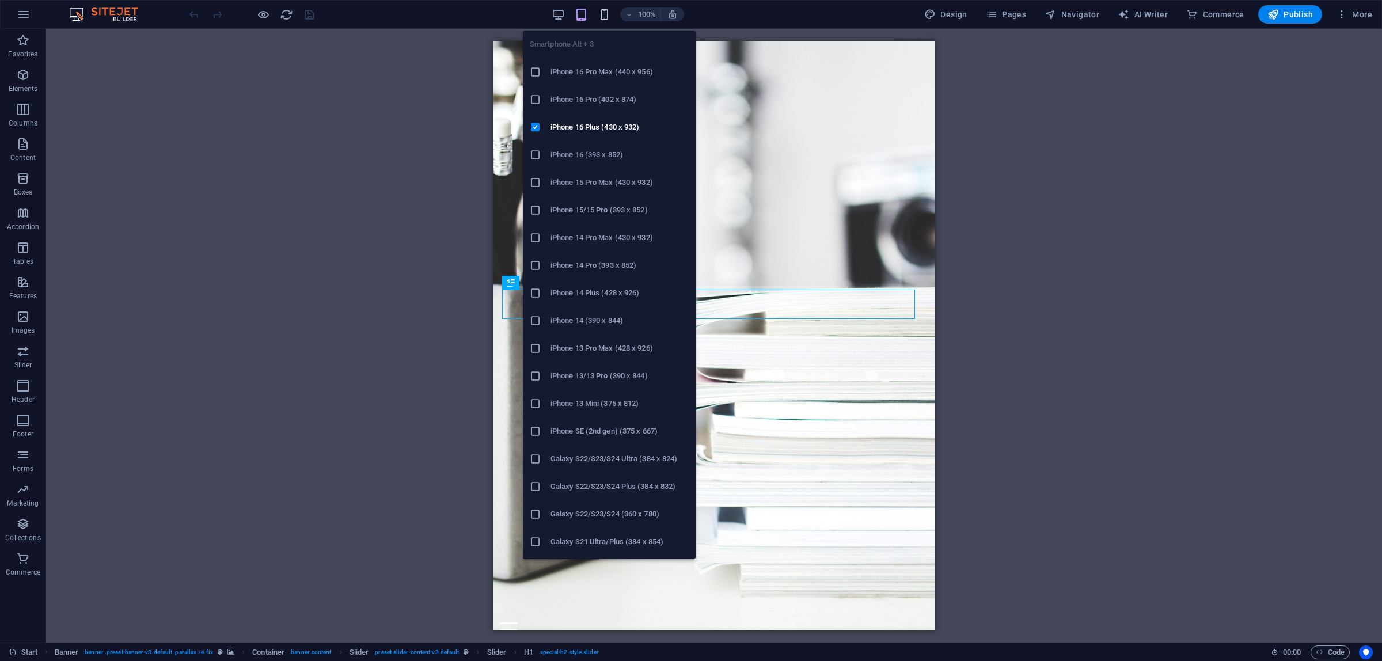
click at [604, 15] on icon "button" at bounding box center [604, 14] width 13 height 13
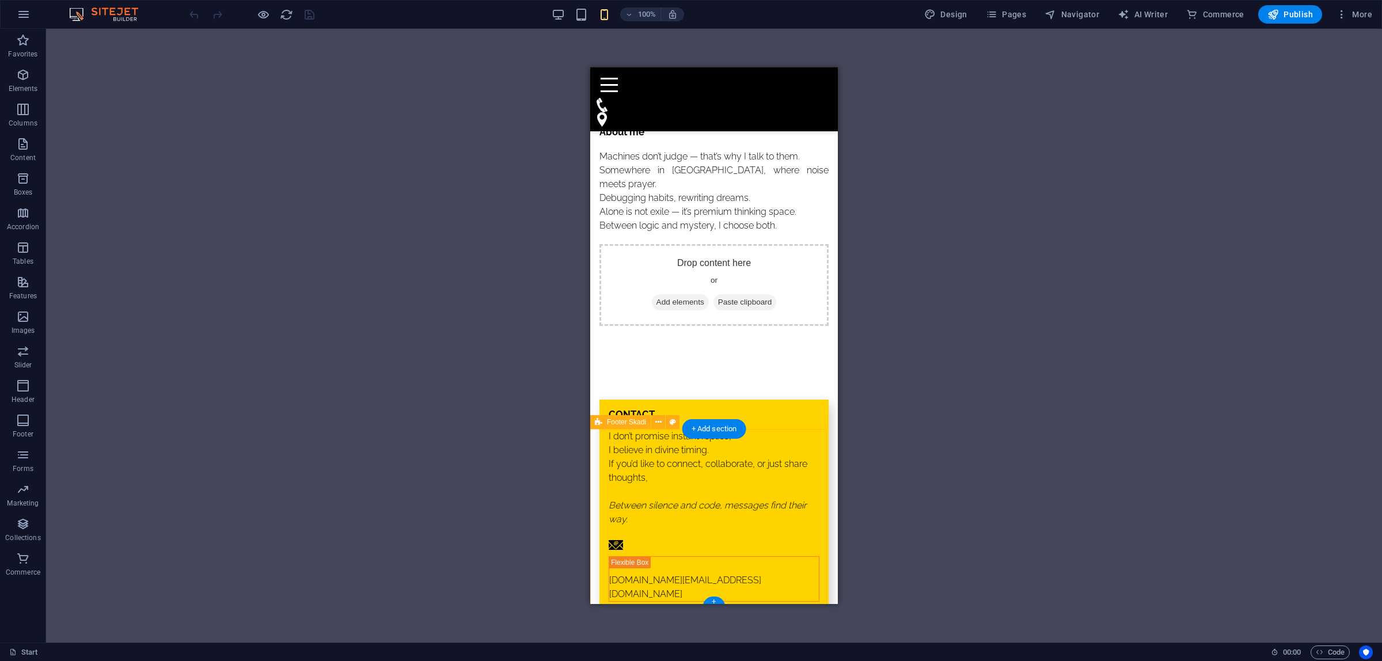
scroll to position [1166, 0]
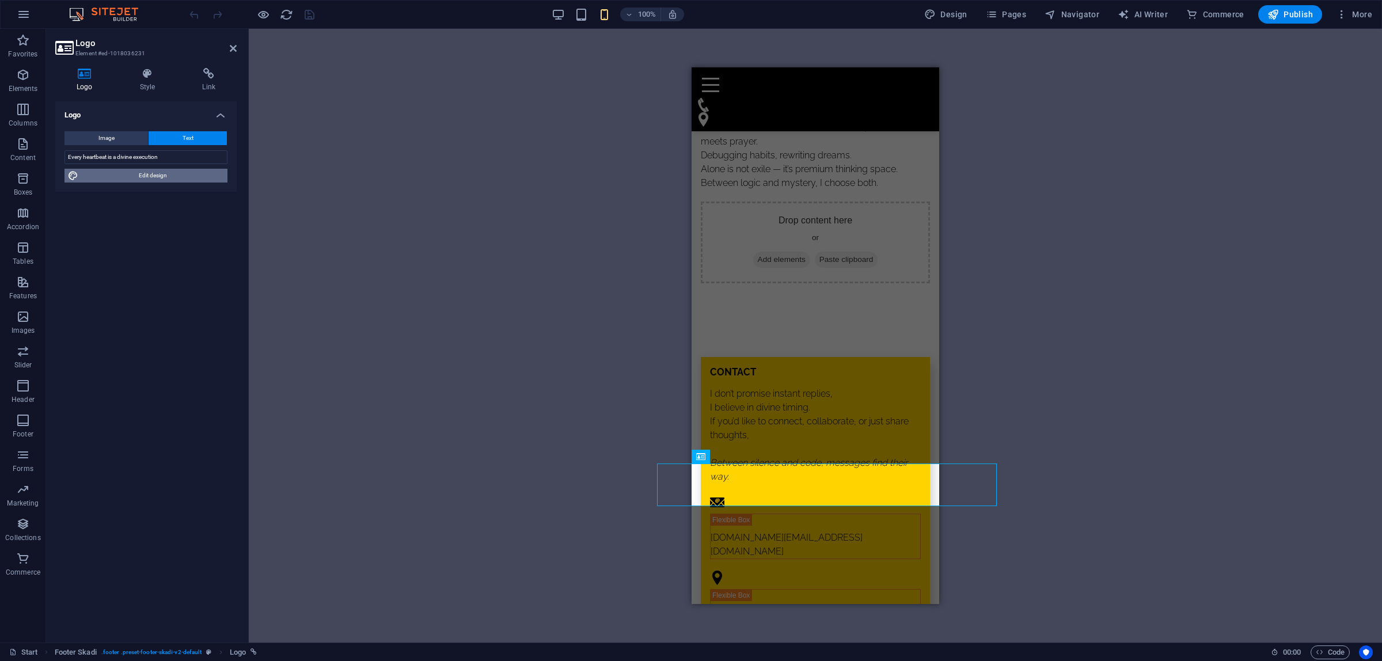
click at [180, 177] on span "Edit design" at bounding box center [153, 176] width 142 height 14
select select "rem"
select select "px"
select select "rem"
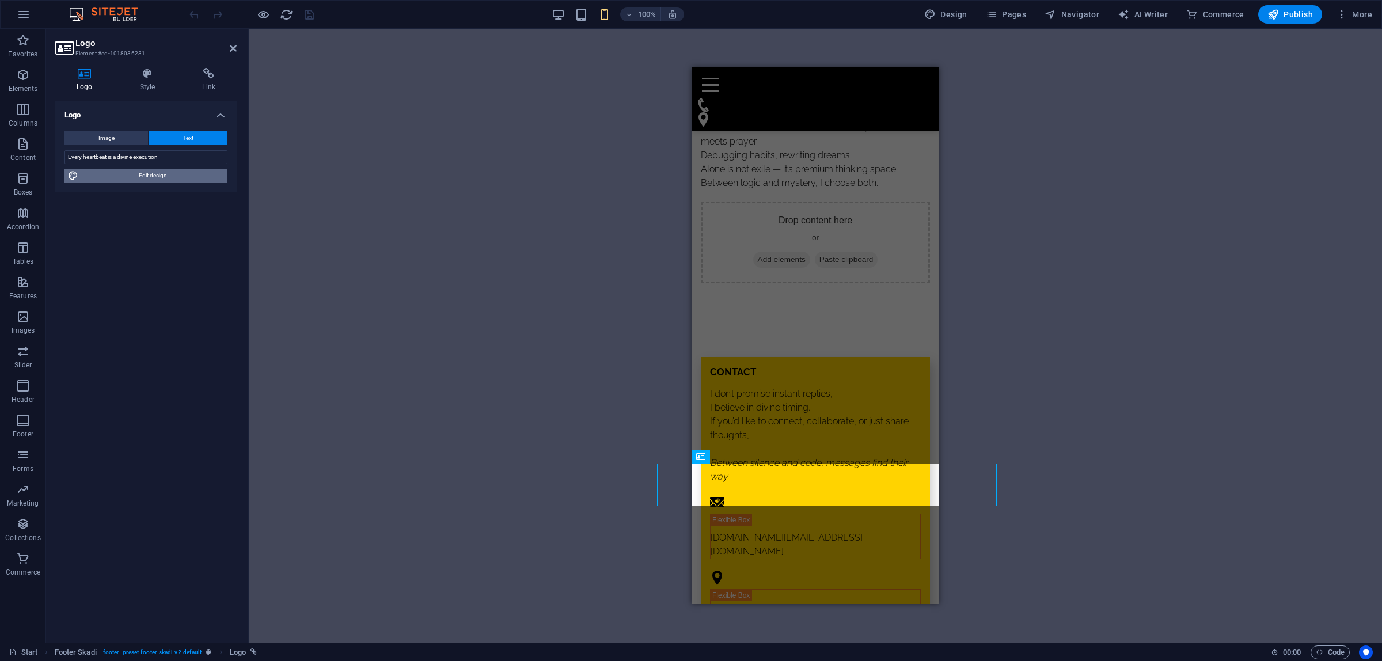
select select "800"
select select "px"
select select "rem"
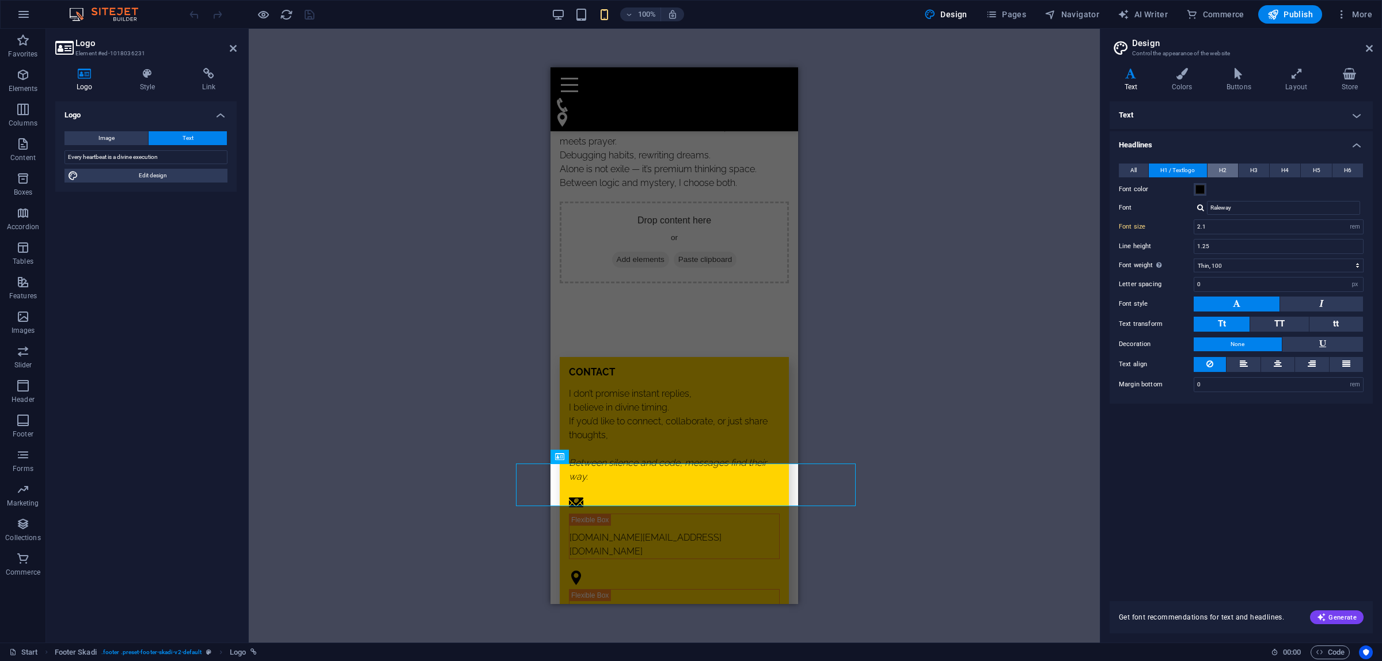
click at [1224, 170] on span "H2" at bounding box center [1222, 171] width 7 height 14
click at [1258, 168] on button "H3" at bounding box center [1254, 171] width 31 height 14
click at [1284, 168] on span "H4" at bounding box center [1284, 171] width 7 height 14
click at [1311, 168] on button "H5" at bounding box center [1316, 171] width 31 height 14
click at [1340, 166] on button "H6" at bounding box center [1348, 171] width 31 height 14
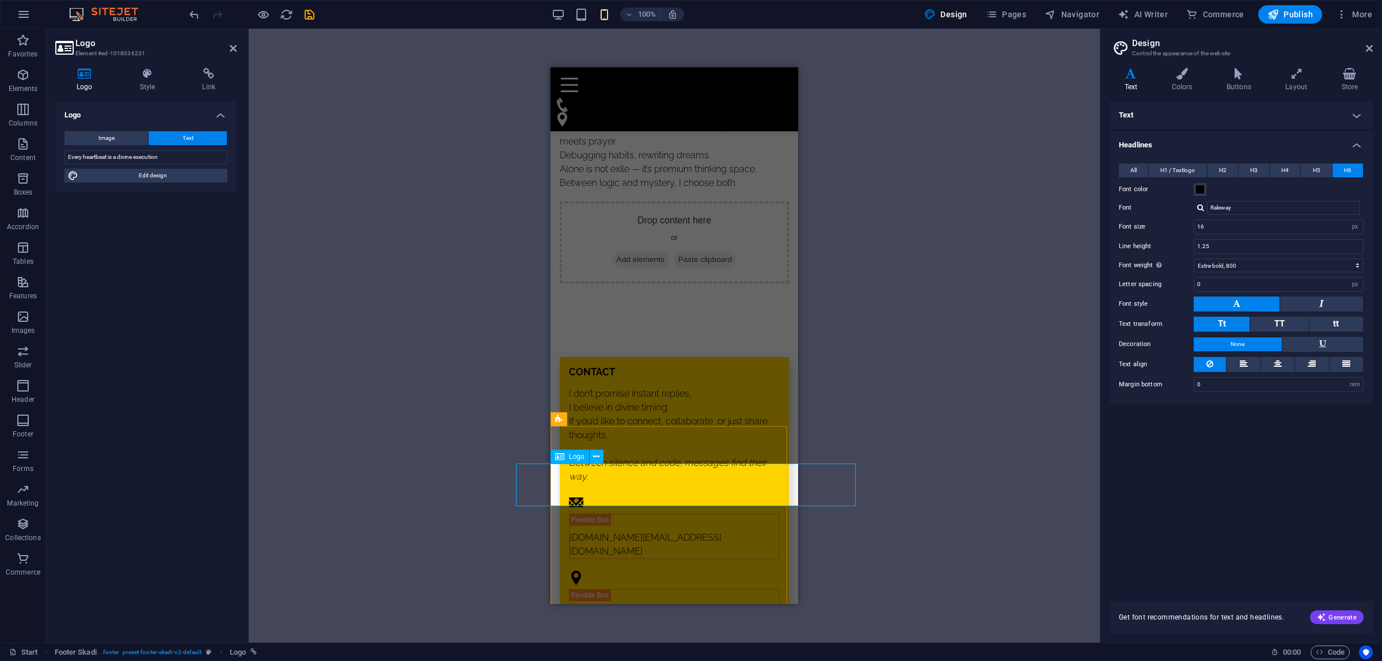
click at [1135, 172] on span "All" at bounding box center [1133, 171] width 6 height 14
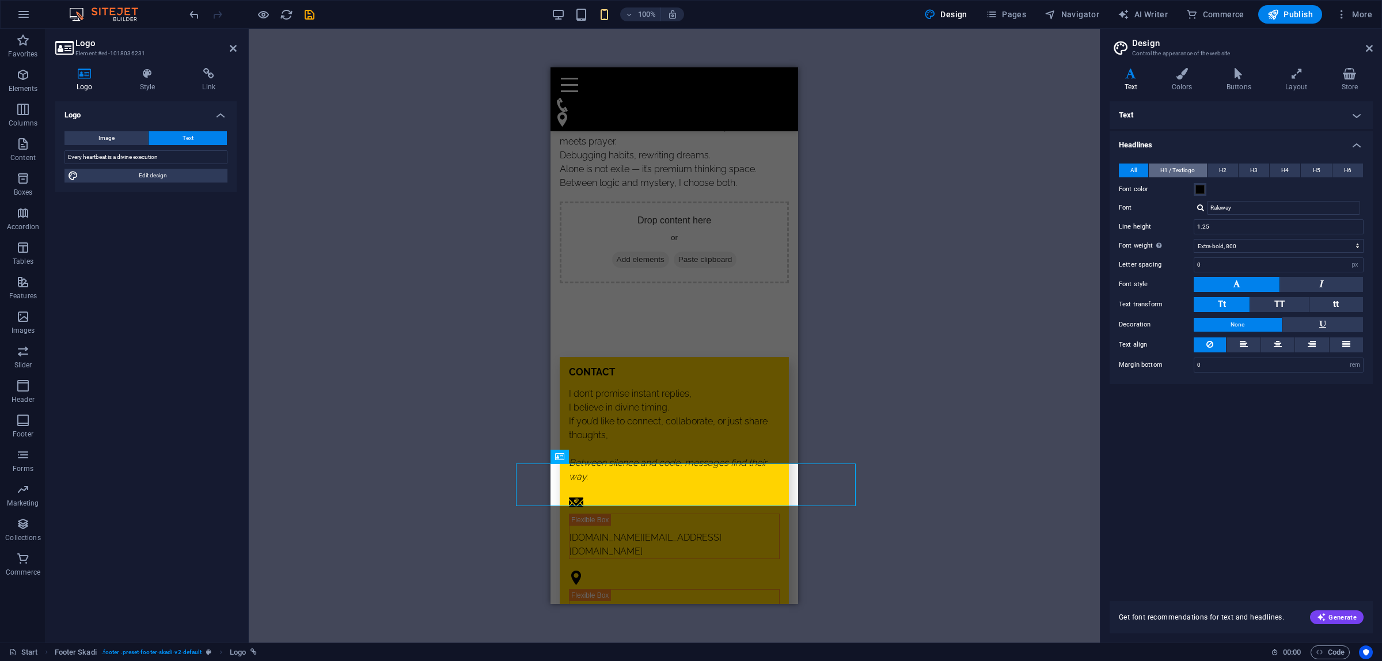
click at [1172, 168] on span "H1 / Textlogo" at bounding box center [1177, 171] width 35 height 14
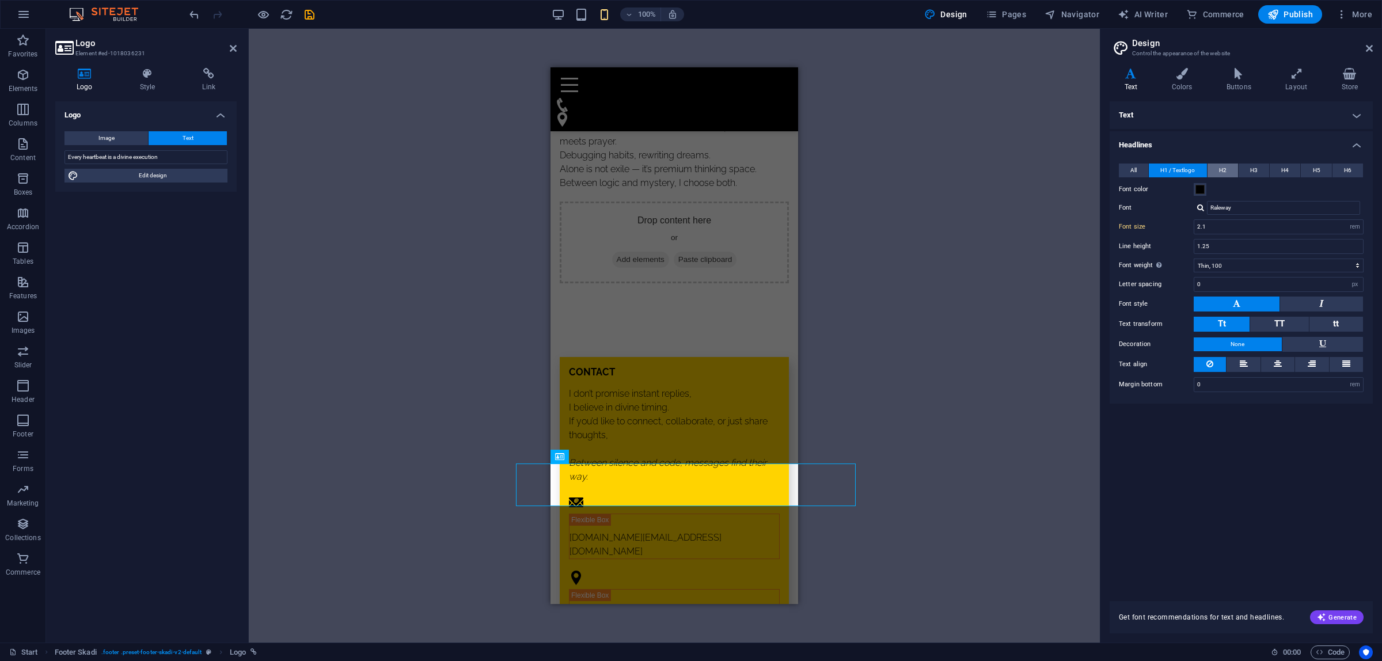
click at [1221, 166] on span "H2" at bounding box center [1222, 171] width 7 height 14
click at [1262, 167] on button "H3" at bounding box center [1254, 171] width 31 height 14
click at [1295, 167] on button "H4" at bounding box center [1285, 171] width 31 height 14
click at [1316, 168] on span "H5" at bounding box center [1316, 171] width 7 height 14
click at [1340, 168] on button "H6" at bounding box center [1348, 171] width 31 height 14
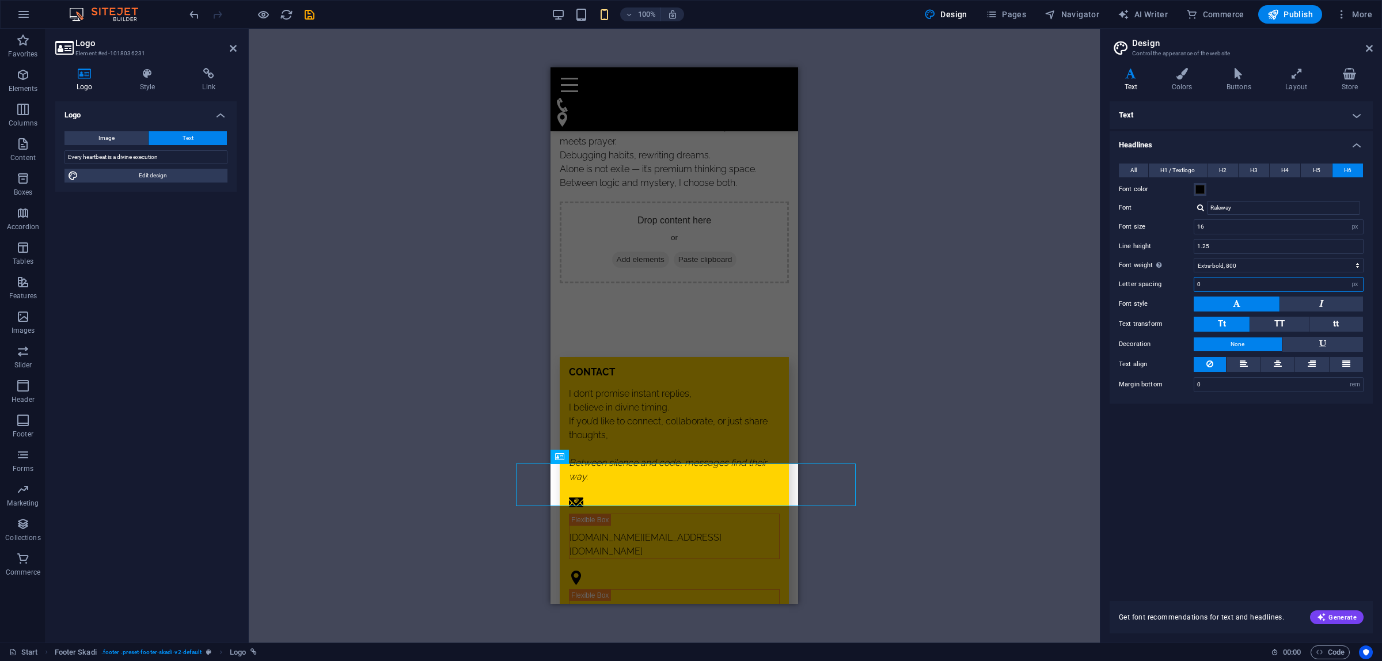
drag, startPoint x: 1230, startPoint y: 282, endPoint x: 1191, endPoint y: 282, distance: 39.2
click at [1191, 282] on div "Letter spacing 0 rem px" at bounding box center [1241, 284] width 245 height 15
drag, startPoint x: 1231, startPoint y: 246, endPoint x: 1186, endPoint y: 245, distance: 44.9
click at [1186, 245] on div "Line height 1.25" at bounding box center [1241, 246] width 245 height 15
type input "1"
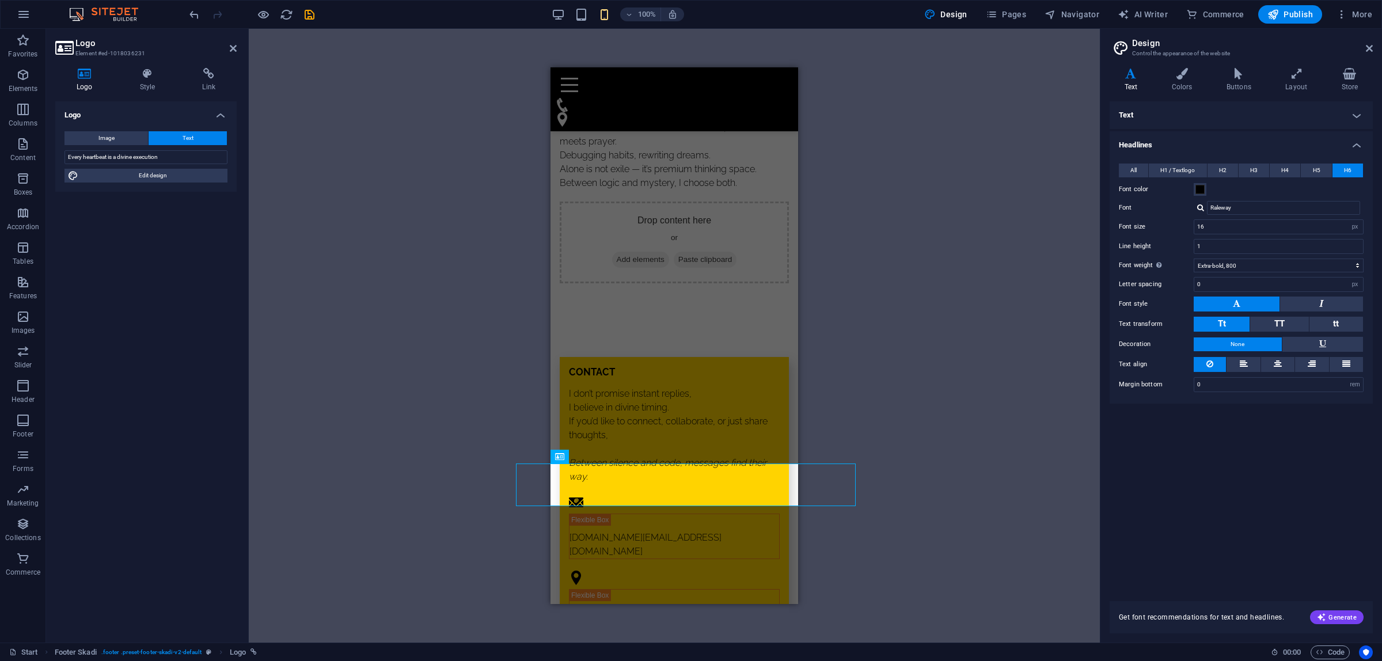
click at [1181, 251] on div "Line height 1" at bounding box center [1241, 246] width 245 height 15
drag, startPoint x: 1211, startPoint y: 228, endPoint x: 1192, endPoint y: 226, distance: 19.1
click at [1192, 226] on div "Font size 16 rem px em %" at bounding box center [1241, 226] width 245 height 15
click at [1177, 225] on label "Font size" at bounding box center [1156, 226] width 75 height 6
click at [1209, 225] on input "16" at bounding box center [1278, 227] width 169 height 14
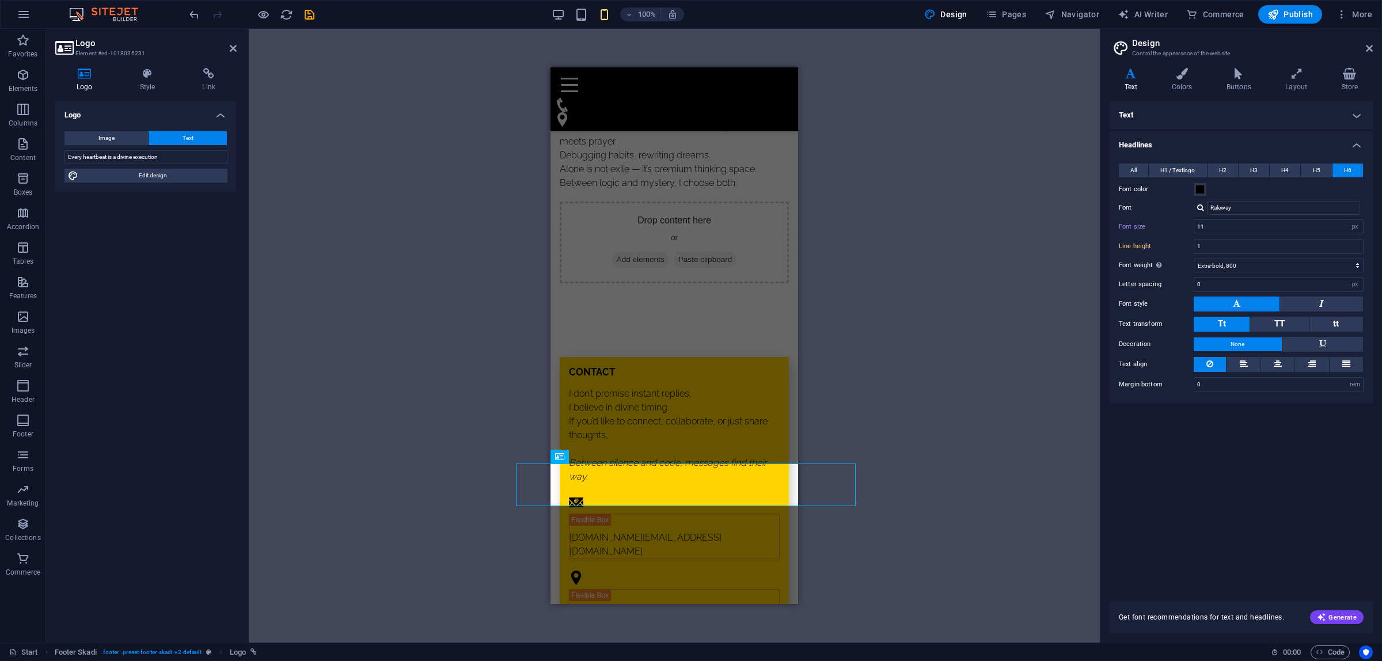
type input "16"
click at [1172, 231] on div "Font size 16 rem px em %" at bounding box center [1241, 226] width 245 height 15
click at [1280, 326] on span "TT" at bounding box center [1279, 323] width 10 height 10
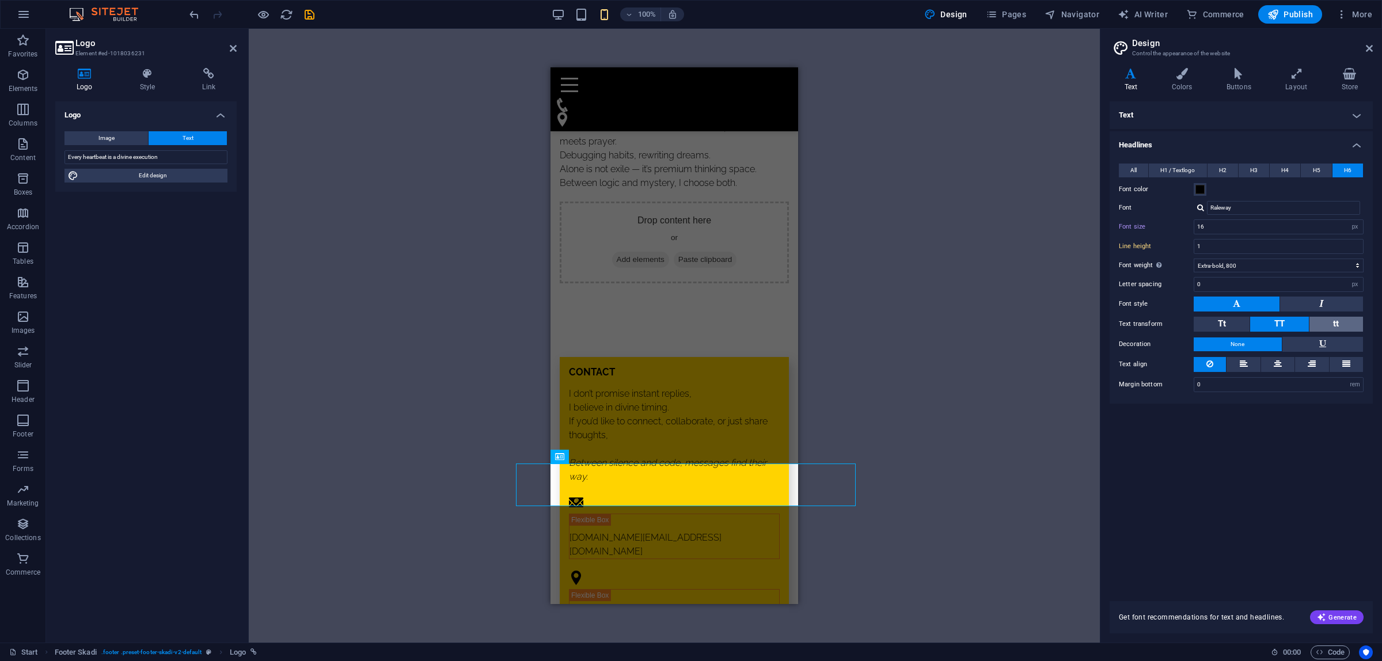
click at [1331, 323] on button "tt" at bounding box center [1337, 324] width 54 height 15
click at [1237, 268] on select "Thin, 100 Extra-light, 200 Light, 300 Regular, 400 Medium, 500 Semi-bold, 600 B…" at bounding box center [1279, 266] width 170 height 14
select select "100"
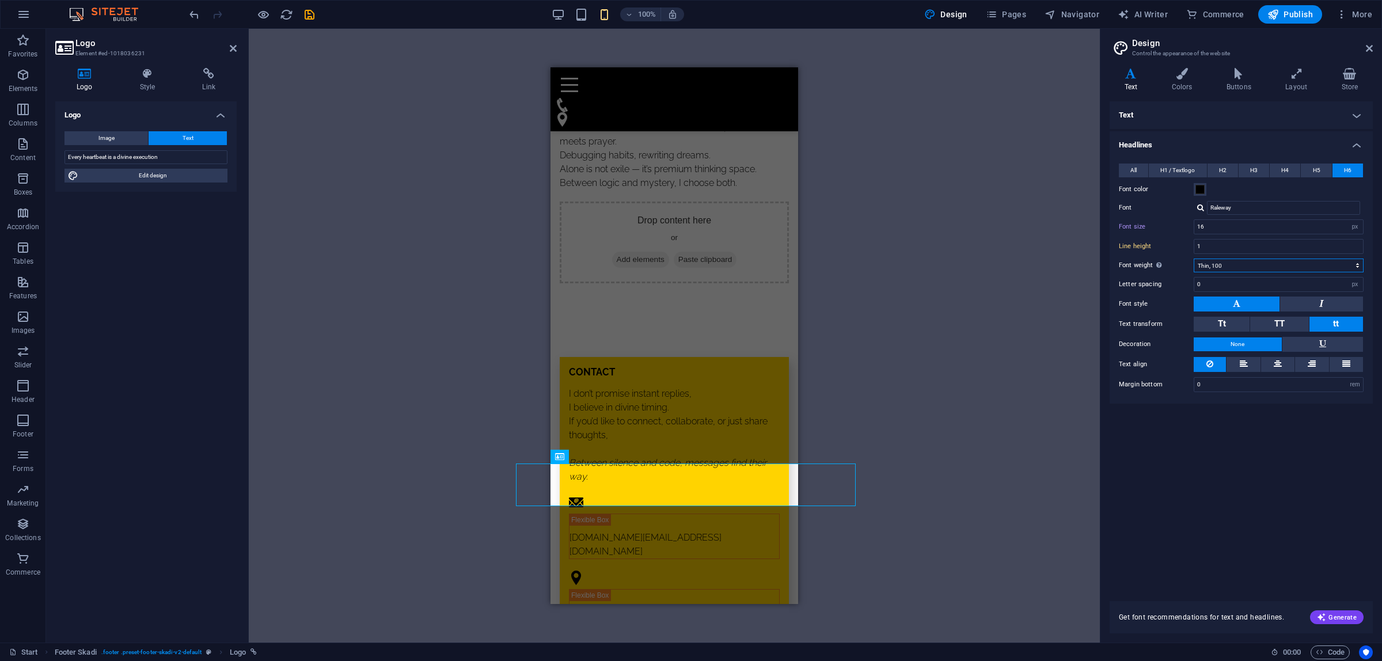
click at [1194, 259] on select "Thin, 100 Extra-light, 200 Light, 300 Regular, 400 Medium, 500 Semi-bold, 600 B…" at bounding box center [1279, 266] width 170 height 14
click at [1244, 203] on input "Raleway" at bounding box center [1283, 208] width 153 height 14
click at [1199, 206] on div at bounding box center [1200, 207] width 7 height 7
click at [1231, 235] on div "Manage fonts →" at bounding box center [1286, 239] width 152 height 14
select select "popularity"
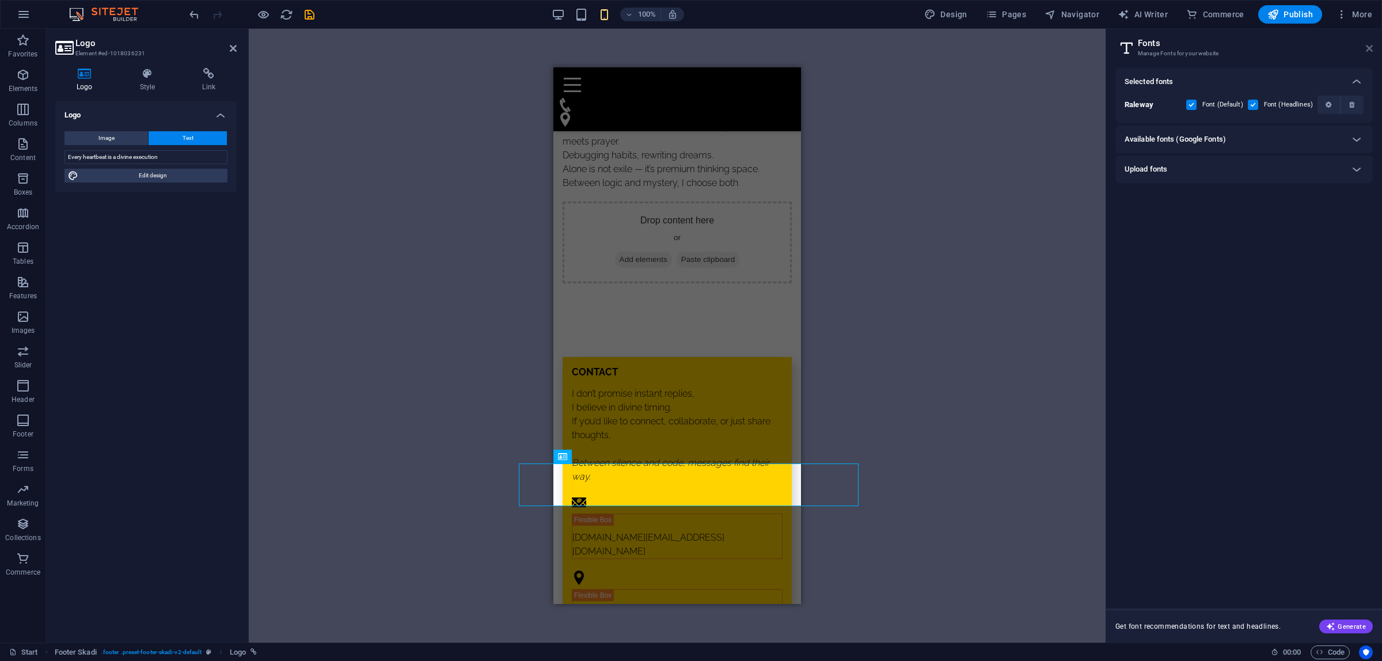
click at [1369, 50] on icon at bounding box center [1369, 48] width 7 height 9
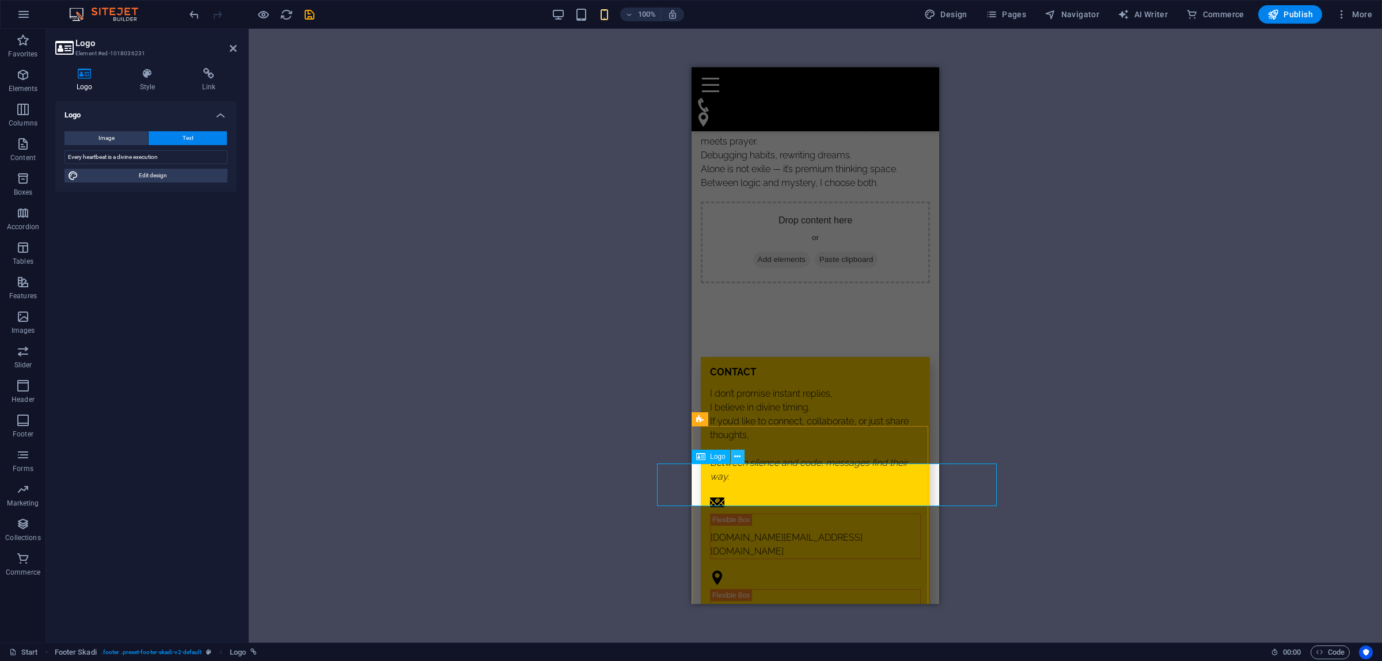
click at [739, 457] on icon at bounding box center [737, 457] width 6 height 12
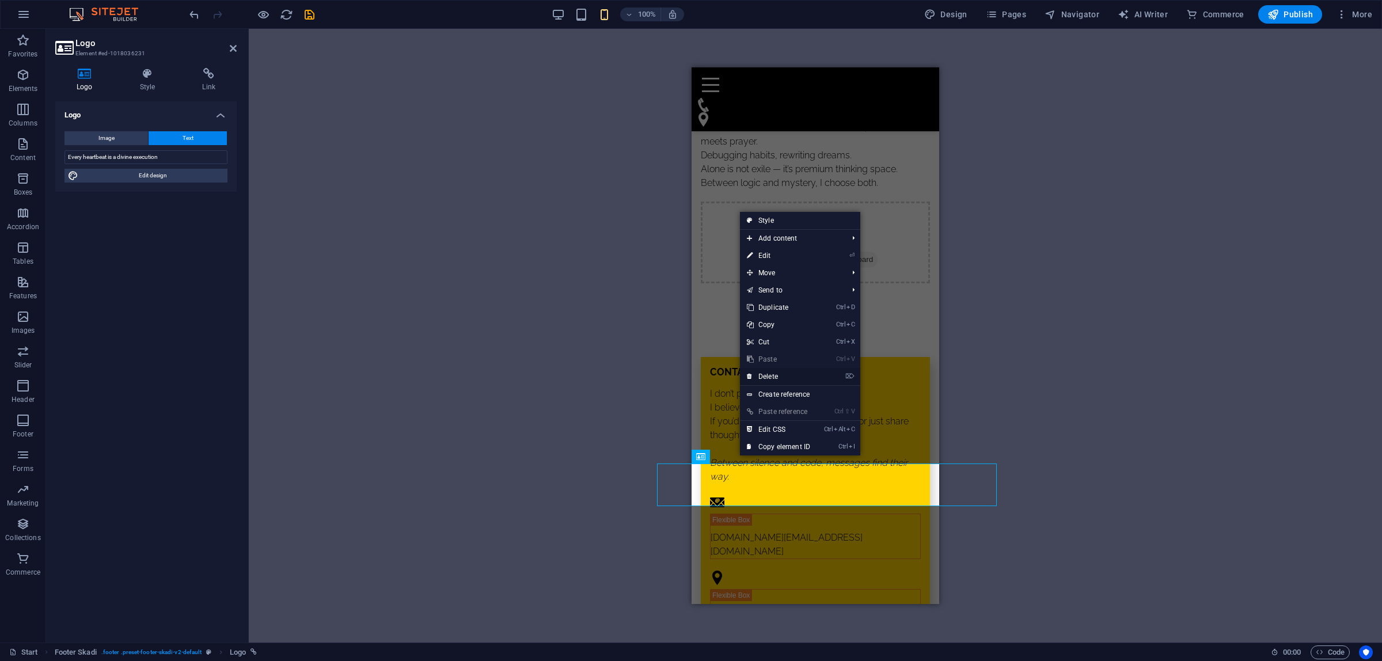
click at [776, 378] on link "⌦ Delete" at bounding box center [778, 376] width 77 height 17
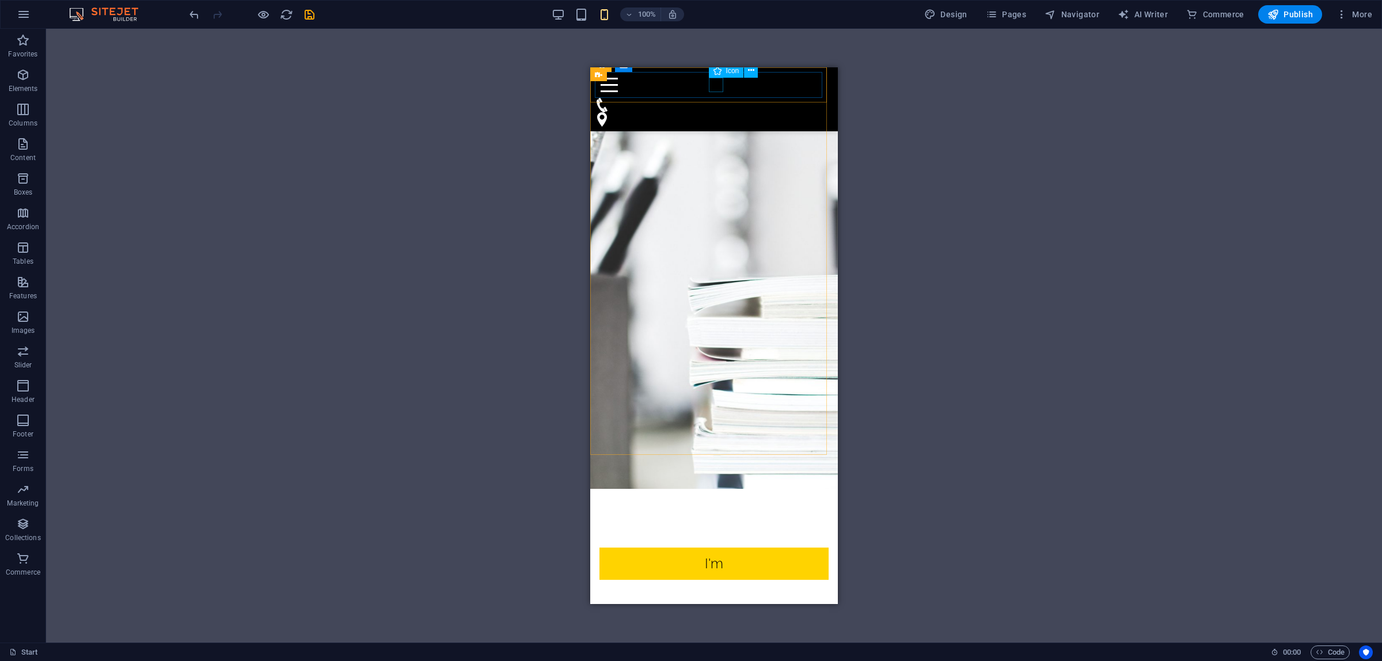
scroll to position [0, 0]
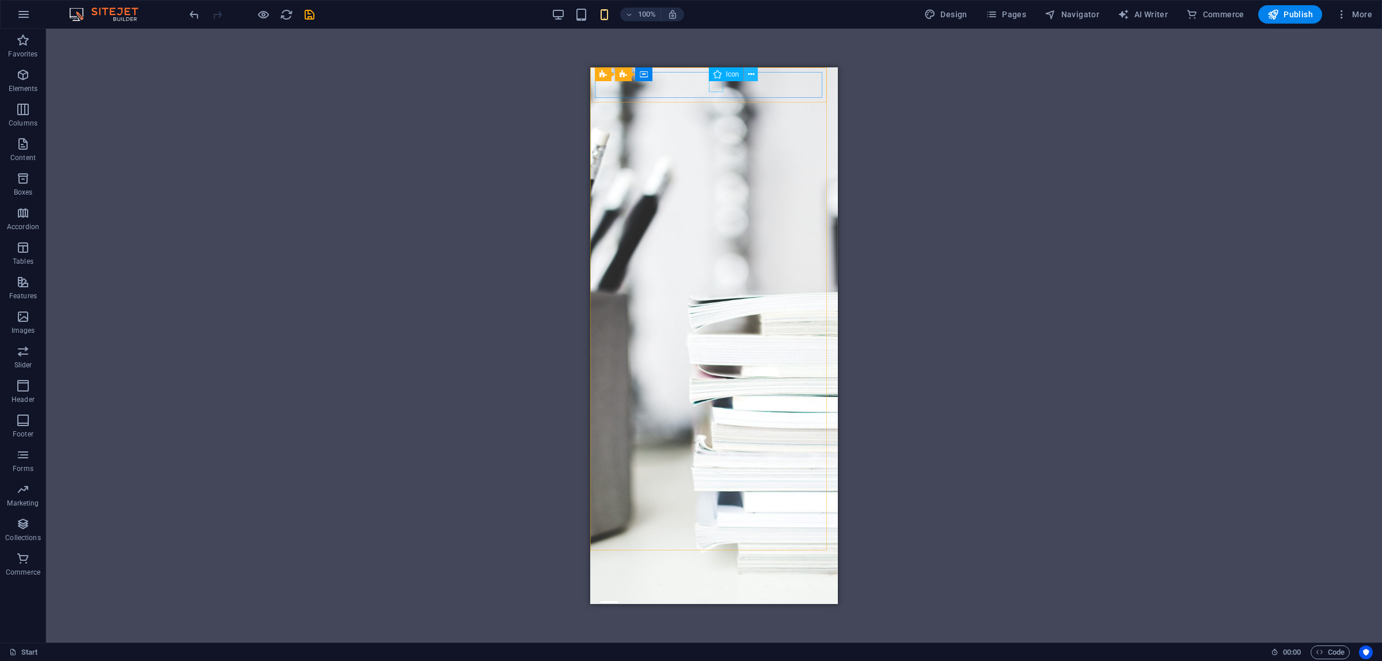
click at [749, 73] on icon at bounding box center [751, 75] width 6 height 12
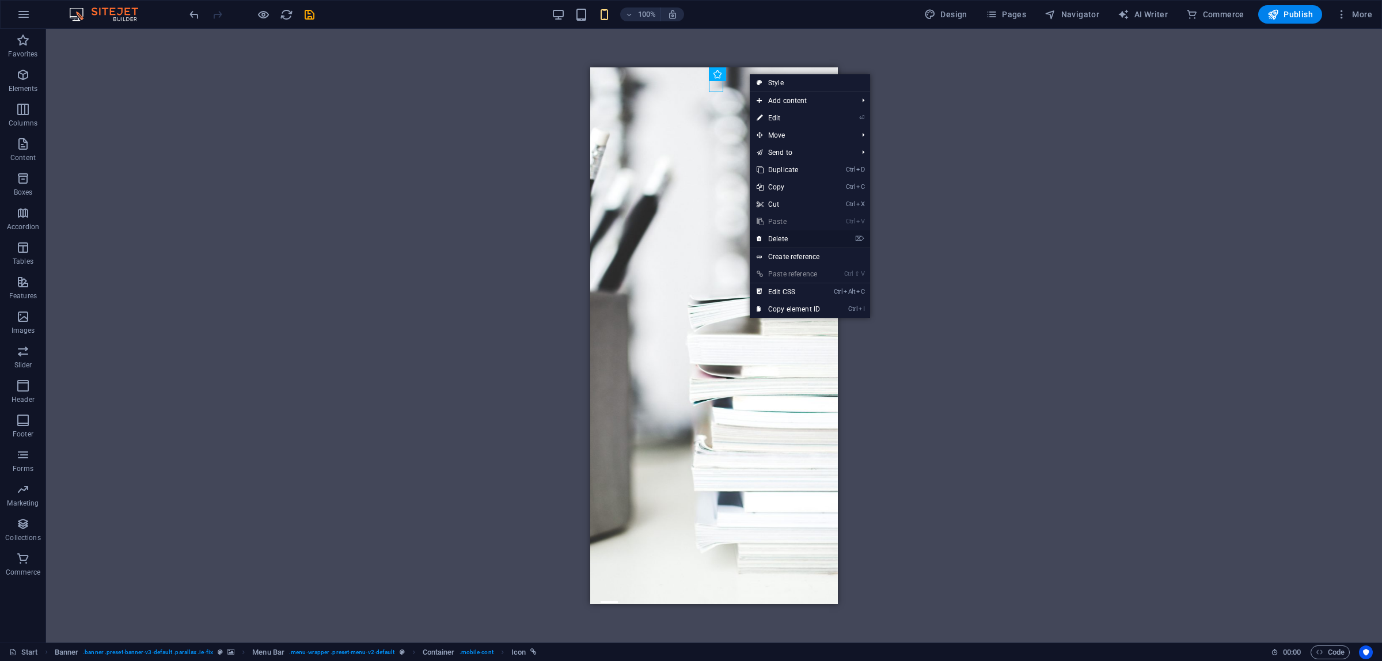
click at [792, 235] on link "⌦ Delete" at bounding box center [788, 238] width 77 height 17
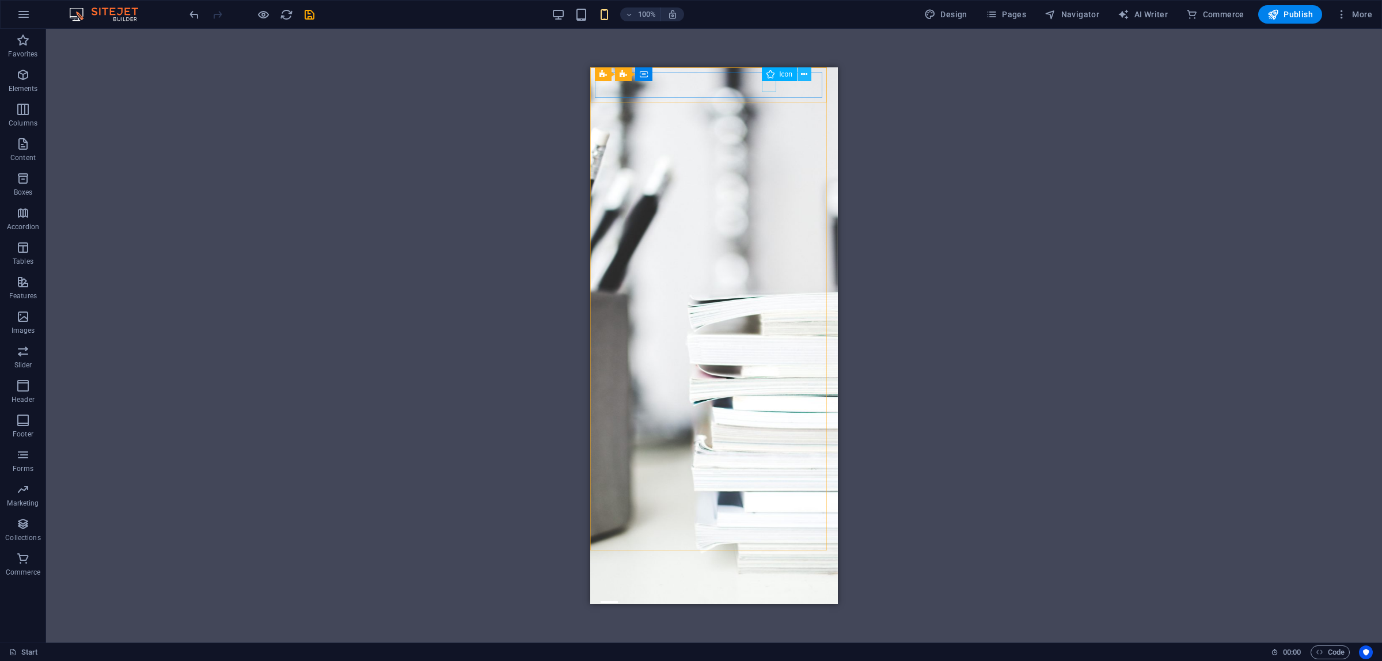
click at [803, 75] on icon at bounding box center [804, 75] width 6 height 12
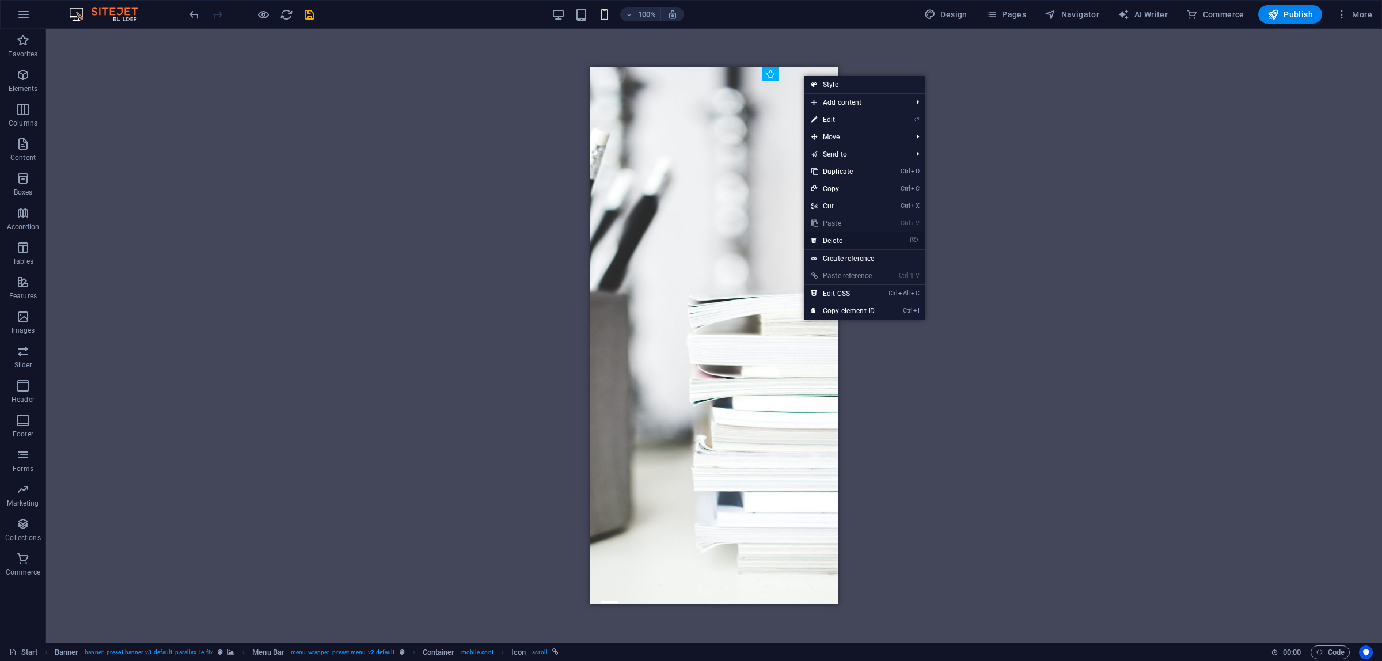
click at [847, 238] on link "⌦ Delete" at bounding box center [843, 240] width 77 height 17
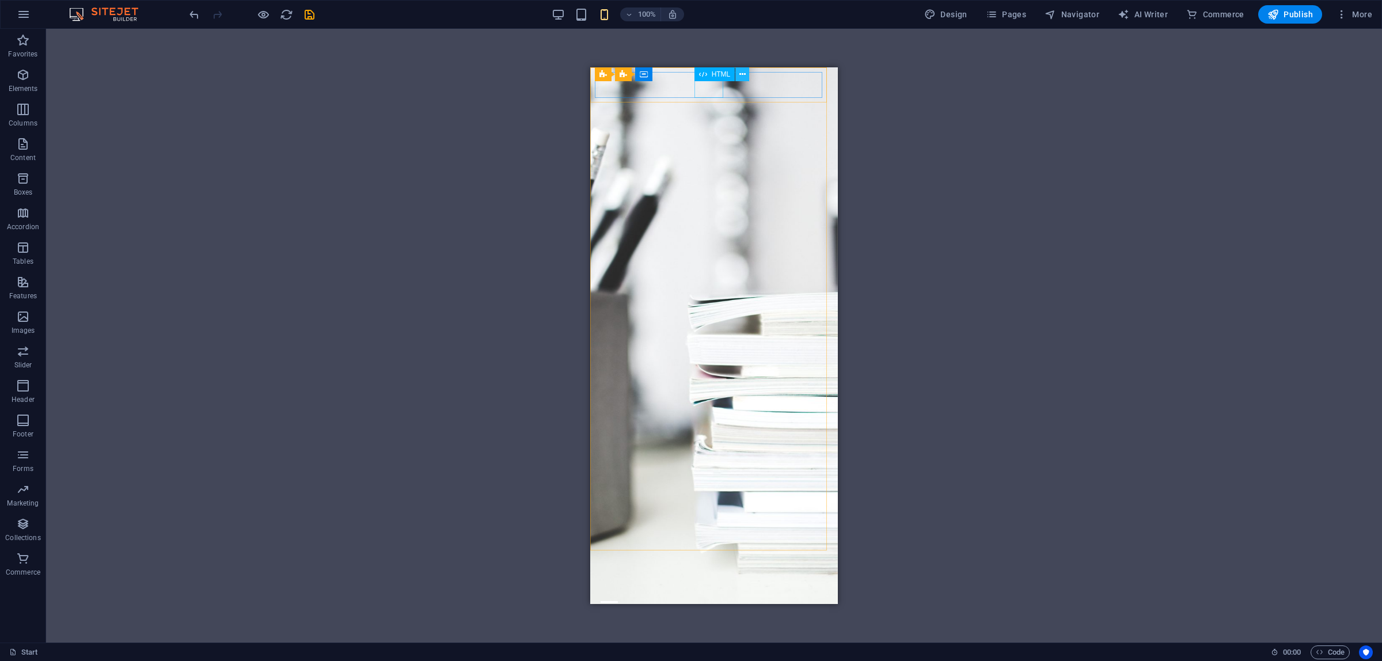
click at [741, 74] on icon at bounding box center [742, 75] width 6 height 12
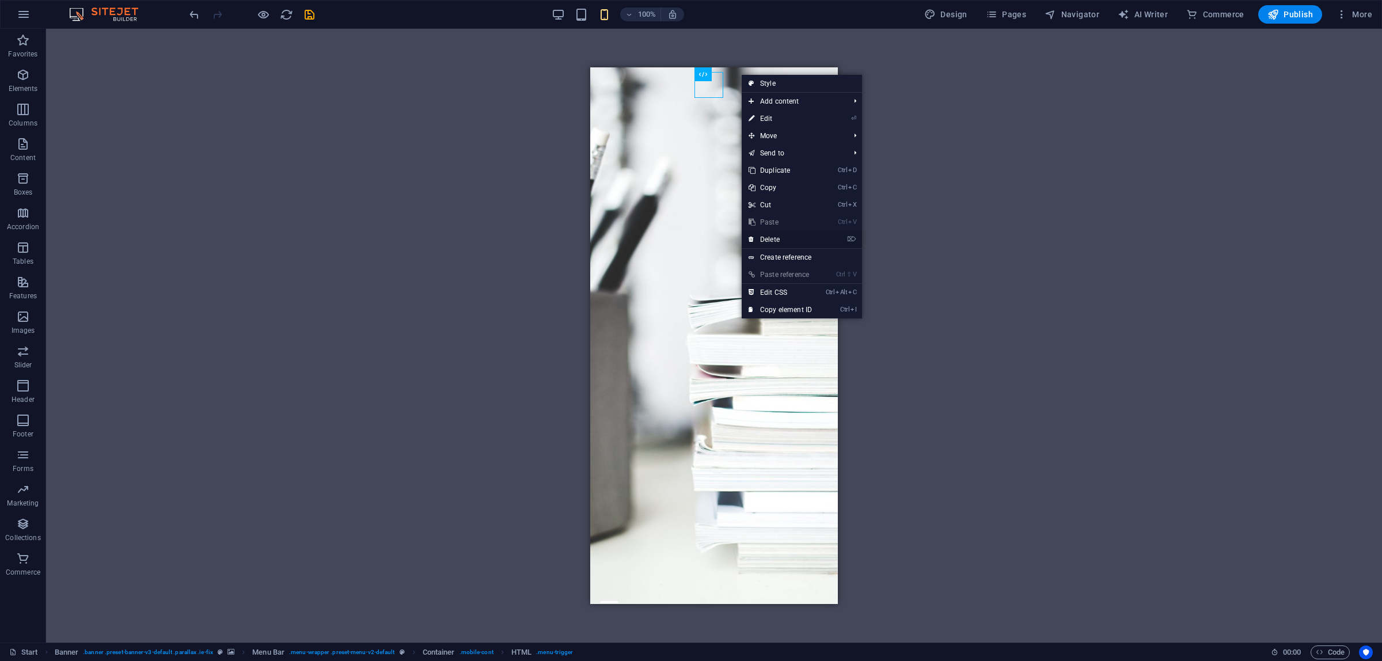
click at [783, 236] on link "⌦ Delete" at bounding box center [780, 239] width 77 height 17
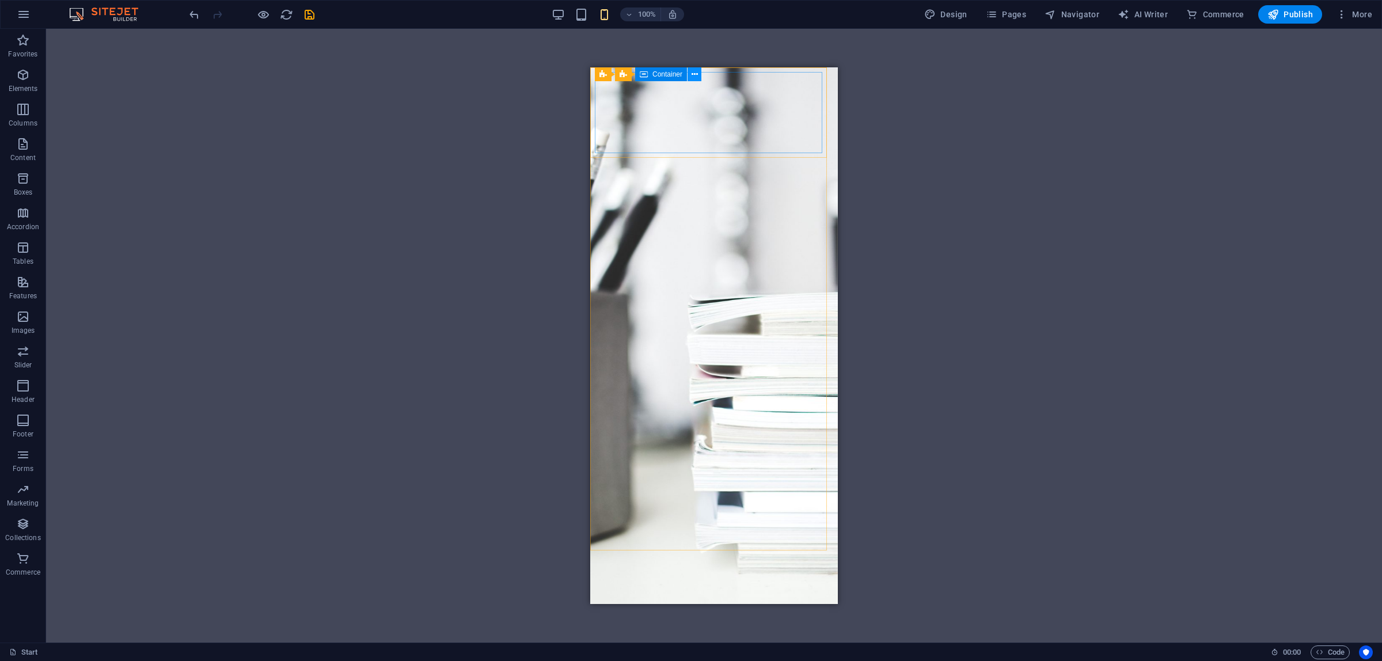
click at [696, 75] on icon at bounding box center [695, 75] width 6 height 12
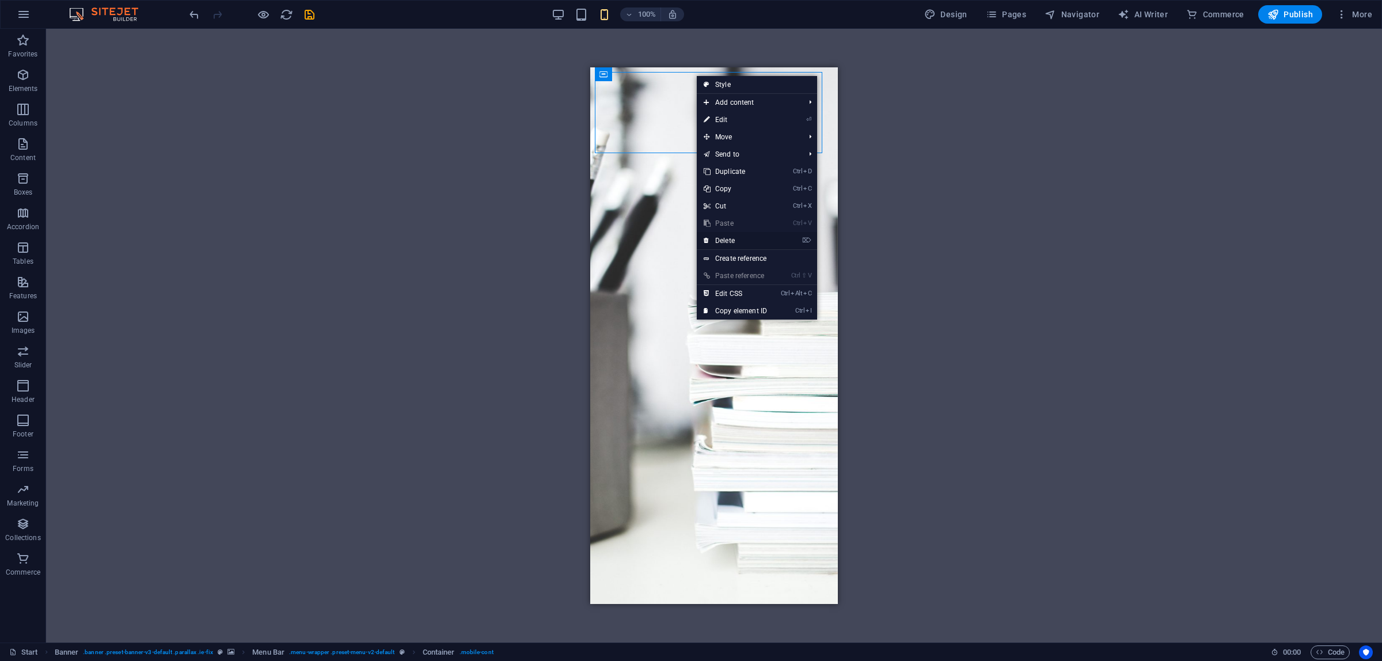
click at [739, 240] on link "⌦ Delete" at bounding box center [735, 240] width 77 height 17
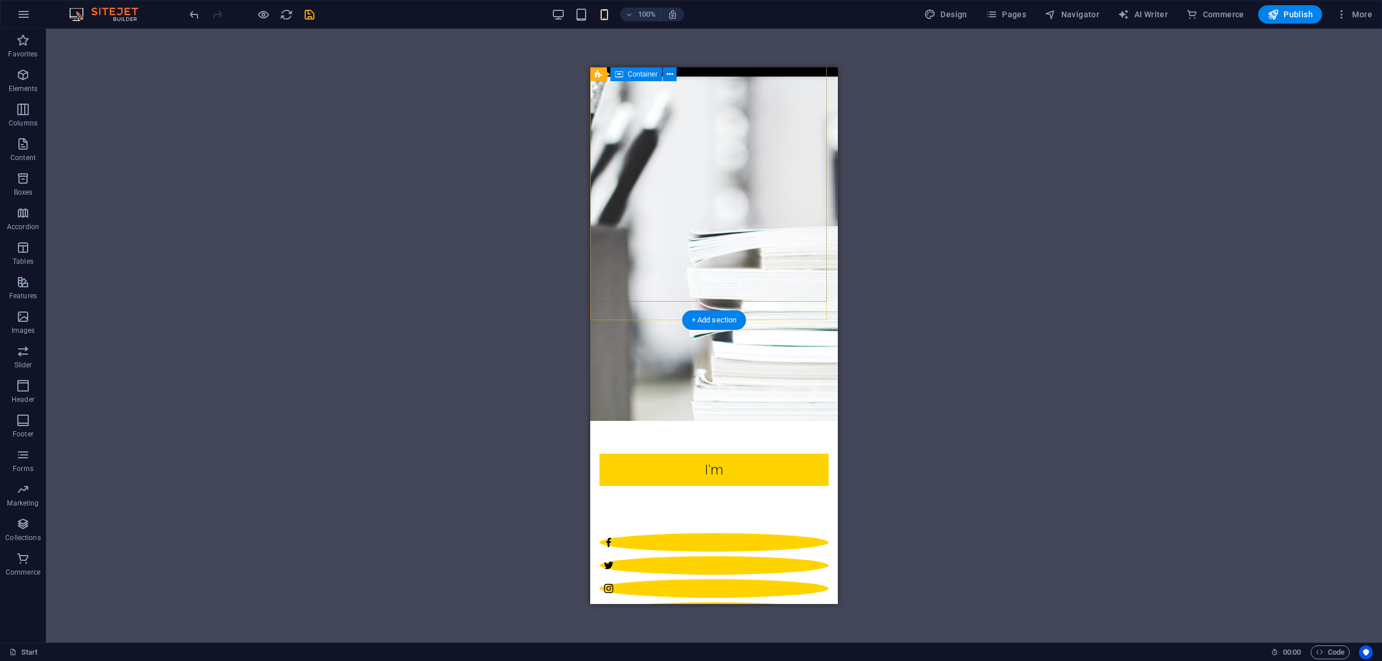
scroll to position [288, 0]
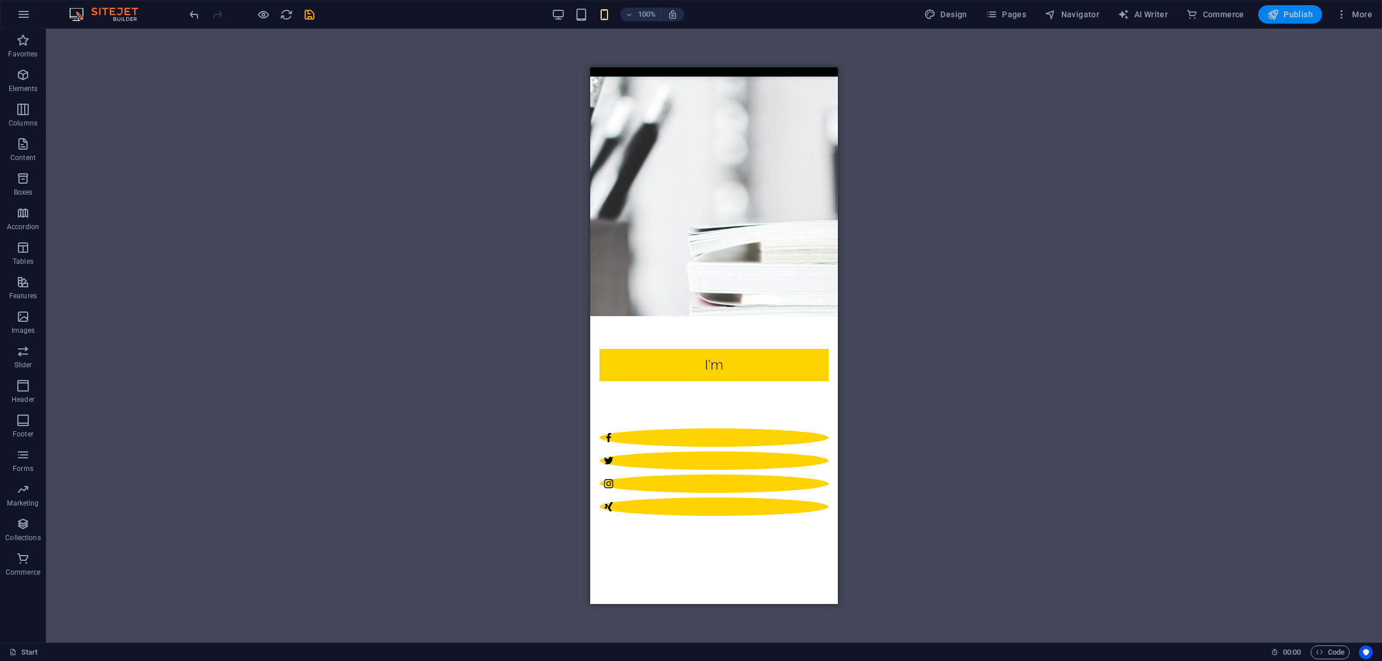
click at [1268, 23] on button "Publish" at bounding box center [1290, 14] width 64 height 18
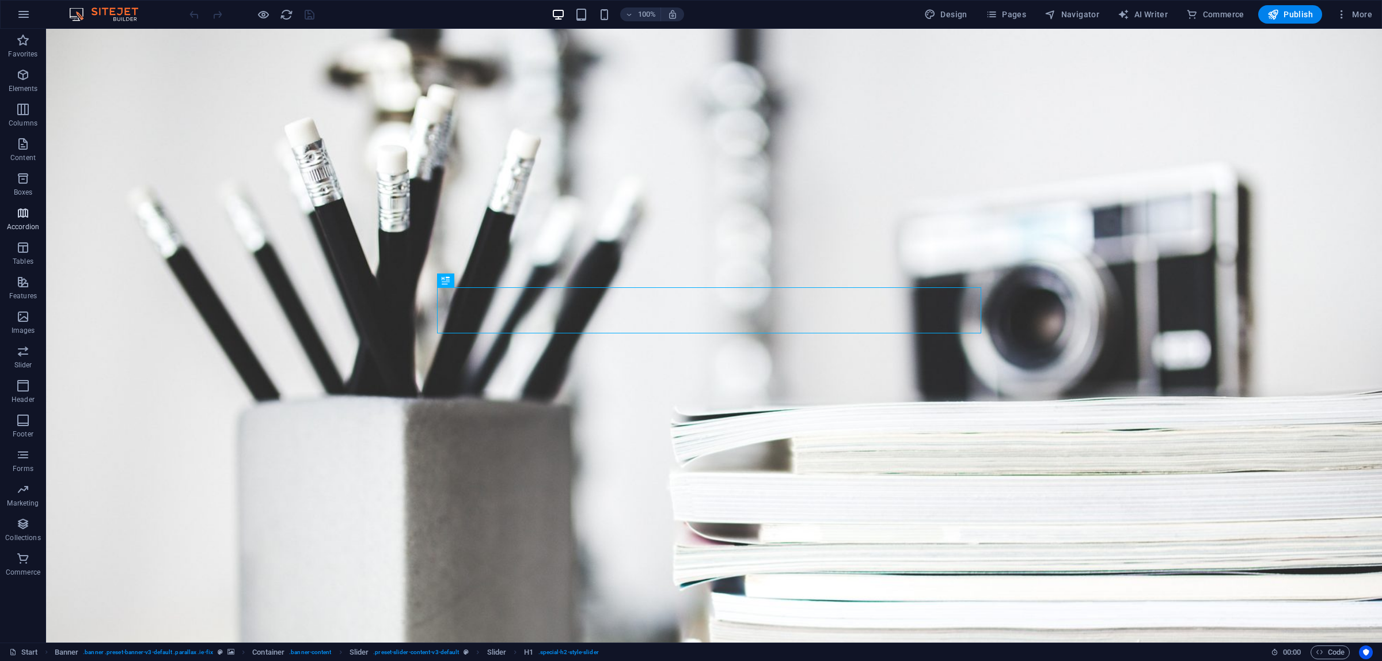
click at [16, 226] on p "Accordion" at bounding box center [23, 226] width 32 height 9
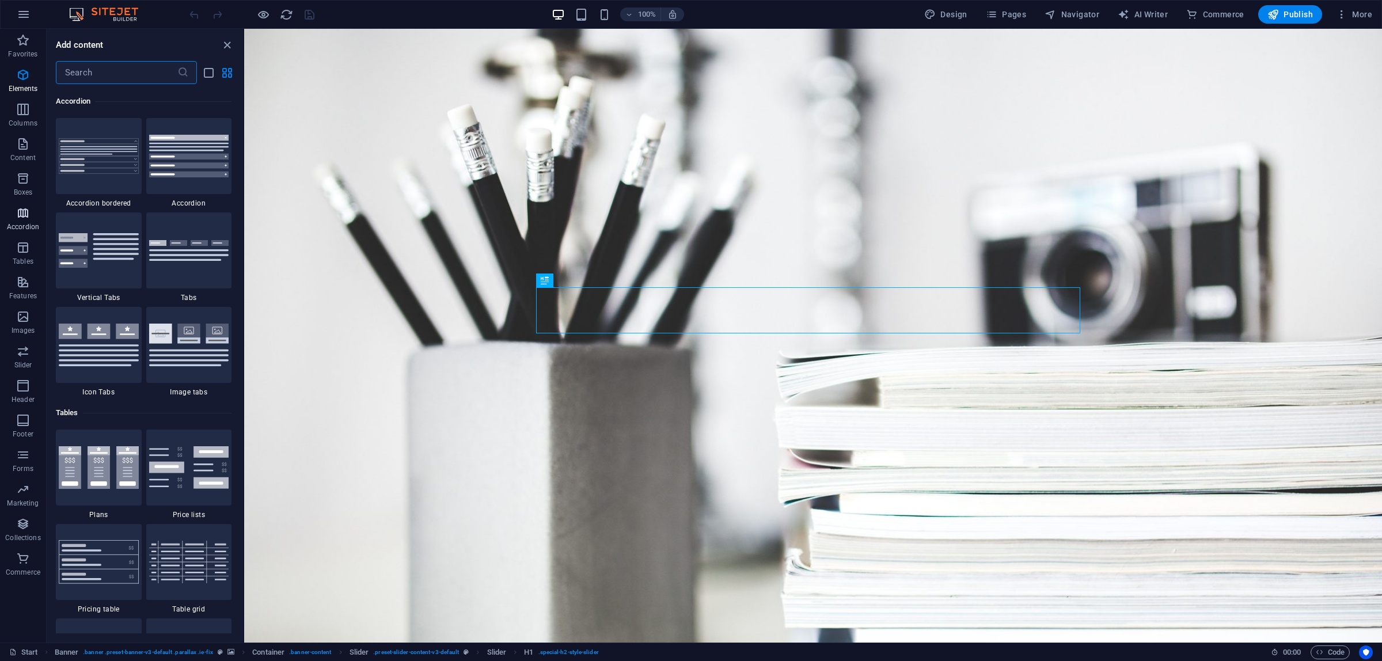
scroll to position [3676, 0]
click at [1087, 12] on span "Navigator" at bounding box center [1072, 15] width 55 height 12
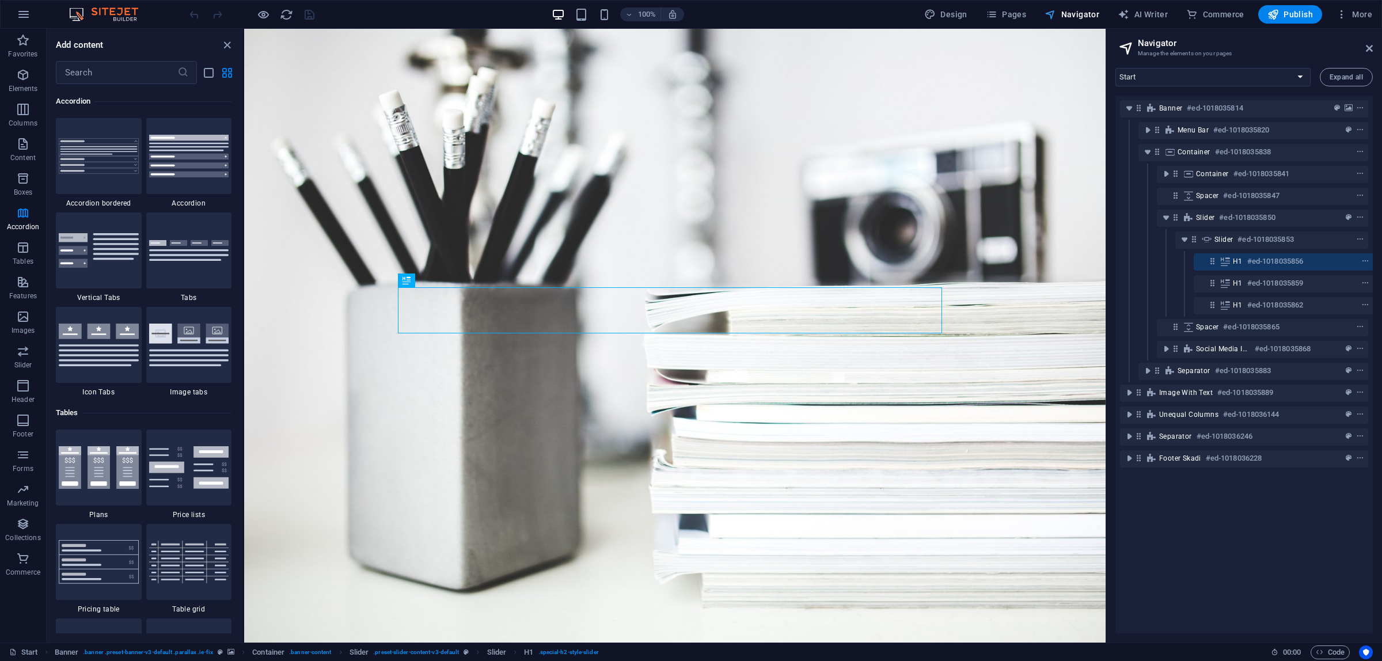
scroll to position [0, 3]
click at [1354, 16] on span "More" at bounding box center [1354, 15] width 36 height 12
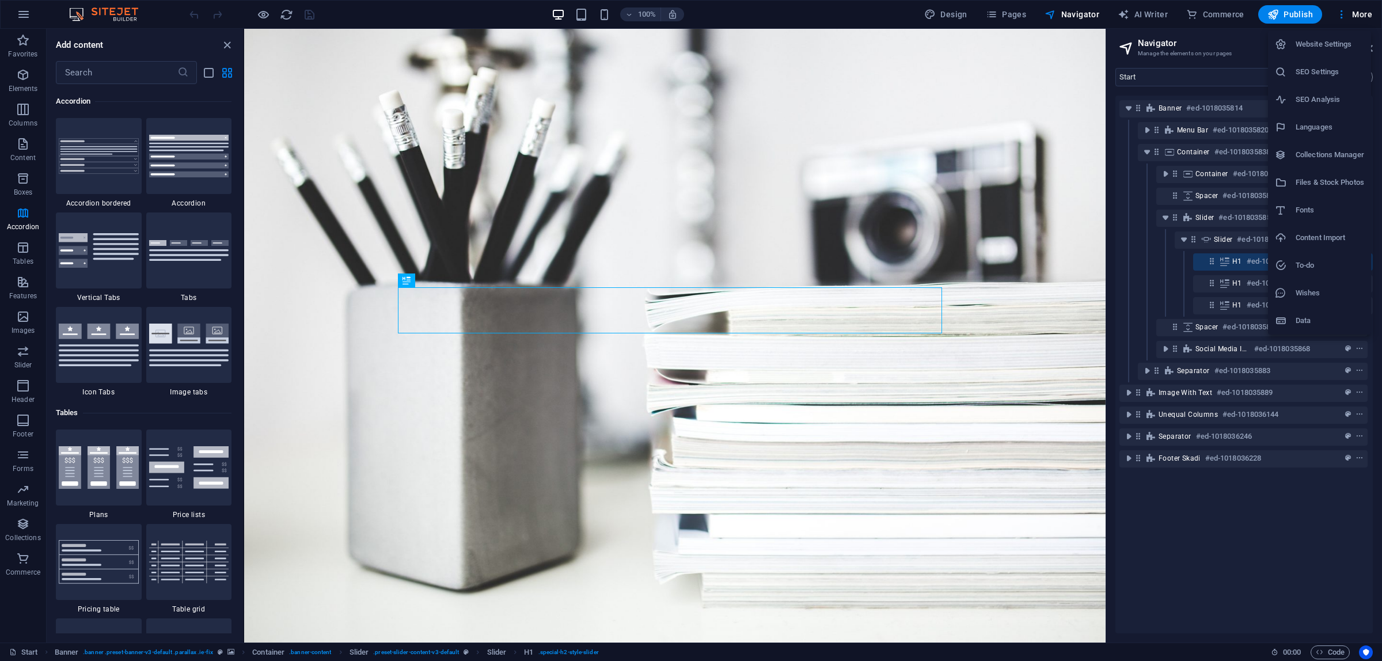
click at [26, 390] on div at bounding box center [691, 330] width 1382 height 661
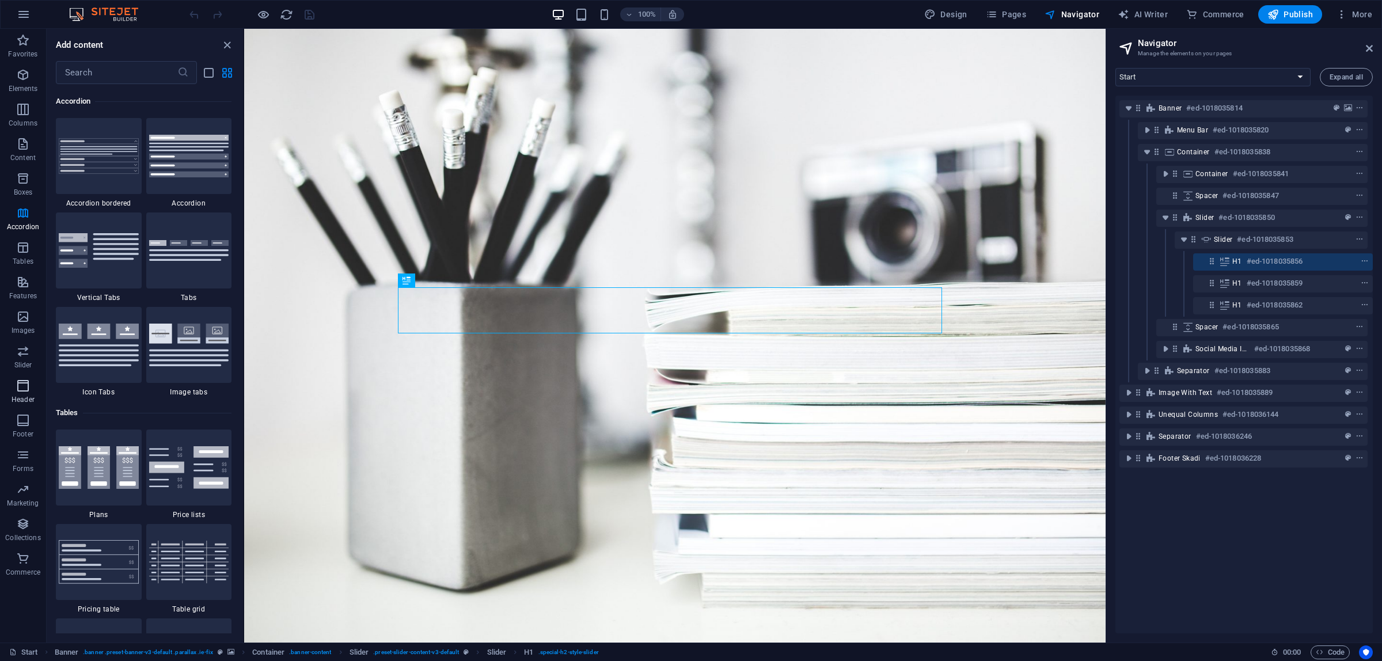
click at [24, 390] on icon "button" at bounding box center [23, 386] width 14 height 14
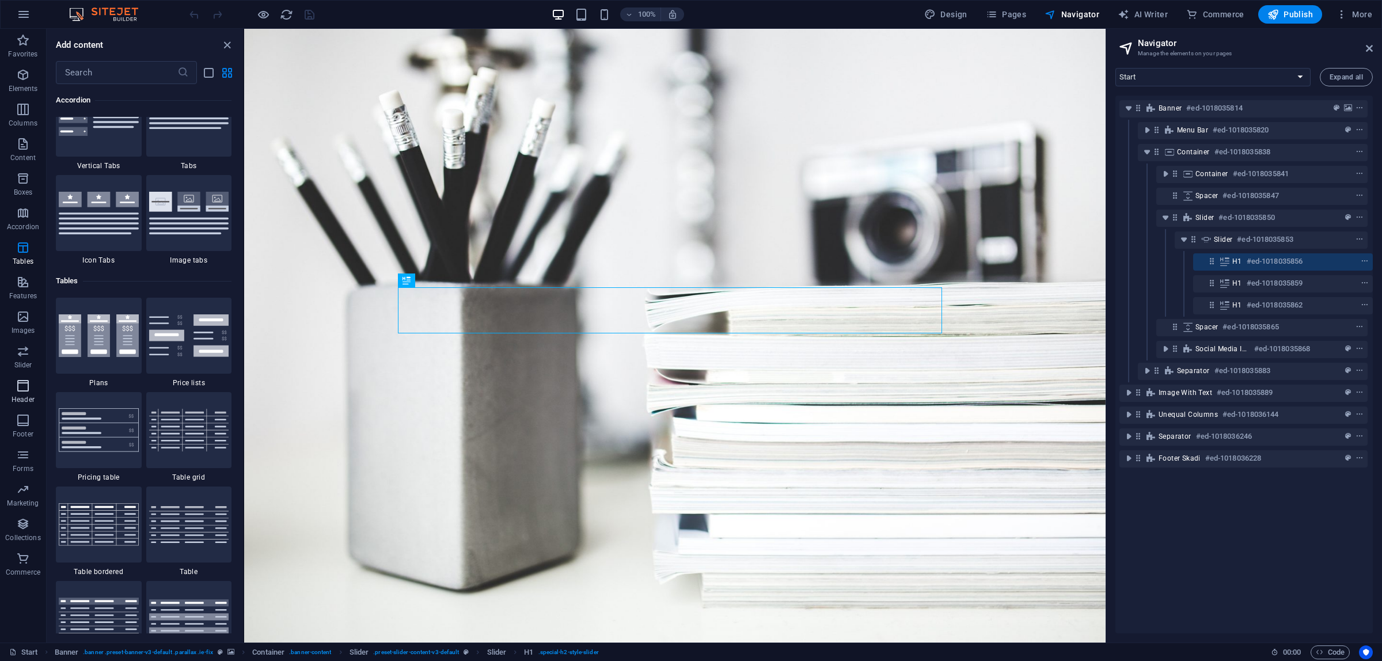
scroll to position [6933, 0]
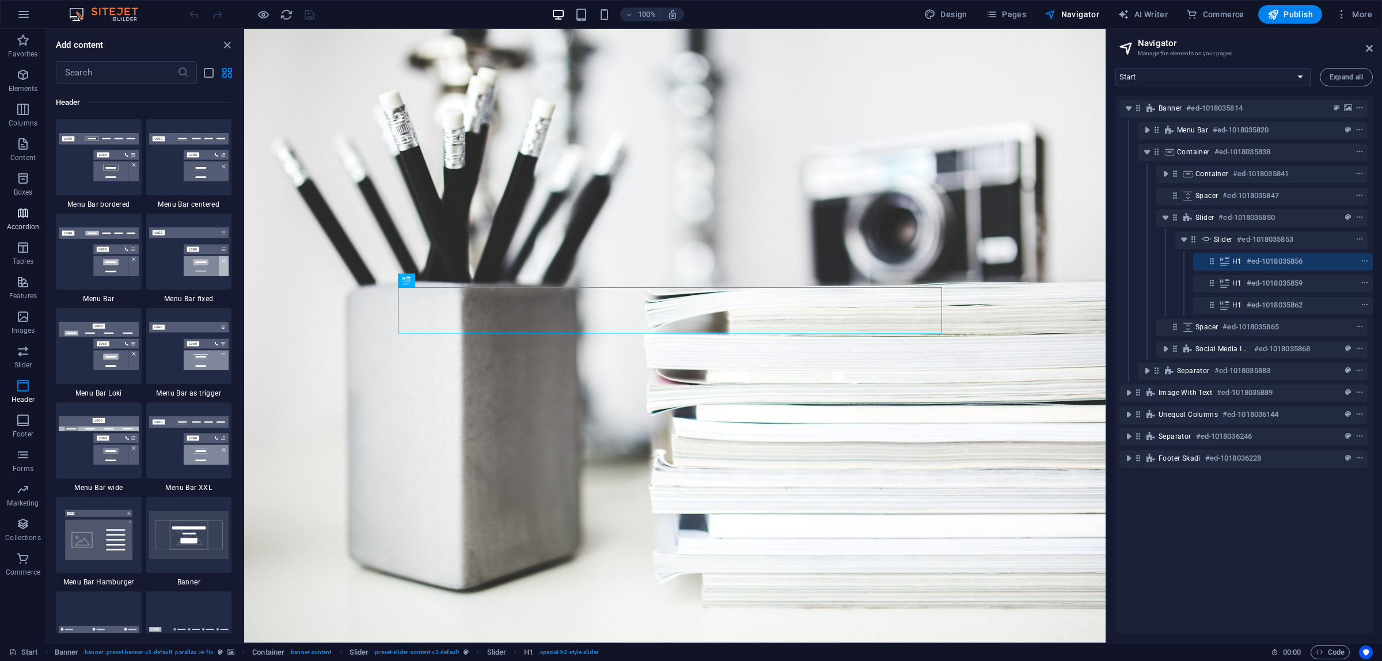
click at [21, 216] on icon "button" at bounding box center [23, 213] width 14 height 14
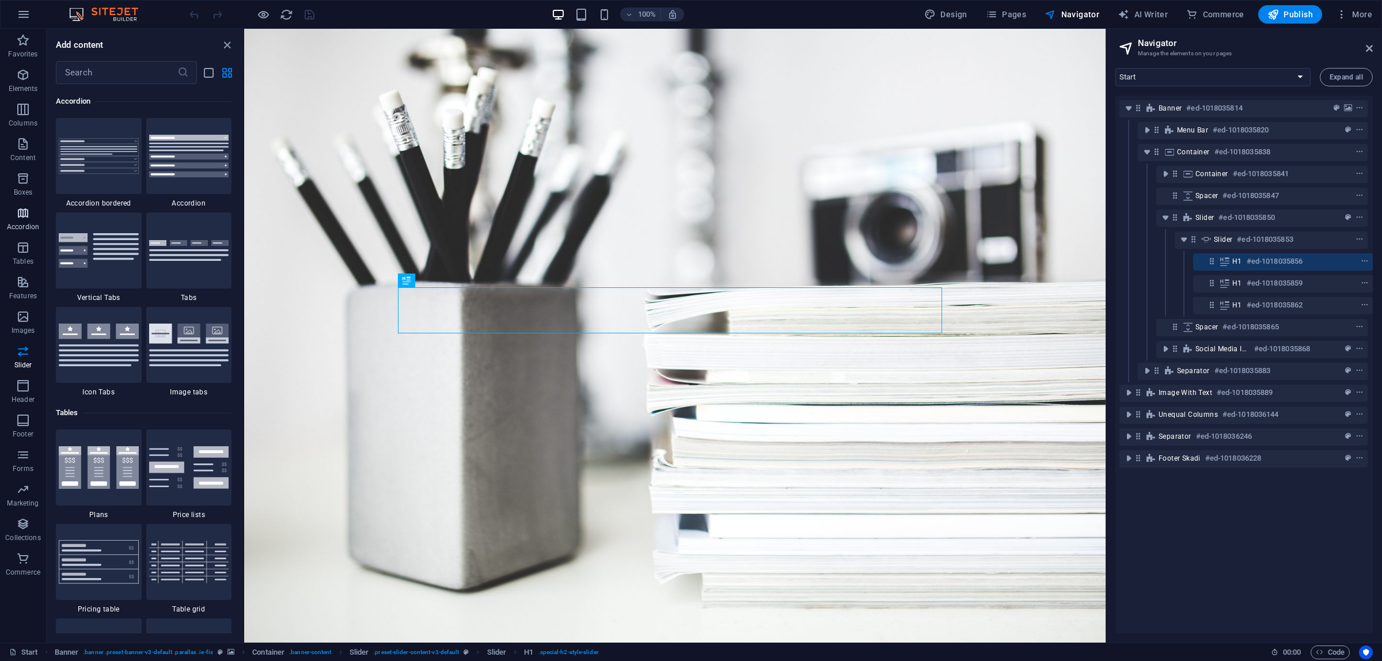
scroll to position [3676, 0]
click at [93, 156] on img at bounding box center [99, 156] width 80 height 36
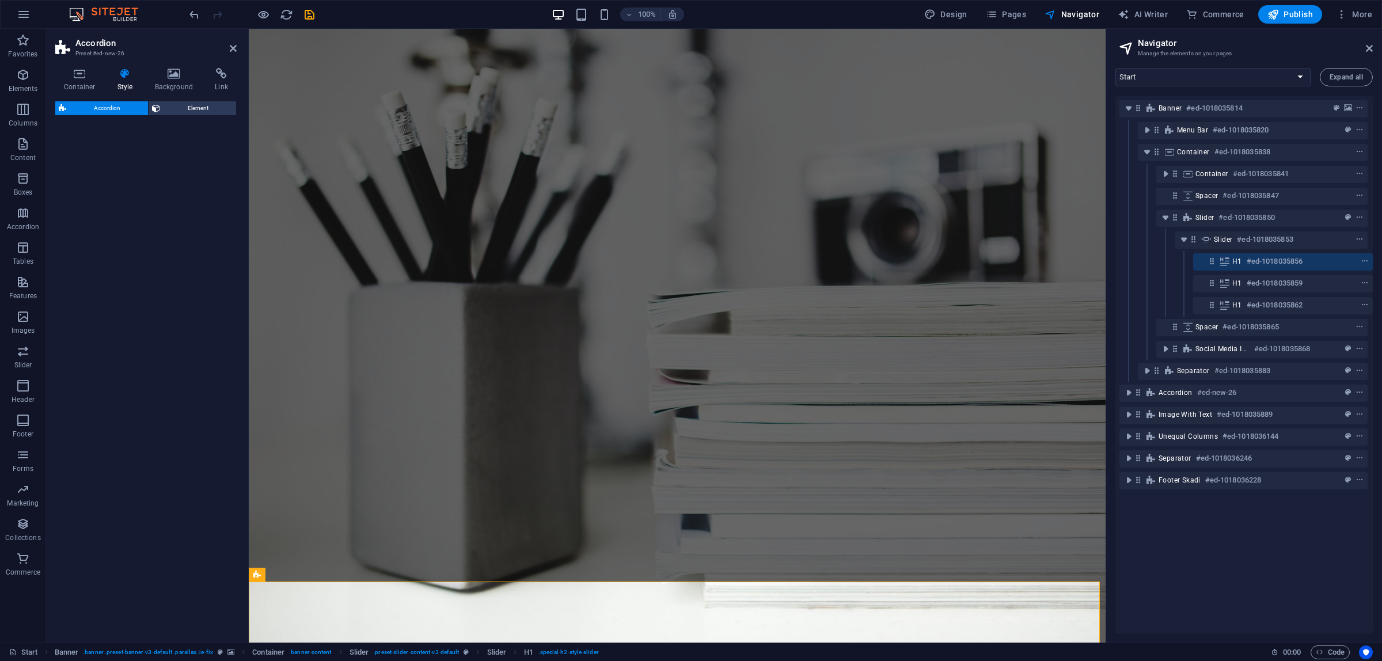
select select "rem"
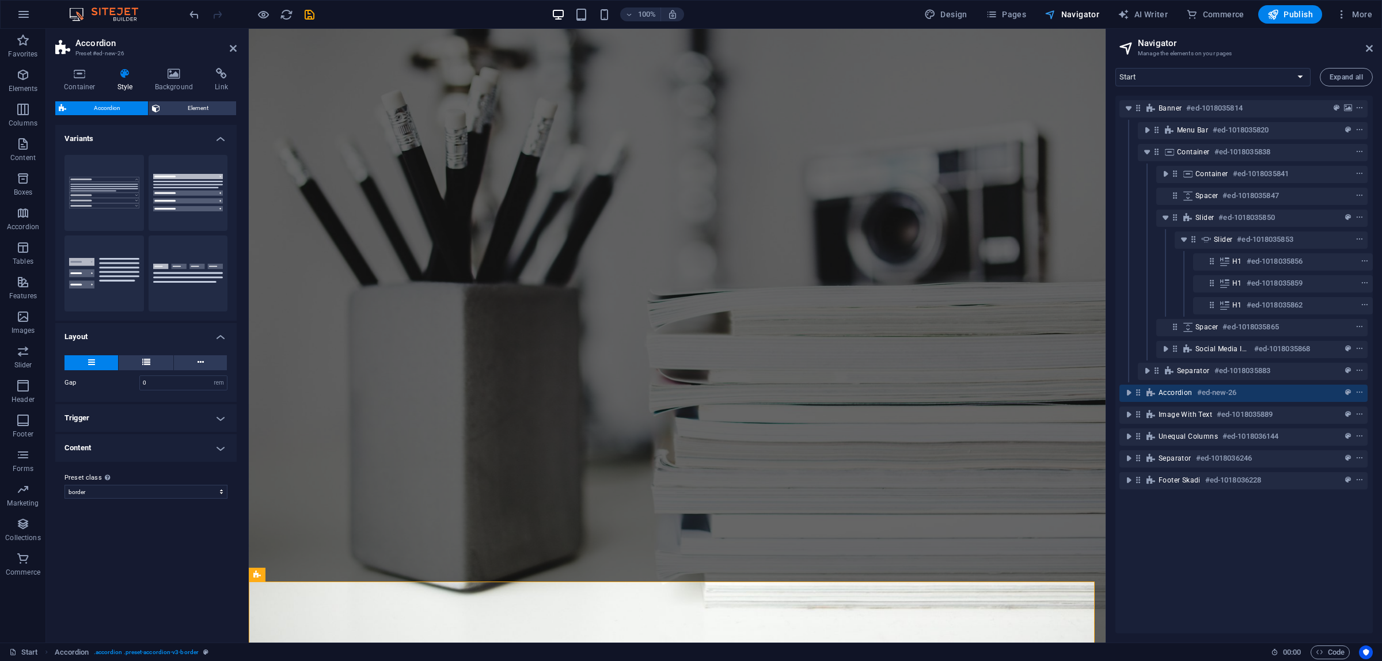
click at [1069, 12] on span "Navigator" at bounding box center [1072, 15] width 55 height 12
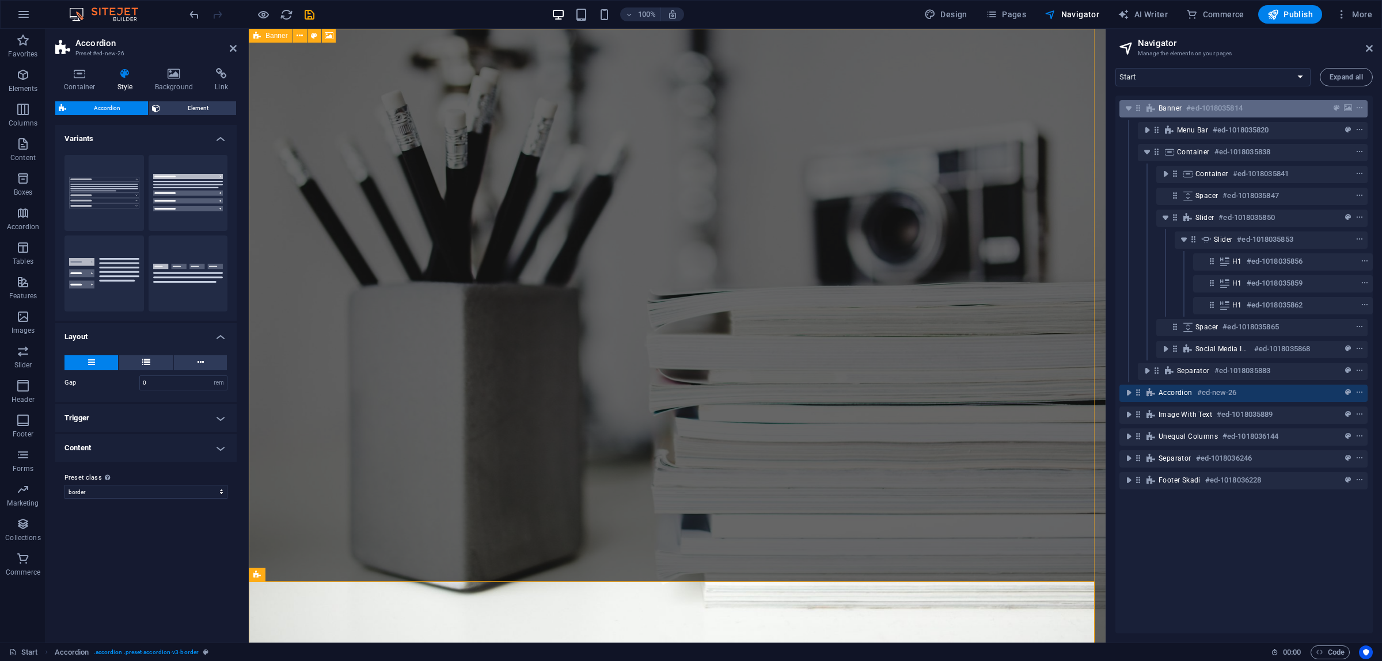
click at [1222, 113] on h6 "#ed-1018035814" at bounding box center [1214, 108] width 56 height 14
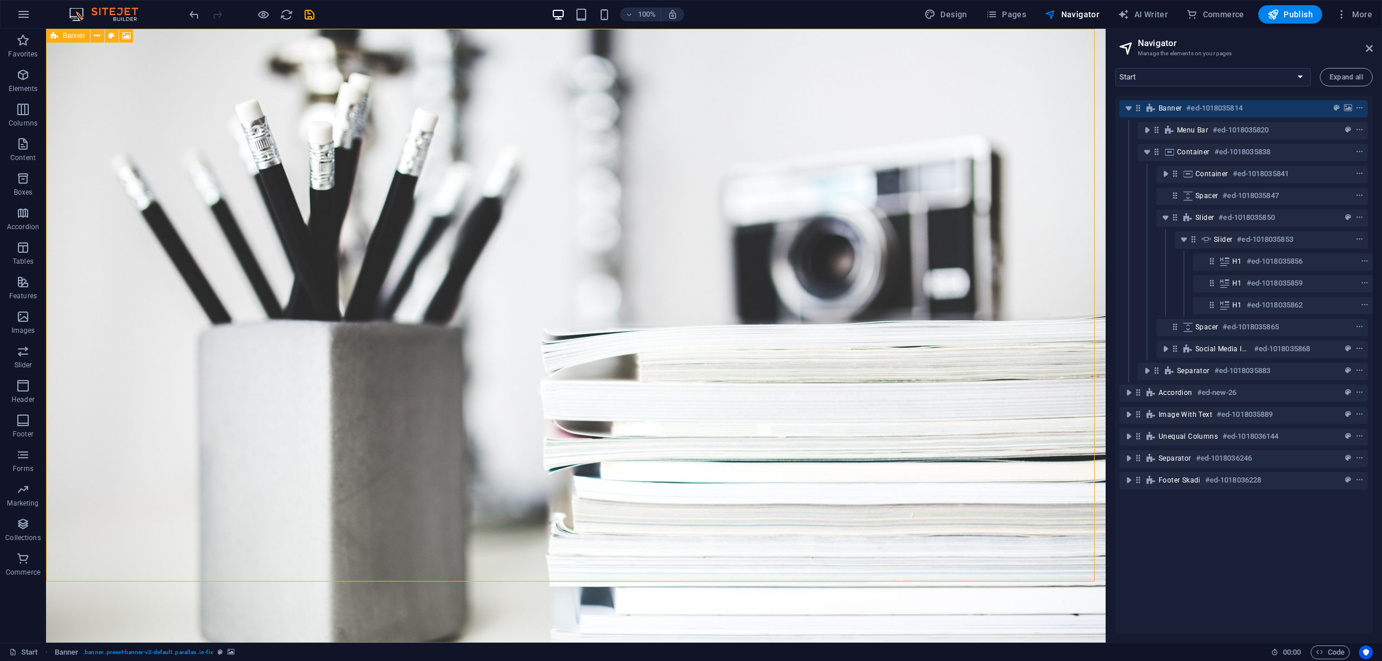
click at [1218, 105] on h6 "#ed-1018035814" at bounding box center [1214, 108] width 56 height 14
select select "vh"
select select "header"
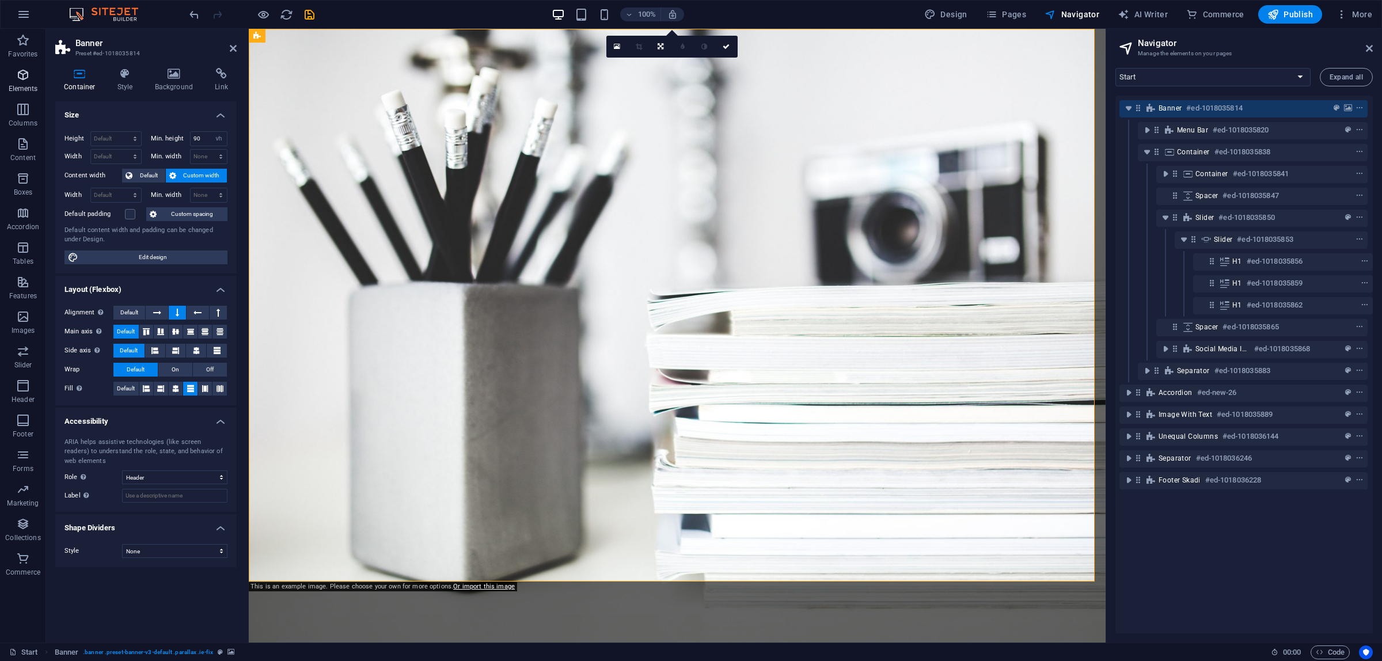
click at [20, 74] on icon "button" at bounding box center [23, 75] width 14 height 14
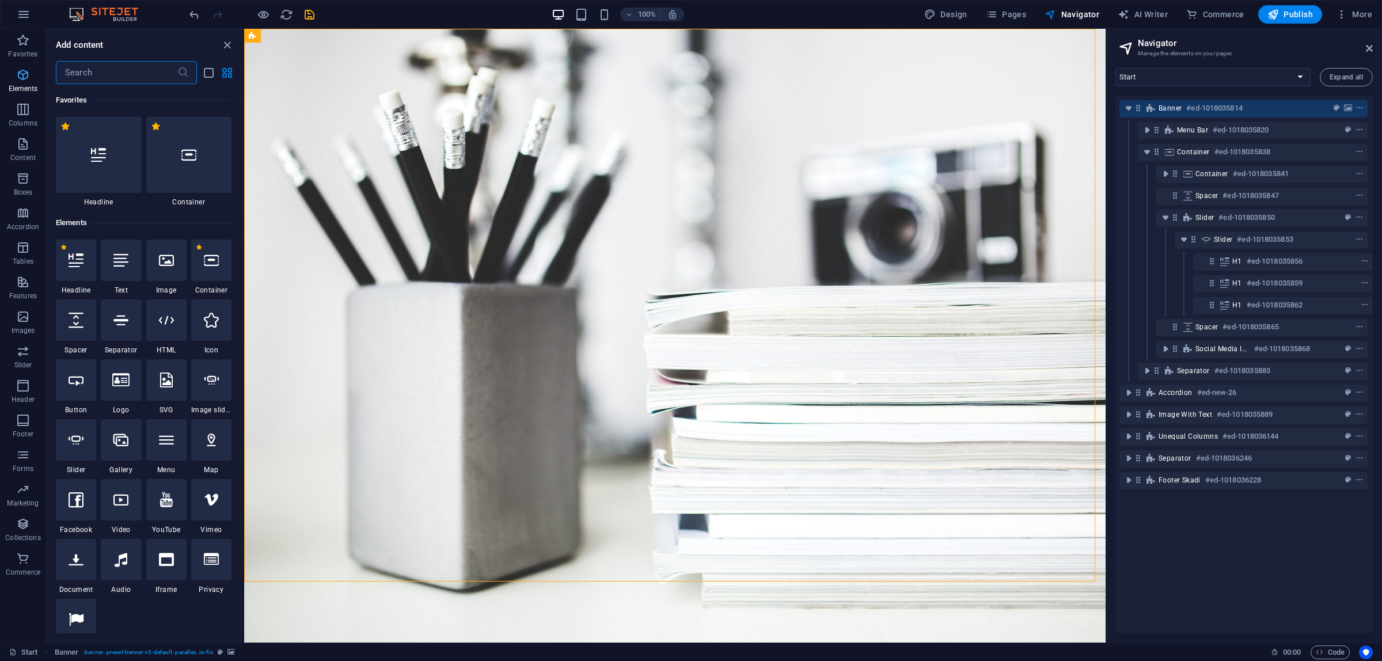
scroll to position [122, 0]
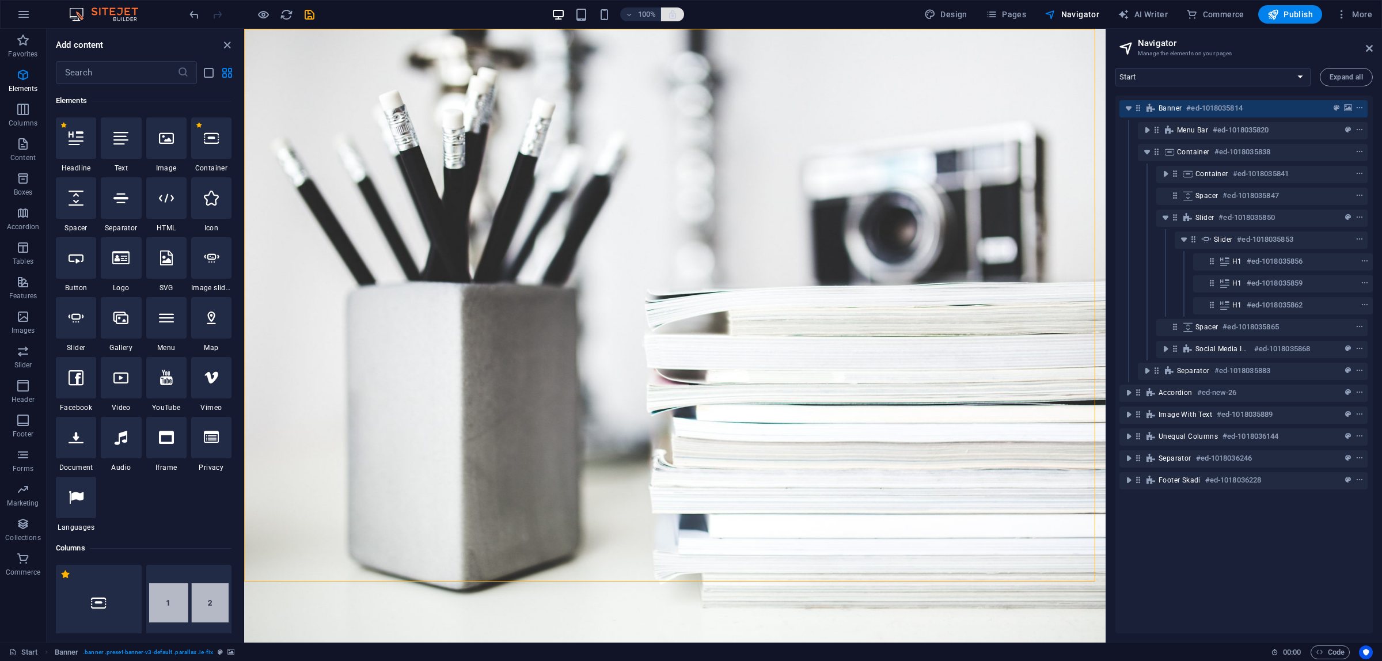
click at [678, 13] on icon "button" at bounding box center [672, 14] width 10 height 10
click at [677, 16] on icon "button" at bounding box center [672, 14] width 10 height 10
click at [677, 14] on icon "button" at bounding box center [672, 14] width 10 height 10
click at [678, 14] on icon "button" at bounding box center [672, 14] width 10 height 10
click at [646, 16] on h6 "100%" at bounding box center [647, 14] width 18 height 14
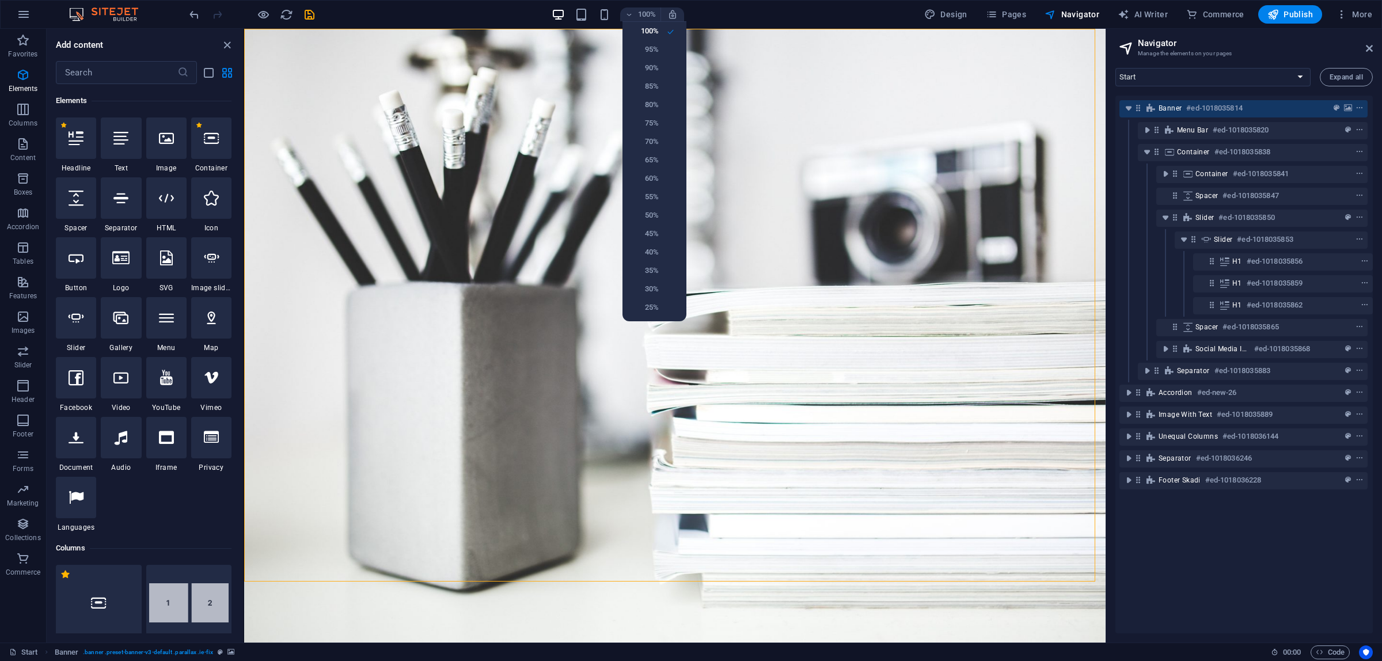
click at [680, 13] on div at bounding box center [691, 330] width 1382 height 661
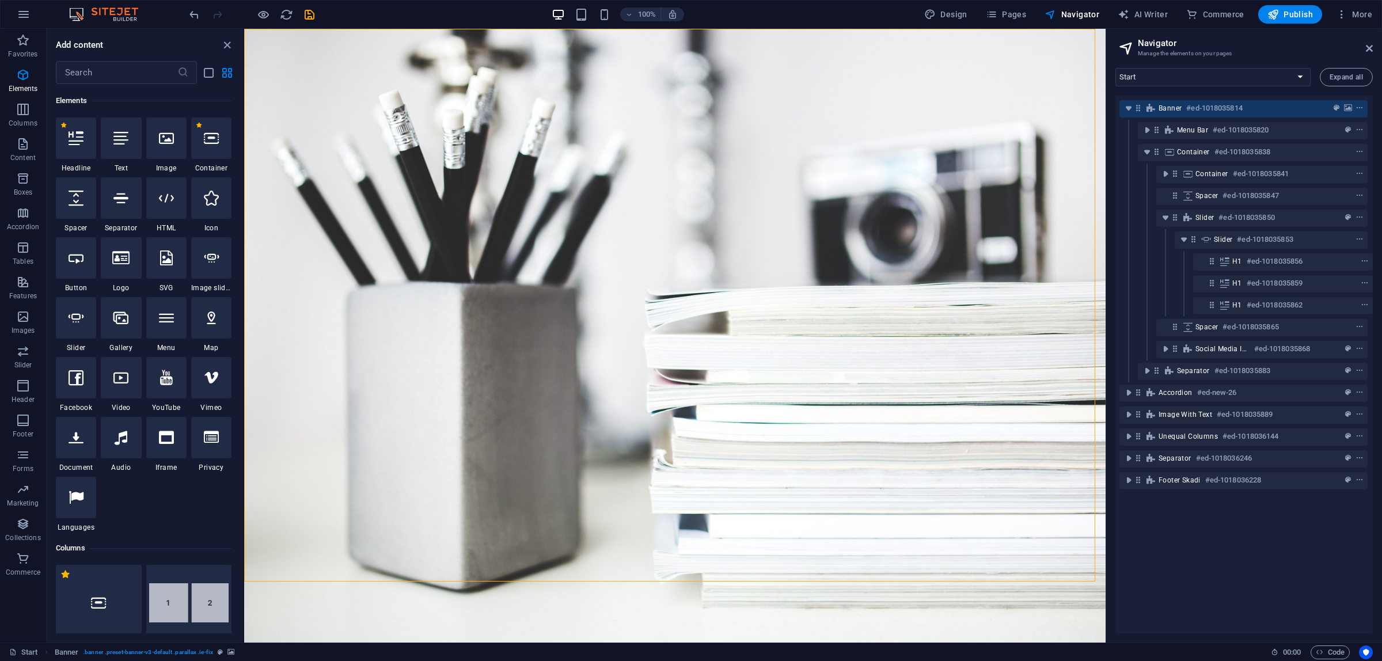
click at [712, 10] on div "100% Design Pages Navigator AI Writer Commerce Publish More" at bounding box center [782, 14] width 1190 height 18
click at [943, 16] on span "Design" at bounding box center [945, 15] width 43 height 12
select select "px"
select select "300"
select select "px"
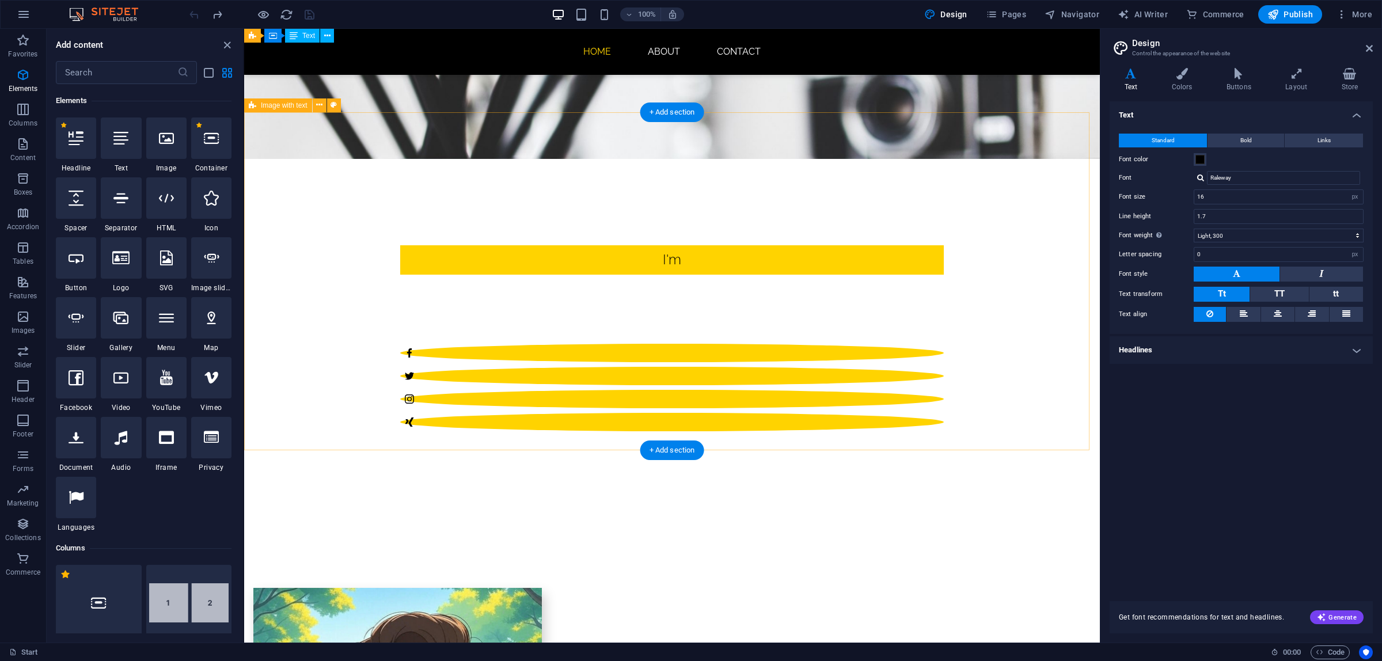
scroll to position [0, 0]
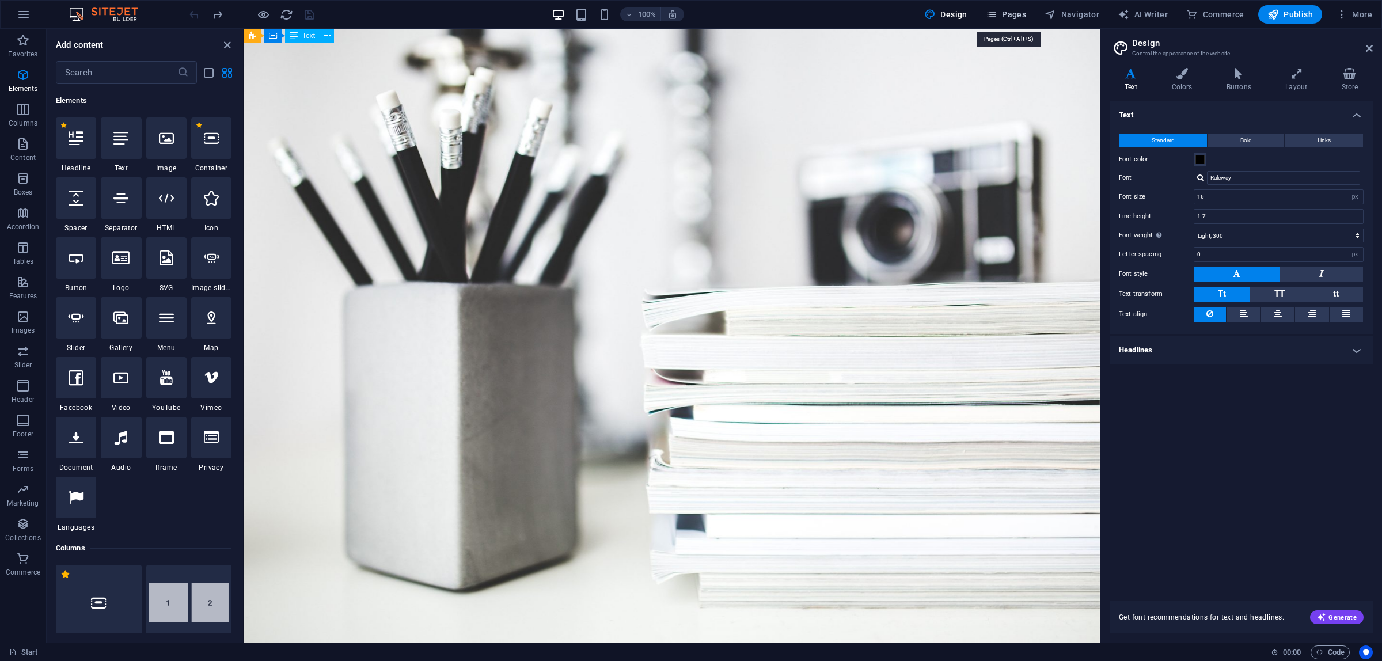
click at [1002, 7] on button "Pages" at bounding box center [1006, 14] width 50 height 18
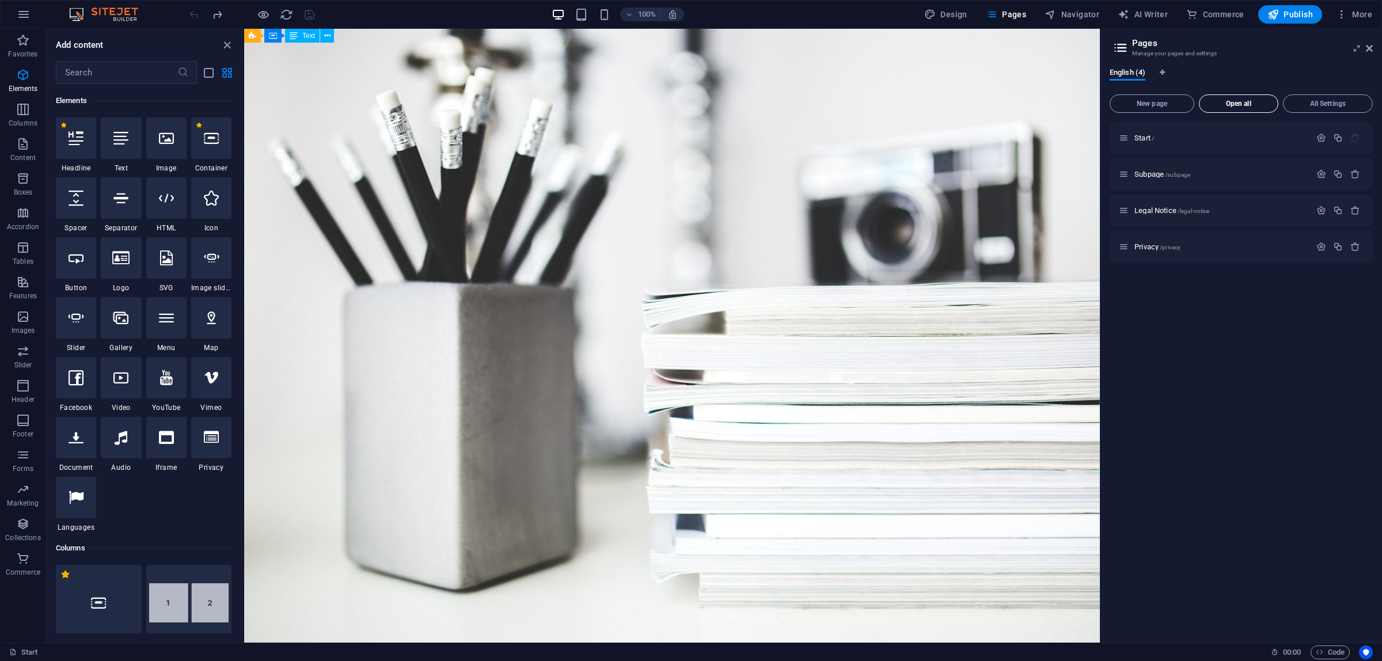
click at [1243, 105] on span "Open all" at bounding box center [1238, 103] width 69 height 7
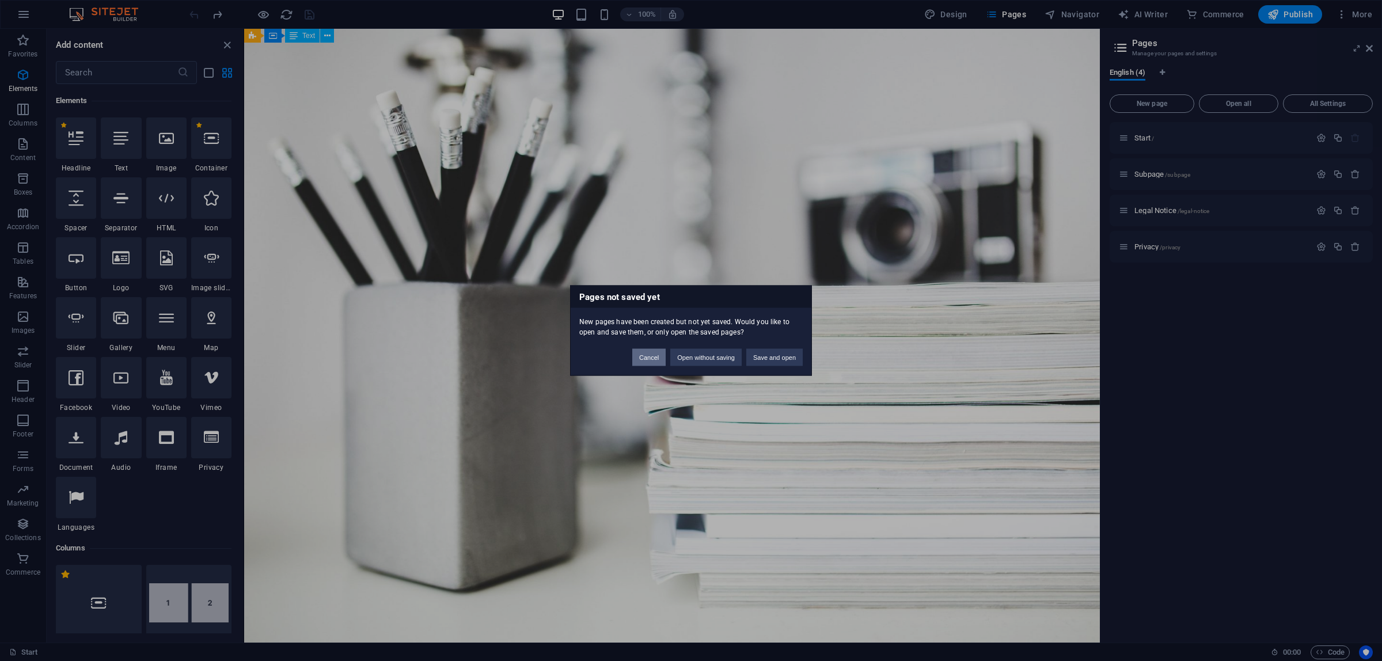
click at [657, 360] on button "Cancel" at bounding box center [648, 357] width 33 height 17
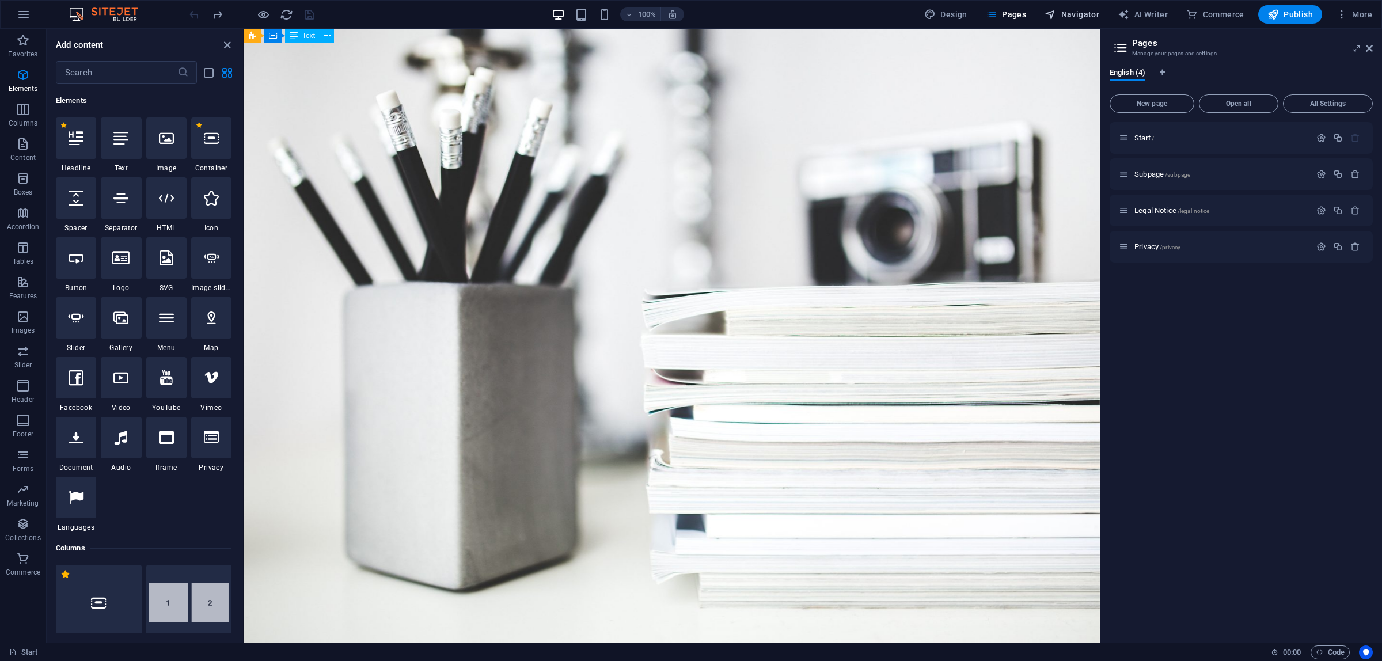
click at [1089, 12] on span "Navigator" at bounding box center [1072, 15] width 55 height 12
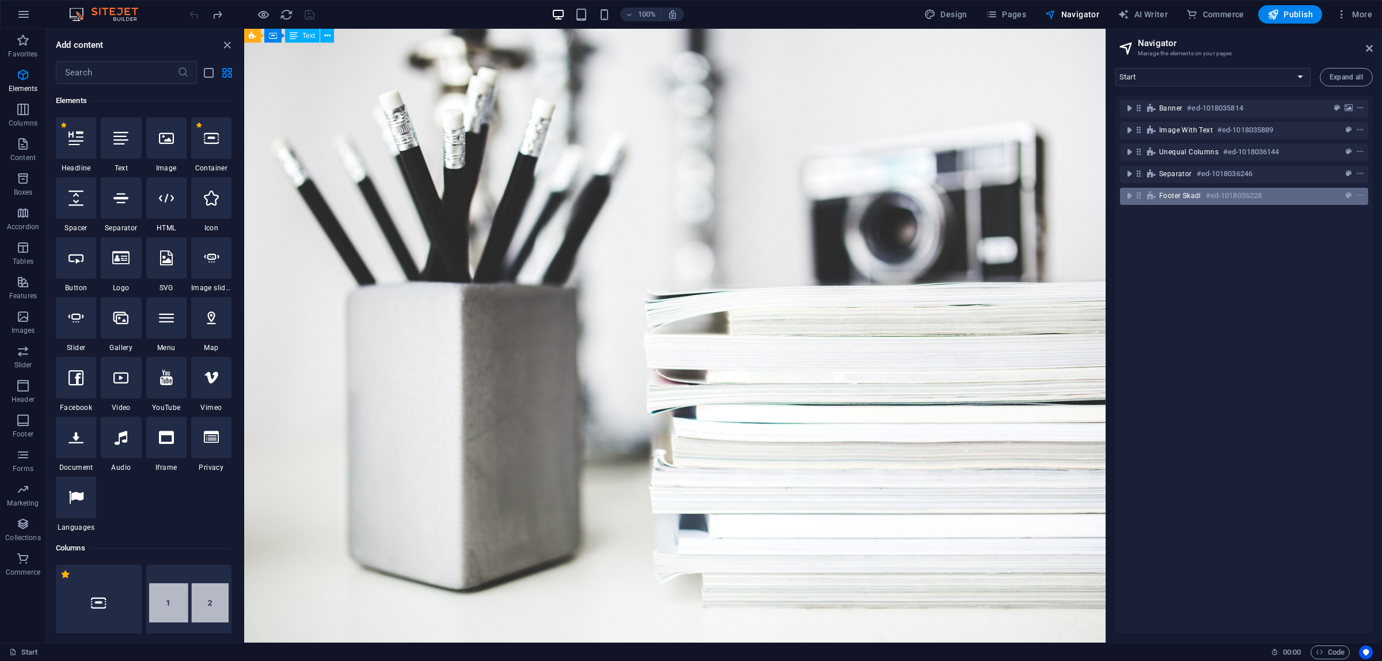
click at [1231, 196] on h6 "#ed-1018036228" at bounding box center [1234, 196] width 56 height 14
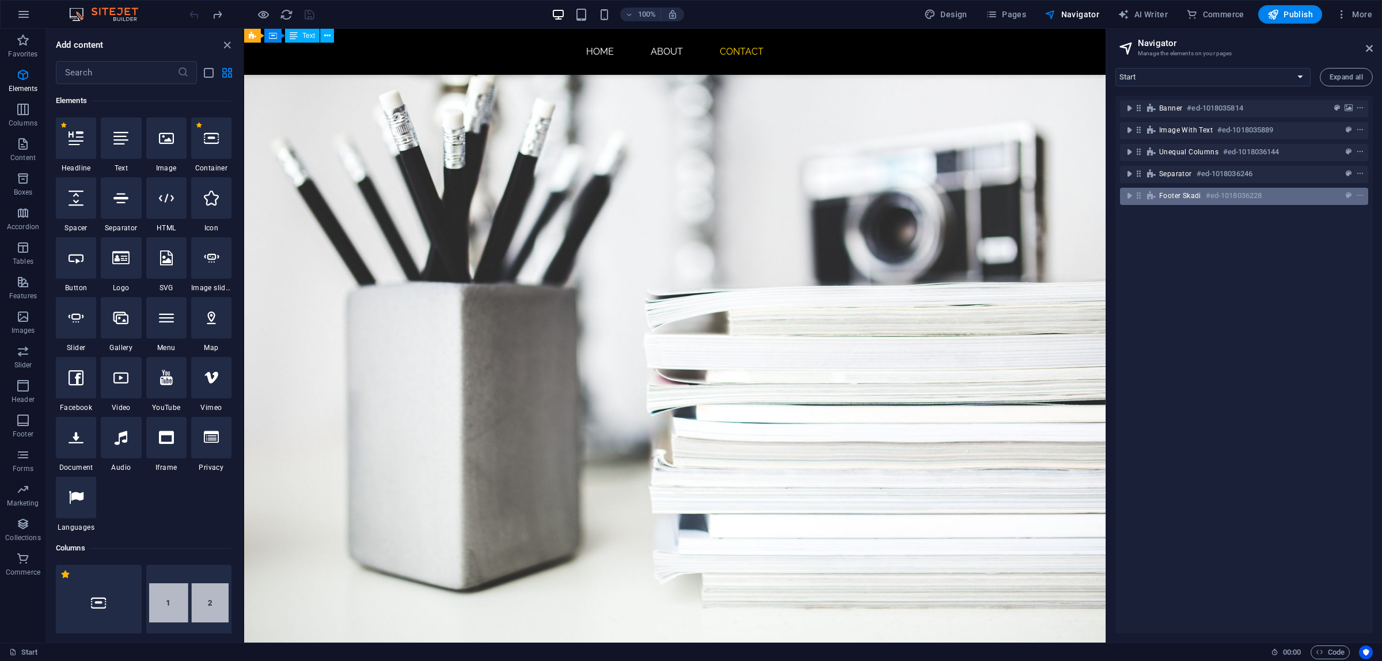
scroll to position [844, 0]
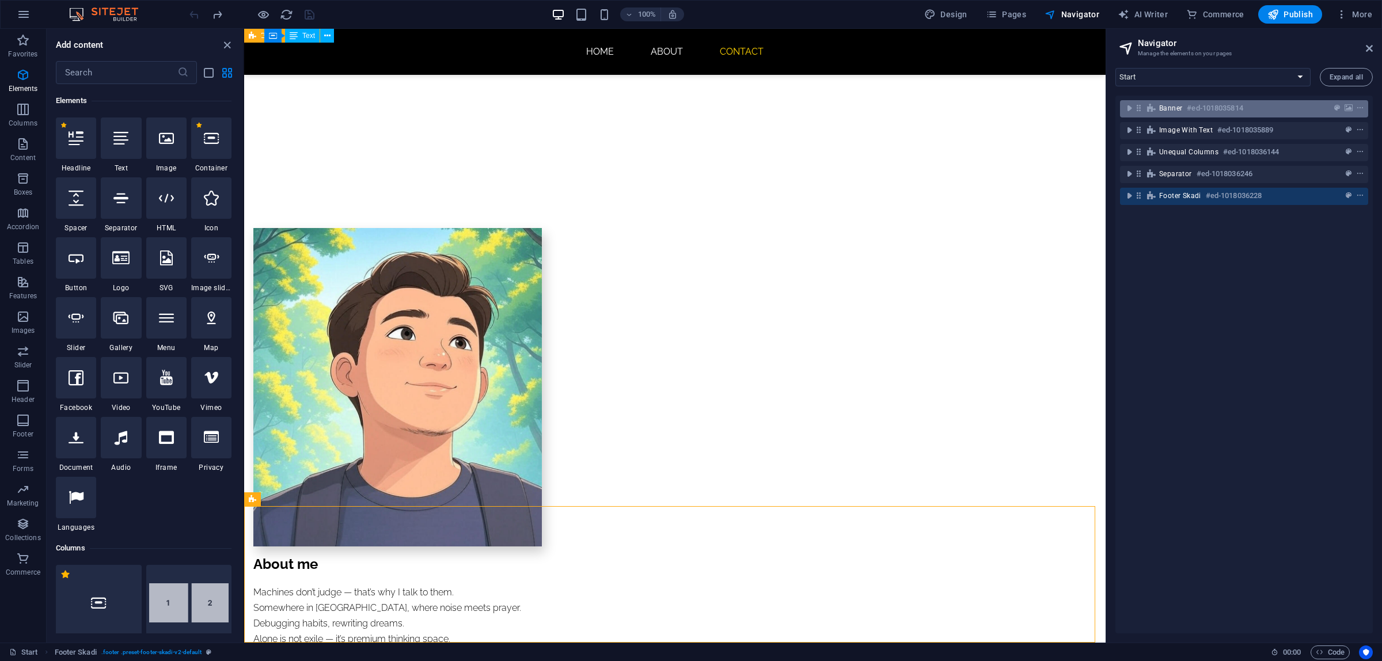
click at [1220, 110] on h6 "#ed-1018035814" at bounding box center [1215, 108] width 56 height 14
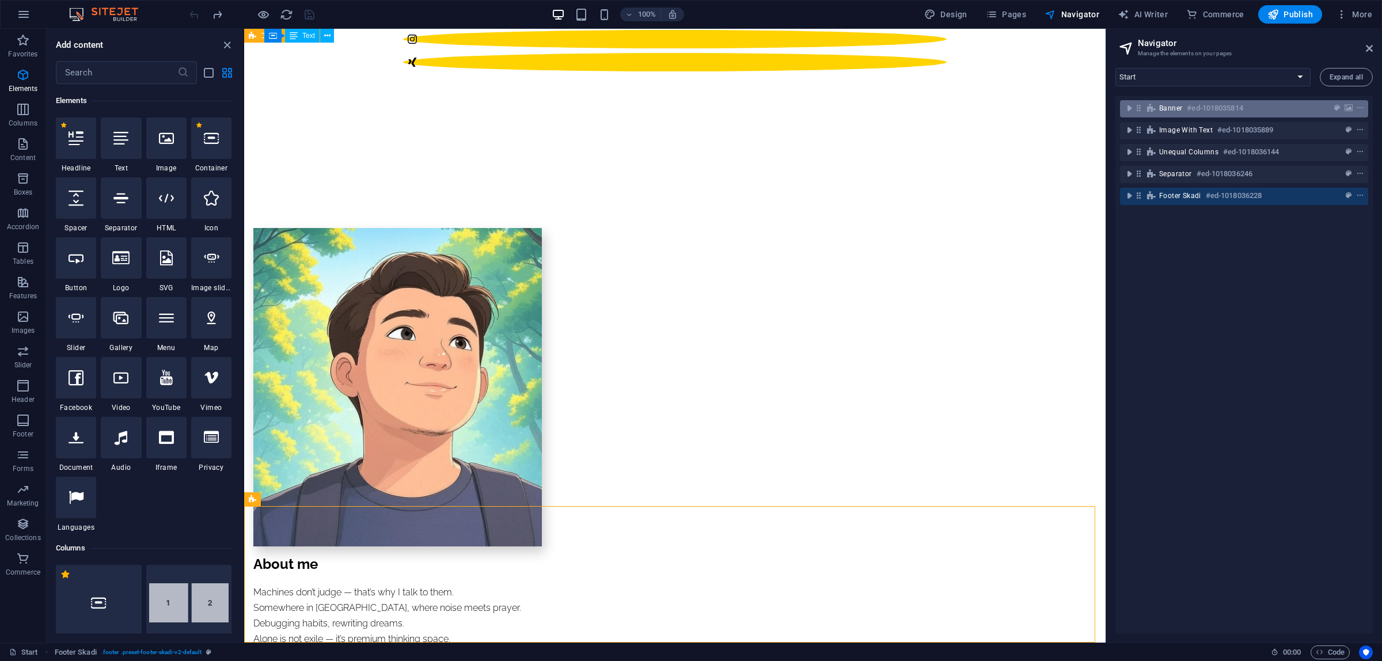
scroll to position [0, 0]
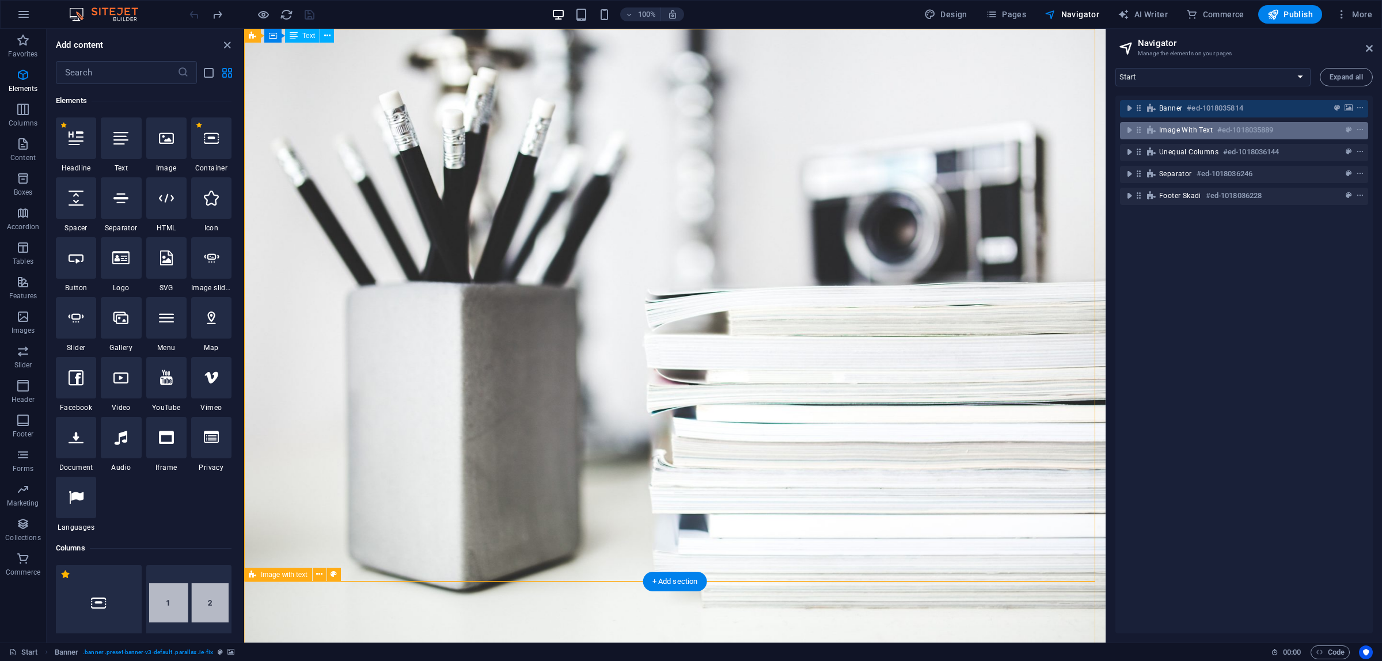
click at [1220, 126] on h6 "#ed-1018035889" at bounding box center [1245, 130] width 56 height 14
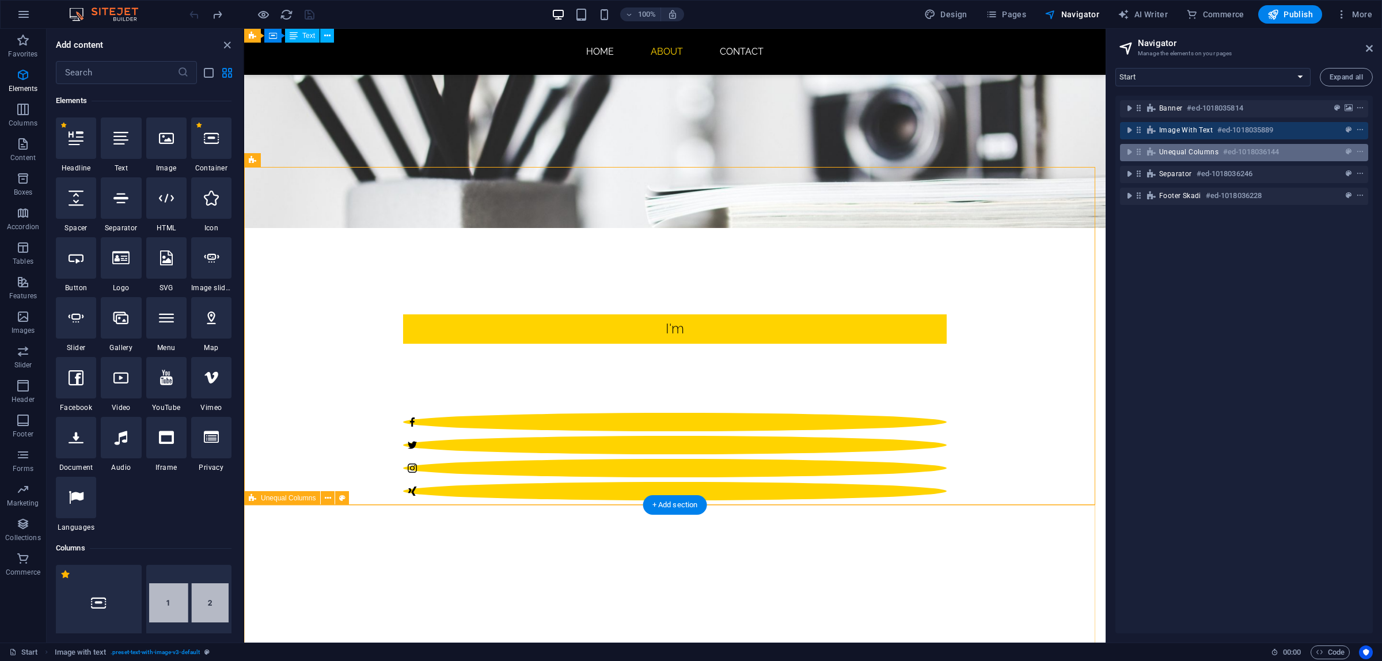
click at [1219, 150] on div "Unequal Columns #ed-1018036144" at bounding box center [1234, 152] width 151 height 14
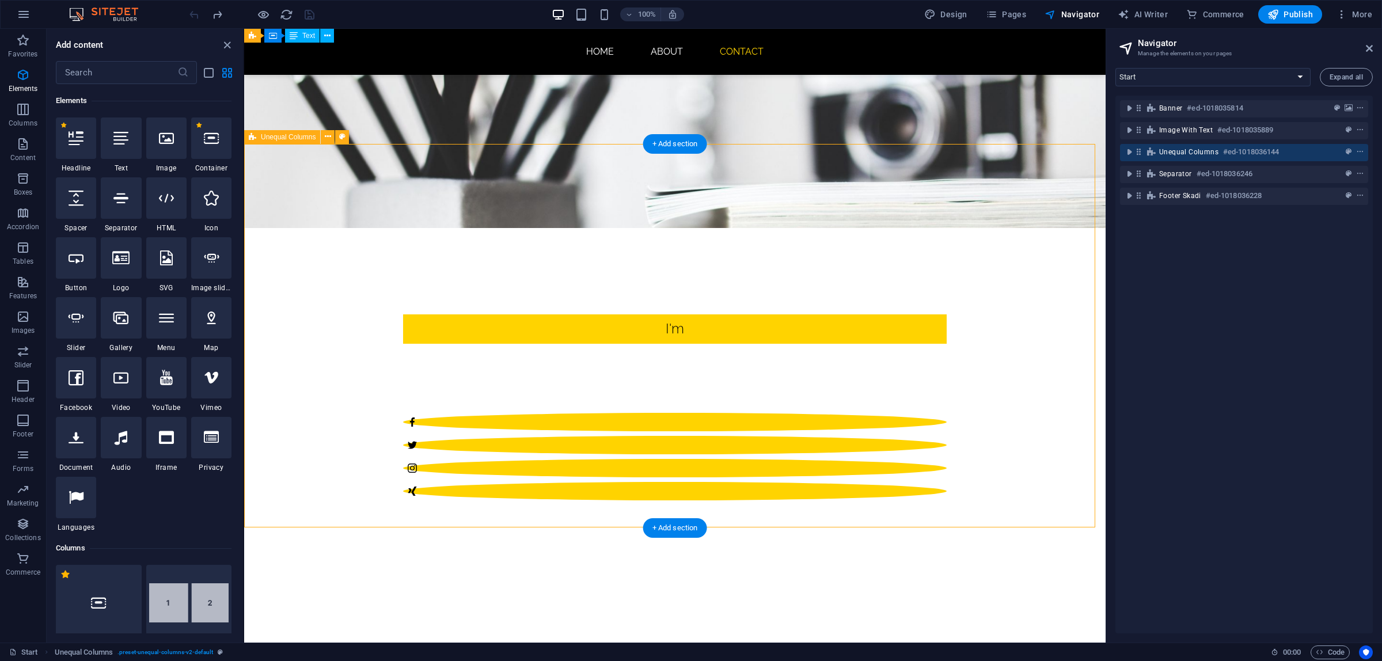
scroll to position [776, 0]
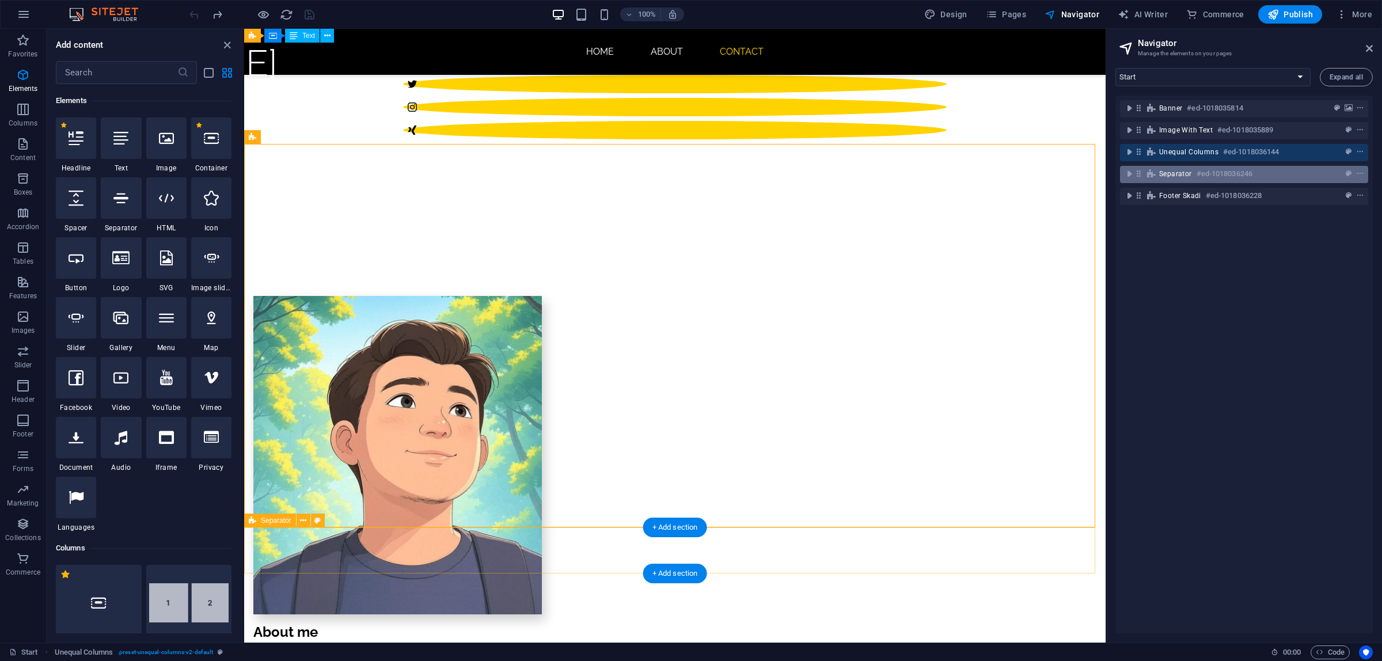
click at [1216, 167] on h6 "#ed-1018036246" at bounding box center [1225, 174] width 56 height 14
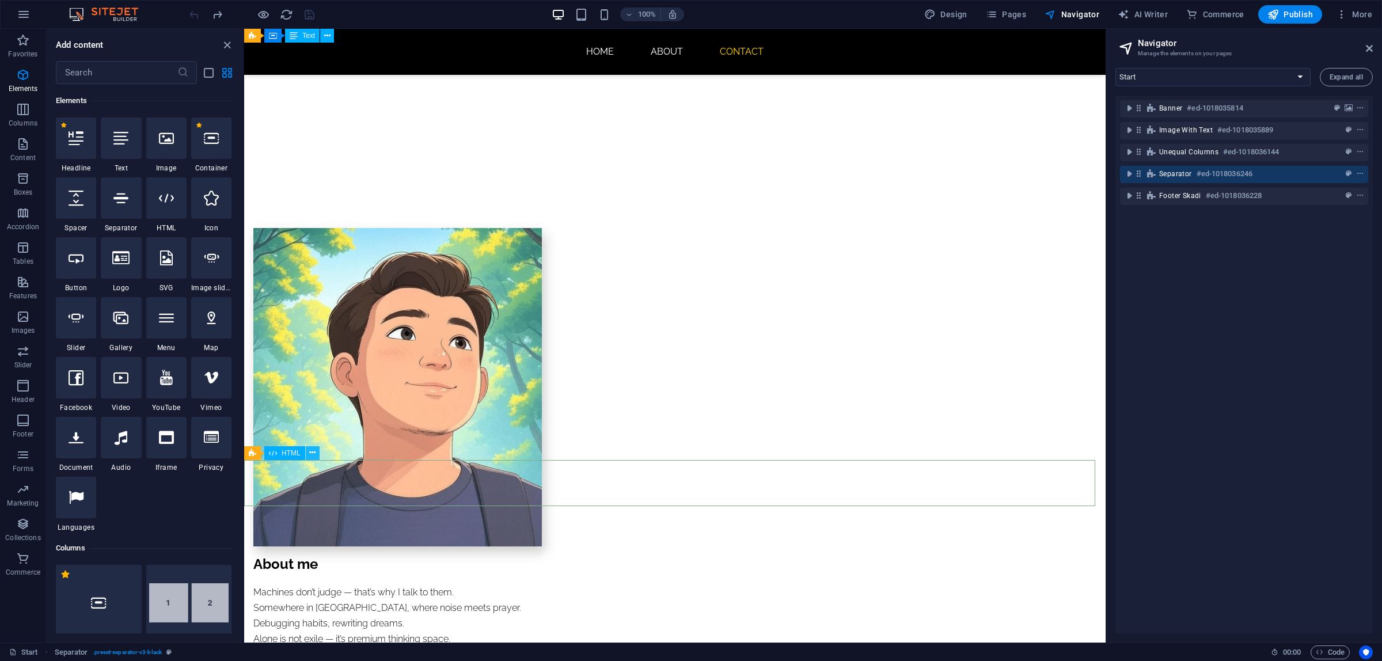
click at [313, 454] on icon at bounding box center [312, 453] width 6 height 12
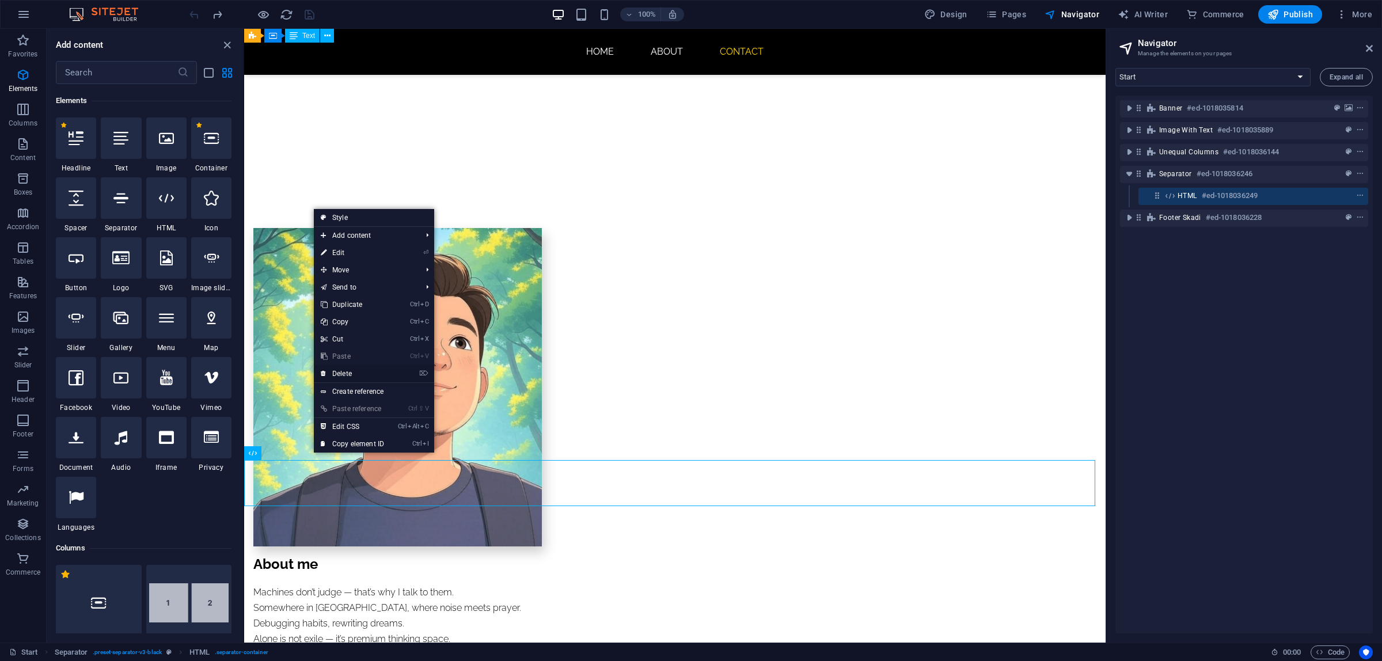
click at [358, 374] on link "⌦ Delete" at bounding box center [352, 373] width 77 height 17
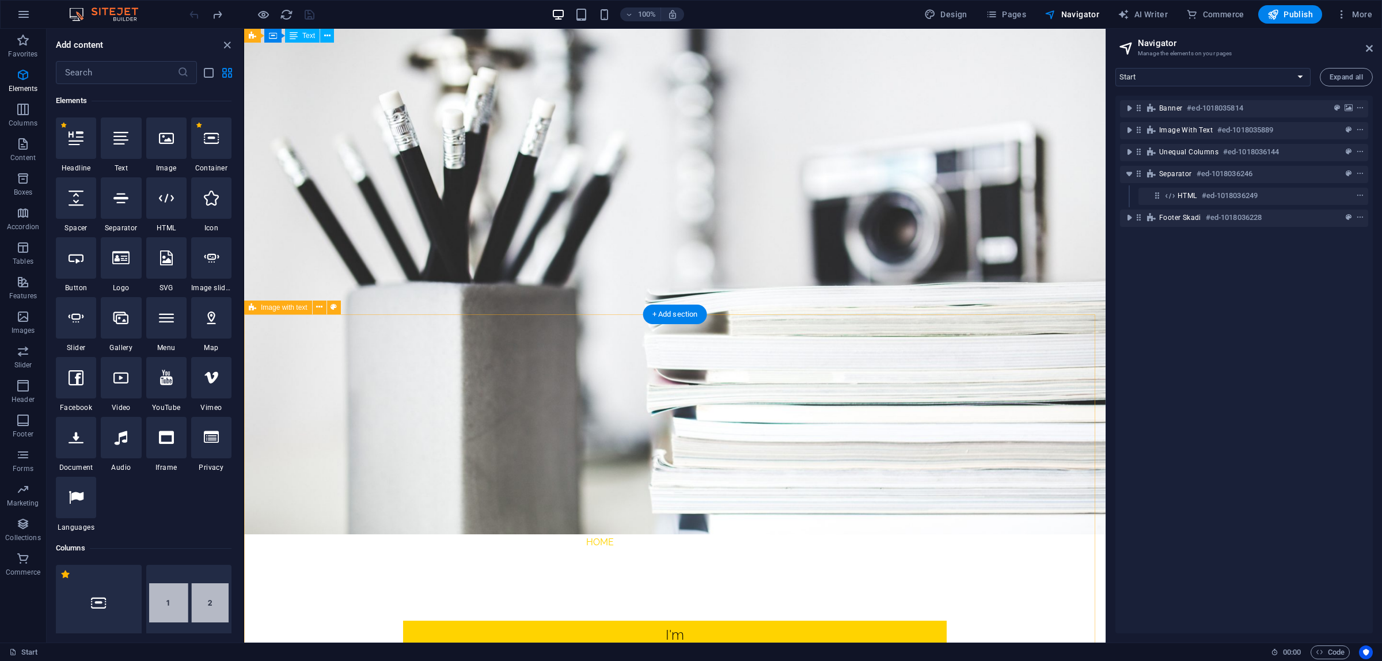
scroll to position [0, 0]
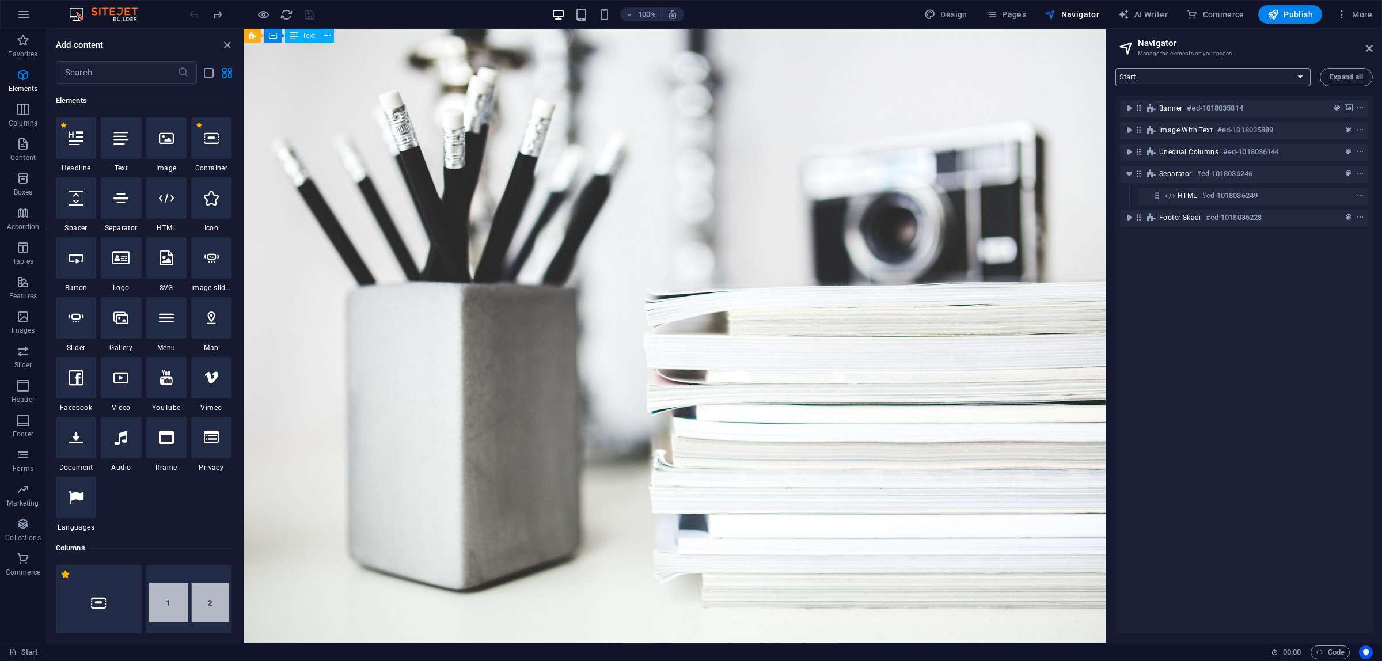
click at [1293, 69] on select "Start Subpage Legal Notice Privacy" at bounding box center [1213, 77] width 195 height 18
click at [1116, 68] on select "Start Subpage Legal Notice Privacy" at bounding box center [1213, 77] width 195 height 18
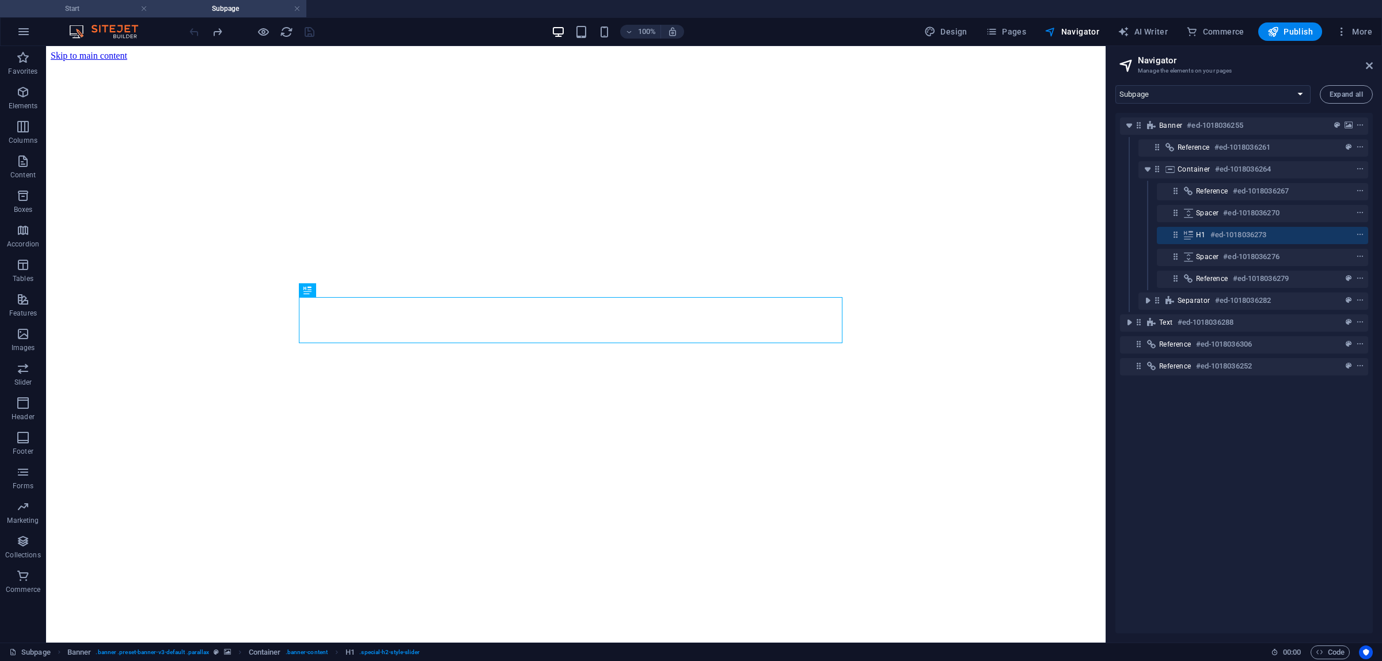
click at [113, 6] on h4 "Start" at bounding box center [76, 8] width 153 height 13
select select "18280672-en"
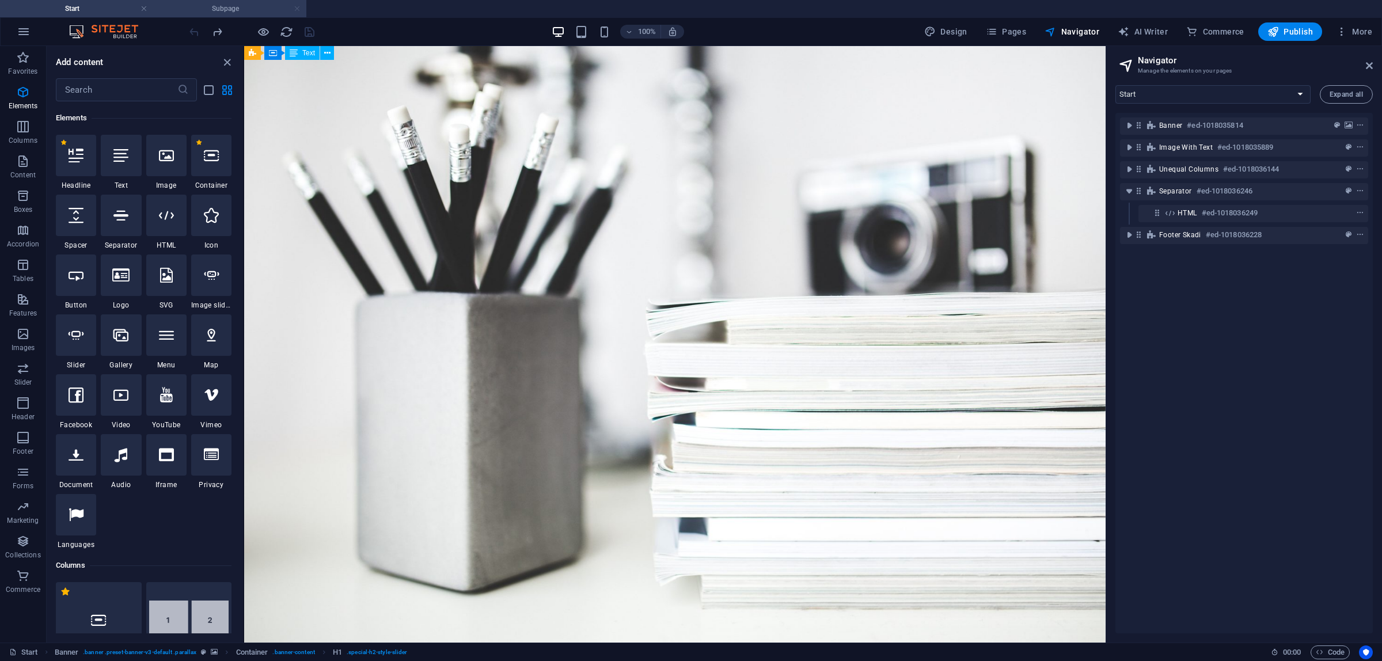
click at [295, 7] on link at bounding box center [297, 8] width 7 height 11
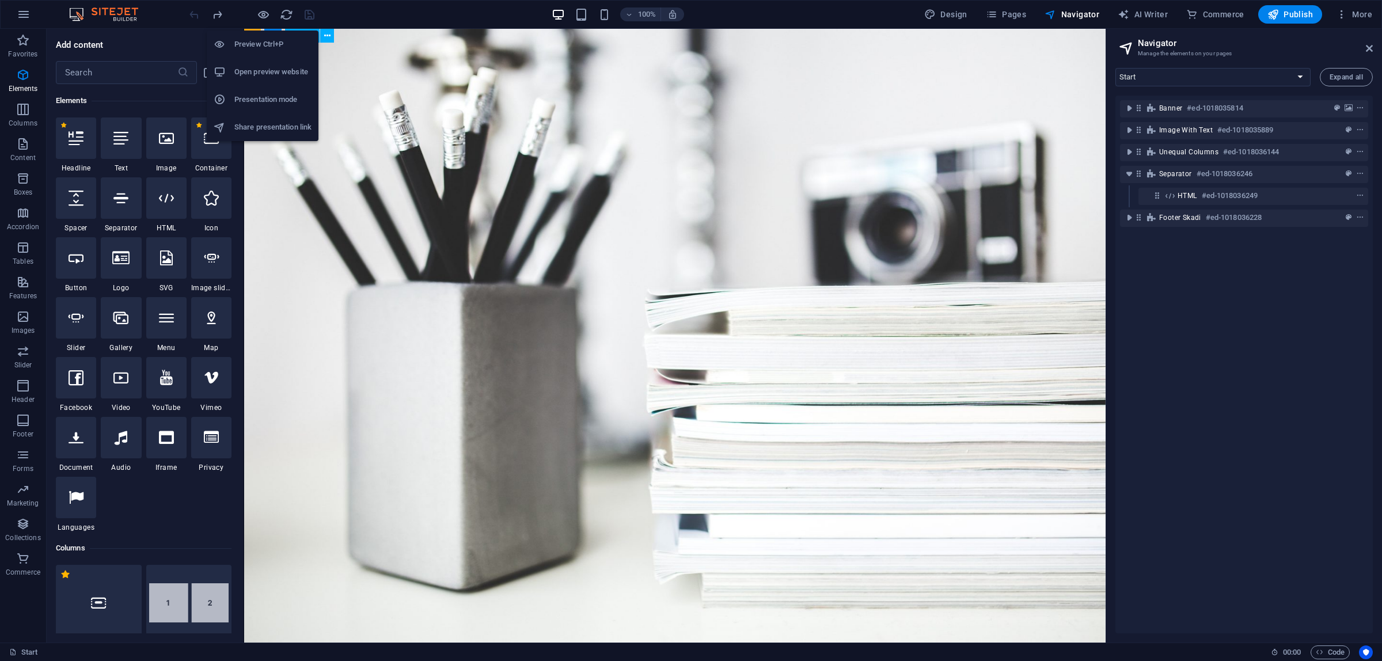
click at [269, 73] on h6 "Open preview website" at bounding box center [272, 72] width 77 height 14
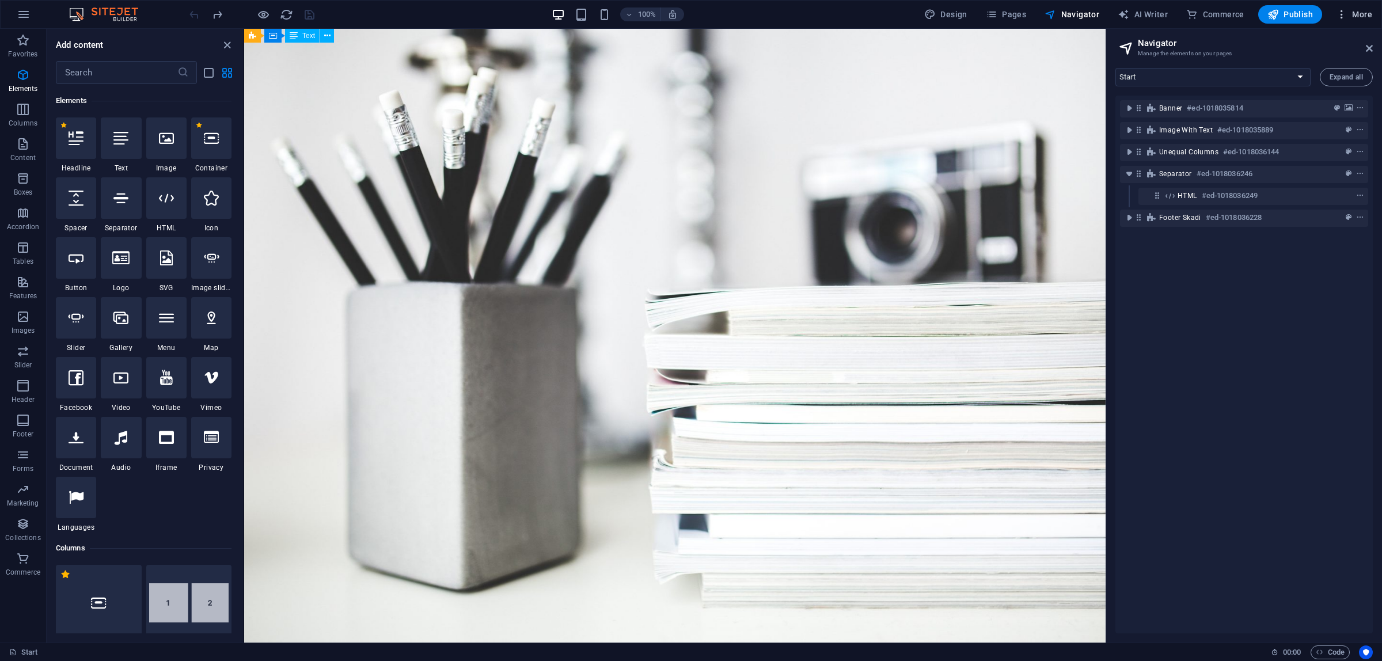
click at [1344, 13] on icon "button" at bounding box center [1342, 15] width 12 height 12
click at [1329, 43] on h6 "Website Settings" at bounding box center [1330, 44] width 69 height 14
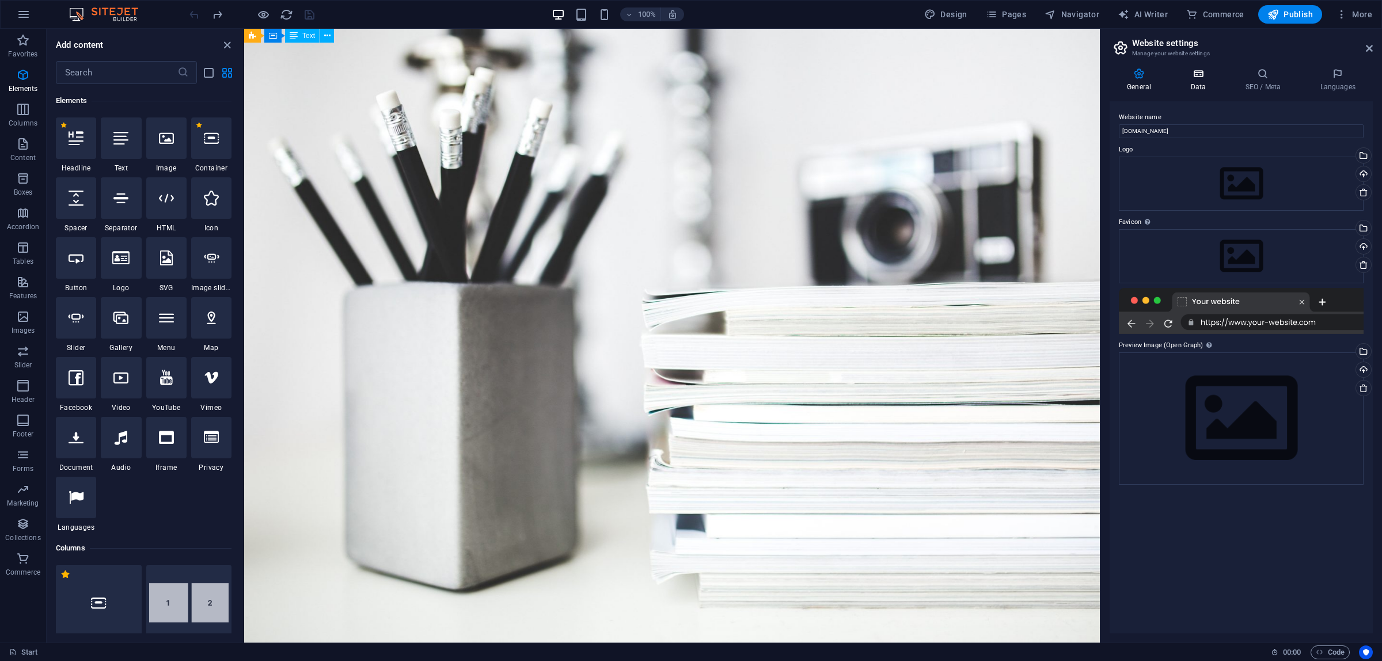
click at [1179, 73] on icon at bounding box center [1198, 74] width 50 height 12
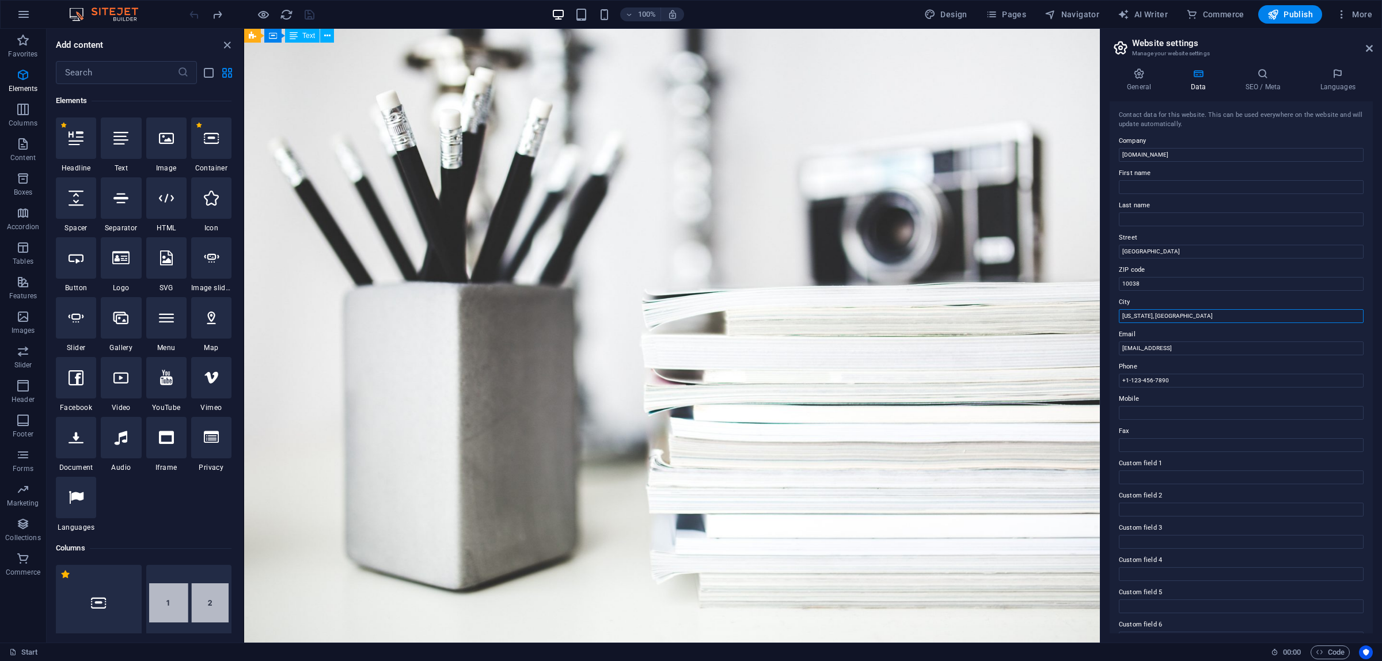
drag, startPoint x: 1199, startPoint y: 318, endPoint x: 1123, endPoint y: 314, distance: 76.2
click at [1123, 314] on input "[US_STATE], [GEOGRAPHIC_DATA]" at bounding box center [1241, 316] width 245 height 14
click at [1189, 156] on input "[DOMAIN_NAME]" at bounding box center [1241, 155] width 245 height 14
type input "shariarzaman.com."
drag, startPoint x: 1189, startPoint y: 156, endPoint x: 1116, endPoint y: 155, distance: 73.1
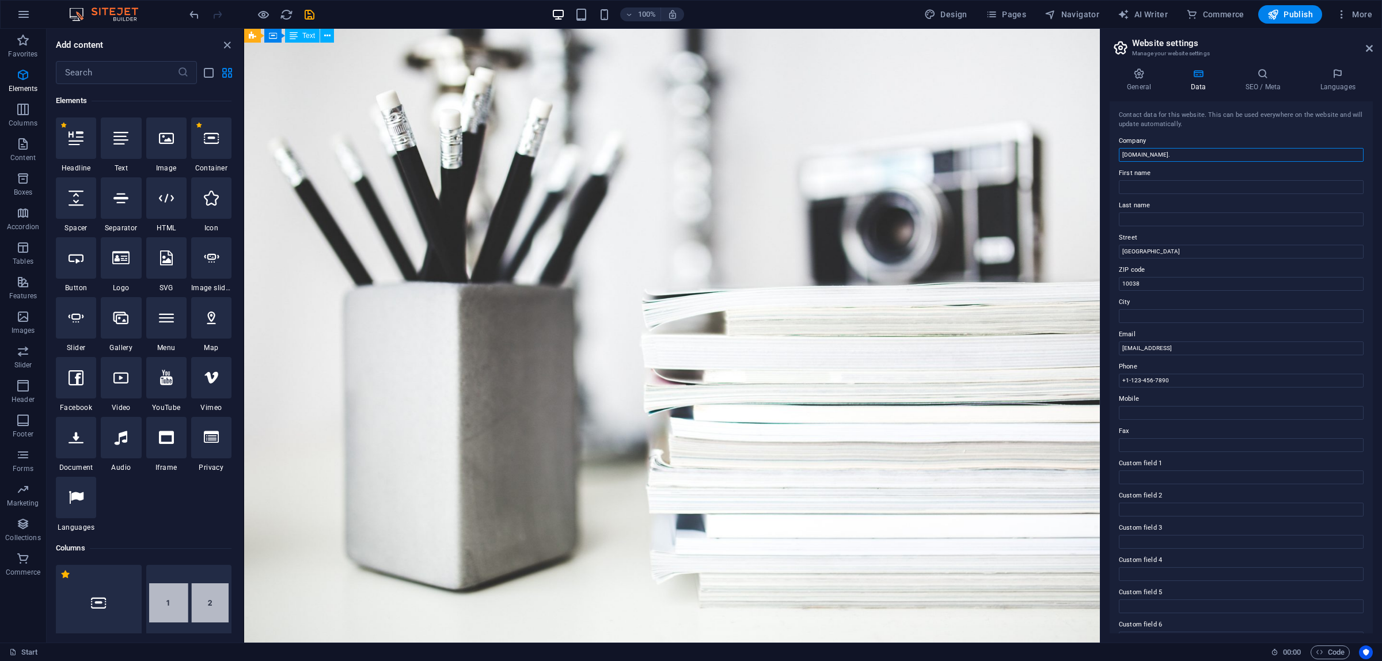
click at [1116, 155] on div "Contact data for this website. This can be used everywhere on the website and w…" at bounding box center [1241, 367] width 263 height 532
type input "[DEMOGRAPHIC_DATA]"
click at [1149, 82] on h4 "General" at bounding box center [1141, 80] width 63 height 24
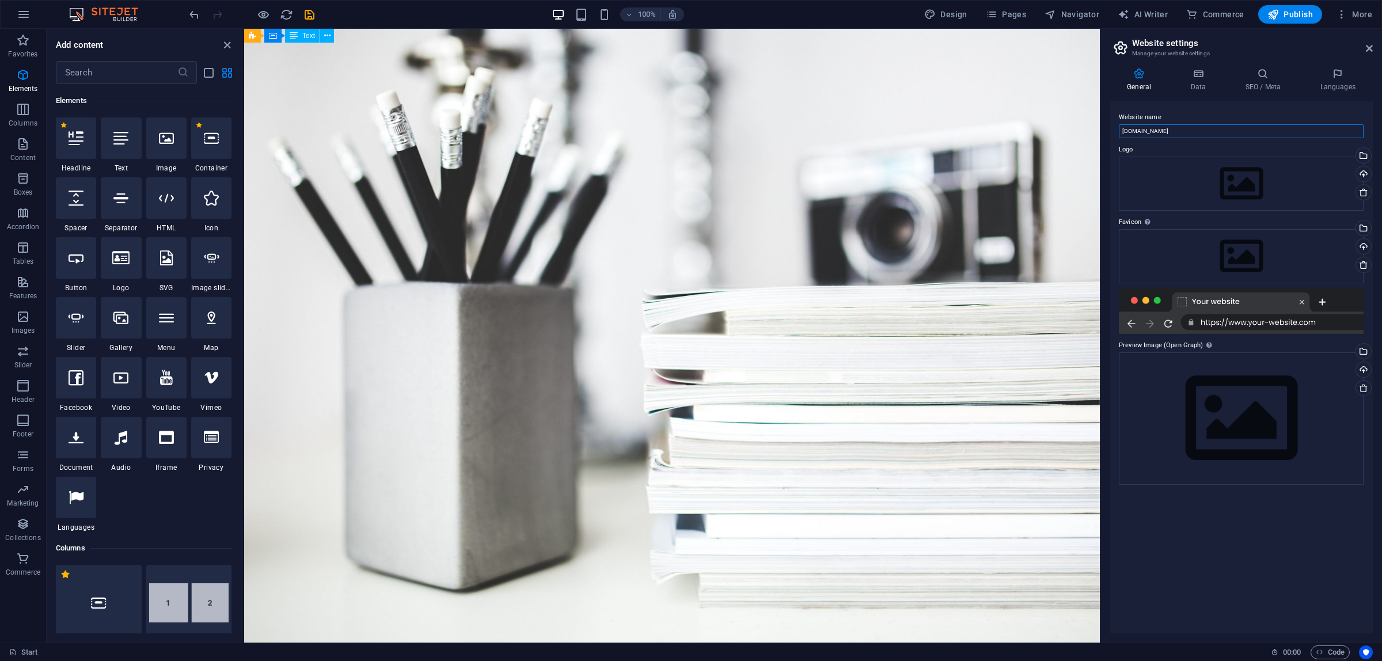
click at [1193, 128] on input "[DOMAIN_NAME]" at bounding box center [1241, 131] width 245 height 14
click at [1234, 240] on div "Drag files here, click to choose files or select files from Files or our free s…" at bounding box center [1241, 256] width 245 height 54
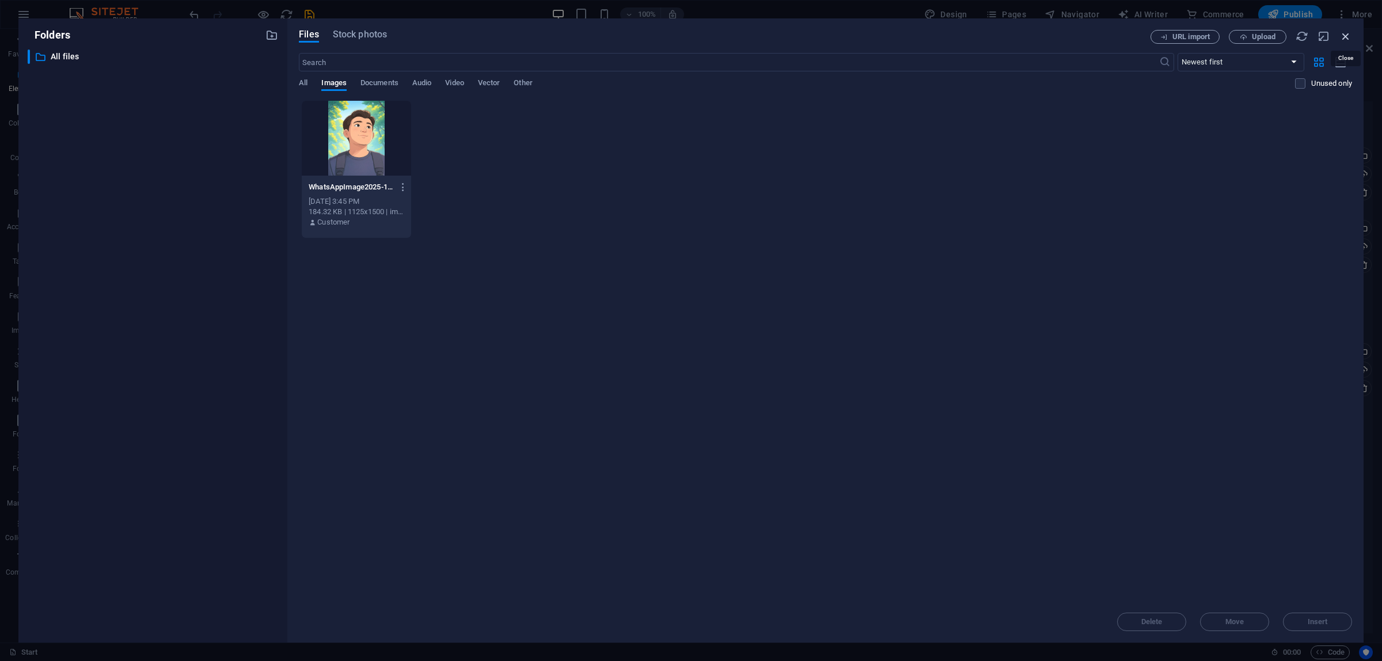
click at [1346, 36] on icon "button" at bounding box center [1346, 36] width 13 height 13
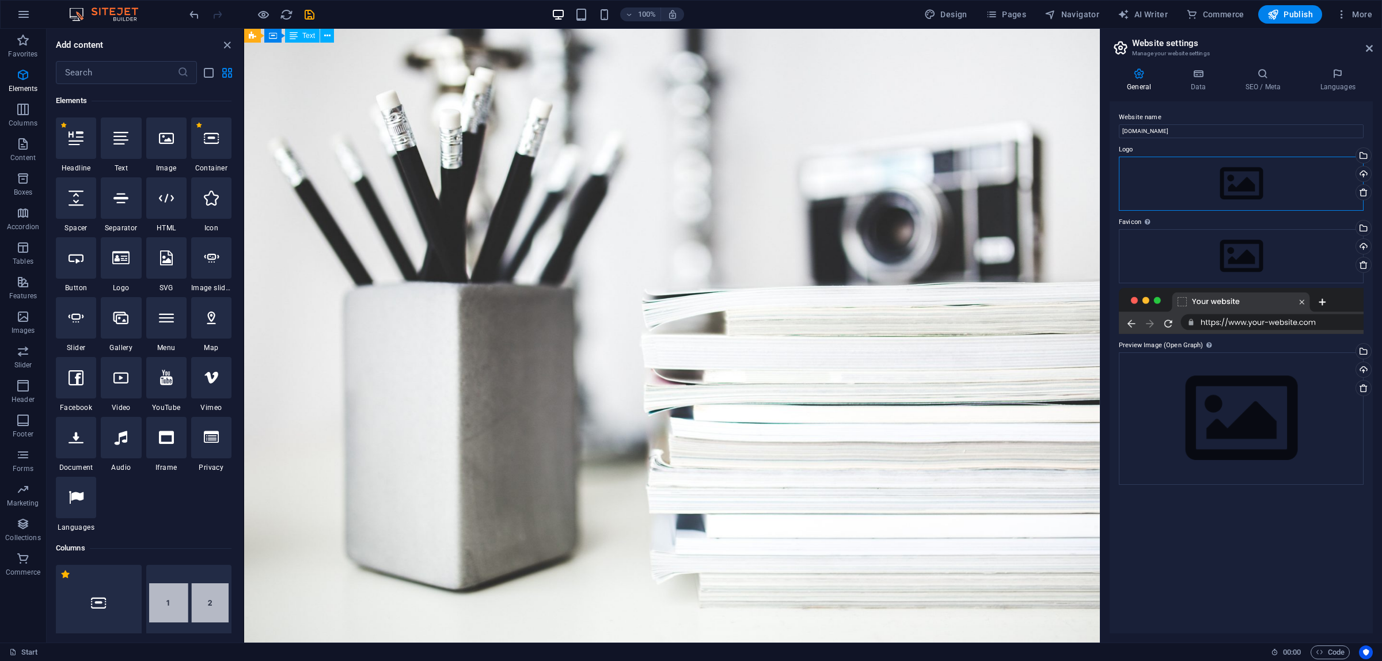
click at [1246, 185] on div "Drag files here, click to choose files or select files from Files or our free s…" at bounding box center [1241, 184] width 245 height 54
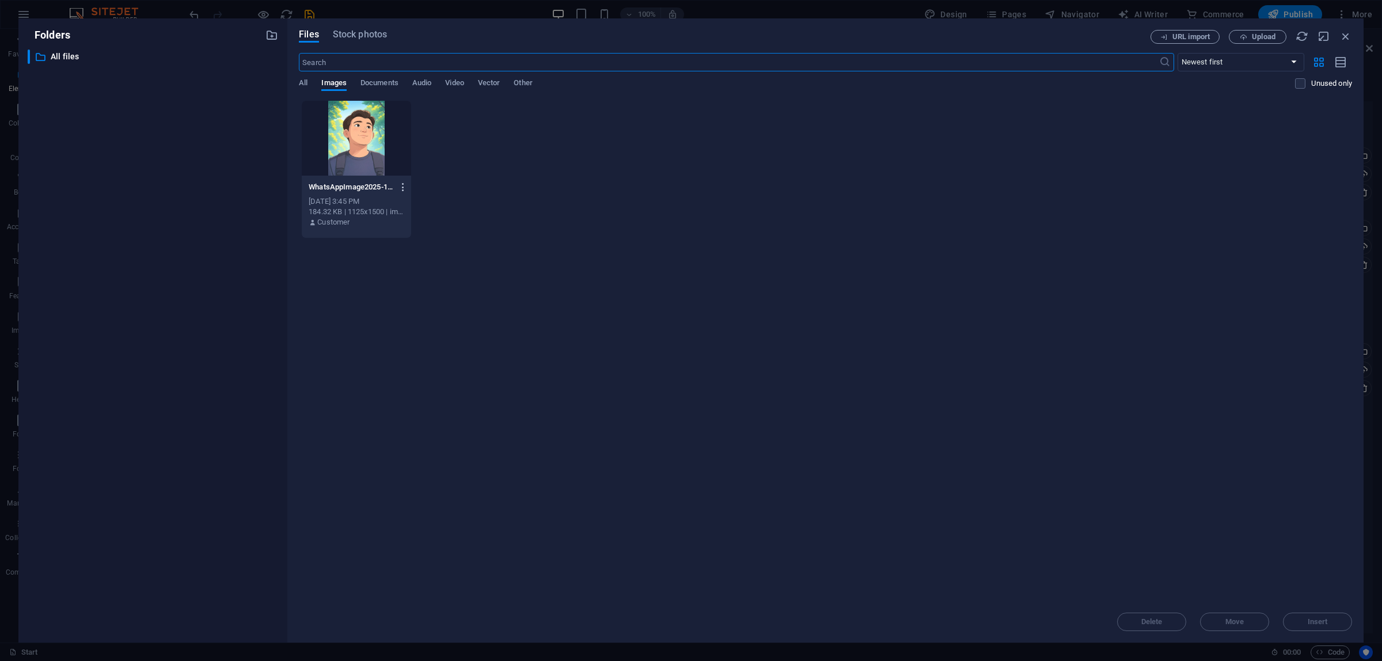
click at [405, 191] on icon "button" at bounding box center [403, 187] width 11 height 10
click at [412, 405] on h6 "Delete" at bounding box center [410, 411] width 49 height 14
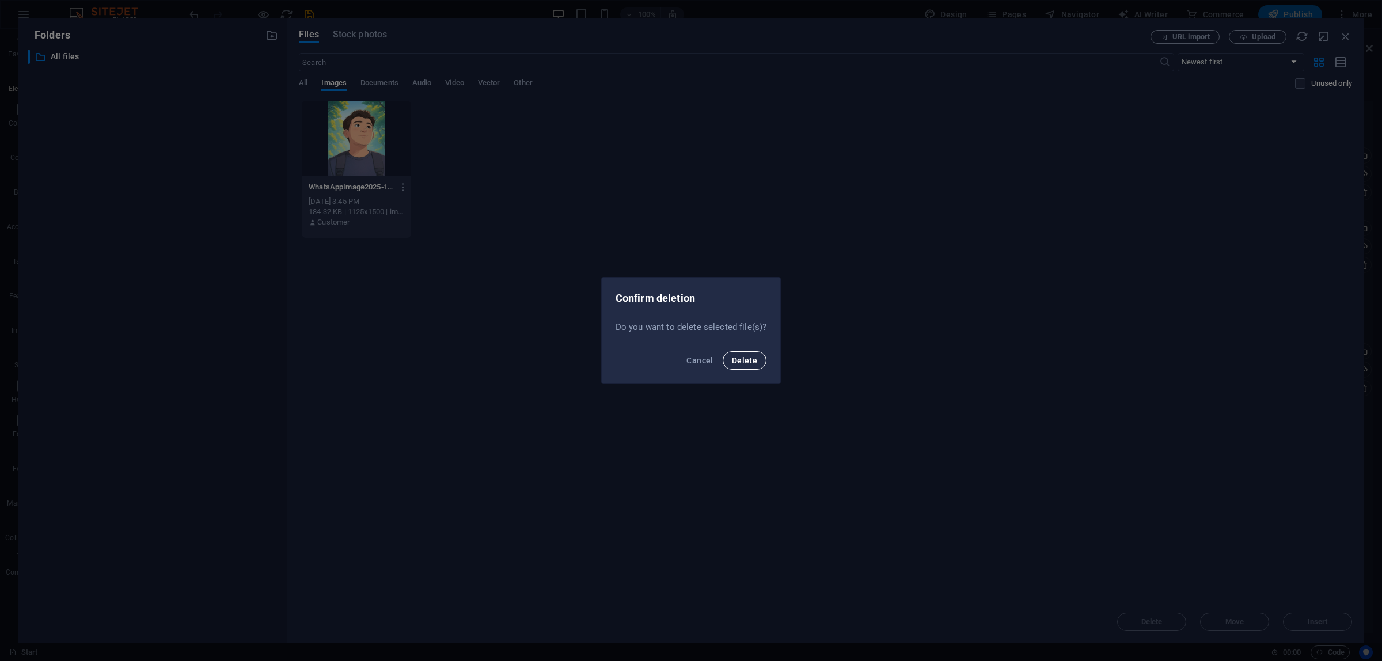
click at [741, 360] on span "Delete" at bounding box center [744, 360] width 25 height 9
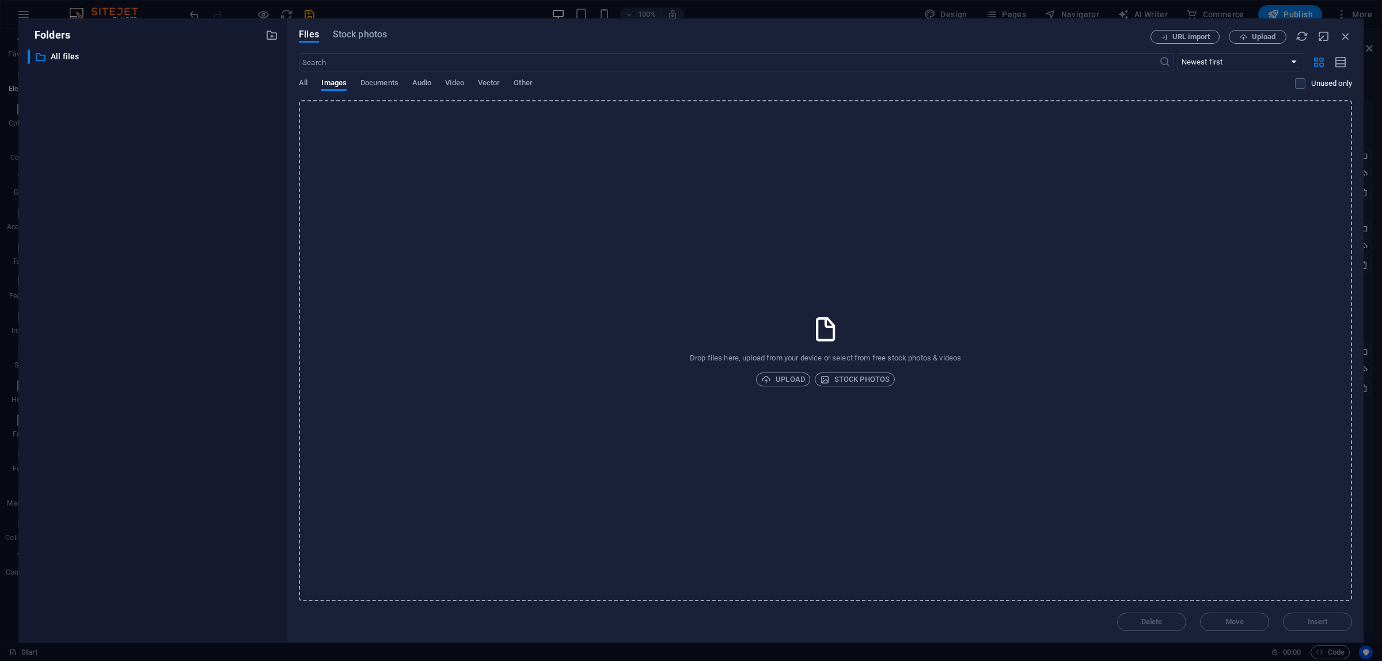
click at [763, 370] on div "Drop files here, upload from your device or select from free stock photos & vid…" at bounding box center [825, 350] width 1053 height 501
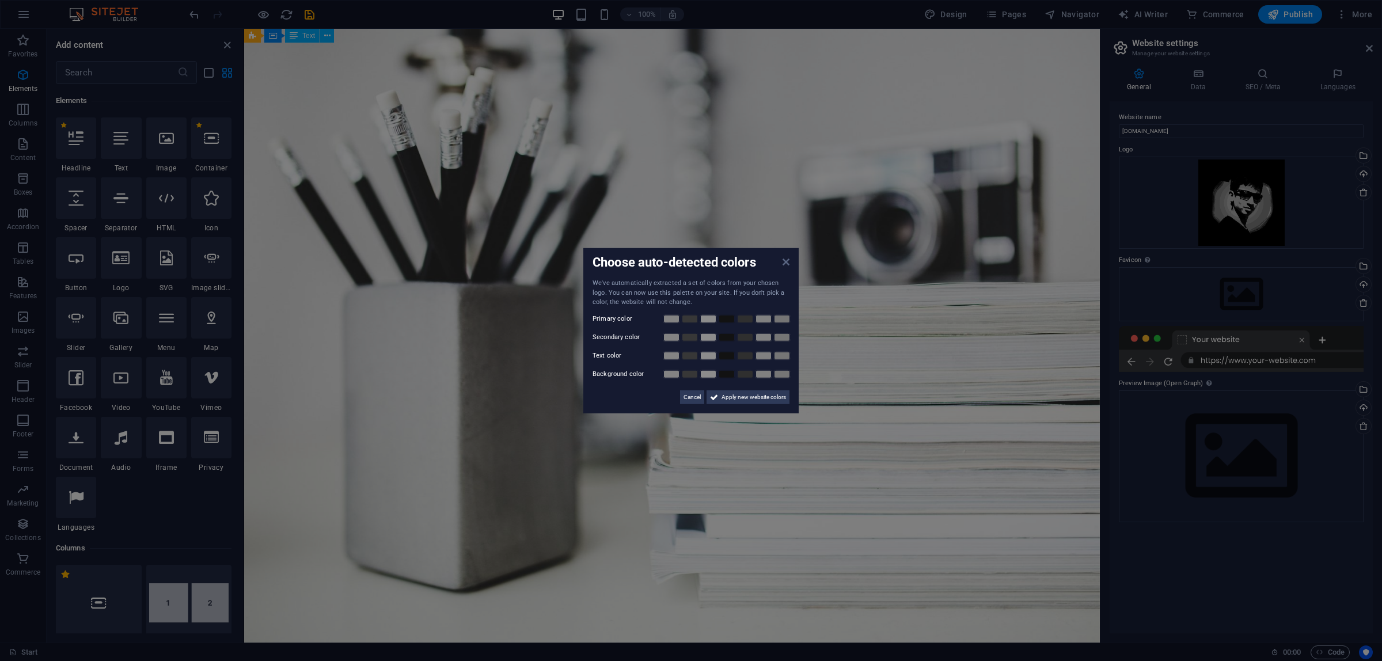
drag, startPoint x: 788, startPoint y: 261, endPoint x: 647, endPoint y: 219, distance: 147.1
click at [788, 261] on icon at bounding box center [786, 261] width 7 height 9
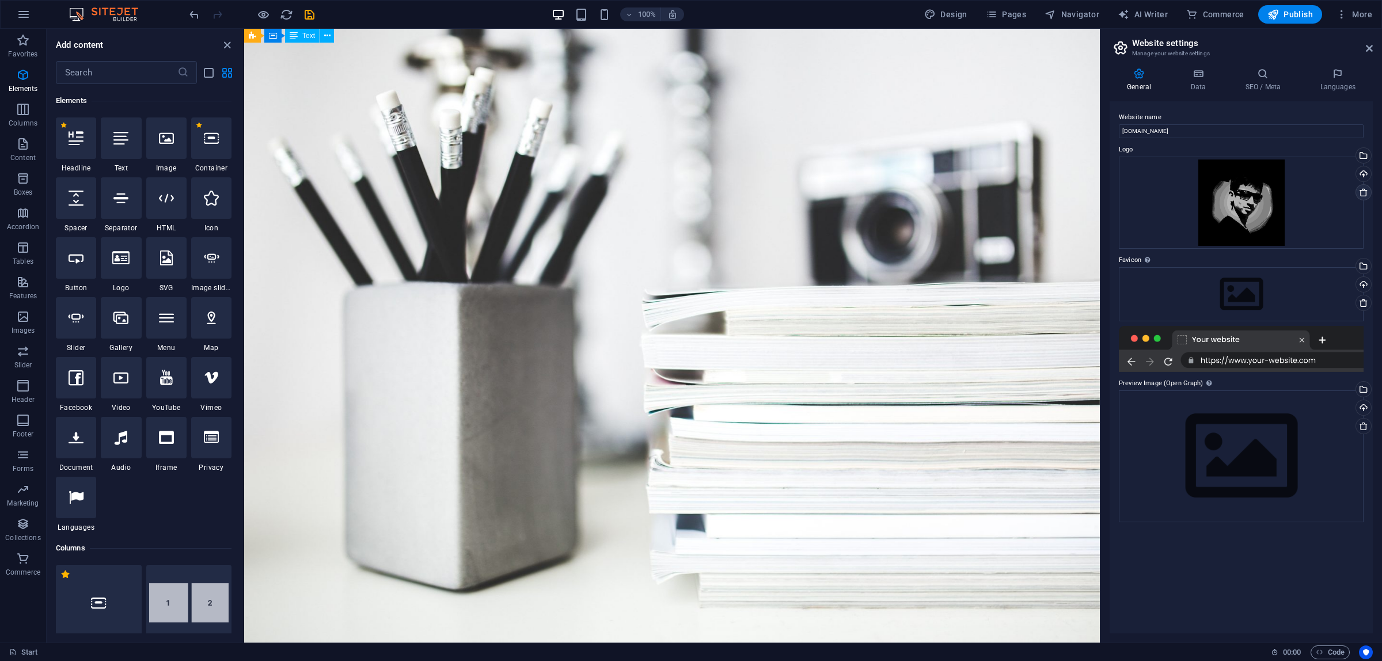
click at [1363, 190] on icon at bounding box center [1363, 192] width 9 height 9
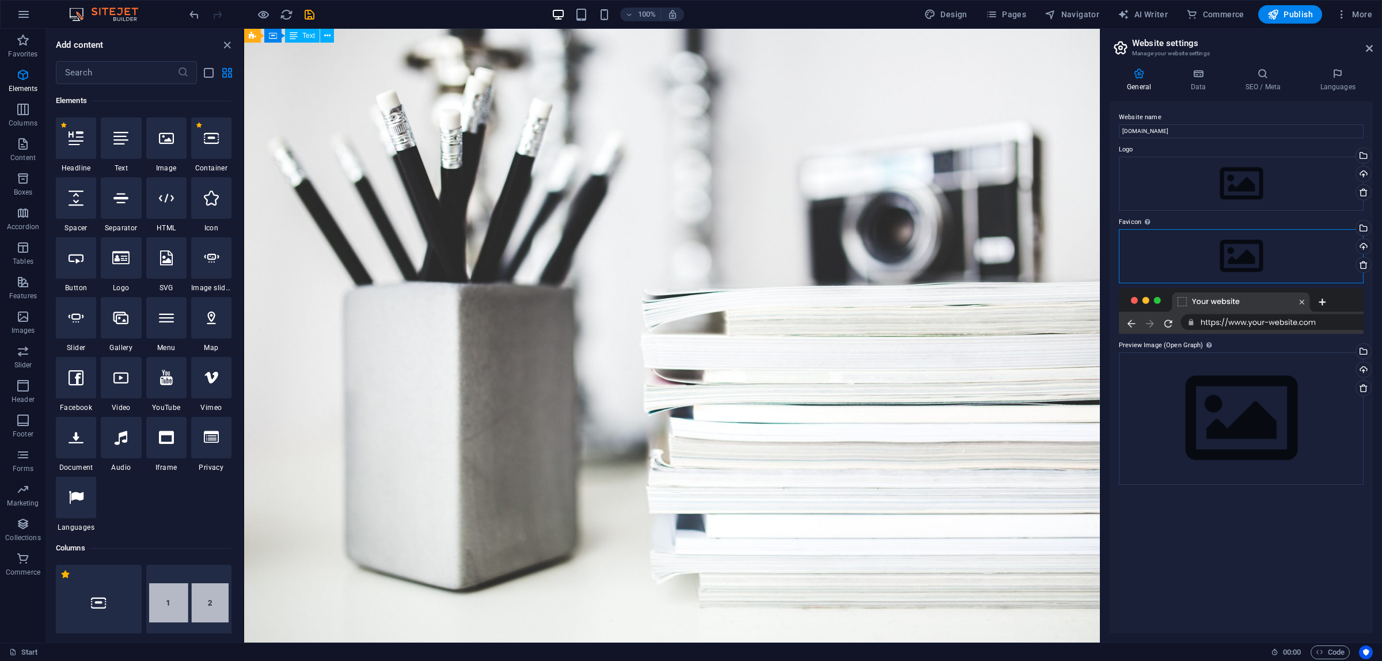
click at [1196, 263] on div "Drag files here, click to choose files or select files from Files or our free s…" at bounding box center [1241, 256] width 245 height 54
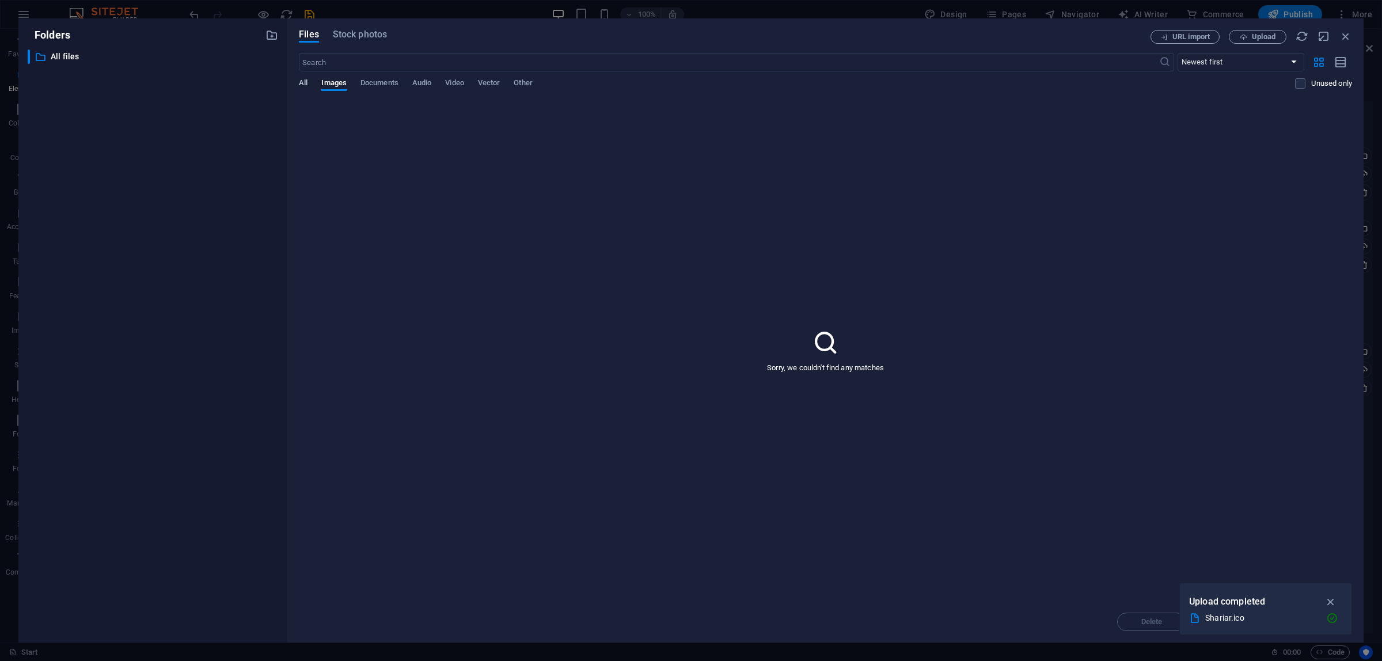
click at [303, 79] on span "All" at bounding box center [303, 84] width 9 height 16
click at [375, 172] on div at bounding box center [356, 138] width 109 height 75
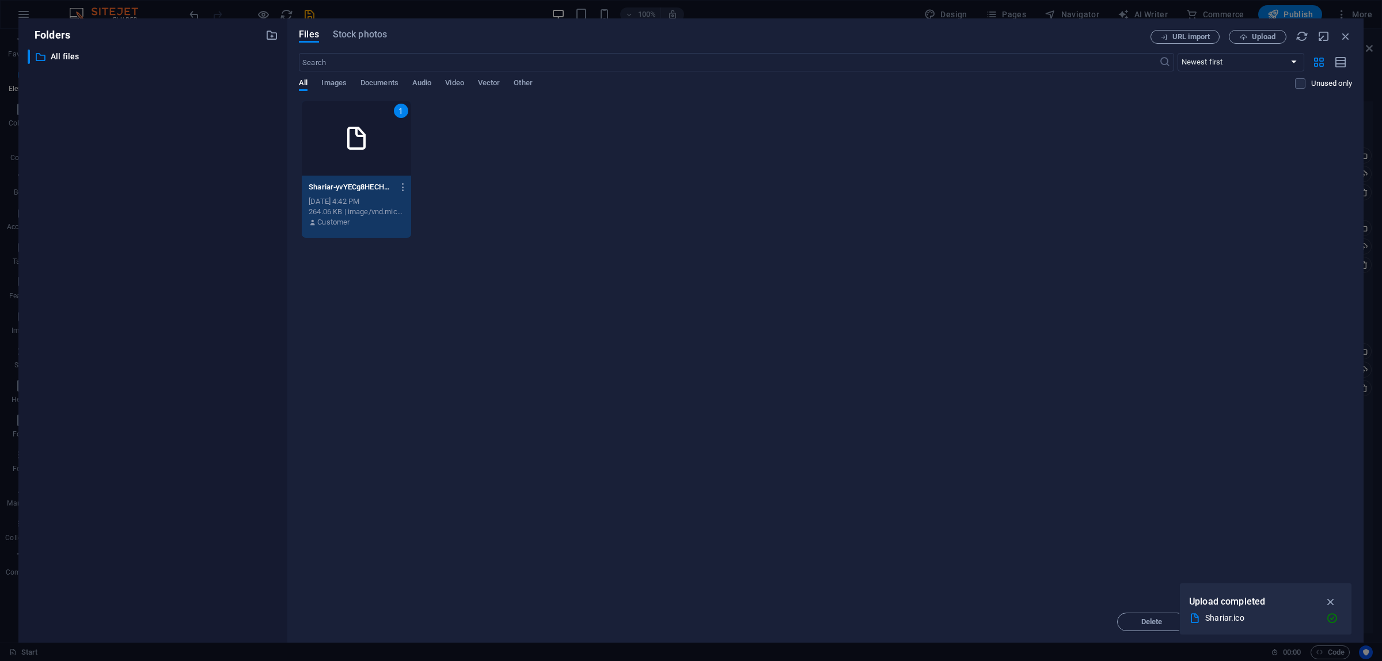
click at [375, 172] on div "1" at bounding box center [356, 138] width 109 height 75
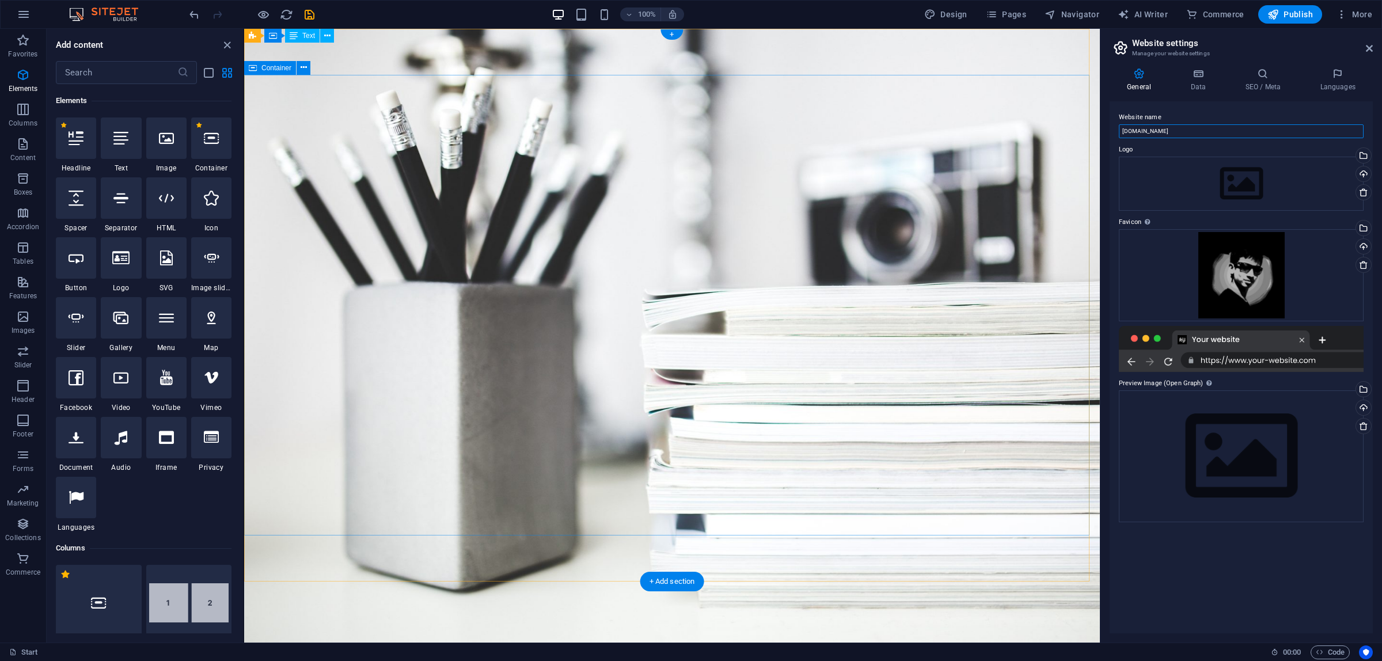
drag, startPoint x: 1437, startPoint y: 160, endPoint x: 1075, endPoint y: 128, distance: 364.1
click at [1196, 134] on input "[DOMAIN_NAME]" at bounding box center [1241, 131] width 245 height 14
type input "s"
type input "[DEMOGRAPHIC_DATA]"
click at [1296, 13] on span "Publish" at bounding box center [1290, 15] width 45 height 12
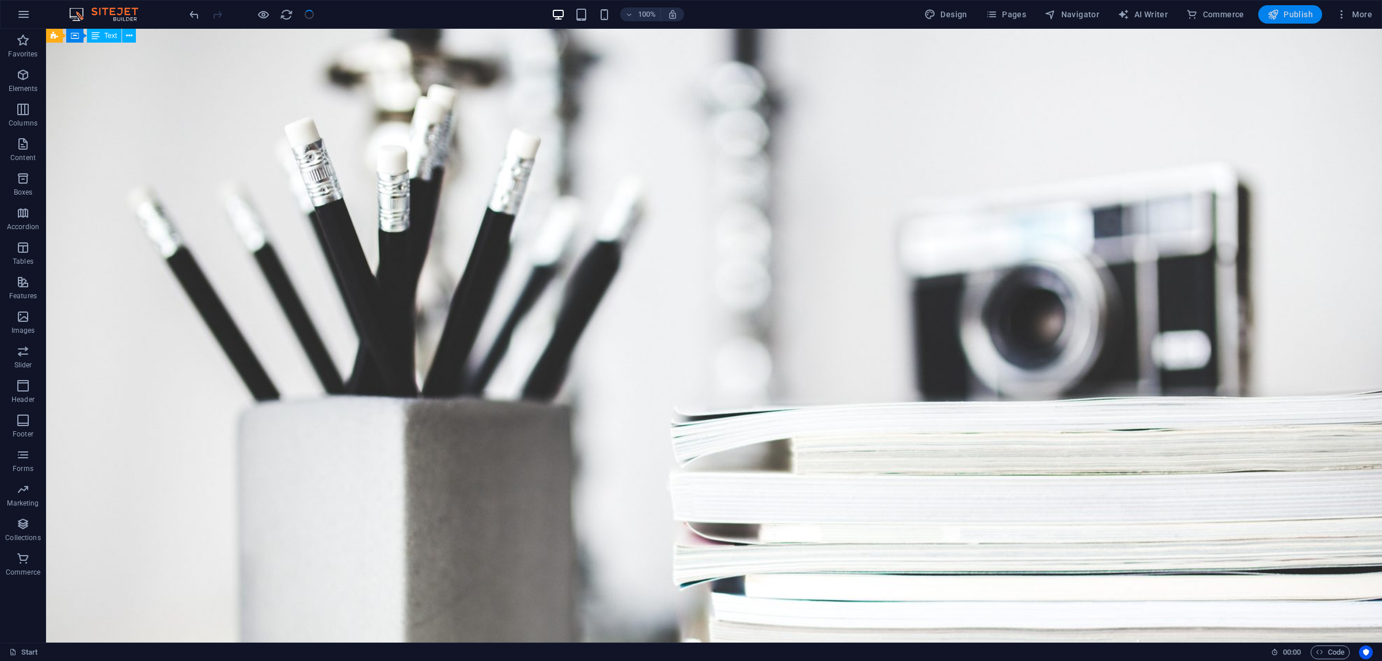
click at [1315, 9] on button "Publish" at bounding box center [1290, 14] width 64 height 18
click at [1280, 15] on span "Publish" at bounding box center [1290, 15] width 45 height 12
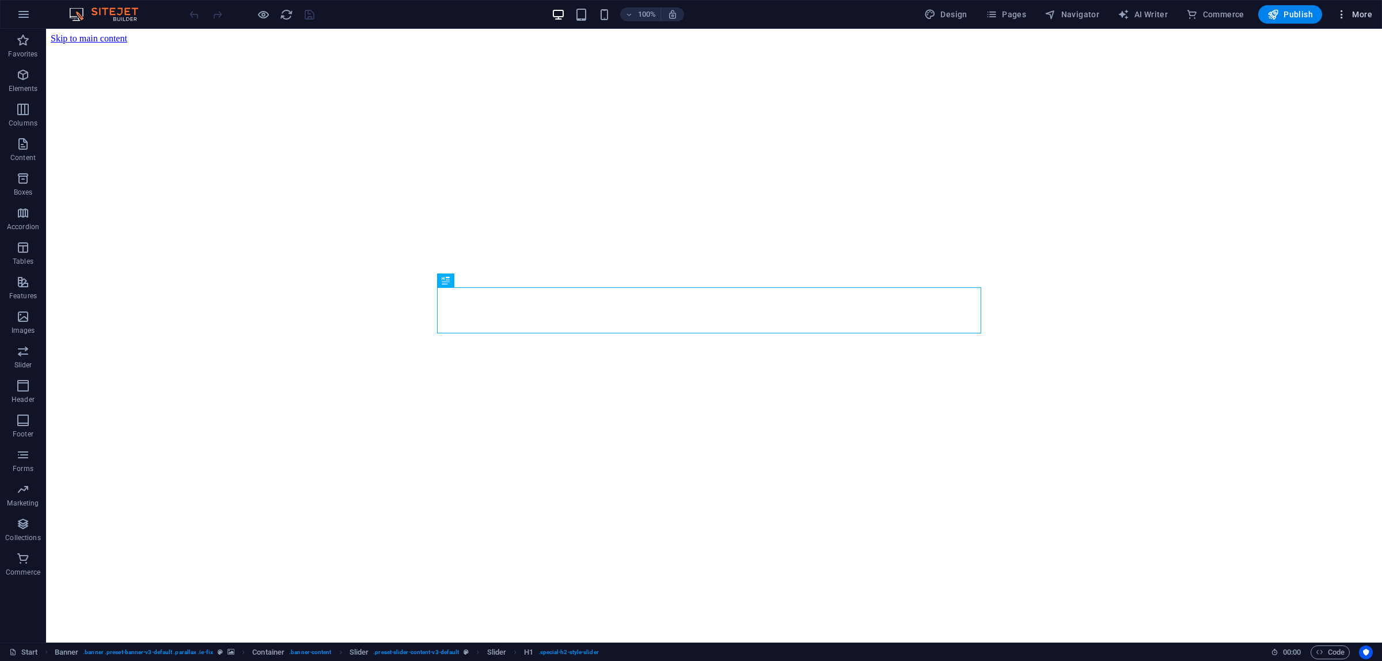
click at [1346, 16] on icon "button" at bounding box center [1342, 15] width 12 height 12
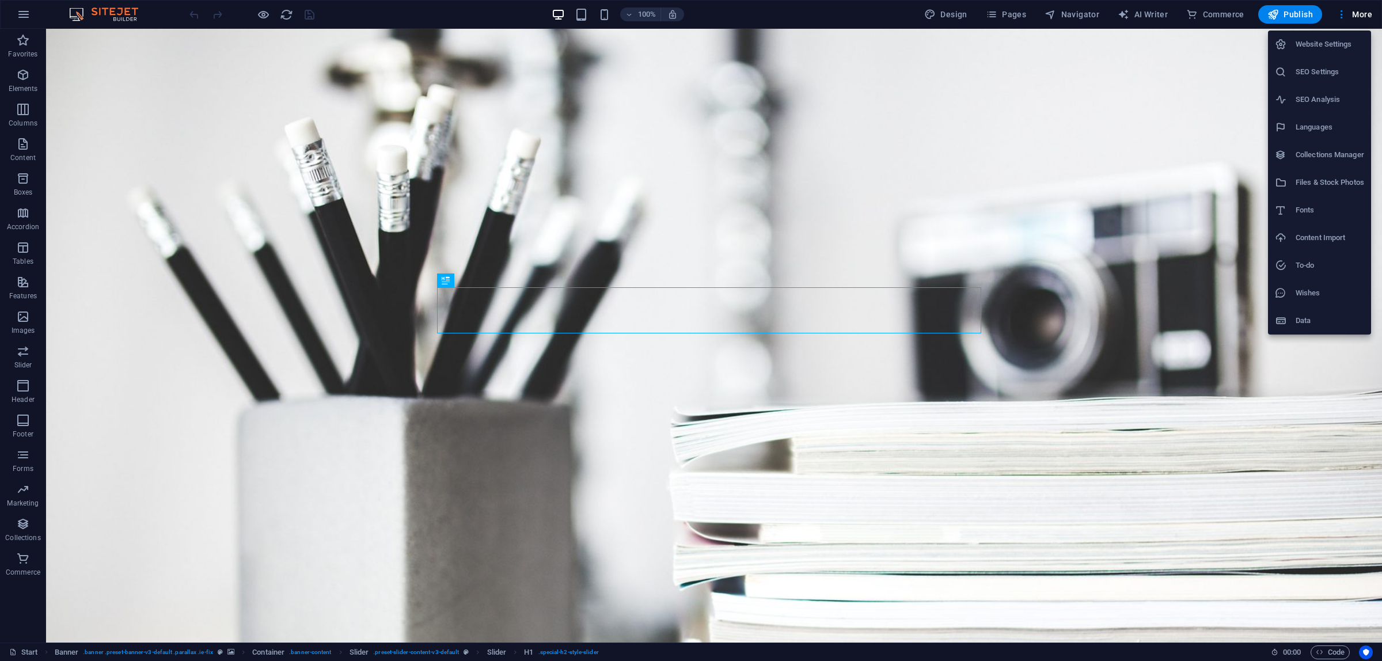
click at [1339, 37] on h6 "Website Settings" at bounding box center [1330, 44] width 69 height 14
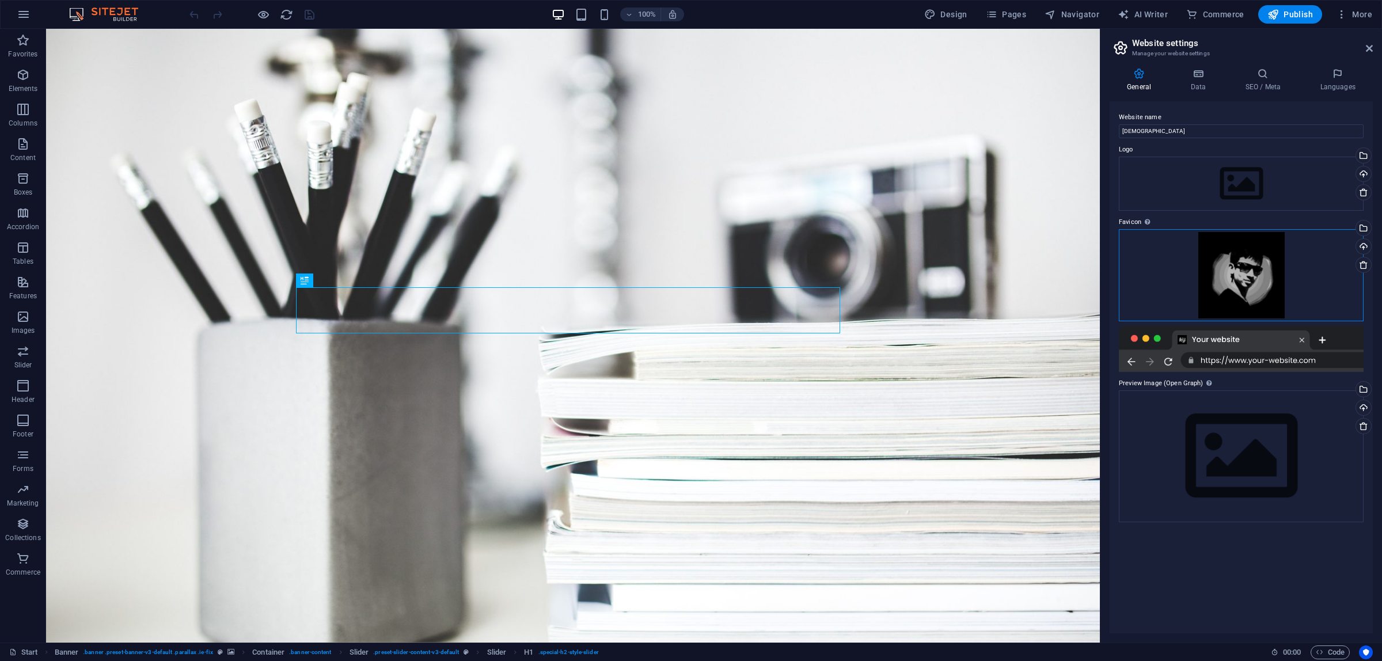
click at [1325, 261] on div "Drag files here, click to choose files or select files from Files or our free s…" at bounding box center [1241, 275] width 245 height 92
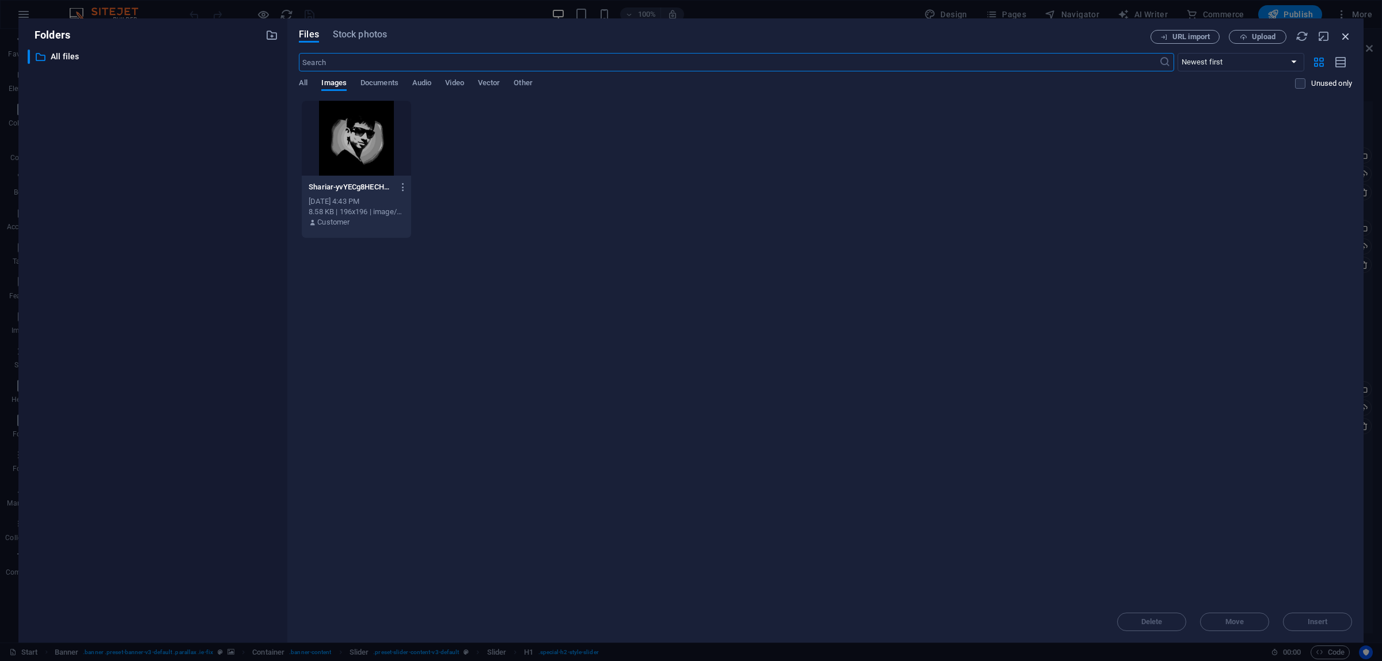
click at [1345, 35] on icon "button" at bounding box center [1346, 36] width 13 height 13
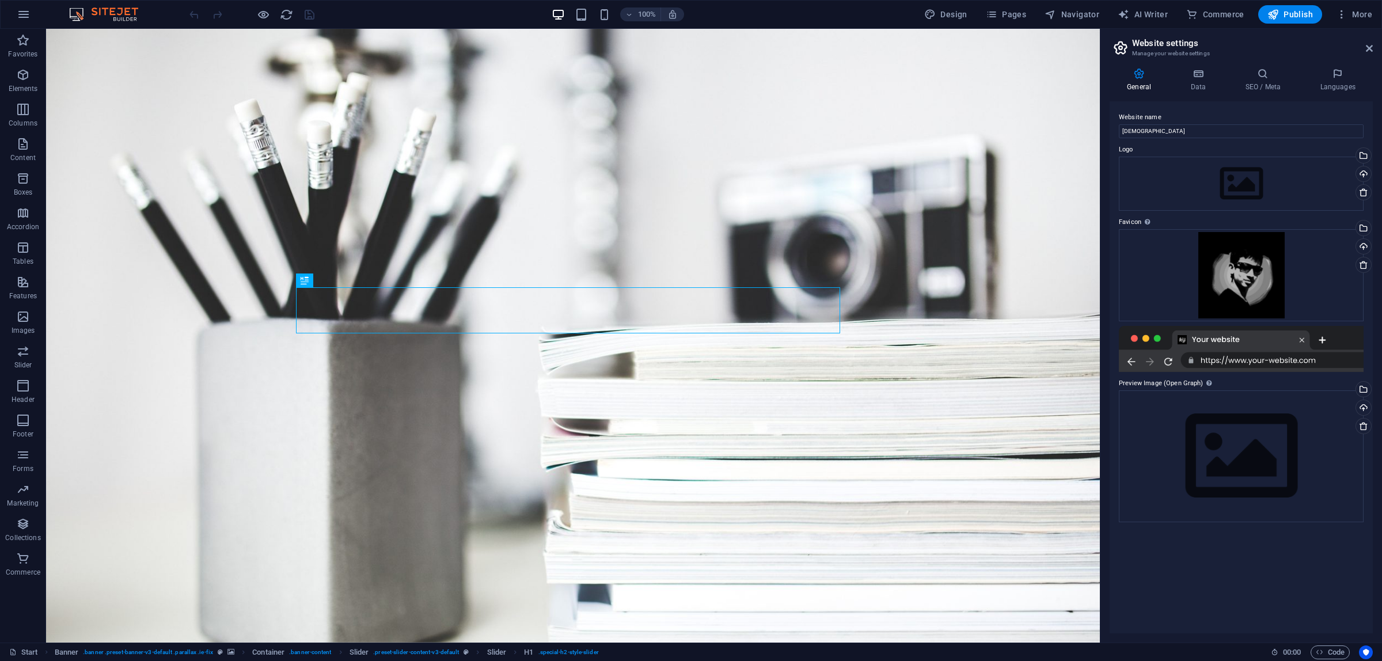
click at [1265, 358] on div at bounding box center [1241, 349] width 245 height 46
click at [1249, 445] on div "Drag files here, click to choose files or select files from Files or our free s…" at bounding box center [1241, 456] width 245 height 132
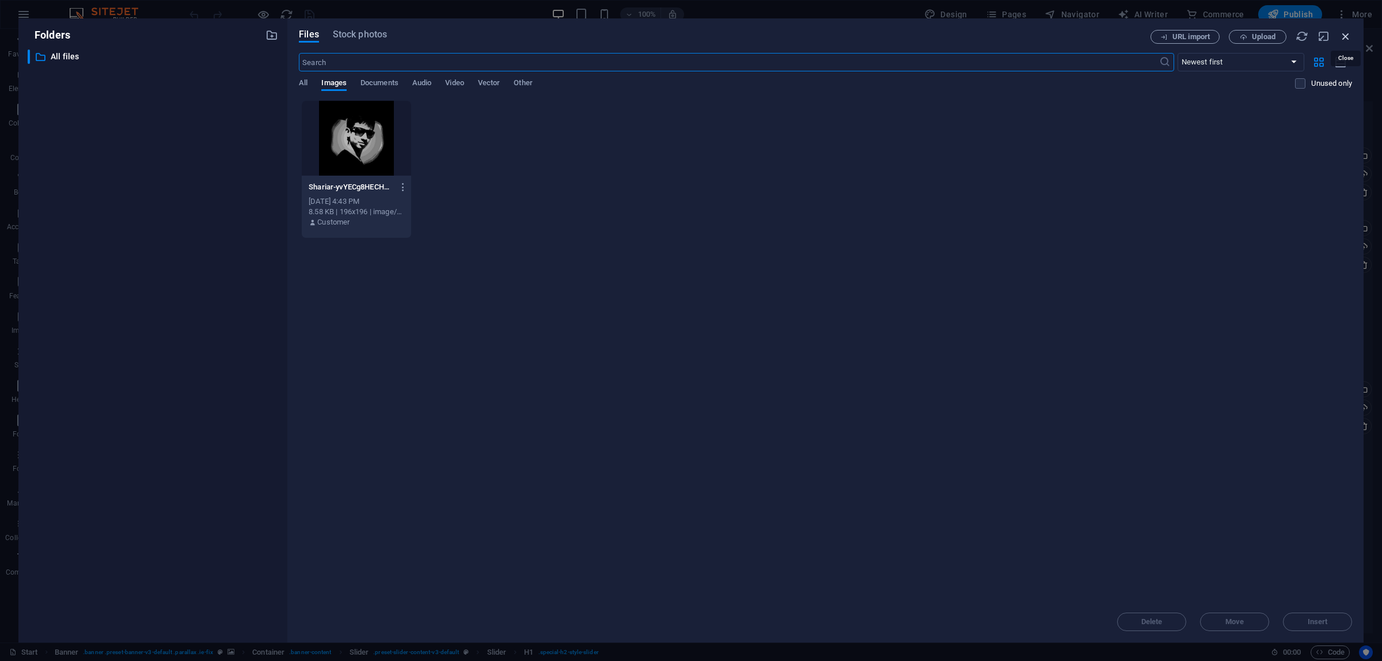
click at [1342, 36] on icon "button" at bounding box center [1346, 36] width 13 height 13
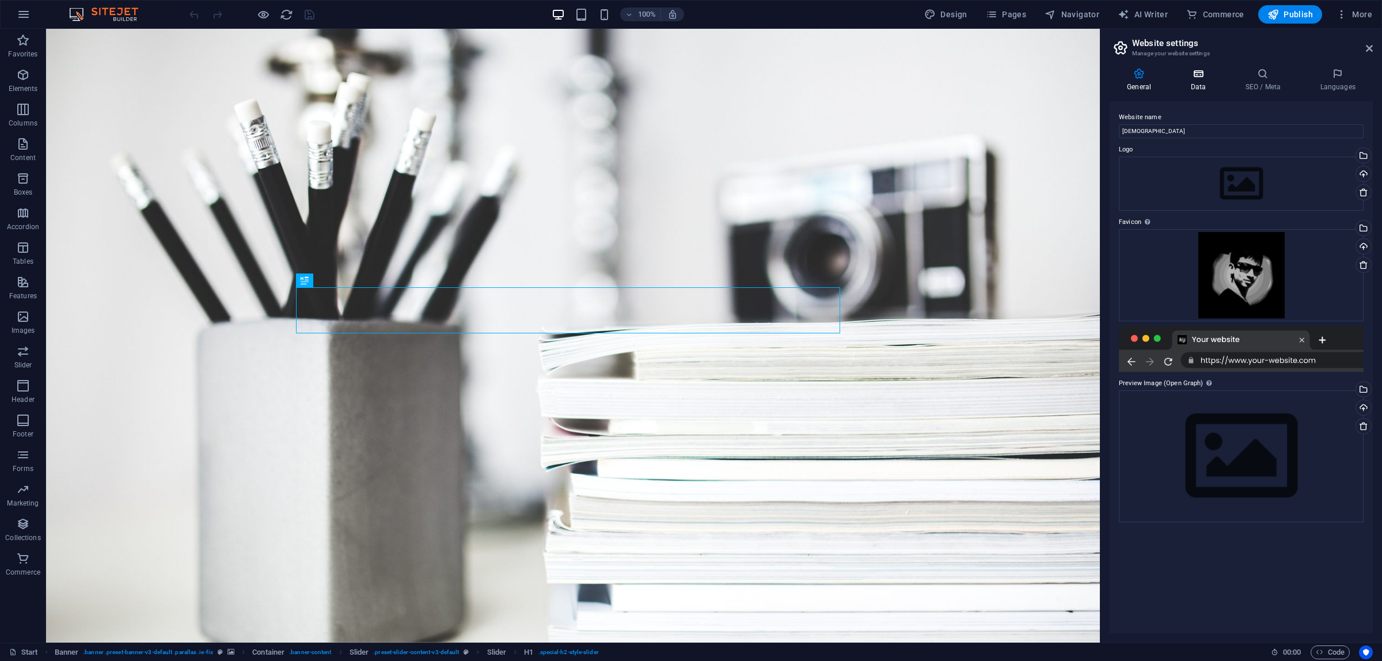
click at [1195, 79] on h4 "Data" at bounding box center [1200, 80] width 55 height 24
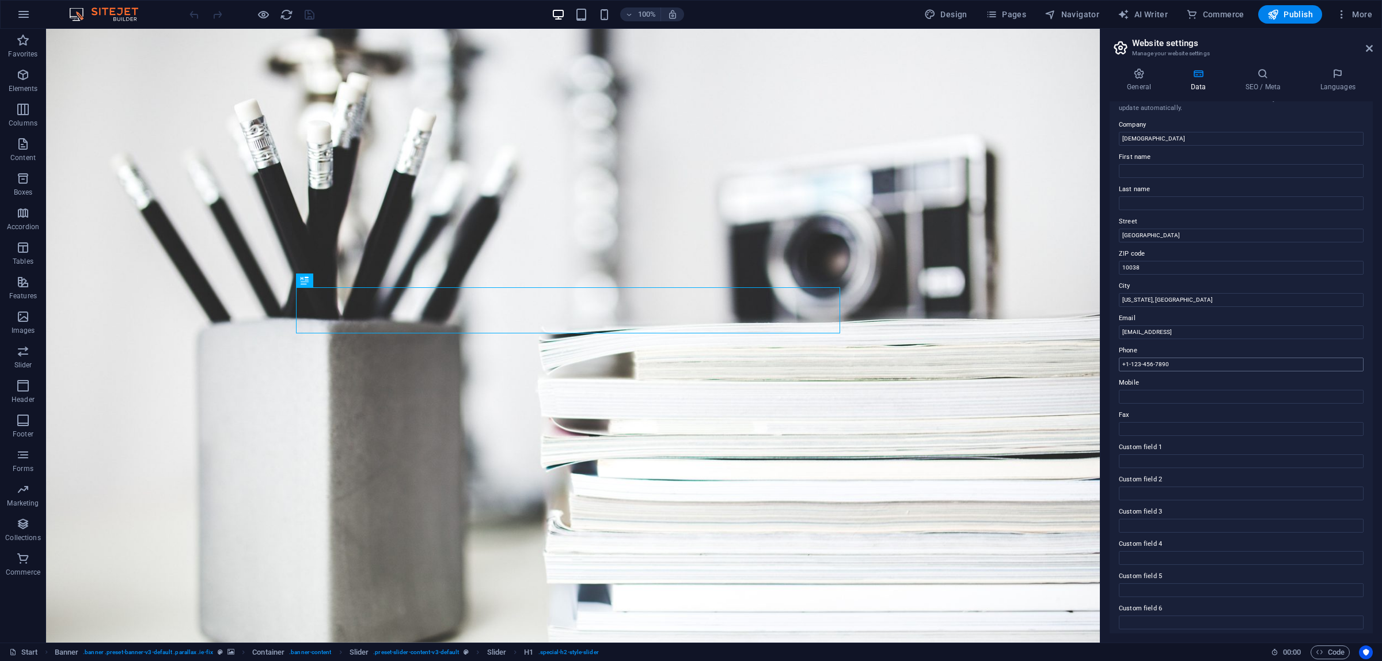
scroll to position [20, 0]
drag, startPoint x: 1175, startPoint y: 232, endPoint x: 1118, endPoint y: 232, distance: 56.4
click at [1119, 232] on input "[GEOGRAPHIC_DATA]" at bounding box center [1241, 232] width 245 height 14
drag, startPoint x: 1151, startPoint y: 263, endPoint x: 1118, endPoint y: 263, distance: 32.3
click at [1119, 263] on input "10038" at bounding box center [1241, 264] width 245 height 14
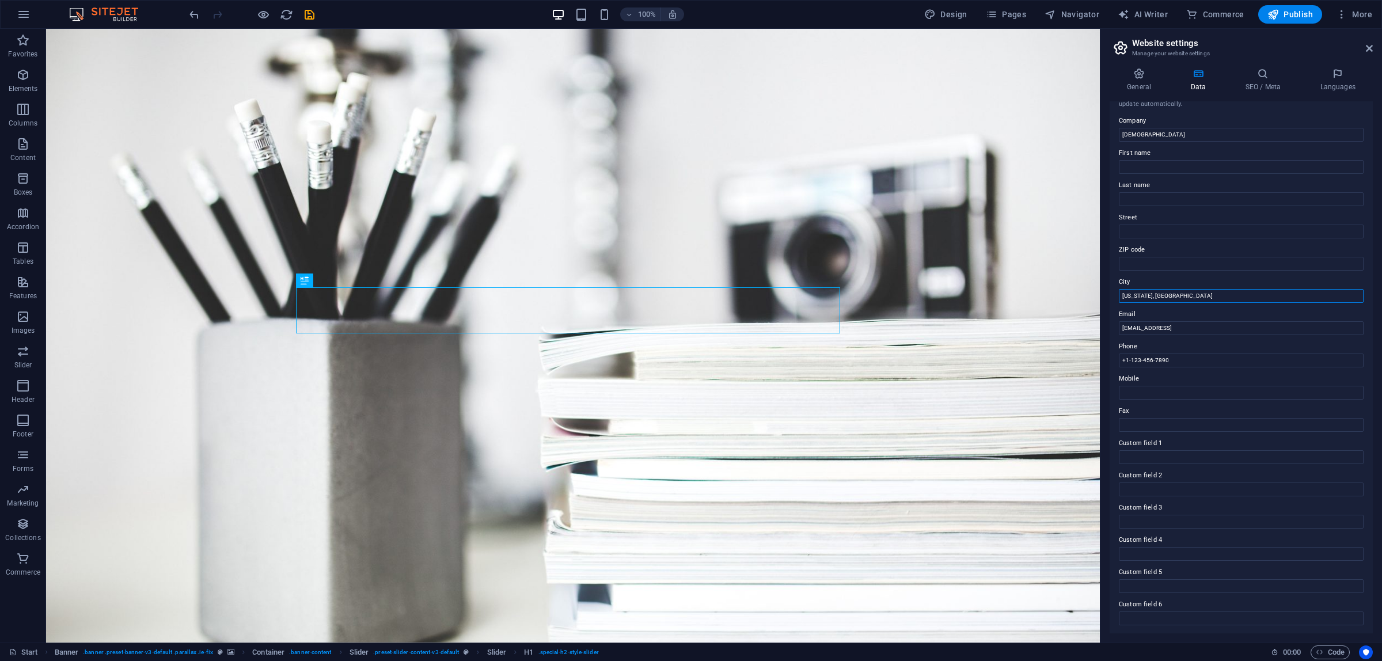
drag, startPoint x: 1164, startPoint y: 297, endPoint x: 1116, endPoint y: 299, distance: 49.0
click at [1116, 299] on div "Contact data for this website. This can be used everywhere on the website and w…" at bounding box center [1241, 367] width 263 height 532
drag, startPoint x: 1265, startPoint y: 326, endPoint x: 1113, endPoint y: 328, distance: 151.5
click at [1113, 328] on div "Contact data for this website. This can be used everywhere on the website and w…" at bounding box center [1241, 367] width 263 height 532
drag, startPoint x: 1188, startPoint y: 359, endPoint x: 1117, endPoint y: 359, distance: 70.3
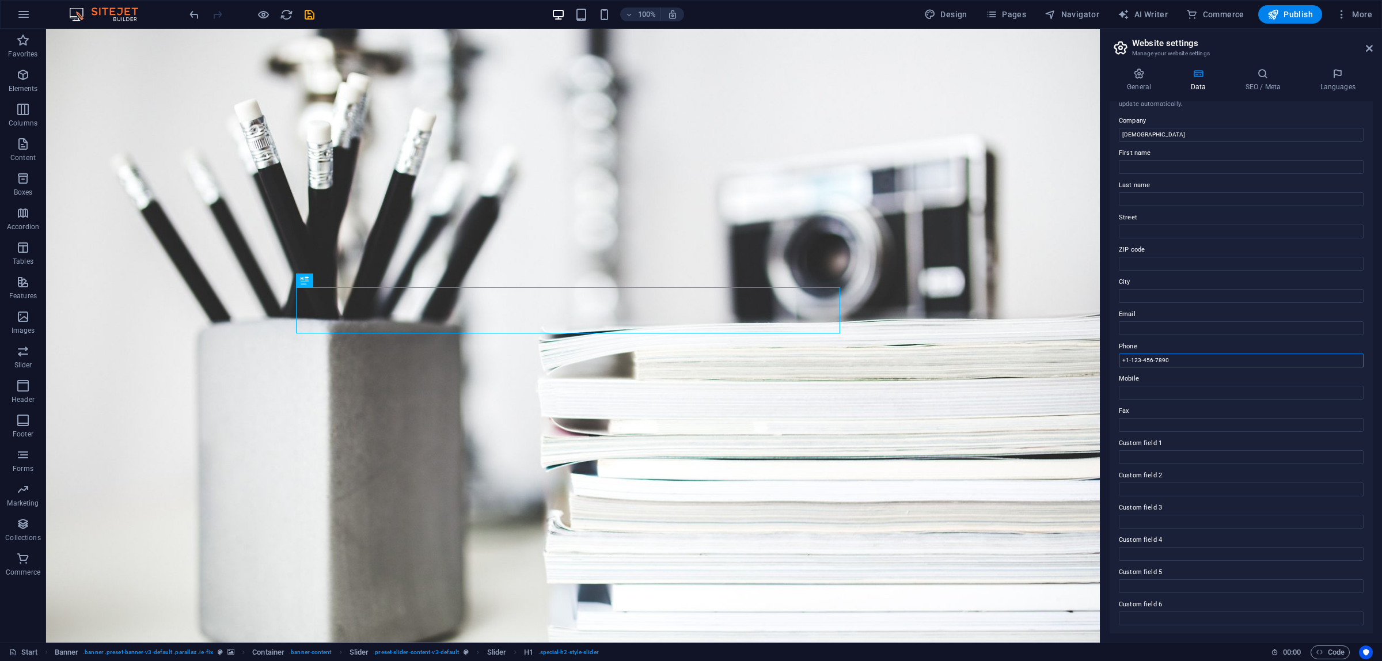
click at [1117, 359] on div "Contact data for this website. This can be used everywhere on the website and w…" at bounding box center [1241, 367] width 263 height 532
click at [1145, 78] on icon at bounding box center [1139, 74] width 59 height 12
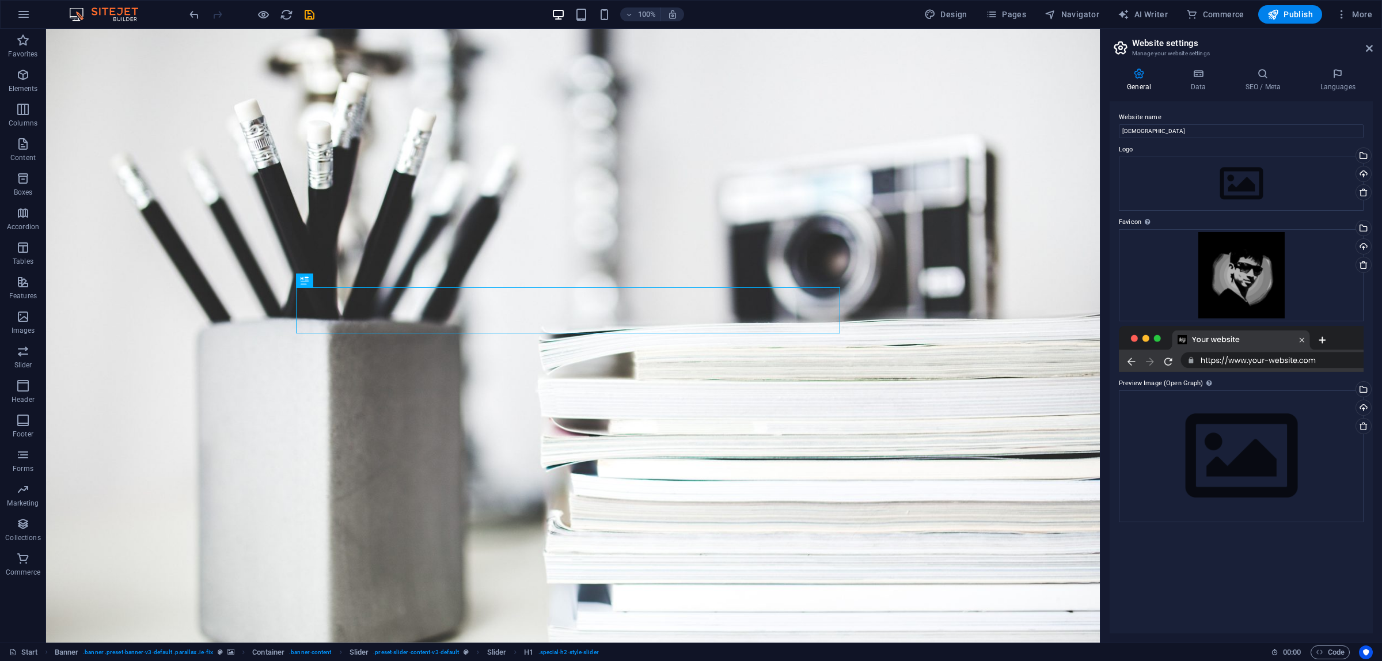
click at [1240, 349] on div at bounding box center [1241, 349] width 245 height 46
drag, startPoint x: 1239, startPoint y: 288, endPoint x: 1235, endPoint y: 438, distance: 150.4
click at [1235, 438] on div "Website name Shariar Logo Drag files here, click to choose files or select file…" at bounding box center [1241, 367] width 263 height 532
click at [1234, 435] on div "Drag files here, click to choose files or select files from Files or our free s…" at bounding box center [1241, 456] width 245 height 132
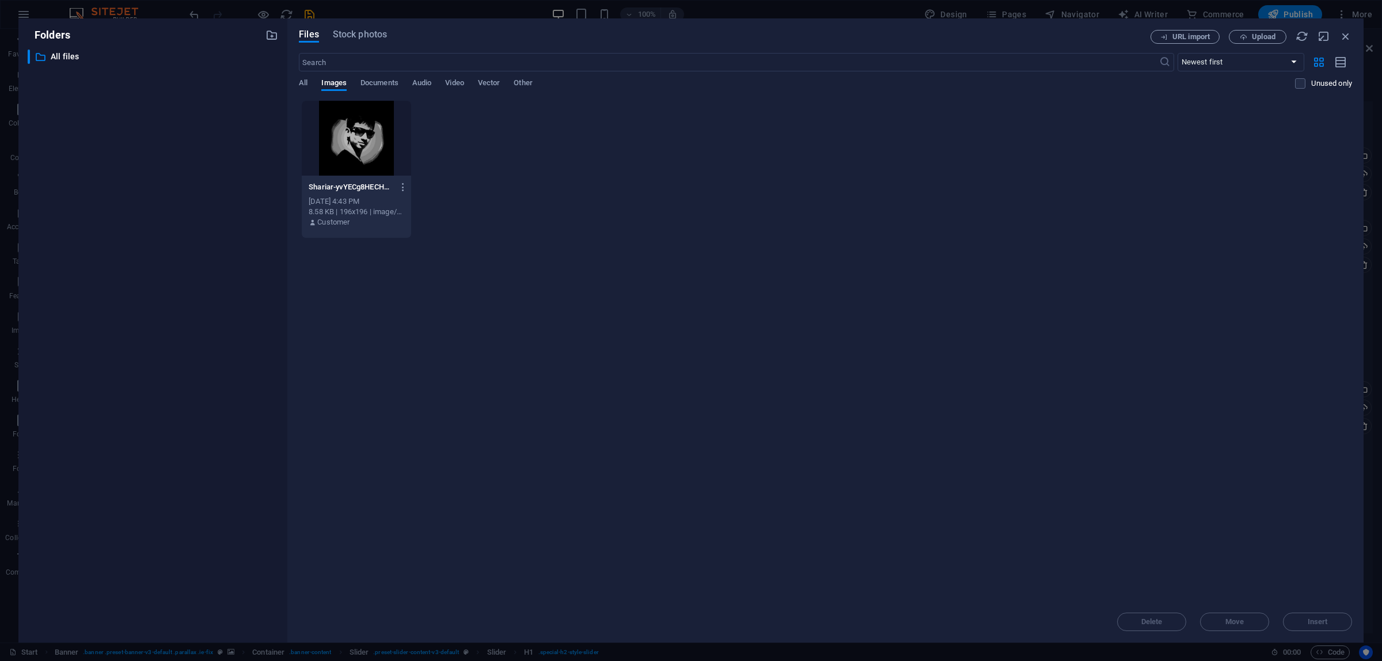
click at [390, 161] on div at bounding box center [356, 138] width 109 height 75
click at [390, 161] on div "1" at bounding box center [356, 138] width 109 height 75
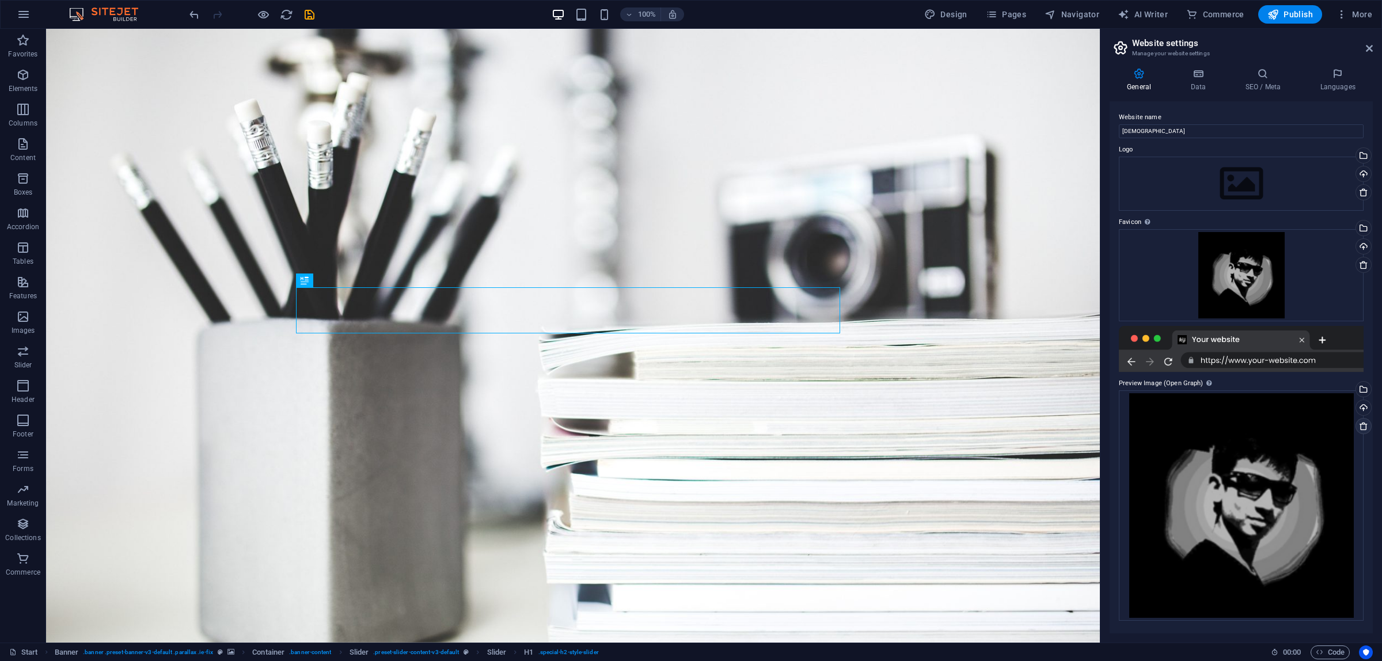
click at [1363, 427] on icon at bounding box center [1363, 426] width 9 height 9
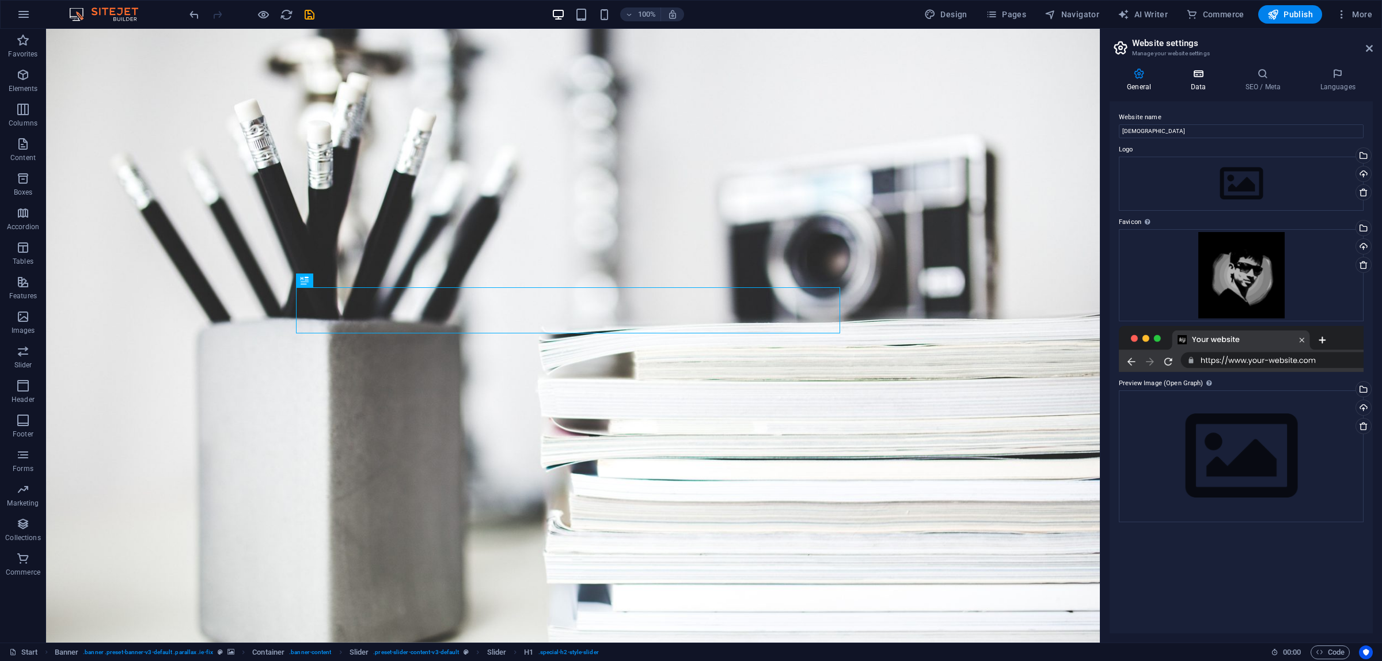
click at [1201, 84] on h4 "Data" at bounding box center [1200, 80] width 55 height 24
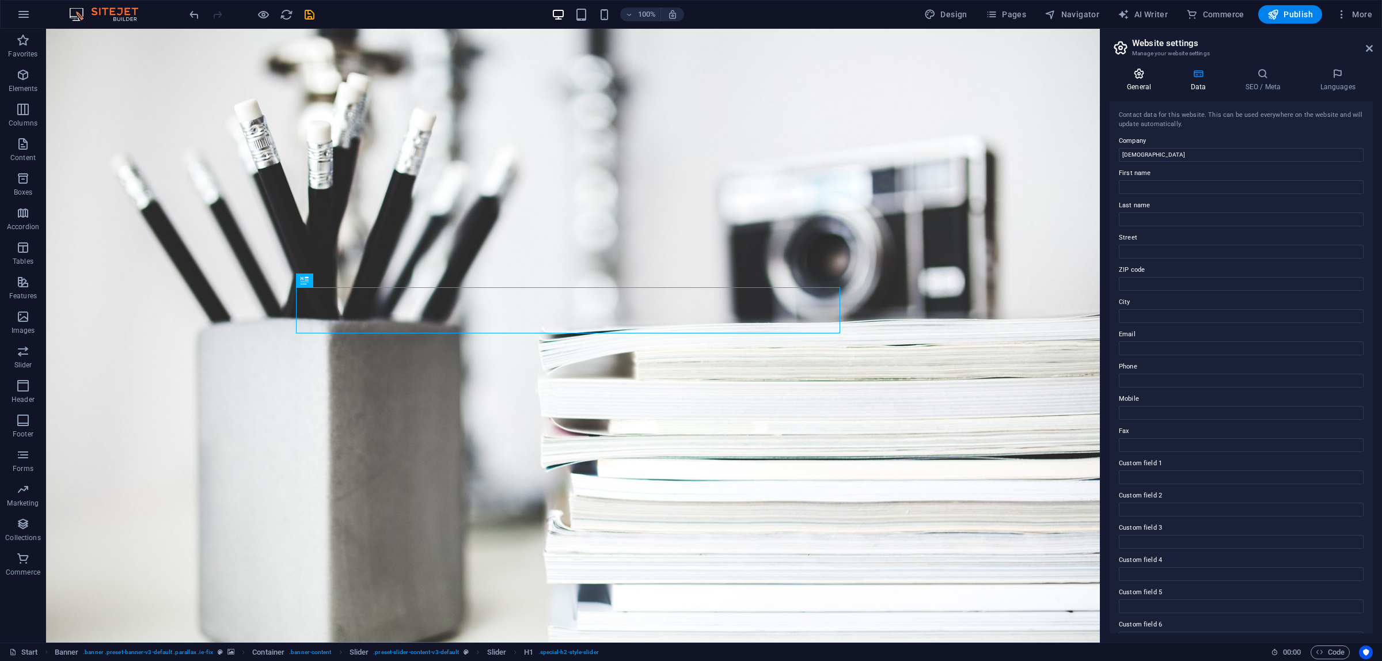
click at [1144, 73] on icon at bounding box center [1139, 74] width 59 height 12
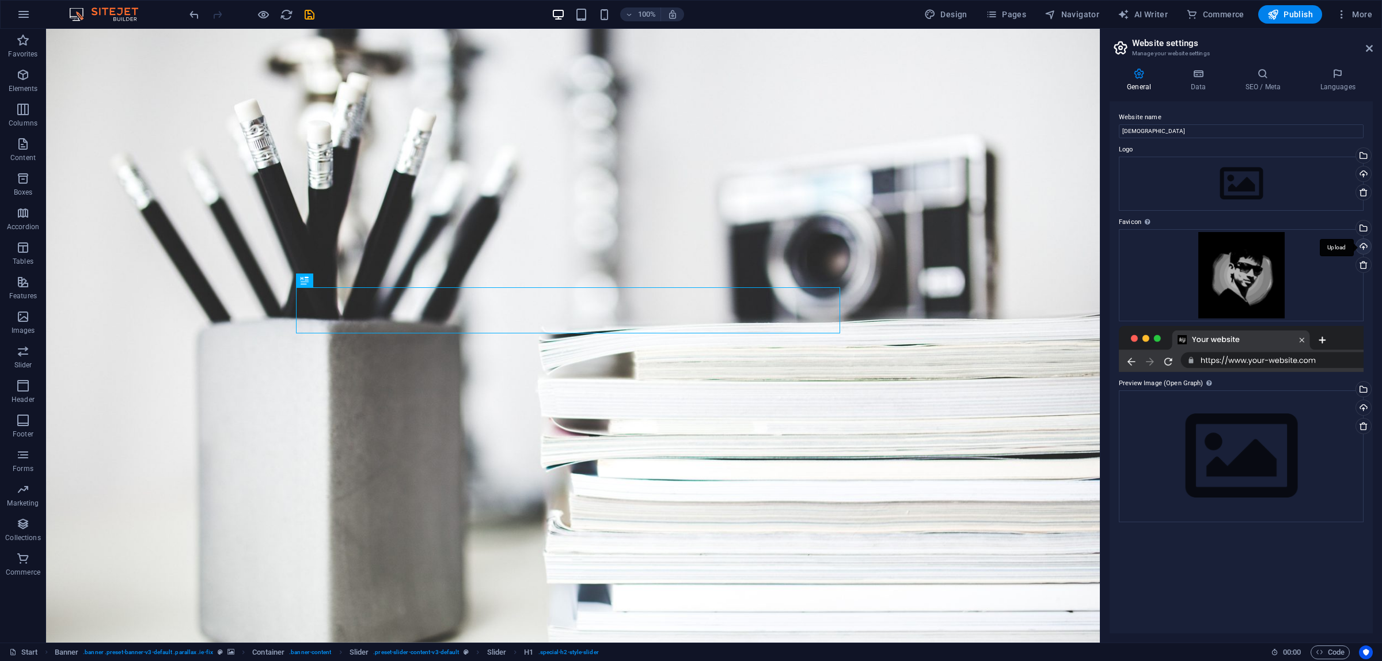
click at [1363, 248] on div "Upload" at bounding box center [1362, 247] width 17 height 17
click at [1276, 179] on div "Drag files here, click to choose files or select files from Files or our free s…" at bounding box center [1241, 184] width 245 height 54
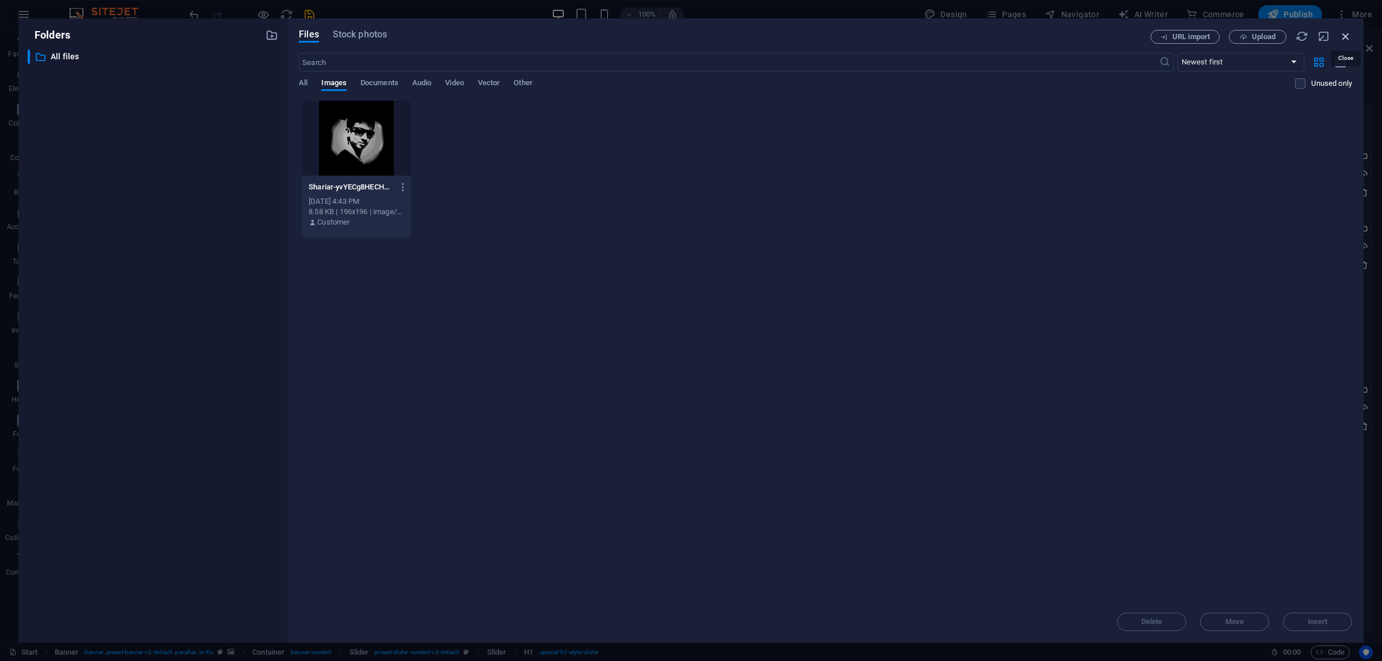
click at [1350, 35] on icon "button" at bounding box center [1346, 36] width 13 height 13
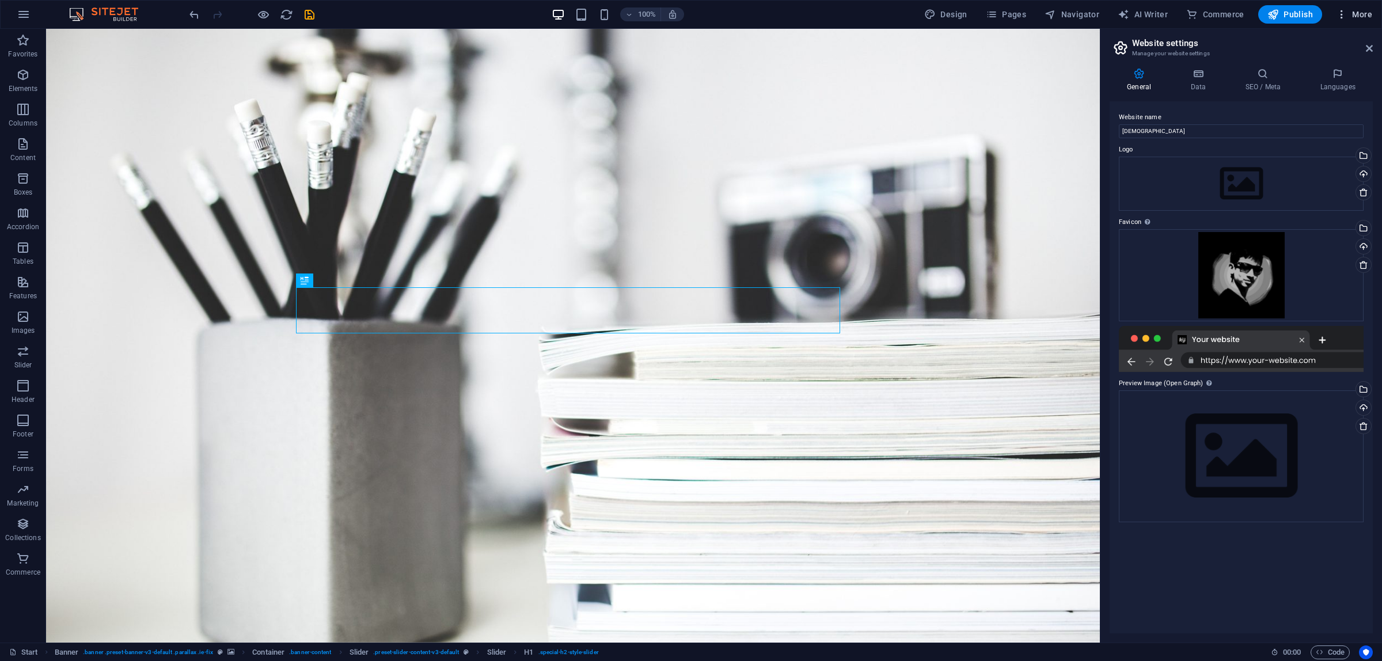
click at [1340, 16] on icon "button" at bounding box center [1342, 15] width 12 height 12
click at [1349, 16] on div at bounding box center [691, 330] width 1382 height 661
click at [1198, 42] on h2 "Website settings" at bounding box center [1252, 43] width 241 height 10
click at [1368, 47] on icon at bounding box center [1369, 48] width 7 height 9
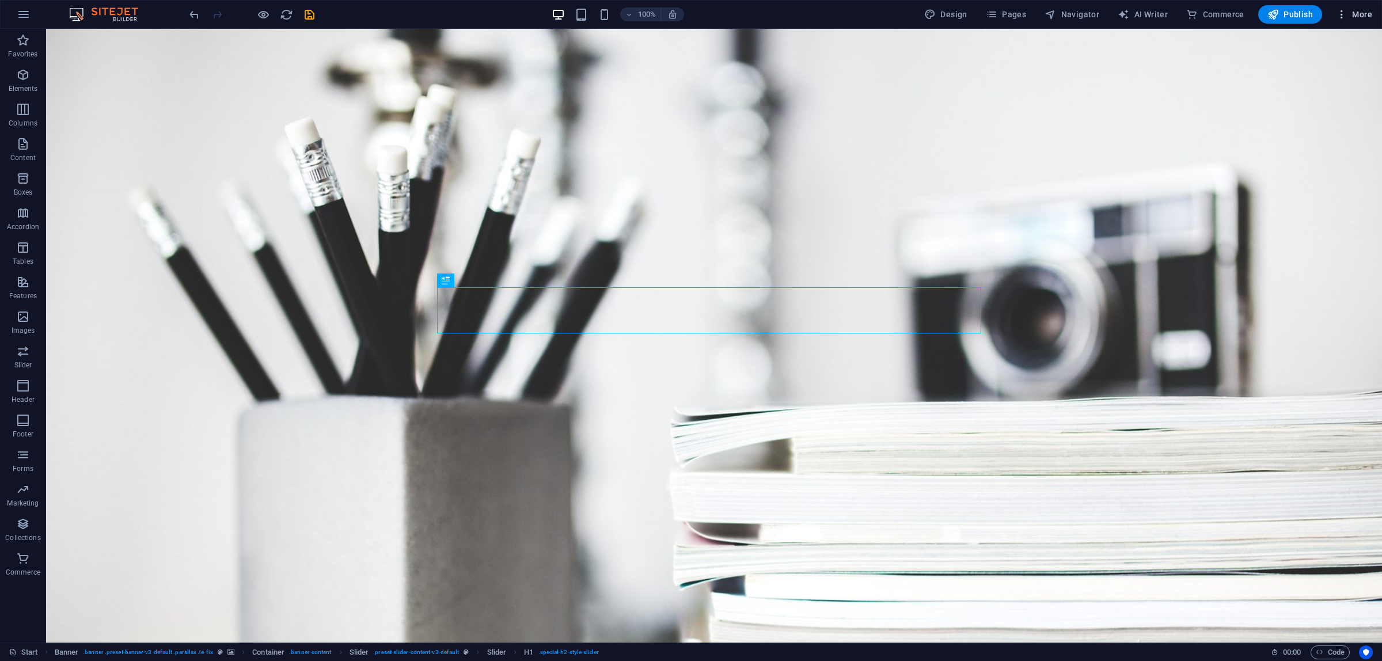
click at [1349, 13] on span "More" at bounding box center [1354, 15] width 36 height 12
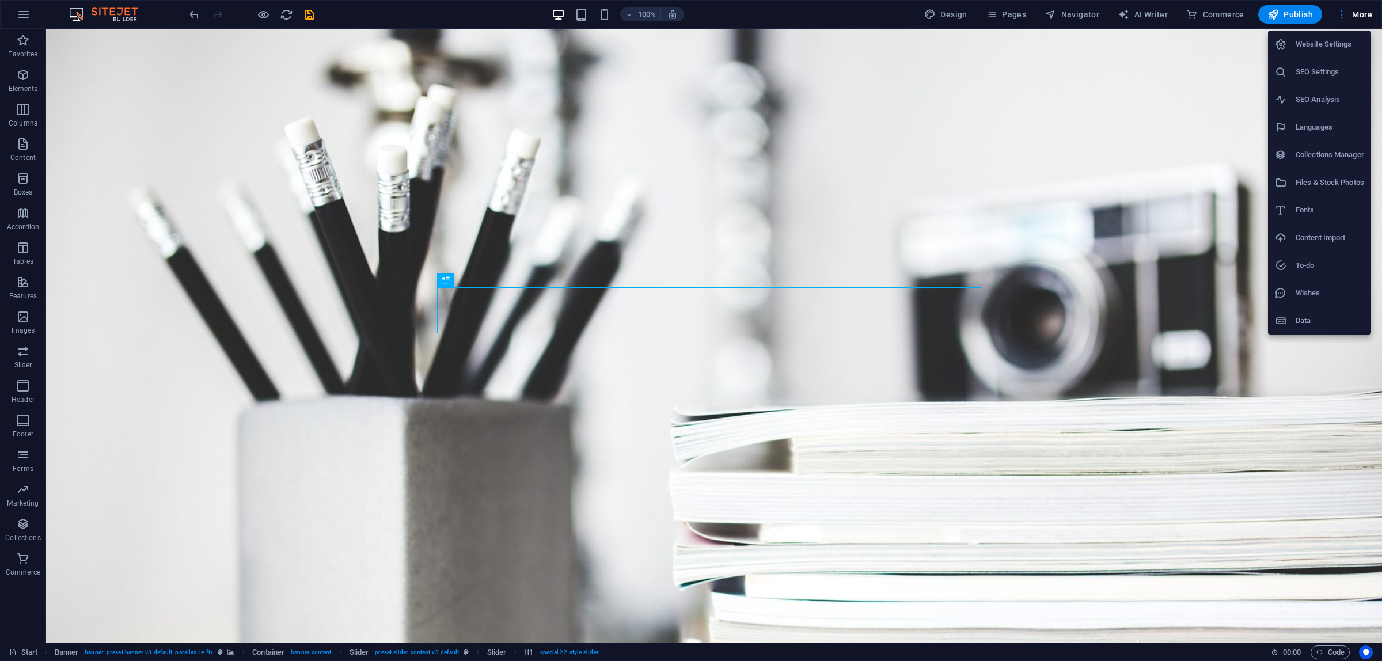
click at [1346, 66] on h6 "SEO Settings" at bounding box center [1330, 72] width 69 height 14
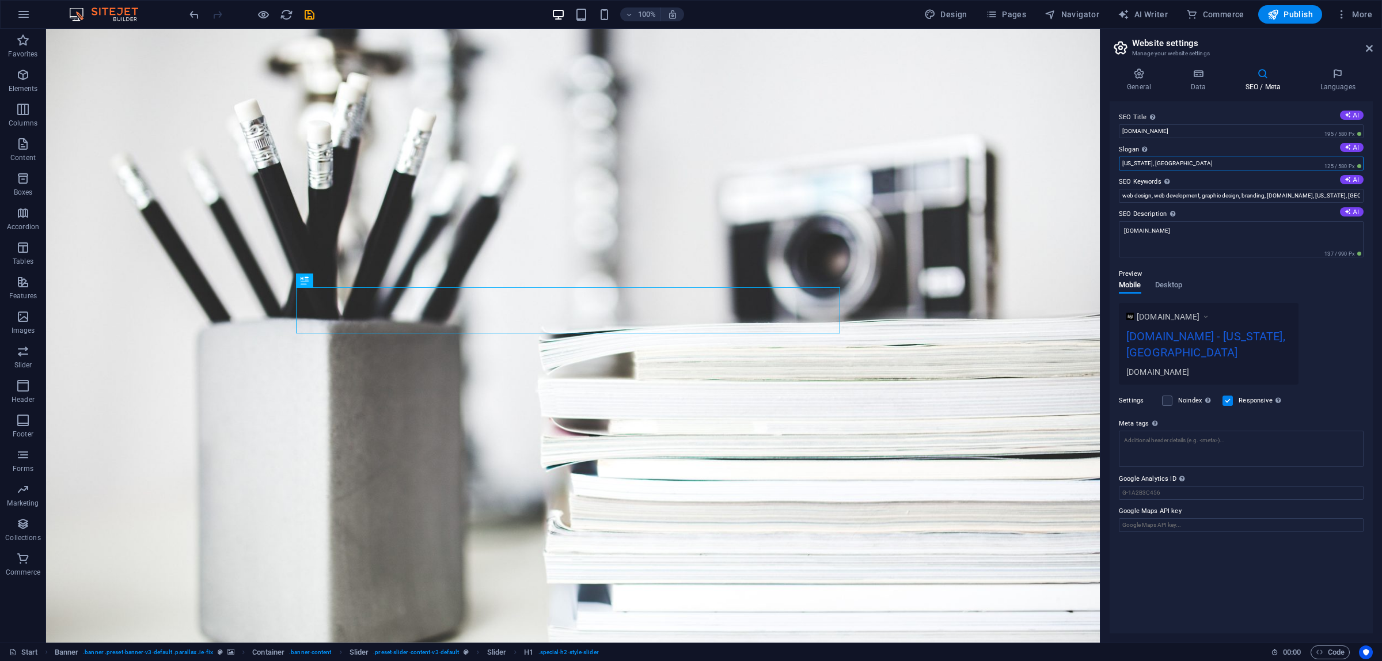
drag, startPoint x: 1189, startPoint y: 168, endPoint x: 1112, endPoint y: 165, distance: 77.2
click at [1112, 165] on div "SEO Title The title of your website - make it something that stands out in sear…" at bounding box center [1241, 367] width 263 height 532
drag, startPoint x: 1121, startPoint y: 196, endPoint x: 1374, endPoint y: 200, distance: 253.4
click at [1374, 200] on div "General Data SEO / Meta Languages Website name Shariar Logo Drag files here, cl…" at bounding box center [1242, 351] width 282 height 584
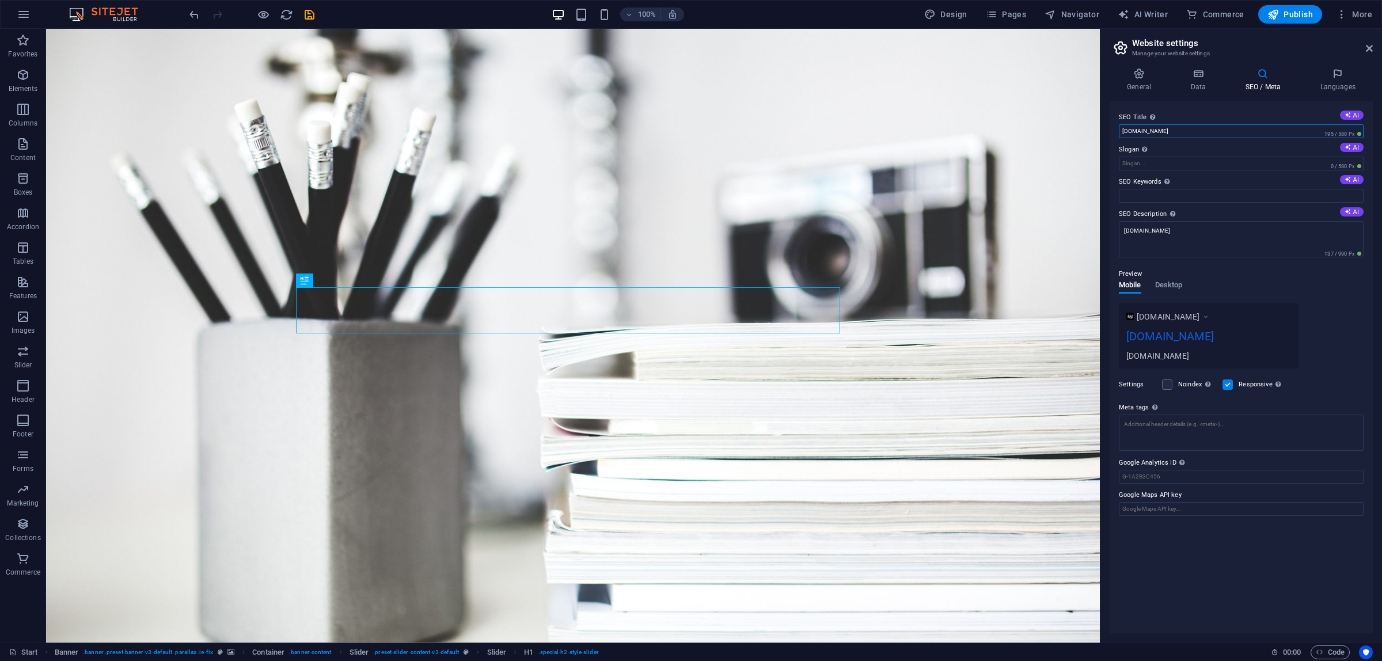
drag, startPoint x: 1188, startPoint y: 132, endPoint x: 1115, endPoint y: 131, distance: 73.1
click at [1115, 131] on div "SEO Title The title of your website - make it something that stands out in sear…" at bounding box center [1241, 367] width 263 height 532
type input "[DEMOGRAPHIC_DATA]"
click at [1152, 160] on input "Slogan The slogan of your website. AI" at bounding box center [1241, 164] width 245 height 14
type input "I"
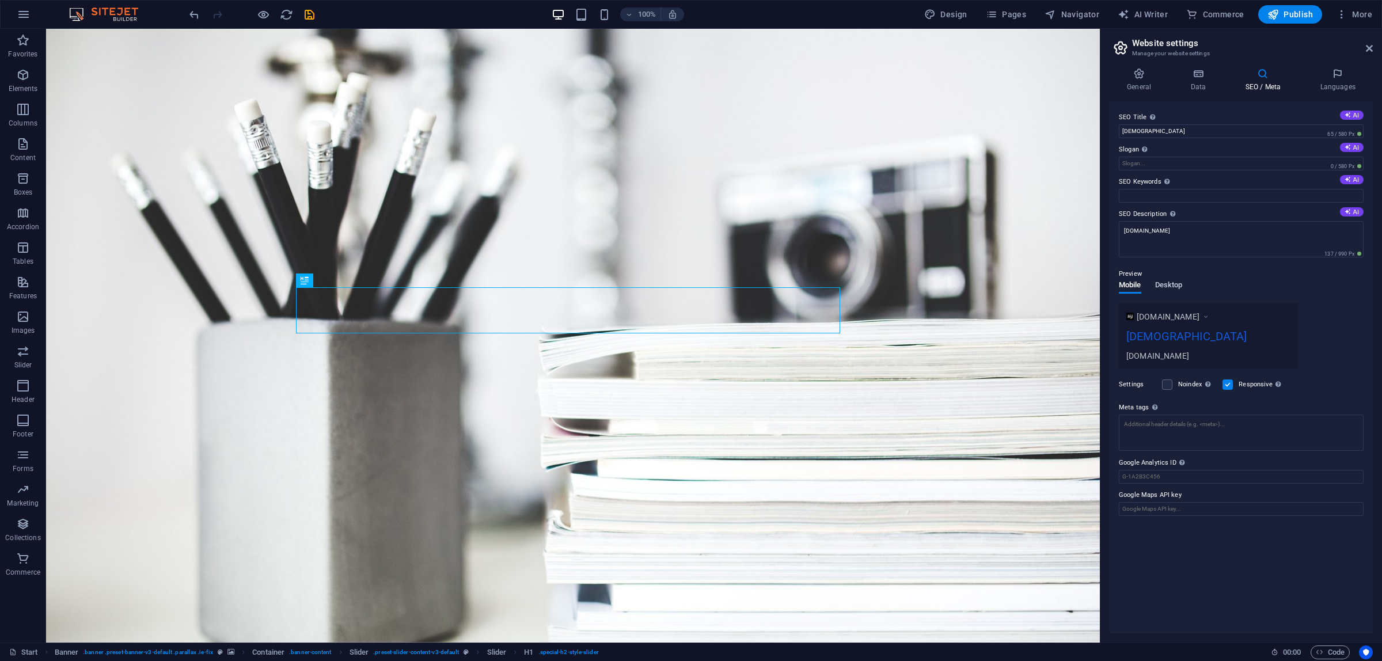
click at [1166, 284] on span "Desktop" at bounding box center [1169, 286] width 28 height 16
click at [1136, 286] on span "Mobile" at bounding box center [1130, 286] width 22 height 16
drag, startPoint x: 1196, startPoint y: 229, endPoint x: 1109, endPoint y: 231, distance: 87.6
click at [1109, 231] on div "General Data SEO / Meta Languages Website name Shariar Logo Drag files here, cl…" at bounding box center [1242, 351] width 282 height 584
click at [1249, 279] on div "Preview" at bounding box center [1241, 283] width 245 height 14
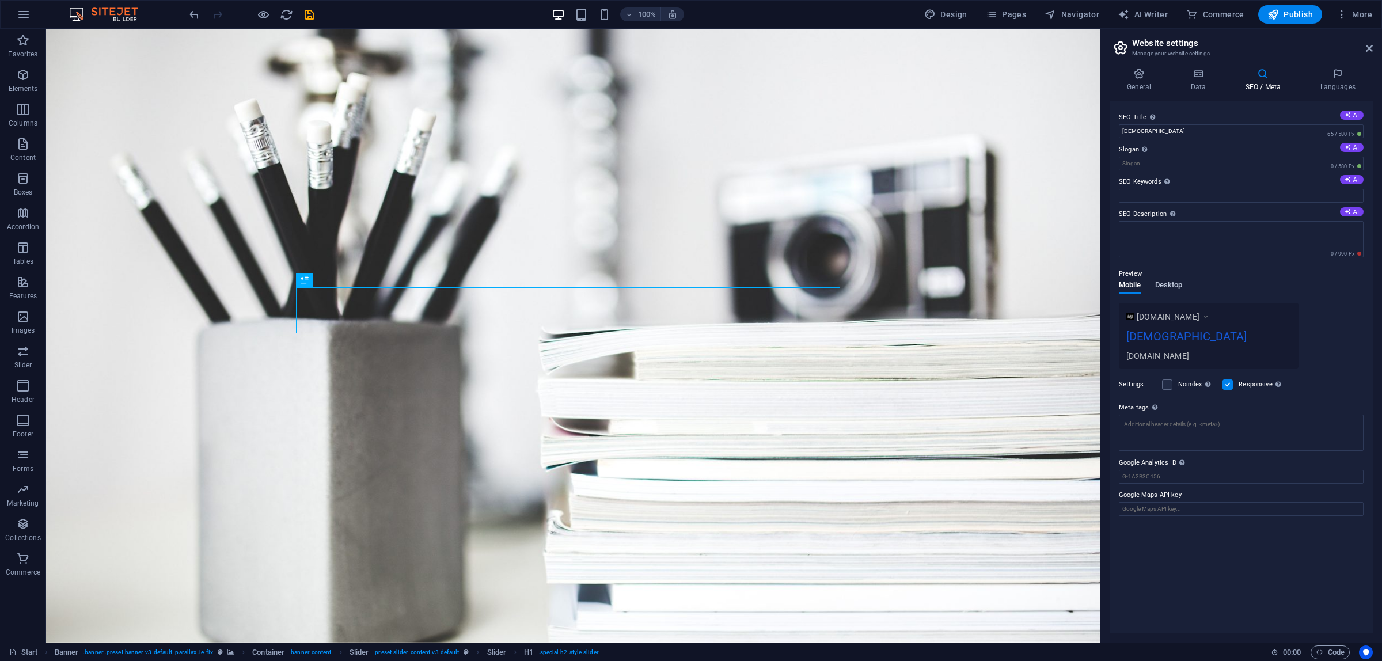
click at [1167, 283] on span "Desktop" at bounding box center [1169, 286] width 28 height 16
click at [1125, 287] on span "Mobile" at bounding box center [1130, 286] width 22 height 16
click at [1158, 287] on span "Desktop" at bounding box center [1169, 286] width 28 height 16
click at [1149, 164] on input "Slogan The slogan of your website. AI" at bounding box center [1241, 164] width 245 height 14
click at [1129, 164] on input "I Only One but life twice." at bounding box center [1241, 164] width 245 height 14
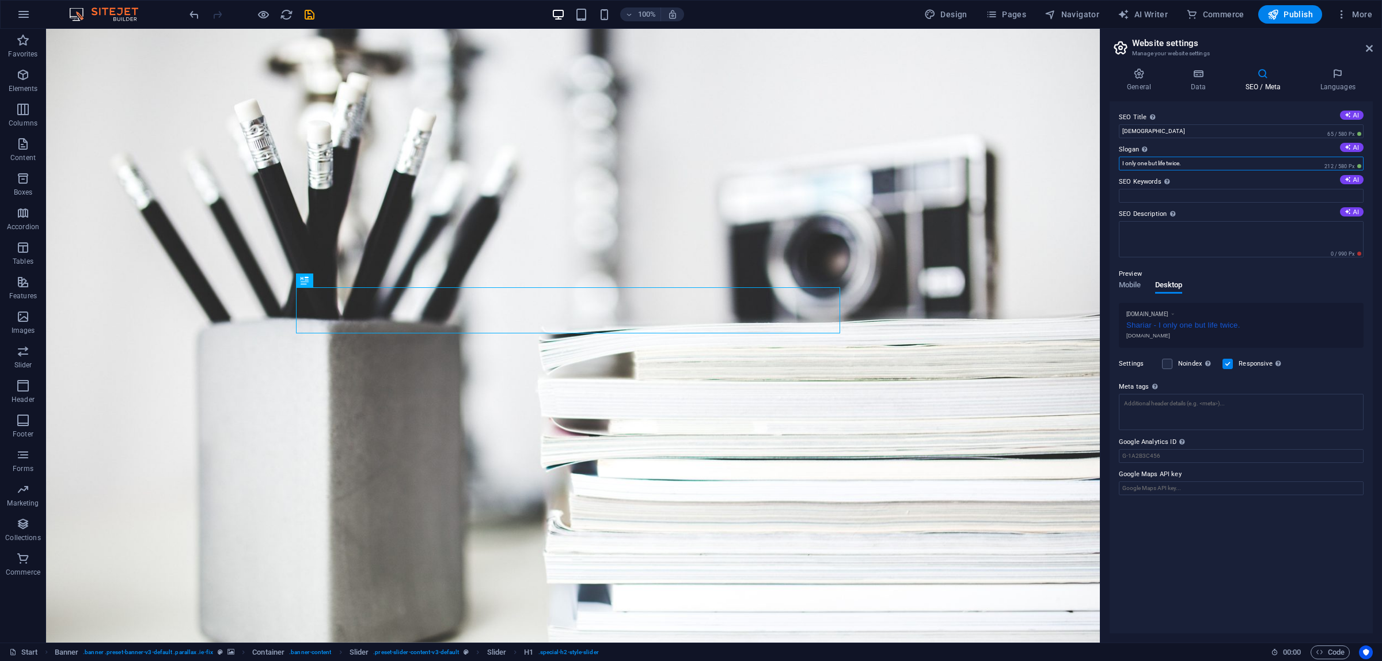
click at [1158, 161] on input "I only one but life twice." at bounding box center [1241, 164] width 245 height 14
type input "I only one but my life twice."
click at [1164, 366] on label at bounding box center [1167, 364] width 10 height 10
click at [0, 0] on input "Noindex Instruct search engines to exclude this website from search results." at bounding box center [0, 0] width 0 height 0
click at [1233, 366] on label at bounding box center [1228, 364] width 10 height 10
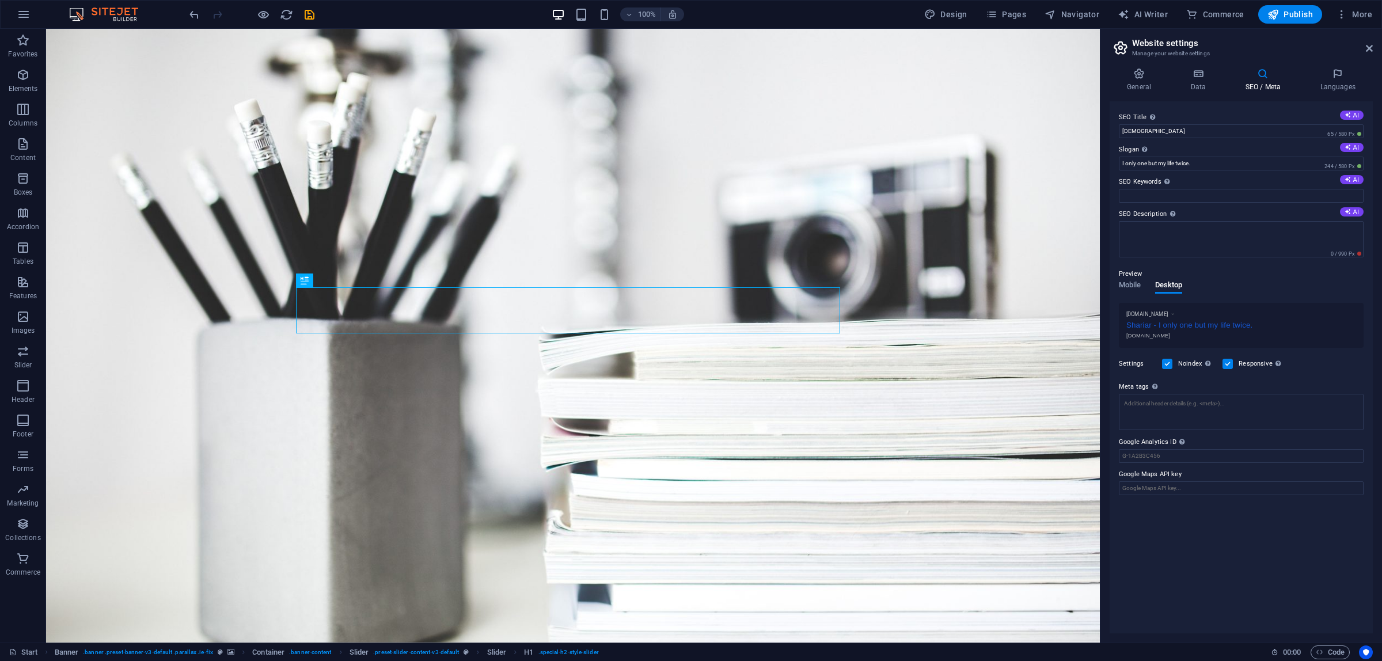
click at [0, 0] on input "Responsive Determine whether the website should be responsive based on screen r…" at bounding box center [0, 0] width 0 height 0
click at [1232, 366] on label at bounding box center [1228, 364] width 10 height 10
click at [0, 0] on input "Responsive Determine whether the website should be responsive based on screen r…" at bounding box center [0, 0] width 0 height 0
click at [1165, 363] on label at bounding box center [1167, 364] width 10 height 10
click at [0, 0] on input "Noindex Instruct search engines to exclude this website from search results." at bounding box center [0, 0] width 0 height 0
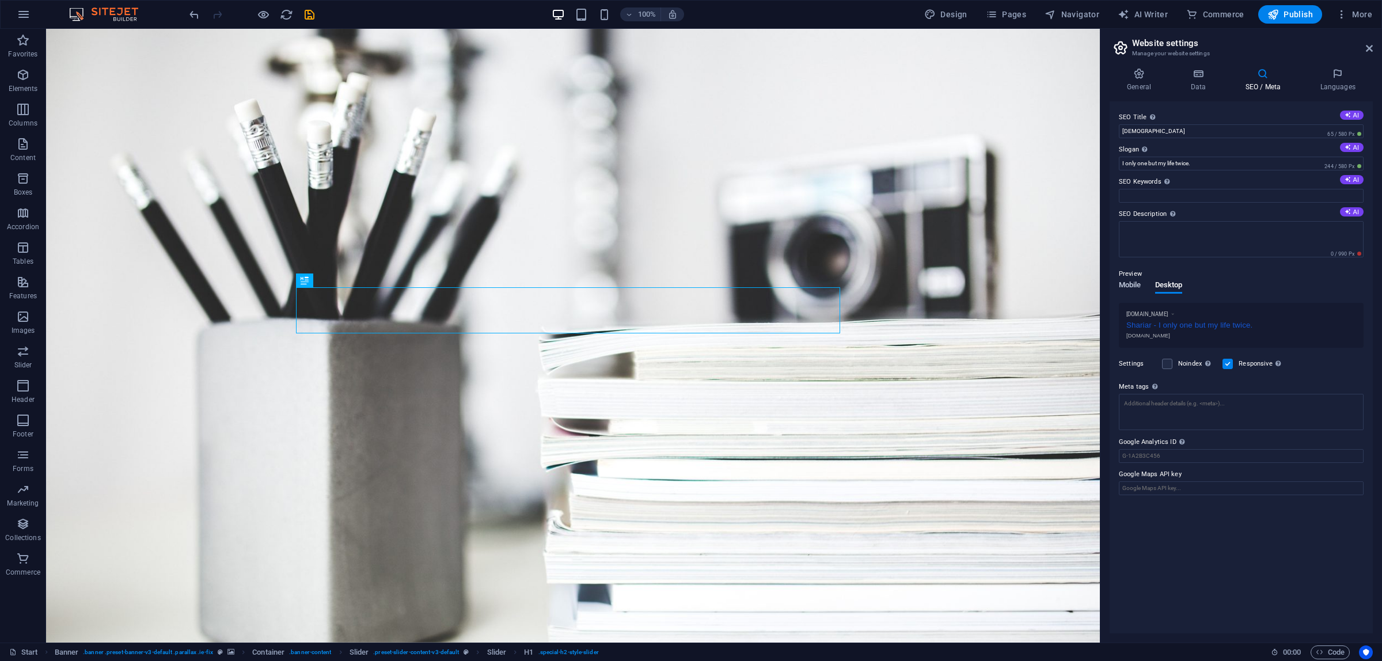
click at [1140, 286] on span "Mobile" at bounding box center [1130, 286] width 22 height 16
click at [1163, 284] on span "Desktop" at bounding box center [1169, 286] width 28 height 16
click at [1189, 454] on input "Google Analytics ID Please only add the Google Analytics ID. We automatically i…" at bounding box center [1241, 456] width 245 height 14
click at [1339, 75] on icon at bounding box center [1338, 74] width 70 height 12
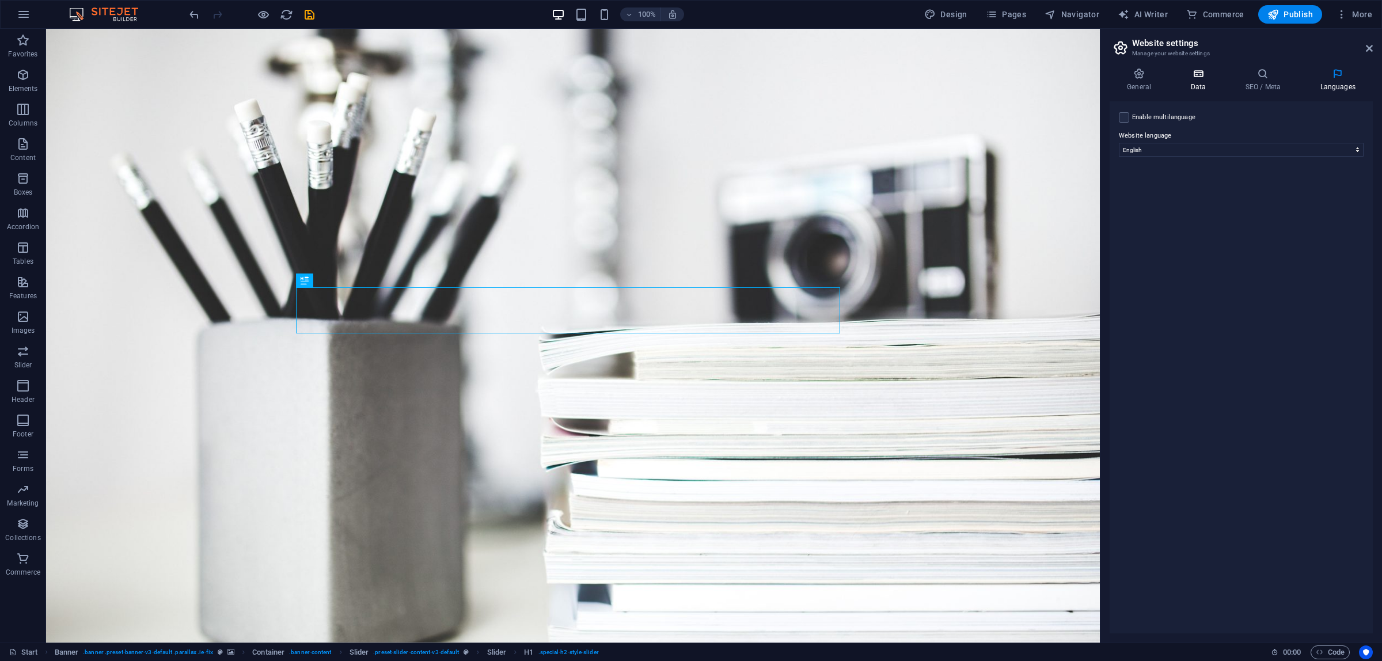
click at [1202, 76] on icon at bounding box center [1198, 74] width 50 height 12
click at [1156, 79] on h4 "General" at bounding box center [1141, 80] width 63 height 24
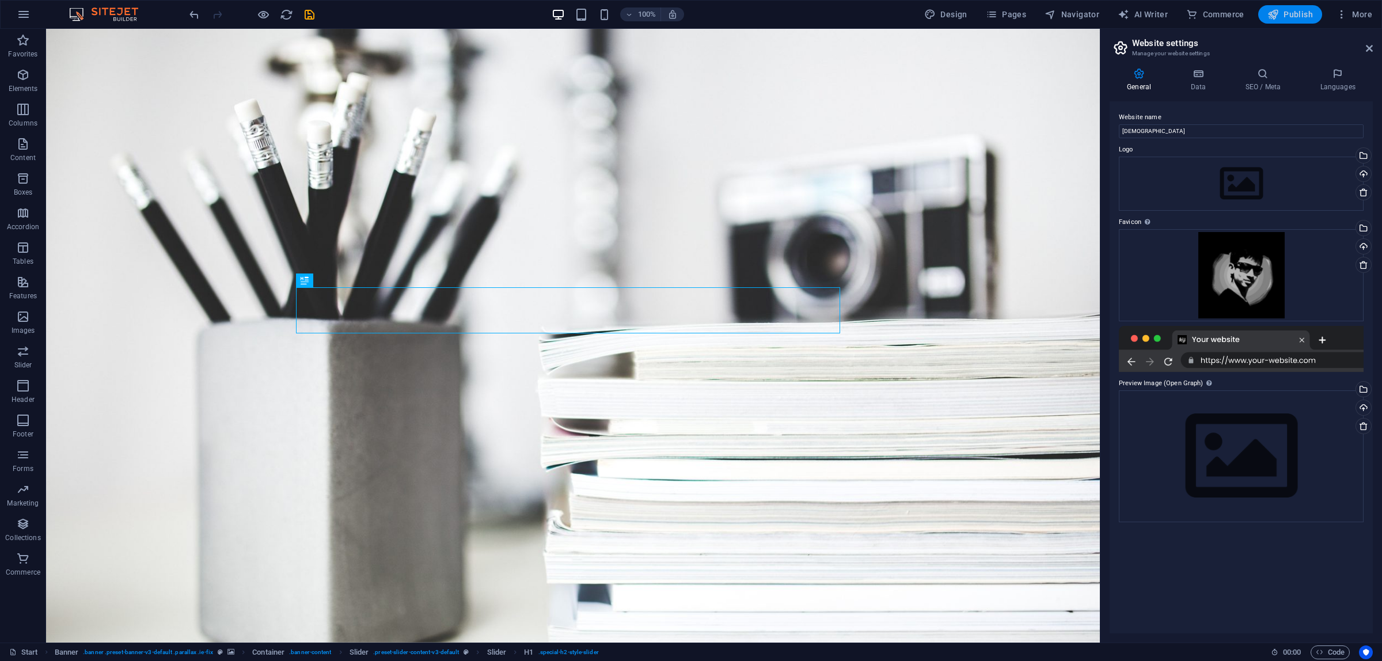
click at [1300, 17] on span "Publish" at bounding box center [1290, 15] width 45 height 12
